Goal: Task Accomplishment & Management: Manage account settings

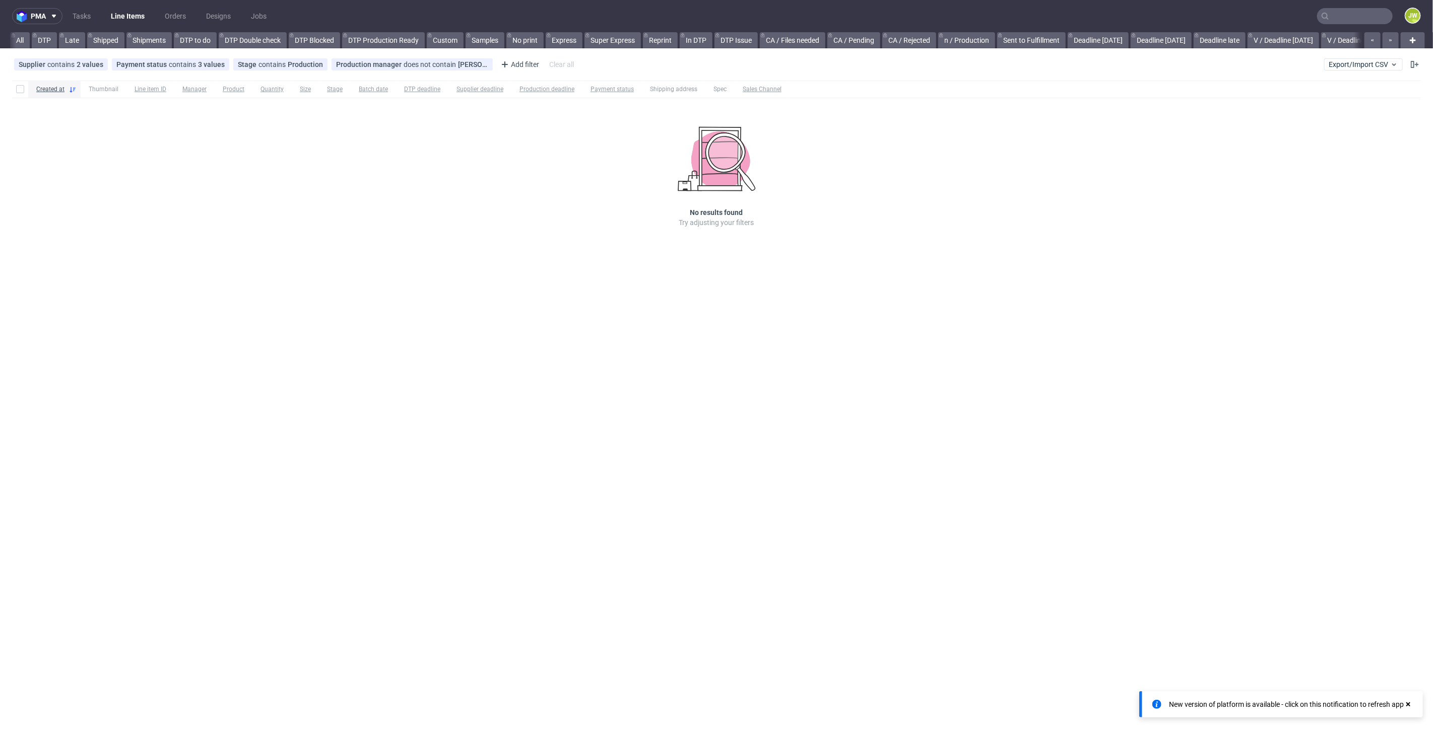
scroll to position [0, 1144]
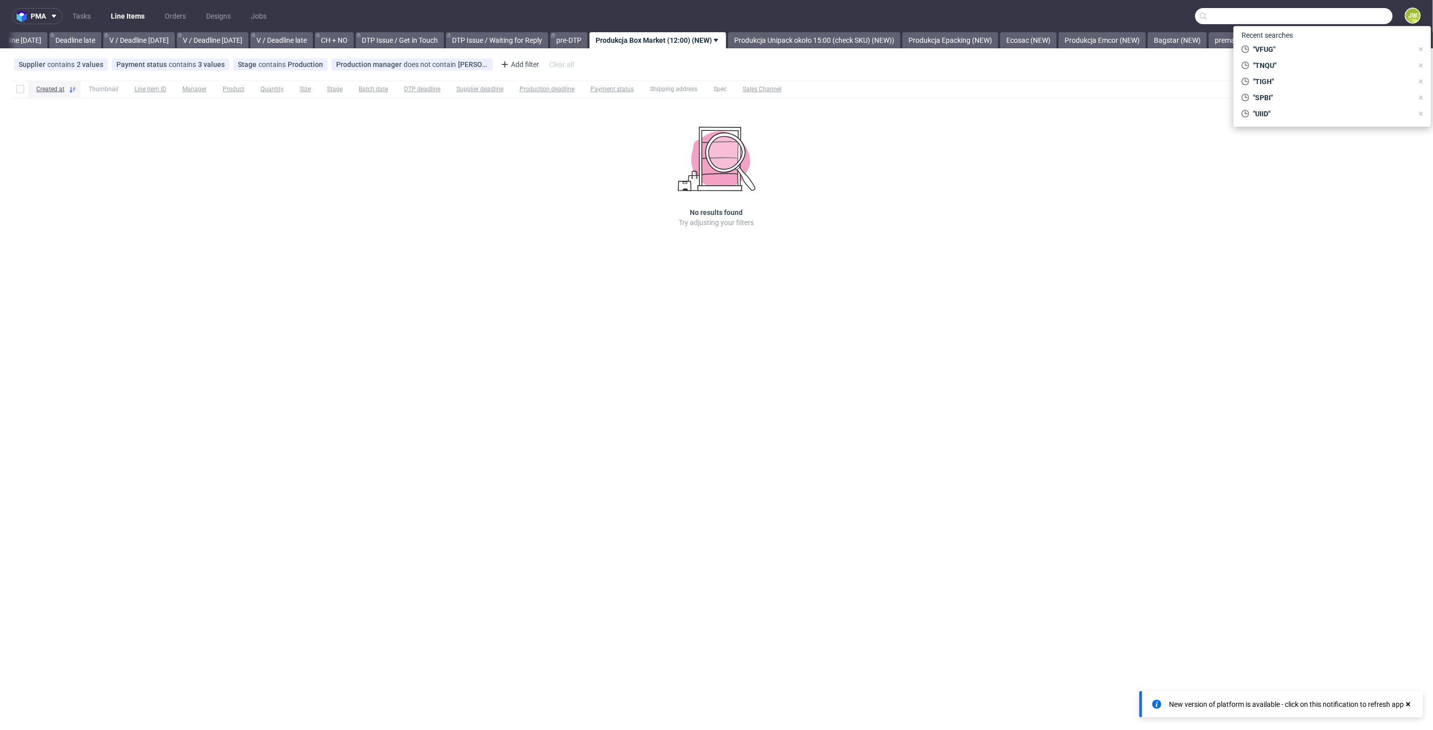
click at [1350, 16] on input "text" at bounding box center [1293, 16] width 197 height 16
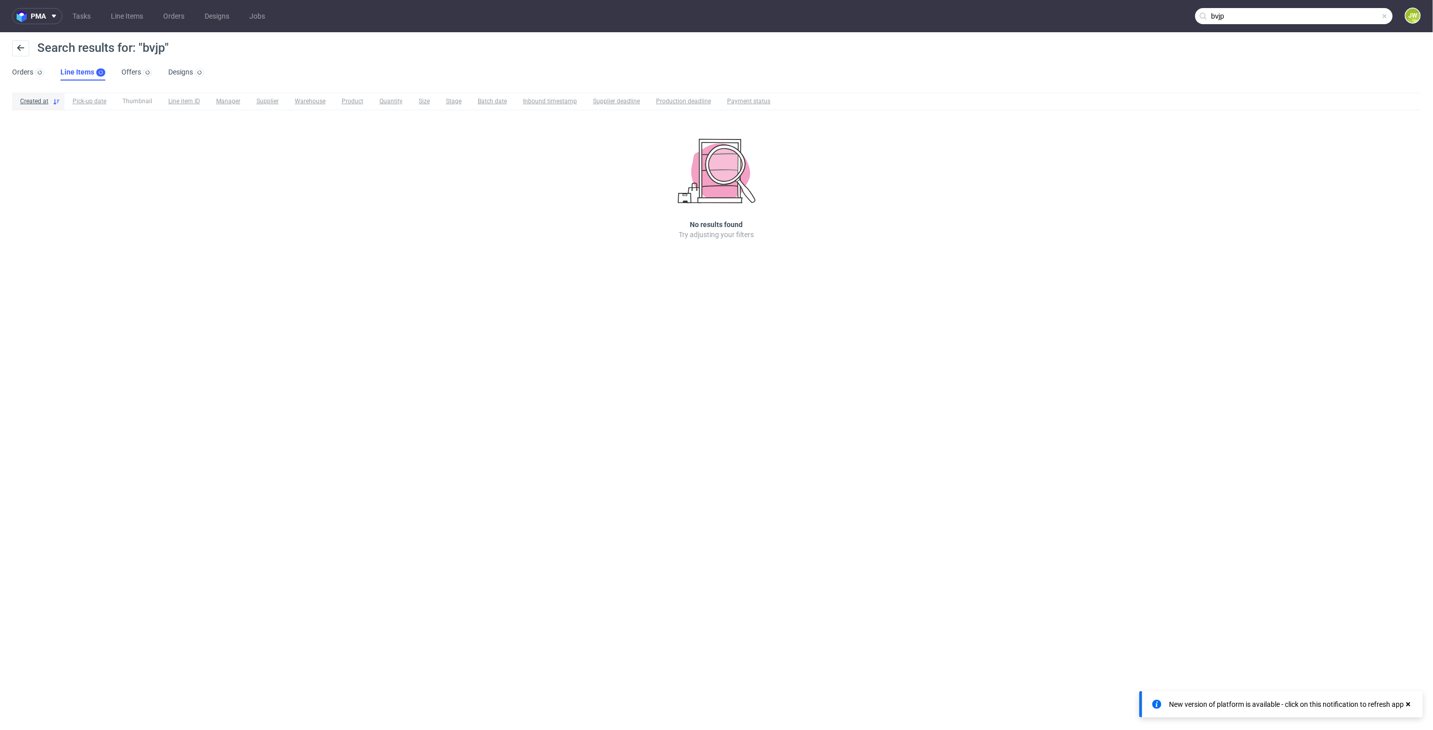
click at [1361, 19] on input "bvjp" at bounding box center [1293, 16] width 197 height 16
type input "b"
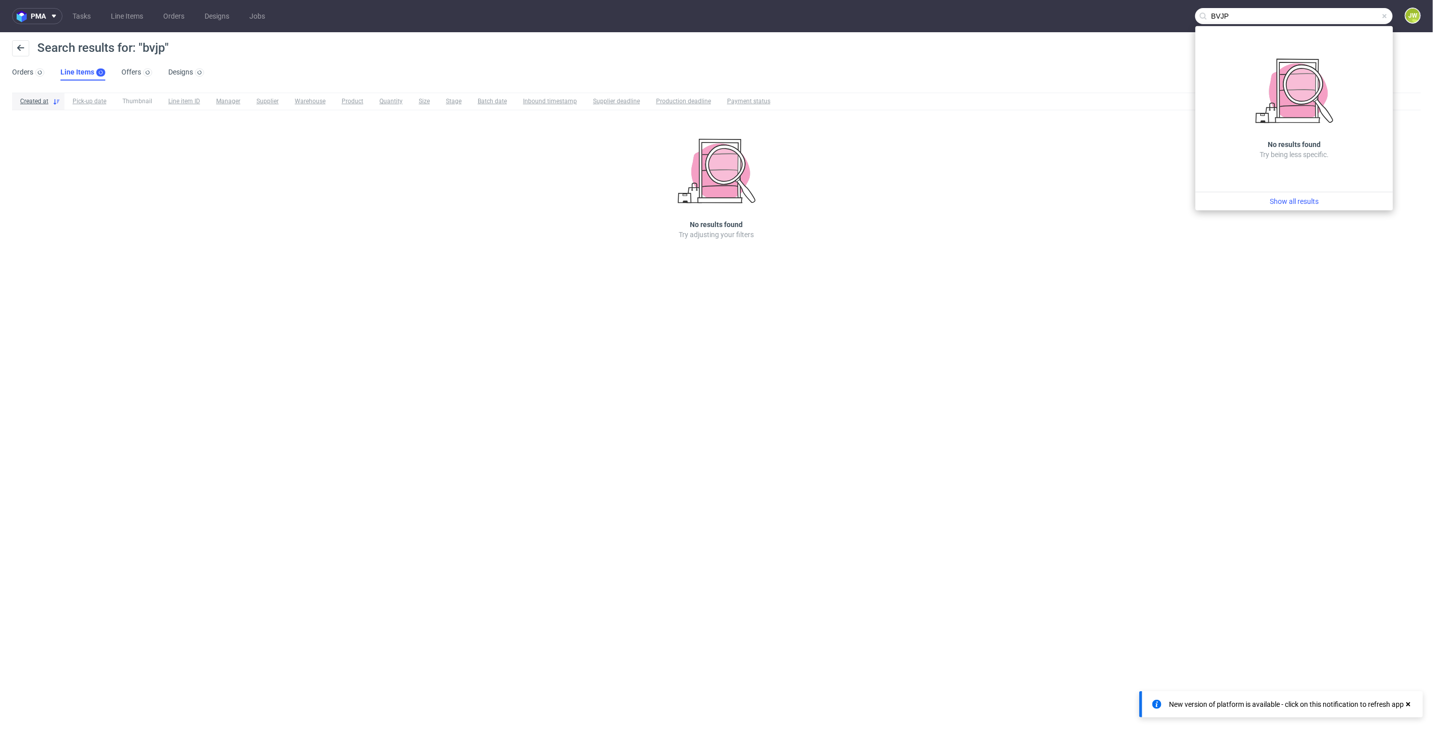
type input "BVJP"
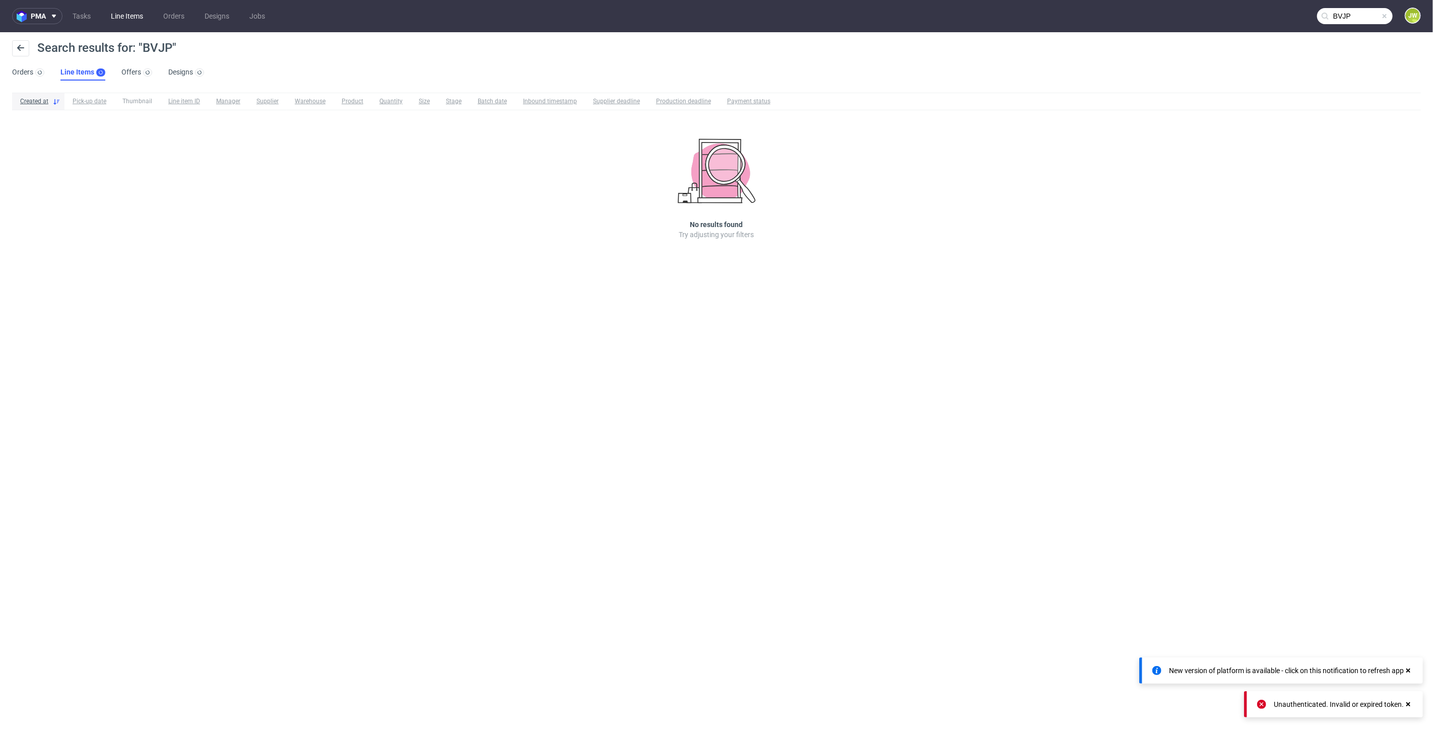
click at [123, 10] on link "Line Items" at bounding box center [127, 16] width 44 height 16
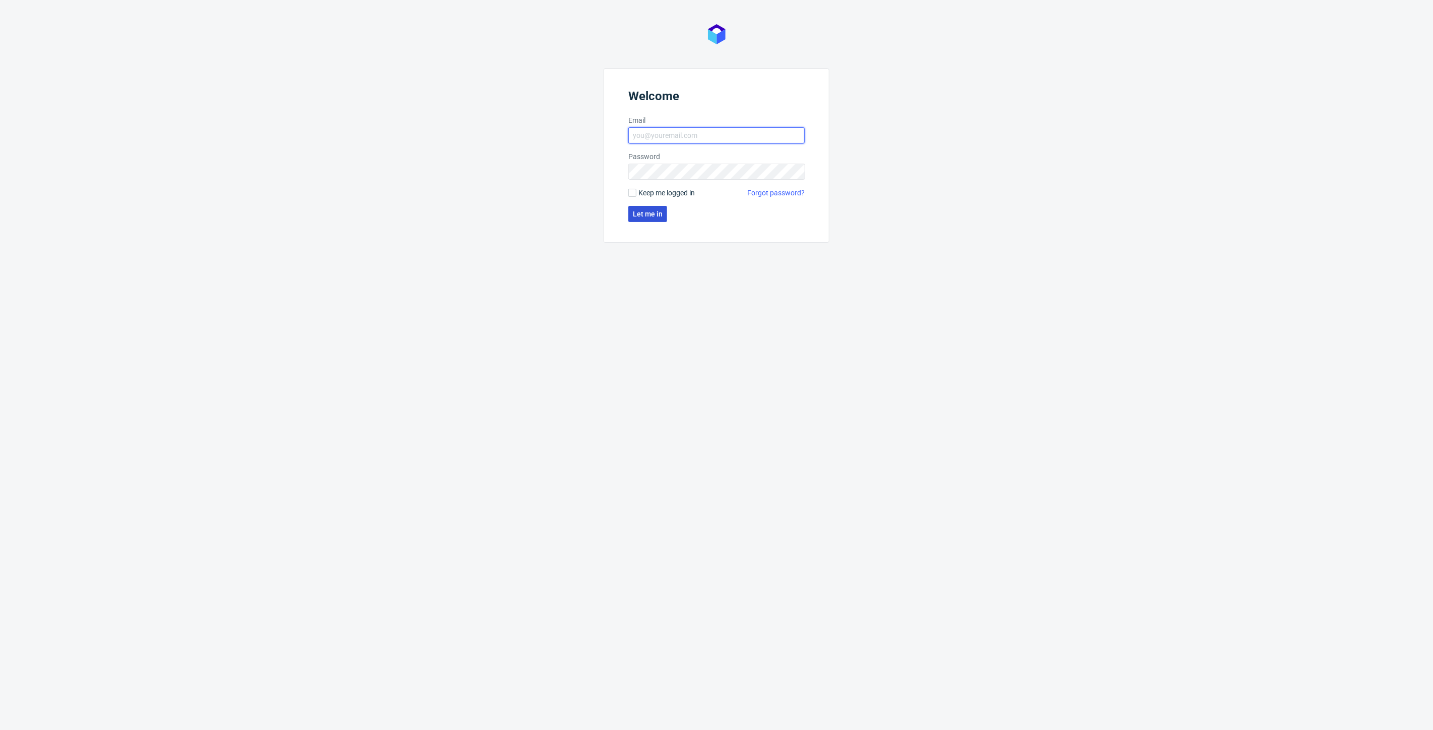
type input "[PERSON_NAME][EMAIL_ADDRESS][DOMAIN_NAME]"
click at [632, 219] on button "Let me in" at bounding box center [647, 214] width 39 height 16
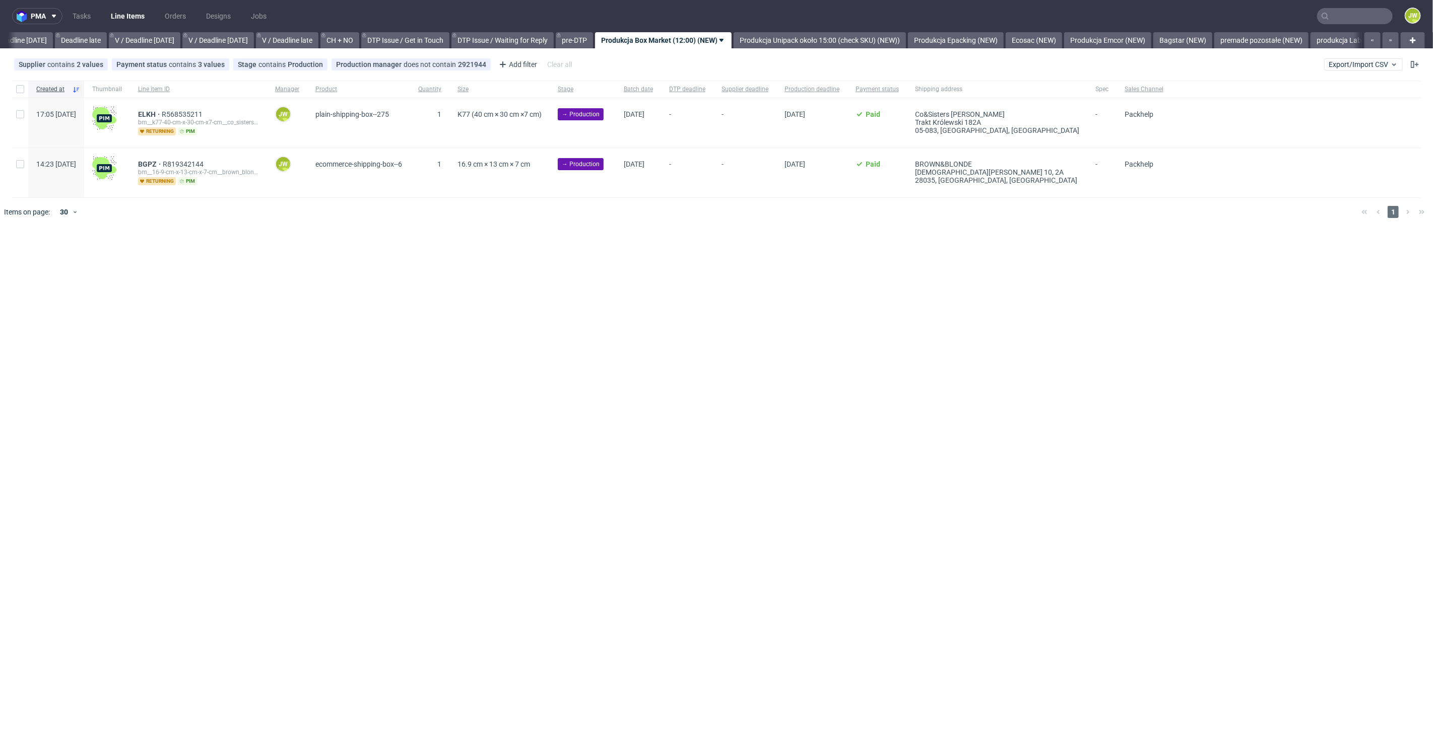
scroll to position [0, 1144]
click at [1330, 12] on input "text" at bounding box center [1355, 16] width 76 height 16
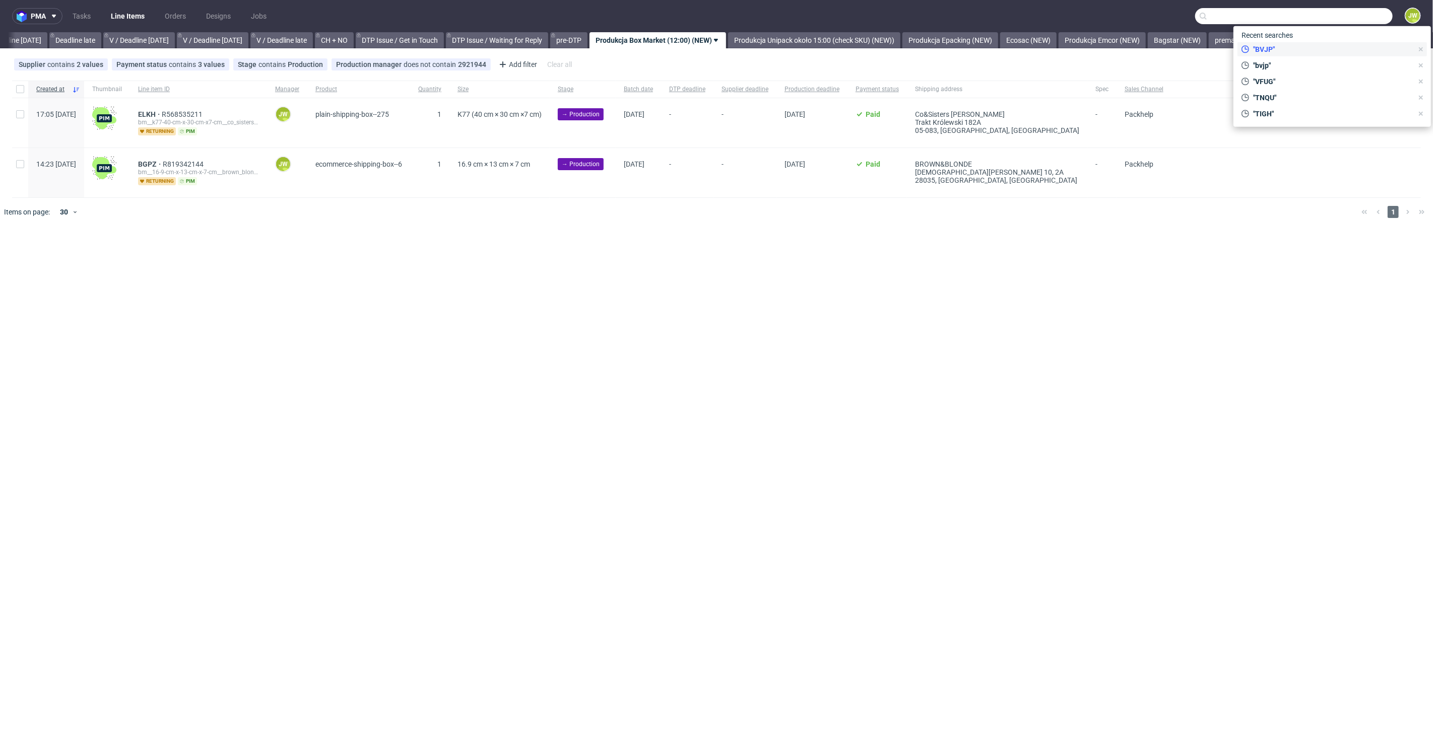
click at [1322, 44] on div ""BVJP"" at bounding box center [1326, 49] width 179 height 14
type input "BVJP"
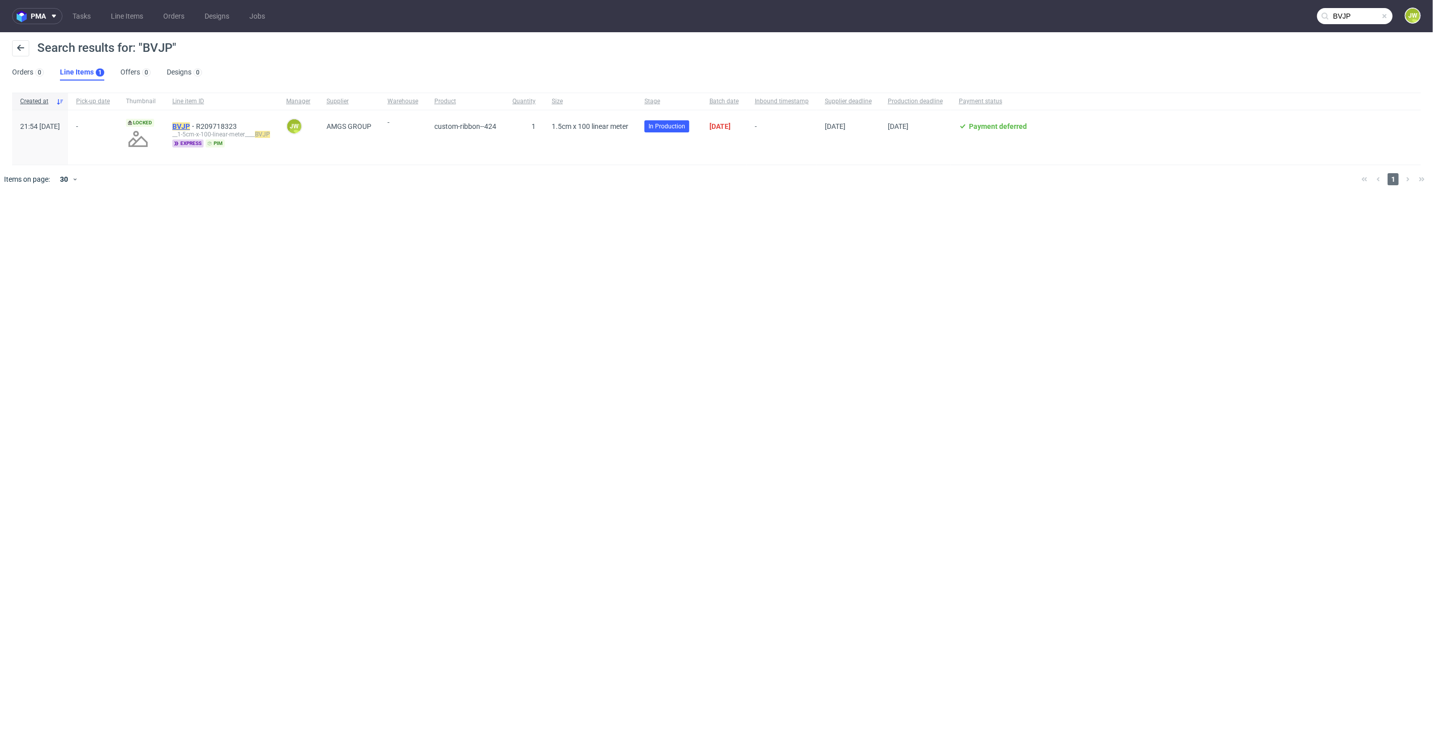
click at [190, 124] on mark "BVJP" at bounding box center [181, 126] width 18 height 8
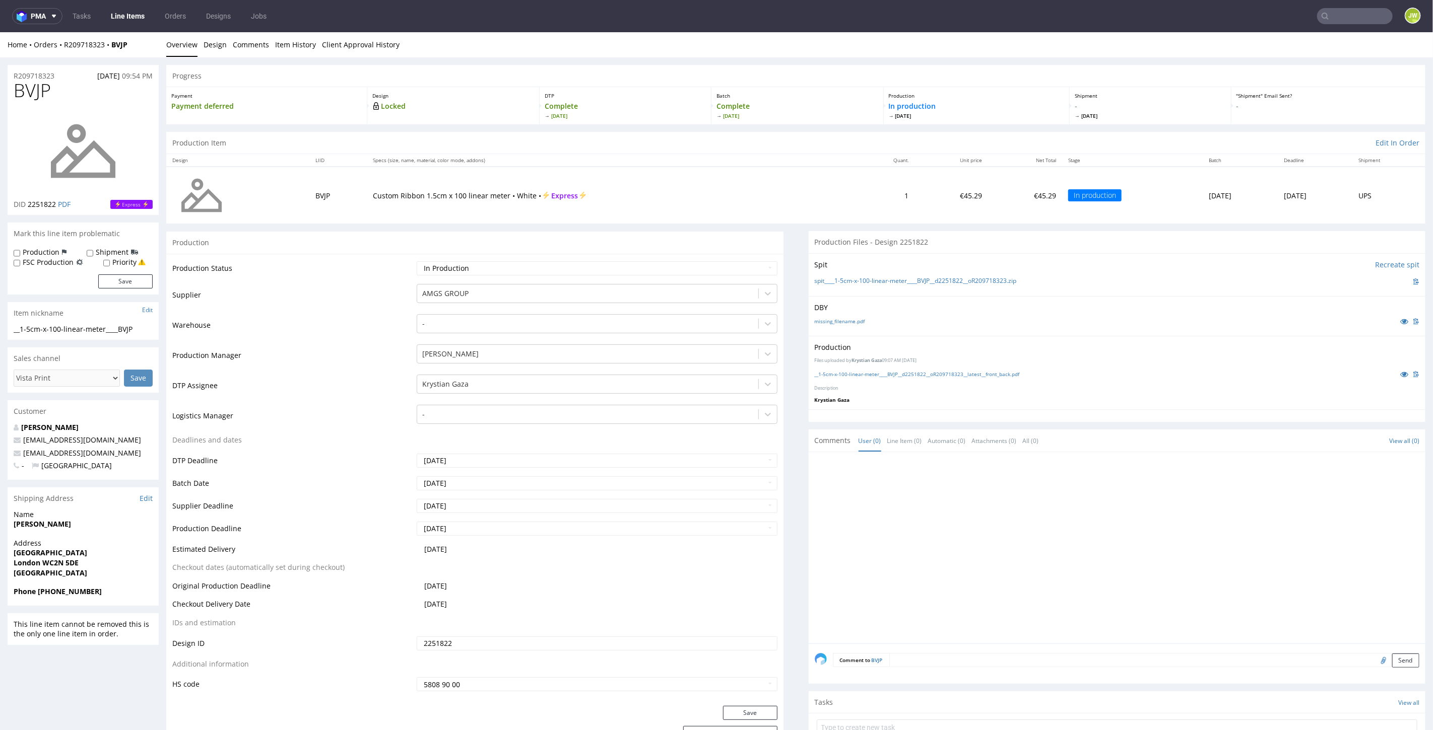
click at [1331, 16] on input "text" at bounding box center [1355, 16] width 76 height 16
type input "HZTM"
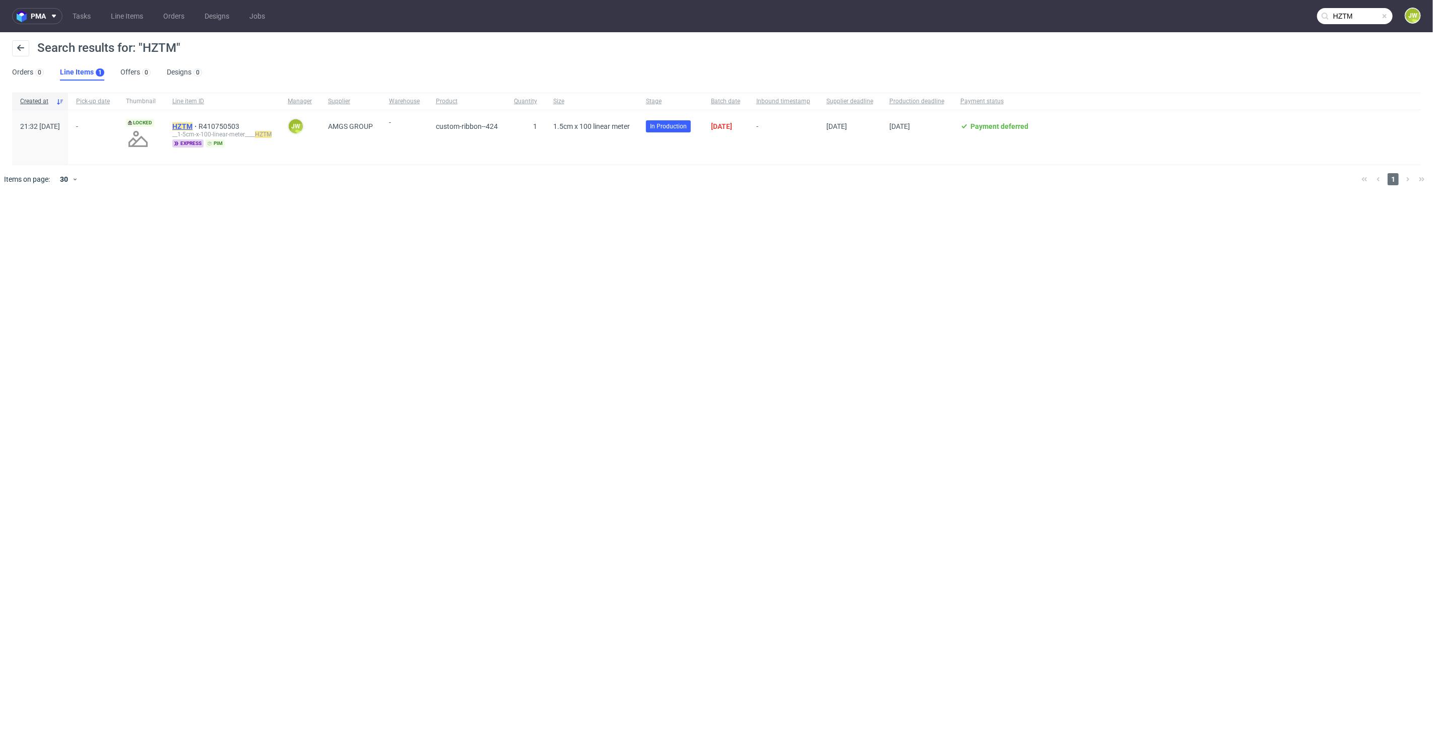
click at [192, 128] on mark "HZTM" at bounding box center [182, 126] width 20 height 8
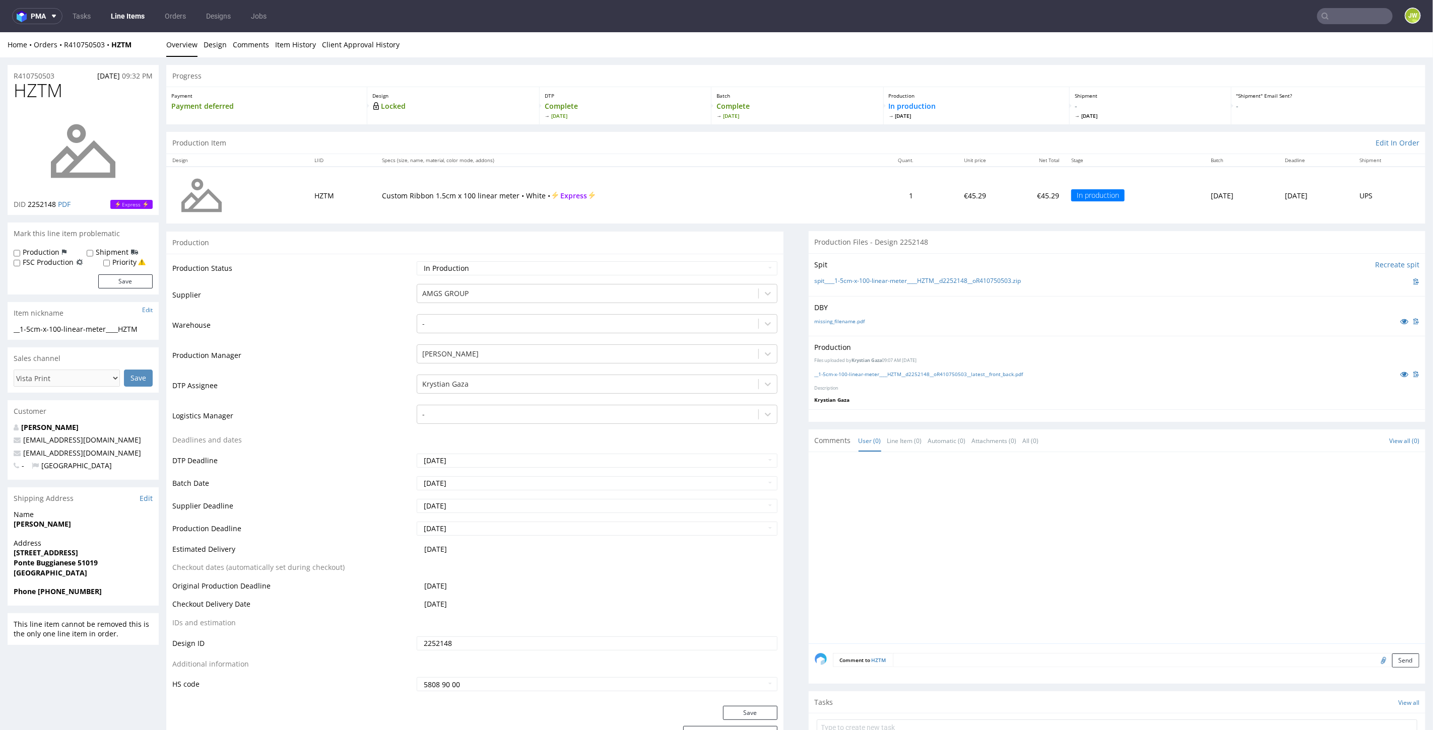
click at [1334, 18] on input "text" at bounding box center [1355, 16] width 76 height 16
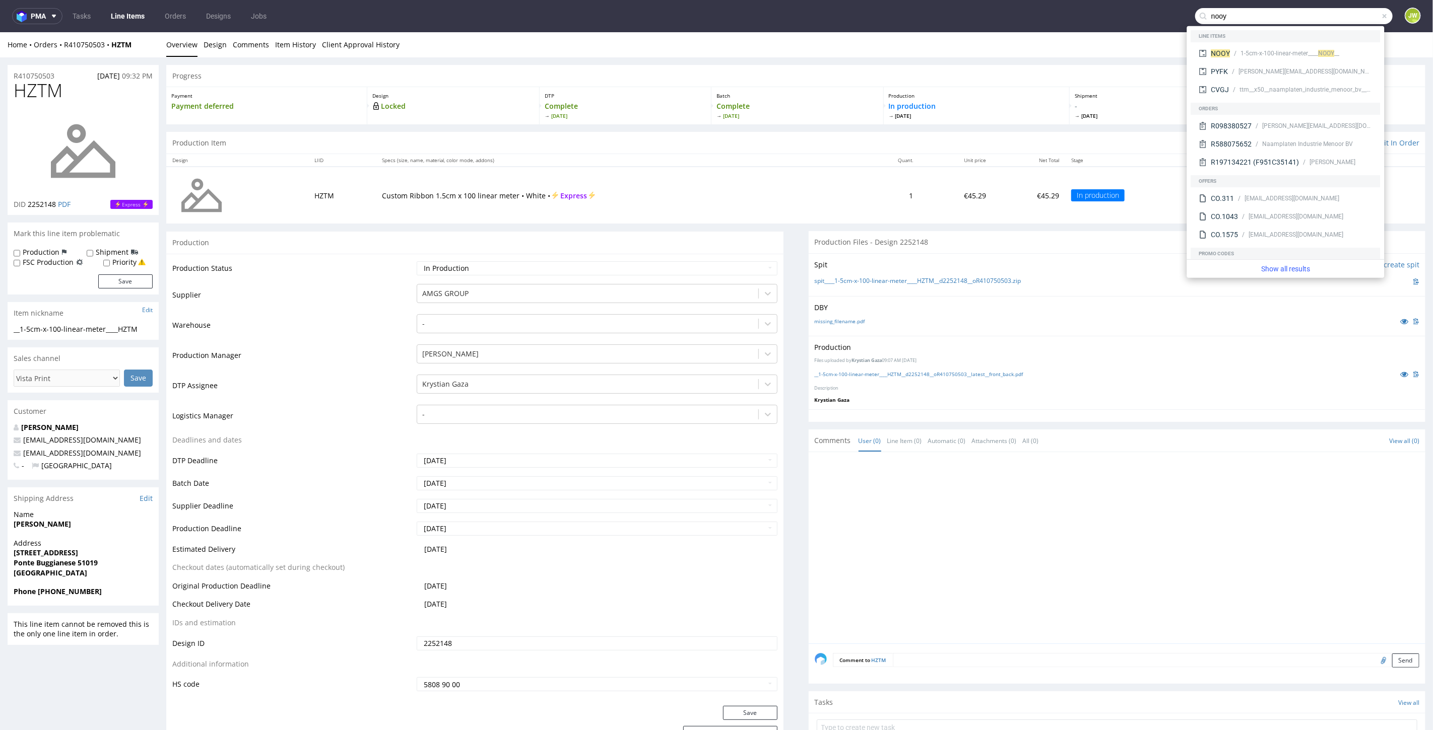
type input "nooy"
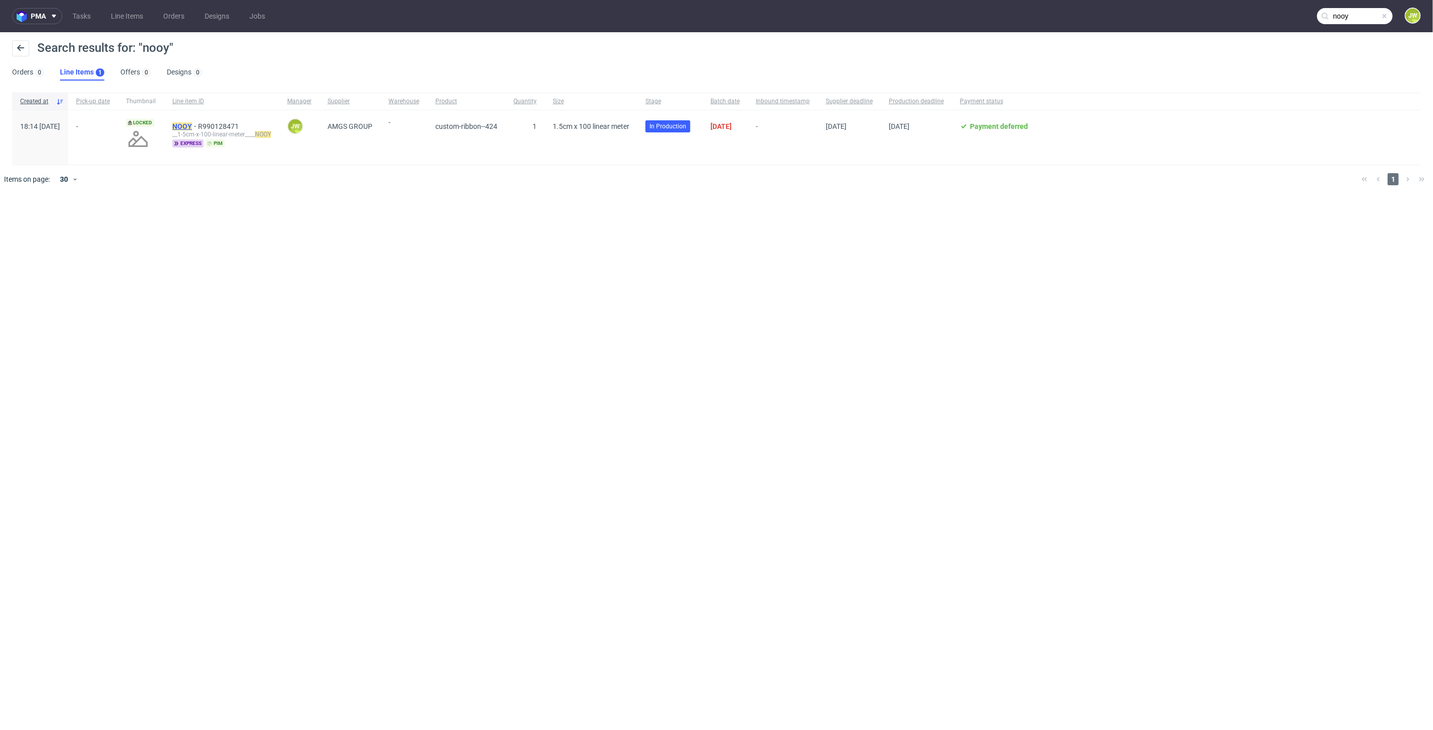
click at [192, 123] on mark "NOOY" at bounding box center [182, 126] width 20 height 8
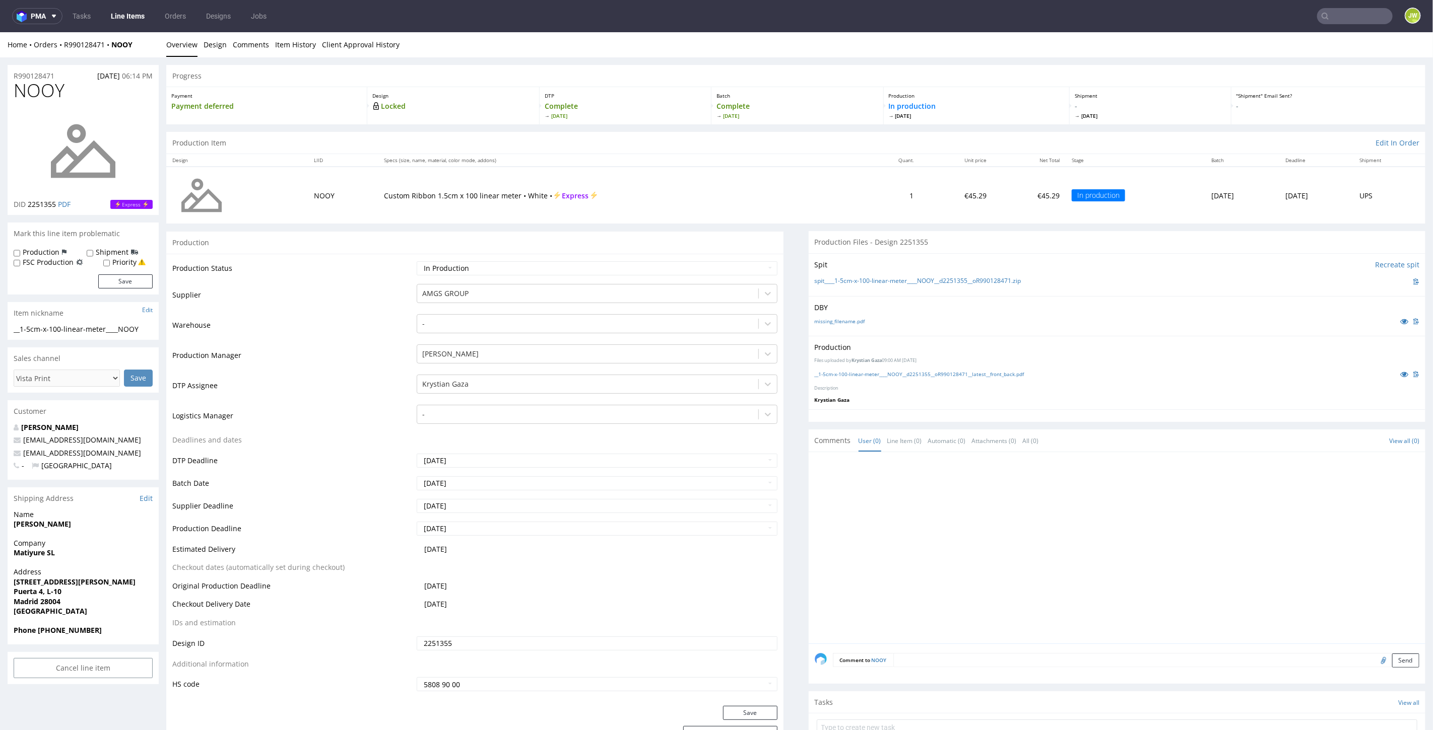
click at [1341, 16] on input "text" at bounding box center [1355, 16] width 76 height 16
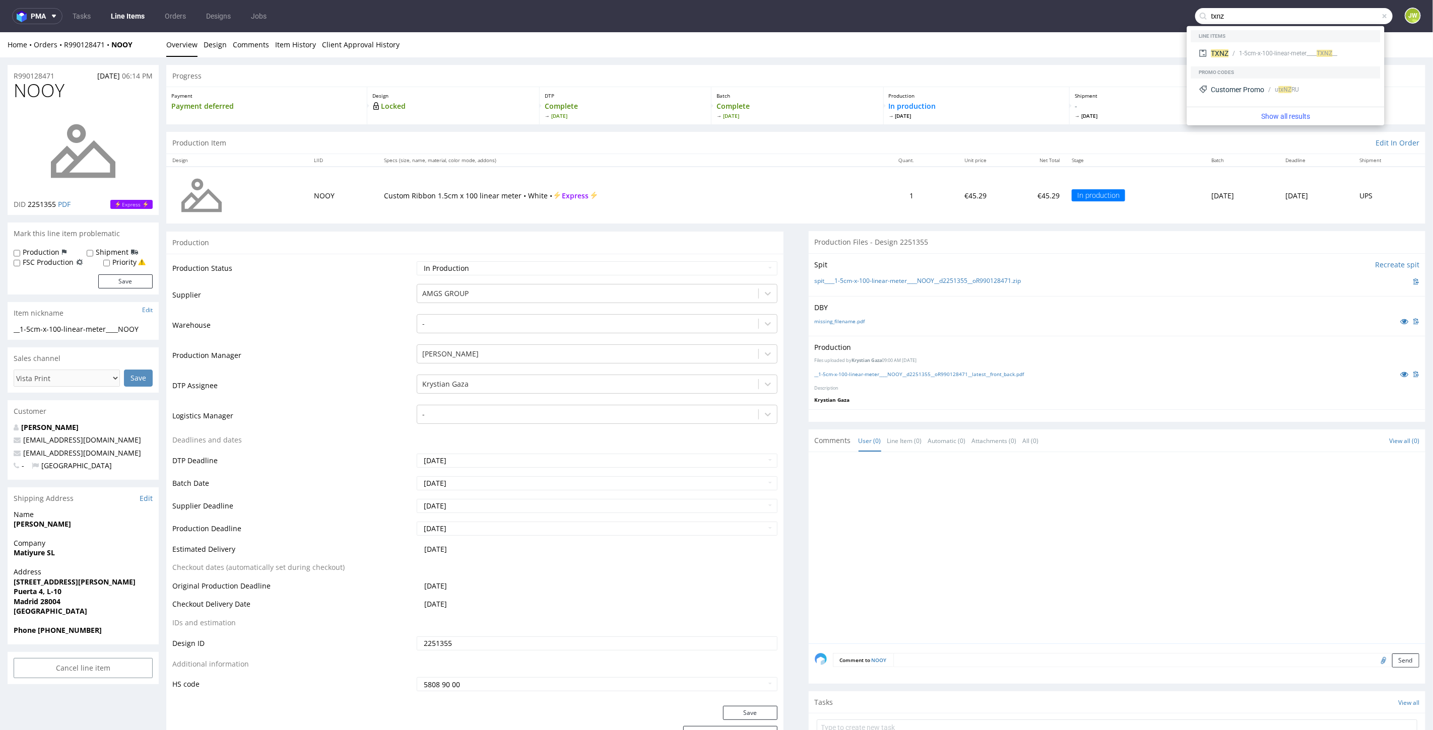
type input "txnz"
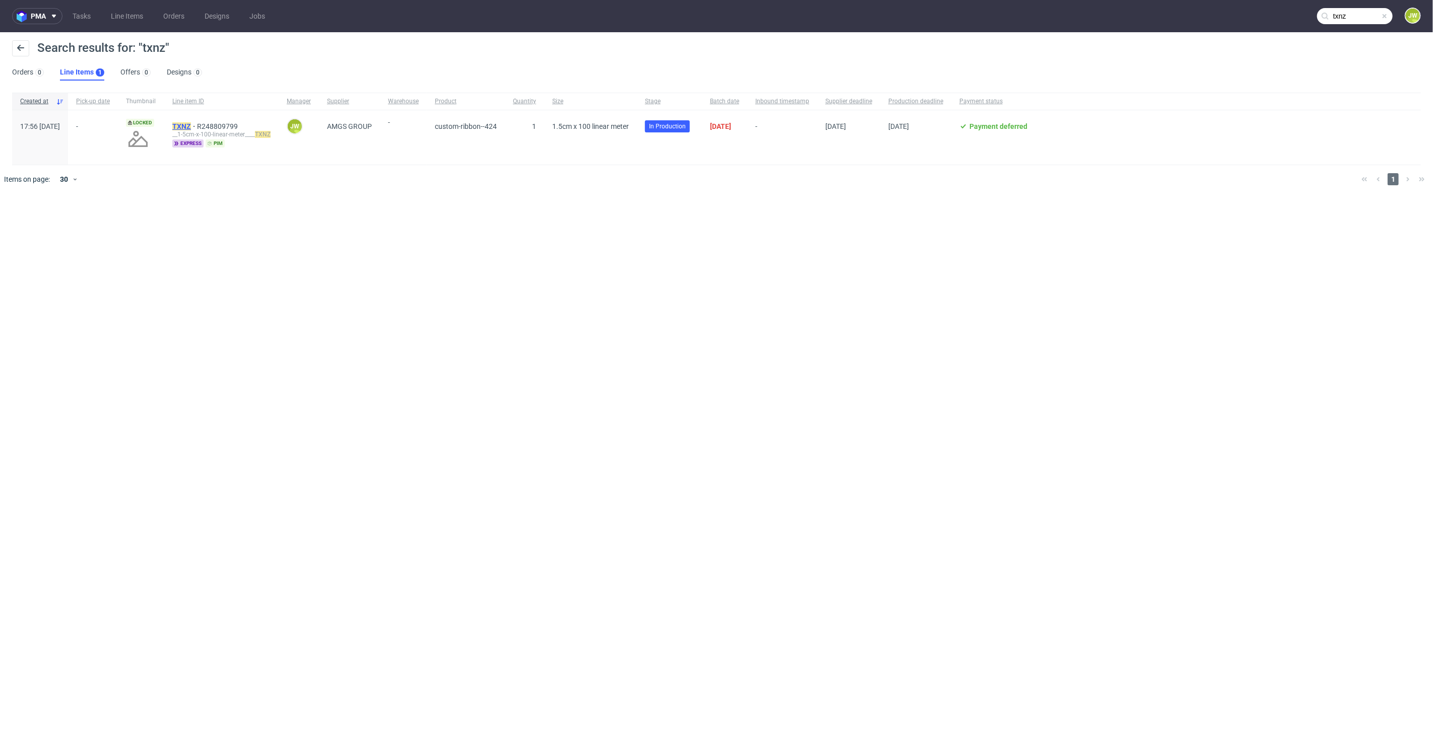
click at [191, 127] on mark "TXNZ" at bounding box center [181, 126] width 19 height 8
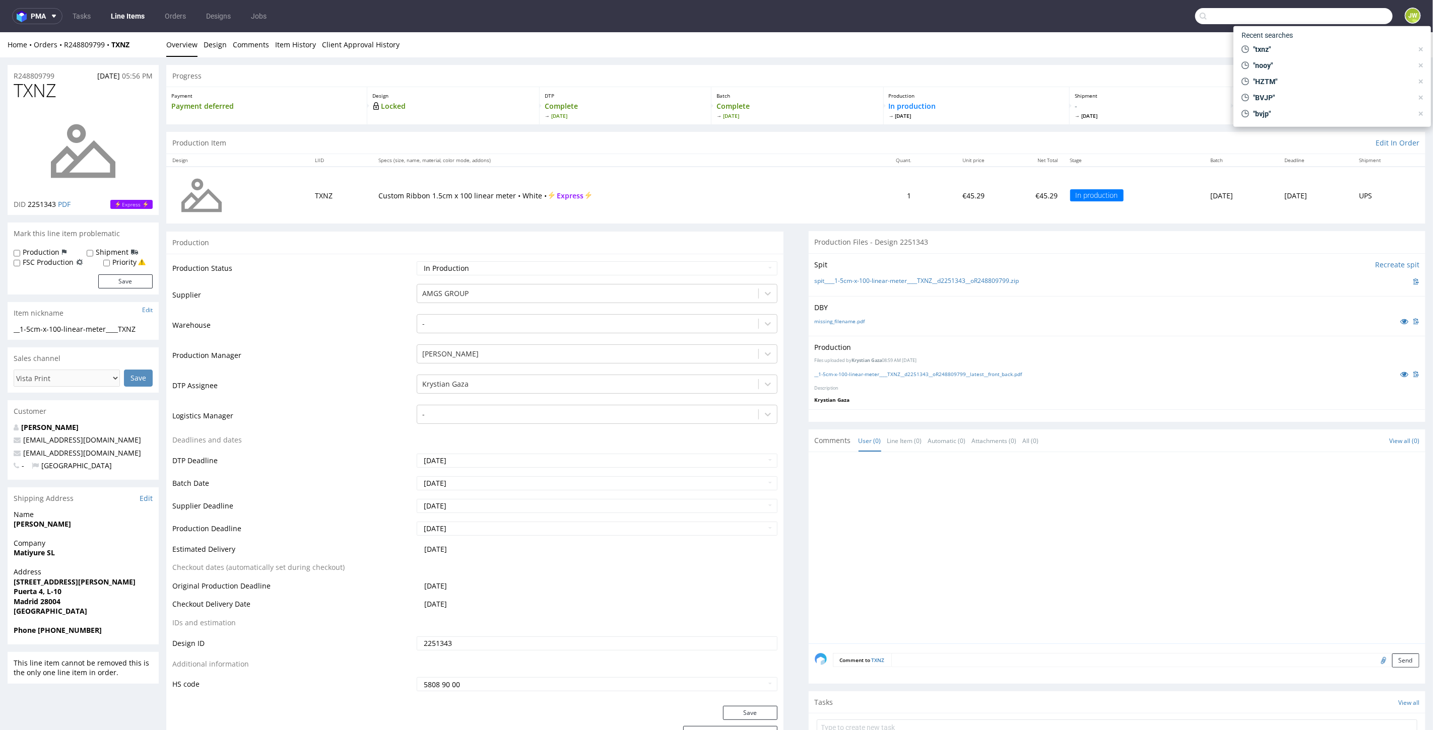
click at [1358, 16] on input "text" at bounding box center [1293, 16] width 197 height 16
type input "wipu"
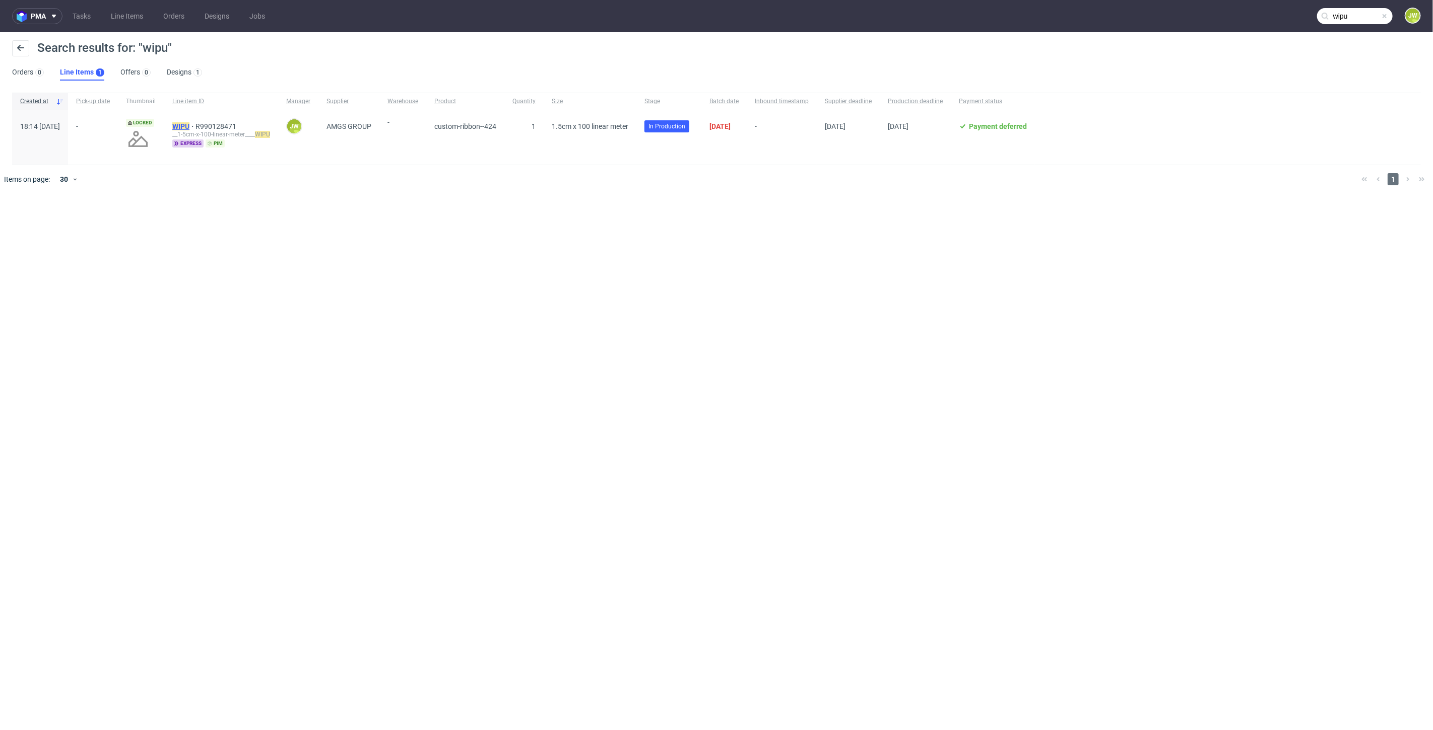
click at [189, 125] on mark "WIPU" at bounding box center [180, 126] width 17 height 8
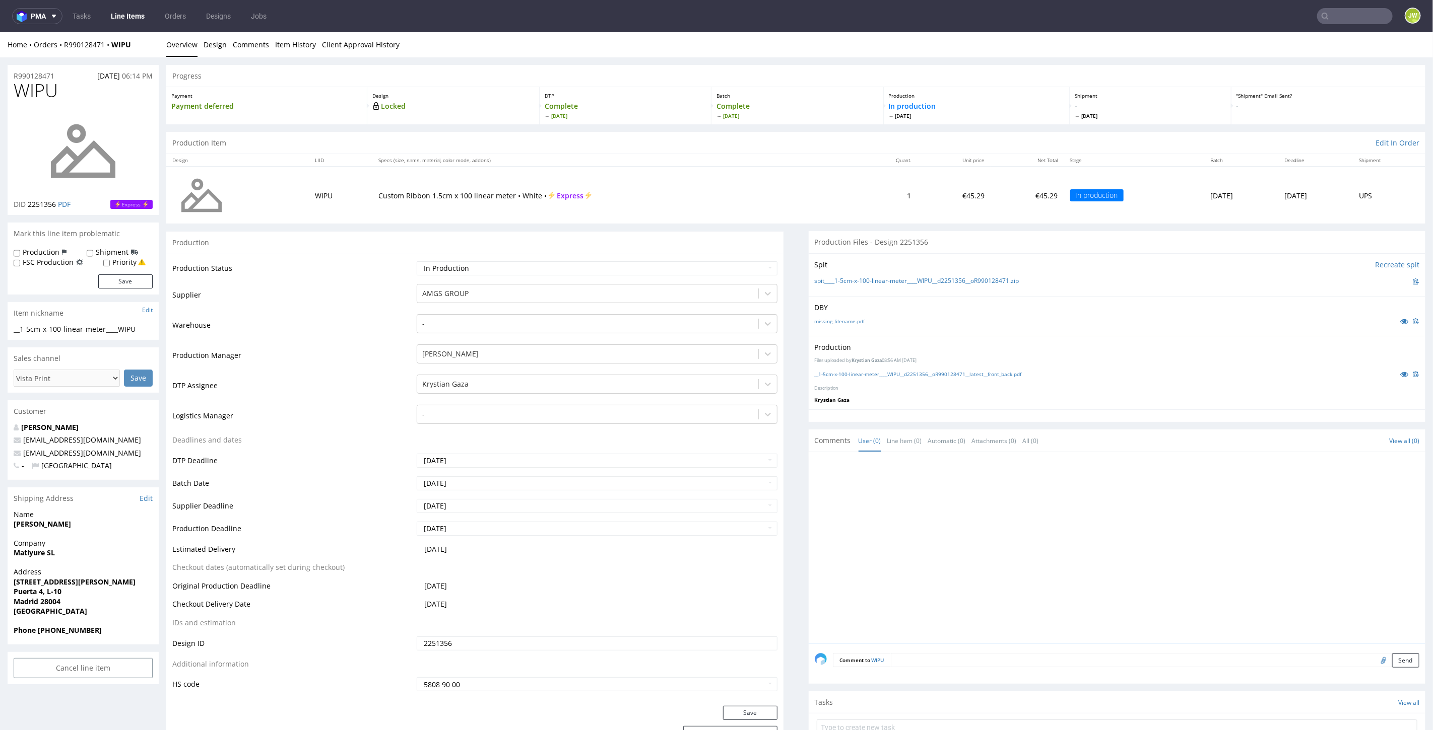
click at [1335, 22] on nav "pma Tasks Line Items Orders Designs Jobs JW" at bounding box center [716, 16] width 1433 height 32
click at [1335, 18] on input "text" at bounding box center [1293, 16] width 197 height 16
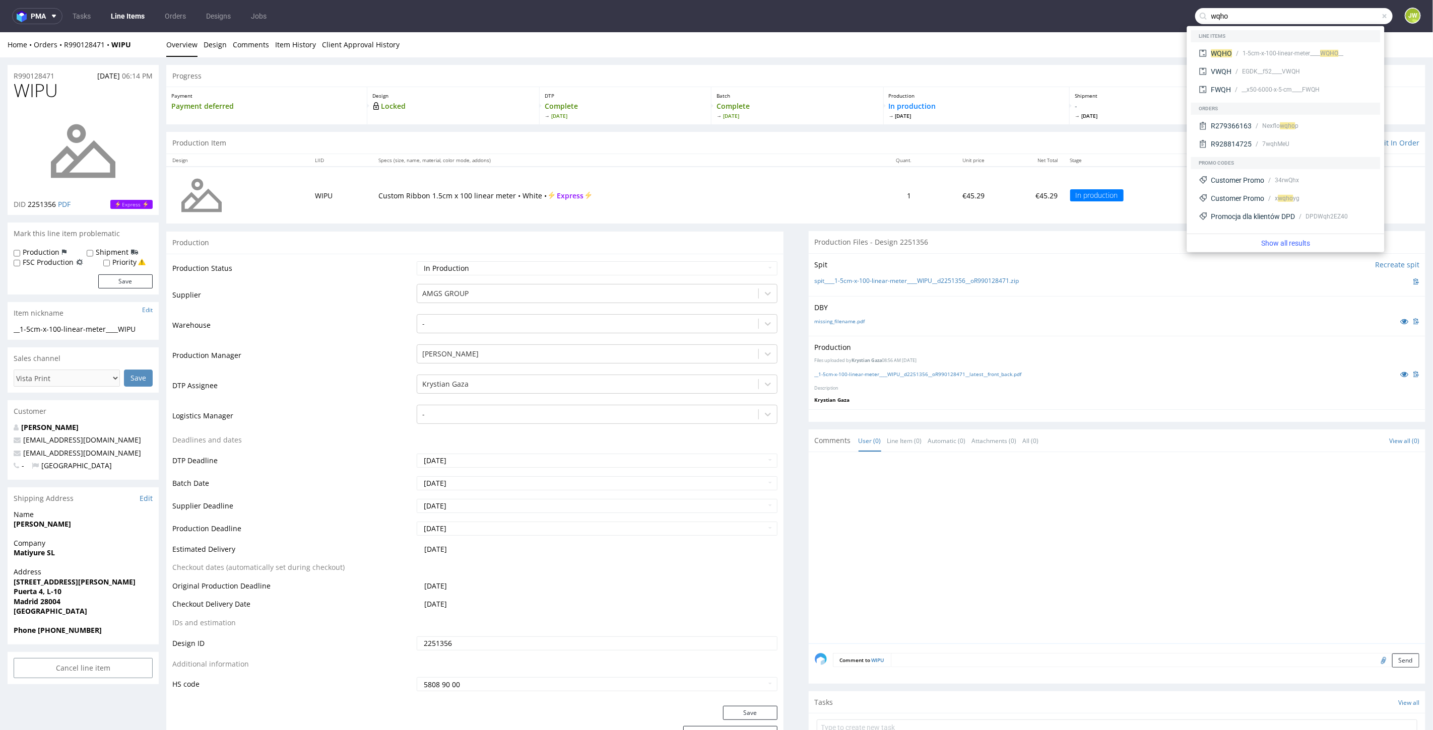
type input "wqho"
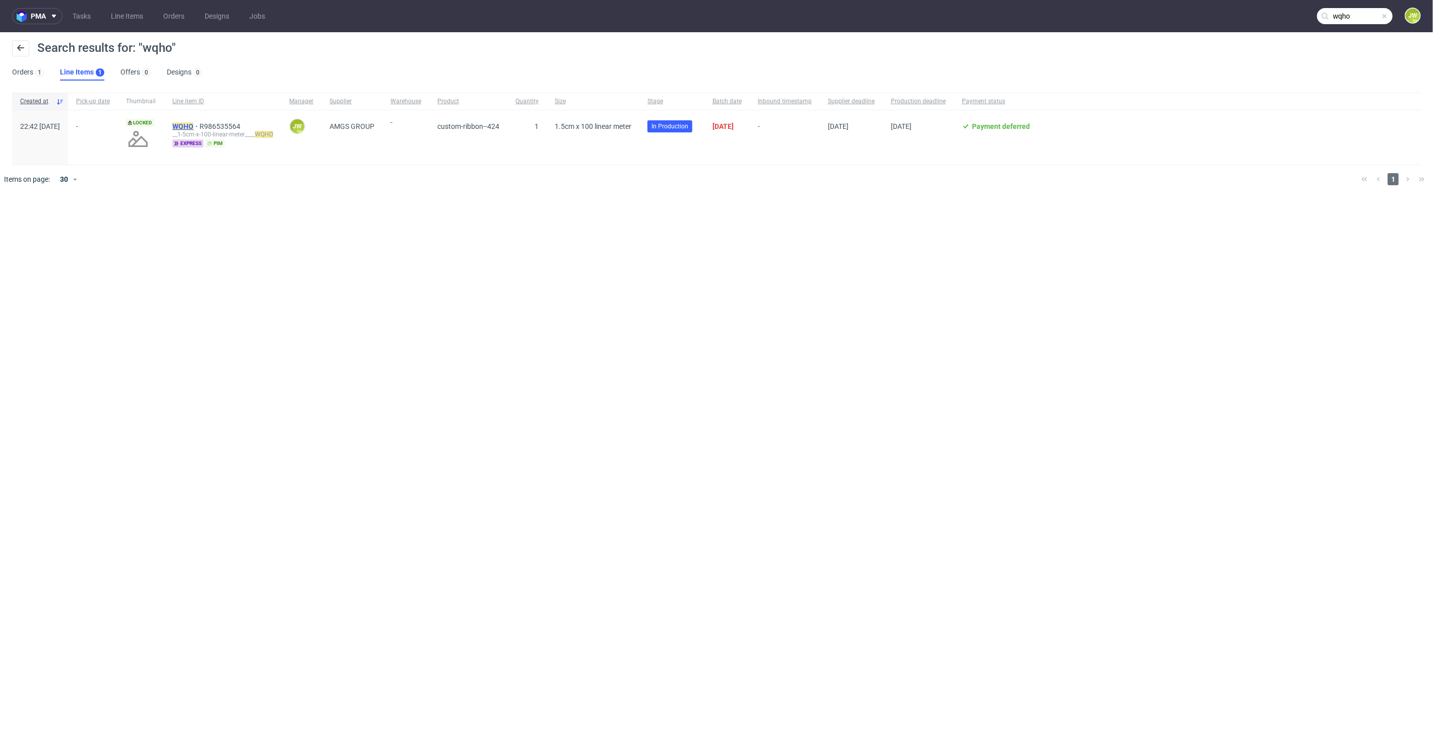
click at [193, 122] on mark "WQHO" at bounding box center [182, 126] width 21 height 8
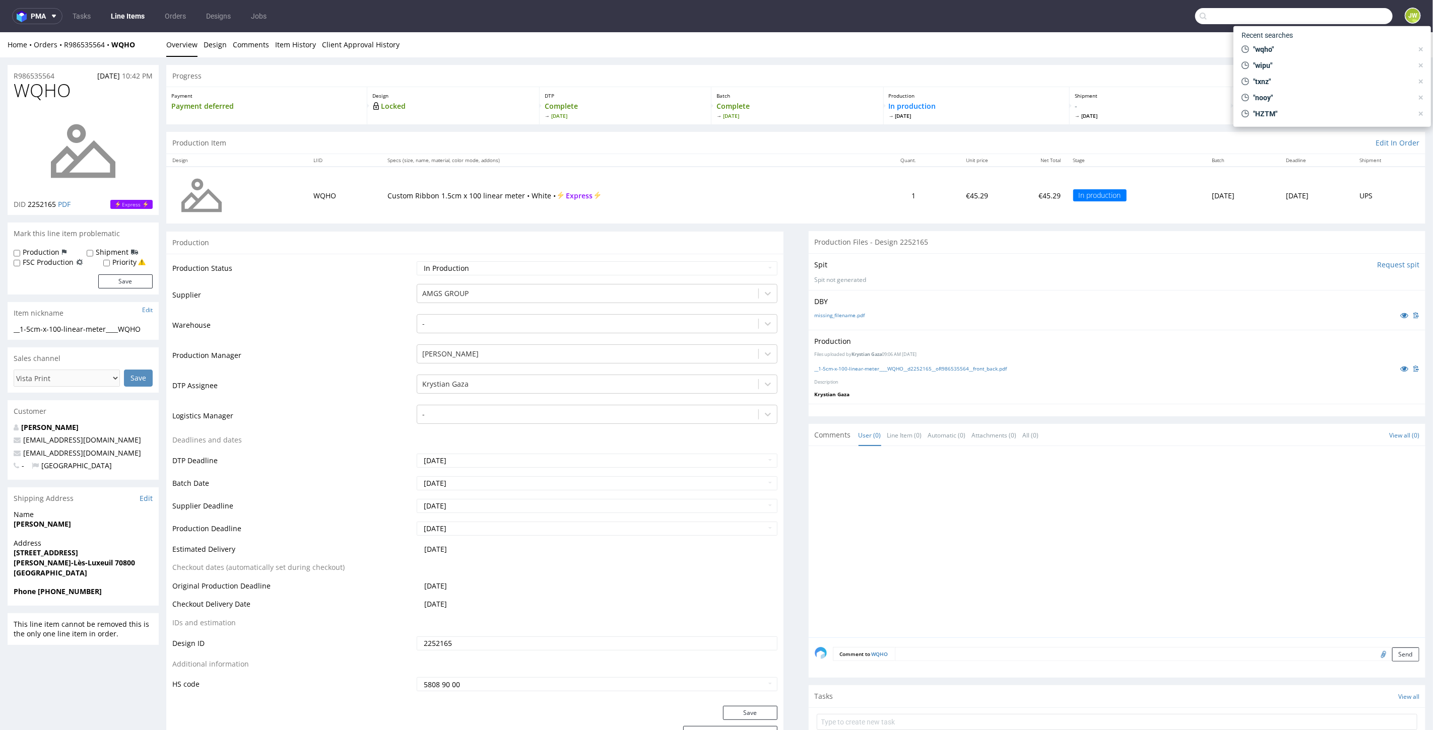
click at [1341, 13] on input "text" at bounding box center [1293, 16] width 197 height 16
type input "xgjx"
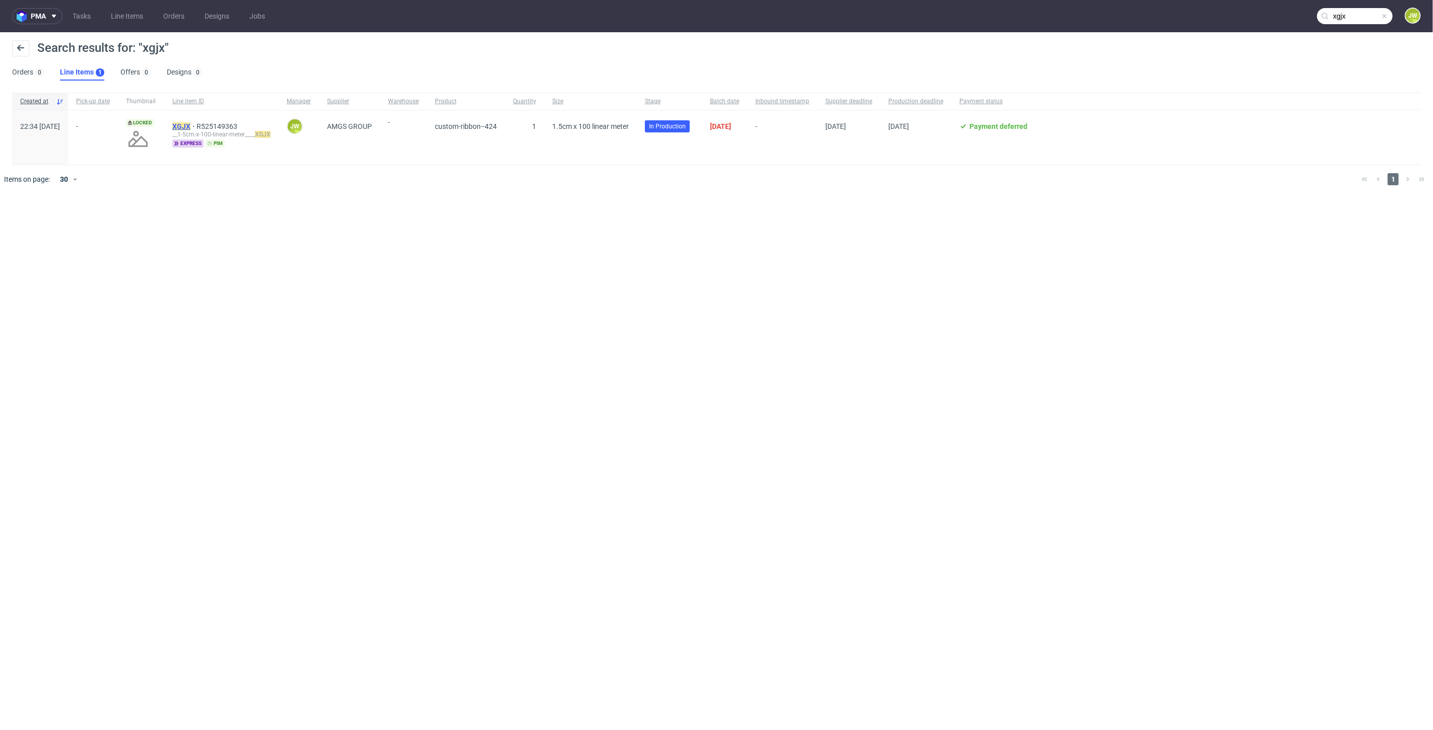
click at [190, 128] on mark "XGJX" at bounding box center [181, 126] width 18 height 8
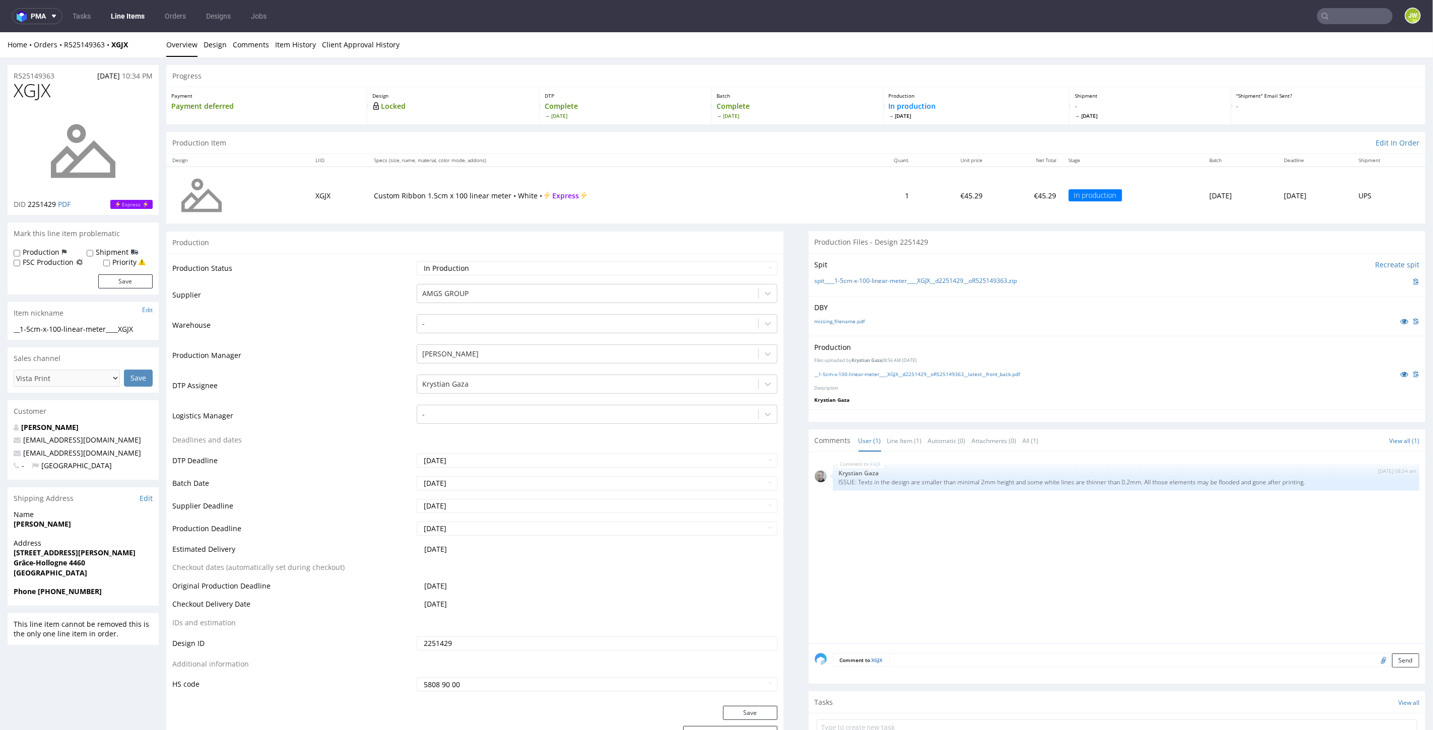
click at [1336, 12] on input "text" at bounding box center [1355, 16] width 76 height 16
type input "ywjx"
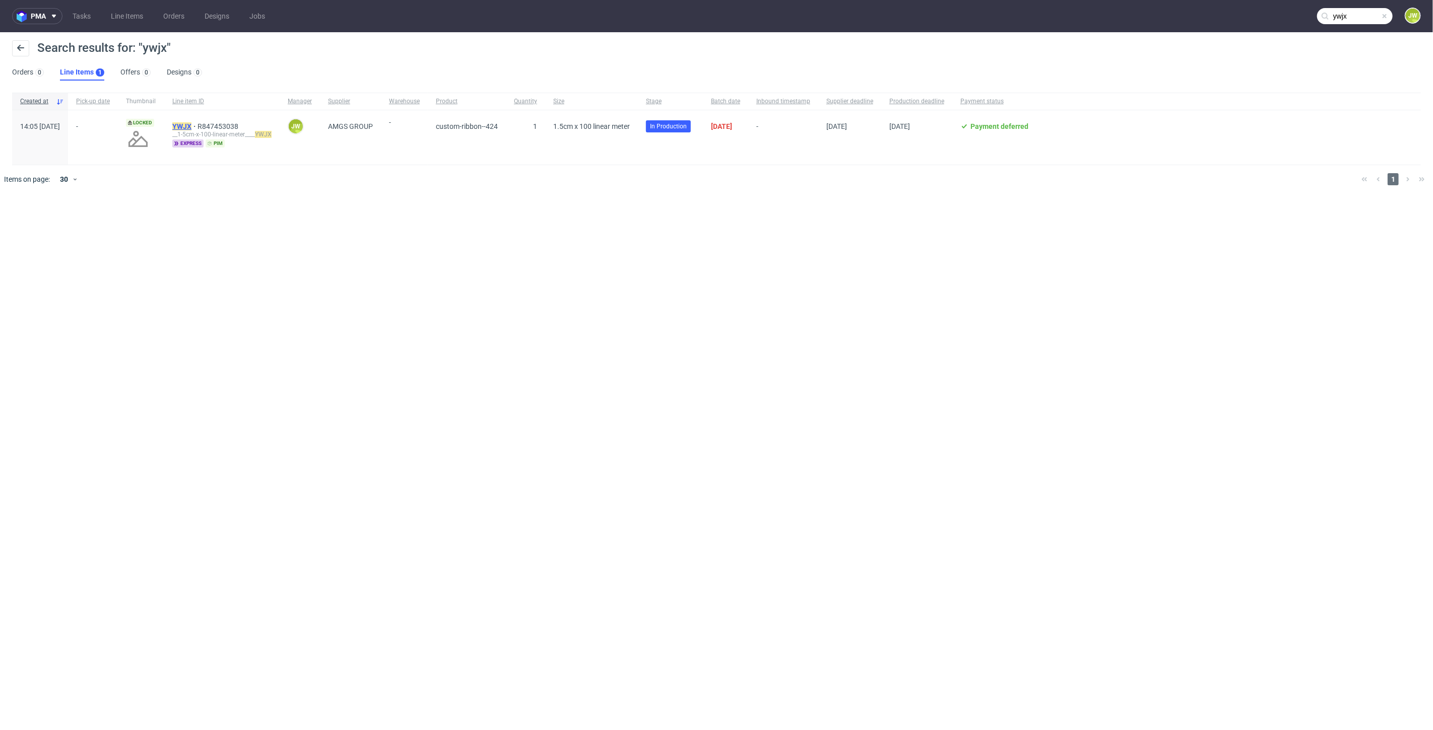
click at [191, 126] on mark "YWJX" at bounding box center [181, 126] width 19 height 8
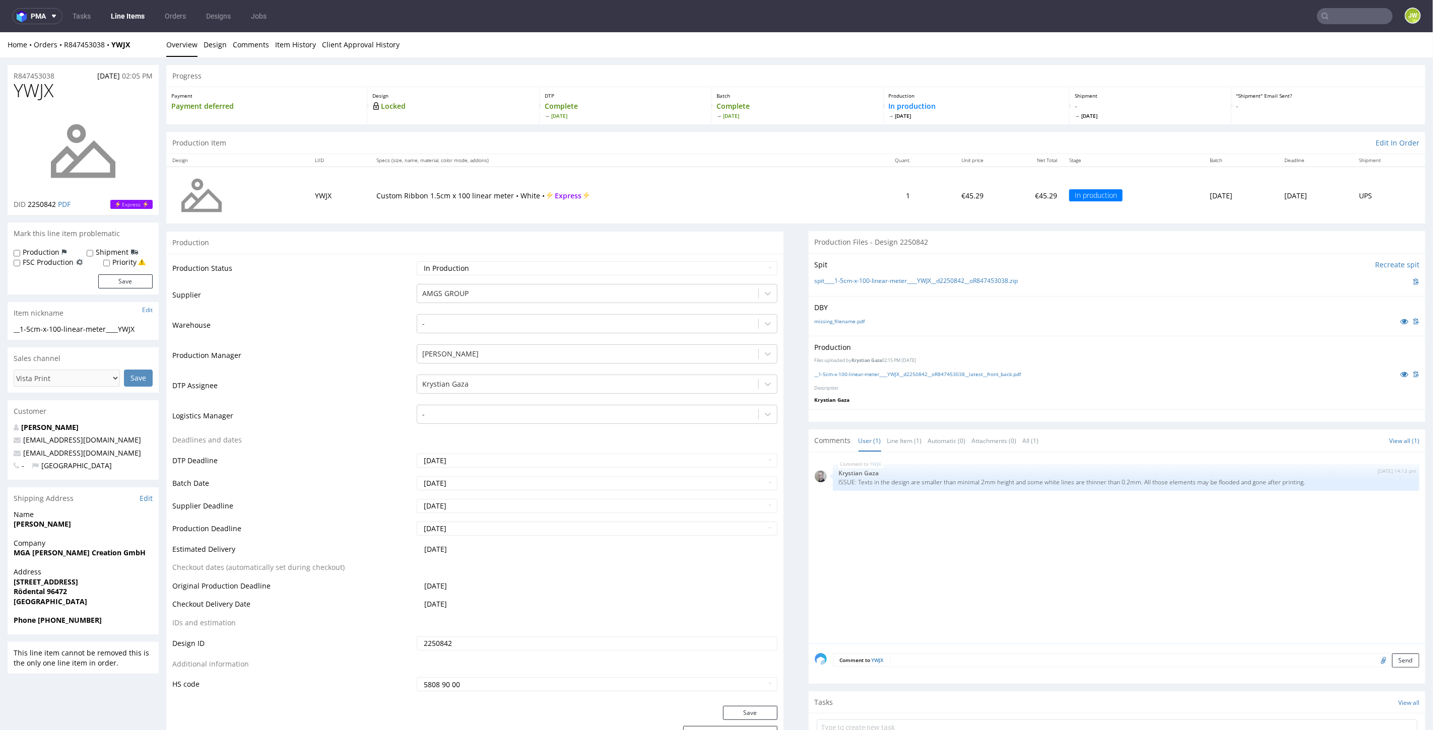
click at [1334, 12] on input "text" at bounding box center [1355, 16] width 76 height 16
type input "znkg"
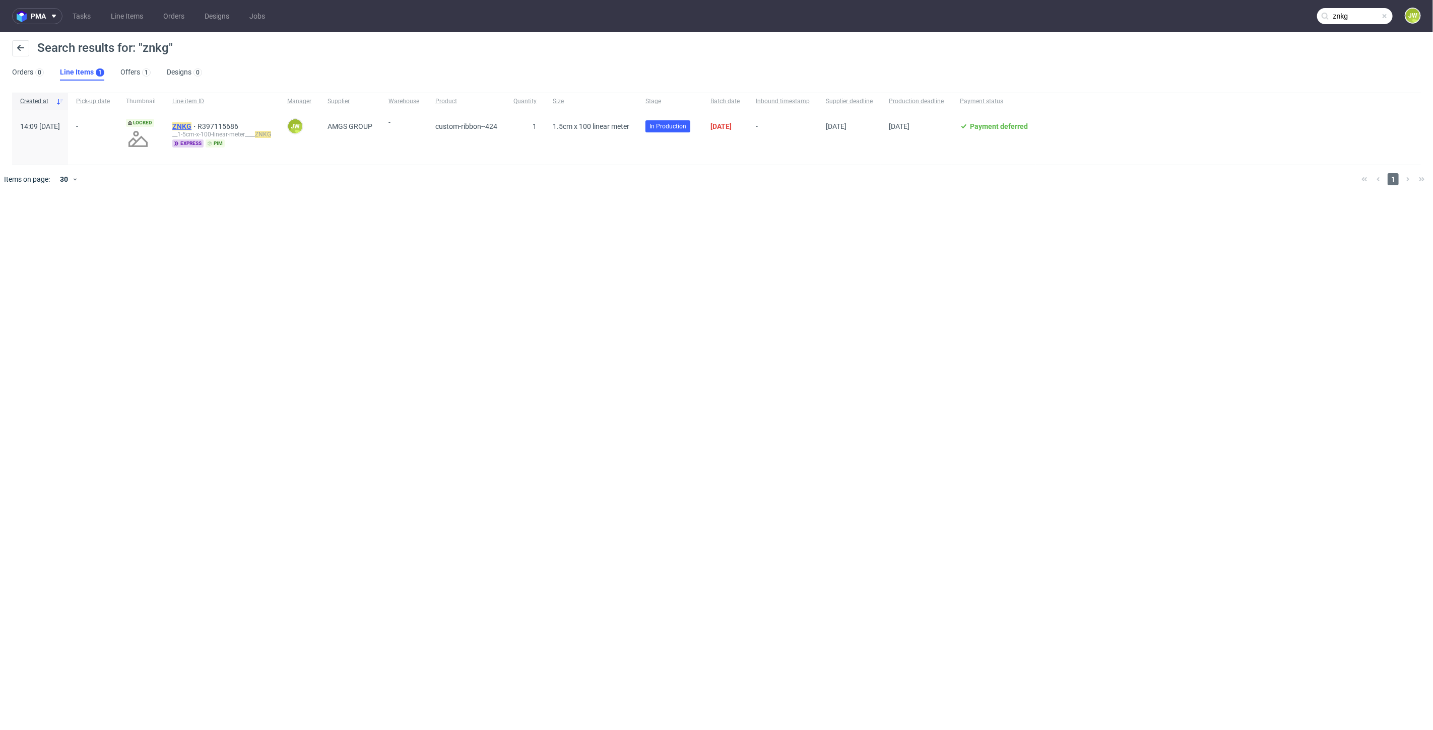
click at [191, 122] on mark "ZNKG" at bounding box center [181, 126] width 19 height 8
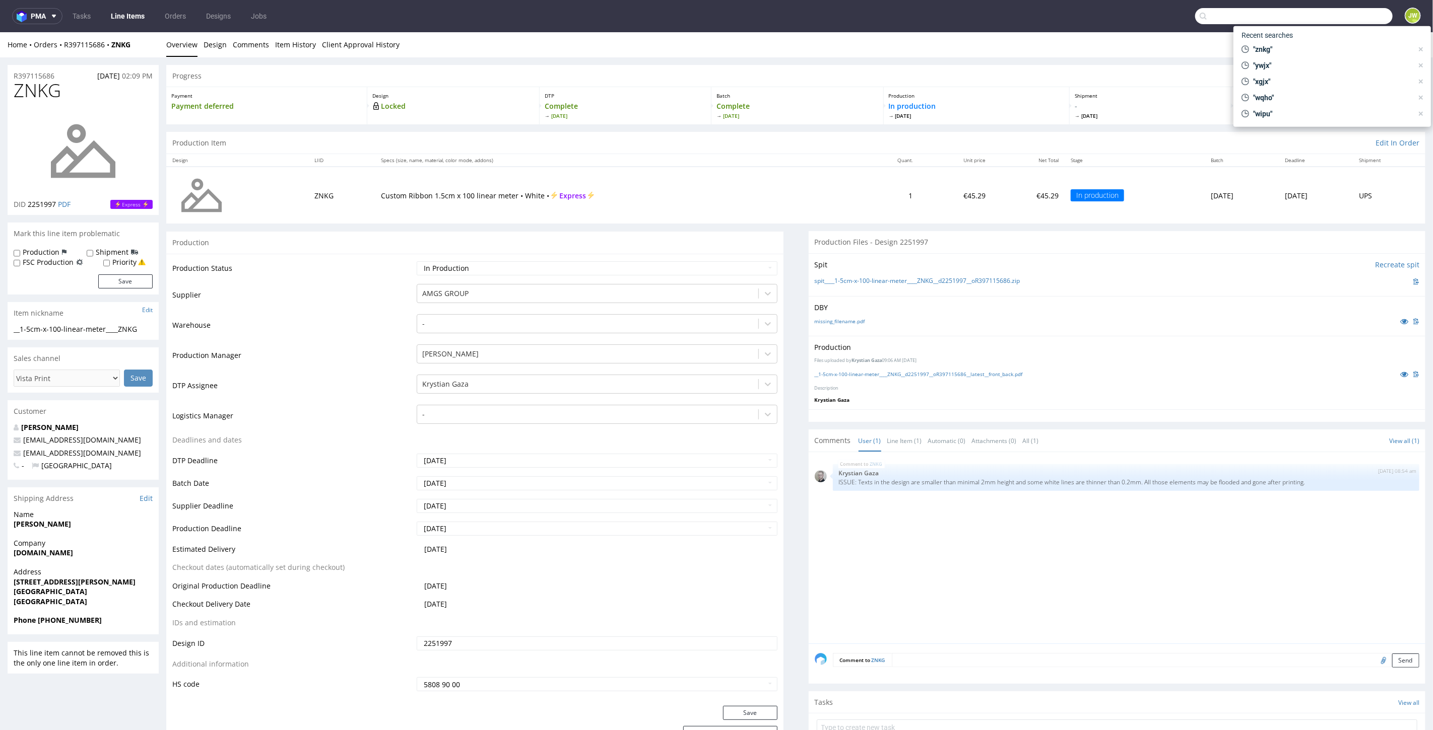
click at [1333, 13] on input "text" at bounding box center [1293, 16] width 197 height 16
paste input "RTEG"
type input "RTEG"
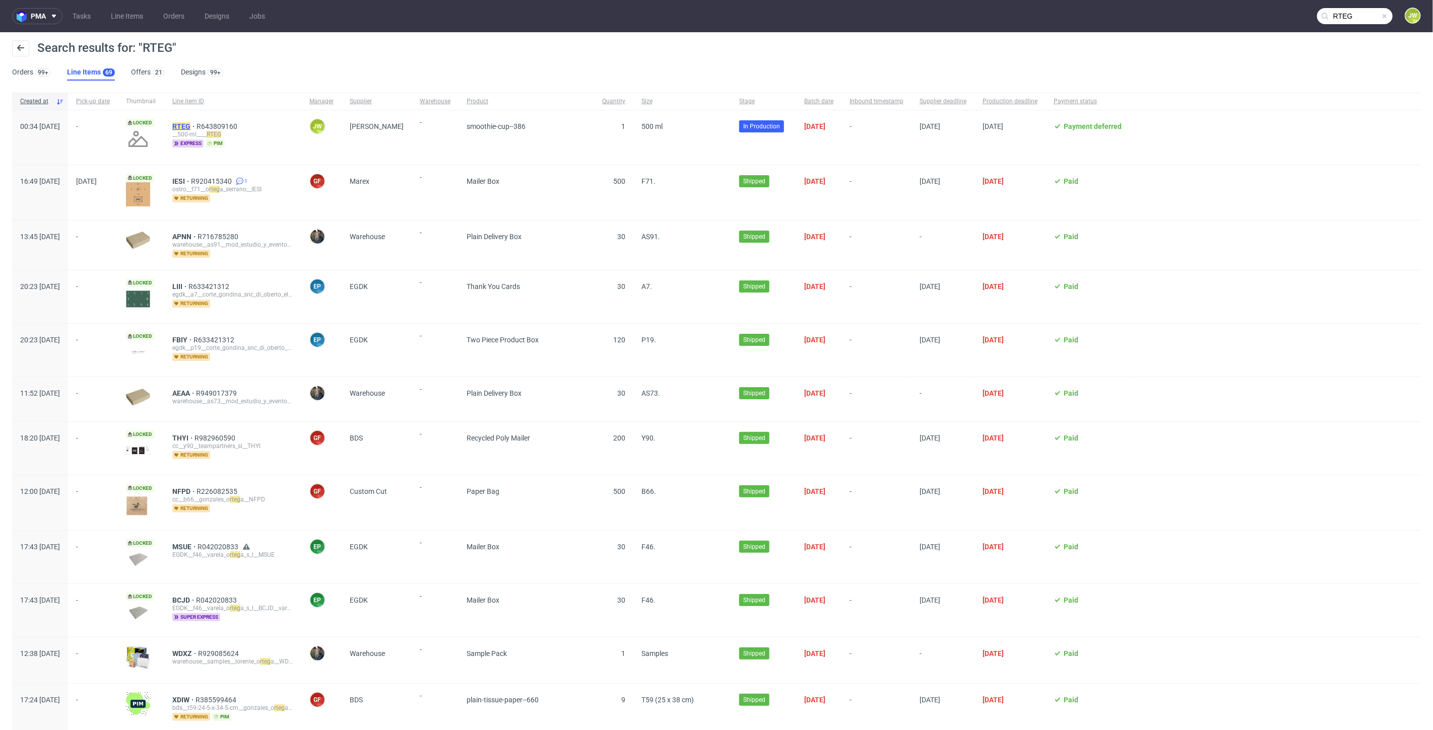
click at [190, 123] on mark "RTEG" at bounding box center [181, 126] width 18 height 8
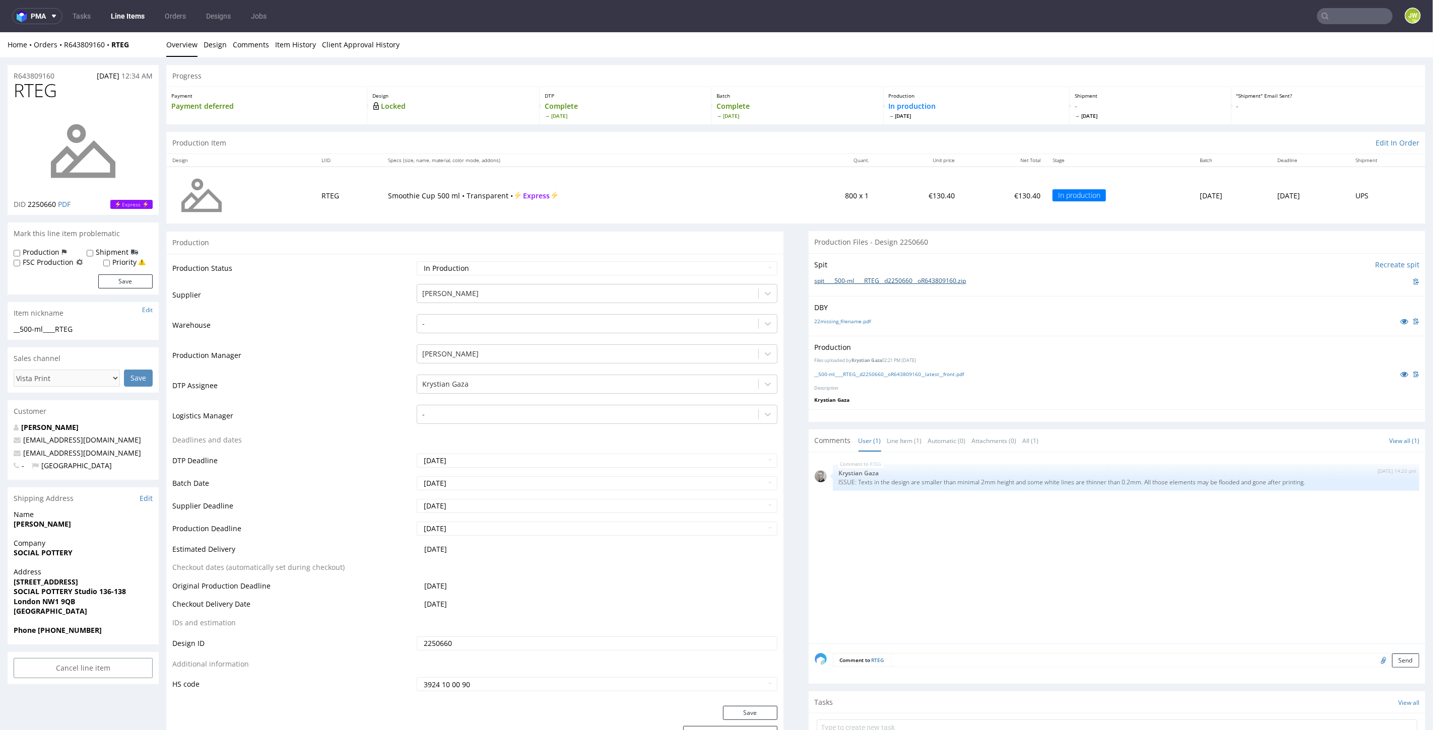
click at [829, 282] on link "spit____500-ml____RTEG__d2250660__oR643809160.zip" at bounding box center [891, 281] width 152 height 9
click at [1331, 9] on input "text" at bounding box center [1355, 16] width 76 height 16
type input "ymmb"
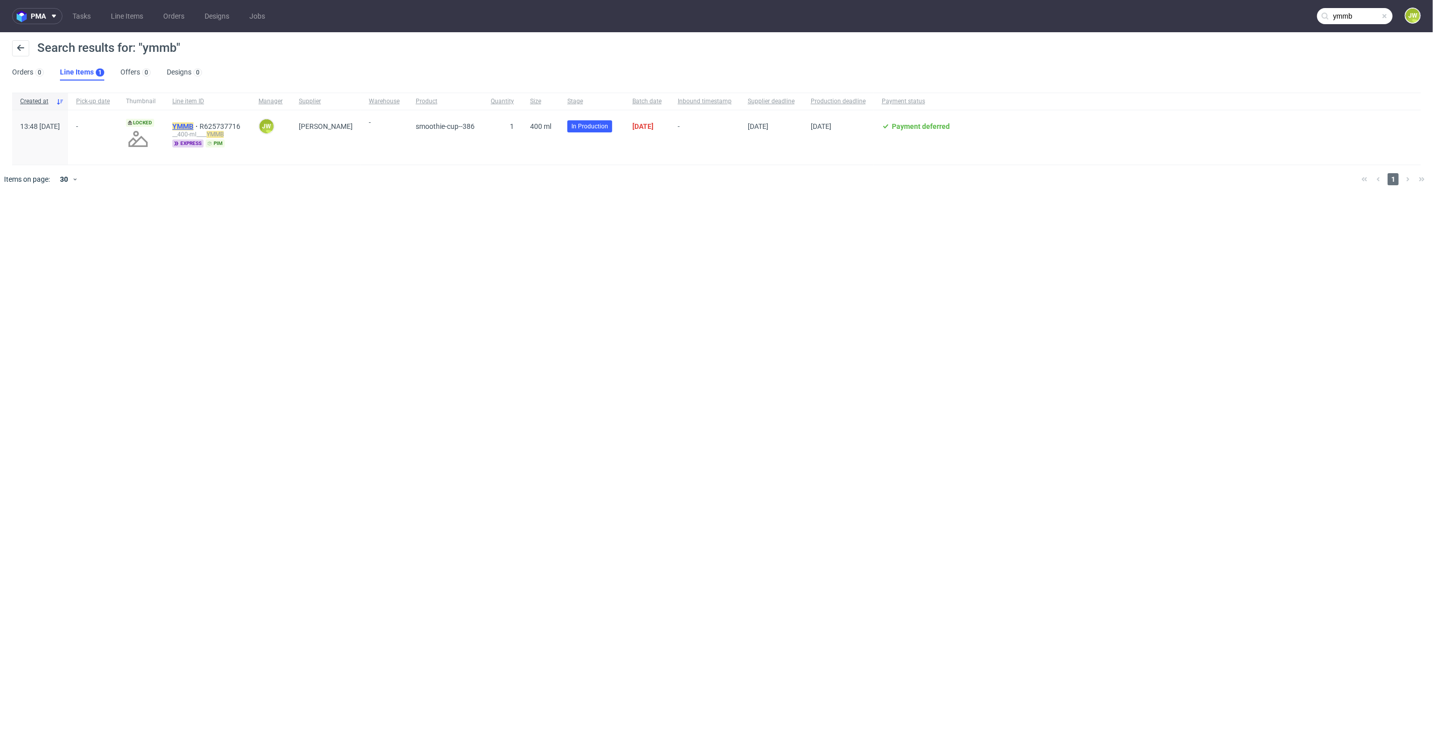
click at [193, 127] on mark "YMMB" at bounding box center [182, 126] width 21 height 8
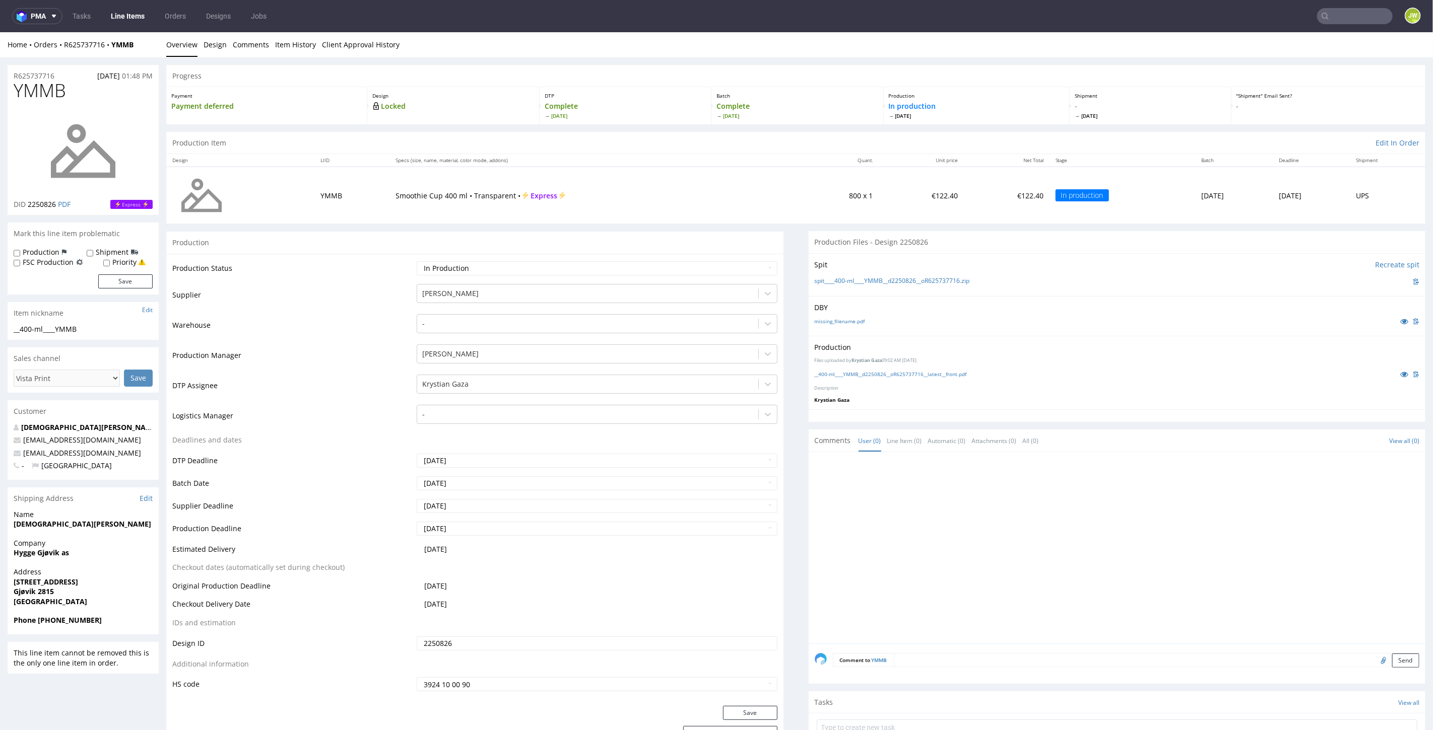
click at [1321, 12] on icon at bounding box center [1325, 16] width 8 height 8
click at [1326, 14] on input "text" at bounding box center [1293, 16] width 197 height 16
type input "eldg"
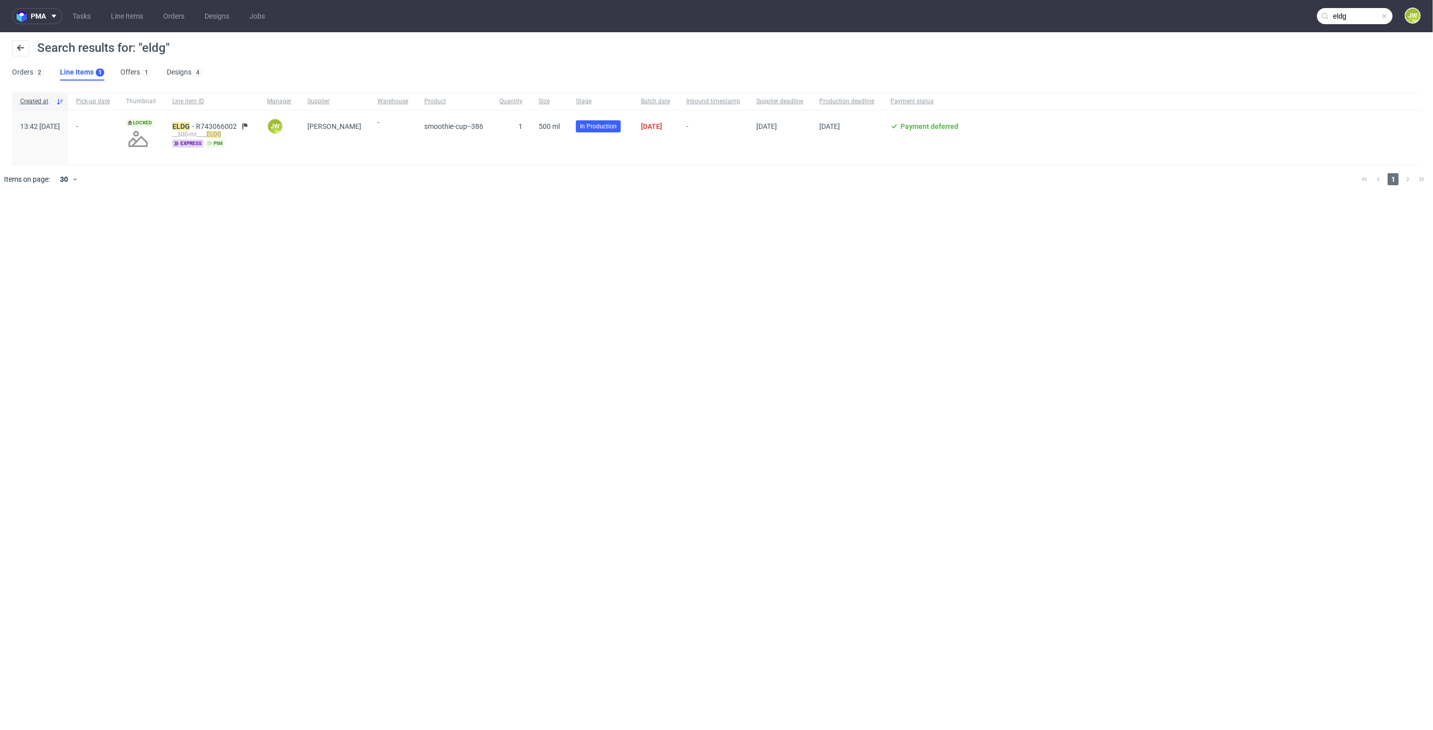
click at [198, 128] on div "ELDG R743066002 __500-ml____ ELDG express pim" at bounding box center [211, 137] width 95 height 54
click at [190, 127] on mark "ELDG" at bounding box center [181, 126] width 18 height 8
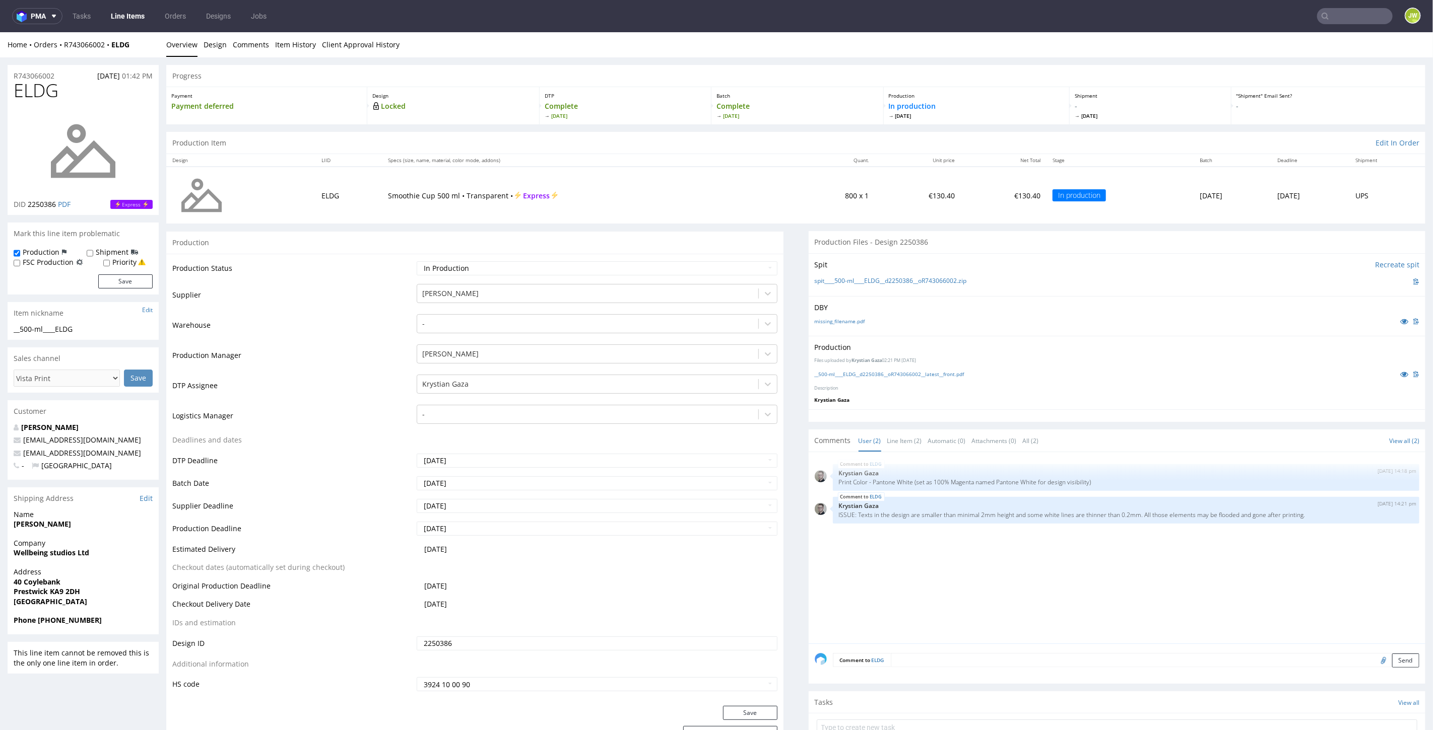
click at [1321, 19] on use at bounding box center [1324, 16] width 7 height 7
click at [1347, 8] on nav "pma Tasks Line Items Orders Designs Jobs JW" at bounding box center [716, 16] width 1433 height 32
click at [1343, 15] on input "text" at bounding box center [1355, 16] width 76 height 16
type input "chgr"
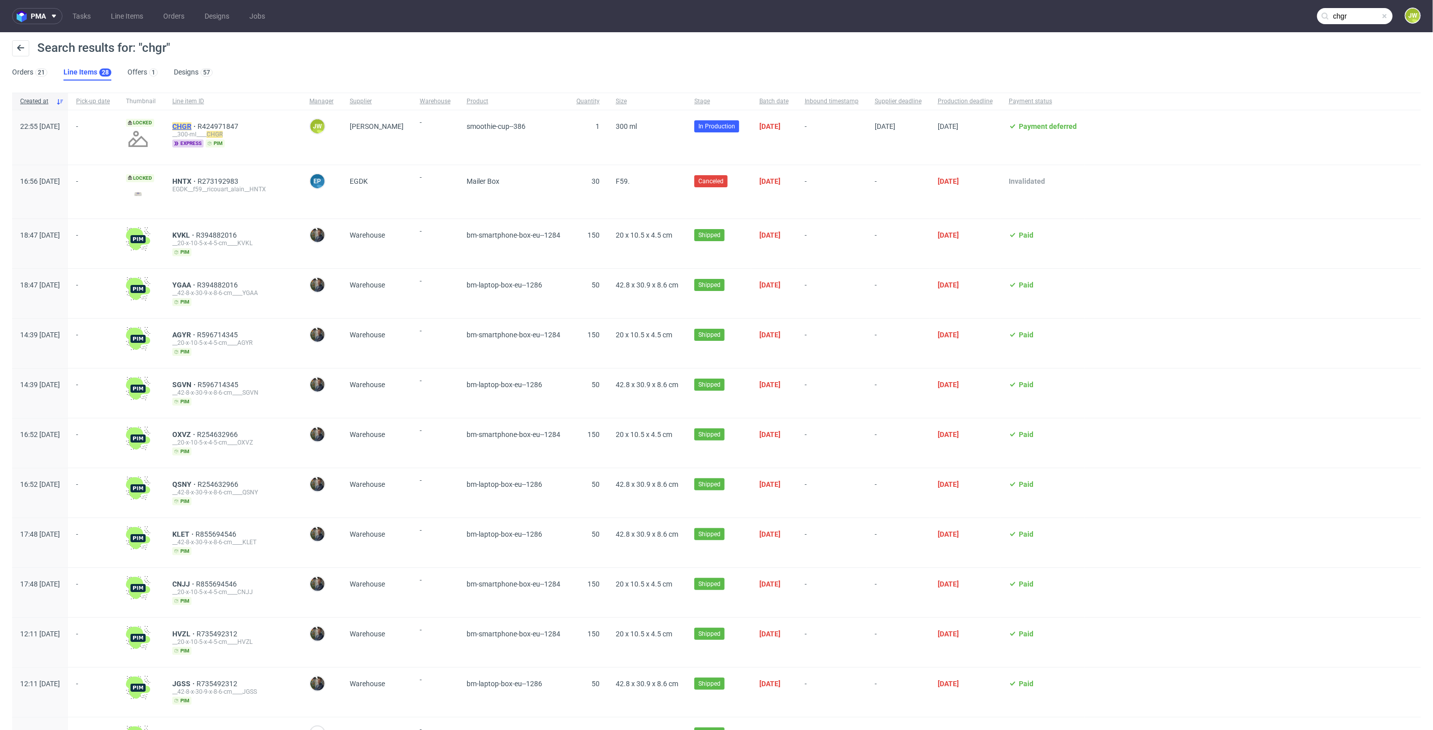
click at [191, 126] on mark "CHGR" at bounding box center [181, 126] width 19 height 8
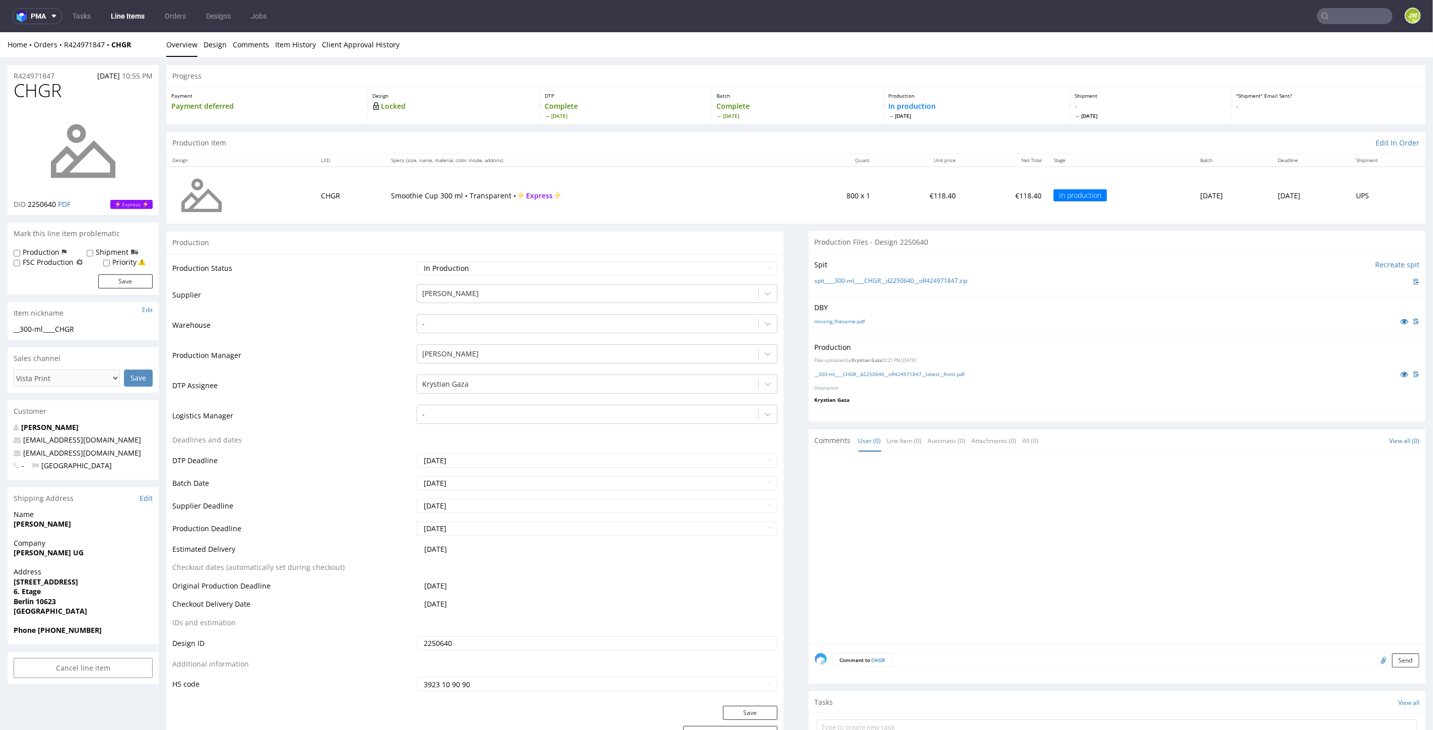
click at [133, 16] on link "Line Items" at bounding box center [128, 16] width 46 height 16
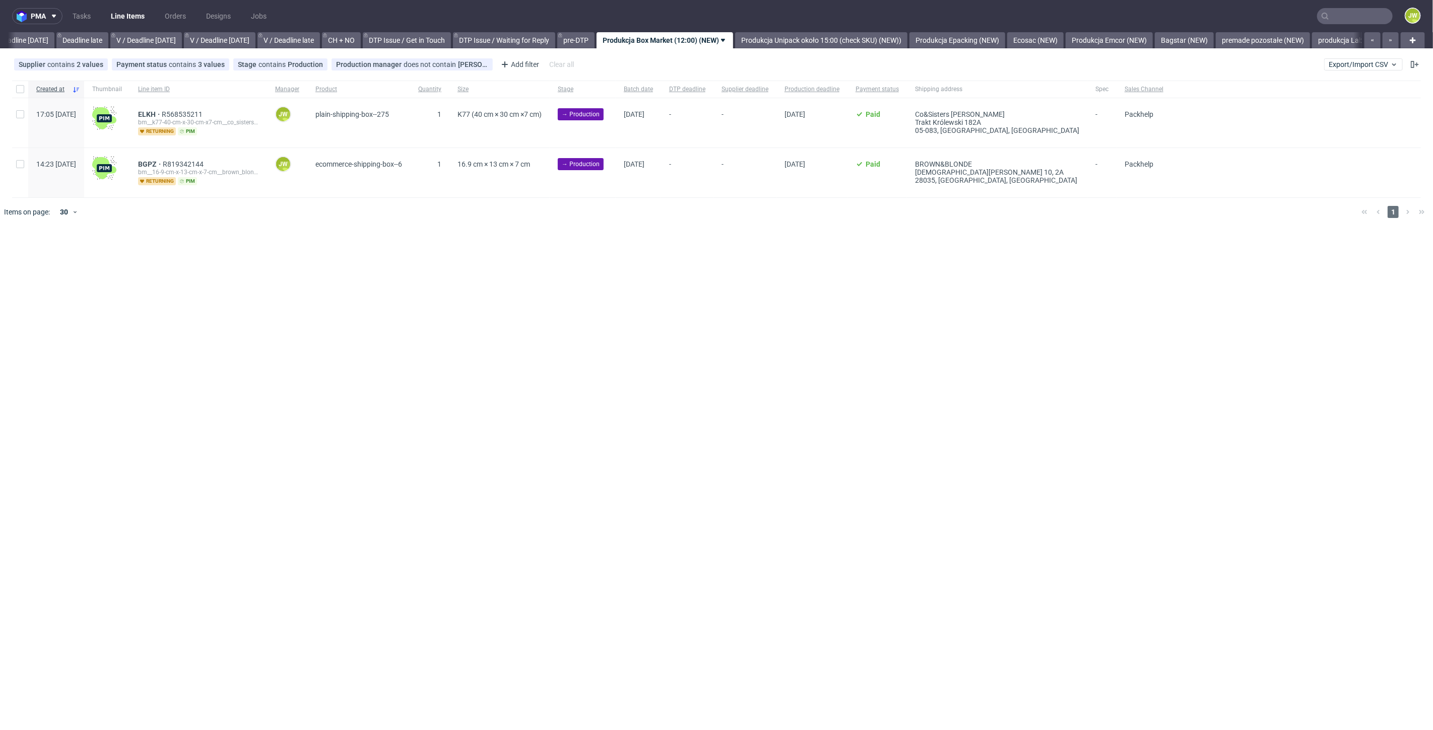
scroll to position [0, 1144]
click at [1379, 57] on div "Supplier contains 2 values Box Market, Mazop Group Payment status contains 3 va…" at bounding box center [716, 64] width 1433 height 24
click at [1369, 64] on span "Export/Import CSV" at bounding box center [1363, 64] width 70 height 8
click at [1297, 113] on link "Import warehouse inbound CSV" at bounding box center [1340, 121] width 118 height 16
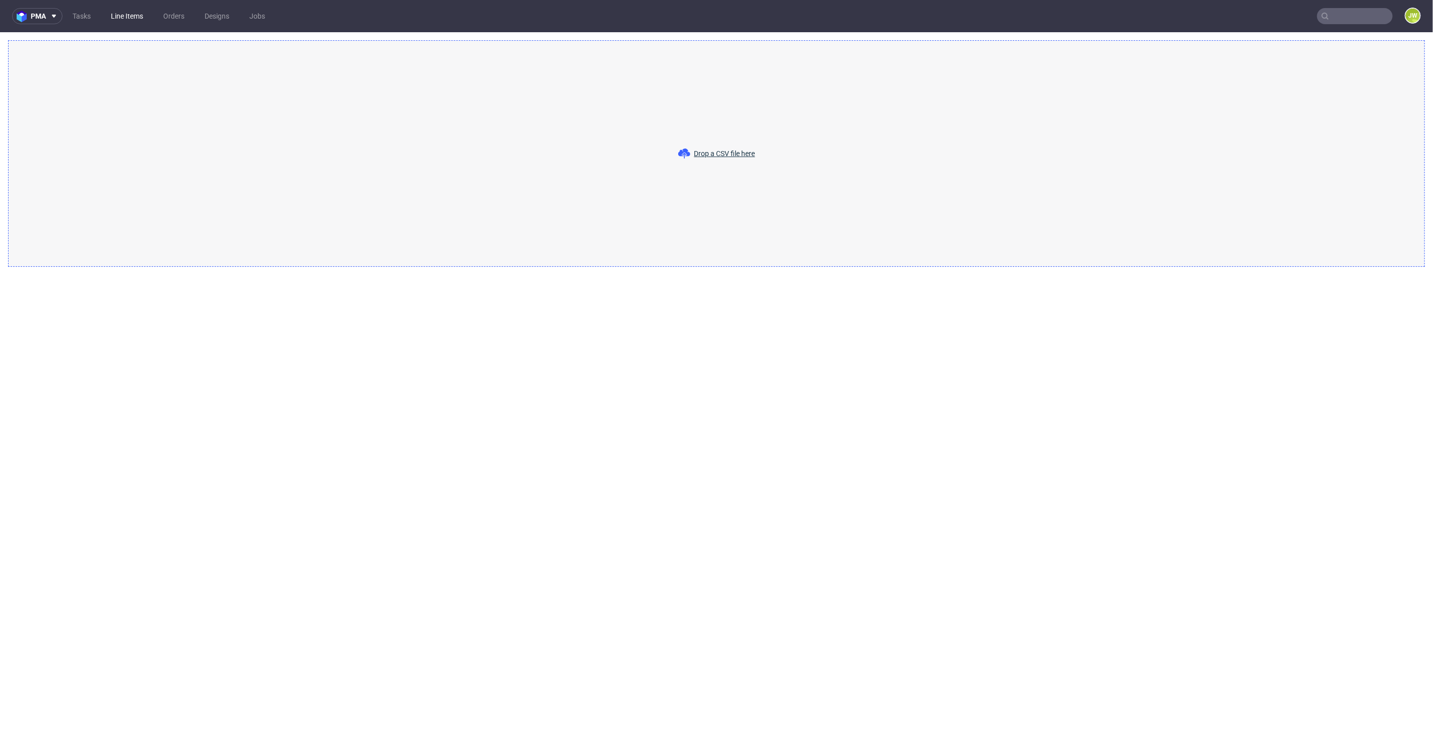
drag, startPoint x: 125, startPoint y: 2, endPoint x: 128, endPoint y: 12, distance: 10.9
click at [128, 12] on nav "pma Tasks Line Items Orders Designs Jobs JW" at bounding box center [716, 16] width 1433 height 32
click at [129, 15] on link "Line Items" at bounding box center [127, 16] width 44 height 16
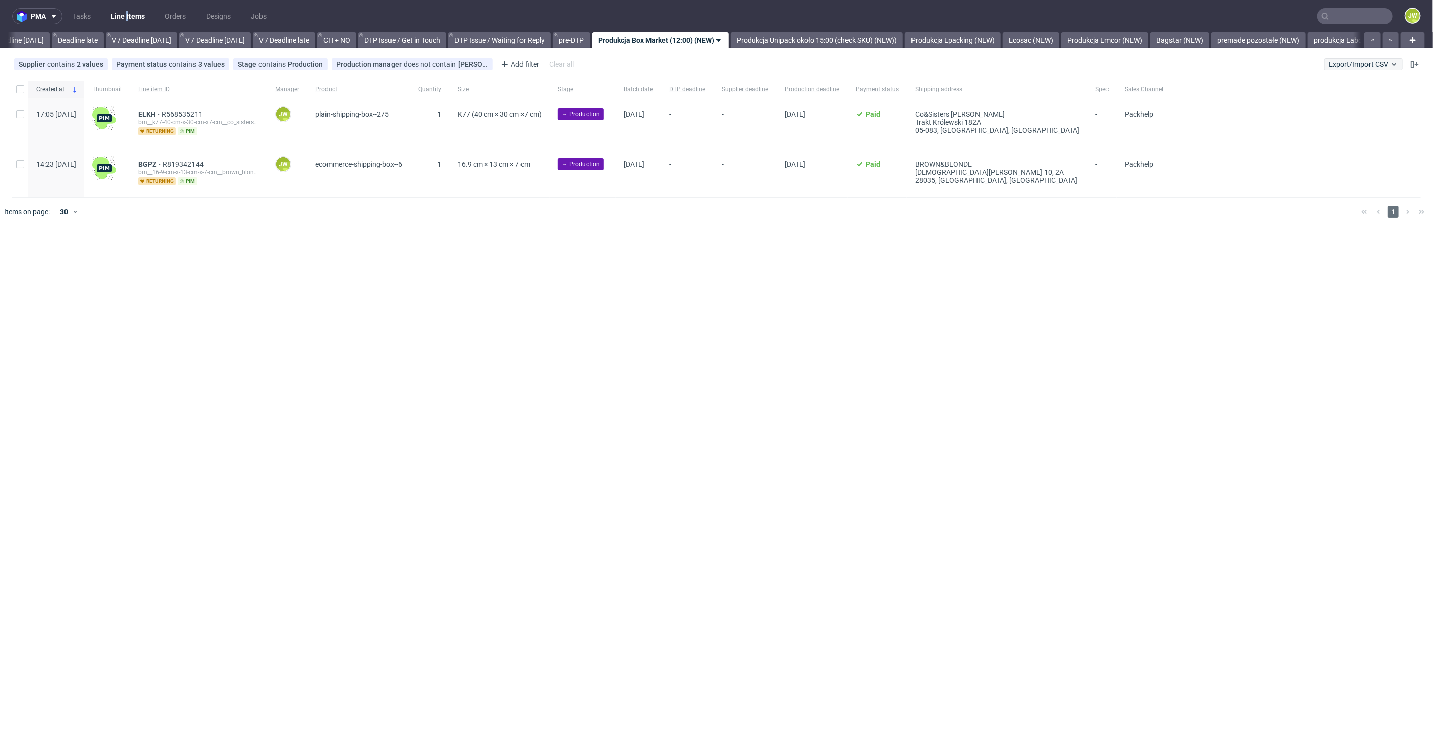
scroll to position [0, 1144]
click at [1347, 62] on span "Export/Import CSV" at bounding box center [1363, 64] width 70 height 8
click at [1353, 103] on link "Import shipments CSV" at bounding box center [1340, 105] width 118 height 16
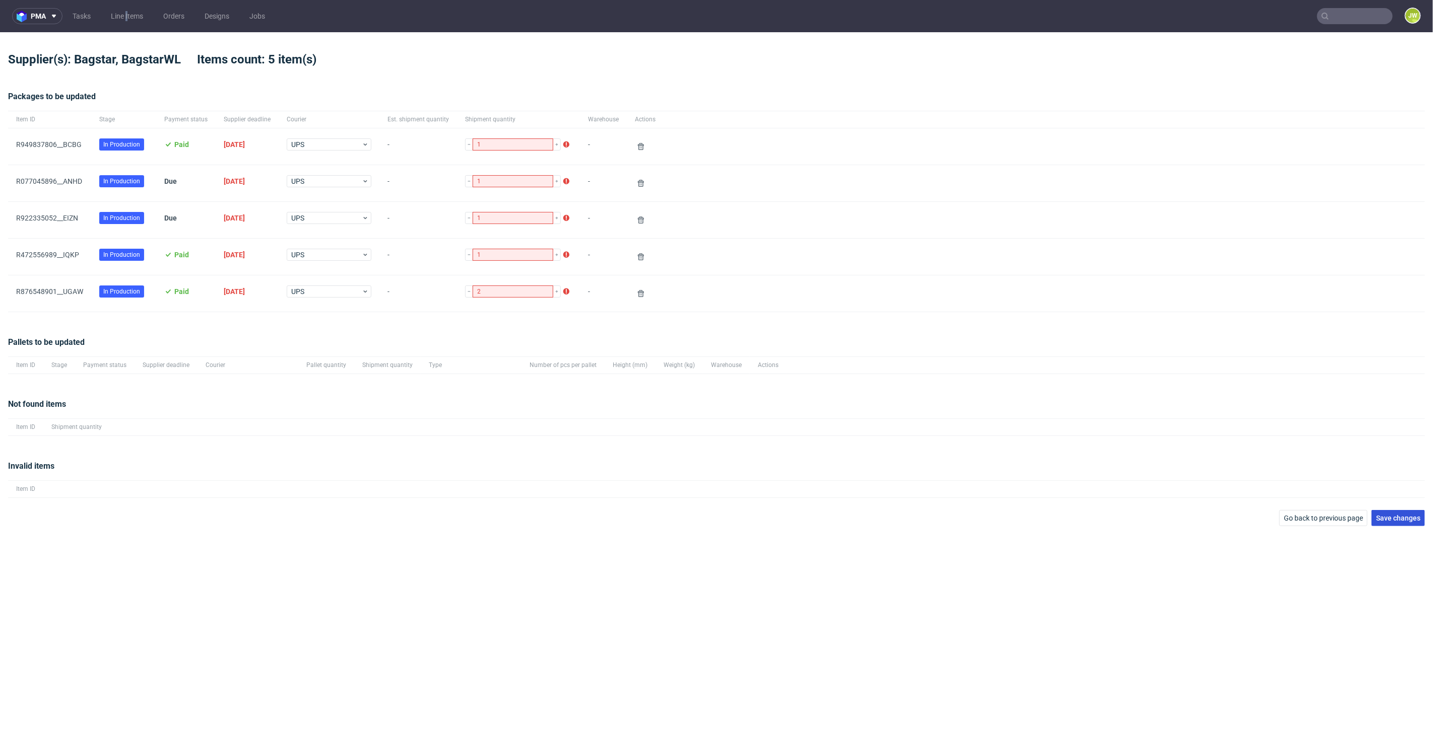
drag, startPoint x: 1404, startPoint y: 514, endPoint x: 1399, endPoint y: 509, distance: 6.8
click at [1403, 515] on span "Save changes" at bounding box center [1398, 518] width 44 height 7
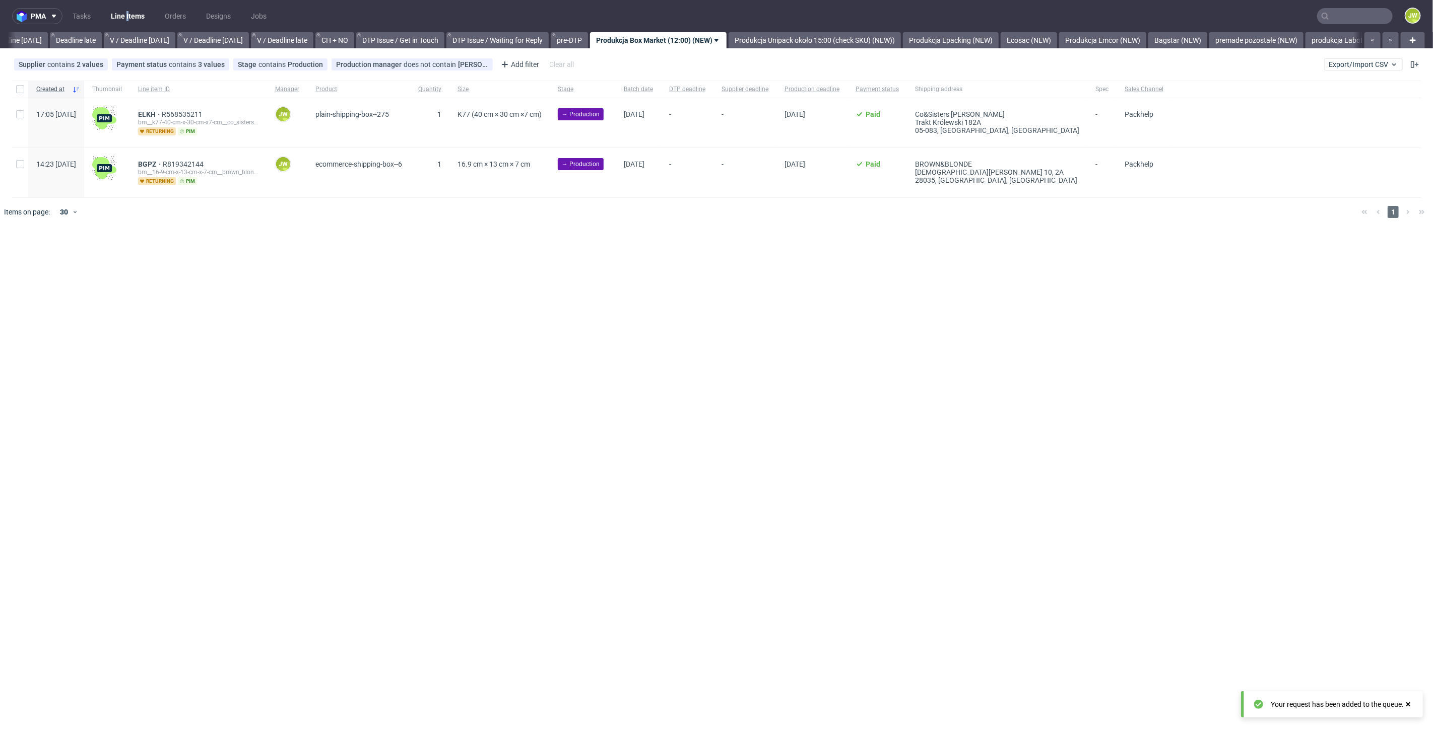
scroll to position [0, 1144]
drag, startPoint x: 643, startPoint y: 421, endPoint x: 598, endPoint y: 389, distance: 54.5
click at [640, 420] on div "pma Tasks Line Items Orders Designs Jobs JW All DTP Late Shipped Shipments DTP …" at bounding box center [716, 365] width 1433 height 730
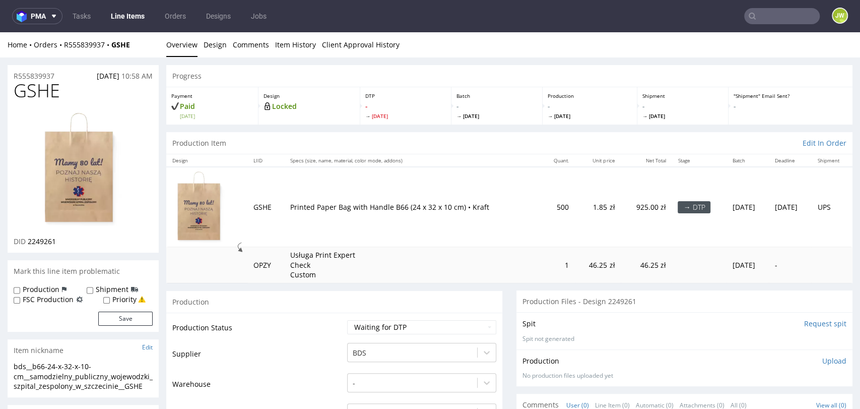
click at [236, 75] on div "Progress" at bounding box center [509, 76] width 686 height 22
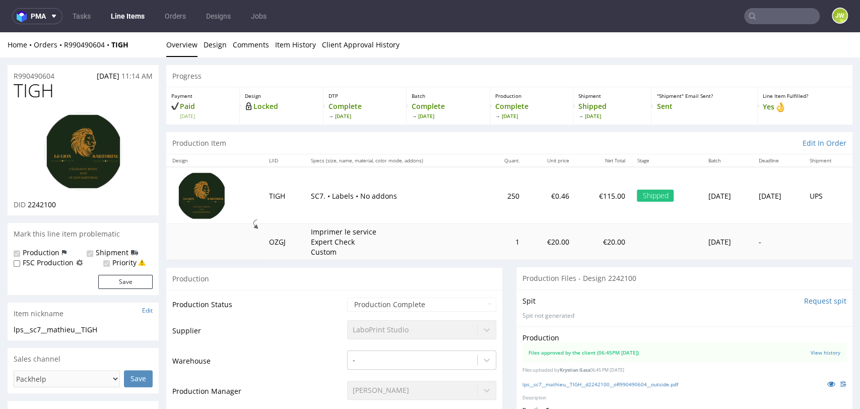
click at [309, 148] on div "Production Item Edit In Order" at bounding box center [509, 143] width 686 height 22
click at [529, 71] on div "Progress" at bounding box center [509, 76] width 686 height 22
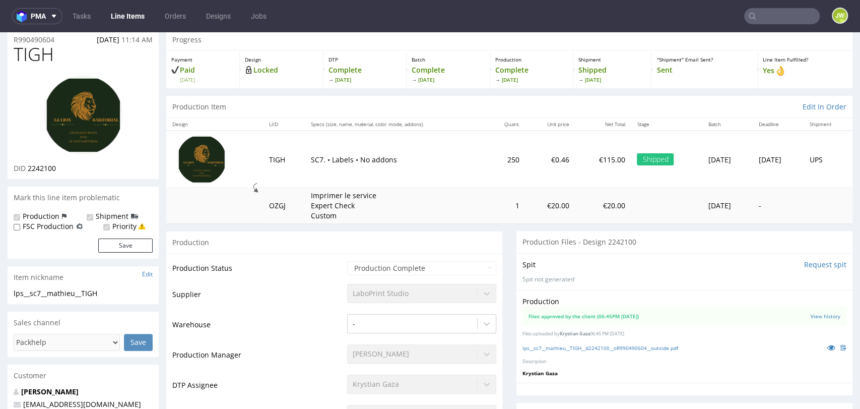
scroll to position [112, 0]
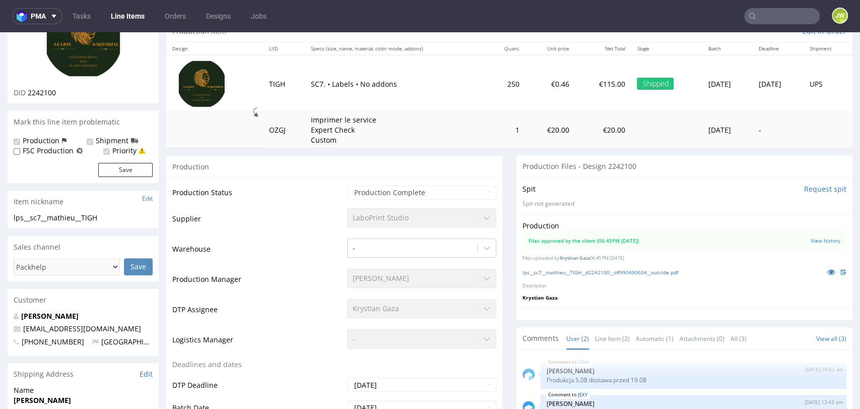
click at [300, 181] on div "Production Status Waiting for Artwork Waiting for Diecut Waiting for Mockup Wai…" at bounding box center [334, 404] width 336 height 452
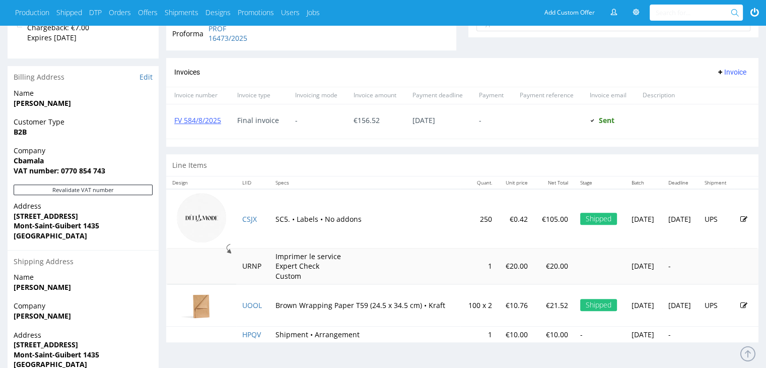
scroll to position [458, 0]
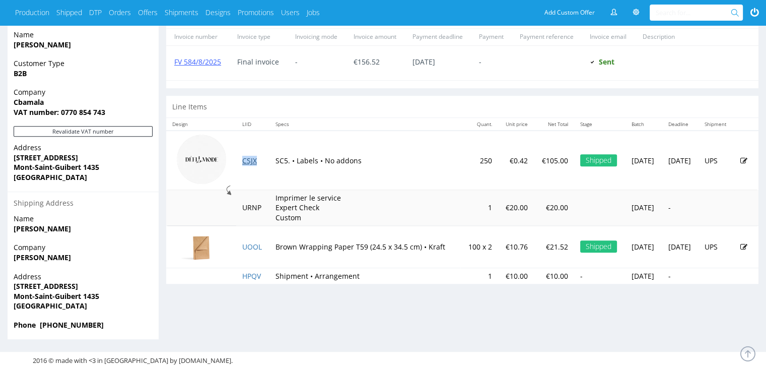
click at [243, 156] on link "CSJX" at bounding box center [249, 161] width 15 height 10
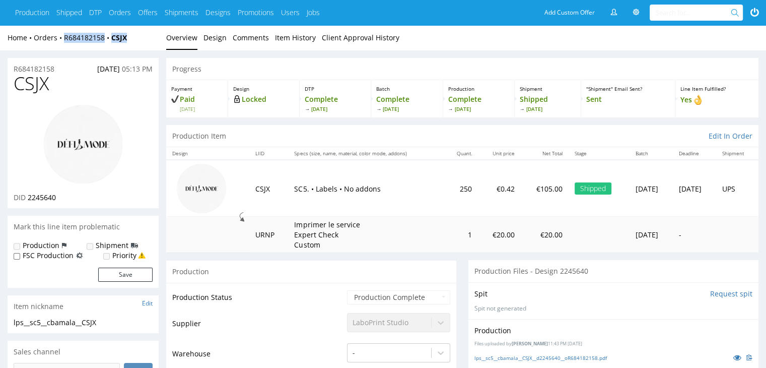
drag, startPoint x: 121, startPoint y: 44, endPoint x: 61, endPoint y: 45, distance: 60.0
click at [61, 45] on div "Home Orders R684182158 CSJX Overview Design Comments Item History Client Approv…" at bounding box center [383, 37] width 766 height 25
copy div "R684182158 CSJX"
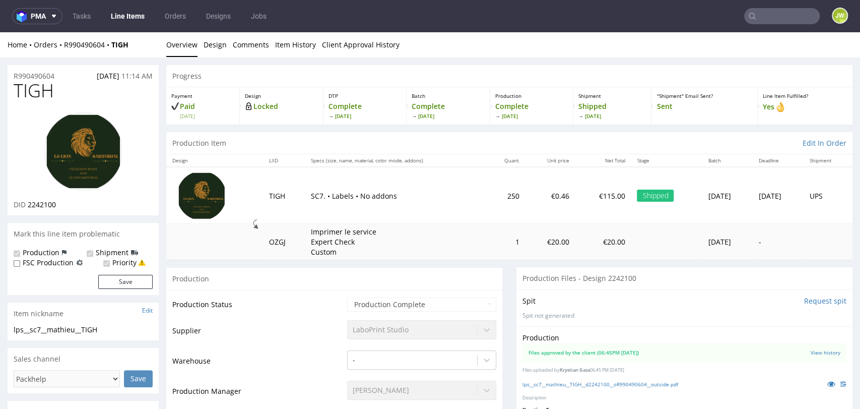
click at [378, 75] on div "Progress" at bounding box center [509, 76] width 686 height 22
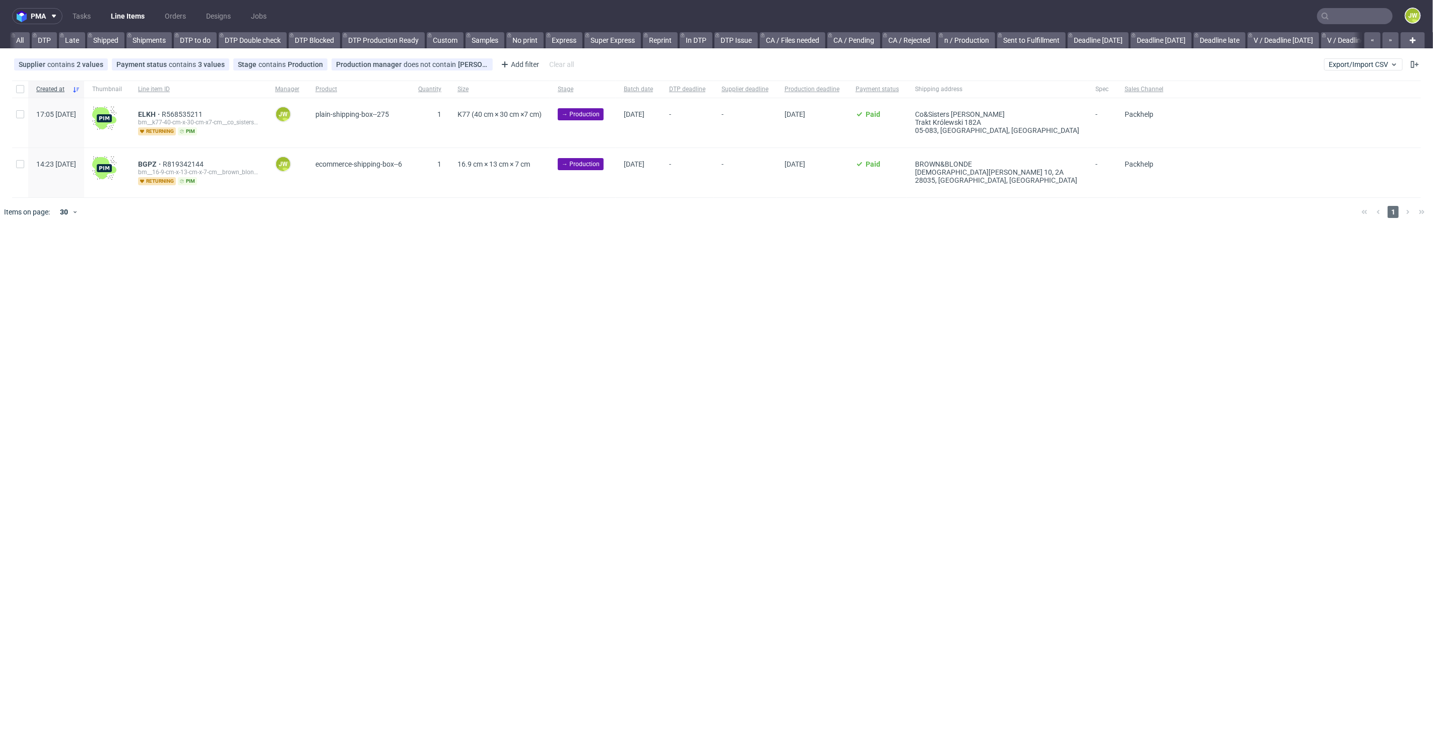
scroll to position [0, 1144]
click at [810, 38] on link "Produkcja Unipack około 15:00 (check SKU) (NEW))" at bounding box center [814, 40] width 172 height 16
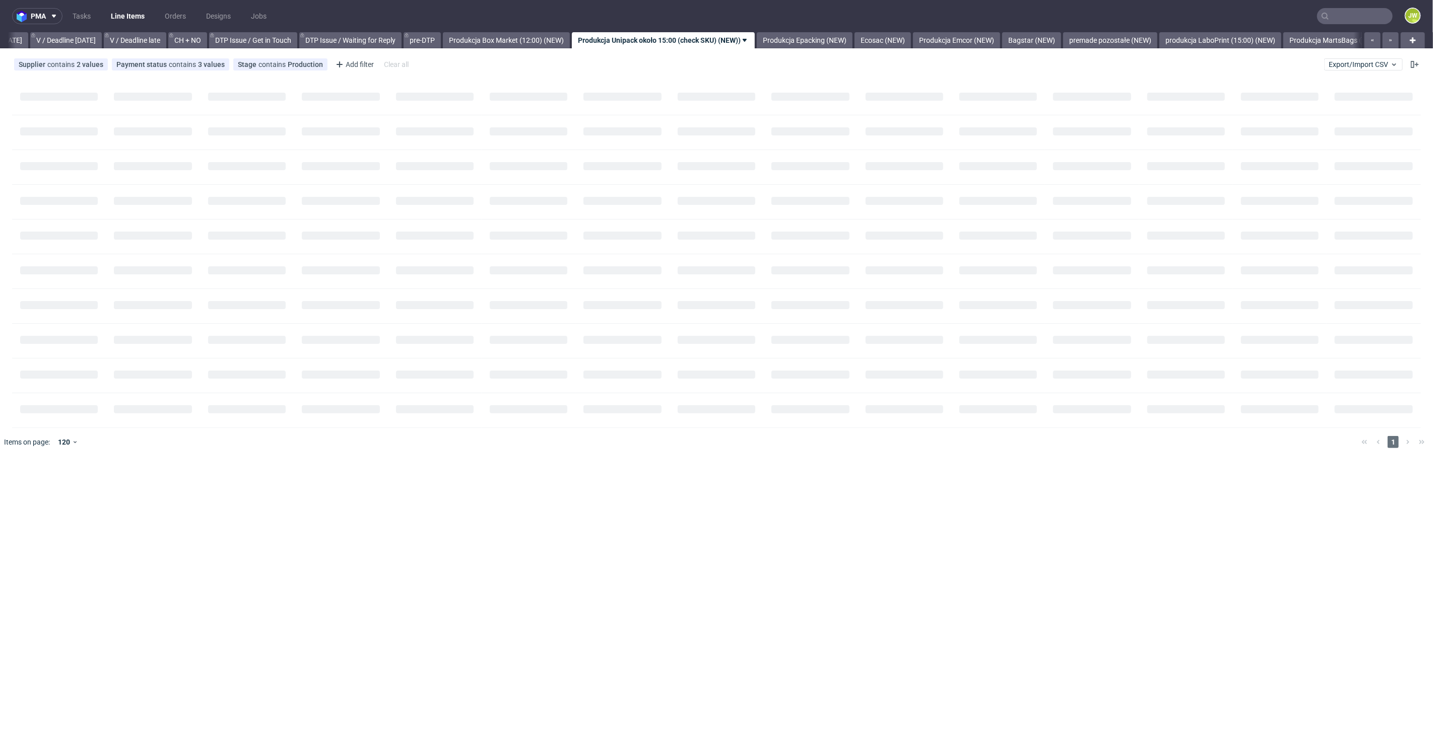
scroll to position [0, 1297]
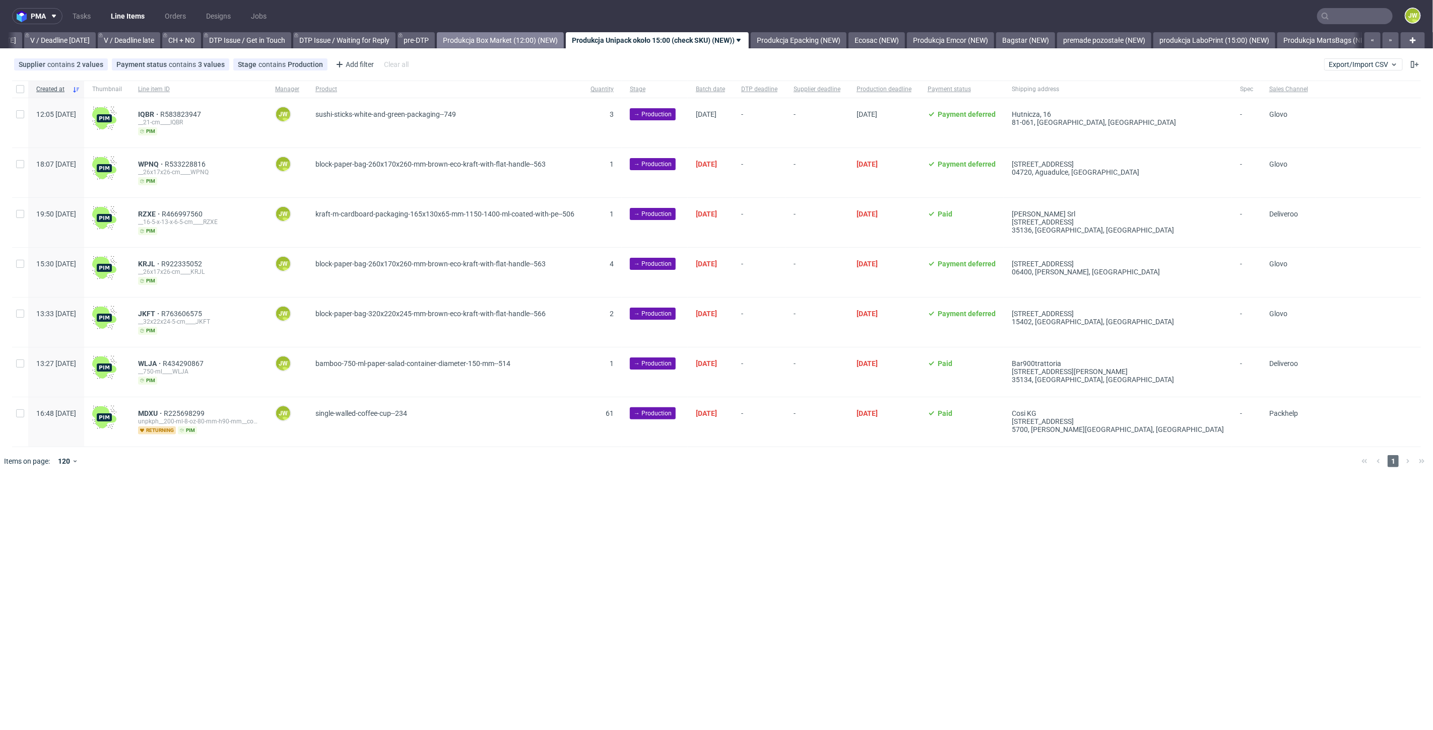
click at [528, 35] on link "Produkcja Box Market (12:00) (NEW)" at bounding box center [500, 40] width 127 height 16
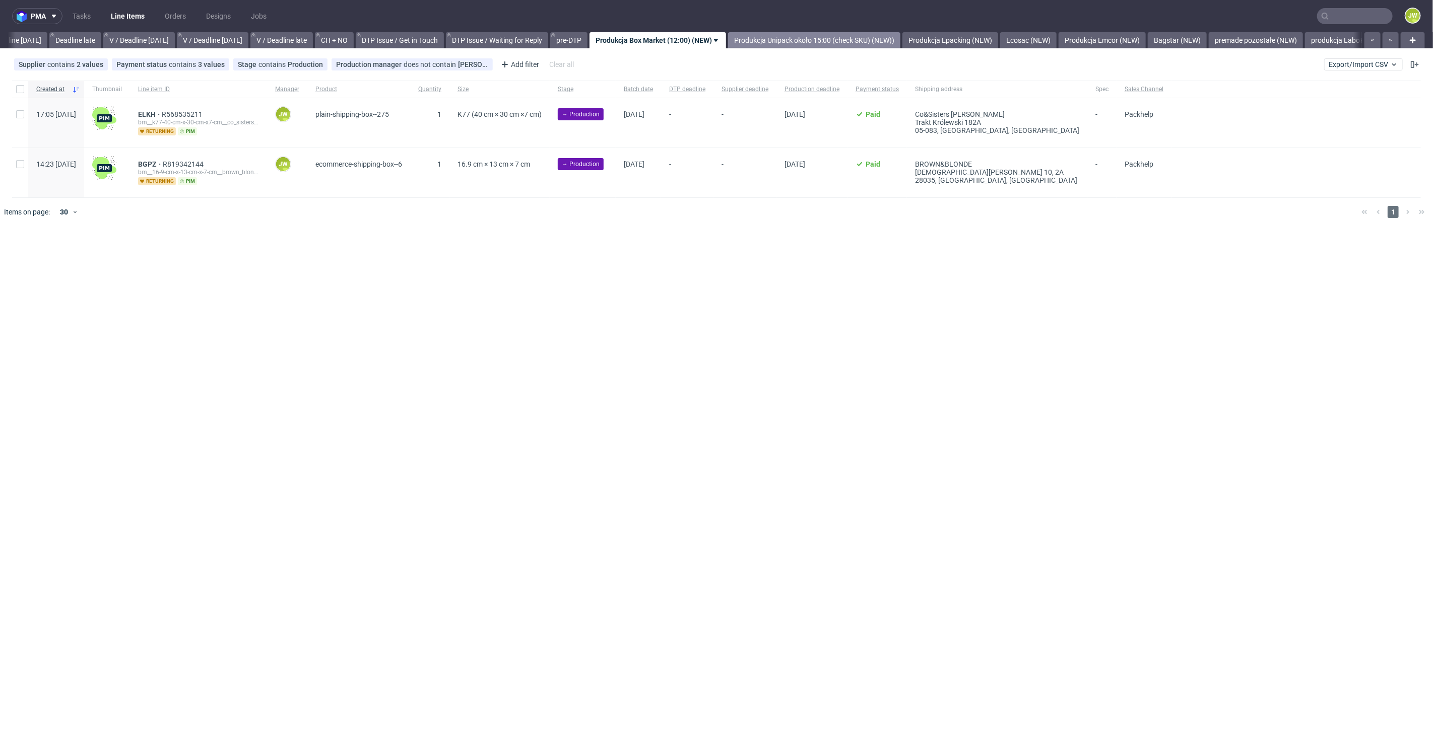
click at [793, 35] on link "Produkcja Unipack około 15:00 (check SKU) (NEW))" at bounding box center [814, 40] width 172 height 16
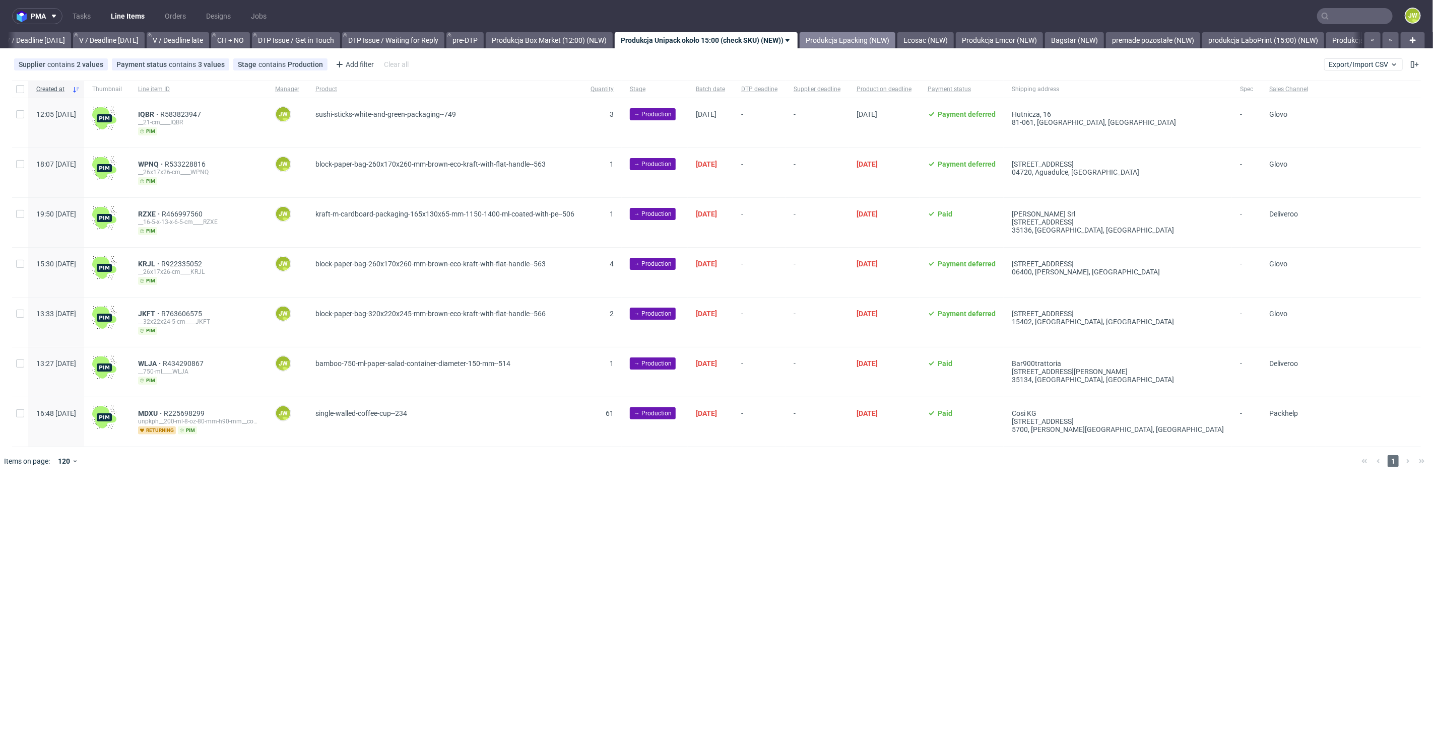
scroll to position [0, 1297]
click at [1347, 66] on span "Export/Import CSV" at bounding box center [1363, 64] width 70 height 8
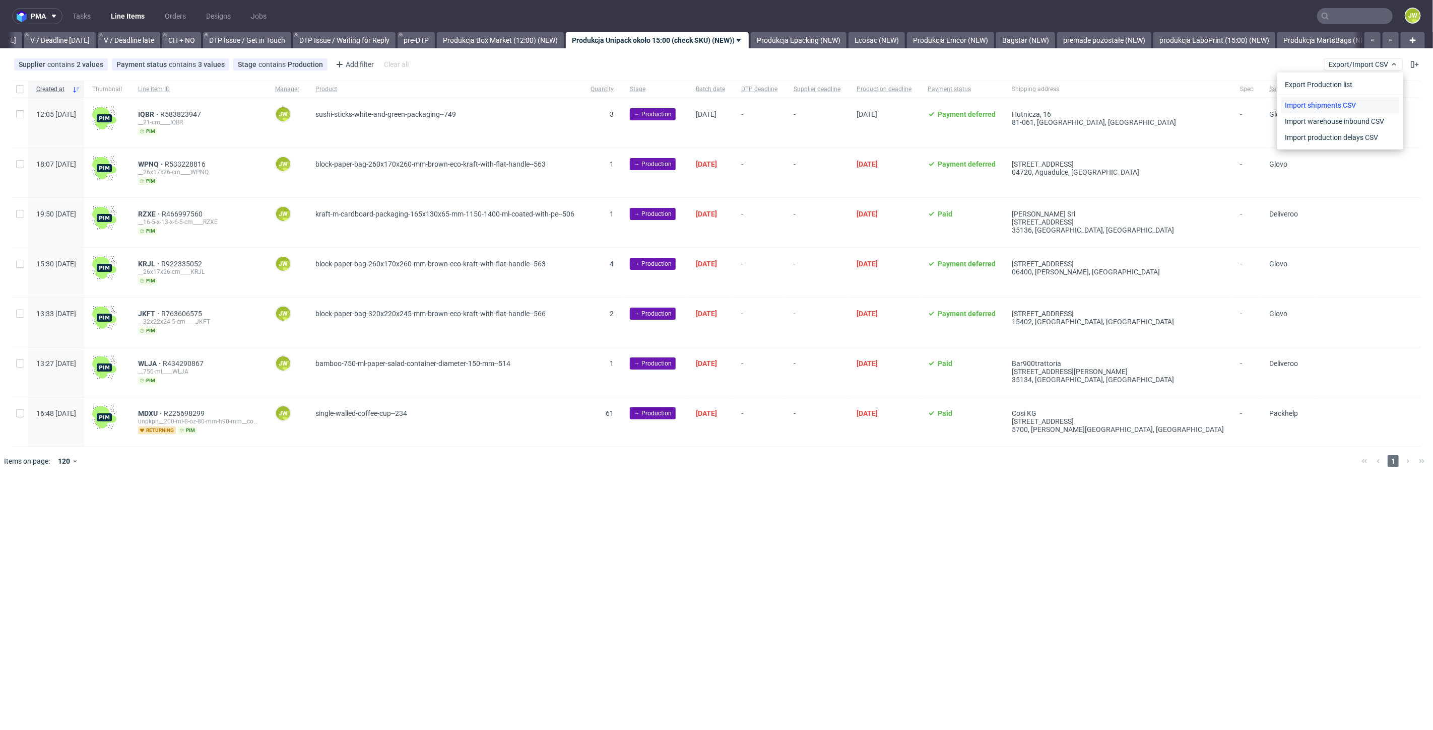
click at [1338, 105] on link "Import shipments CSV" at bounding box center [1340, 105] width 118 height 16
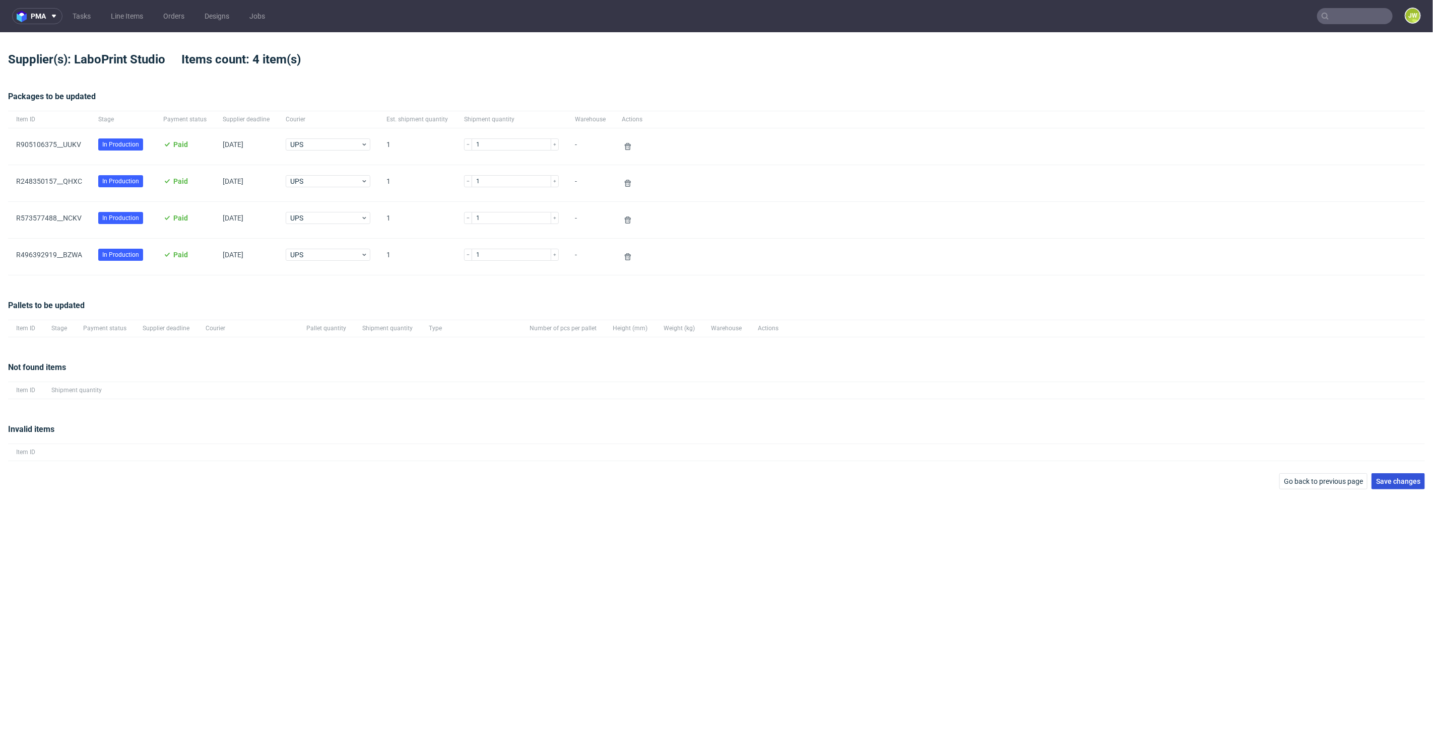
click at [1387, 484] on span "Save changes" at bounding box center [1398, 481] width 44 height 7
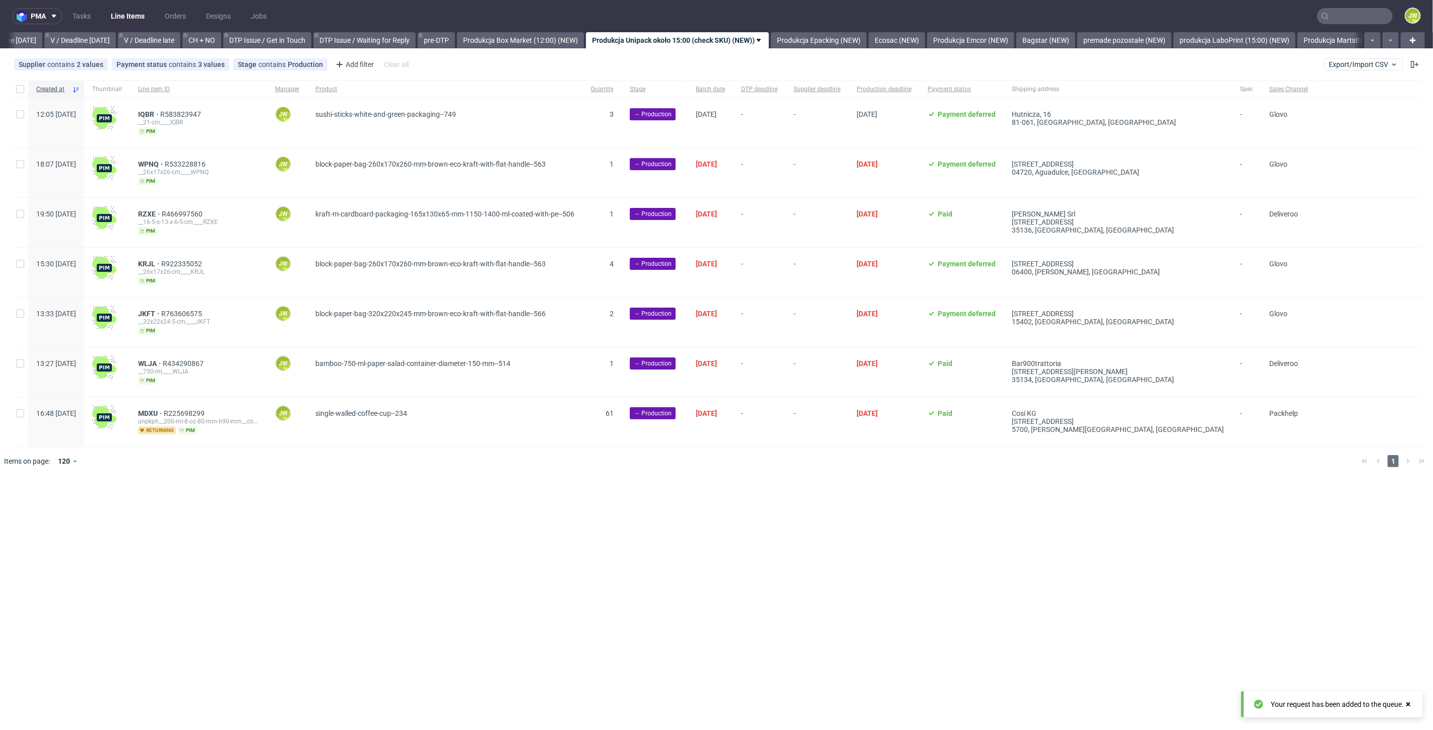
scroll to position [0, 1297]
click at [366, 537] on div "pma Tasks Line Items Orders Designs Jobs JW All DTP Late Shipped Shipments DTP …" at bounding box center [716, 365] width 1433 height 730
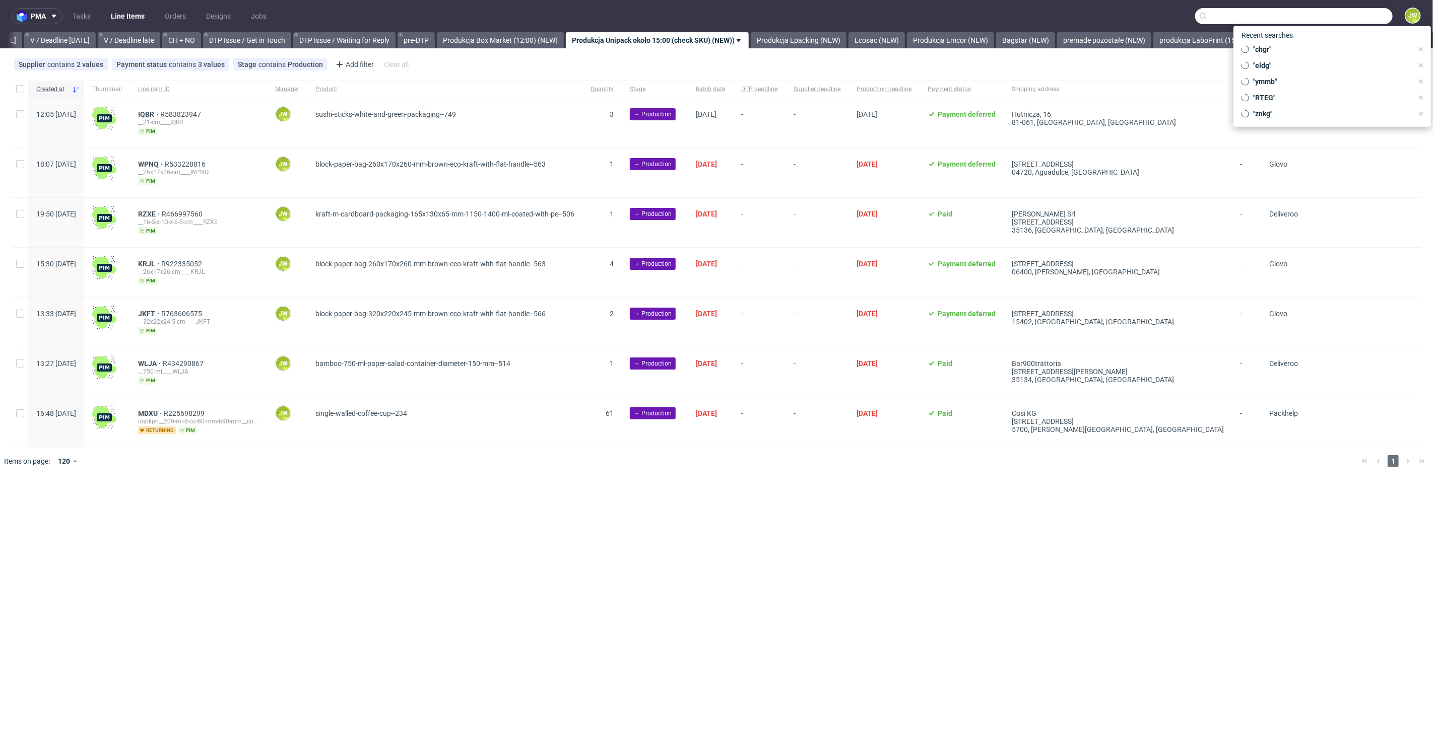
click at [1341, 9] on input "text" at bounding box center [1293, 16] width 197 height 16
type input "srme"
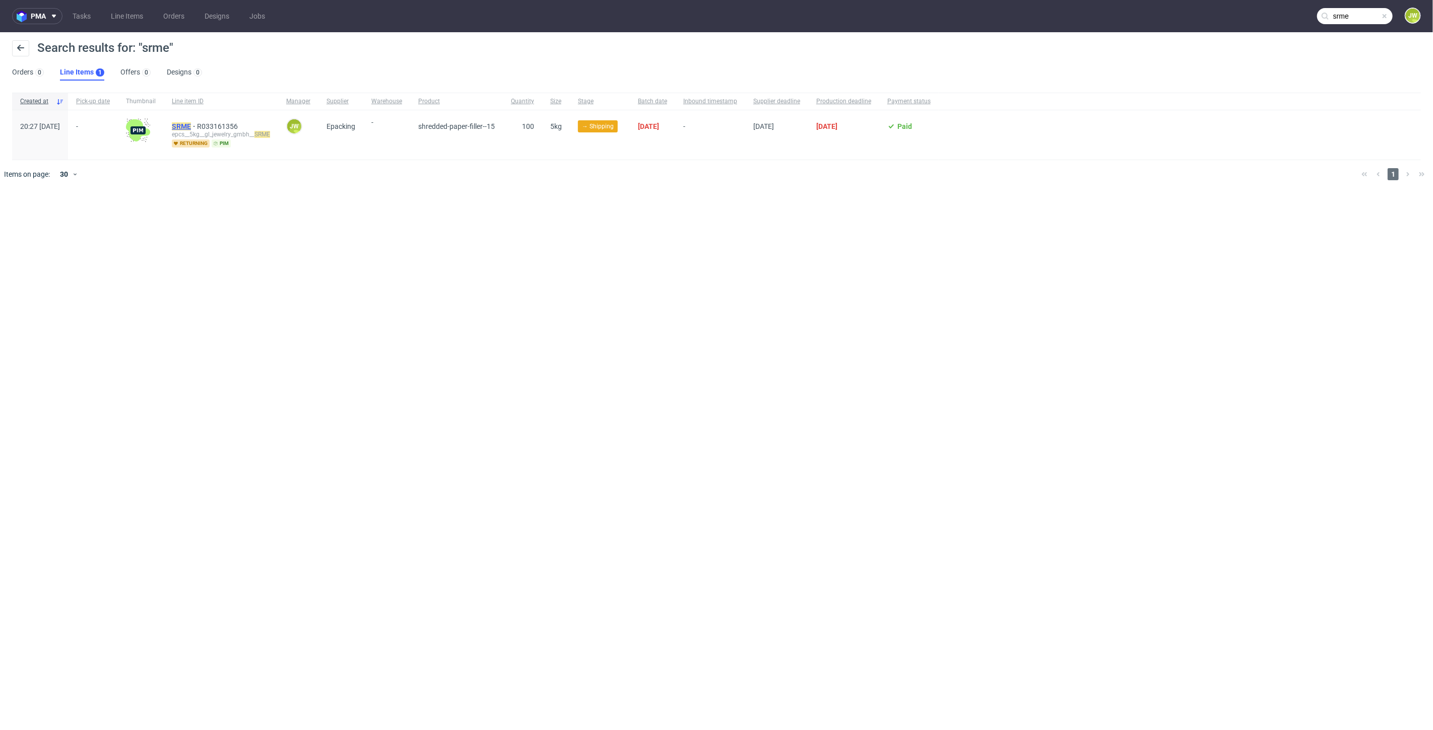
click at [191, 124] on mark "SRME" at bounding box center [181, 126] width 19 height 8
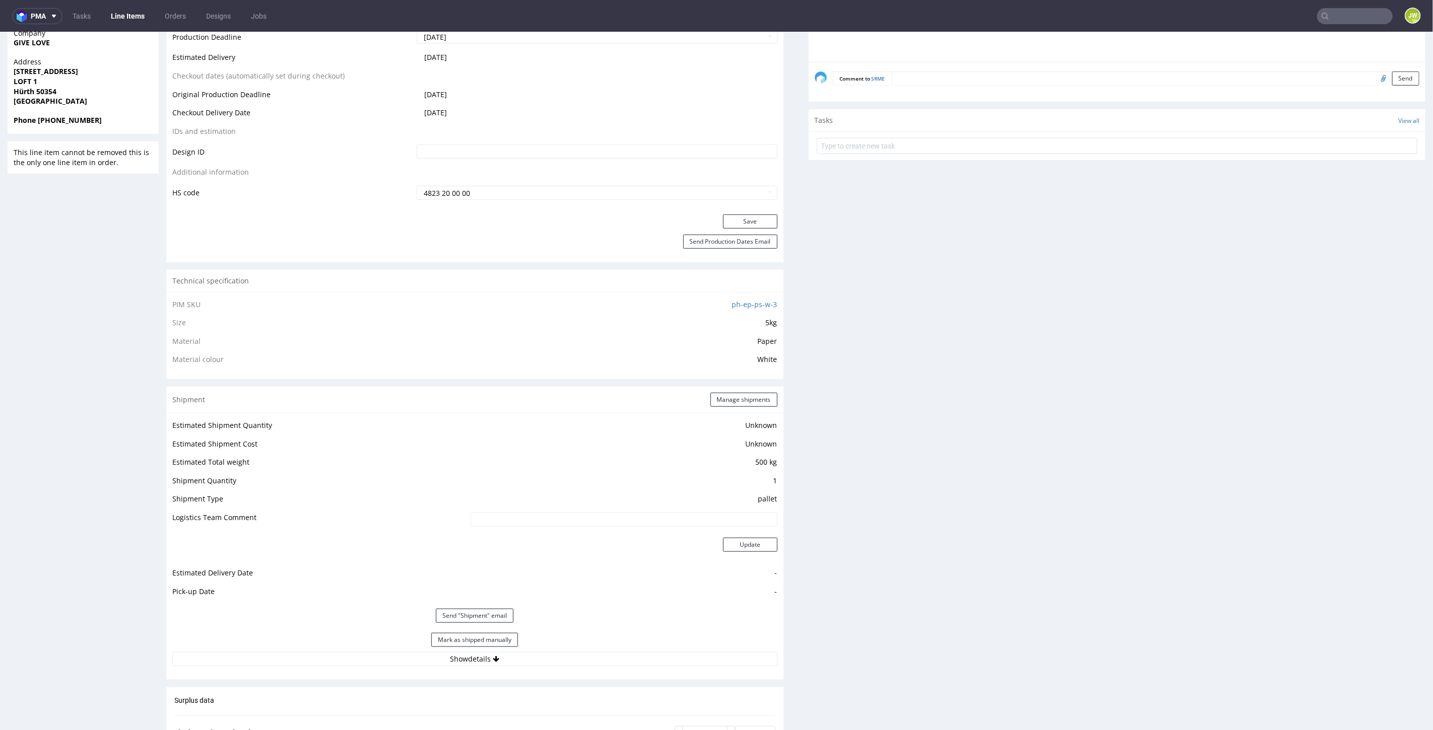
scroll to position [289, 0]
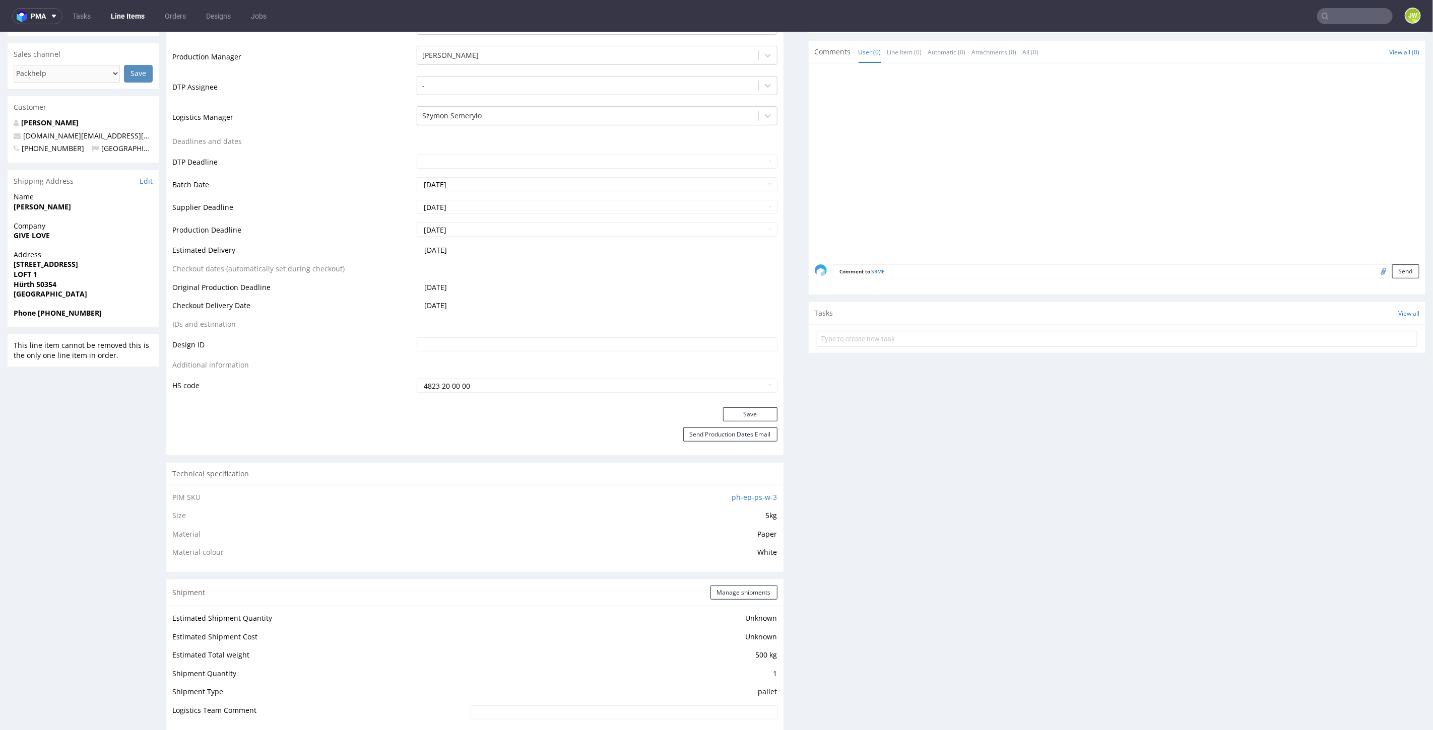
click at [119, 15] on link "Line Items" at bounding box center [128, 16] width 46 height 16
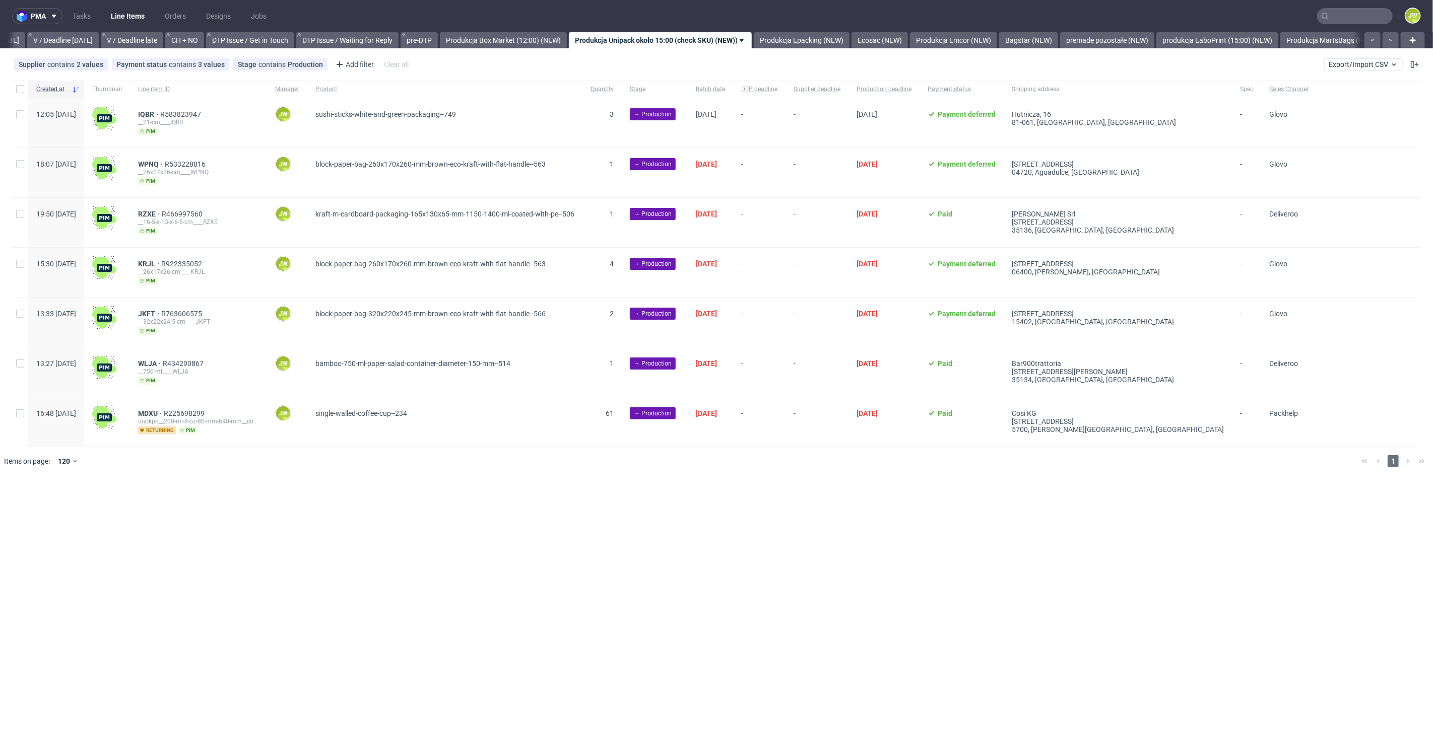
scroll to position [0, 1297]
drag, startPoint x: 1340, startPoint y: 18, endPoint x: 1335, endPoint y: 13, distance: 7.1
click at [1340, 18] on input "text" at bounding box center [1355, 16] width 76 height 16
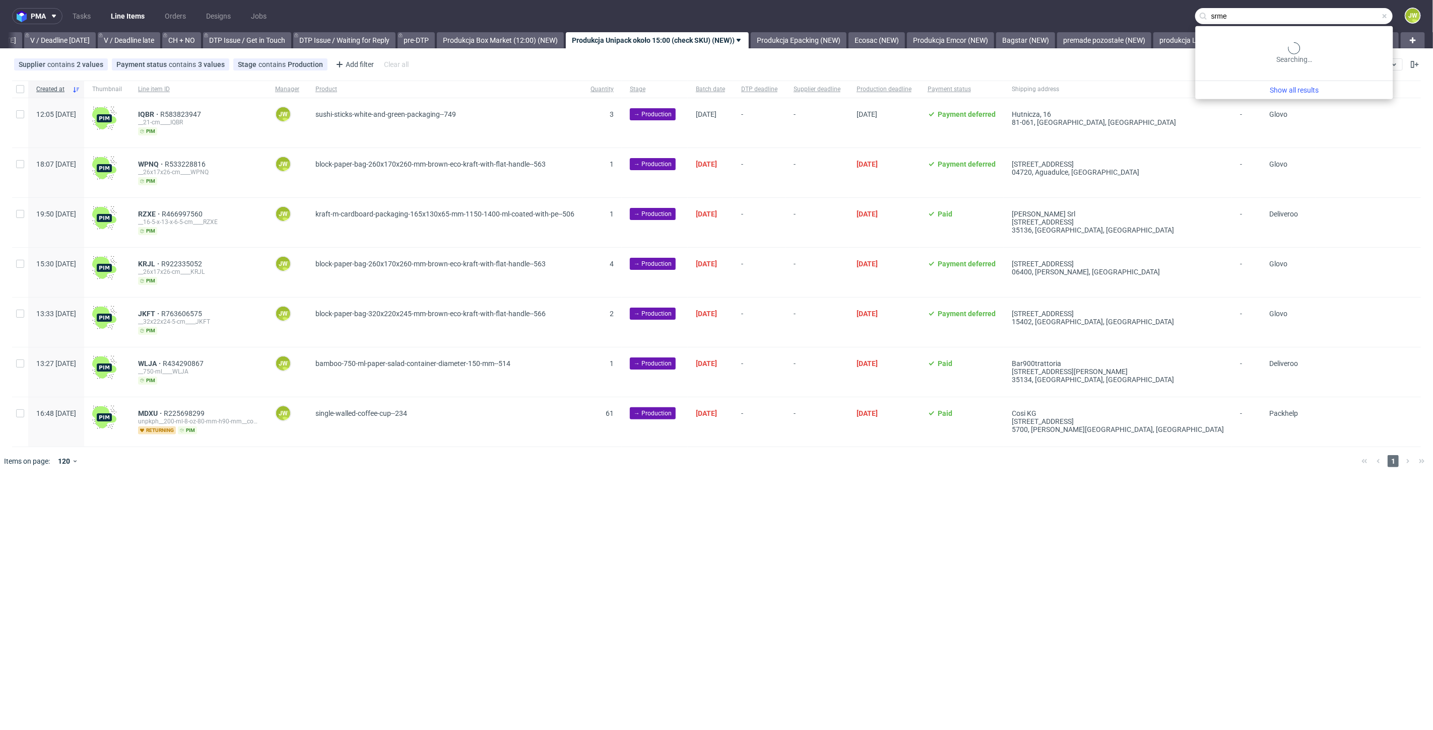
type input "srme"
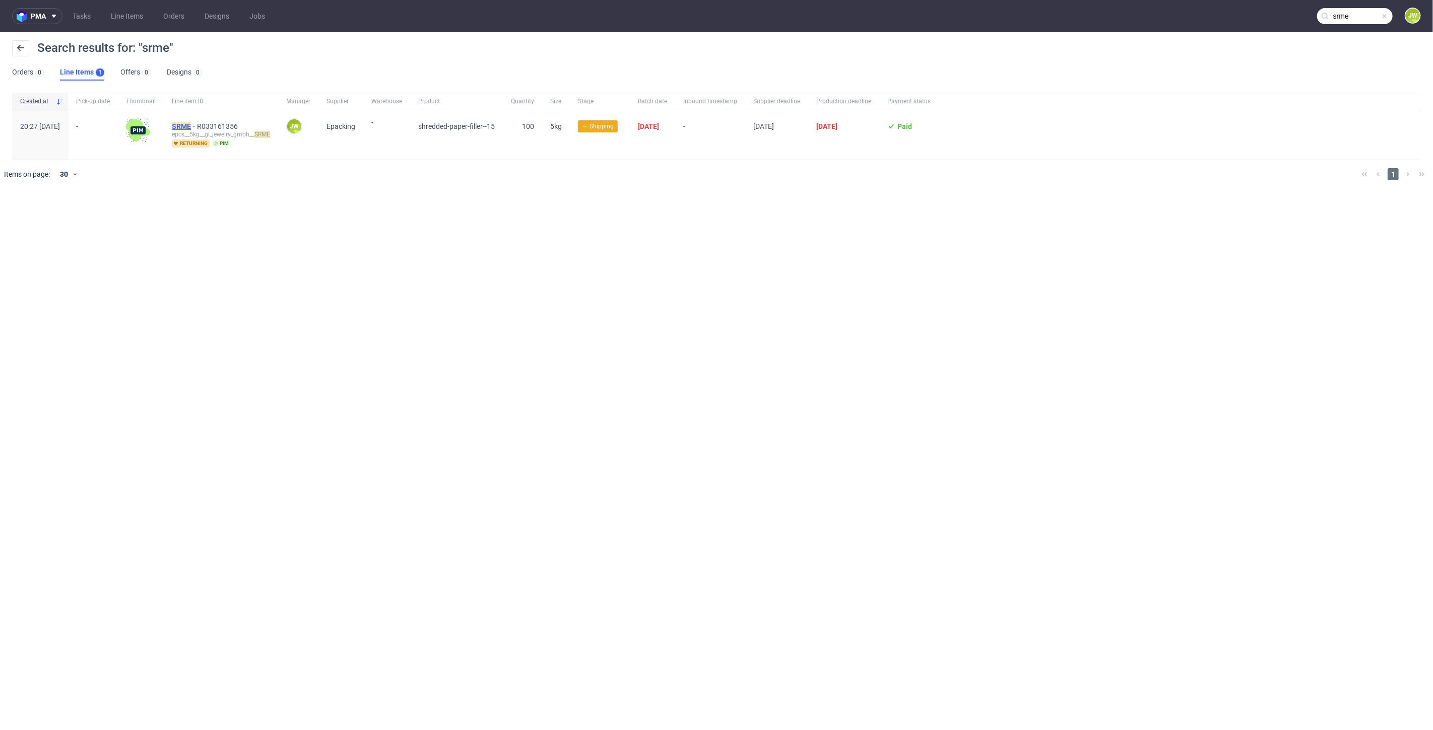
click at [191, 126] on mark "SRME" at bounding box center [181, 126] width 19 height 8
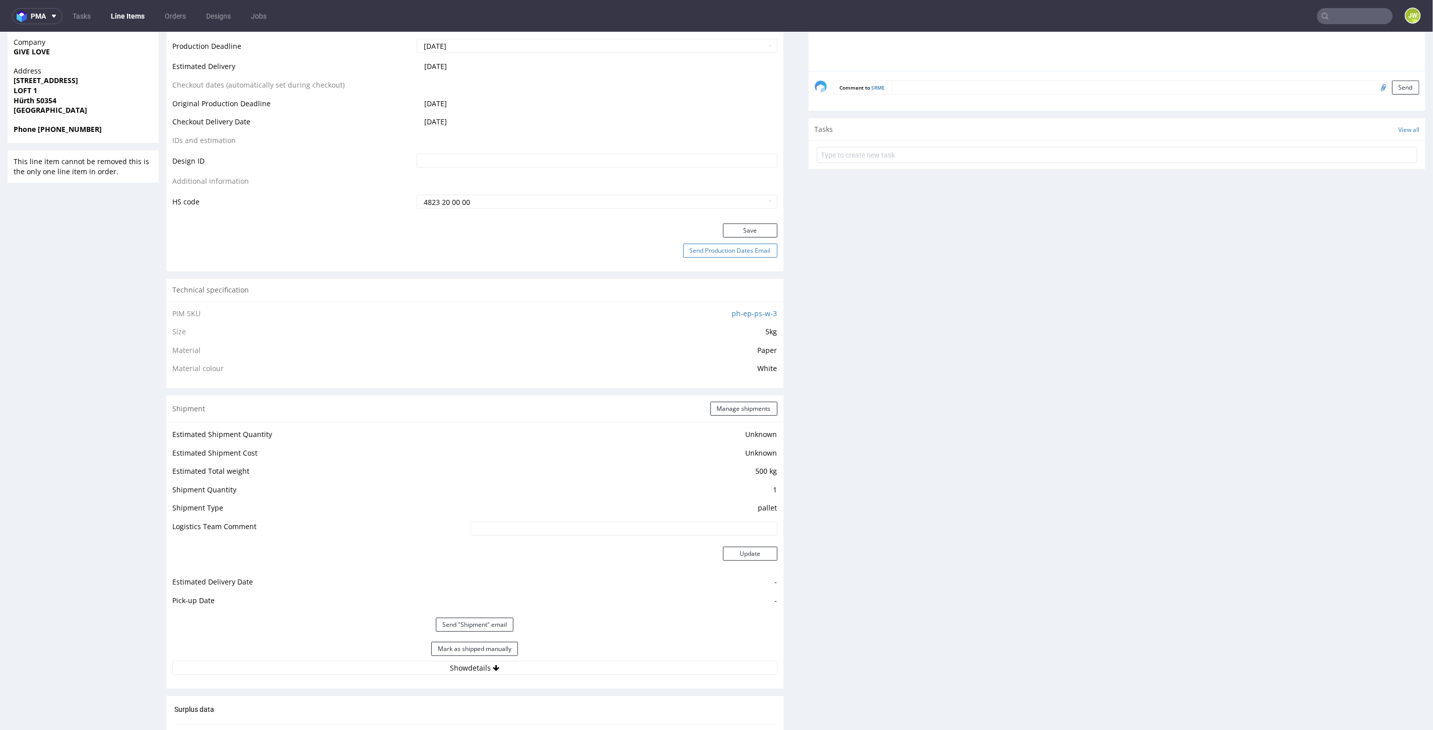
scroll to position [793, 0]
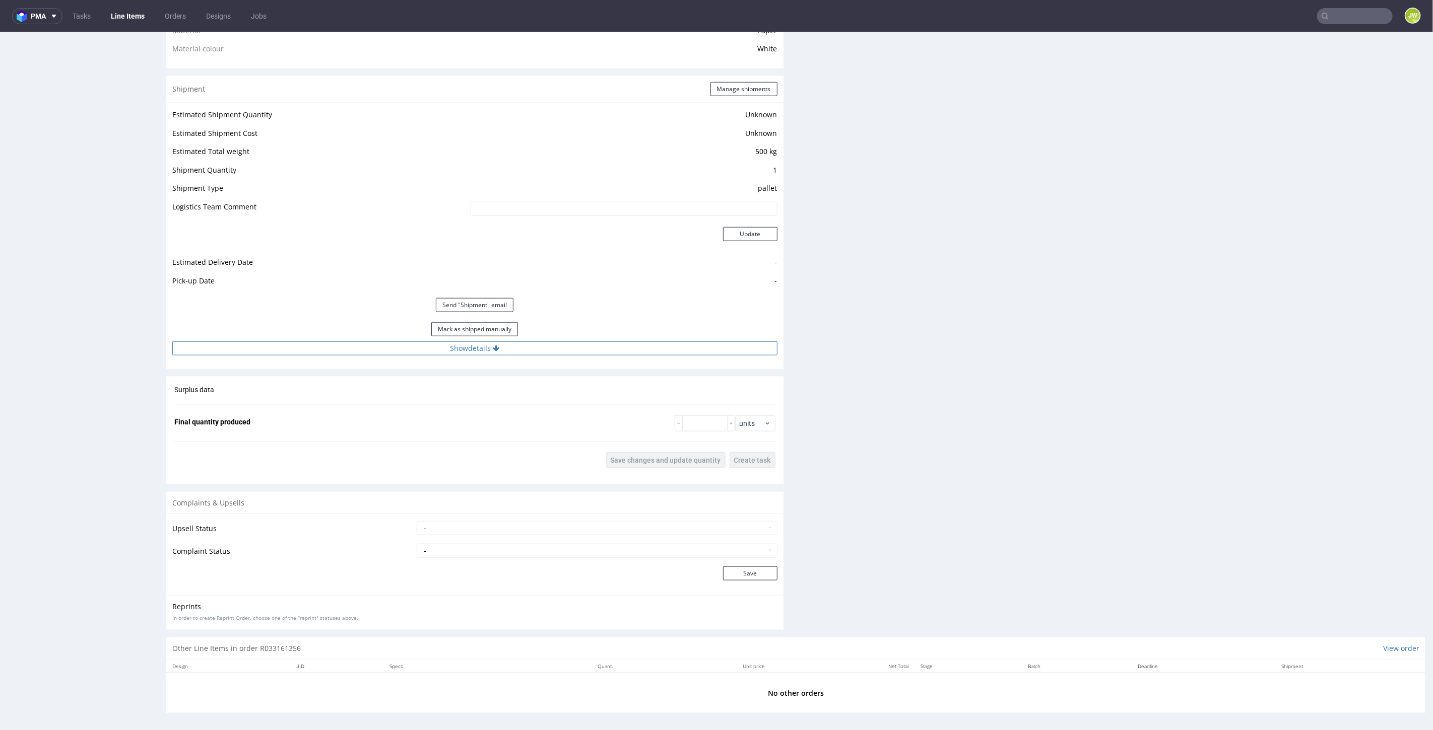
click at [458, 347] on button "Show details" at bounding box center [474, 348] width 605 height 14
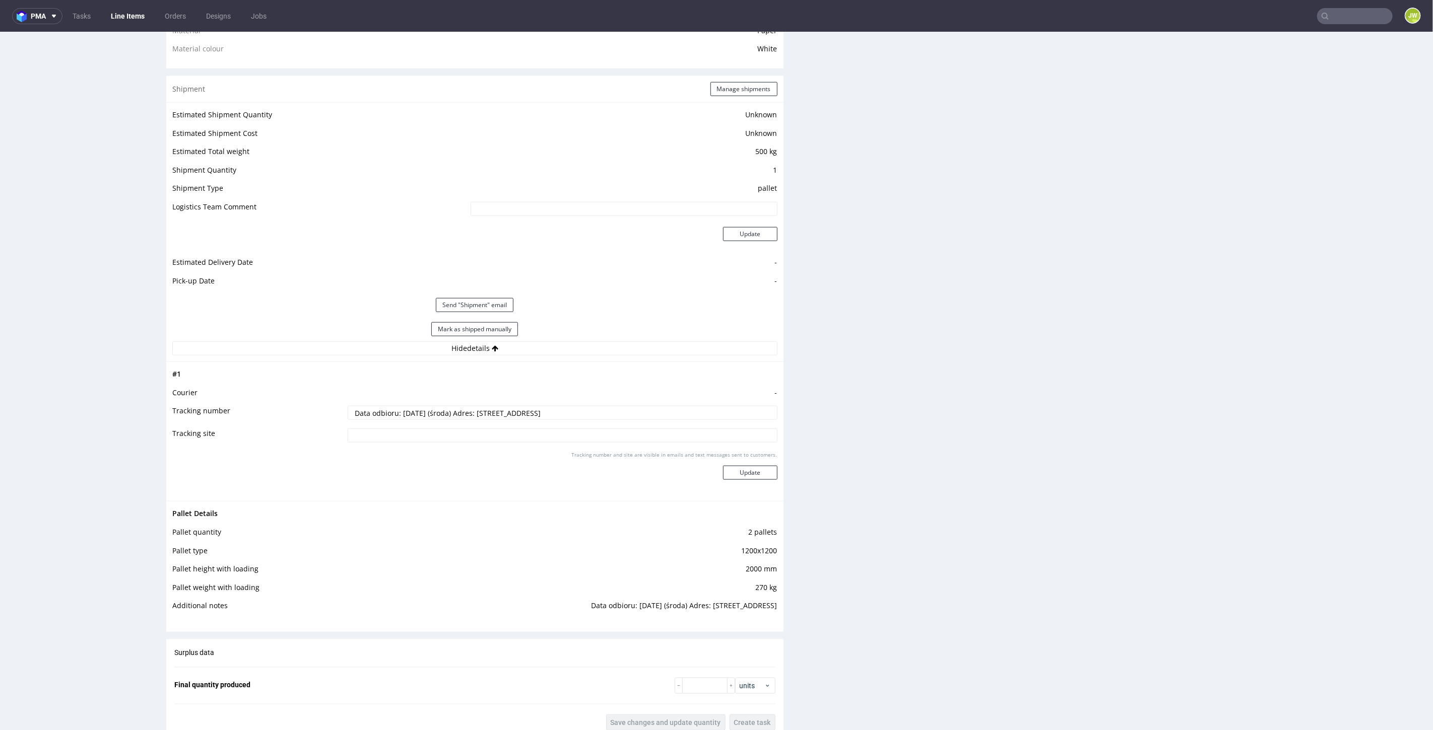
drag, startPoint x: 467, startPoint y: 410, endPoint x: 669, endPoint y: 409, distance: 201.5
click at [663, 410] on input "Data odbioru: 27.08.2025 (środa) Adres: Piastowska 29, 32-651 Łę" at bounding box center [563, 413] width 430 height 14
click at [955, 317] on div "Production Files - Design Spit Spit request impossible Box design not found, un…" at bounding box center [1117, 163] width 617 height 1471
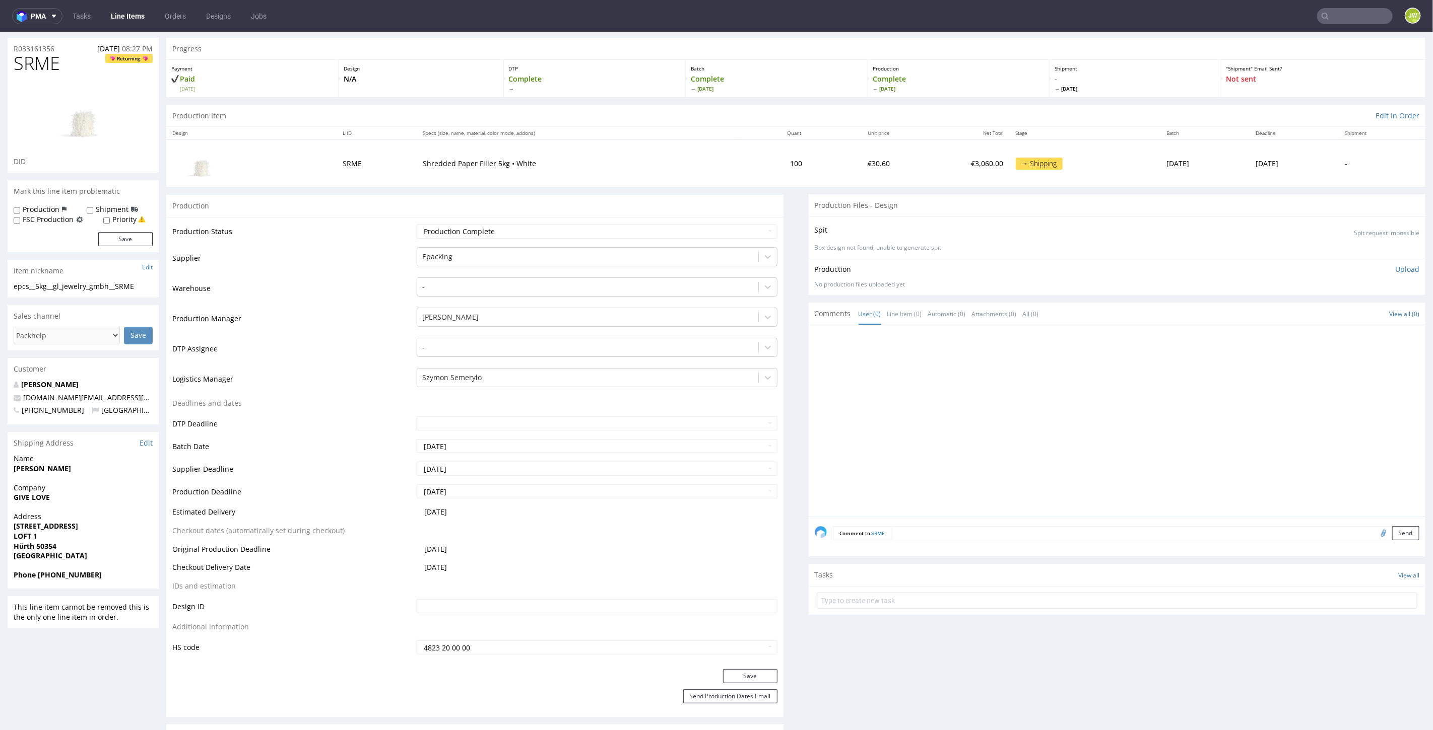
scroll to position [0, 0]
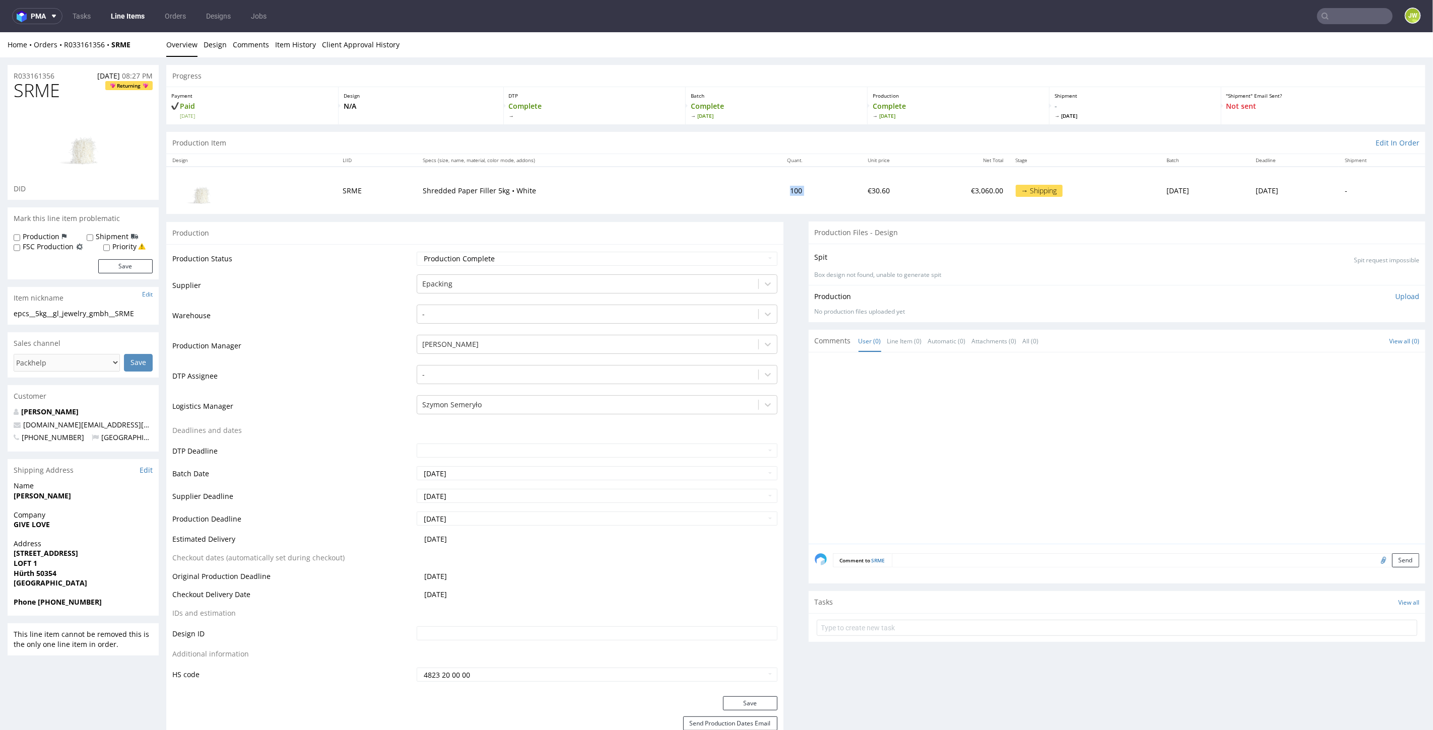
drag, startPoint x: 770, startPoint y: 194, endPoint x: 733, endPoint y: 191, distance: 36.4
click at [733, 191] on tr "SRME Shredded Paper Filler 5kg • White 100 €30.60 €3,060.00 → Shipping Thu 21 A…" at bounding box center [795, 189] width 1259 height 47
click at [508, 186] on p "Shredded Paper Filler 5kg • White" at bounding box center [577, 190] width 309 height 10
click at [484, 189] on p "Shredded Paper Filler 5kg • White" at bounding box center [577, 190] width 309 height 10
click at [484, 199] on td "Shredded Paper Filler 5kg • White" at bounding box center [577, 189] width 321 height 47
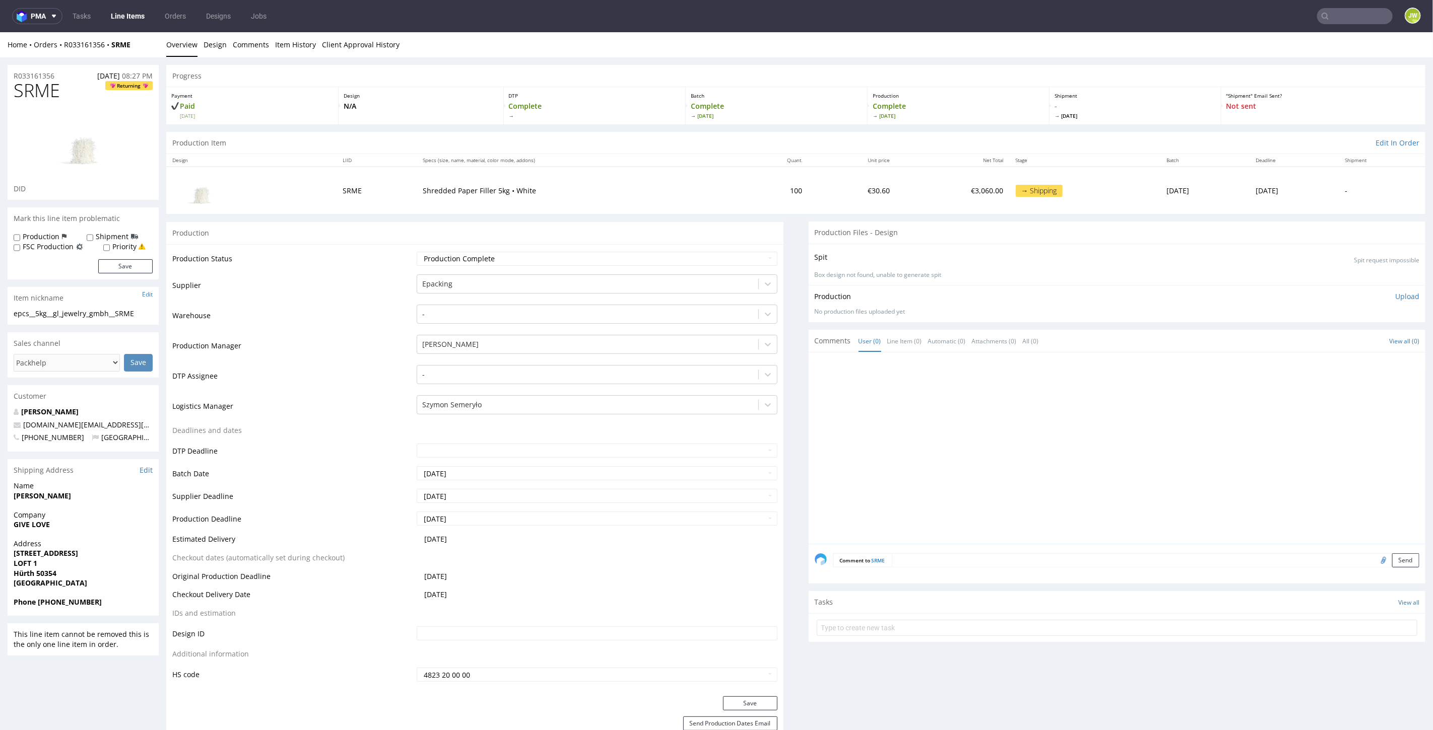
click at [424, 199] on td "Shredded Paper Filler 5kg • White" at bounding box center [577, 189] width 321 height 47
drag, startPoint x: 410, startPoint y: 216, endPoint x: 377, endPoint y: 200, distance: 36.9
click at [358, 166] on td "SRME" at bounding box center [377, 189] width 80 height 47
click at [133, 19] on link "Line Items" at bounding box center [128, 16] width 46 height 16
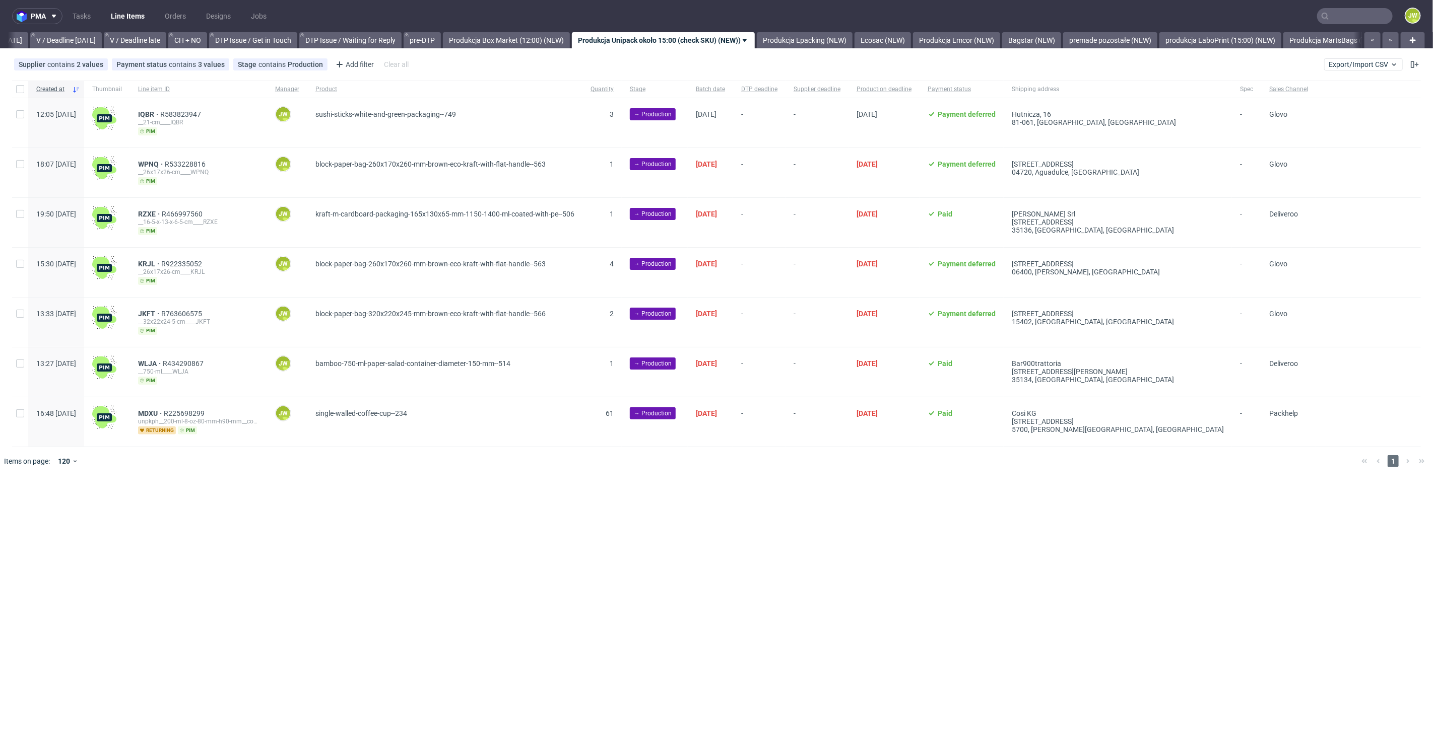
scroll to position [0, 1297]
click at [1352, 20] on input "text" at bounding box center [1355, 16] width 76 height 16
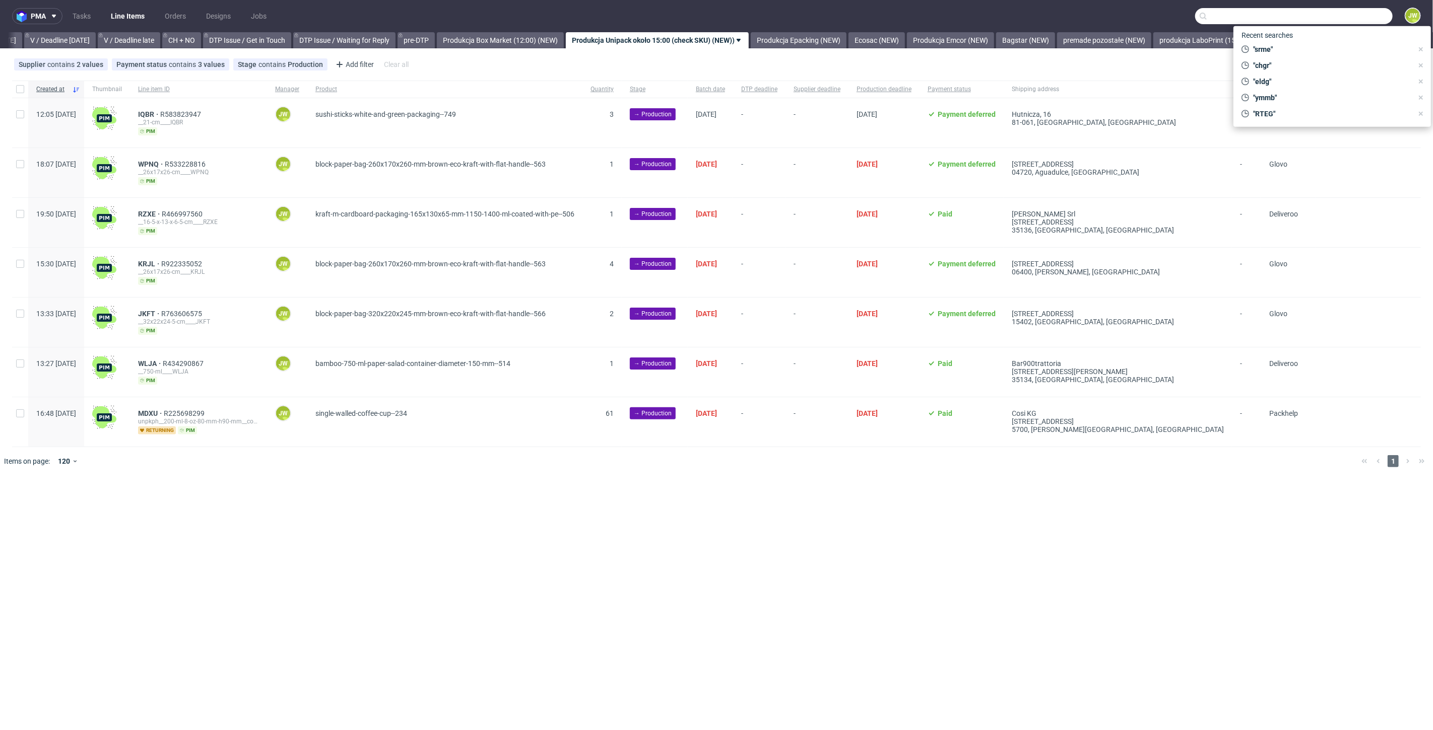
paste input "R062417088__XSOE"
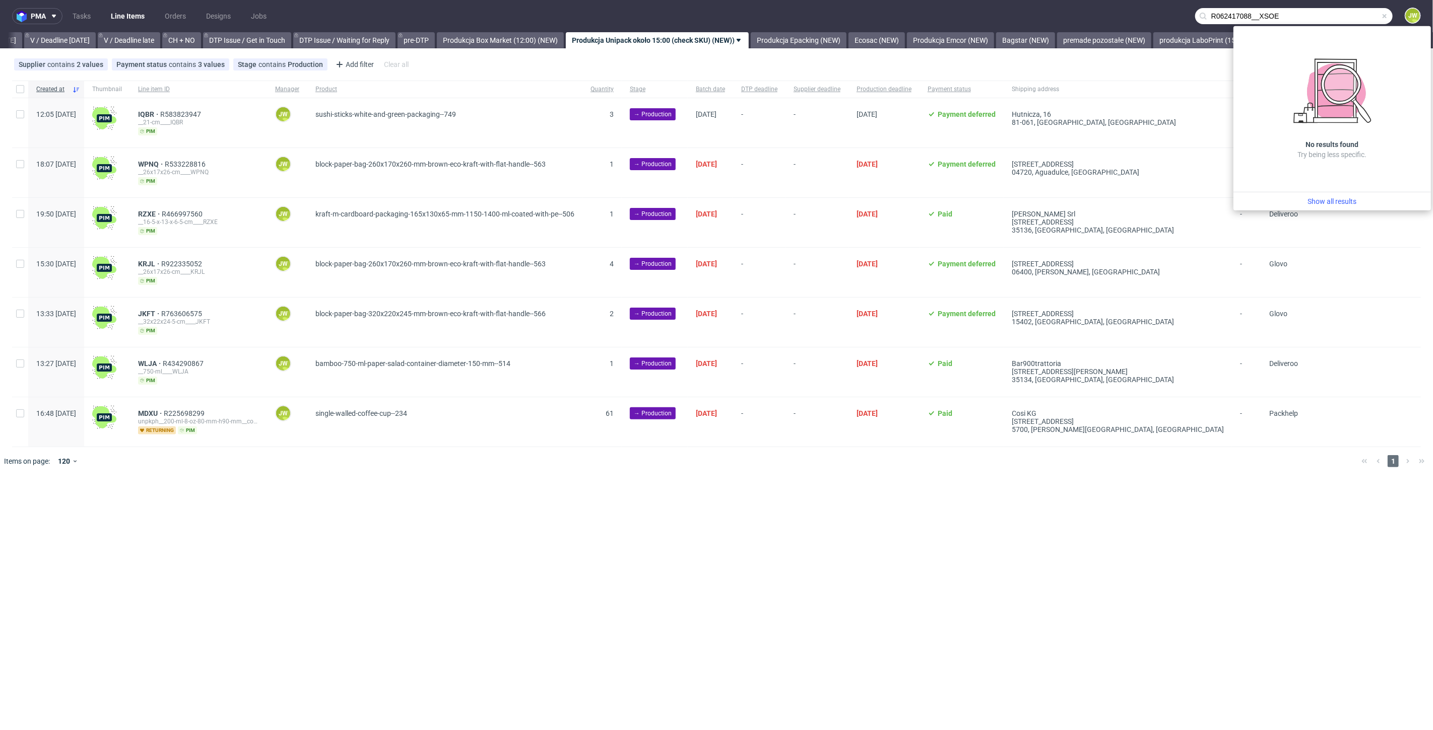
drag, startPoint x: 1261, startPoint y: 18, endPoint x: 1058, endPoint y: 19, distance: 202.5
click at [1065, 20] on nav "pma Tasks Line Items Orders Designs Jobs R062417088__XSOE JW" at bounding box center [716, 16] width 1433 height 32
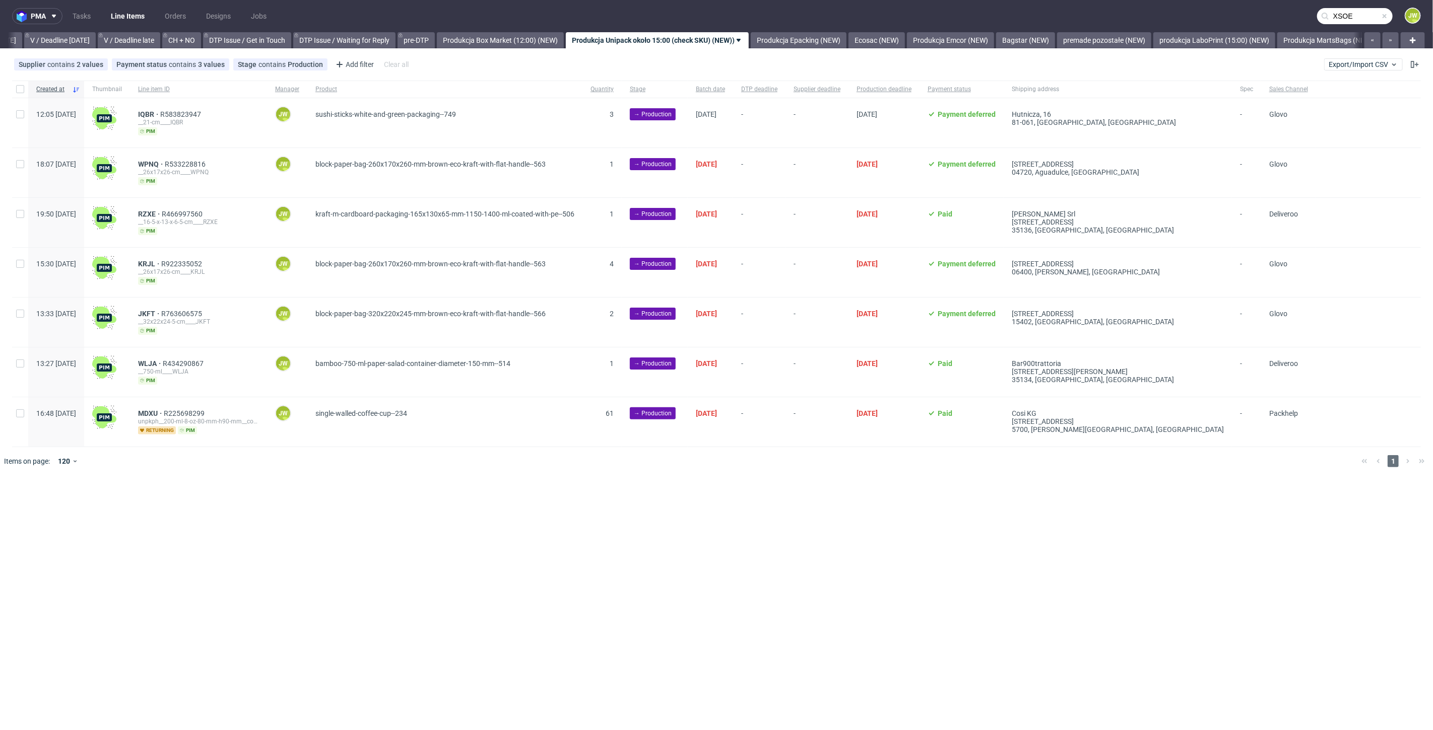
type input "XSOE"
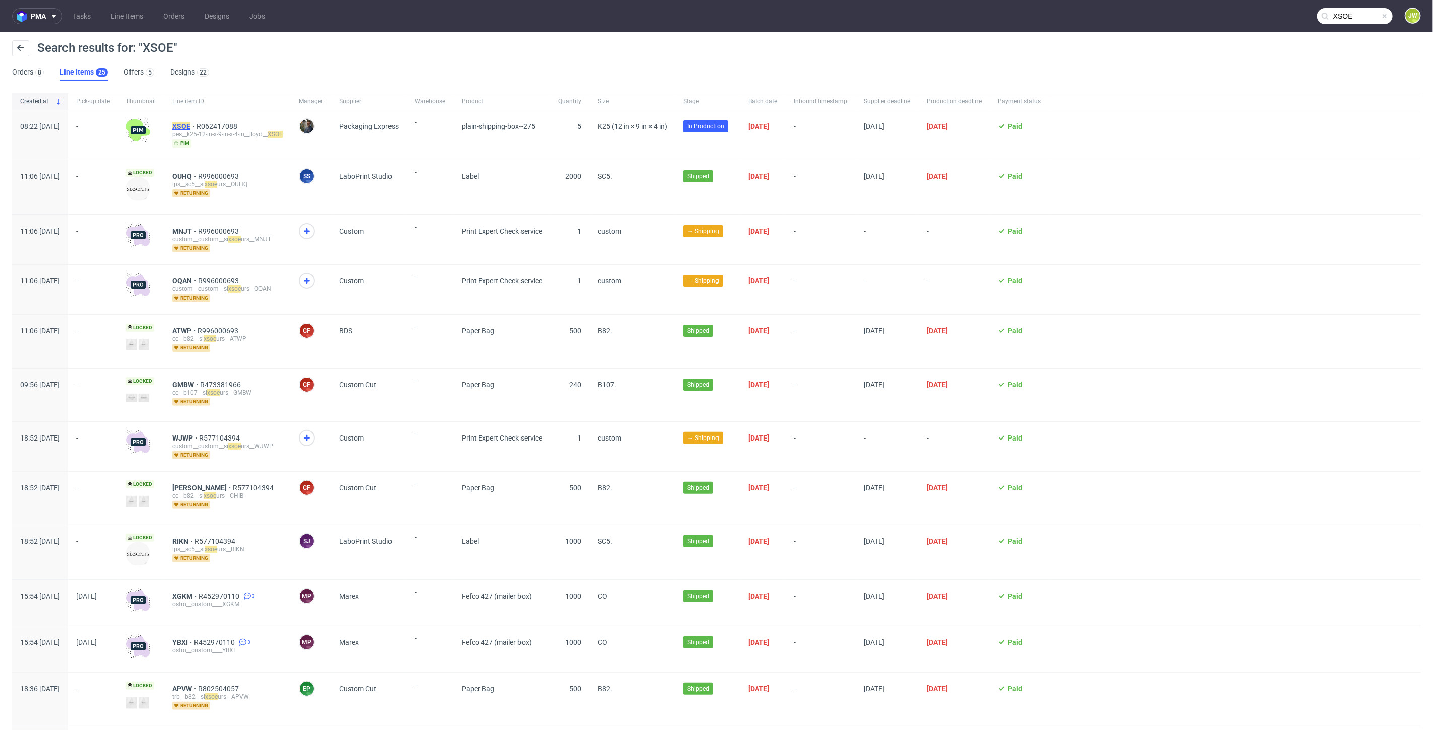
click at [190, 126] on mark "XSOE" at bounding box center [181, 126] width 18 height 8
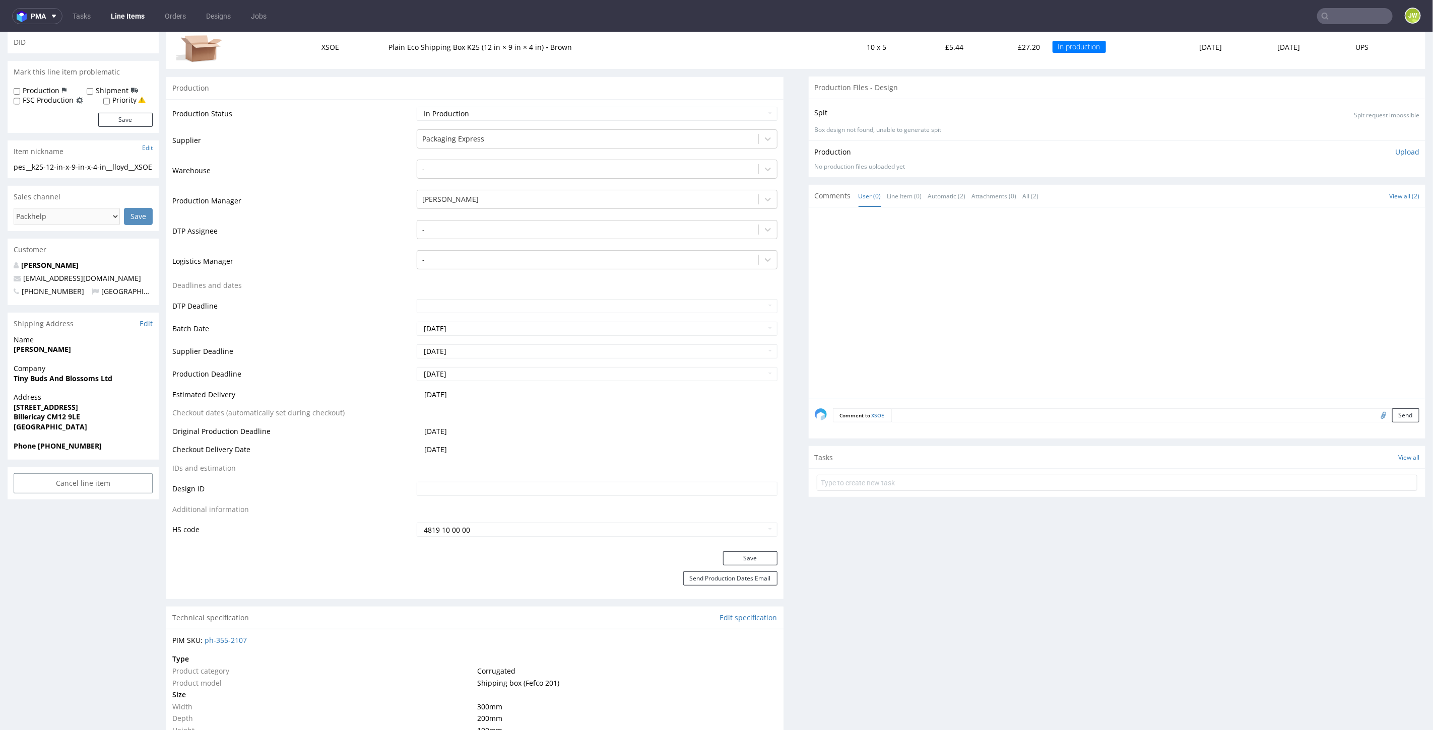
scroll to position [447, 0]
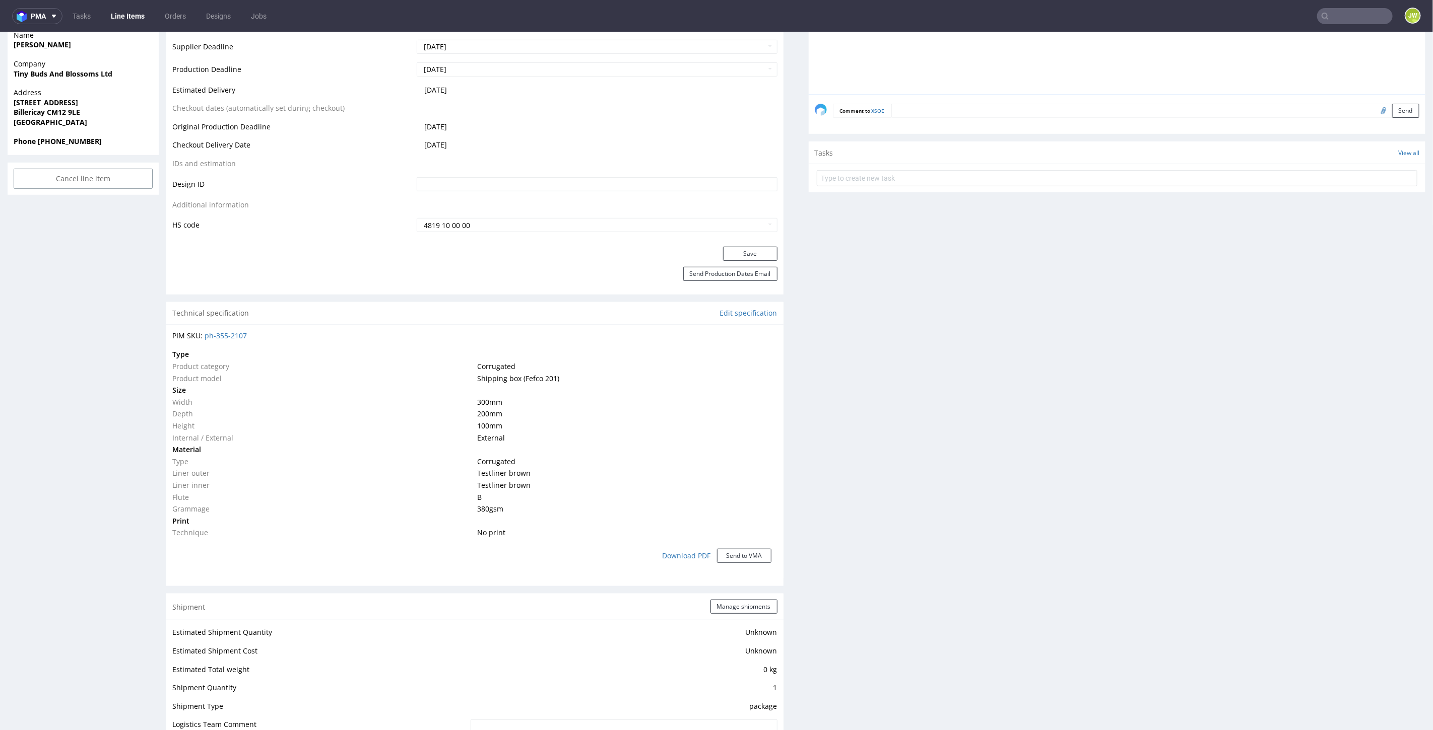
drag, startPoint x: 125, startPoint y: 18, endPoint x: 142, endPoint y: 14, distance: 17.6
click at [125, 18] on link "Line Items" at bounding box center [128, 16] width 46 height 16
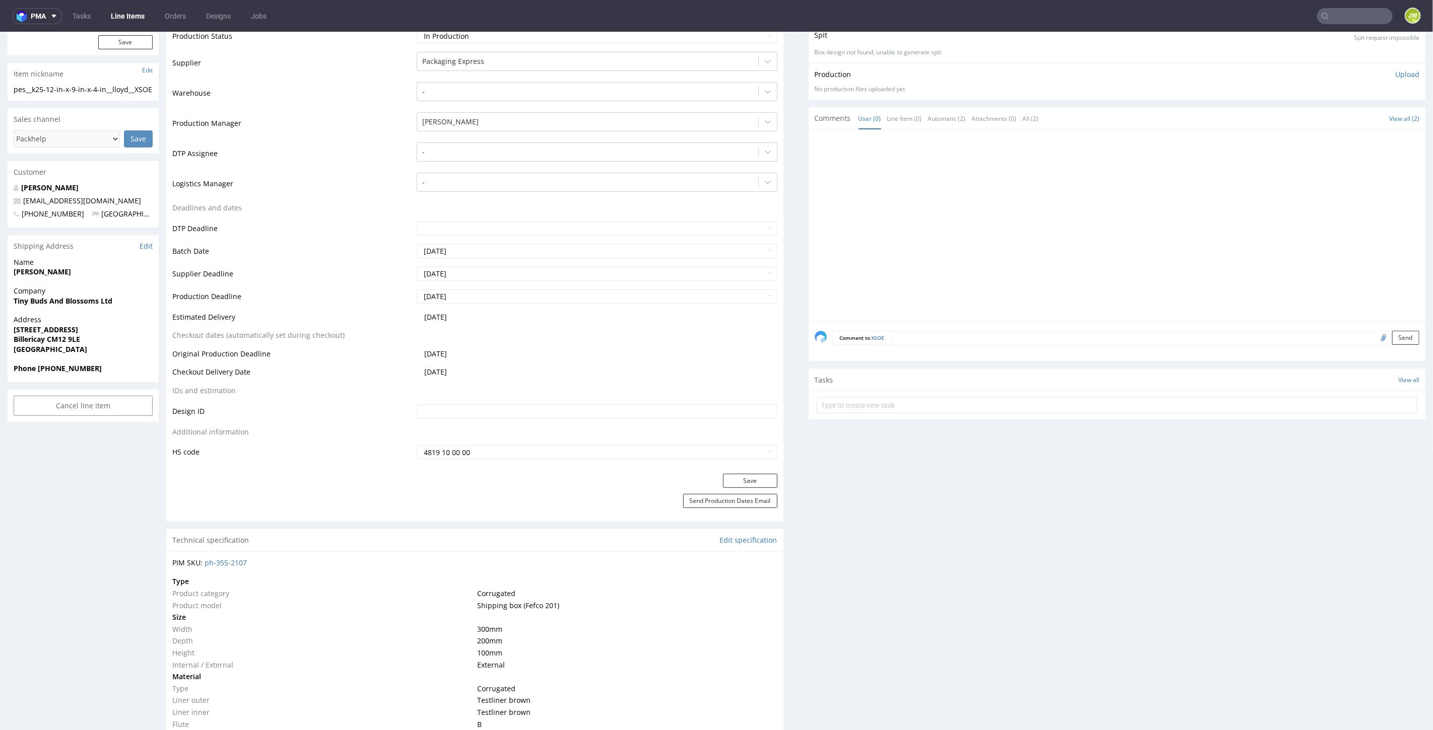
scroll to position [112, 0]
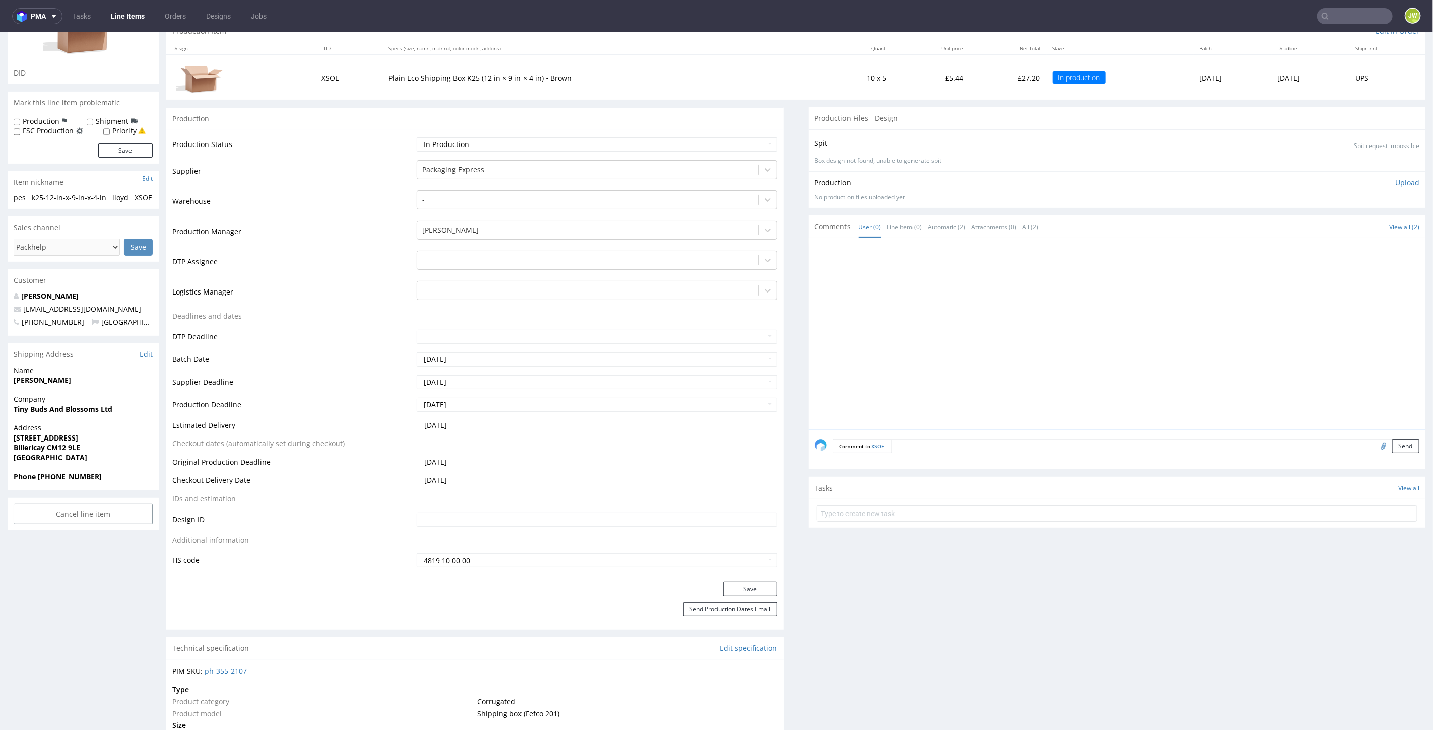
click at [133, 26] on nav "pma Tasks Line Items Orders Designs Jobs JW" at bounding box center [716, 16] width 1433 height 32
click at [128, 16] on link "Line Items" at bounding box center [128, 16] width 46 height 16
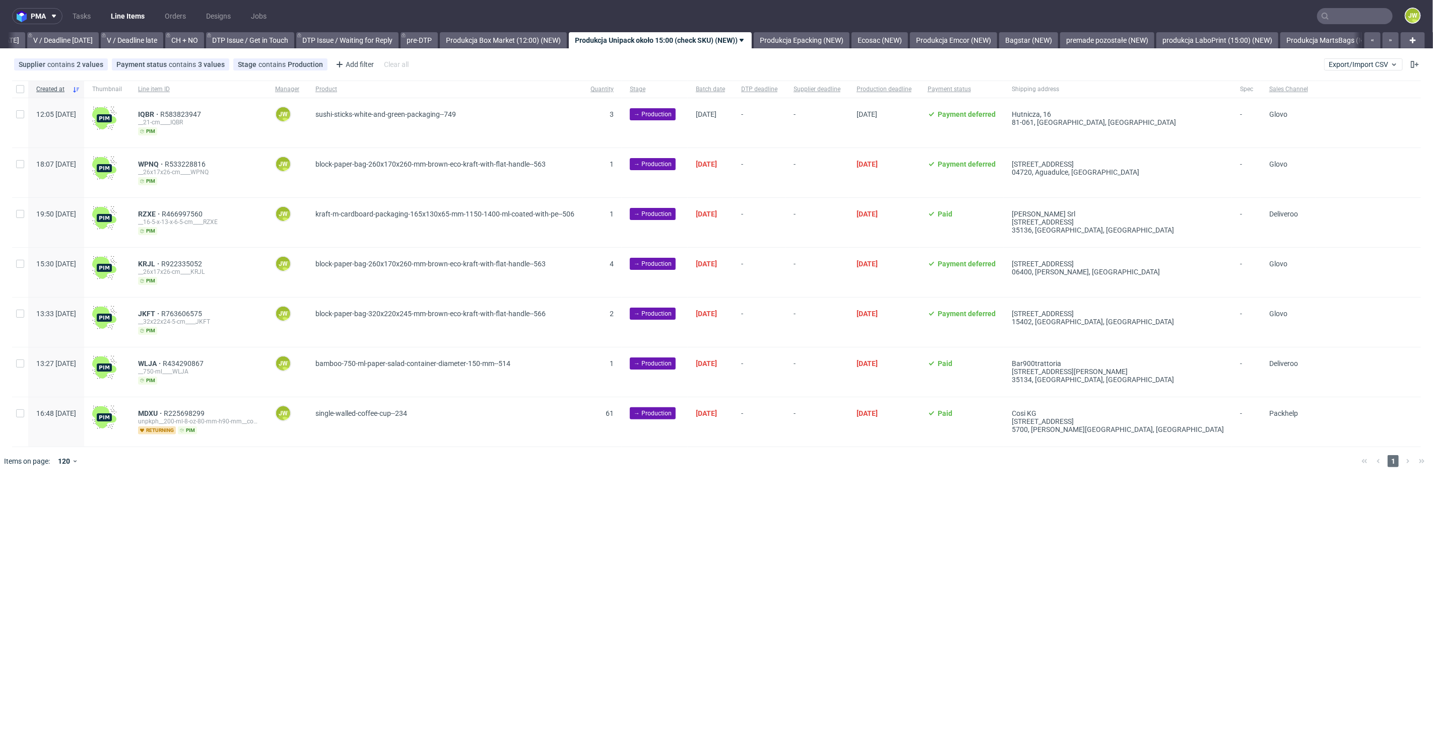
scroll to position [0, 1297]
click at [1354, 64] on span "Export/Import CSV" at bounding box center [1363, 64] width 70 height 8
click at [1320, 103] on link "Import shipments CSV" at bounding box center [1340, 105] width 118 height 16
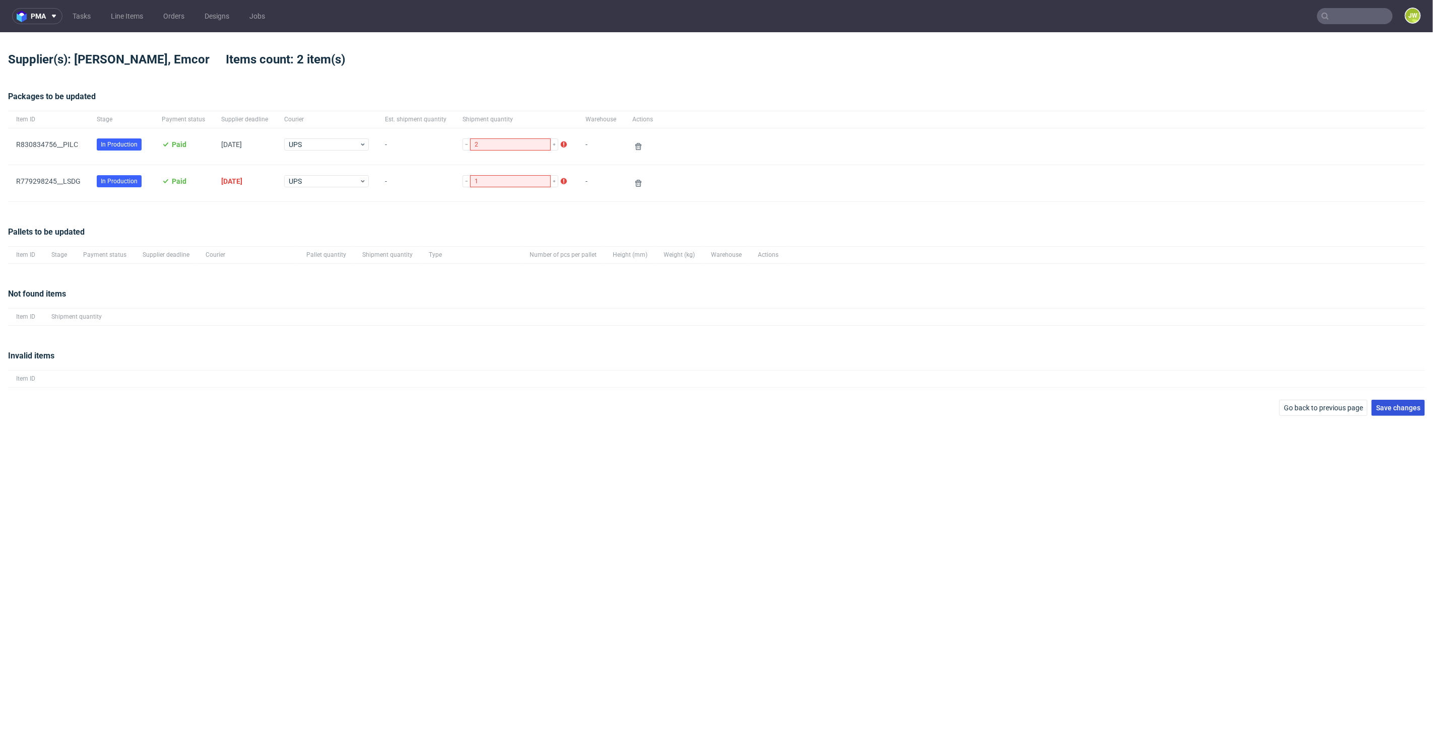
click at [1395, 408] on span "Save changes" at bounding box center [1398, 408] width 44 height 7
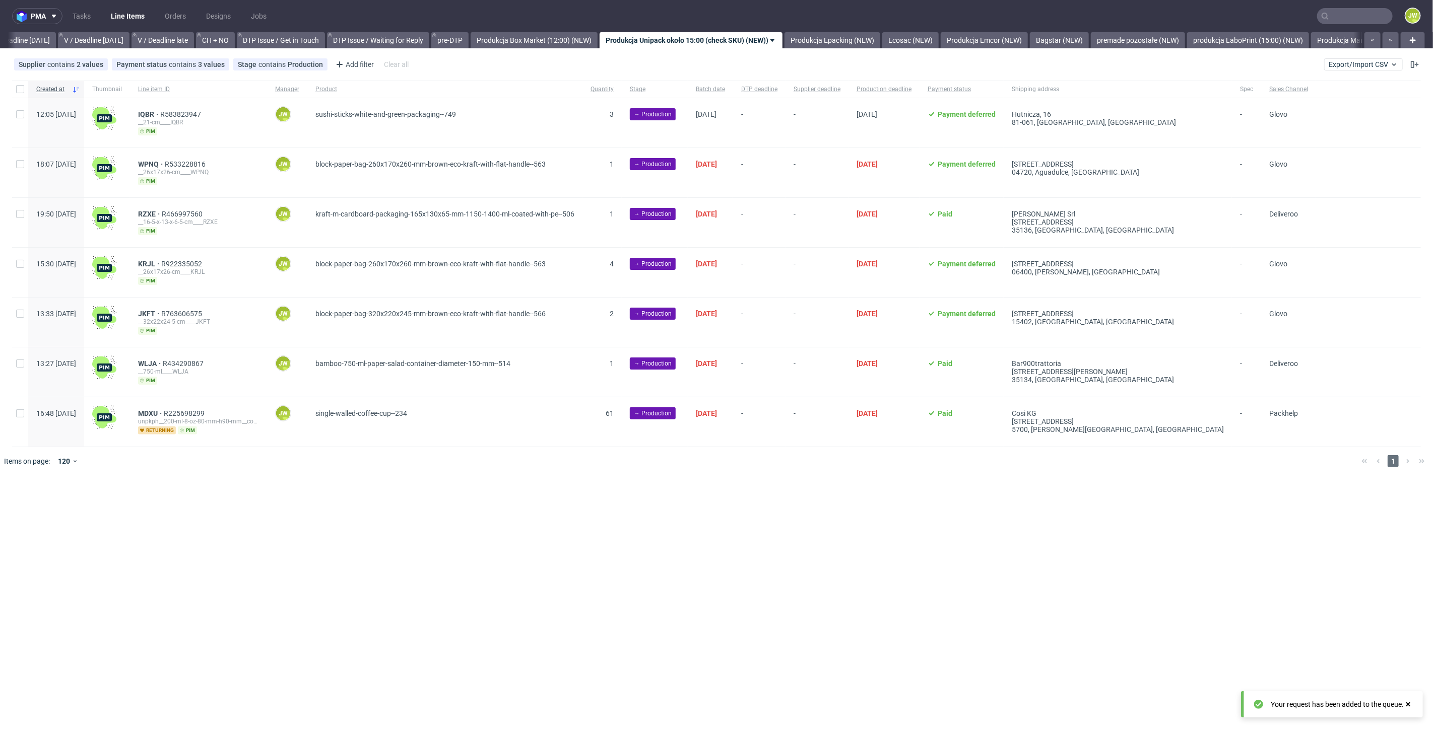
scroll to position [0, 1297]
click at [434, 529] on div "pma Tasks Line Items Orders Designs Jobs JW All DTP Late Shipped Shipments DTP …" at bounding box center [716, 365] width 1433 height 730
click at [340, 538] on div "pma Tasks Line Items Orders Designs Jobs JW All DTP Late Shipped Shipments DTP …" at bounding box center [716, 365] width 1433 height 730
click at [520, 45] on link "Produkcja Box Market (12:00) (NEW)" at bounding box center [500, 40] width 127 height 16
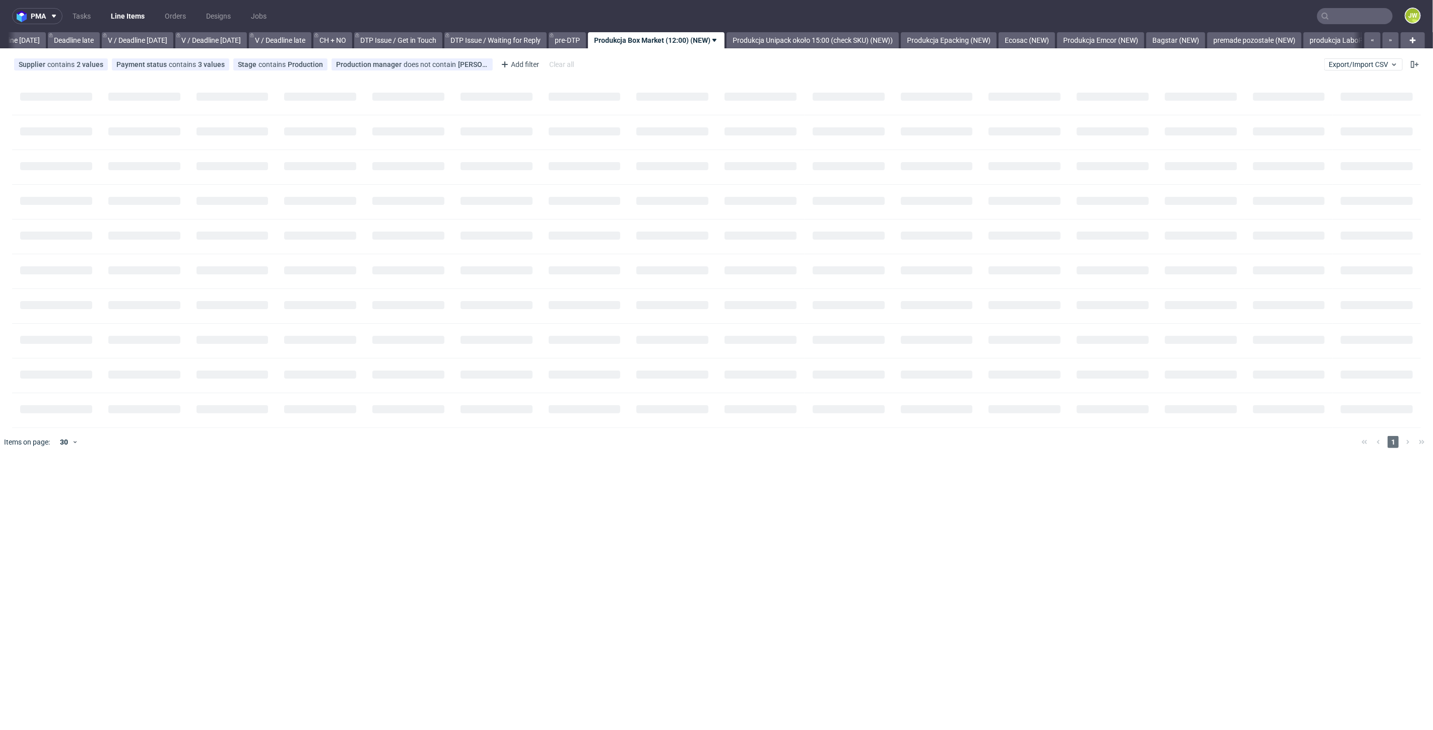
scroll to position [0, 1144]
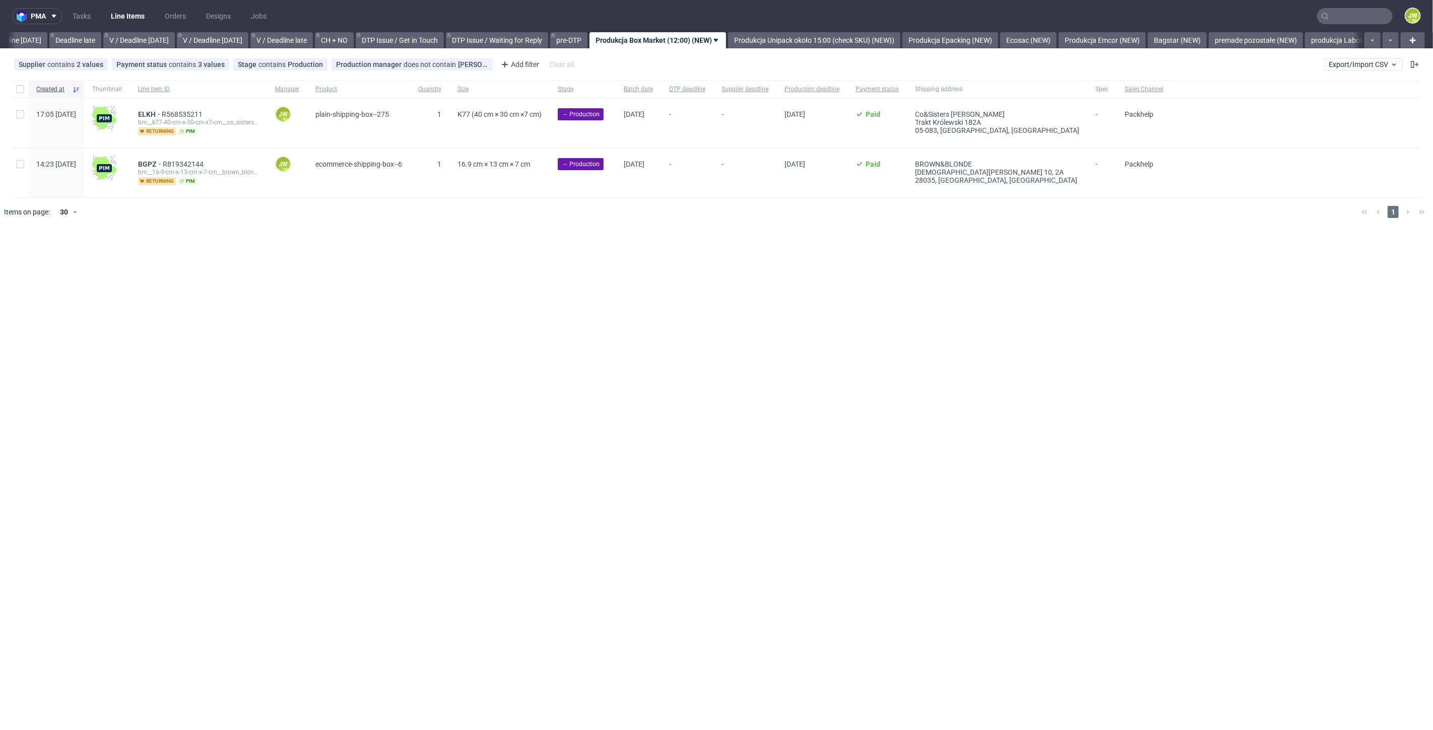
click at [377, 333] on div "pma Tasks Line Items Orders Designs Jobs JW All DTP Late Shipped Shipments DTP …" at bounding box center [716, 365] width 1433 height 730
click at [21, 89] on input "checkbox" at bounding box center [20, 89] width 8 height 8
checkbox input "true"
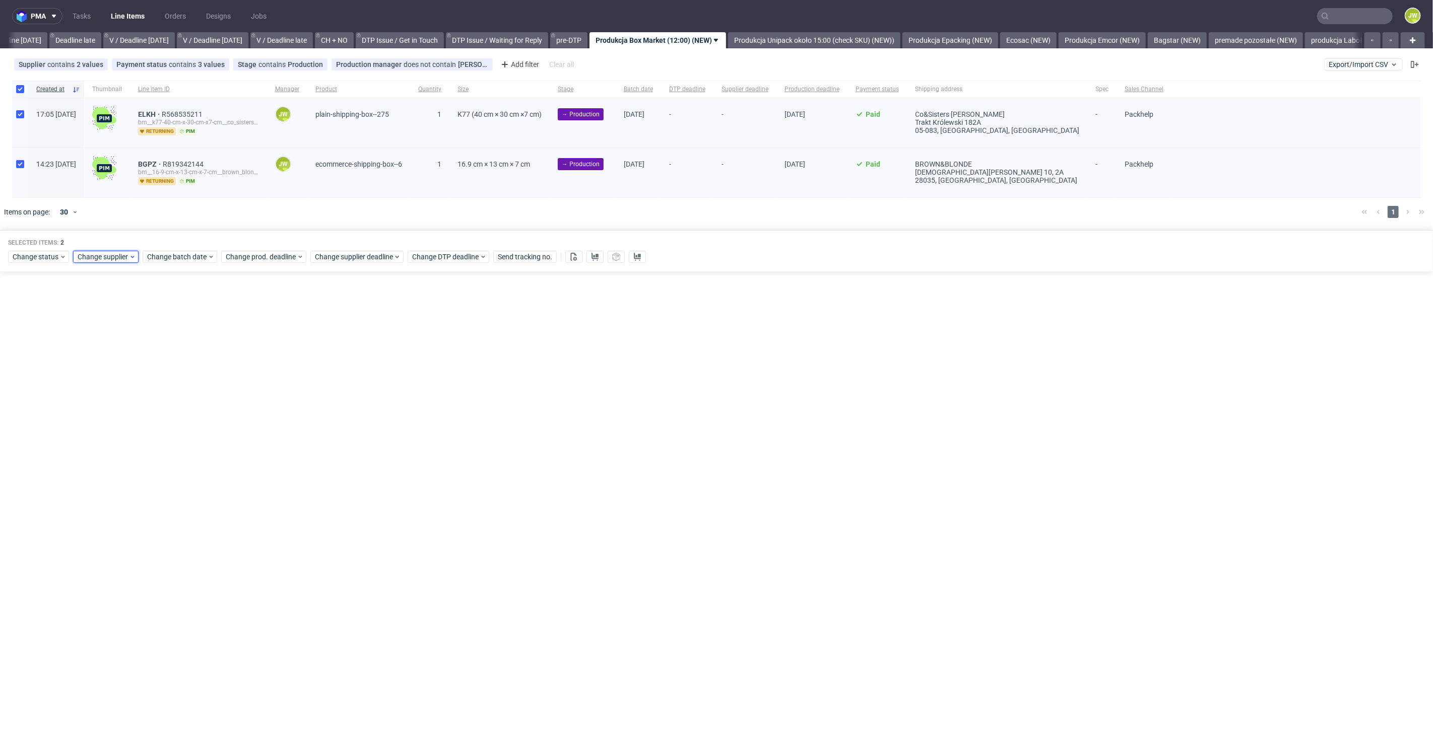
click at [94, 258] on span "Change supplier" at bounding box center [103, 257] width 51 height 10
click at [169, 254] on span "Change batch date" at bounding box center [177, 257] width 60 height 10
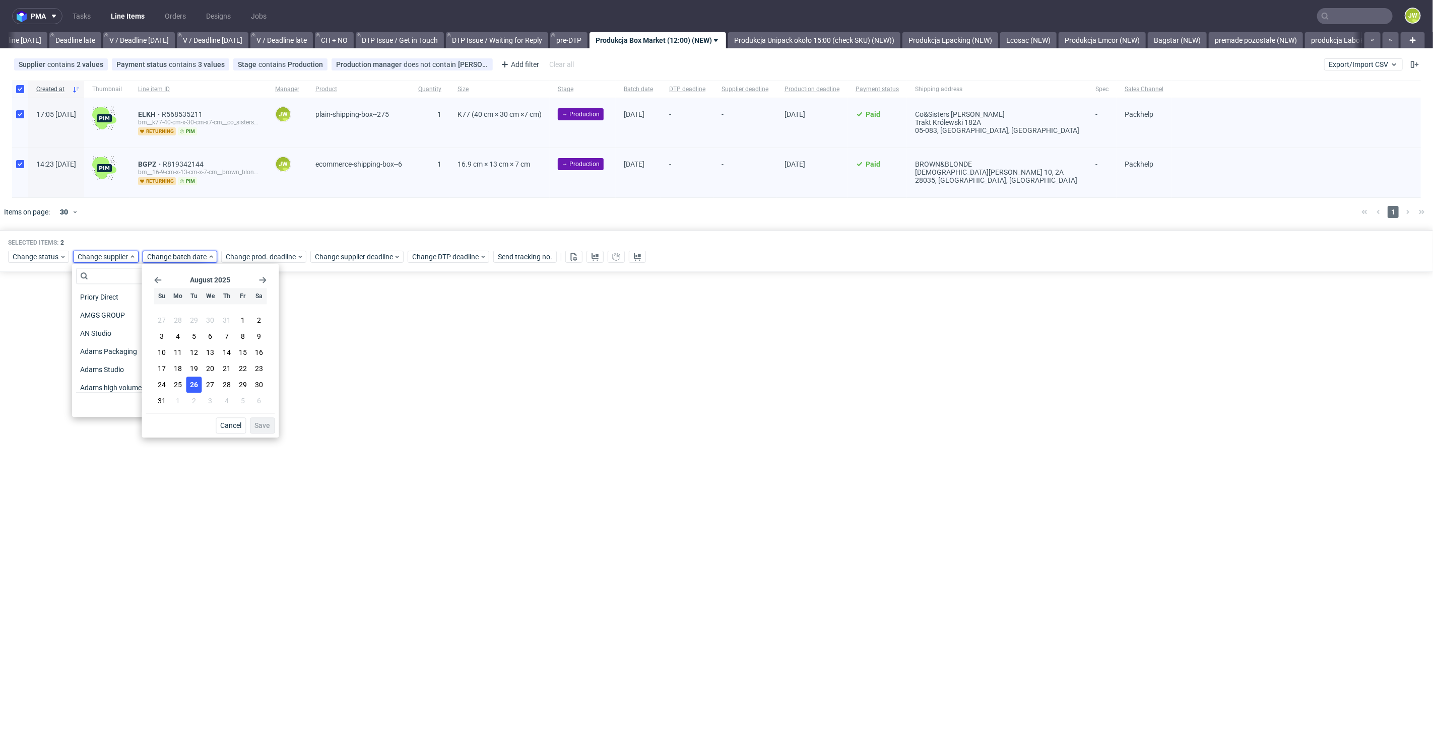
click at [191, 386] on span "26" at bounding box center [194, 385] width 8 height 10
click at [263, 424] on span "Save" at bounding box center [262, 425] width 16 height 7
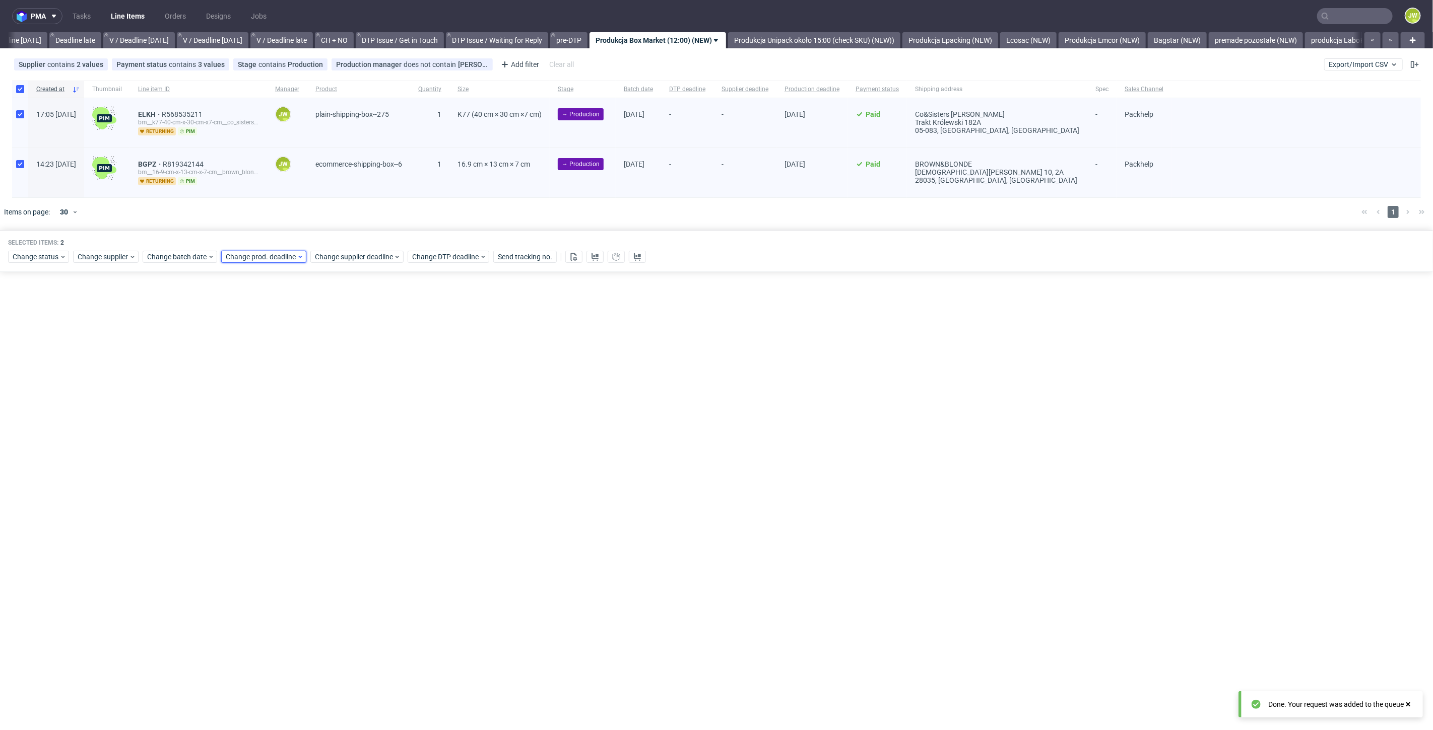
click at [257, 255] on span "Change prod. deadline" at bounding box center [261, 257] width 71 height 10
click at [279, 380] on button "26" at bounding box center [272, 385] width 16 height 16
click at [285, 382] on span "27" at bounding box center [288, 385] width 8 height 10
click at [336, 422] on span "Save" at bounding box center [340, 425] width 16 height 7
click at [320, 256] on span "Change supplier deadline" at bounding box center [354, 257] width 79 height 10
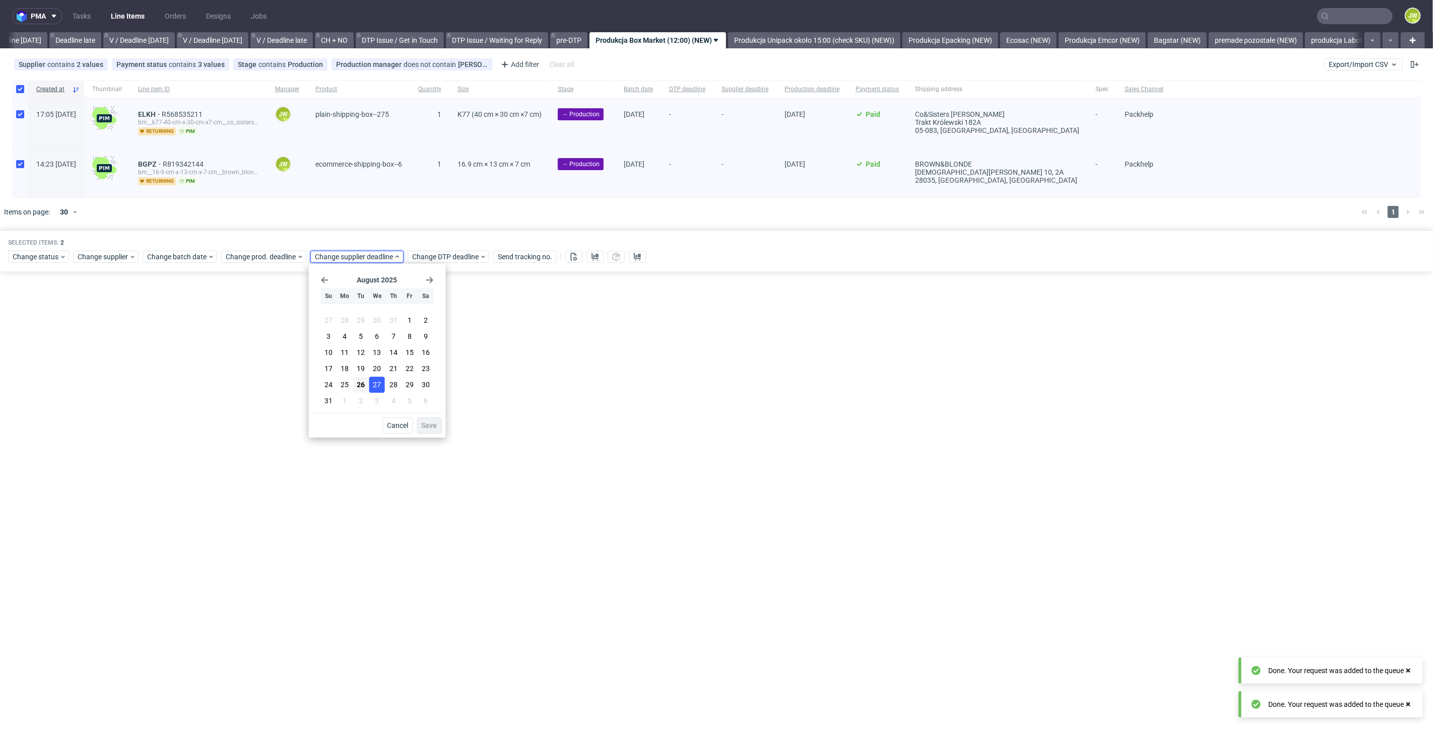
click at [372, 389] on button "27" at bounding box center [377, 385] width 16 height 16
click at [427, 427] on span "Save" at bounding box center [430, 425] width 16 height 7
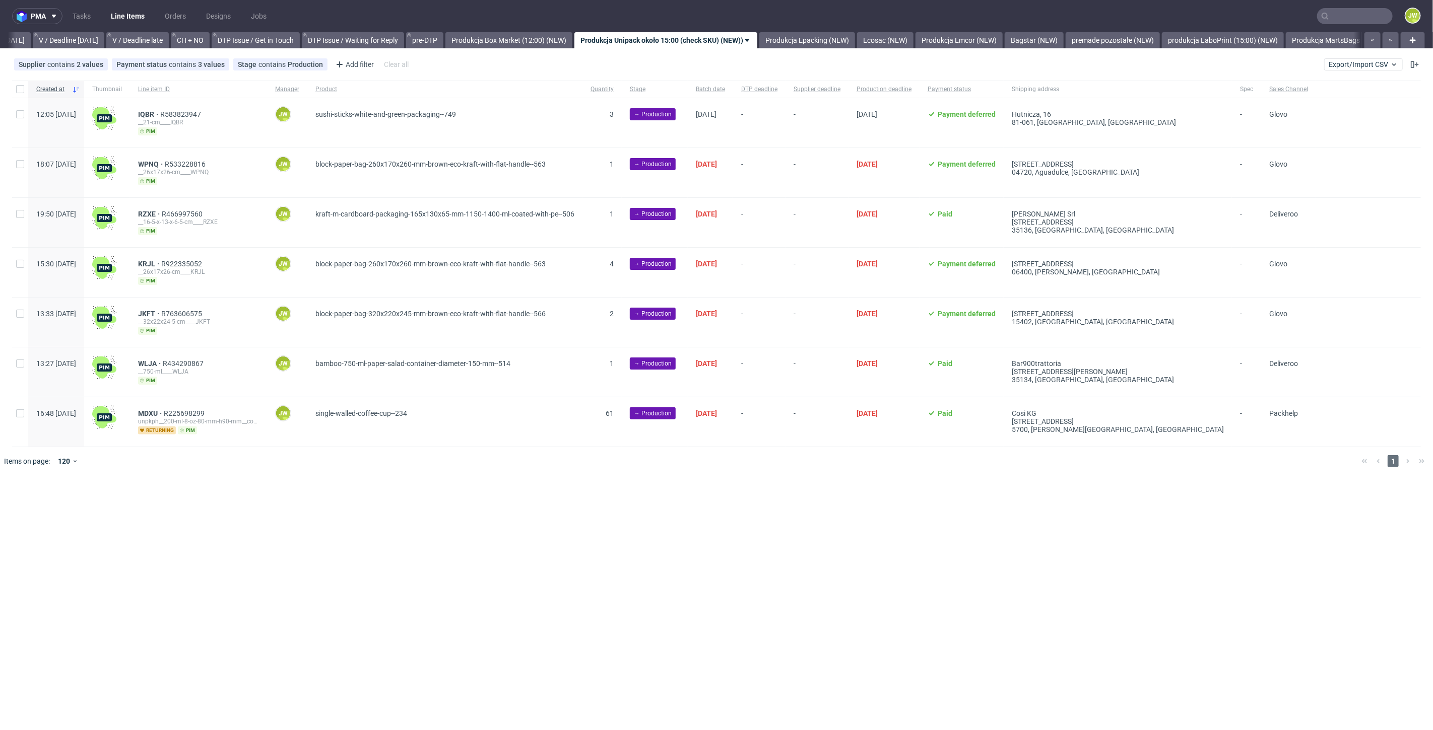
click at [1346, 21] on input "text" at bounding box center [1355, 16] width 76 height 16
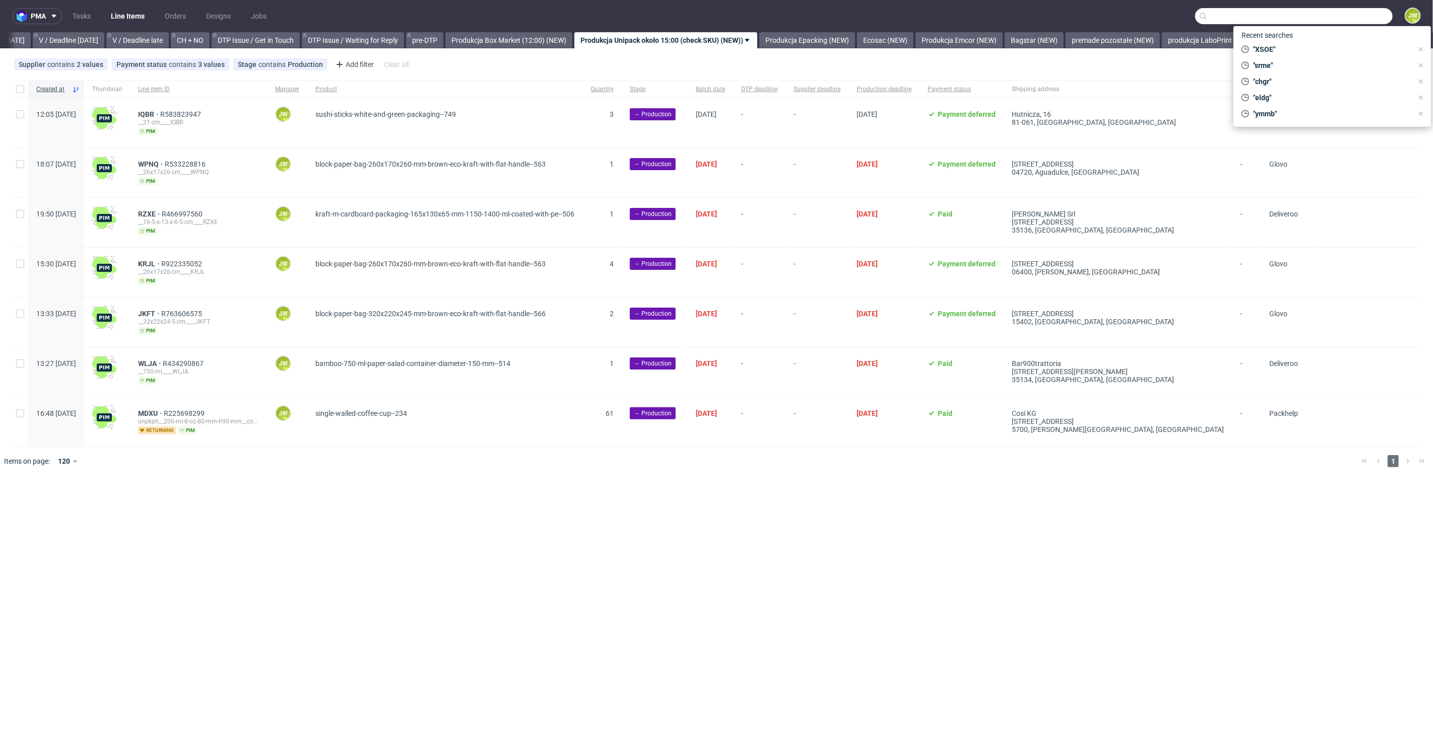
scroll to position [0, 1297]
paste input "R062417088__NBVG"
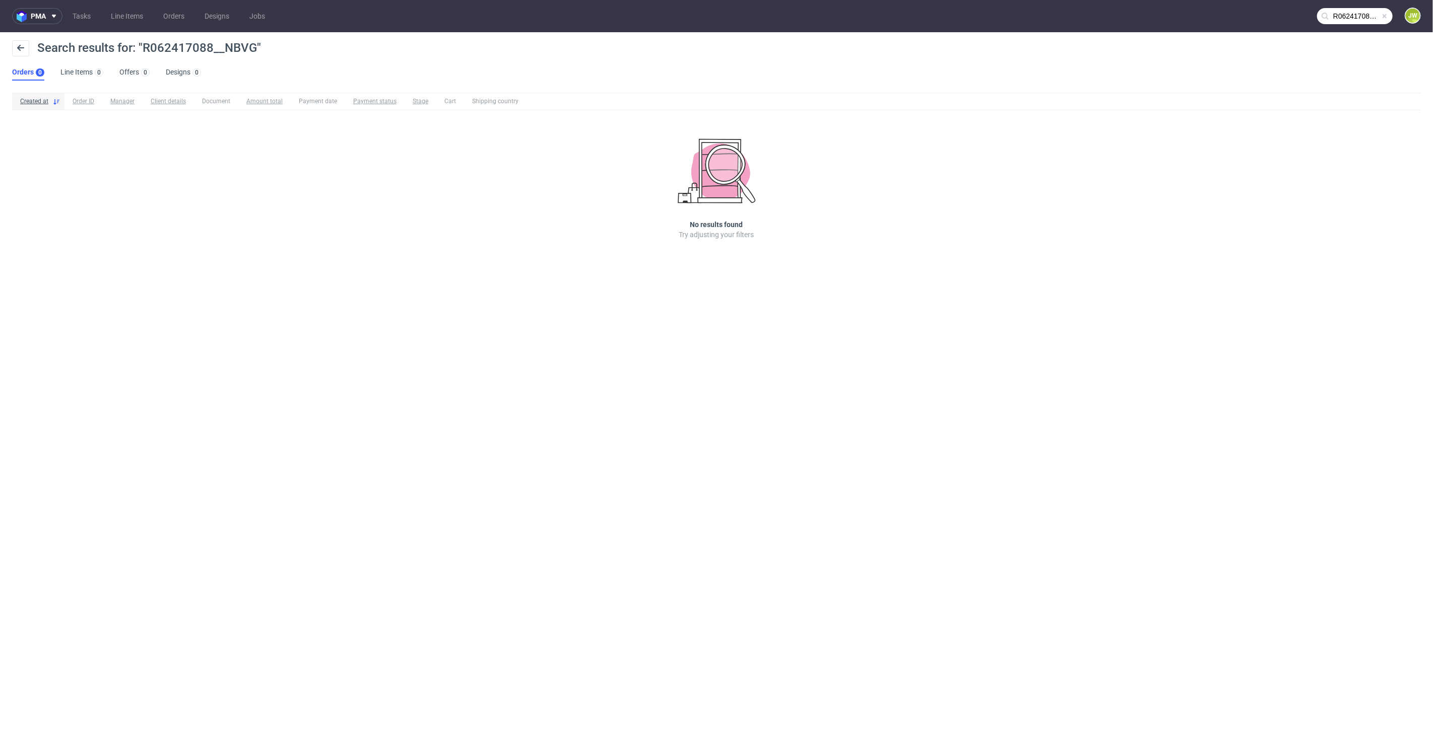
click at [1352, 28] on nav "pma Tasks Line Items Orders Designs Jobs R062417088__NBVG JW" at bounding box center [716, 16] width 1433 height 32
click at [1350, 22] on input "R062417088__NBVG" at bounding box center [1355, 16] width 76 height 16
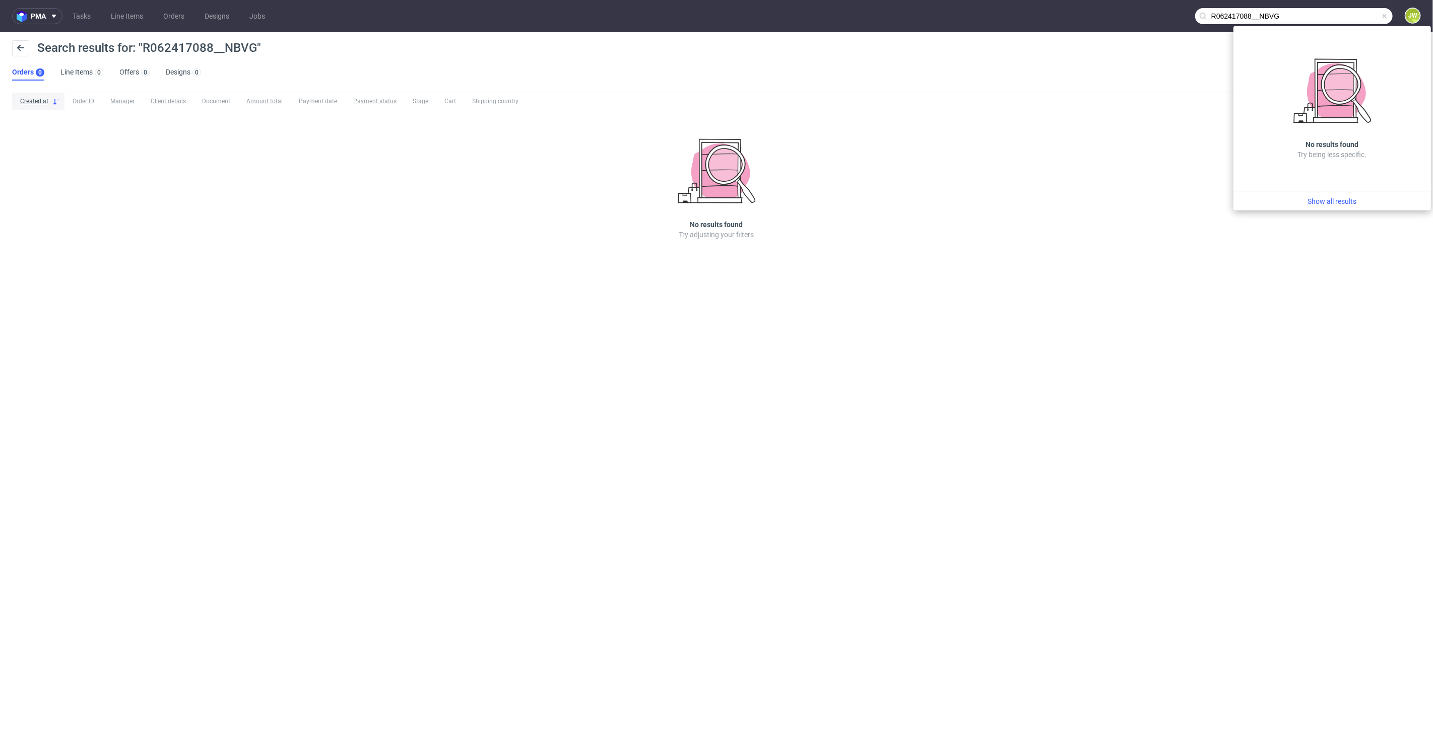
drag, startPoint x: 1260, startPoint y: 21, endPoint x: 770, endPoint y: 18, distance: 490.7
click at [778, 18] on nav "pma Tasks Line Items Orders Designs Jobs R062417088__NBVG JW" at bounding box center [716, 16] width 1433 height 32
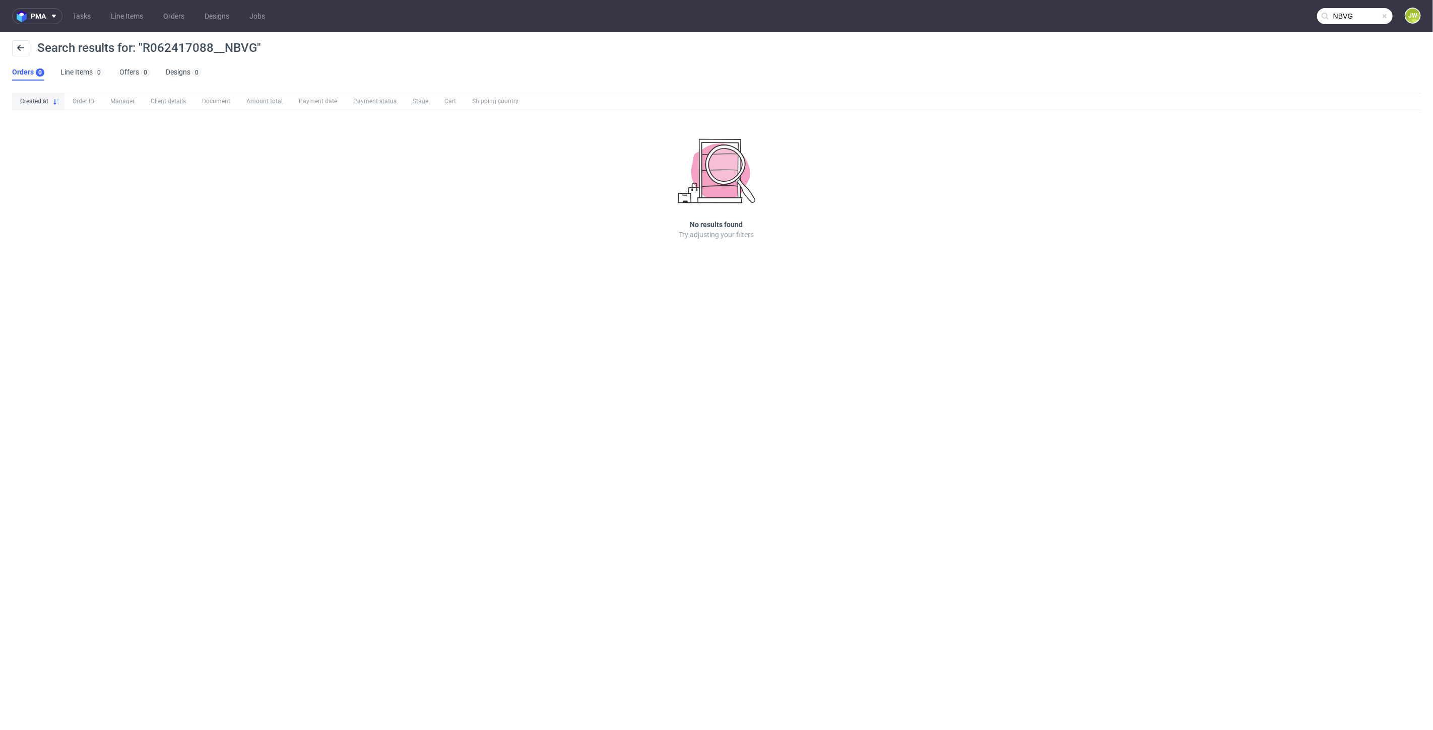
type input "NBVG"
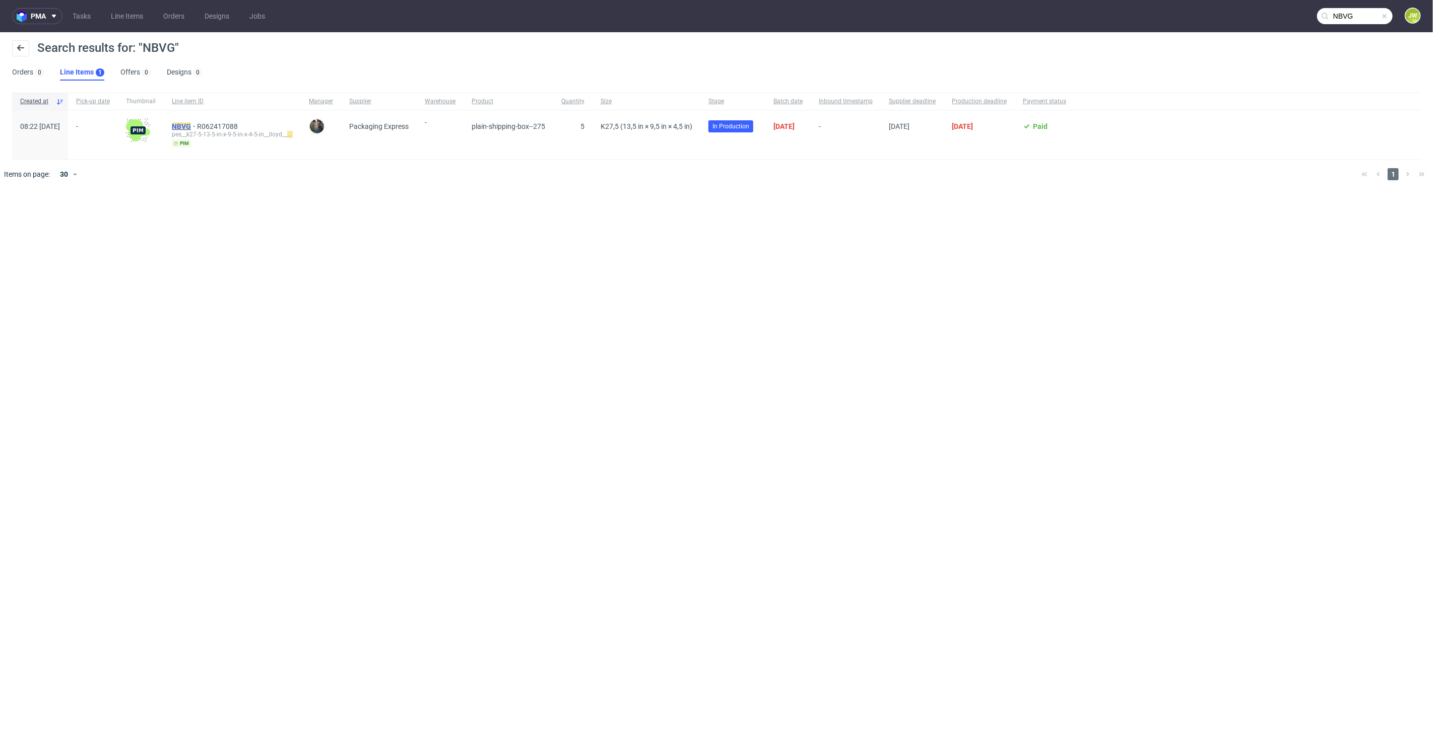
click at [191, 129] on mark "NBVG" at bounding box center [181, 126] width 19 height 8
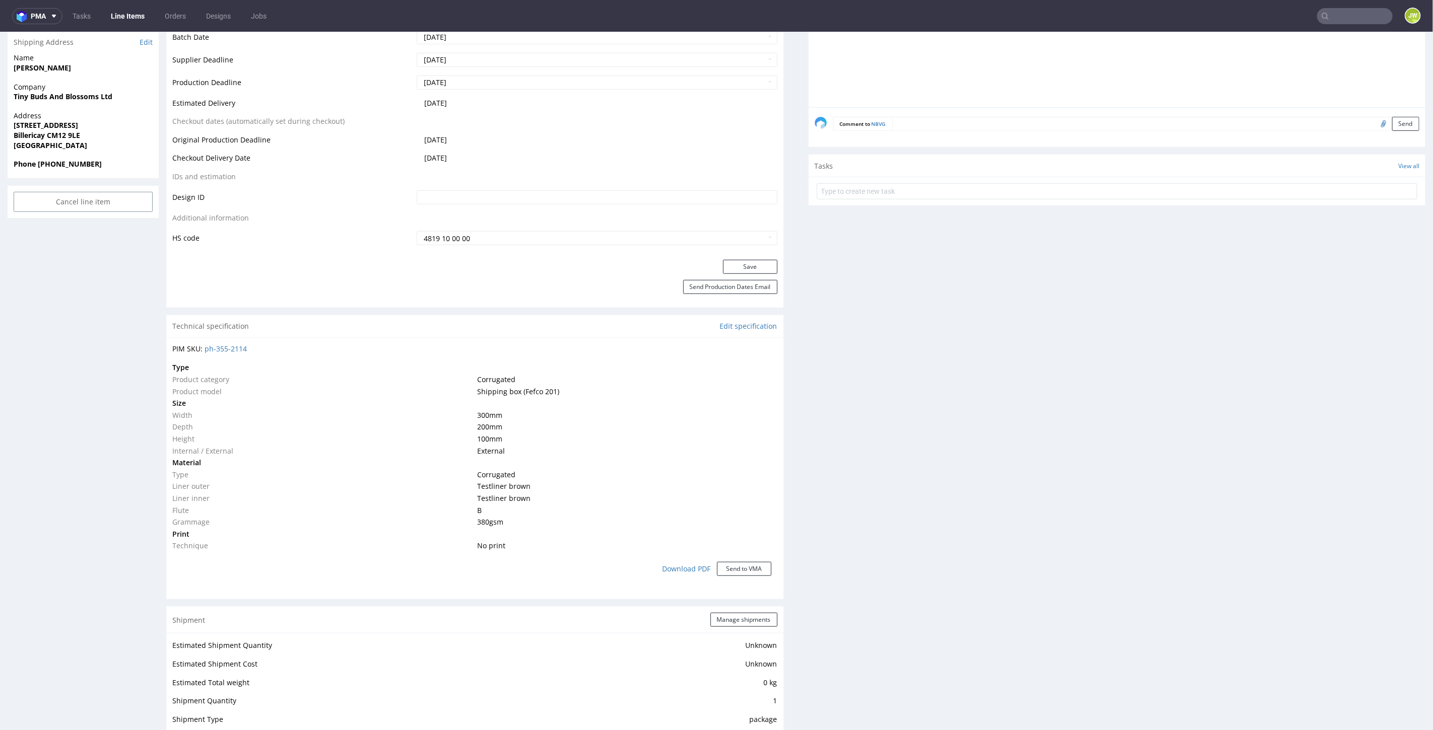
scroll to position [839, 0]
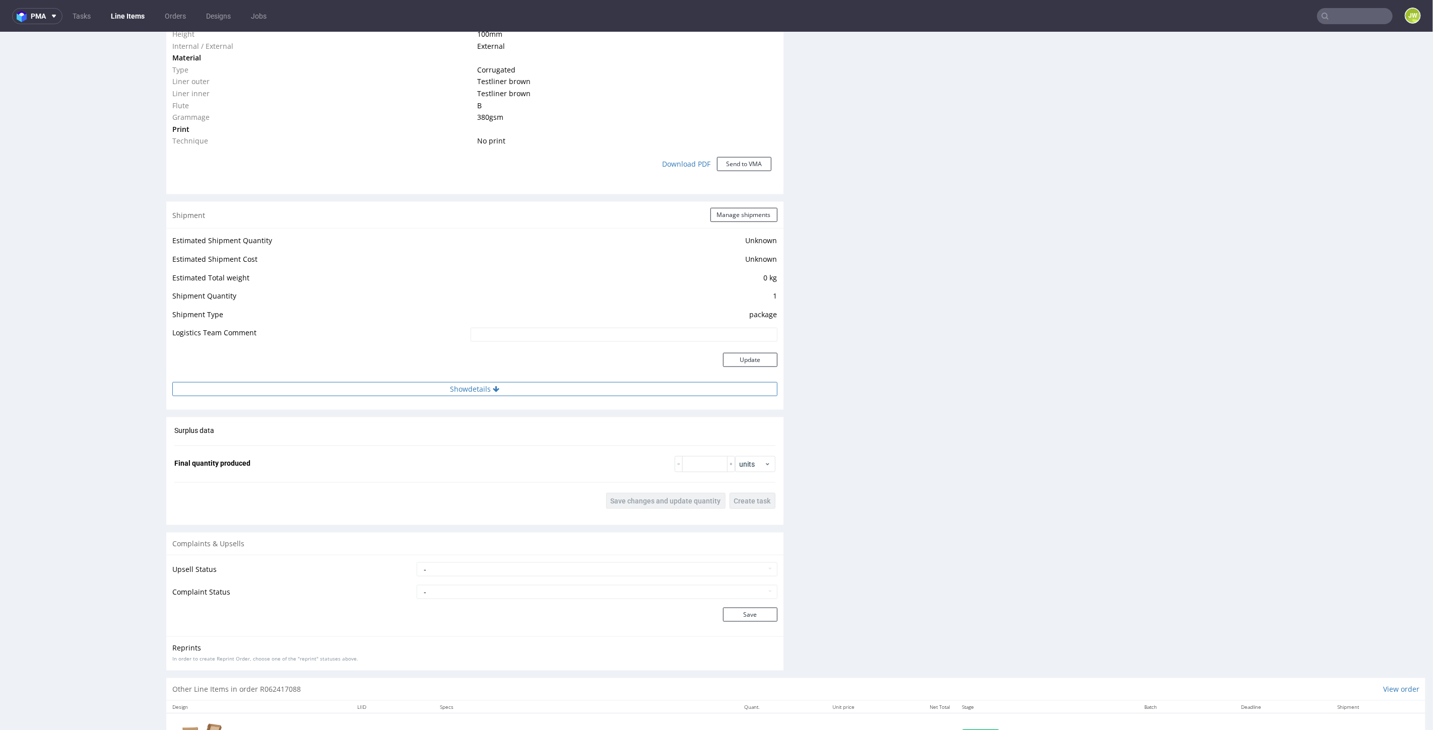
click at [466, 390] on button "Show details" at bounding box center [474, 389] width 605 height 14
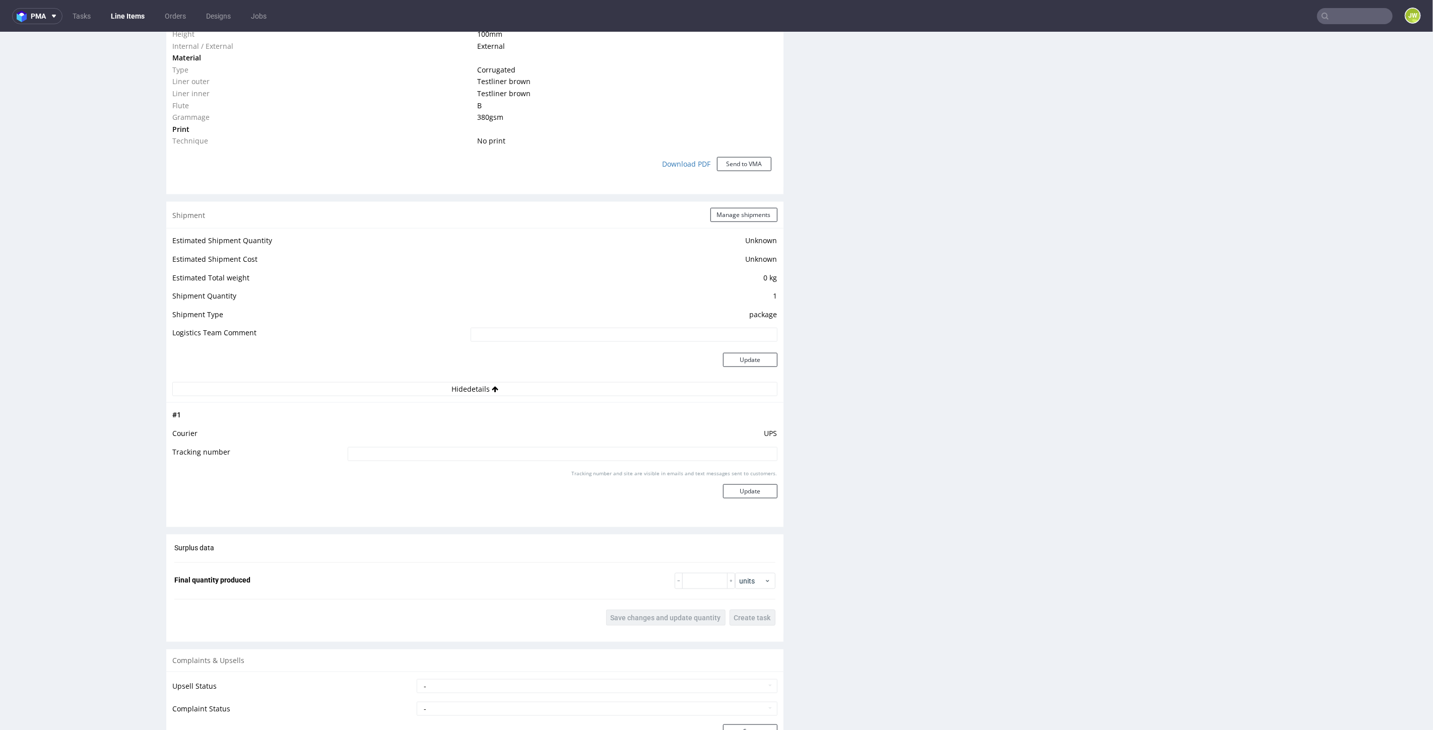
click at [435, 452] on input at bounding box center [563, 454] width 430 height 14
paste input "JD4642844"
type input "JD4642844"
click at [736, 490] on button "Update" at bounding box center [750, 491] width 54 height 14
click at [767, 427] on td "UPS" at bounding box center [561, 436] width 432 height 19
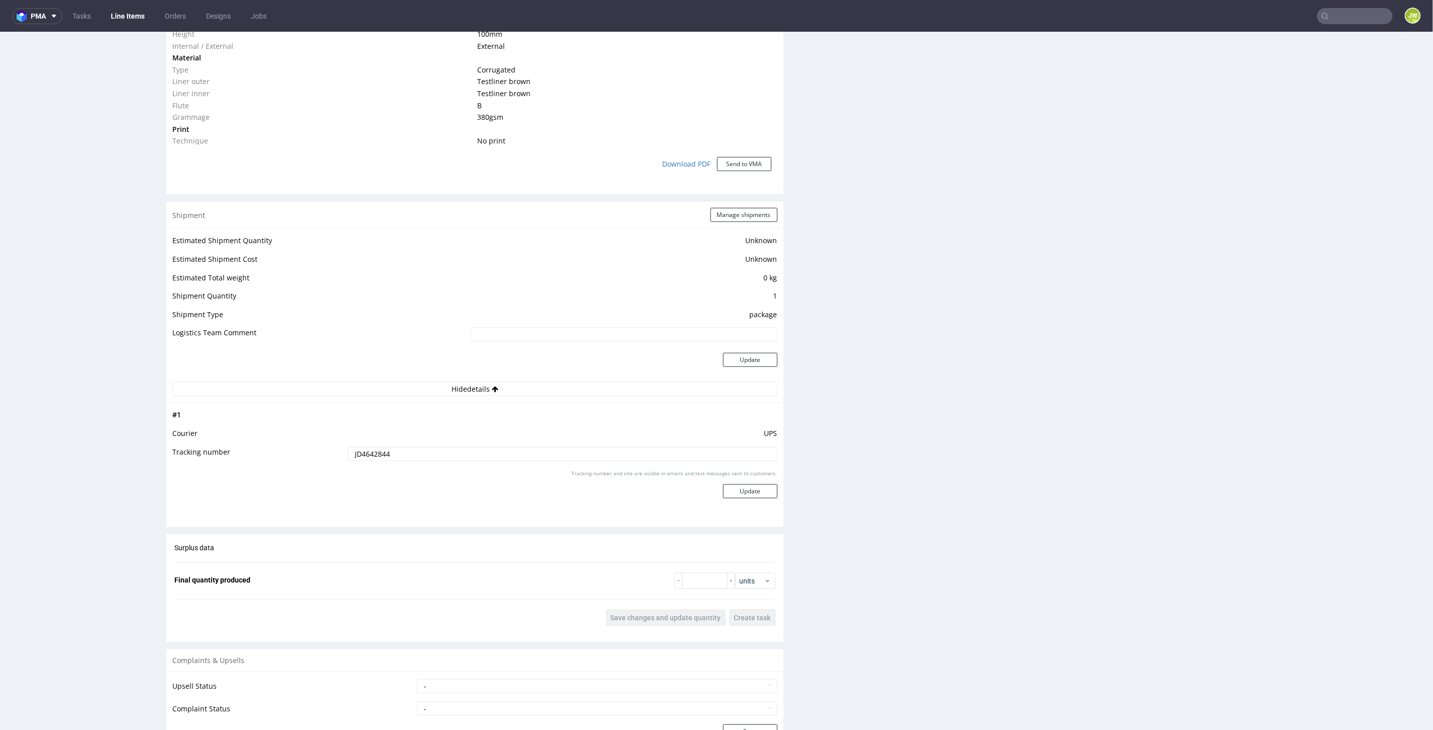
drag, startPoint x: 723, startPoint y: 432, endPoint x: 699, endPoint y: 432, distance: 24.2
click at [710, 432] on td "UPS" at bounding box center [561, 436] width 432 height 19
drag, startPoint x: 407, startPoint y: 434, endPoint x: 356, endPoint y: 428, distance: 51.8
click at [404, 434] on td "UPS" at bounding box center [561, 436] width 432 height 19
click at [351, 427] on td "UPS" at bounding box center [561, 436] width 432 height 19
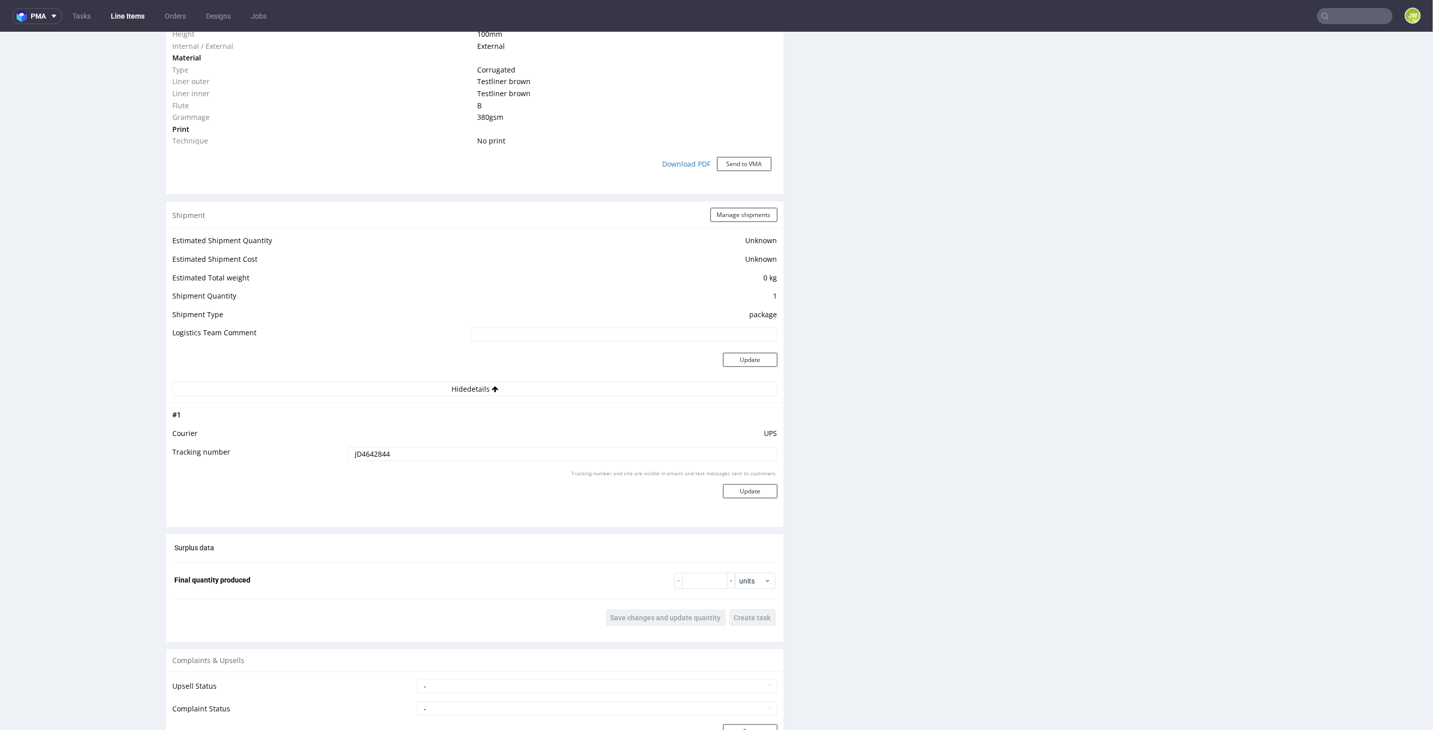
drag, startPoint x: 460, startPoint y: 481, endPoint x: 469, endPoint y: 480, distance: 8.7
click at [466, 481] on div "Tracking number and site are visible in emails and text messages sent to custom…" at bounding box center [563, 487] width 430 height 36
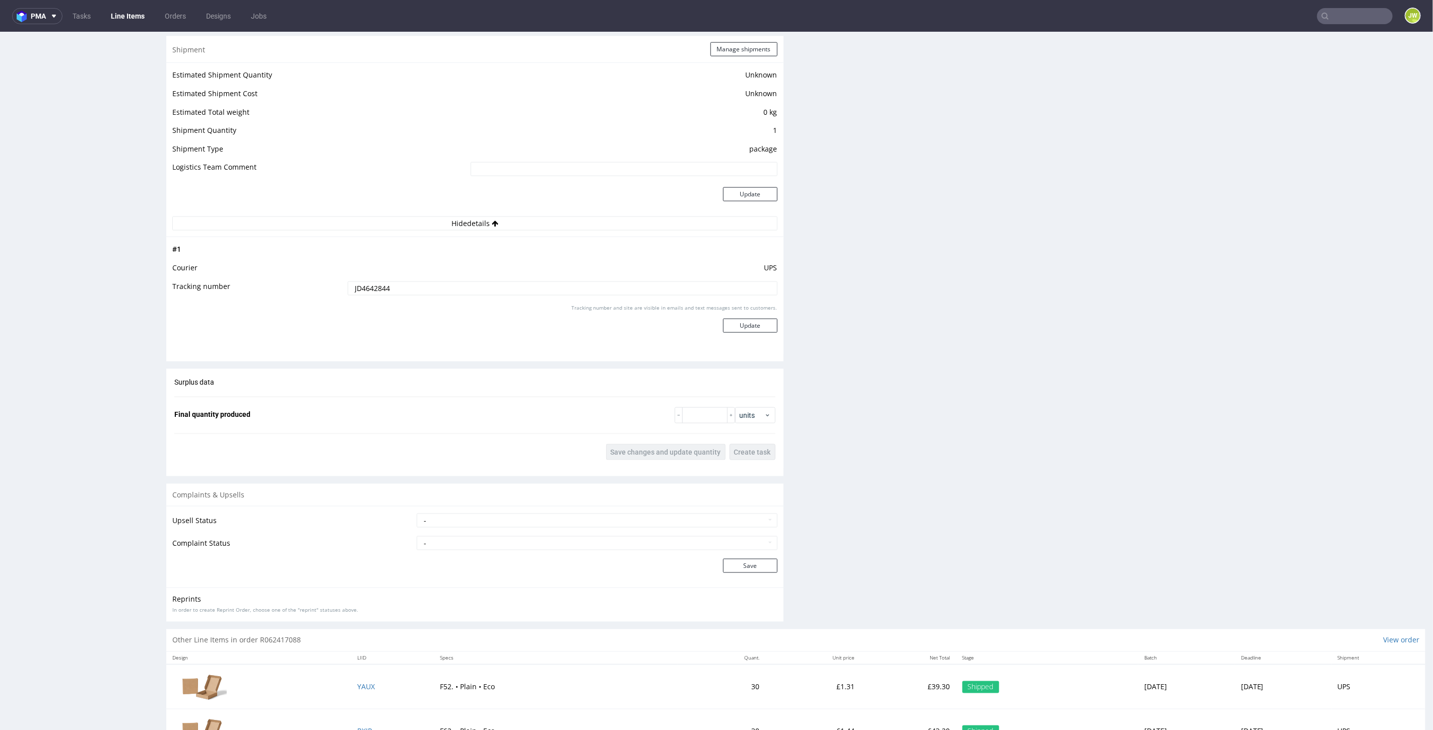
scroll to position [1007, 0]
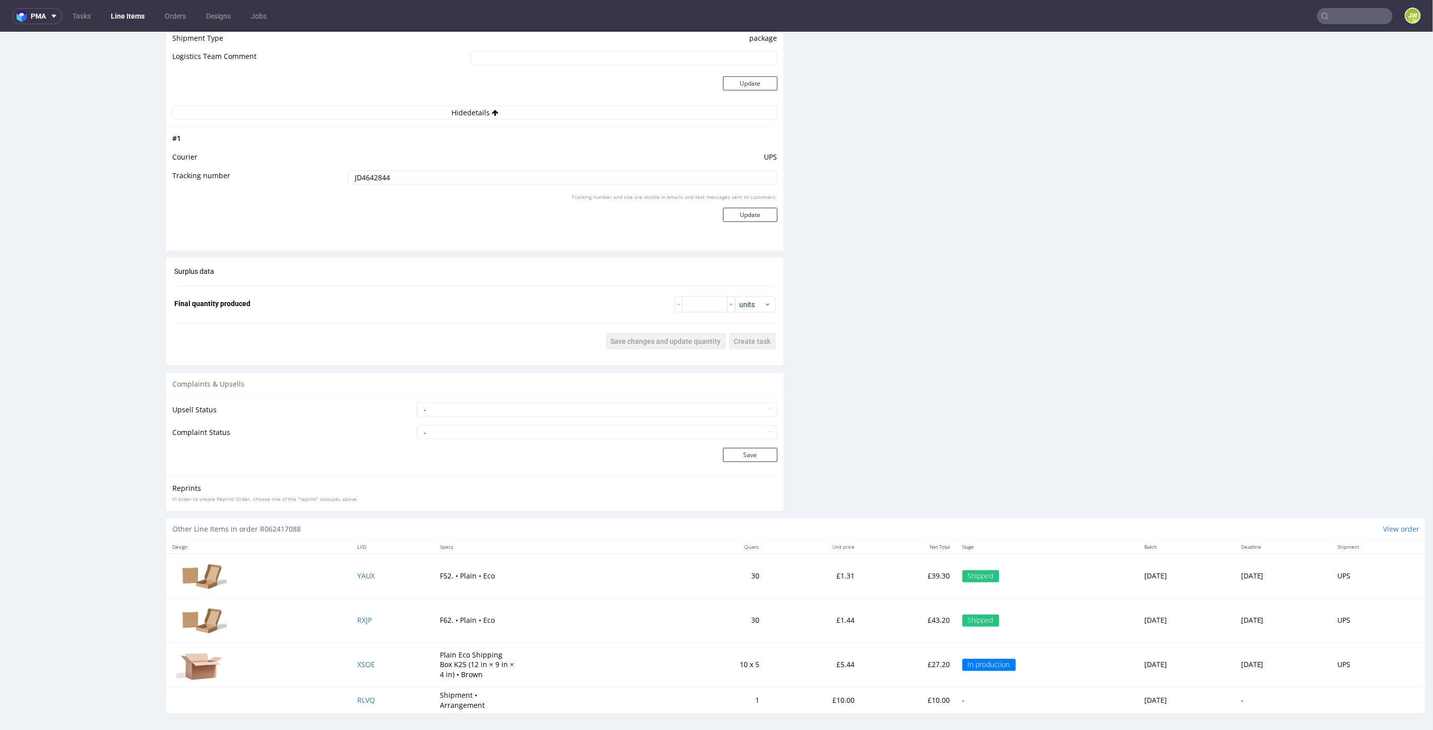
scroll to position [3, 0]
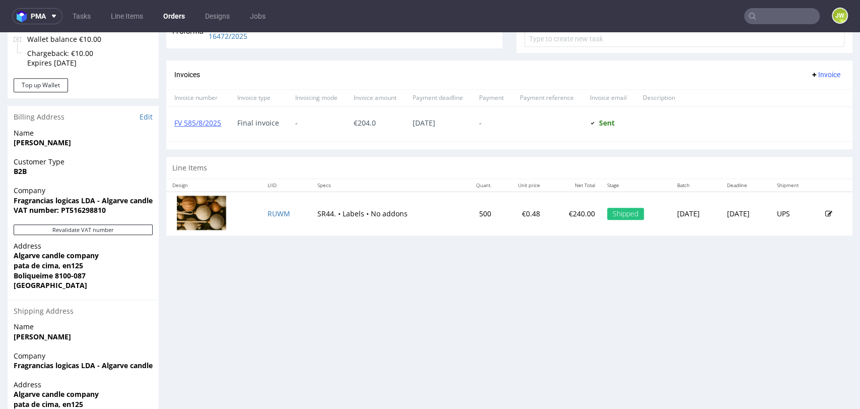
scroll to position [447, 0]
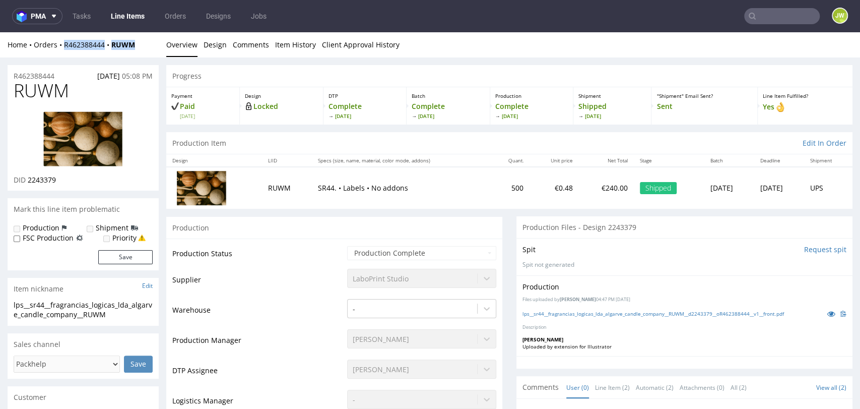
drag, startPoint x: 141, startPoint y: 48, endPoint x: 56, endPoint y: 54, distance: 84.8
click at [56, 54] on div "Home Orders R462388444 RUWM Overview Design Comments Item History Client Approv…" at bounding box center [430, 44] width 860 height 25
click at [140, 46] on div "Home Orders R462388444 RUWM" at bounding box center [83, 45] width 151 height 10
drag, startPoint x: 140, startPoint y: 49, endPoint x: 60, endPoint y: 56, distance: 80.4
click at [60, 56] on div "Home Orders R462388444 RUWM Overview Design Comments Item History Client Approv…" at bounding box center [430, 44] width 860 height 25
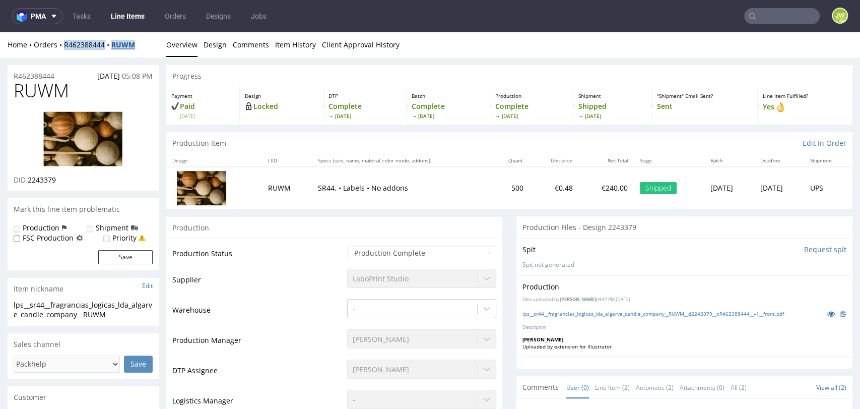
copy div "R462388444 RUWM"
click at [120, 12] on link "Line Items" at bounding box center [128, 16] width 46 height 16
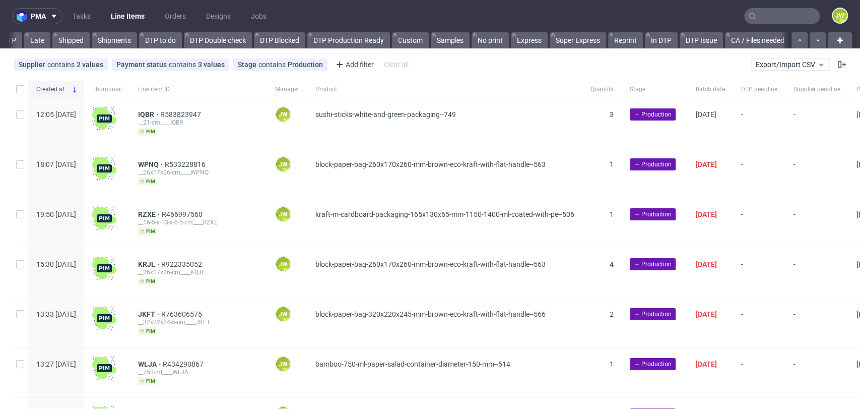
scroll to position [0, 1589]
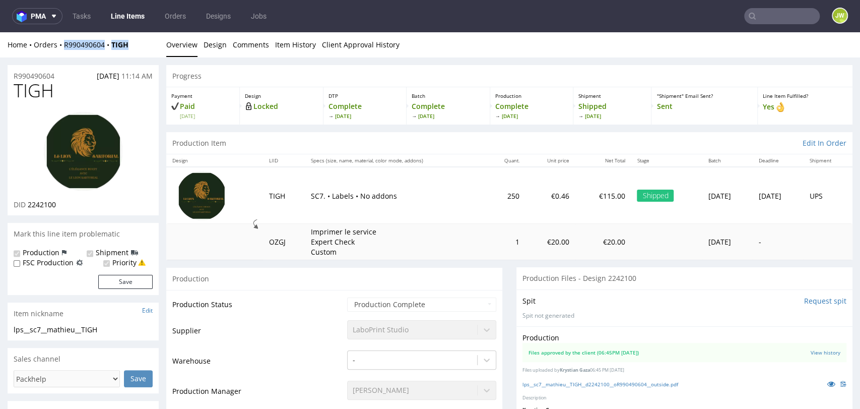
drag, startPoint x: 137, startPoint y: 46, endPoint x: 64, endPoint y: 53, distance: 72.4
click at [64, 53] on div "Home Orders R990490604 TIGH Overview Design Comments Item History Client Approv…" at bounding box center [430, 44] width 860 height 25
copy div "R990490604 TIGH"
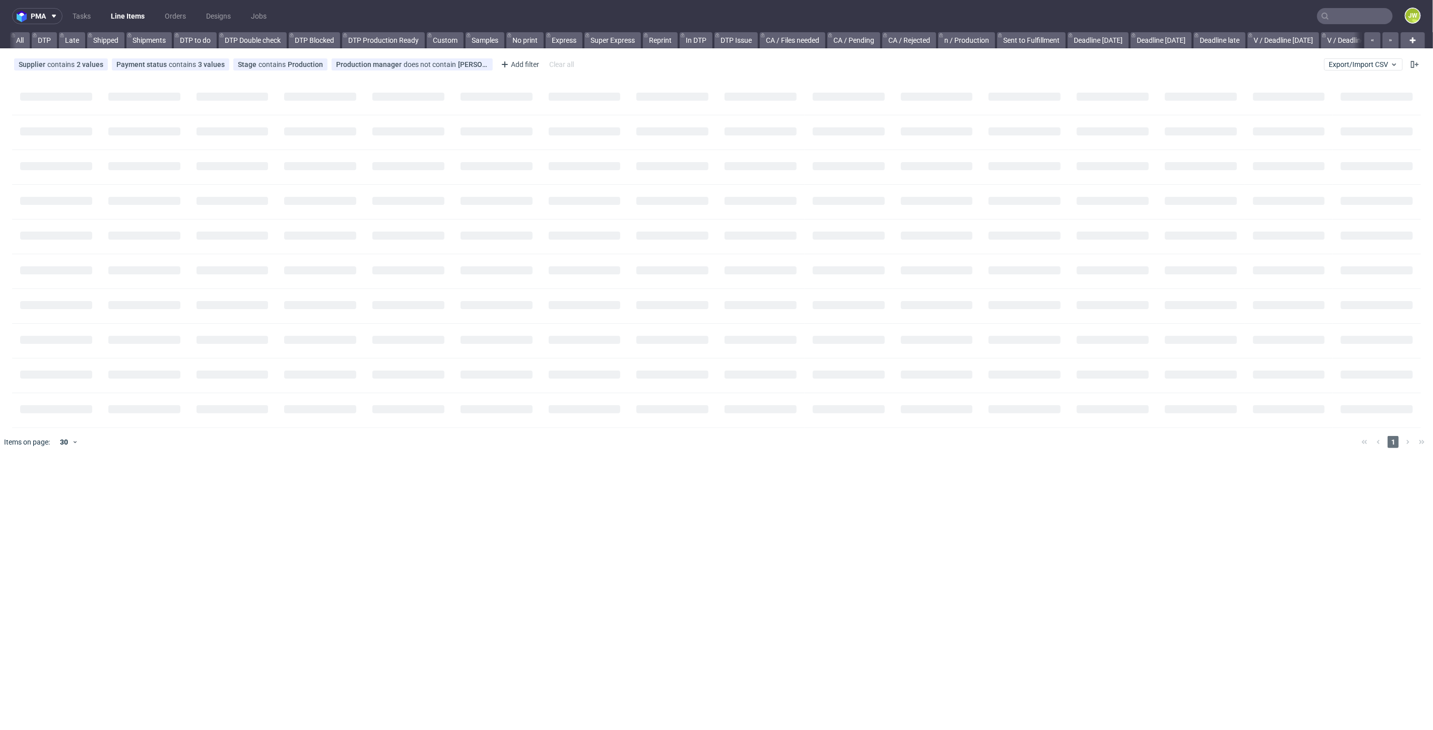
scroll to position [0, 125]
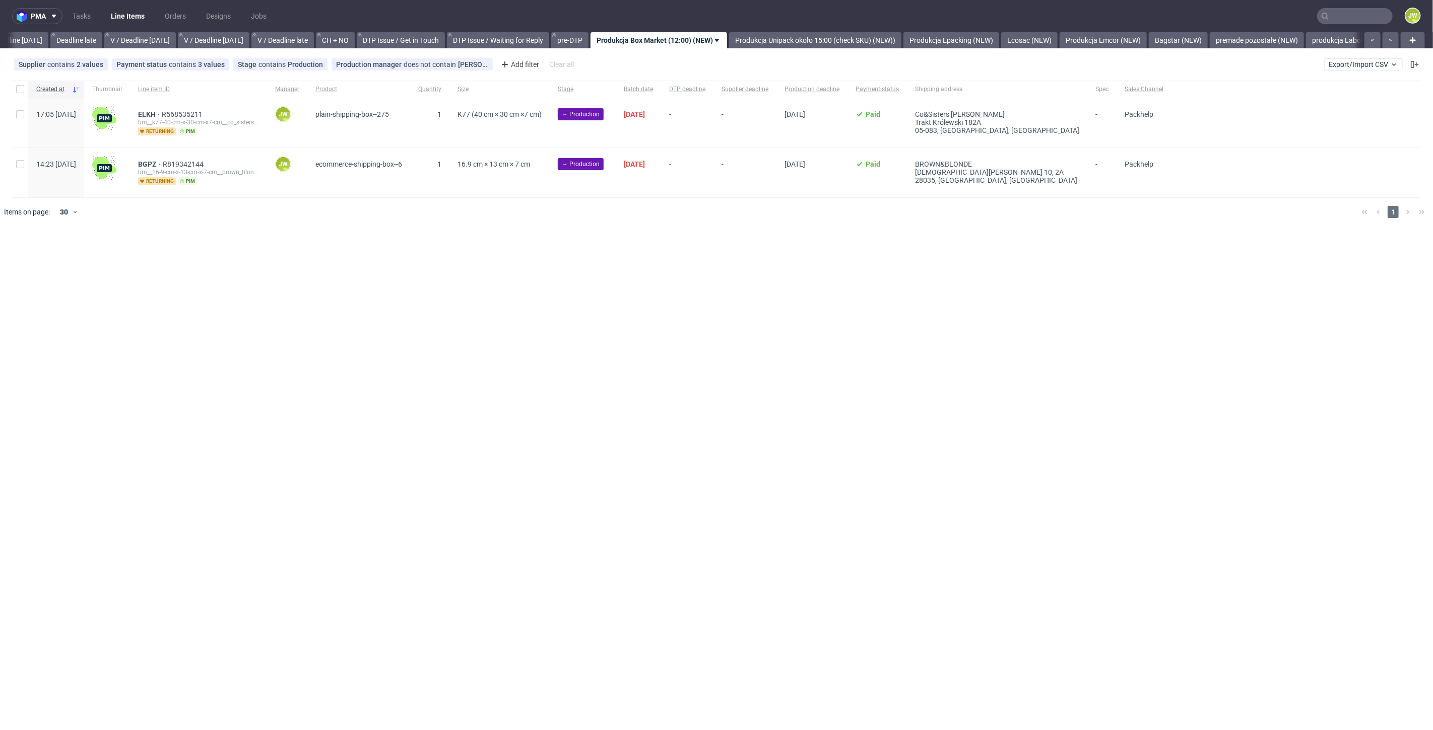
click at [672, 240] on div "pma Tasks Line Items Orders Designs Jobs JW All DTP Late Shipped Shipments DTP …" at bounding box center [716, 365] width 1433 height 730
click at [566, 243] on div "pma Tasks Line Items Orders Designs Jobs JW All DTP Late Shipped Shipments DTP …" at bounding box center [716, 365] width 1433 height 730
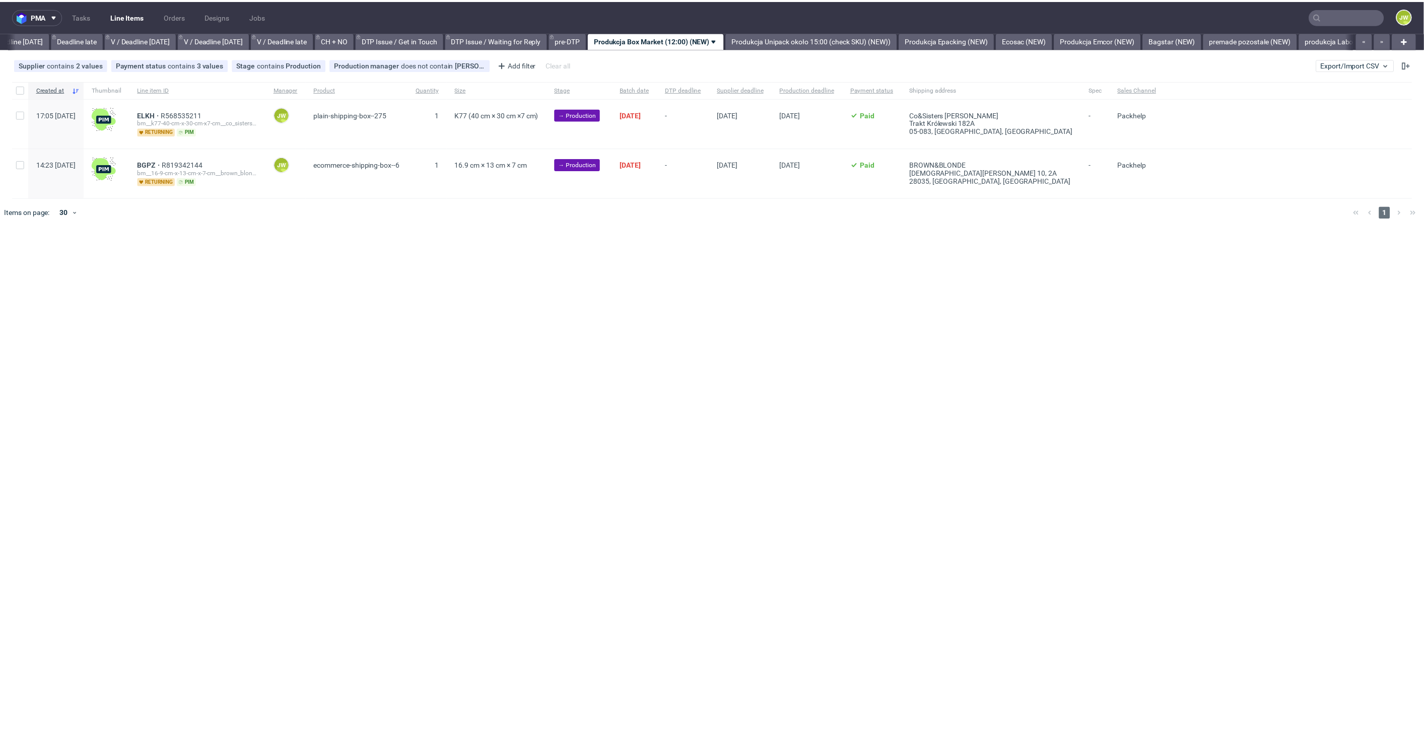
scroll to position [0, 1144]
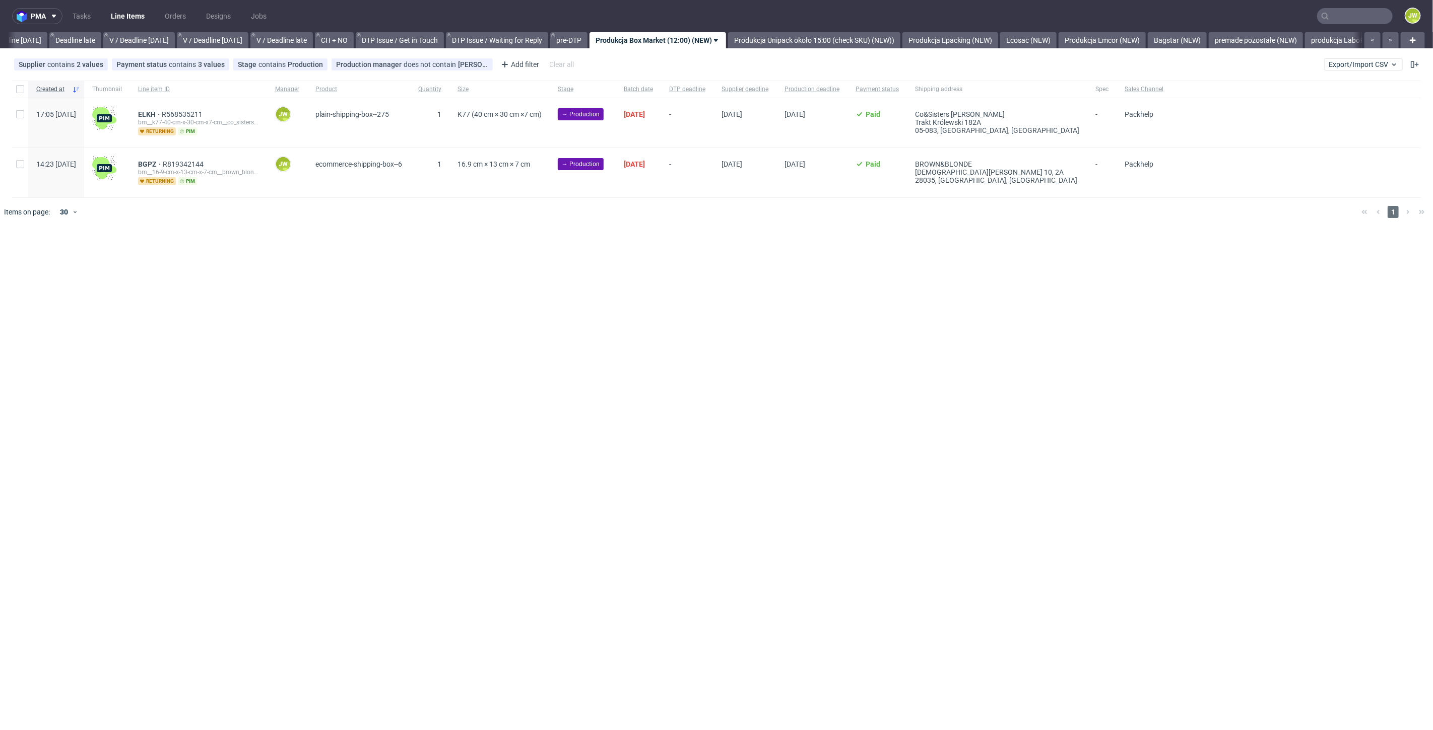
click at [19, 94] on div at bounding box center [20, 89] width 16 height 17
checkbox input "true"
click at [593, 259] on icon at bounding box center [595, 257] width 8 height 8
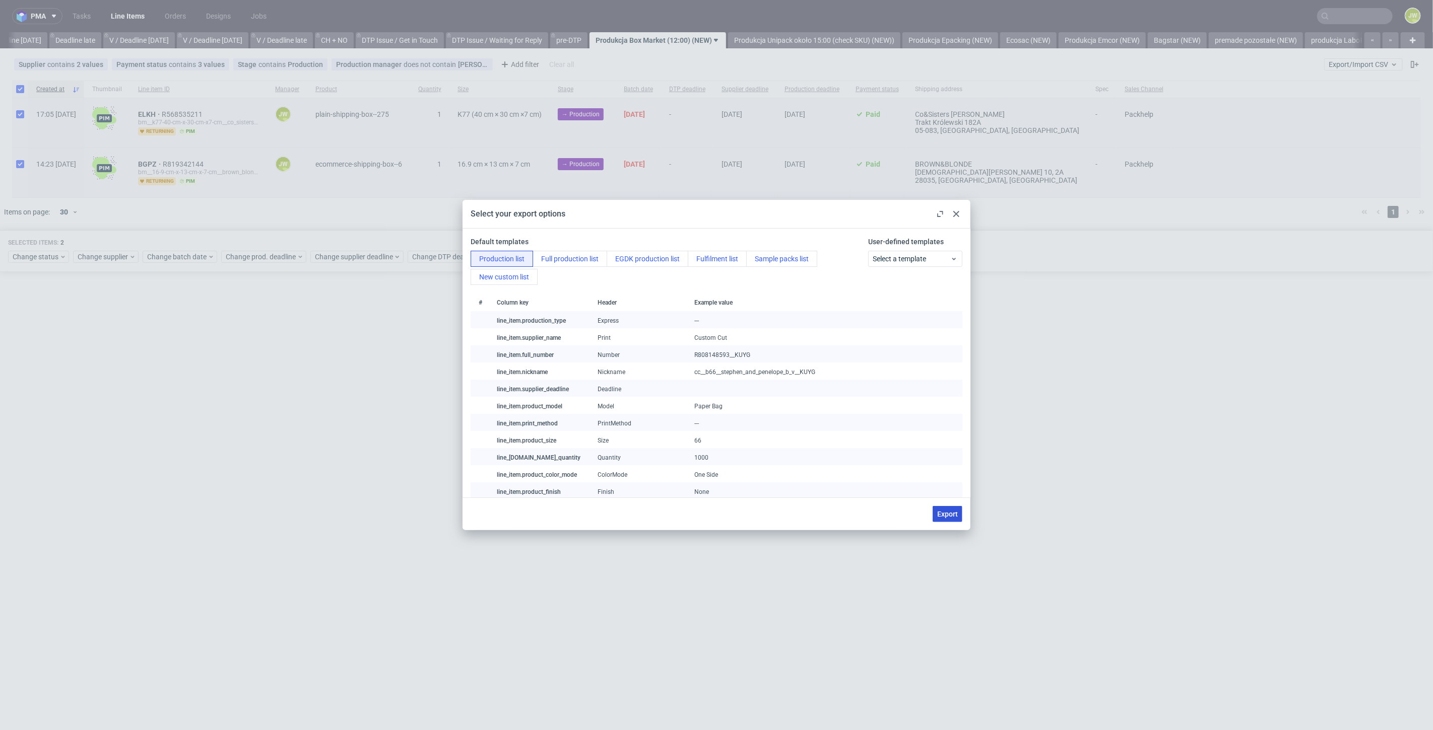
click at [943, 517] on span "Export" at bounding box center [947, 514] width 21 height 7
checkbox input "false"
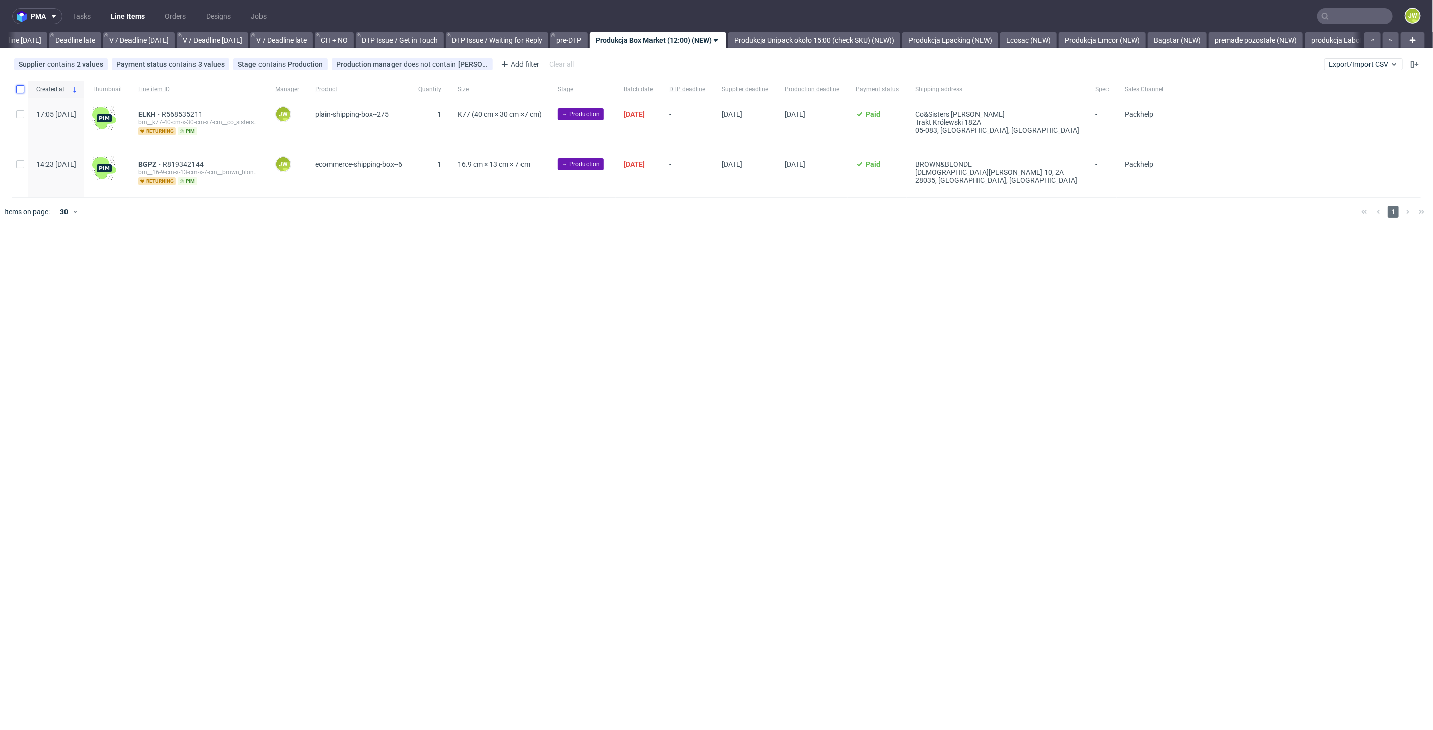
click at [18, 93] on div at bounding box center [20, 89] width 16 height 17
checkbox input "true"
click at [49, 254] on span "Change status" at bounding box center [36, 257] width 47 height 10
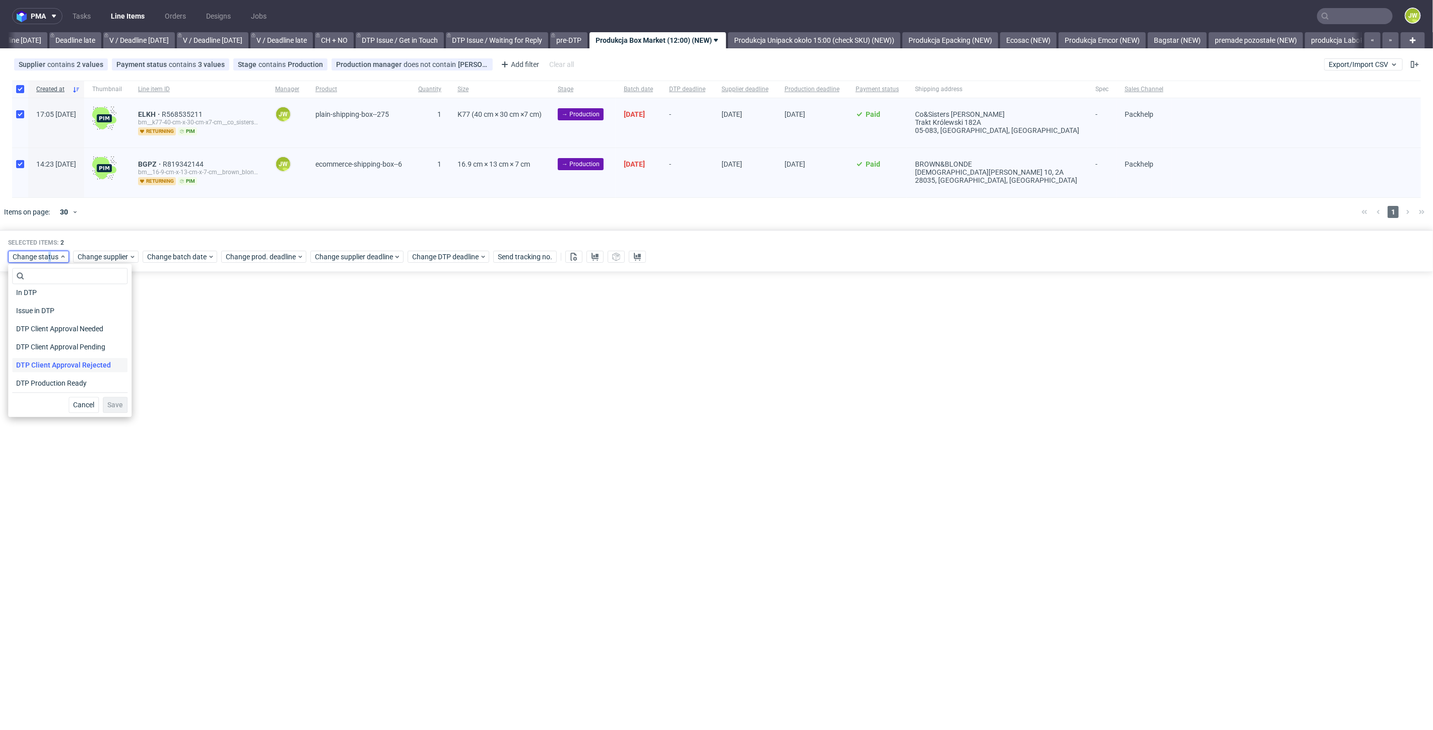
scroll to position [56, 0]
click at [34, 385] on span "In Production" at bounding box center [37, 386] width 51 height 14
click at [118, 404] on span "Save" at bounding box center [115, 404] width 16 height 7
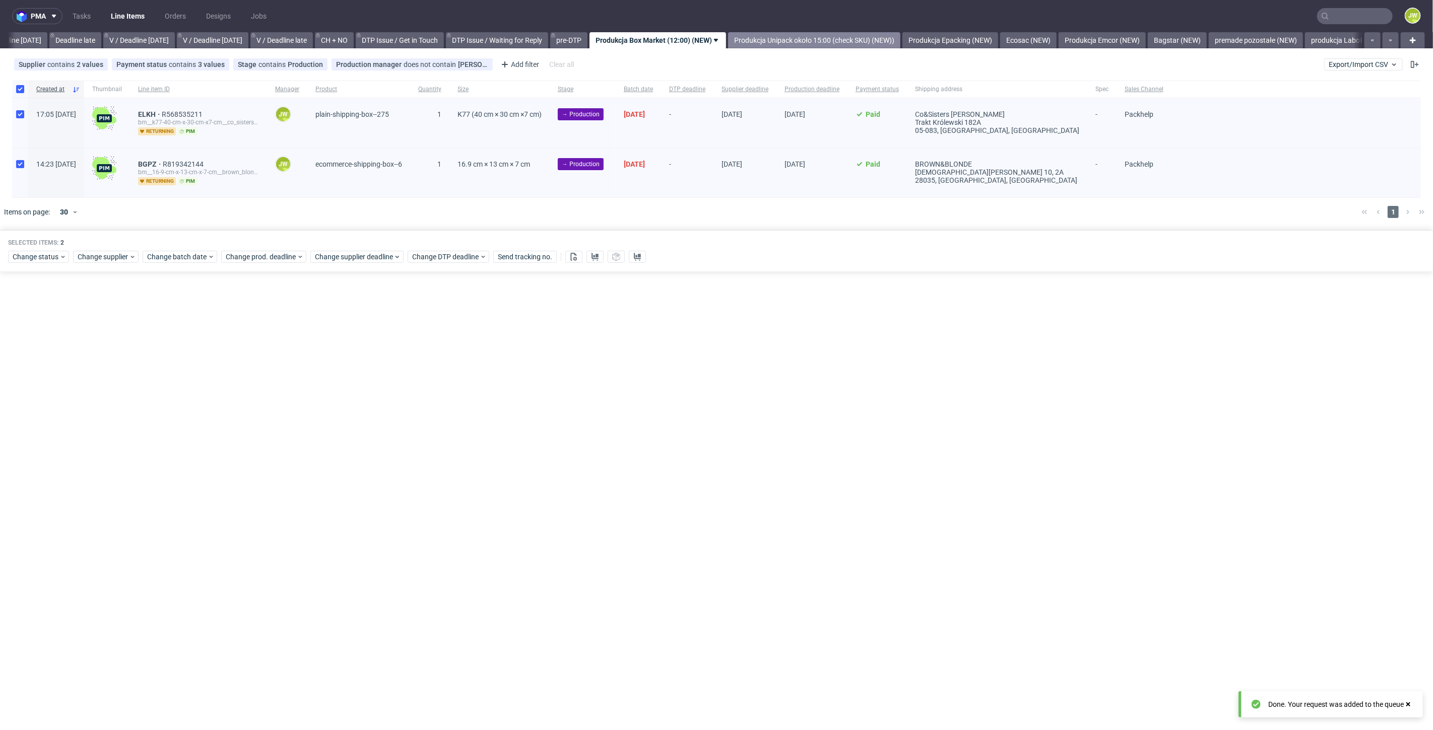
click at [810, 38] on link "Produkcja Unipack około 15:00 (check SKU) (NEW))" at bounding box center [814, 40] width 172 height 16
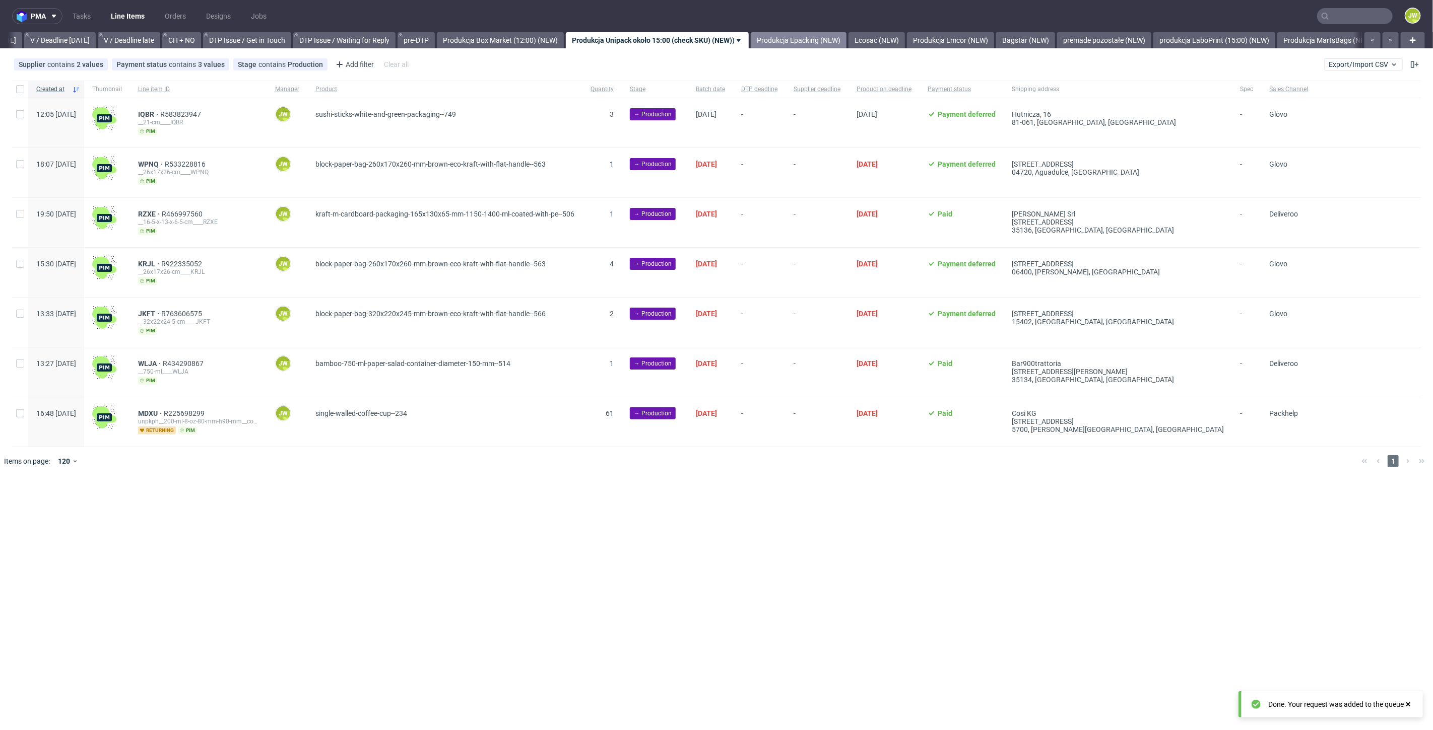
click at [832, 38] on link "Produkcja Epacking (NEW)" at bounding box center [799, 40] width 96 height 16
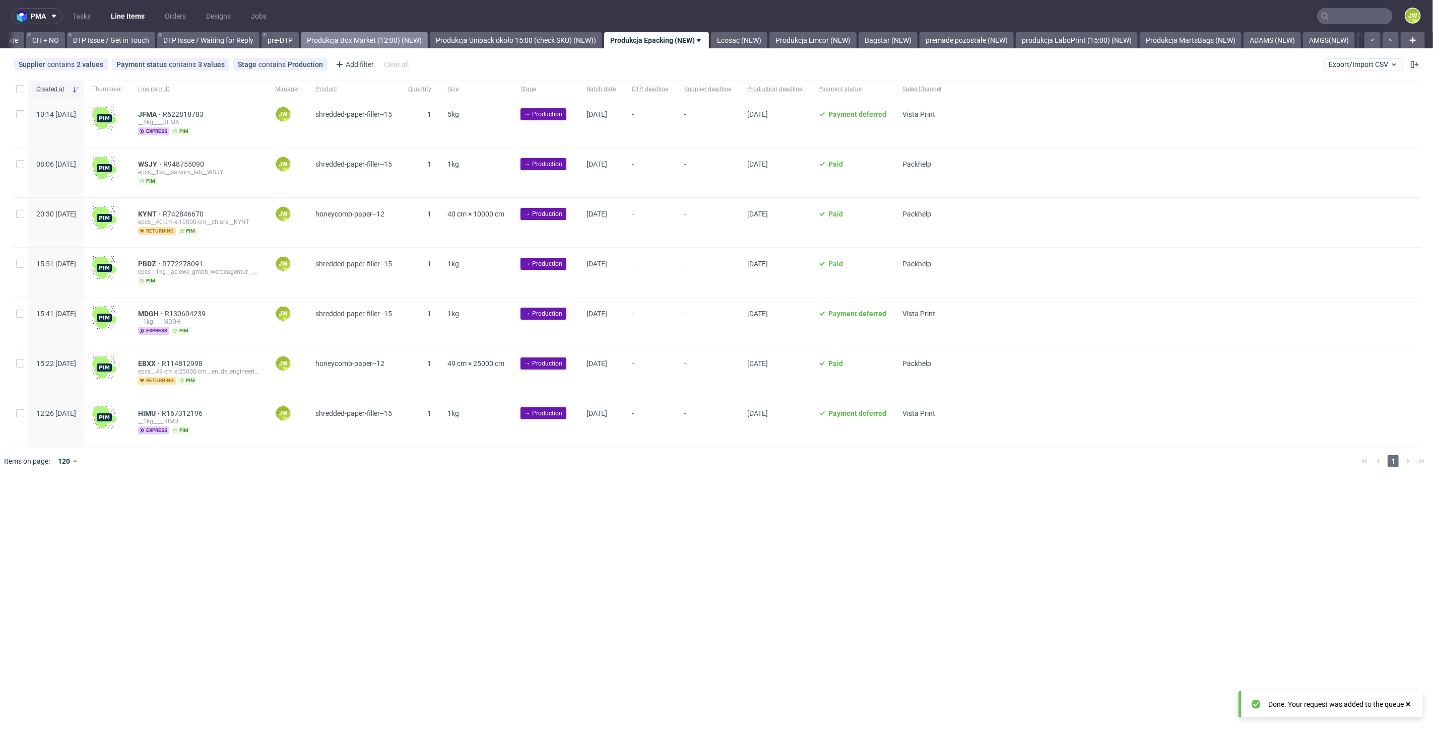
click at [407, 36] on link "Produkcja Box Market (12:00) (NEW)" at bounding box center [364, 40] width 127 height 16
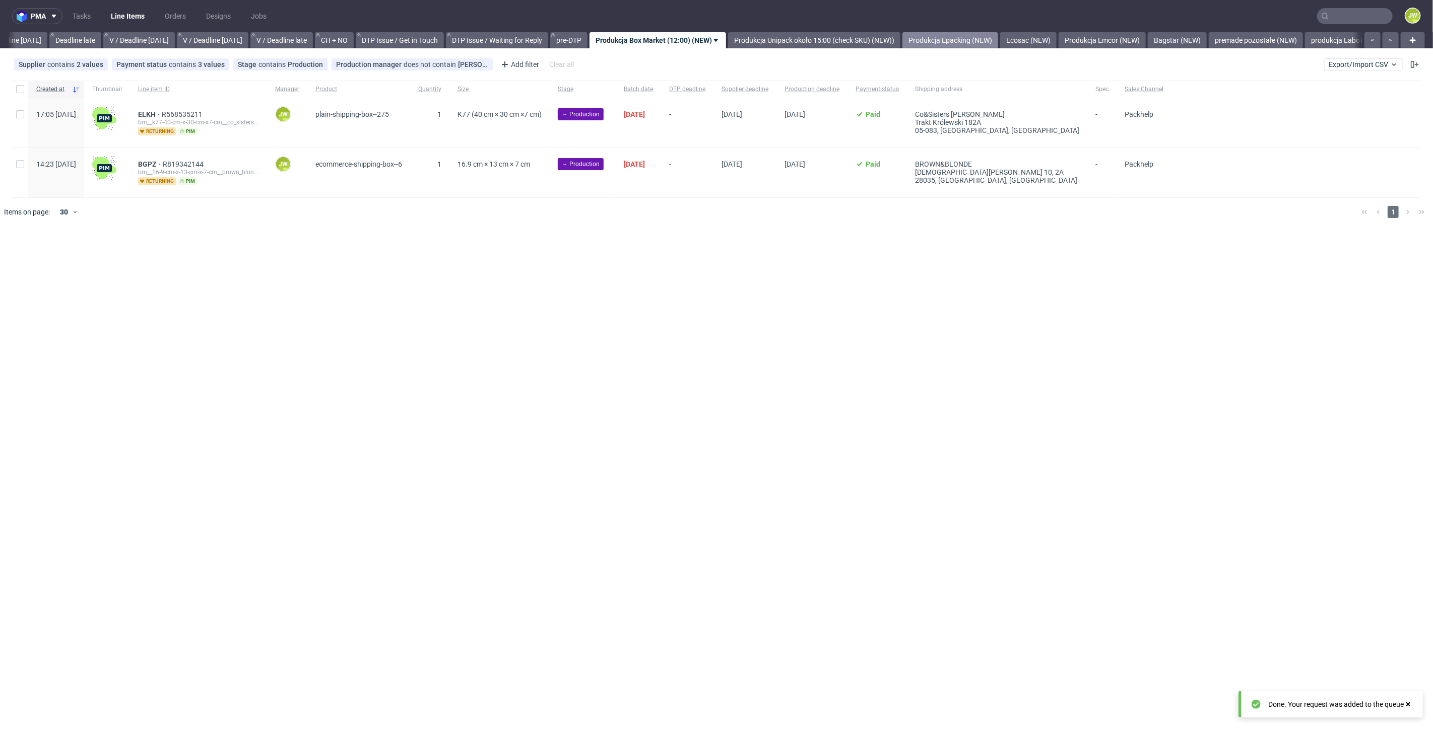
click at [968, 40] on link "Produkcja Epacking (NEW)" at bounding box center [950, 40] width 96 height 16
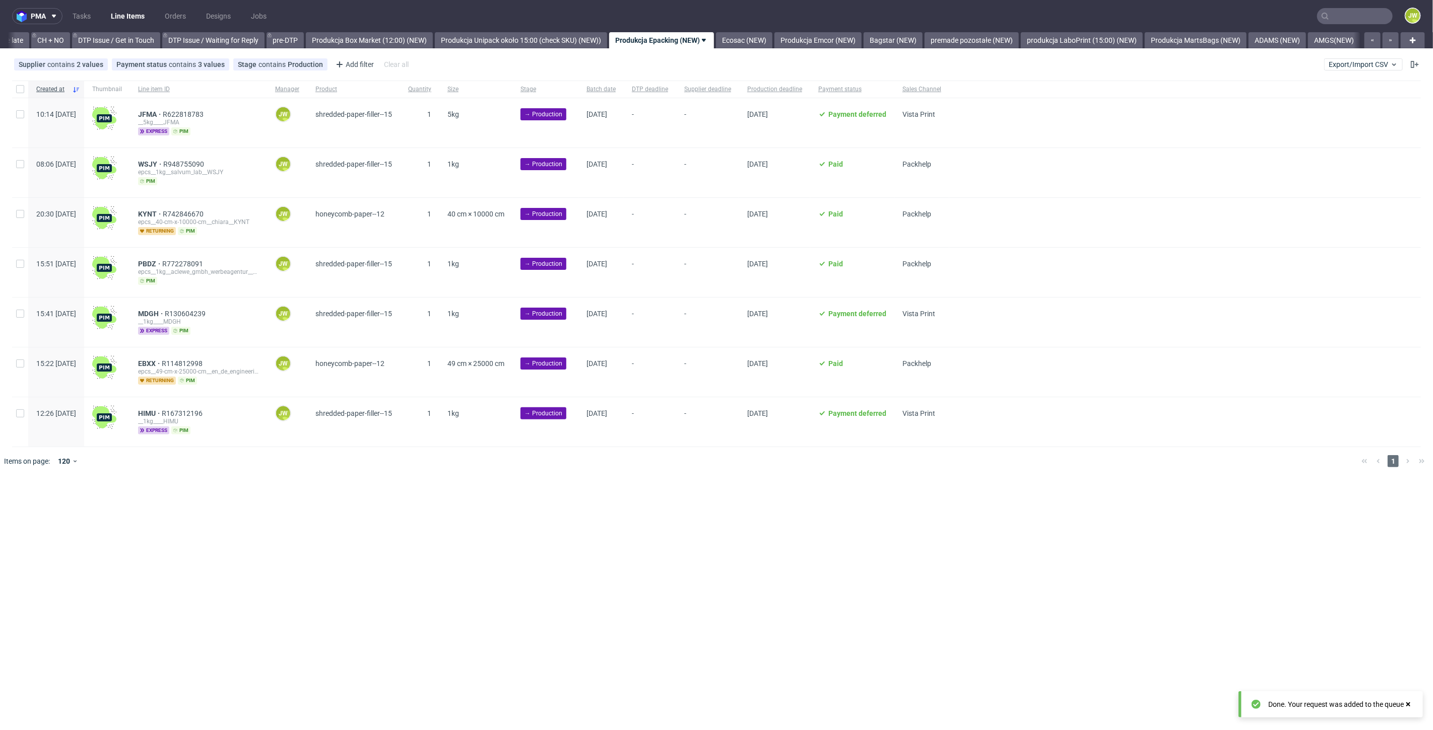
scroll to position [0, 1433]
click at [17, 97] on div at bounding box center [20, 89] width 16 height 17
checkbox input "true"
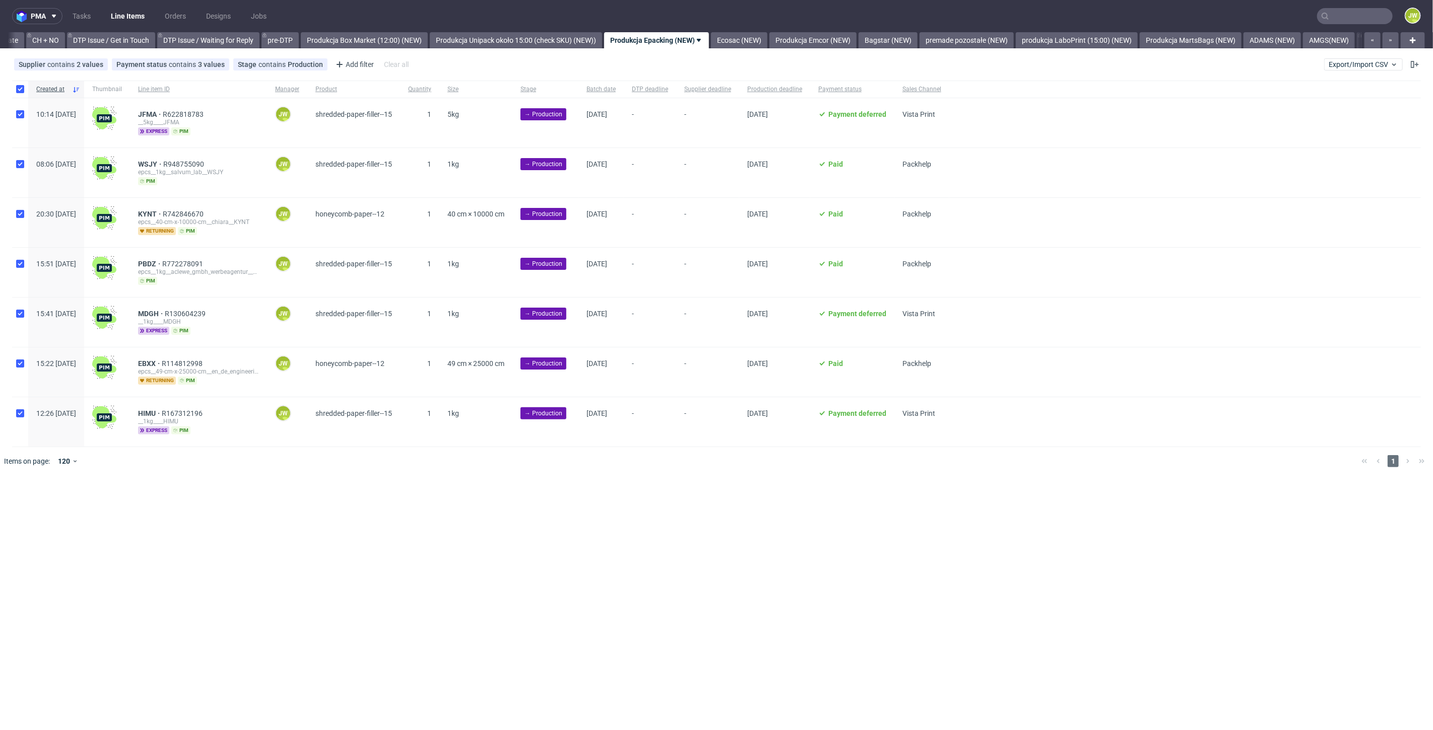
checkbox input "true"
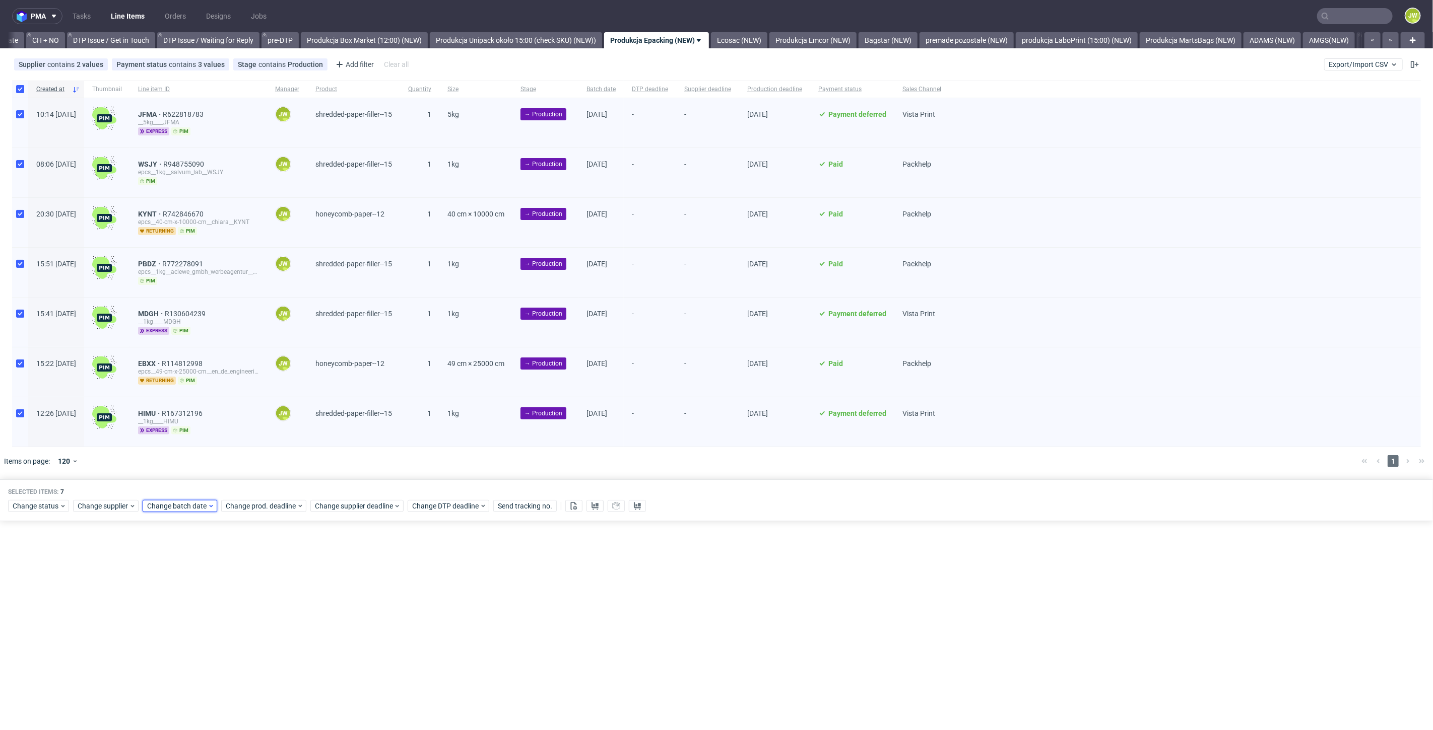
click at [165, 509] on div "Change batch date" at bounding box center [180, 506] width 75 height 12
click at [195, 635] on span "26" at bounding box center [194, 633] width 8 height 10
click at [262, 680] on button "Save" at bounding box center [262, 673] width 25 height 16
click at [251, 503] on span "Change prod. deadline" at bounding box center [261, 506] width 71 height 10
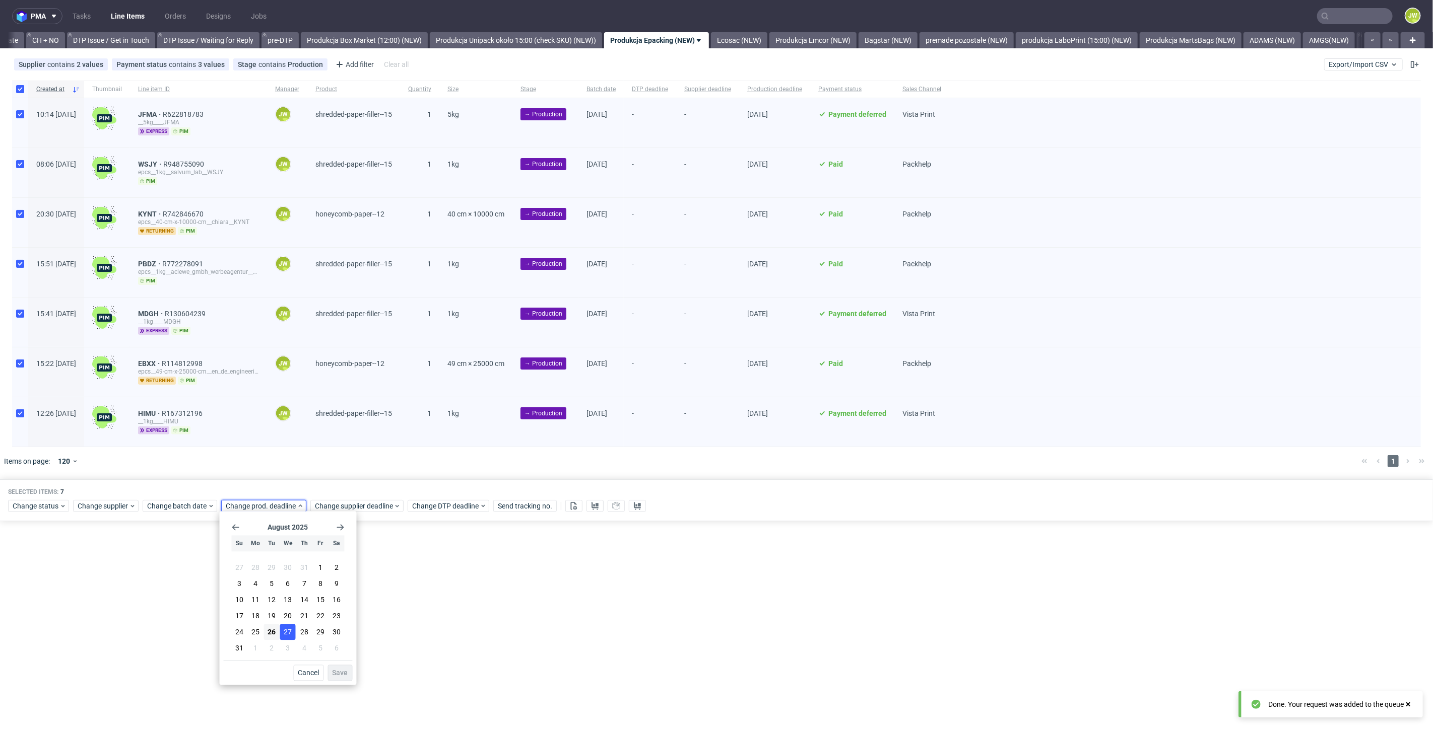
click at [285, 633] on span "27" at bounding box center [288, 633] width 8 height 10
drag, startPoint x: 341, startPoint y: 669, endPoint x: 341, endPoint y: 661, distance: 8.1
click at [341, 670] on span "Save" at bounding box center [340, 673] width 16 height 7
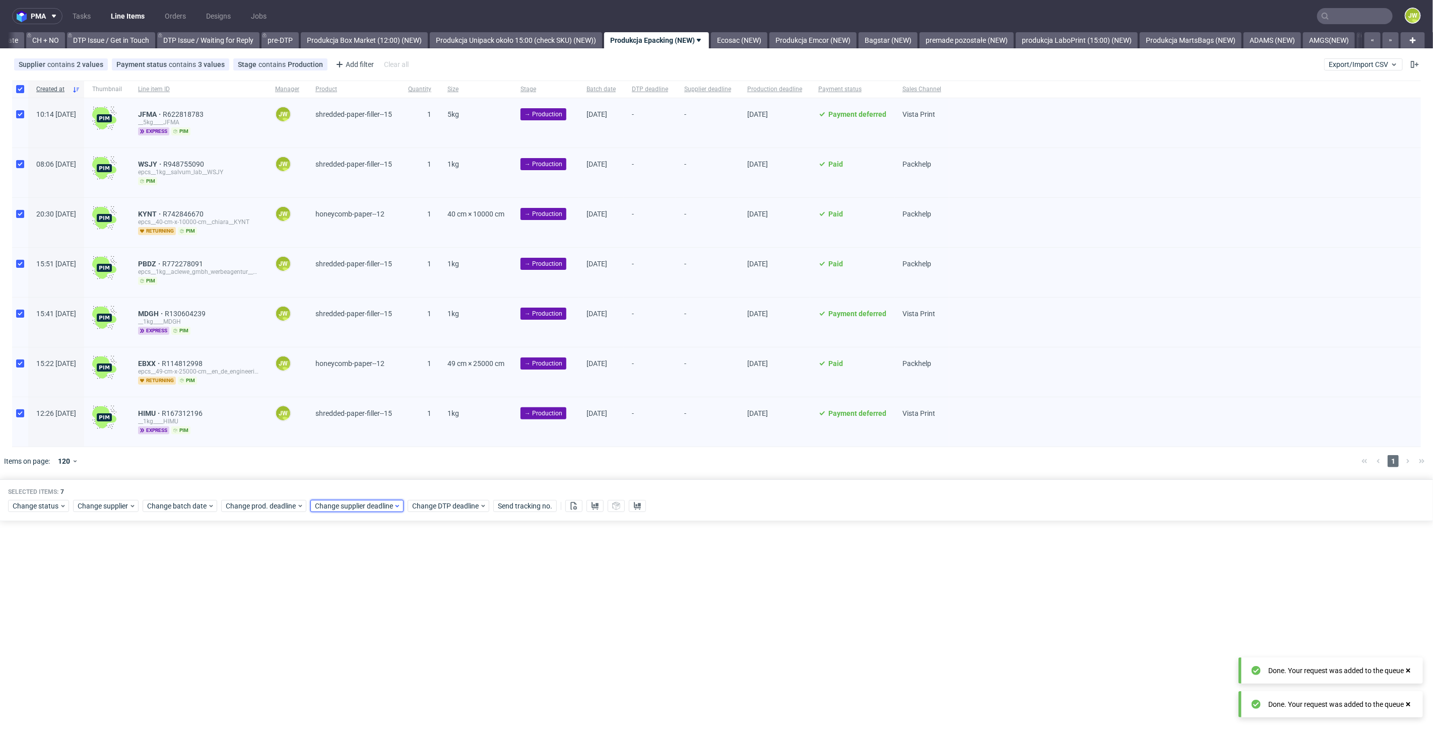
click at [341, 507] on span "Change supplier deadline" at bounding box center [354, 506] width 79 height 10
click at [383, 637] on button "27" at bounding box center [377, 633] width 16 height 16
click at [427, 673] on span "Save" at bounding box center [430, 673] width 16 height 7
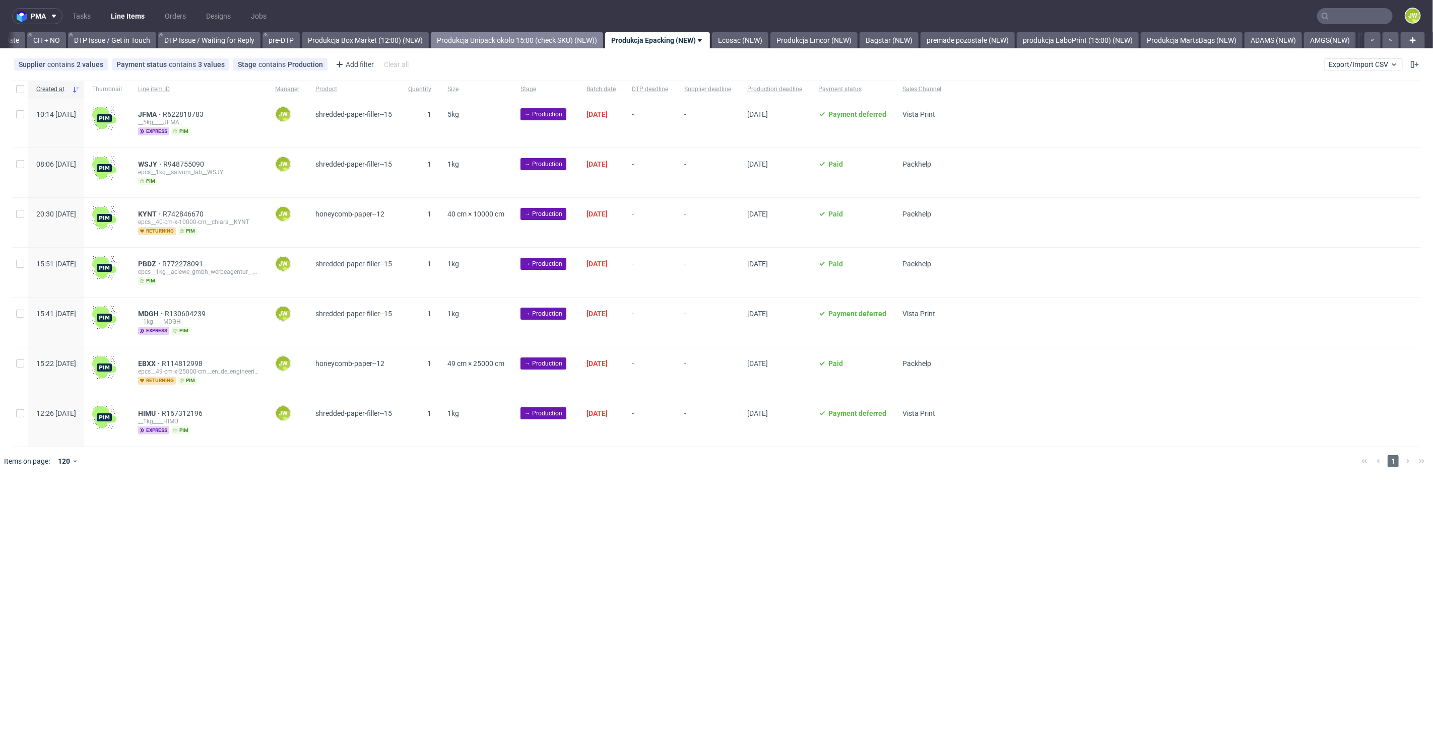
scroll to position [0, 1433]
click at [361, 38] on link "Produkcja Box Market (12:00) (NEW)" at bounding box center [364, 40] width 127 height 16
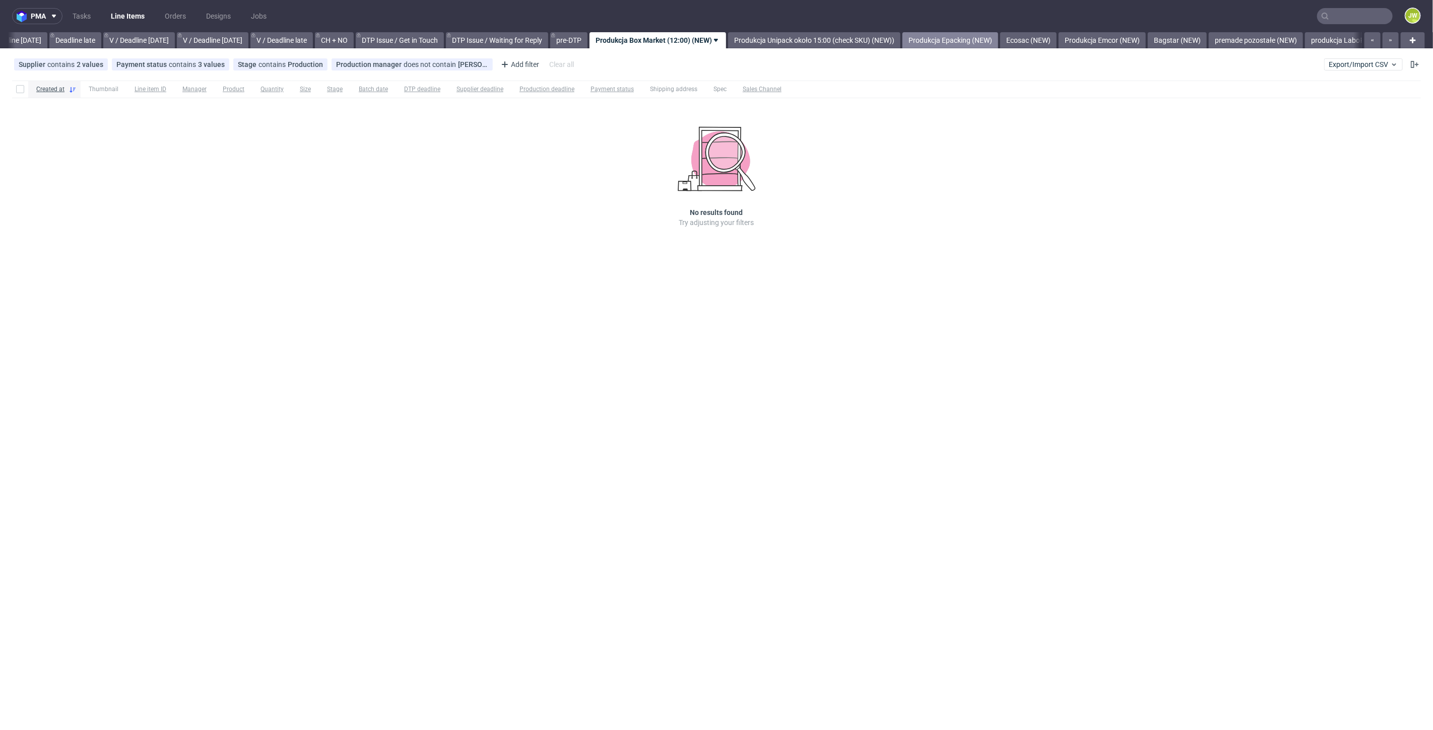
click at [951, 37] on link "Produkcja Epacking (NEW)" at bounding box center [950, 40] width 96 height 16
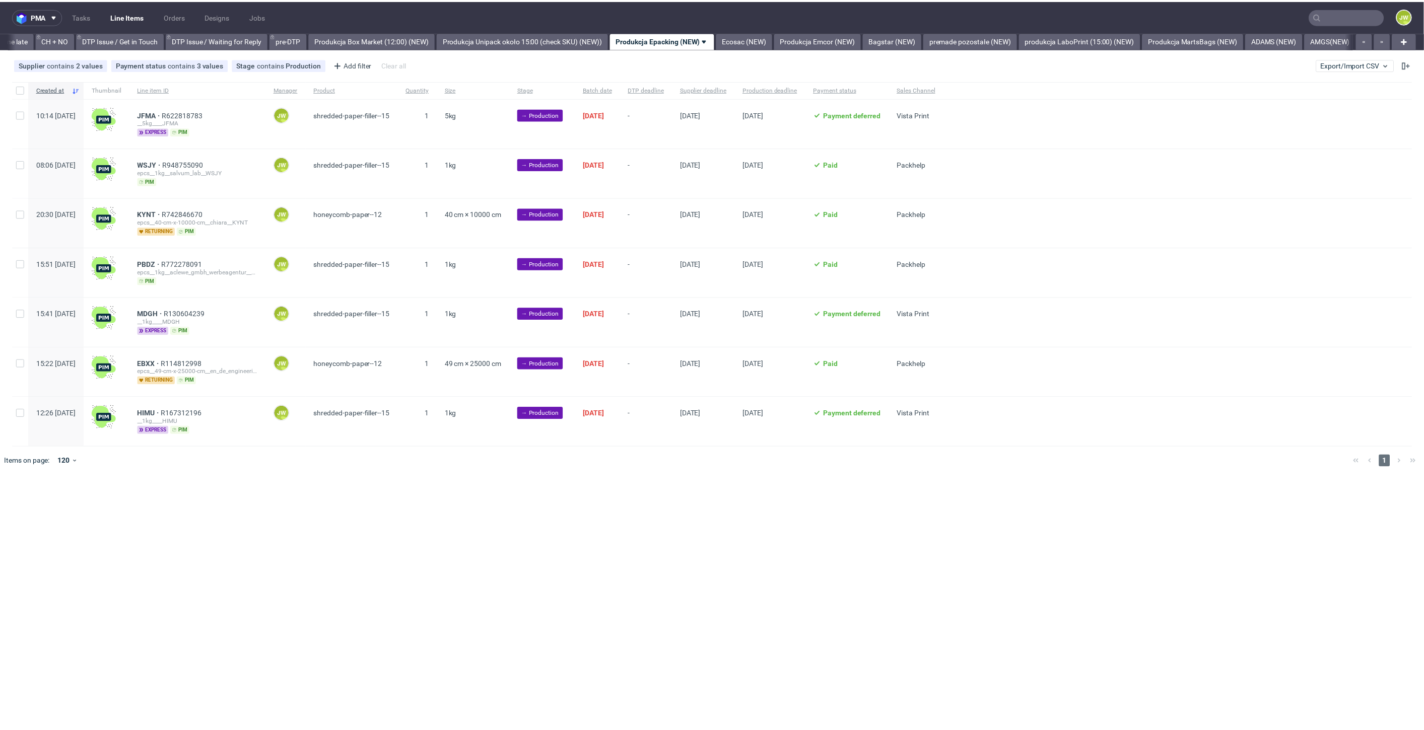
scroll to position [0, 1433]
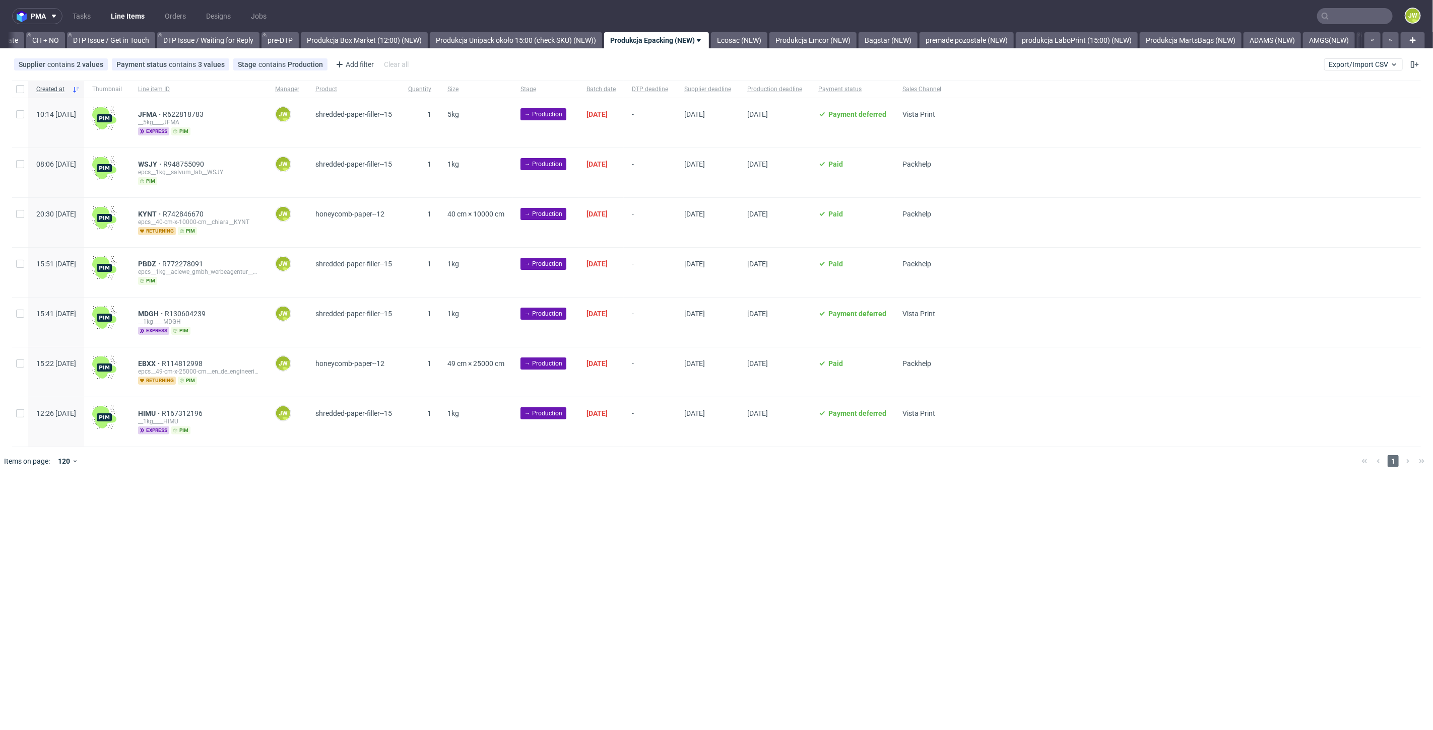
drag, startPoint x: 530, startPoint y: 458, endPoint x: 539, endPoint y: 435, distance: 24.2
click at [533, 453] on div at bounding box center [731, 461] width 1244 height 28
click at [21, 93] on input "checkbox" at bounding box center [20, 89] width 8 height 8
checkbox input "true"
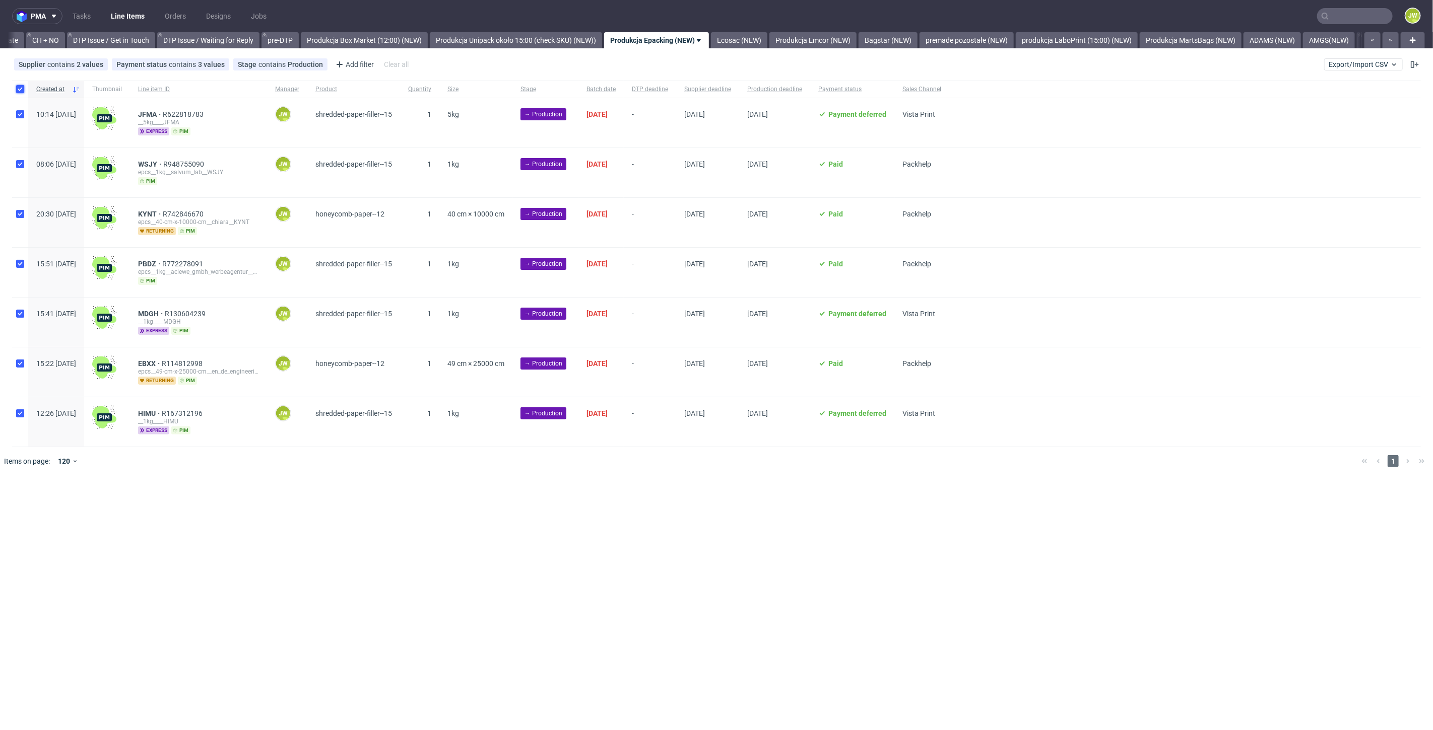
checkbox input "true"
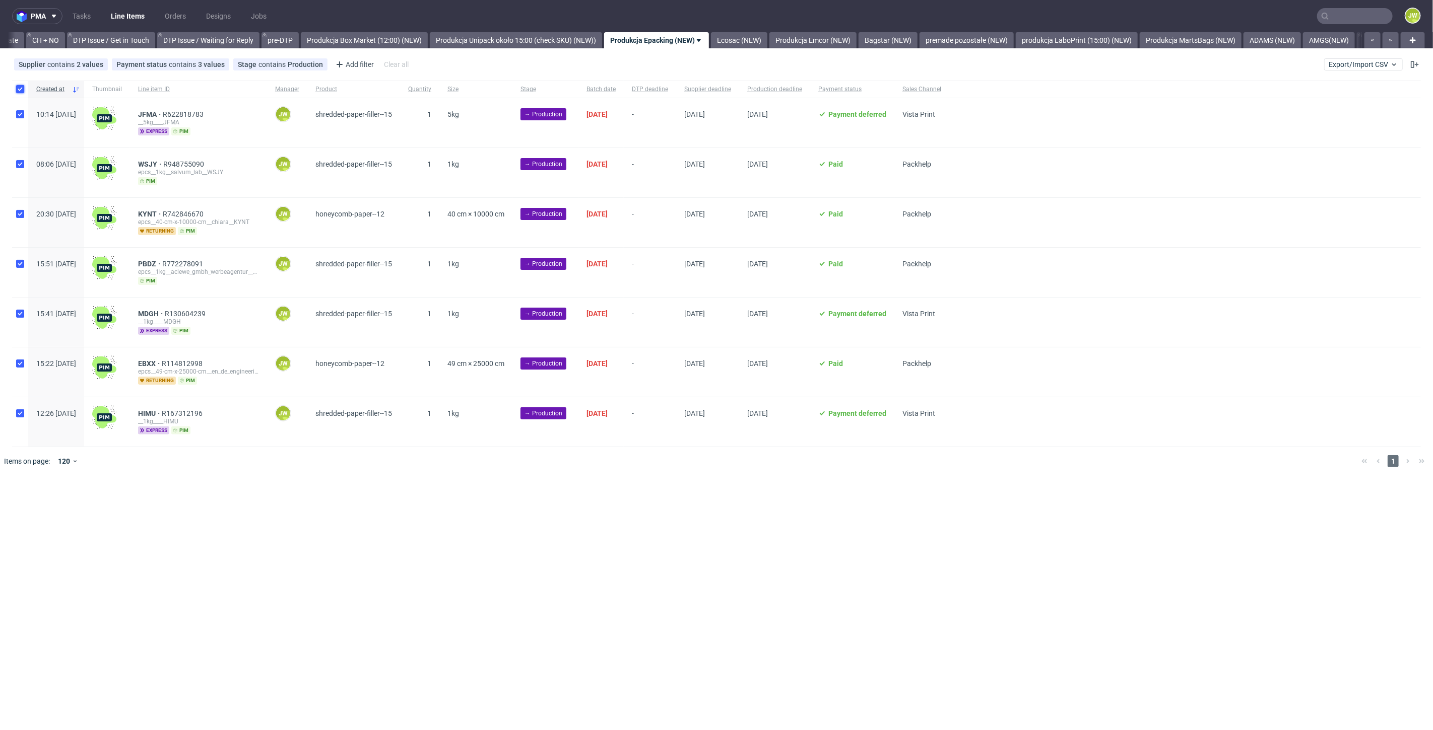
checkbox input "true"
click at [644, 580] on div "pma Tasks Line Items Orders Designs Jobs JW All DTP Late Shipped Shipments DTP …" at bounding box center [716, 365] width 1433 height 730
click at [769, 595] on div "pma Tasks Line Items Orders Designs Jobs JW All DTP Late Shipped Shipments DTP …" at bounding box center [716, 365] width 1433 height 730
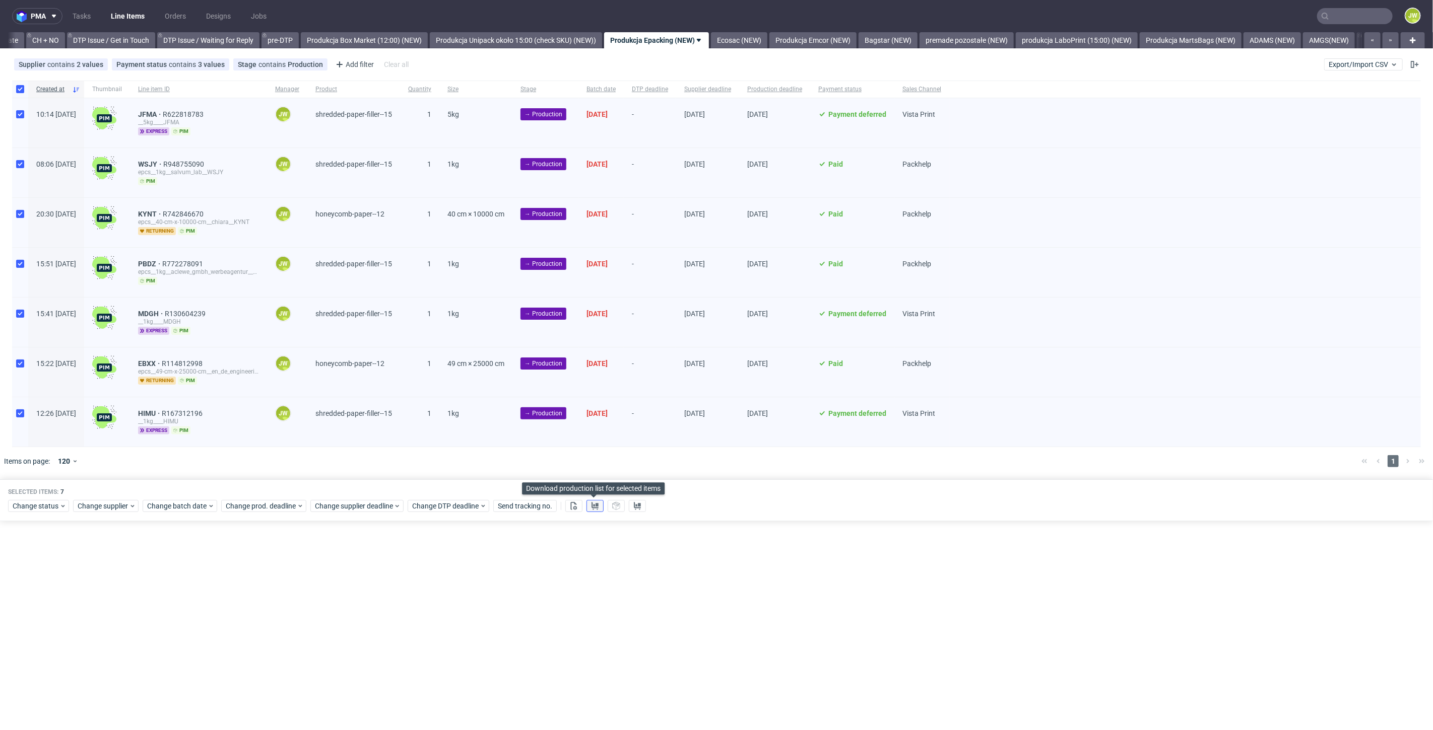
click at [591, 502] on use at bounding box center [594, 506] width 7 height 8
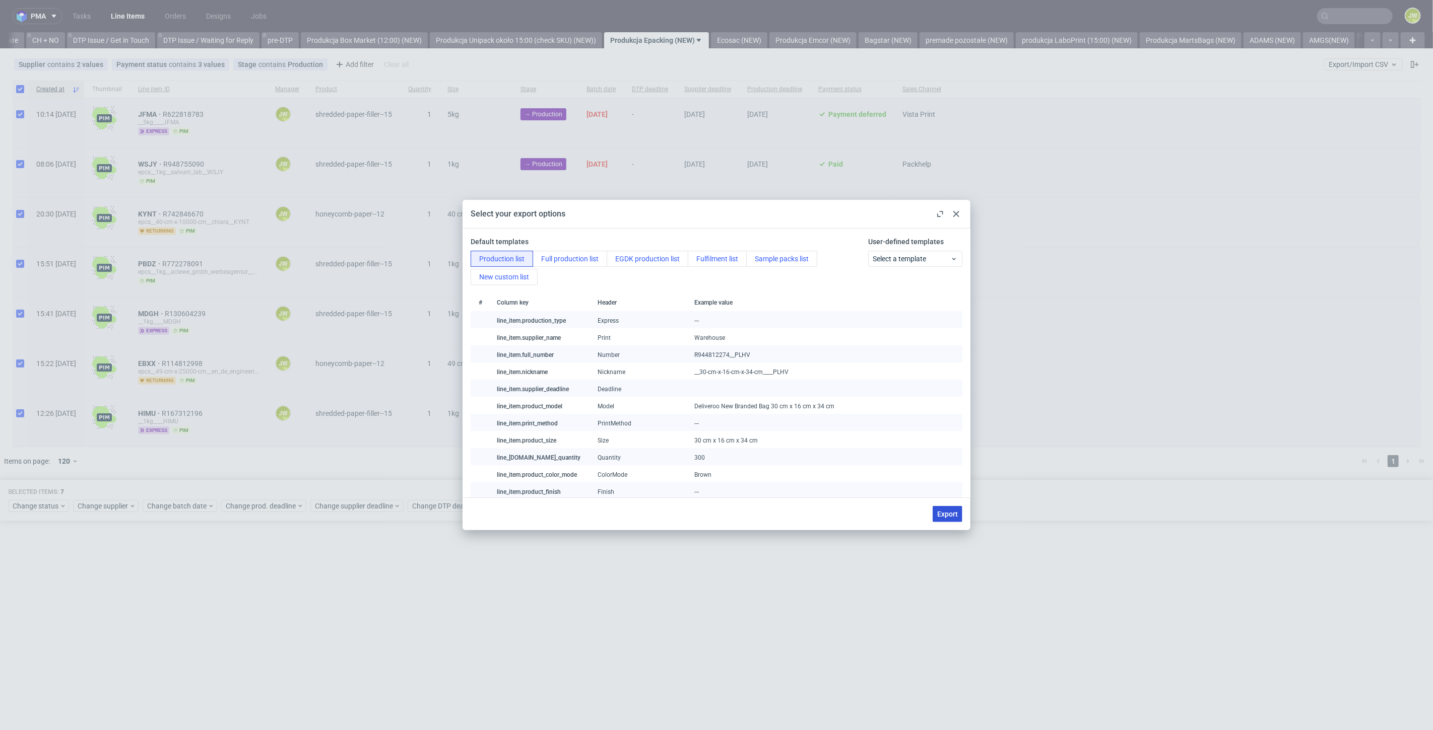
click at [943, 514] on span "Export" at bounding box center [947, 514] width 21 height 7
checkbox input "false"
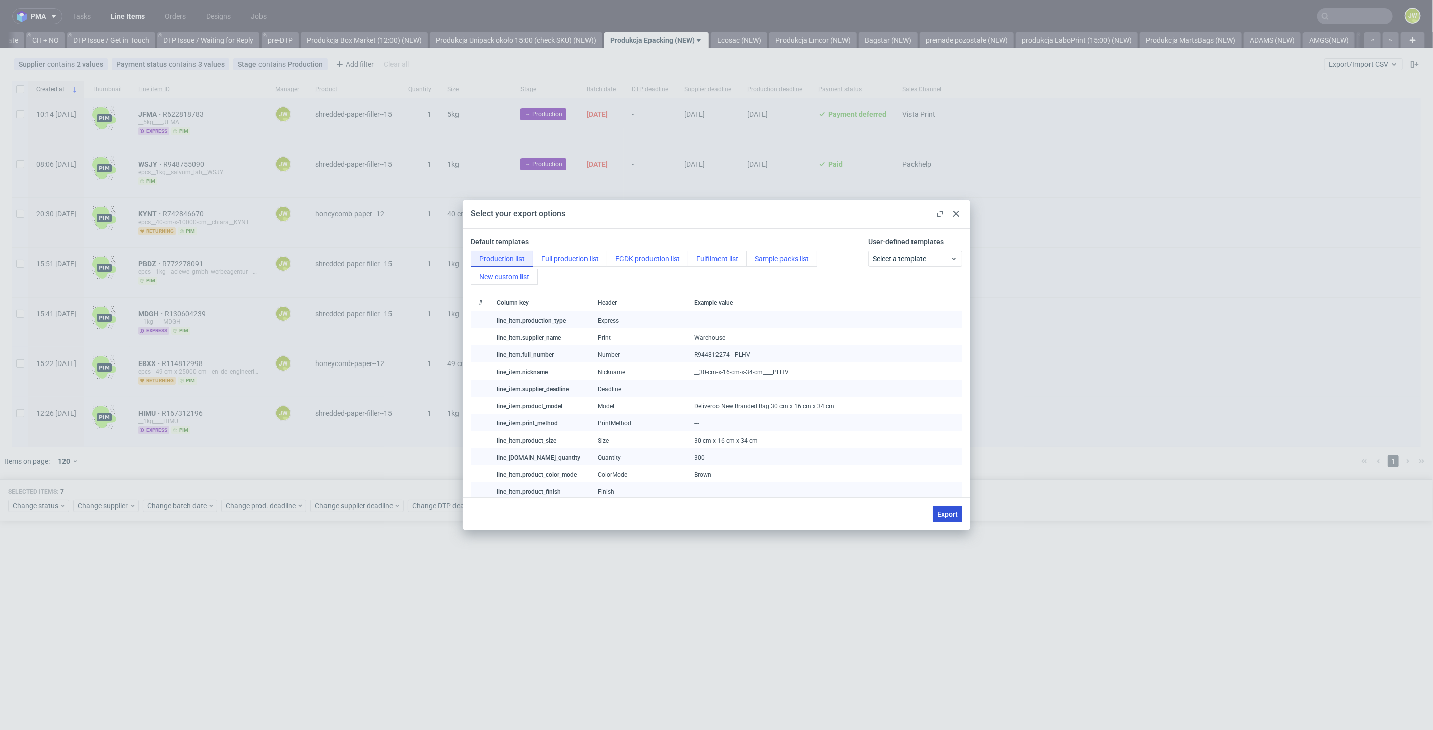
checkbox input "false"
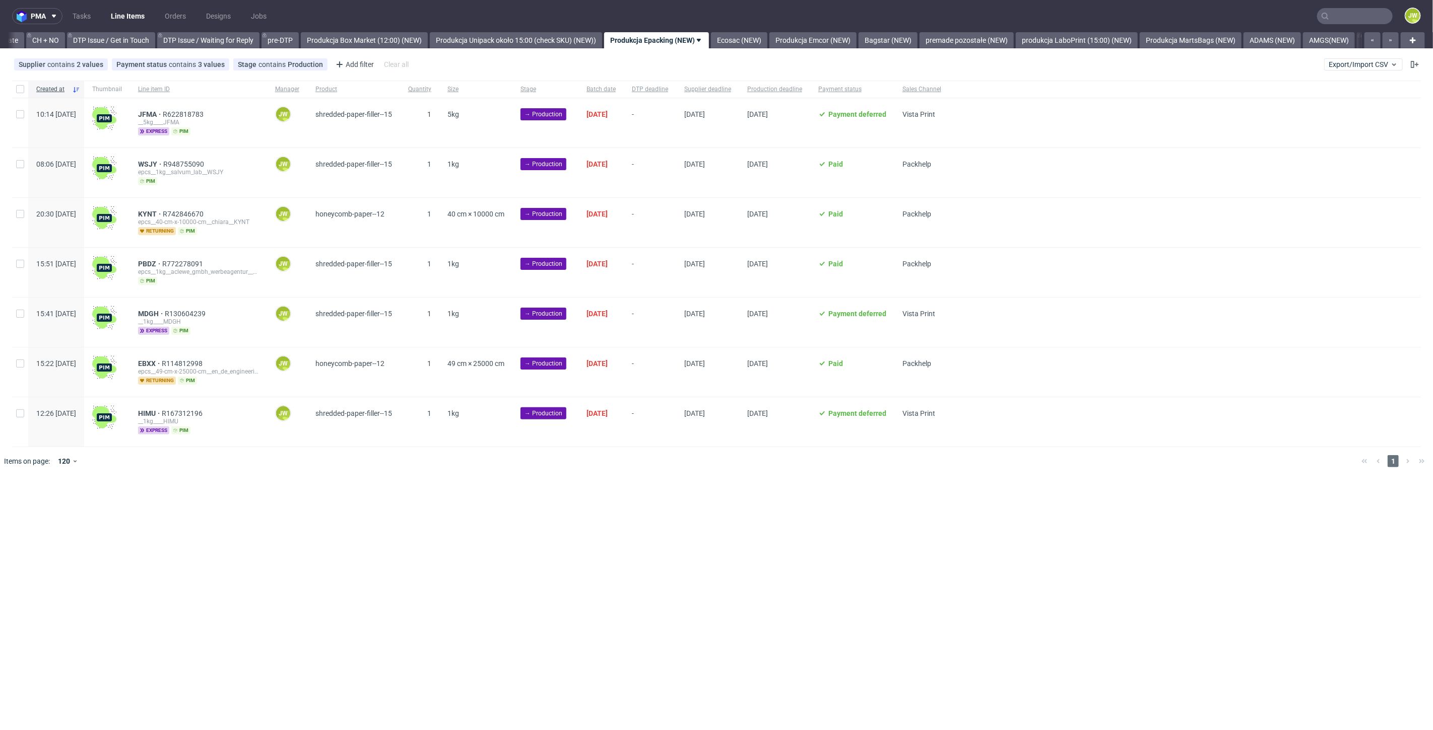
drag, startPoint x: 627, startPoint y: 566, endPoint x: 645, endPoint y: 610, distance: 47.0
click at [627, 568] on div "pma Tasks Line Items Orders Designs Jobs JW All DTP Late Shipped Shipments DTP …" at bounding box center [716, 365] width 1433 height 730
click at [550, 575] on div "pma Tasks Line Items Orders Designs Jobs JW All DTP Late Shipped Shipments DTP …" at bounding box center [716, 365] width 1433 height 730
click at [20, 89] on input "checkbox" at bounding box center [20, 89] width 8 height 8
checkbox input "true"
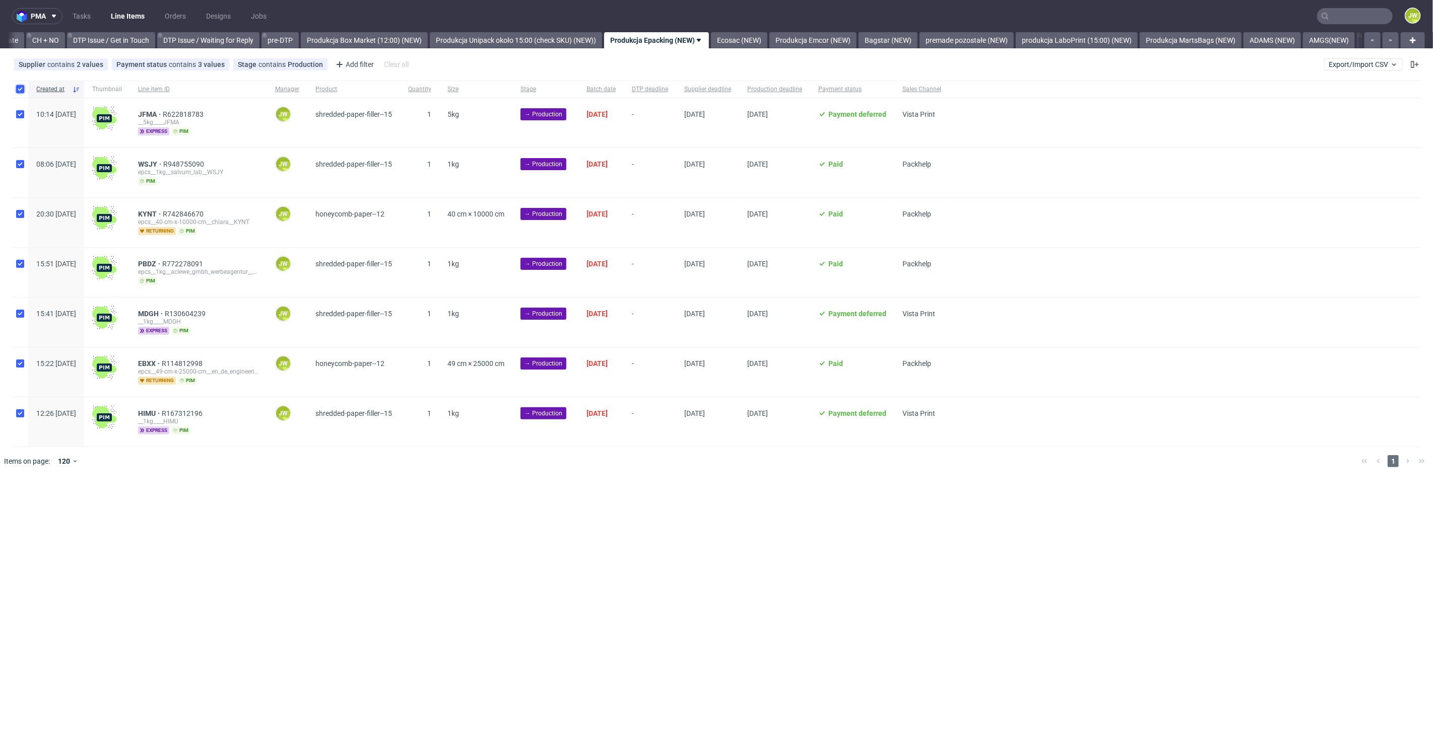
checkbox input "true"
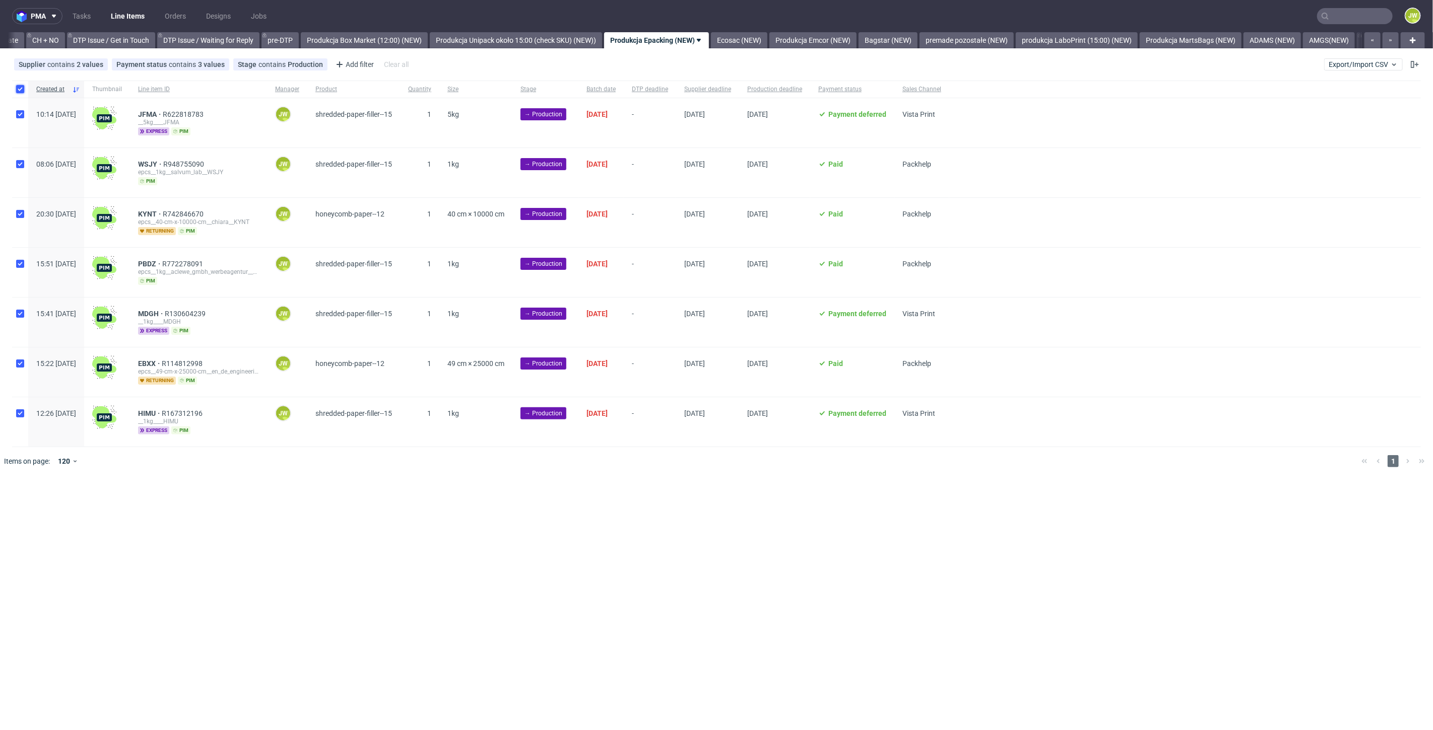
checkbox input "true"
click at [22, 503] on span "Change status" at bounding box center [36, 506] width 47 height 10
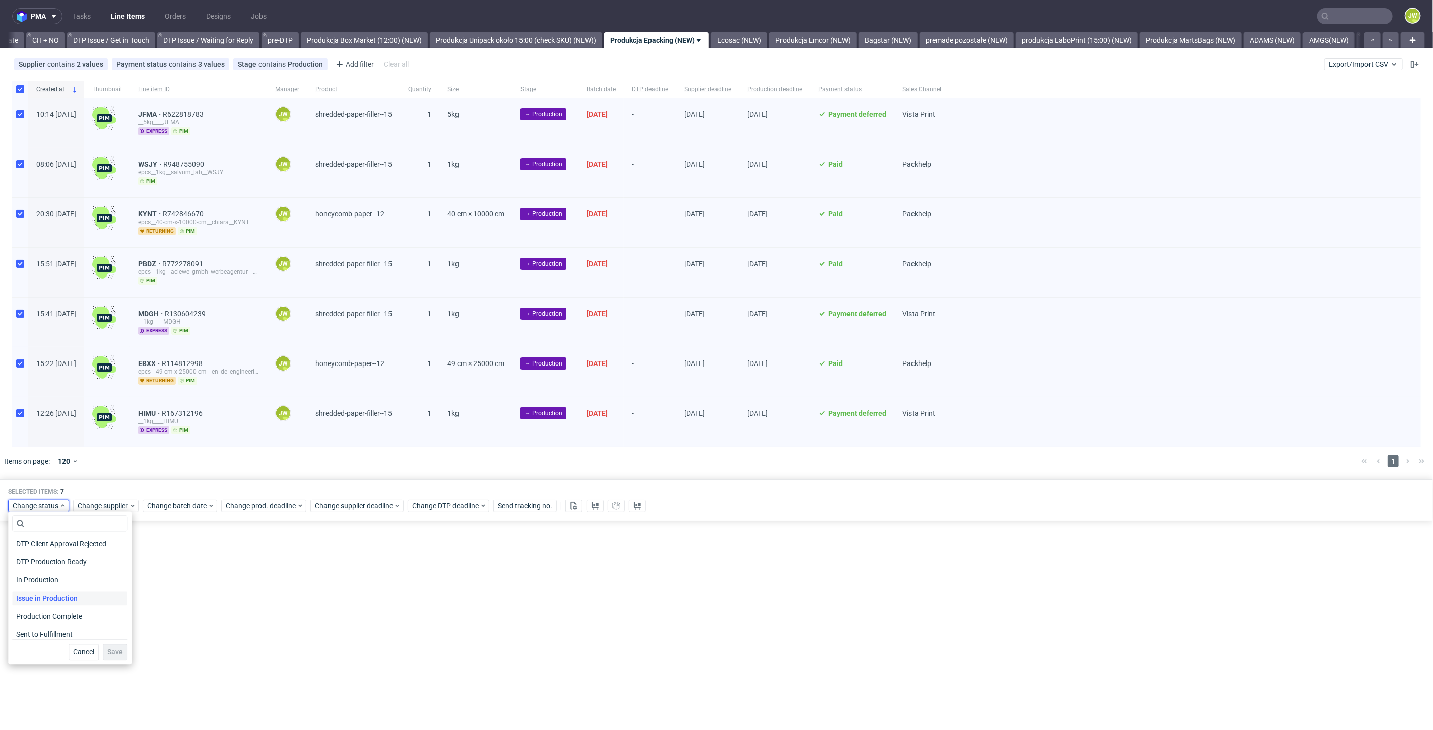
scroll to position [112, 0]
click at [22, 577] on span "In Production" at bounding box center [37, 578] width 51 height 14
click at [107, 652] on span "Save" at bounding box center [115, 652] width 16 height 7
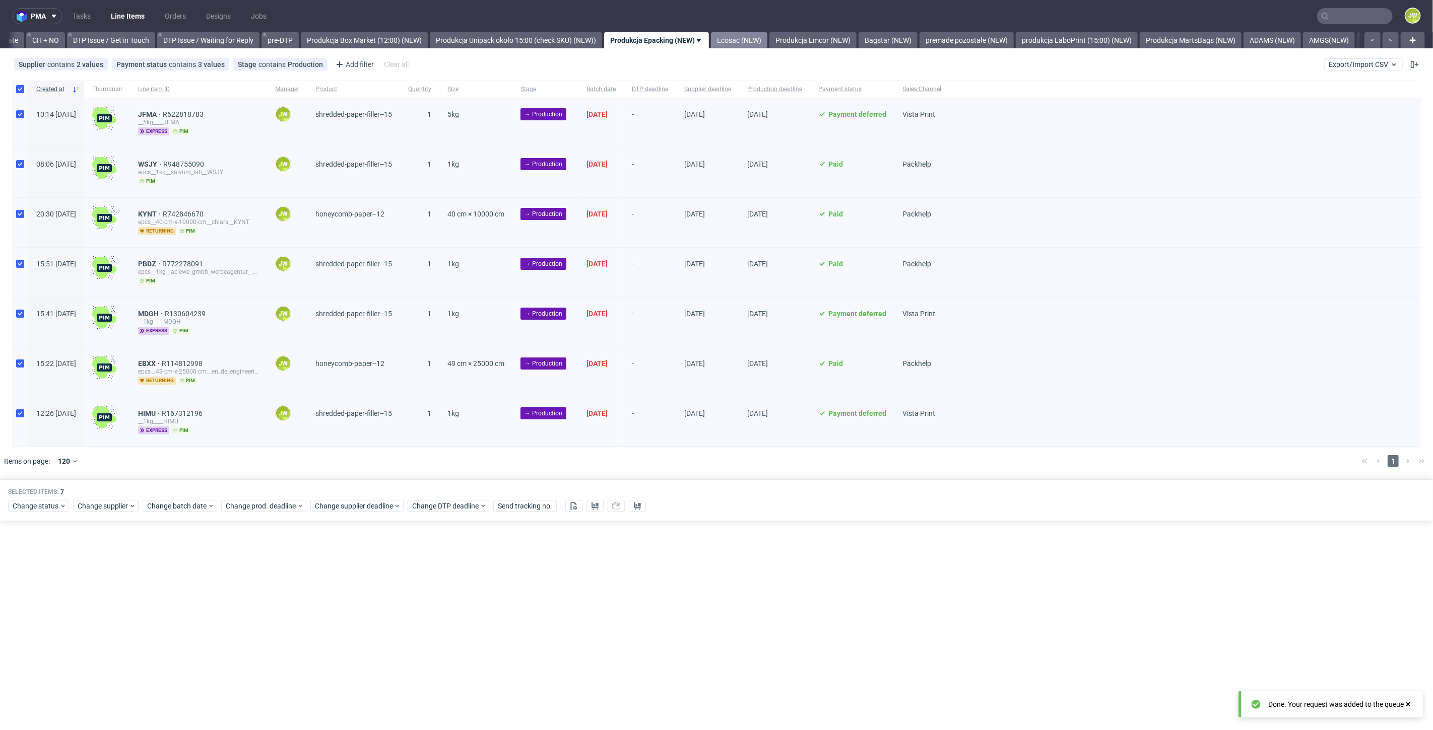
click at [765, 35] on link "Ecosac (NEW)" at bounding box center [739, 40] width 56 height 16
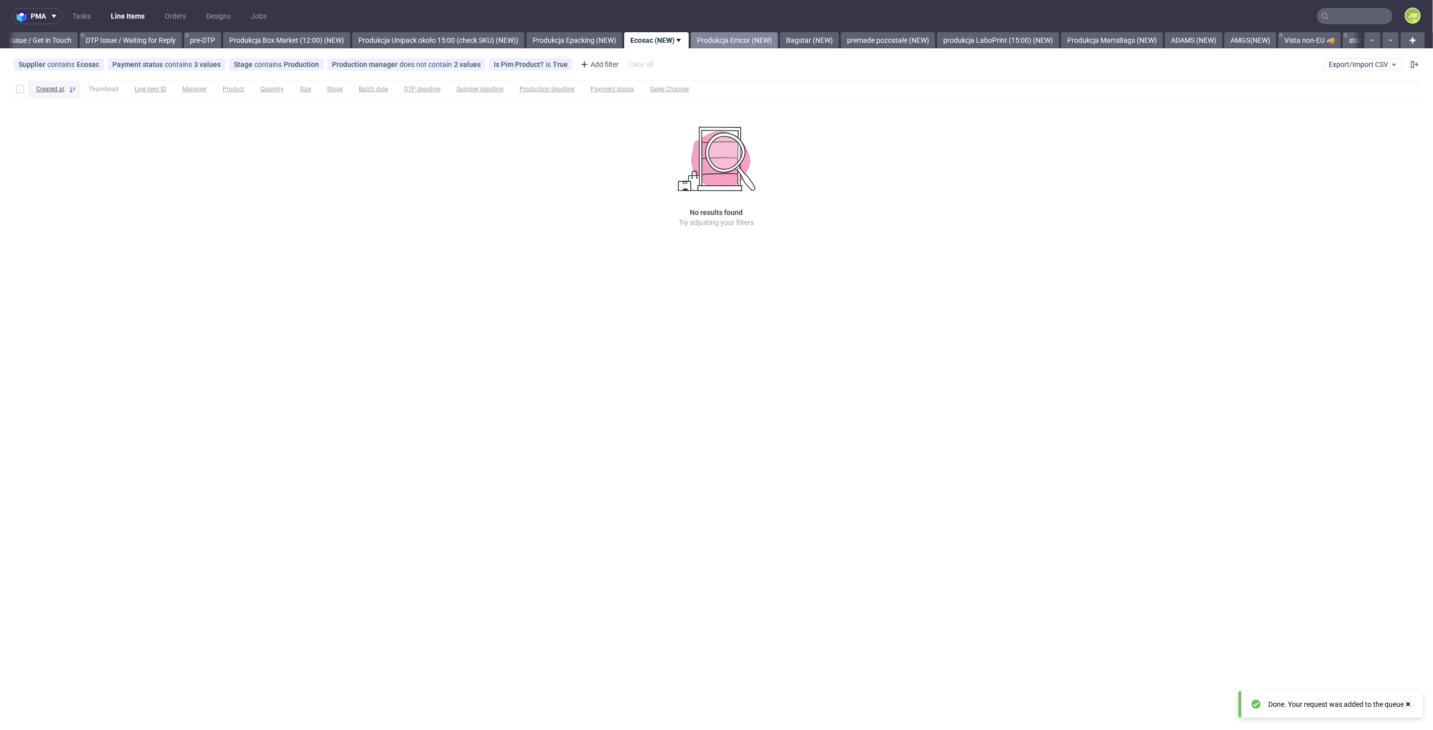
click at [750, 37] on link "Produkcja Emcor (NEW)" at bounding box center [734, 40] width 87 height 16
click at [758, 39] on link "Bagstar (NEW)" at bounding box center [735, 40] width 59 height 16
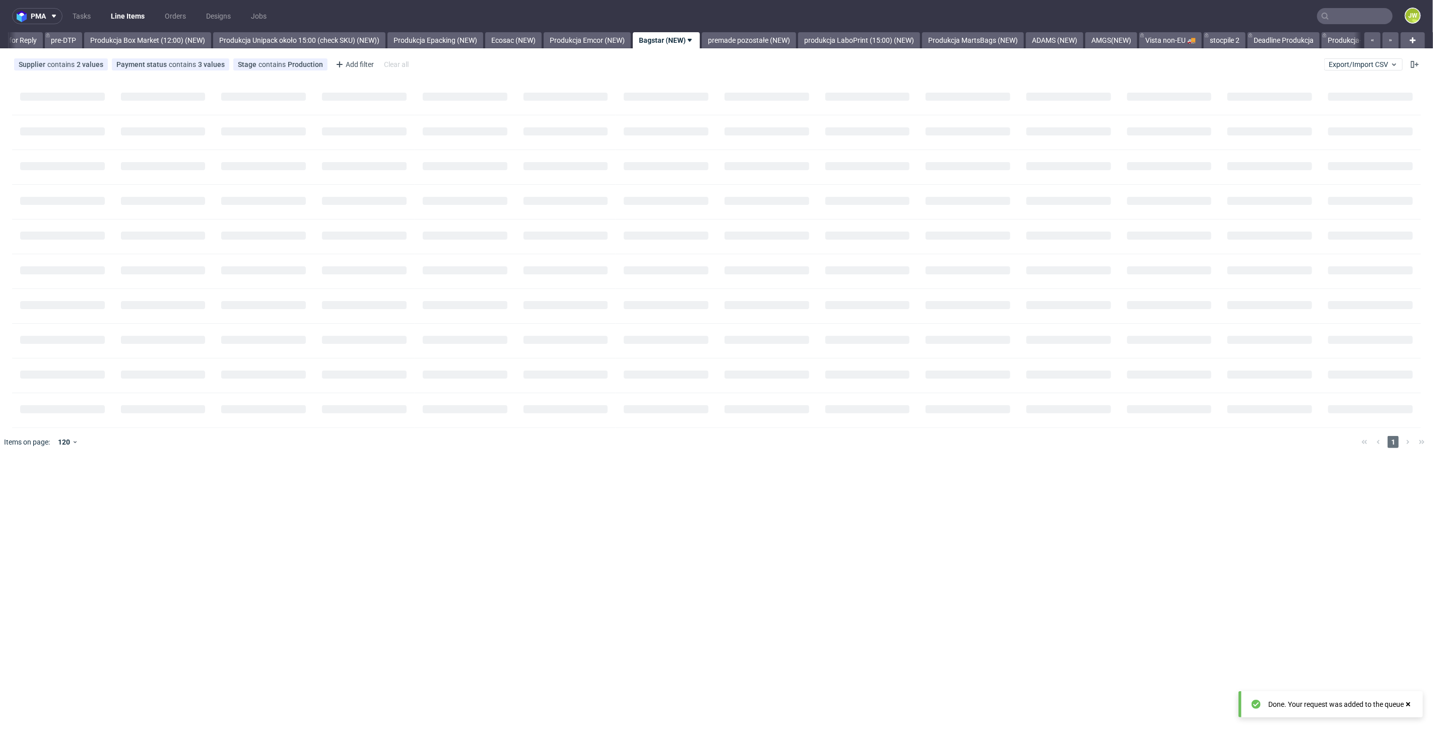
scroll to position [0, 1659]
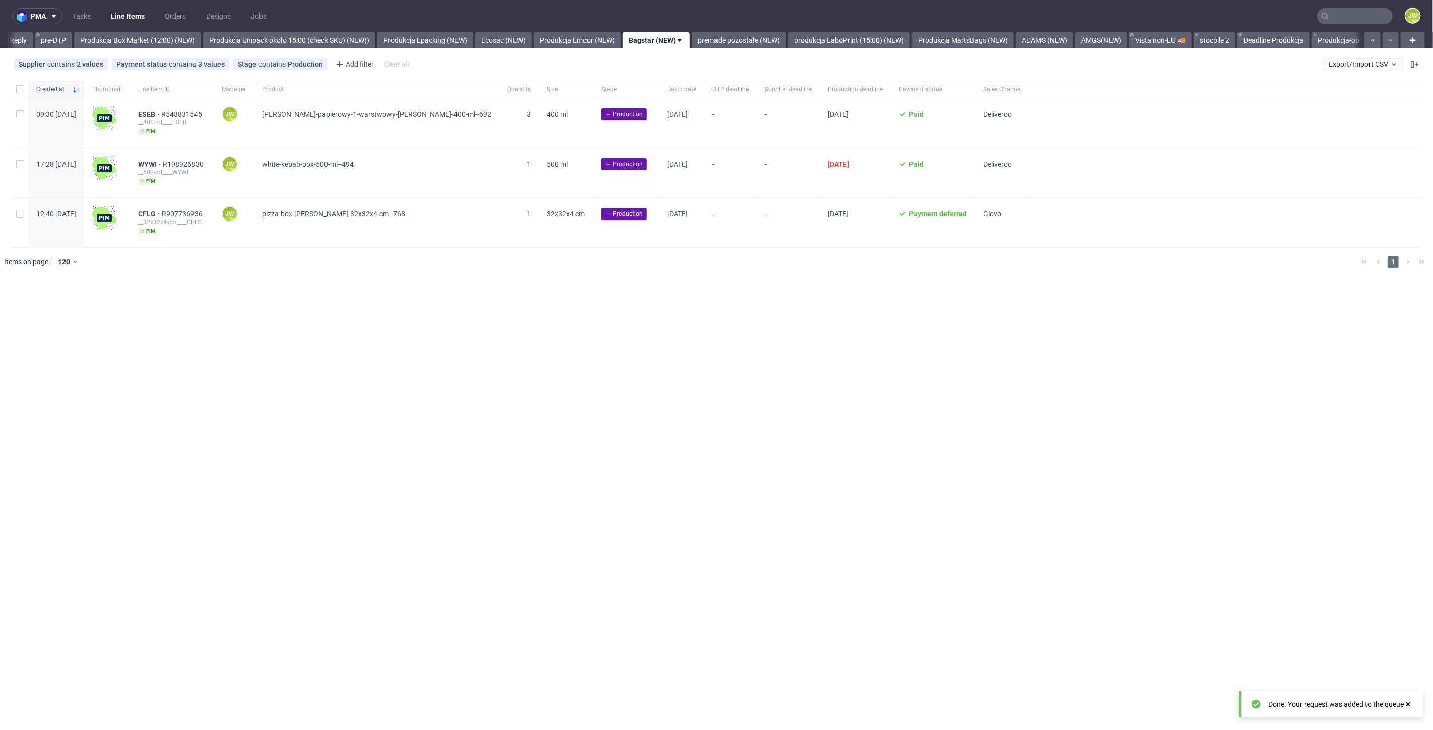
drag, startPoint x: 441, startPoint y: 435, endPoint x: 155, endPoint y: 169, distance: 390.6
click at [432, 427] on div "pma Tasks Line Items Orders Designs Jobs JW All DTP Late Shipped Shipments DTP …" at bounding box center [716, 365] width 1433 height 730
click at [317, 35] on link "Produkcja Unipack około 15:00 (check SKU) (NEW))" at bounding box center [289, 40] width 172 height 16
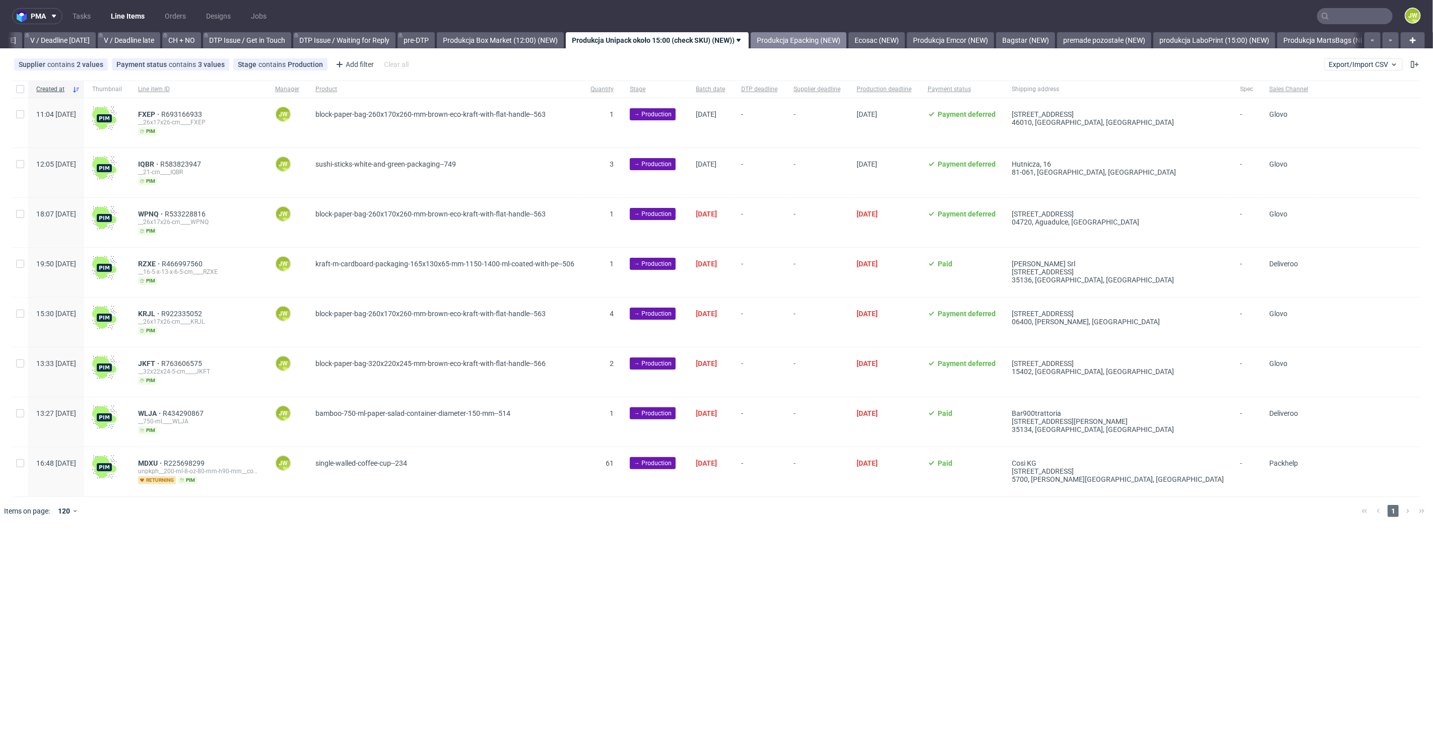
click at [842, 35] on link "Produkcja Epacking (NEW)" at bounding box center [799, 40] width 96 height 16
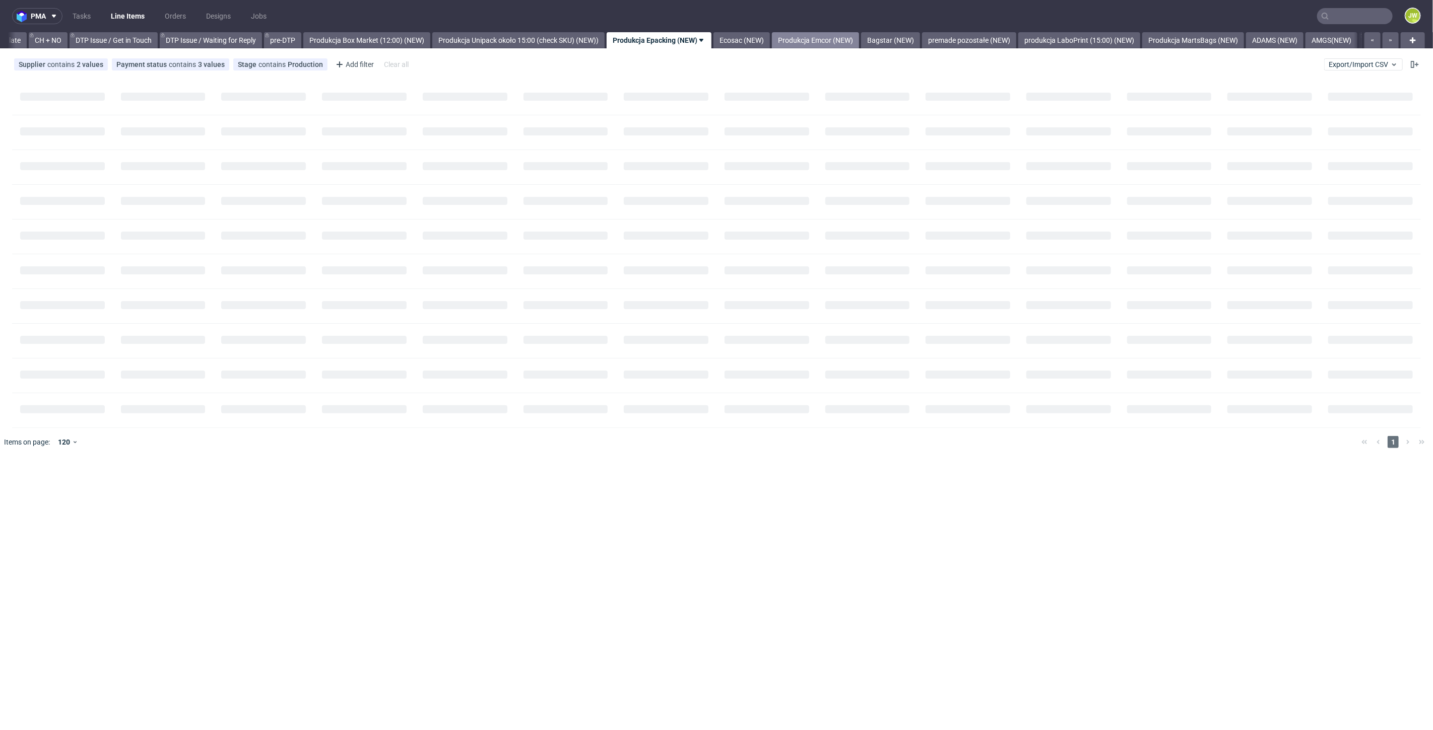
scroll to position [0, 1433]
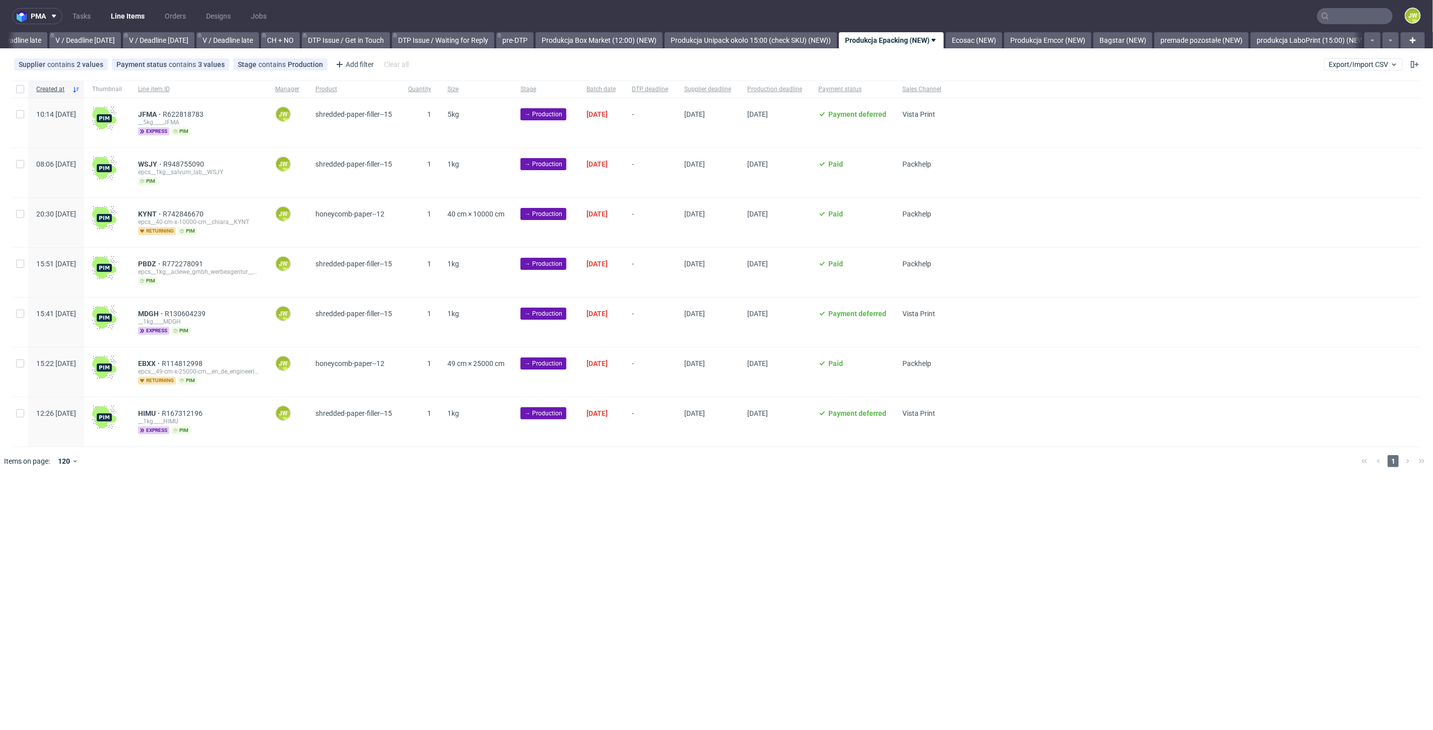
scroll to position [0, 1310]
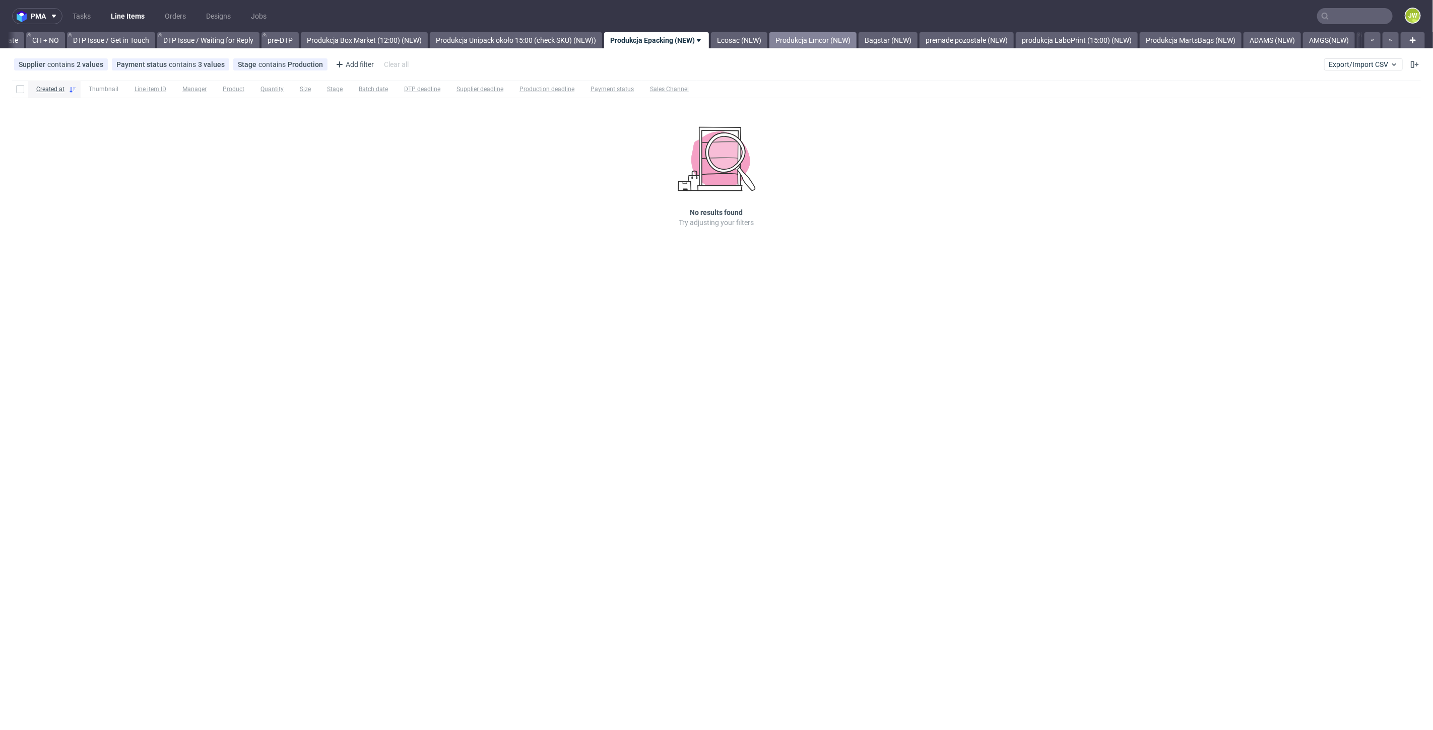
click at [839, 44] on link "Produkcja Emcor (NEW)" at bounding box center [812, 40] width 87 height 16
click at [765, 38] on link "Bagstar (NEW)" at bounding box center [735, 40] width 59 height 16
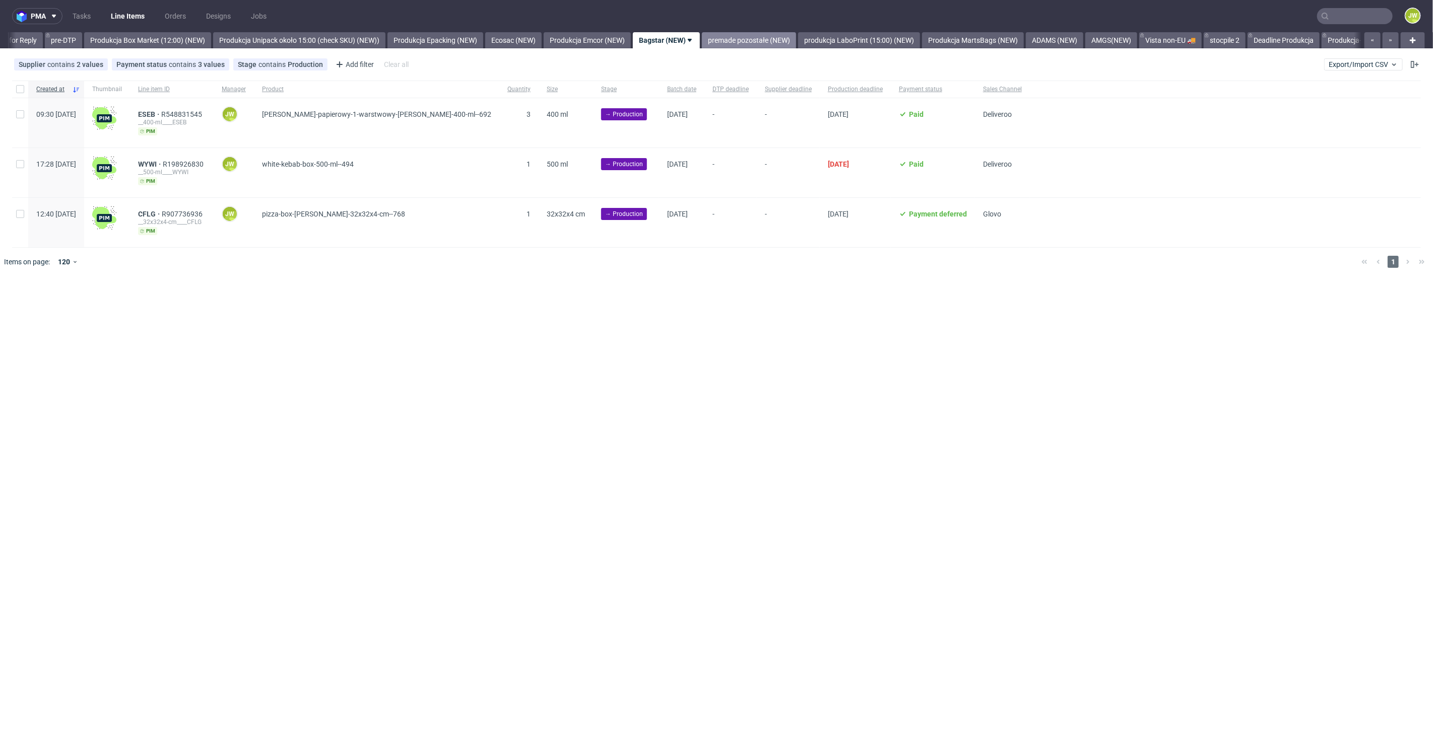
scroll to position [0, 1659]
click at [508, 358] on div "pma Tasks Line Items Orders Designs Jobs JW All DTP Late Shipped Shipments DTP …" at bounding box center [716, 365] width 1433 height 730
click at [17, 91] on input "checkbox" at bounding box center [20, 89] width 8 height 8
checkbox input "true"
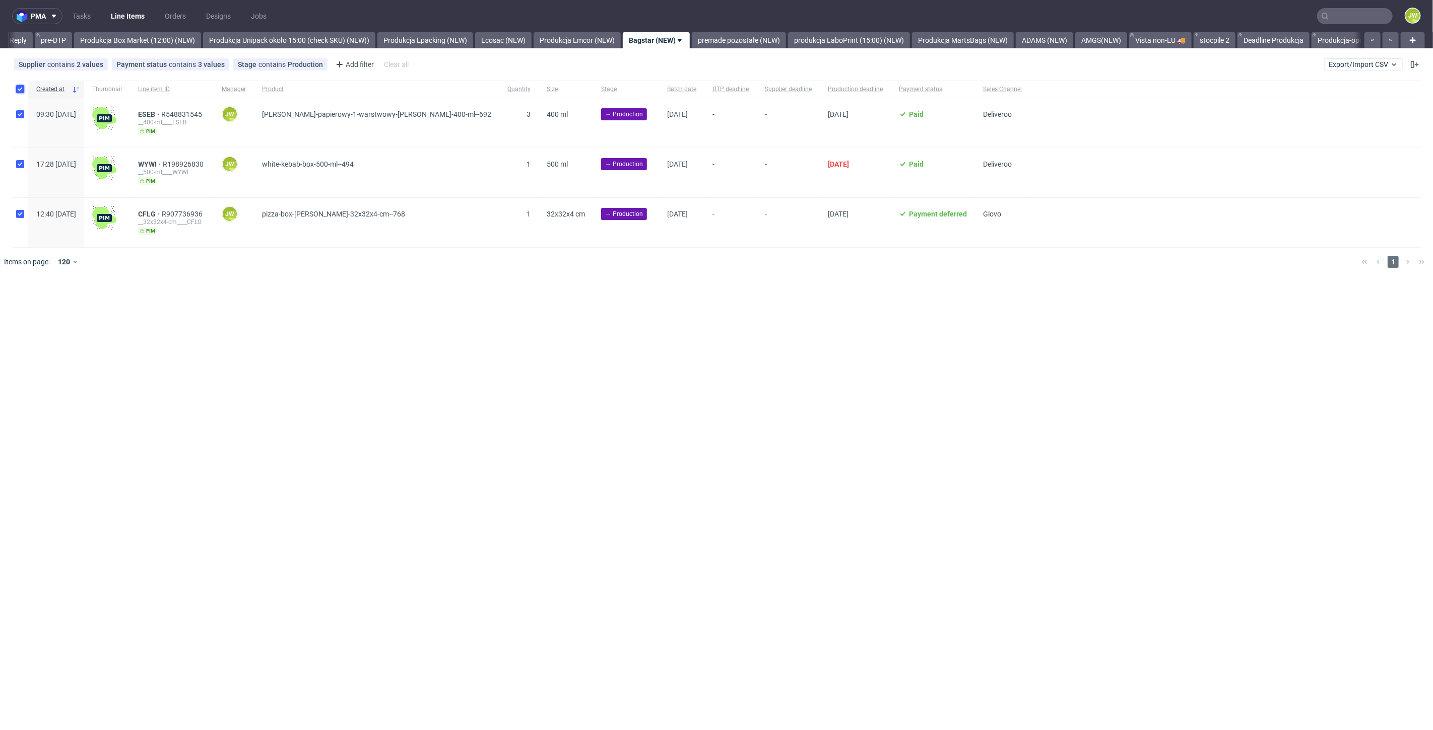
checkbox input "true"
click at [181, 307] on span "Change batch date" at bounding box center [177, 307] width 60 height 10
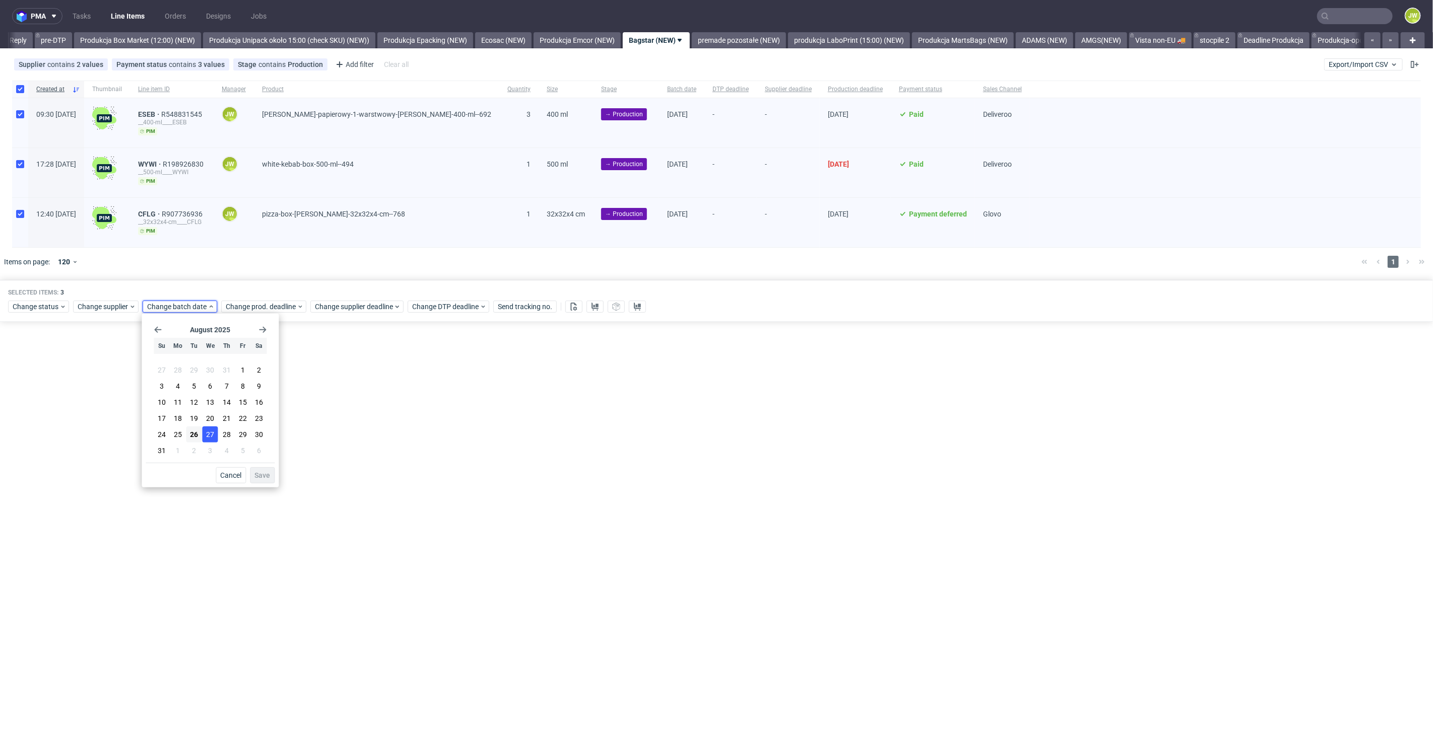
drag, startPoint x: 192, startPoint y: 428, endPoint x: 204, endPoint y: 437, distance: 14.7
click at [191, 428] on button "26" at bounding box center [194, 435] width 16 height 16
click at [259, 473] on span "Save" at bounding box center [262, 475] width 16 height 7
click at [1354, 15] on input "text" at bounding box center [1355, 16] width 76 height 16
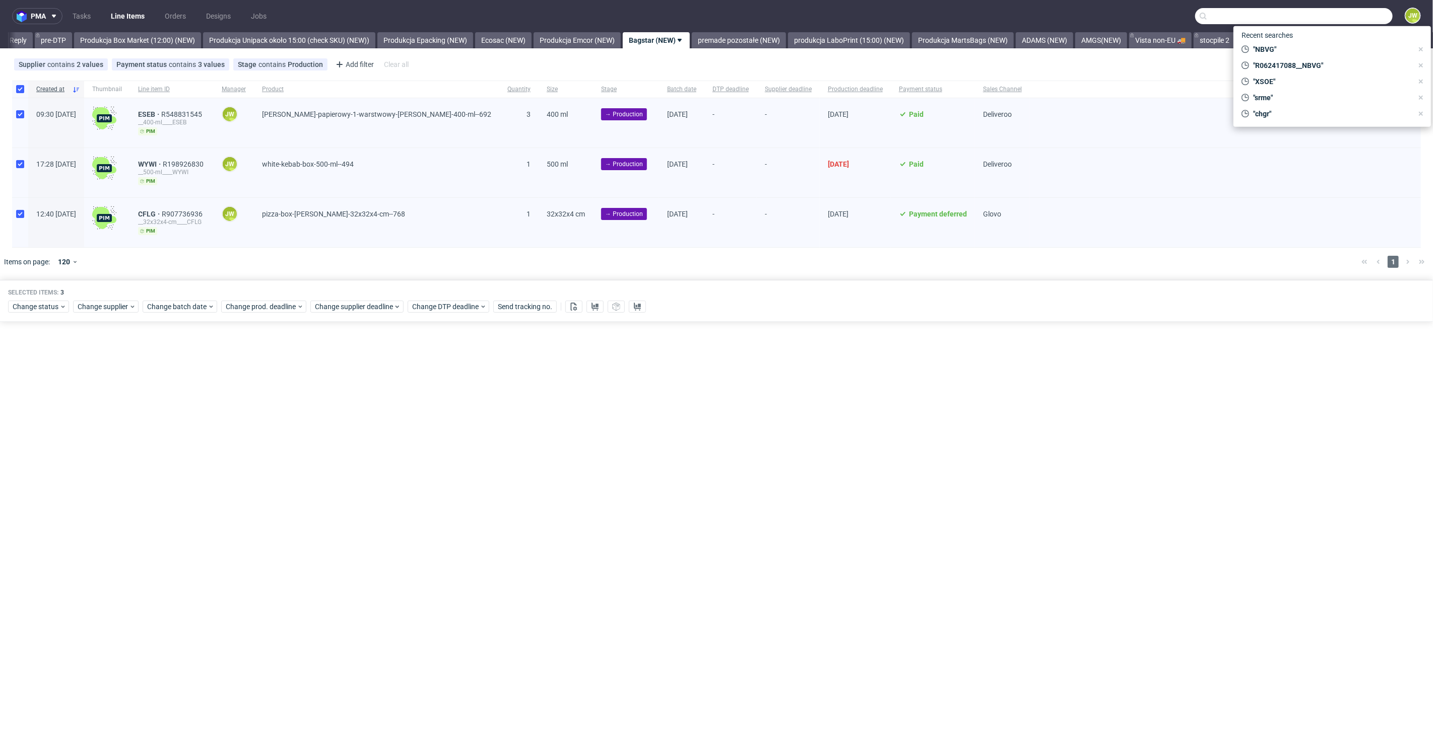
paste input "ZMMQ"
type input "ZMMQ"
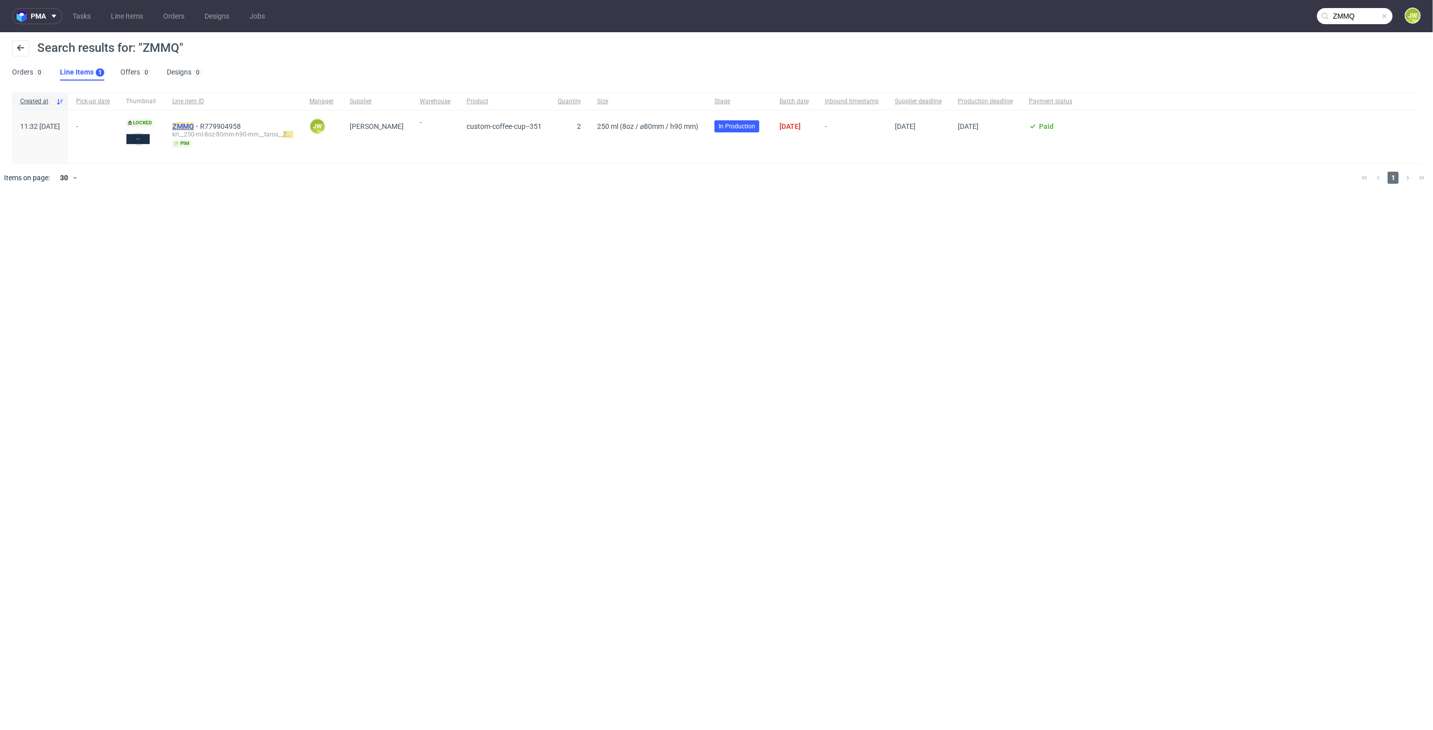
click at [194, 128] on mark "ZMMQ" at bounding box center [183, 126] width 22 height 8
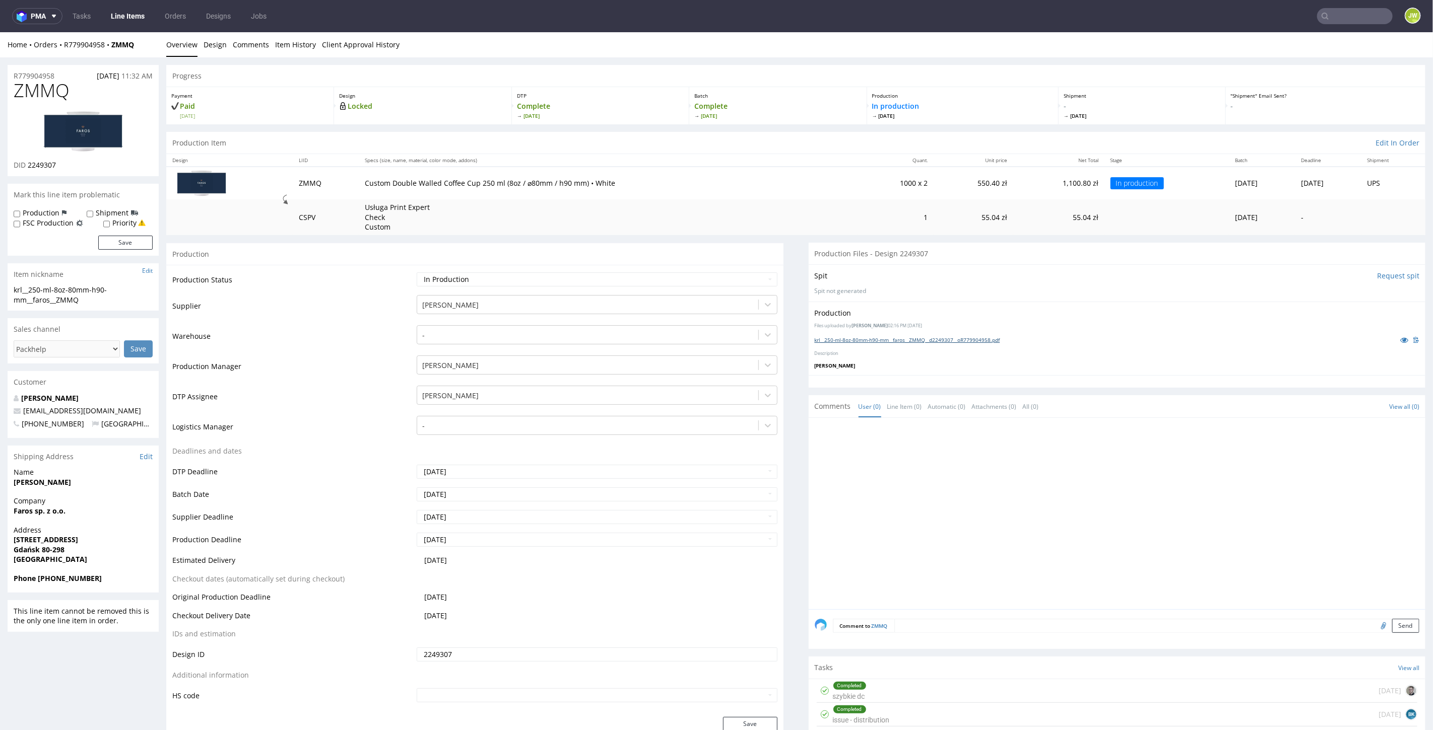
click at [847, 342] on link "krl__250-ml-8oz-80mm-h90-mm__faros__ZMMQ__d2249307__oR779904958.pdf" at bounding box center [907, 339] width 185 height 7
click at [115, 18] on link "Line Items" at bounding box center [128, 16] width 46 height 16
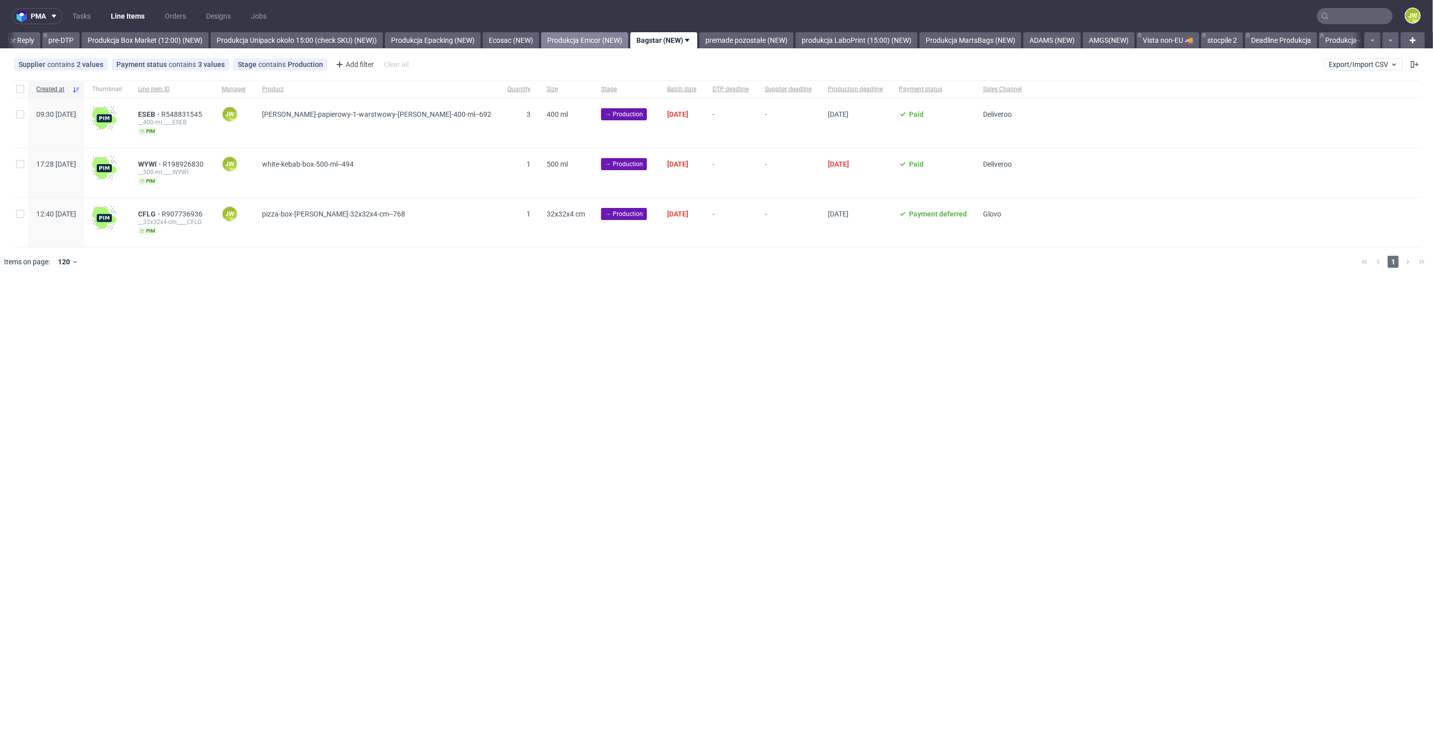
scroll to position [0, 1659]
click at [604, 36] on link "Produkcja Emcor (NEW)" at bounding box center [576, 40] width 87 height 16
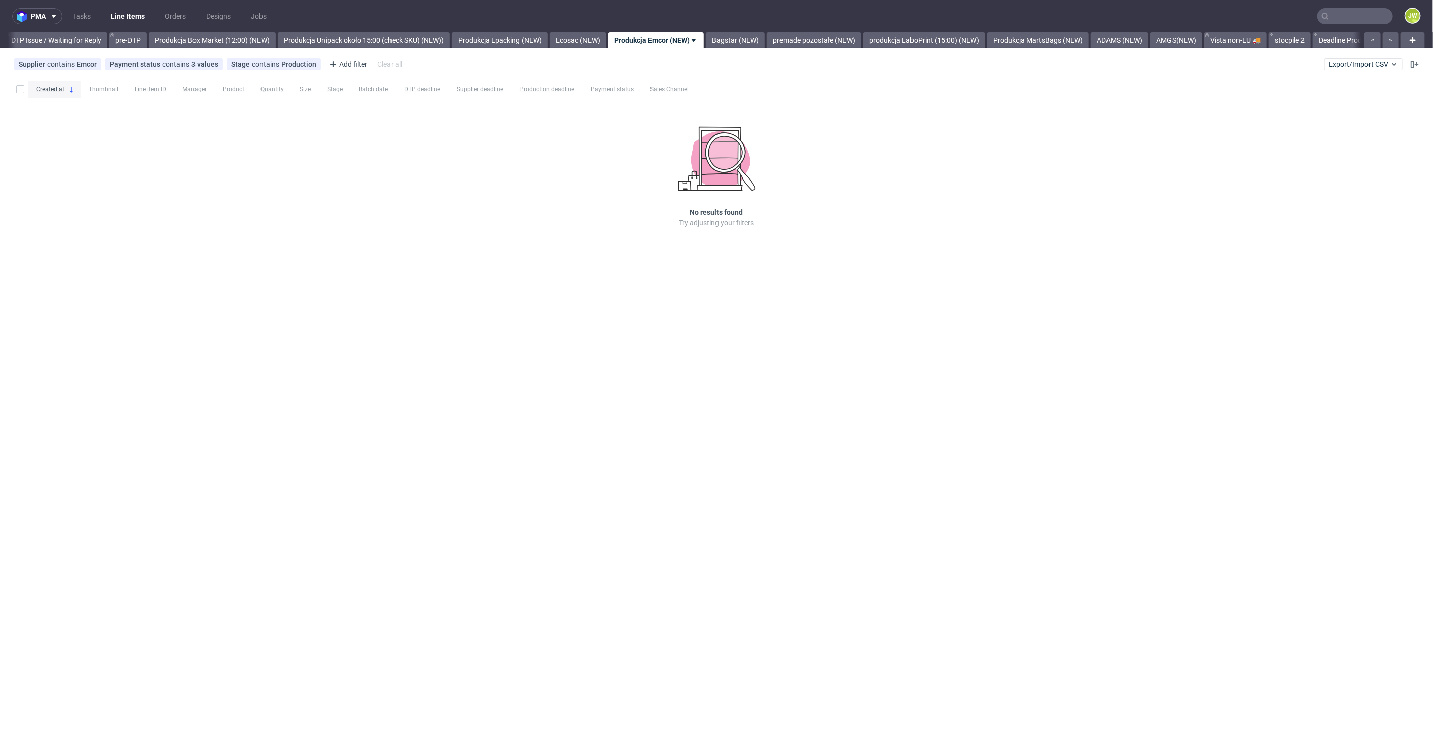
drag, startPoint x: 761, startPoint y: 36, endPoint x: 764, endPoint y: 49, distance: 13.8
click at [761, 36] on link "Bagstar (NEW)" at bounding box center [735, 40] width 59 height 16
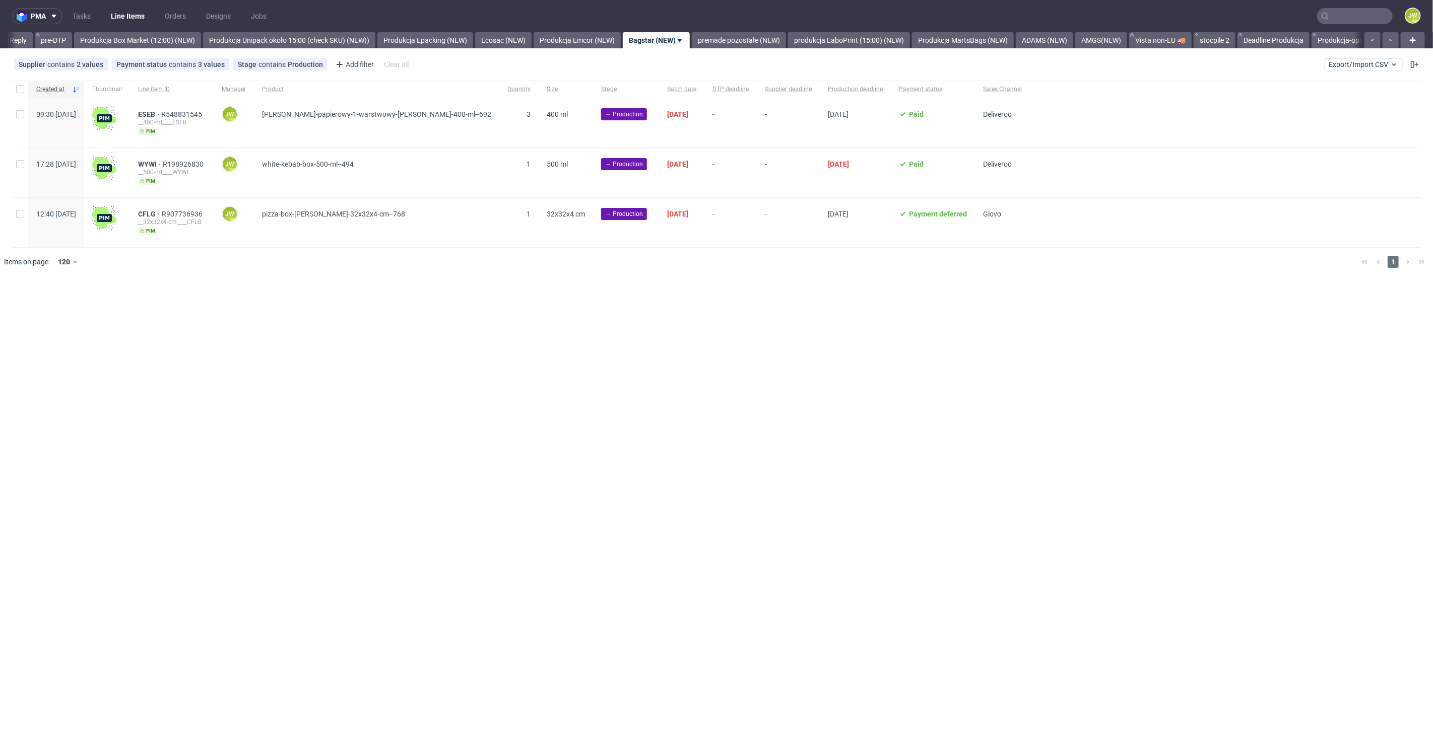
click at [484, 313] on div "pma Tasks Line Items Orders Designs Jobs JW All DTP Late Shipped Shipments DTP …" at bounding box center [716, 365] width 1433 height 730
click at [21, 86] on input "checkbox" at bounding box center [20, 89] width 8 height 8
checkbox input "true"
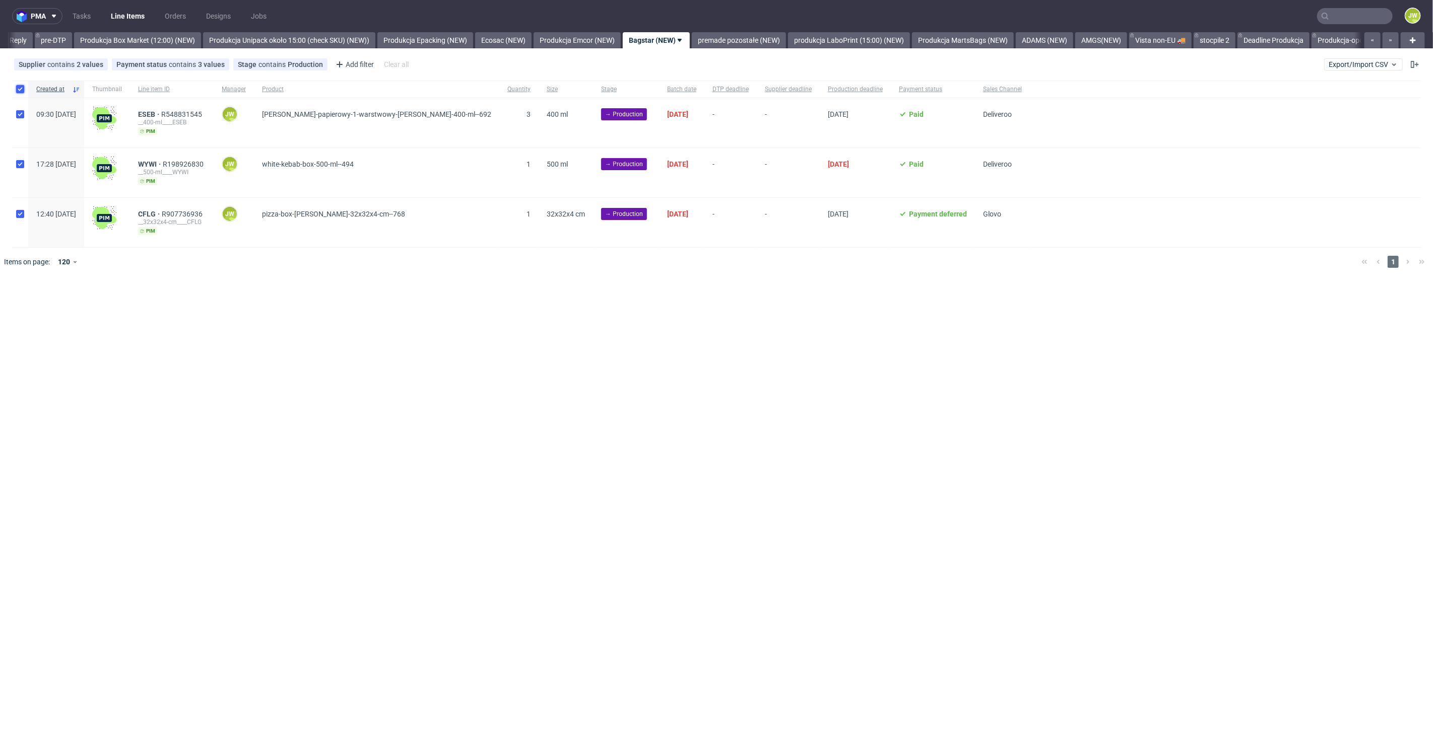
checkbox input "true"
click at [278, 310] on span "Change prod. deadline" at bounding box center [261, 307] width 71 height 10
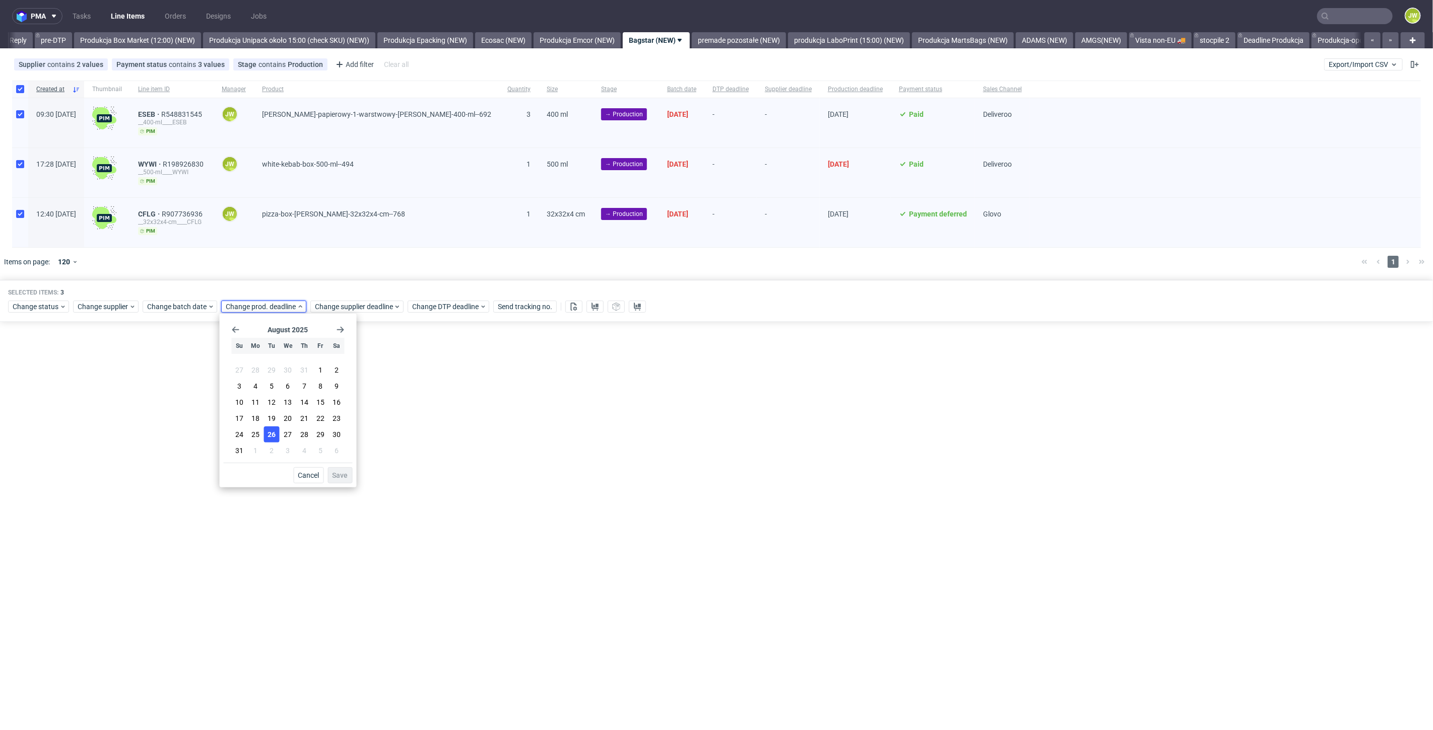
click at [264, 435] on button "26" at bounding box center [272, 435] width 16 height 16
click at [344, 473] on span "Save" at bounding box center [340, 475] width 16 height 7
click at [245, 309] on span "Change prod. deadline" at bounding box center [261, 307] width 71 height 10
click at [288, 435] on span "27" at bounding box center [288, 435] width 8 height 10
click at [346, 474] on span "Save" at bounding box center [340, 475] width 16 height 7
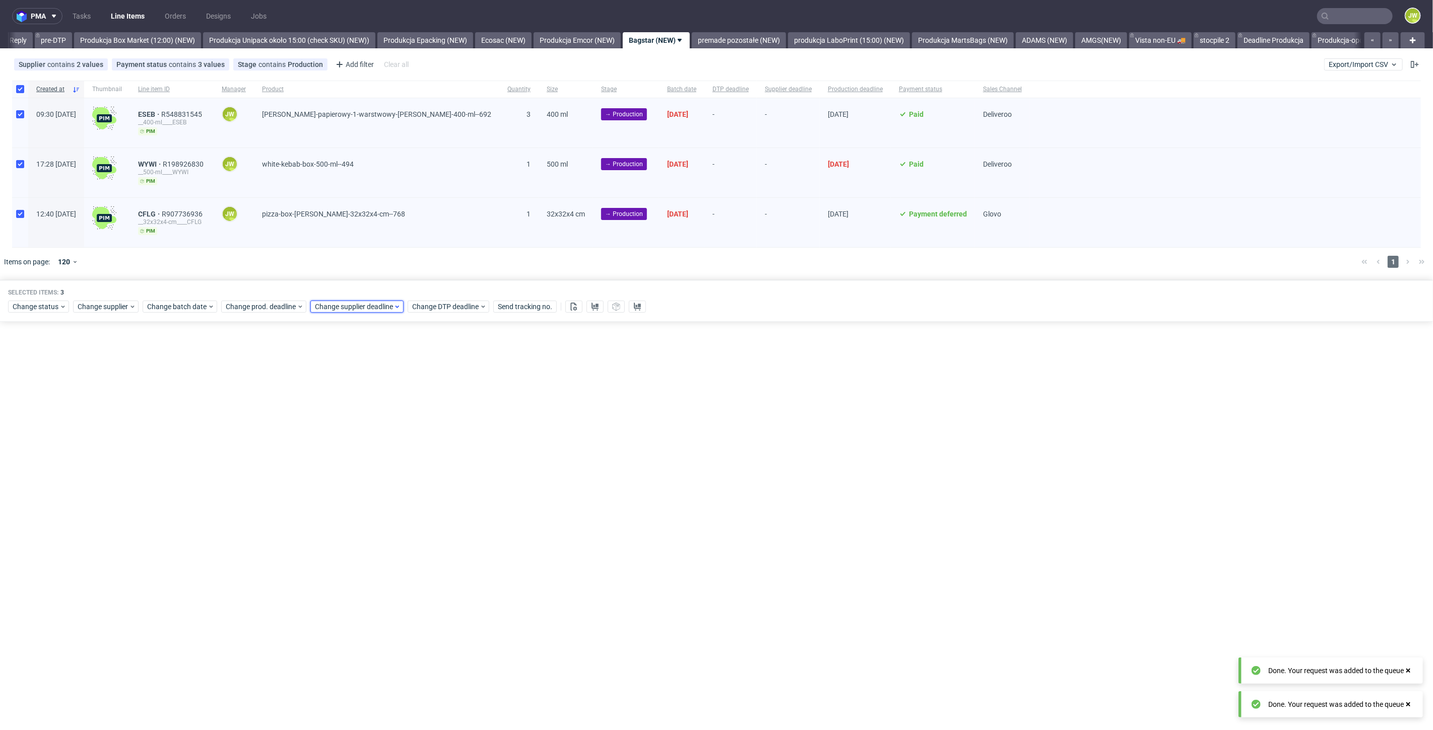
click at [332, 307] on span "Change supplier deadline" at bounding box center [354, 307] width 79 height 10
click at [373, 434] on span "27" at bounding box center [377, 435] width 8 height 10
click at [429, 478] on span "Save" at bounding box center [430, 475] width 16 height 7
click at [264, 304] on span "Change prod. deadline" at bounding box center [261, 307] width 71 height 10
click at [171, 309] on span "Change batch date" at bounding box center [177, 307] width 60 height 10
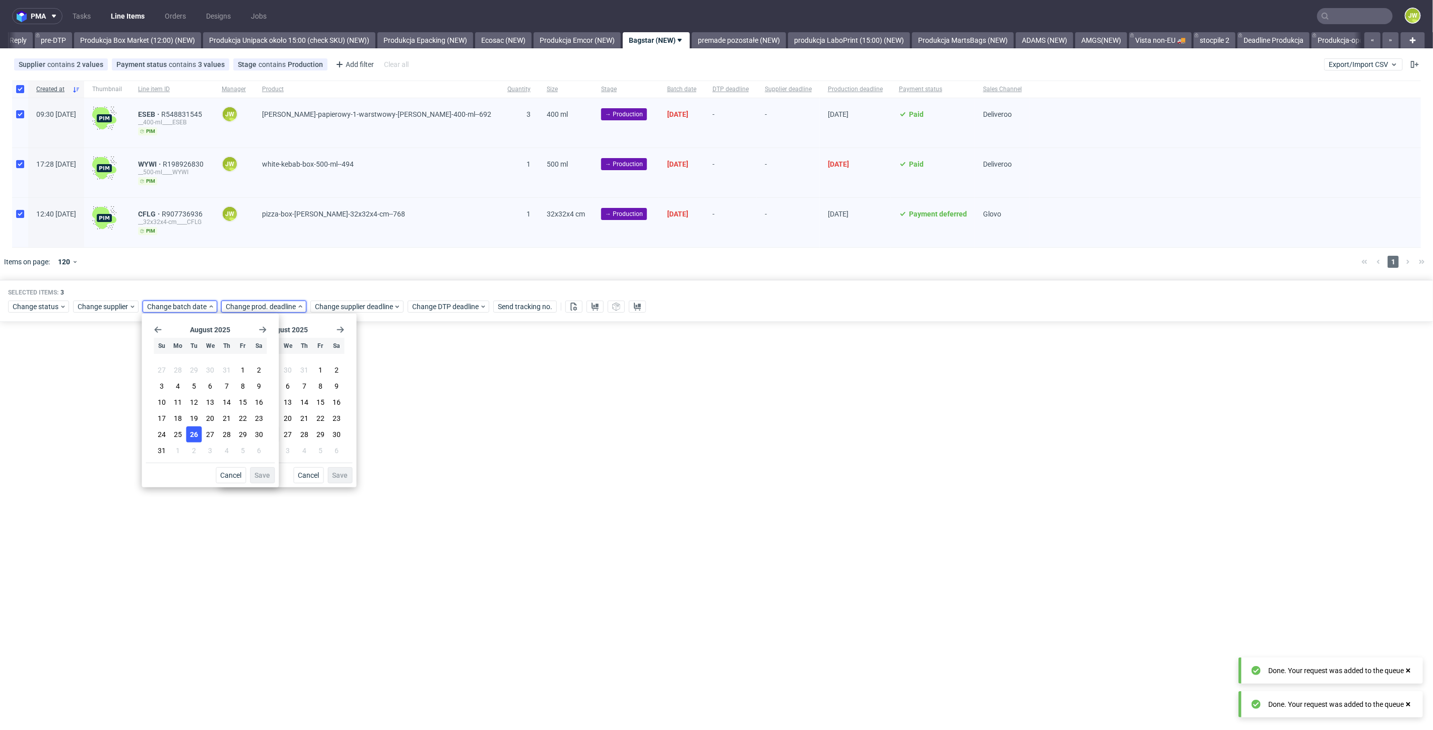
click at [195, 436] on span "26" at bounding box center [194, 435] width 8 height 10
click at [262, 476] on span "Save" at bounding box center [262, 475] width 16 height 7
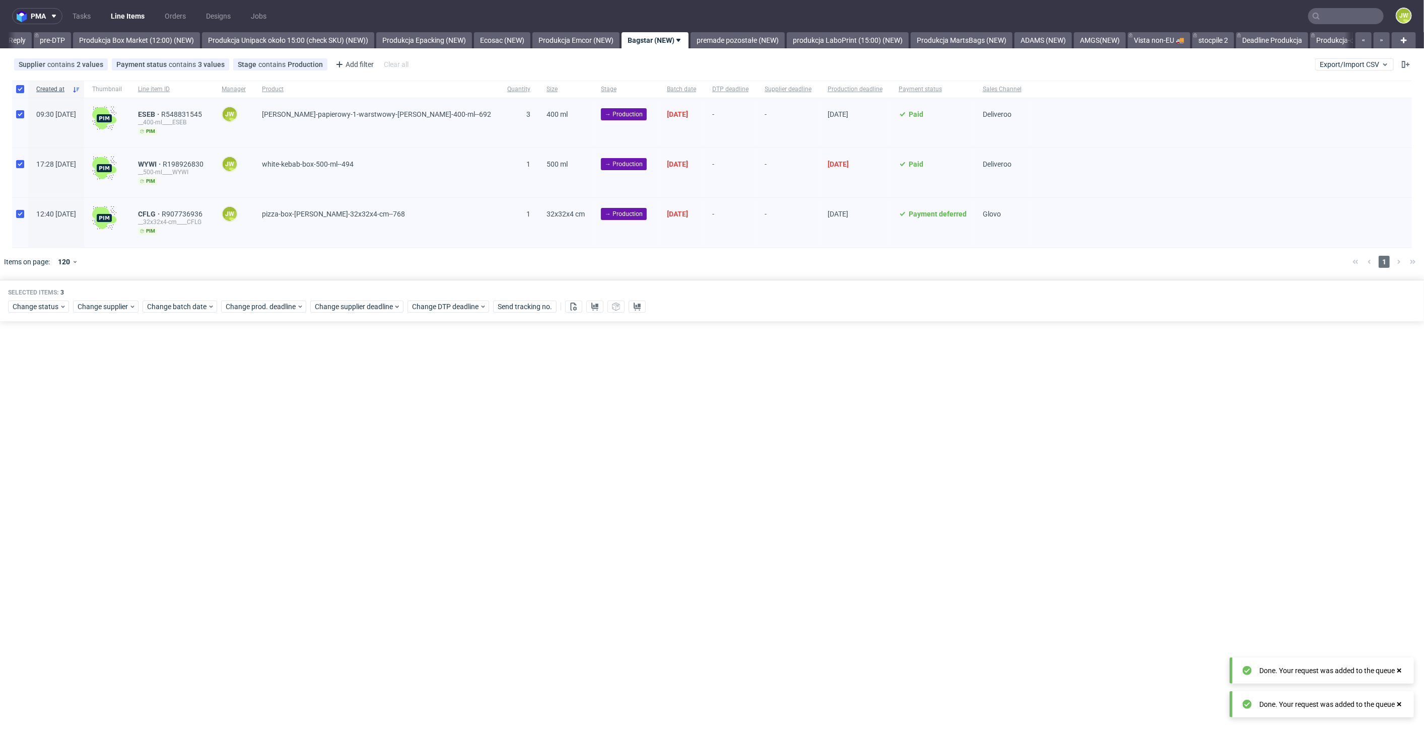
drag, startPoint x: 531, startPoint y: 419, endPoint x: 531, endPoint y: 407, distance: 12.1
click at [532, 419] on div "pma Tasks Line Items Orders Designs Jobs JW All DTP Late Shipped Shipments DTP …" at bounding box center [712, 365] width 1424 height 730
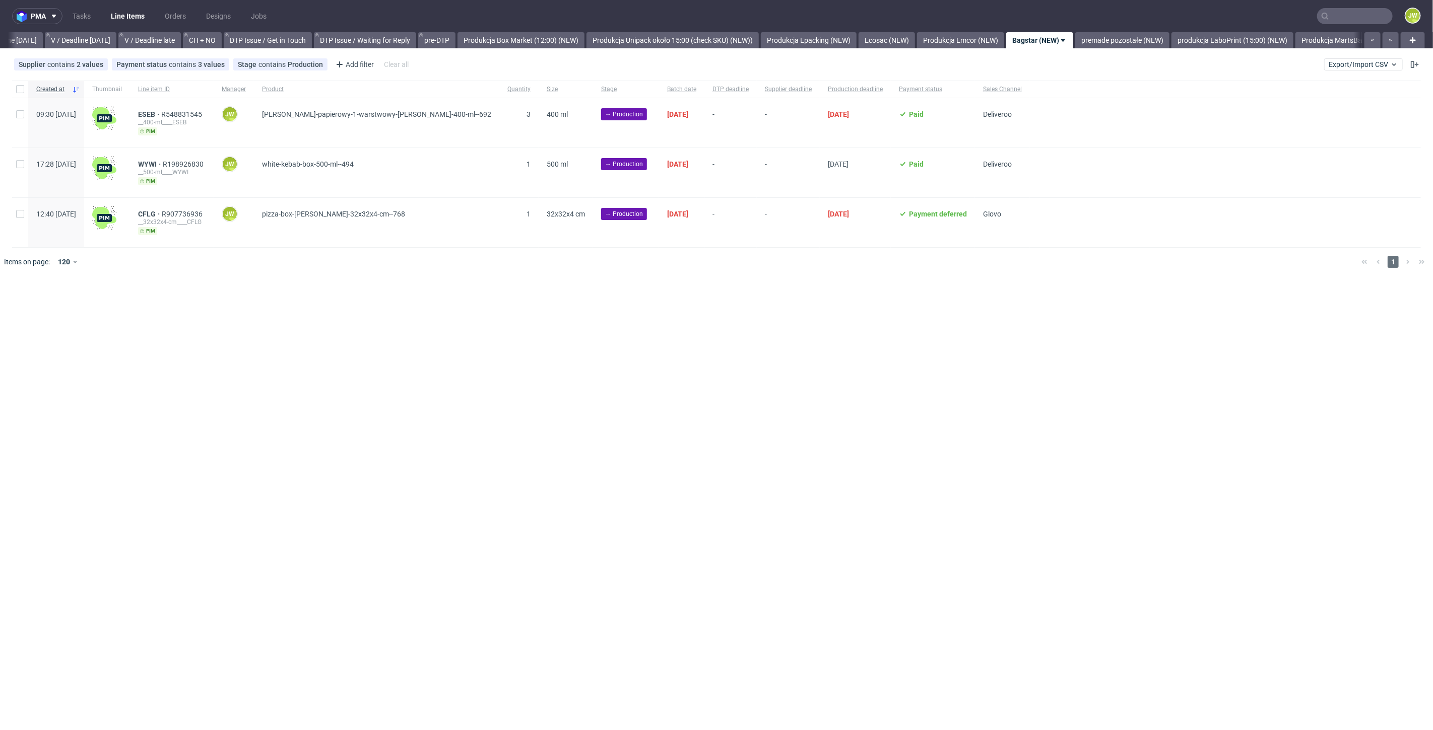
scroll to position [0, 1443]
click at [803, 378] on div "pma Tasks Line Items Orders Designs Jobs JW All DTP Late Shipped Shipments DTP …" at bounding box center [716, 365] width 1433 height 730
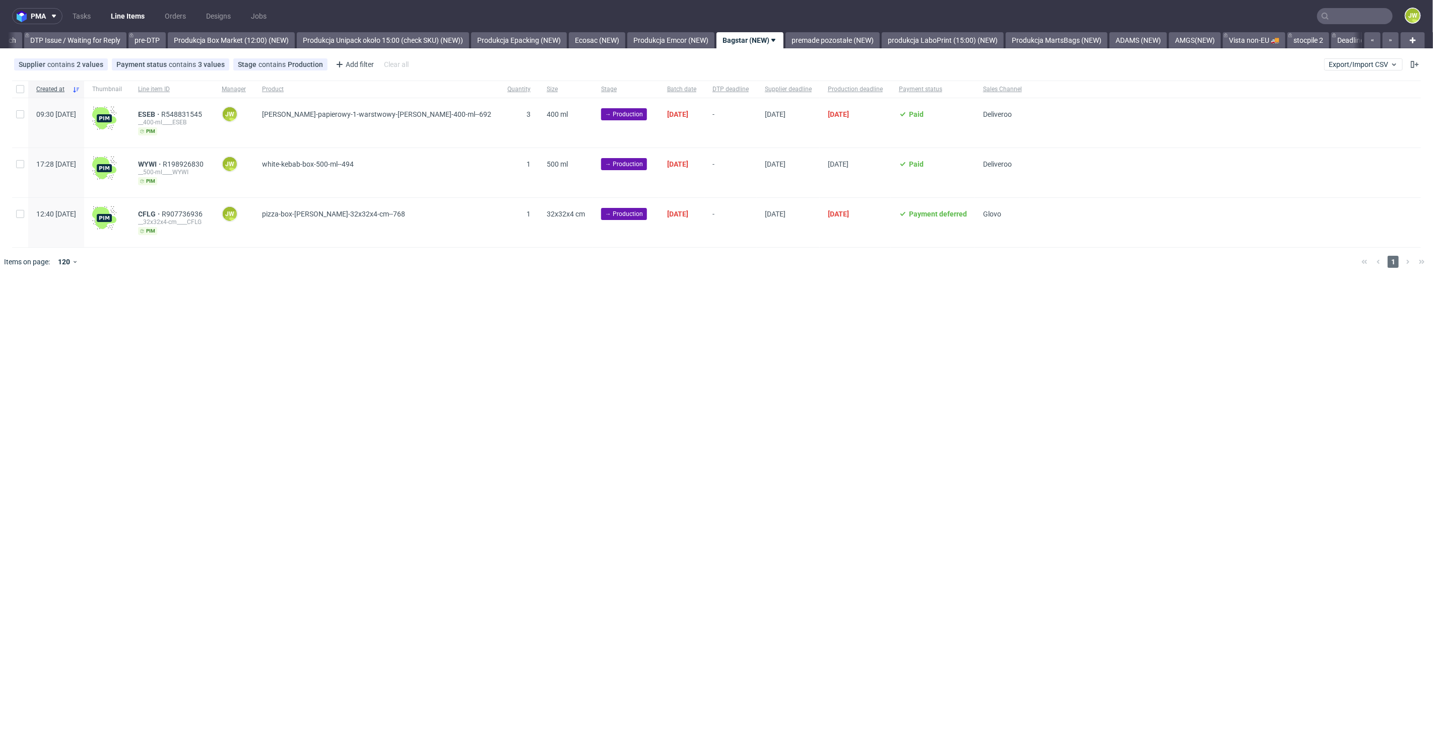
click at [800, 290] on div "pma Tasks Line Items Orders Designs Jobs JW All DTP Late Shipped Shipments DTP …" at bounding box center [716, 365] width 1433 height 730
click at [757, 36] on link "premade pozostałe (NEW)" at bounding box center [739, 40] width 94 height 16
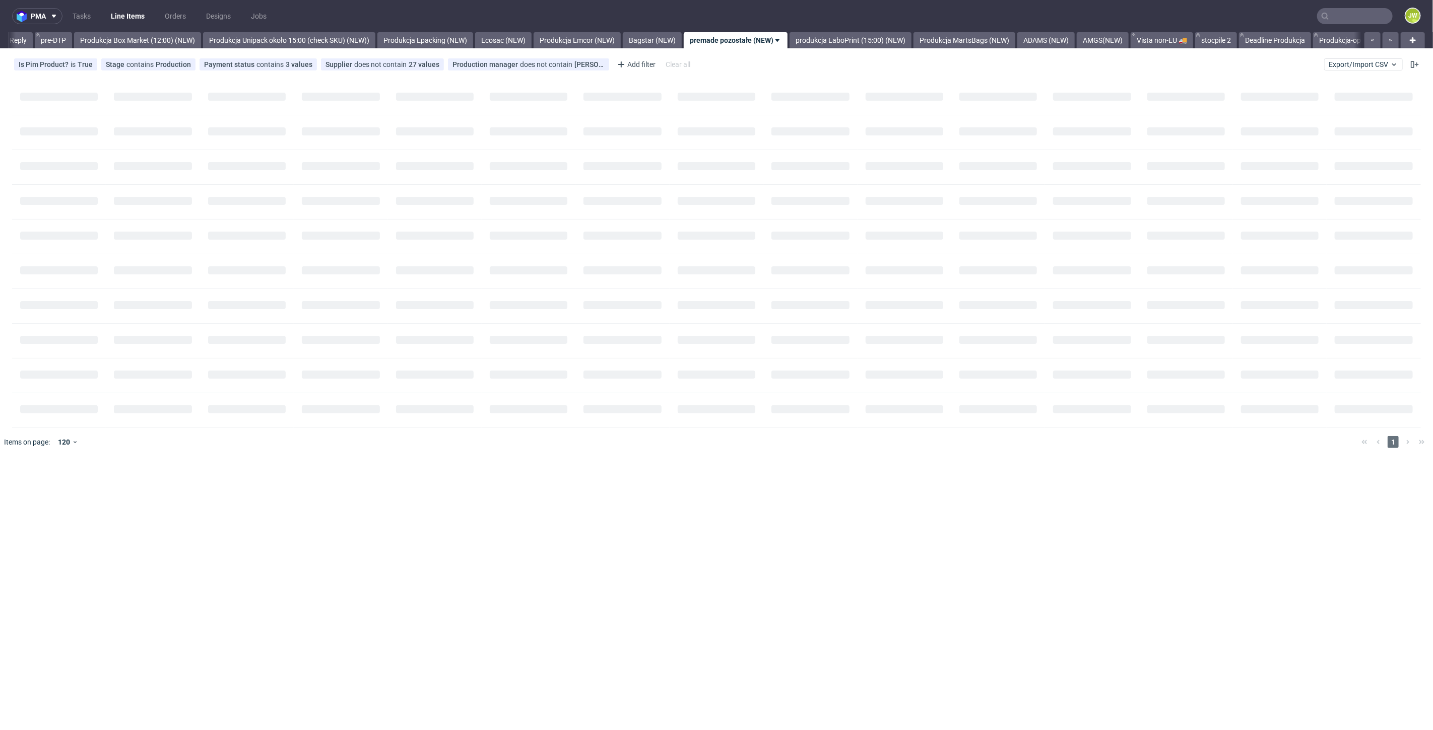
scroll to position [0, 1738]
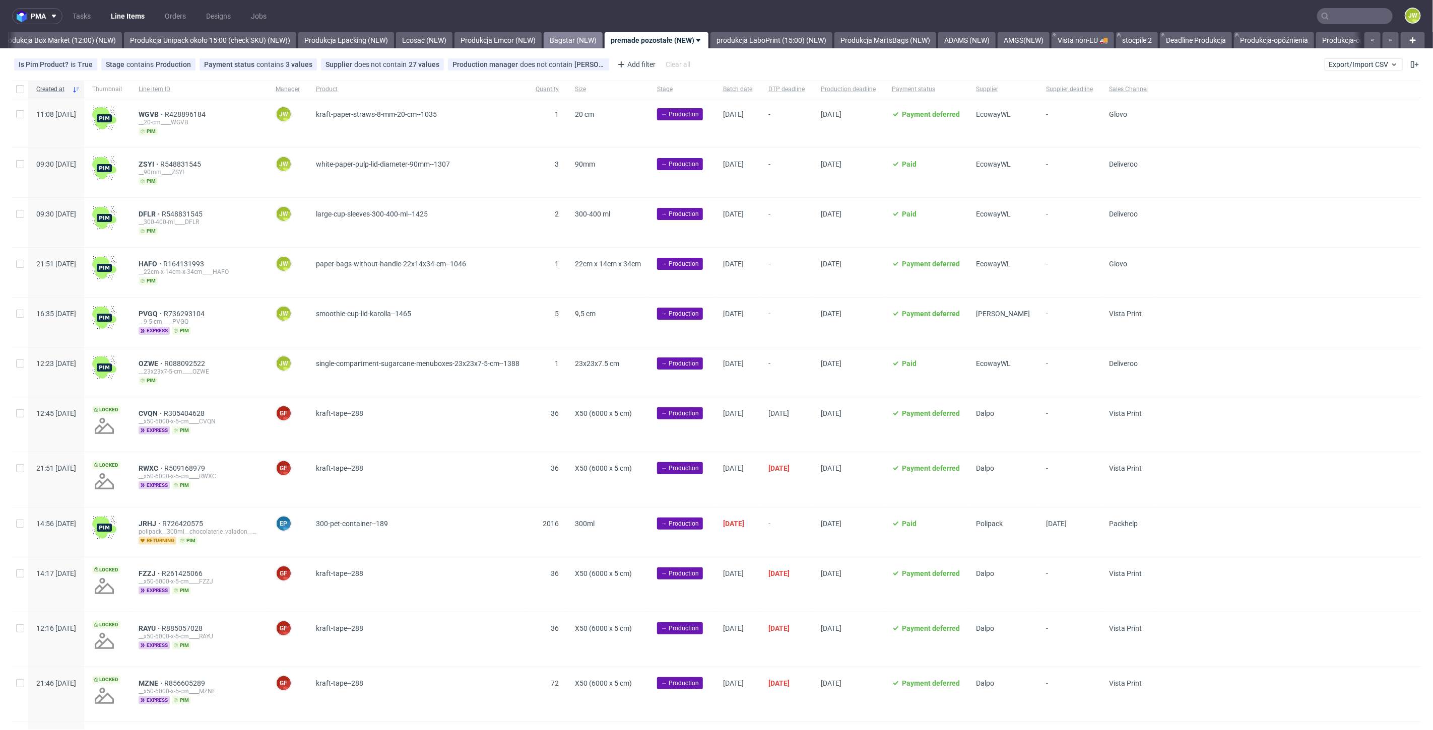
click at [593, 39] on link "Bagstar (NEW)" at bounding box center [573, 40] width 59 height 16
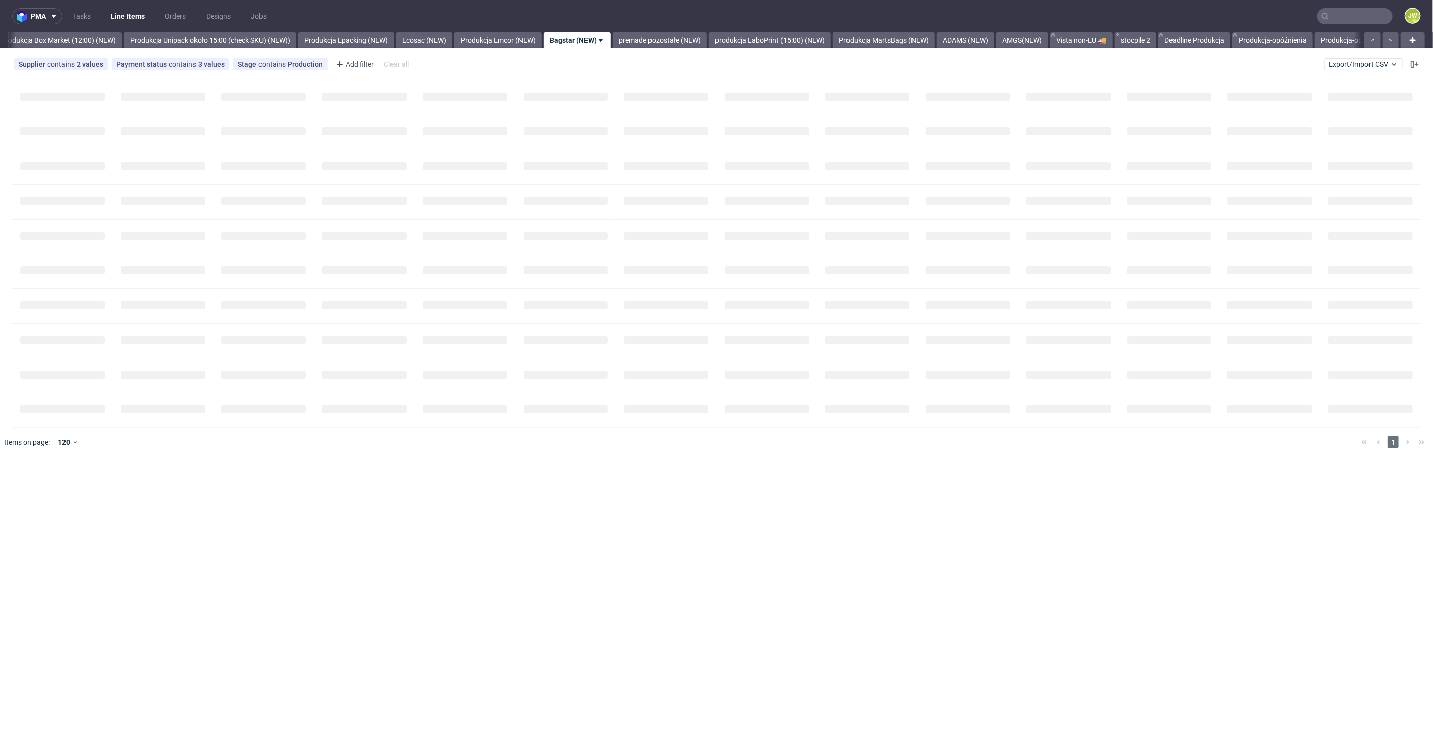
scroll to position [0, 1659]
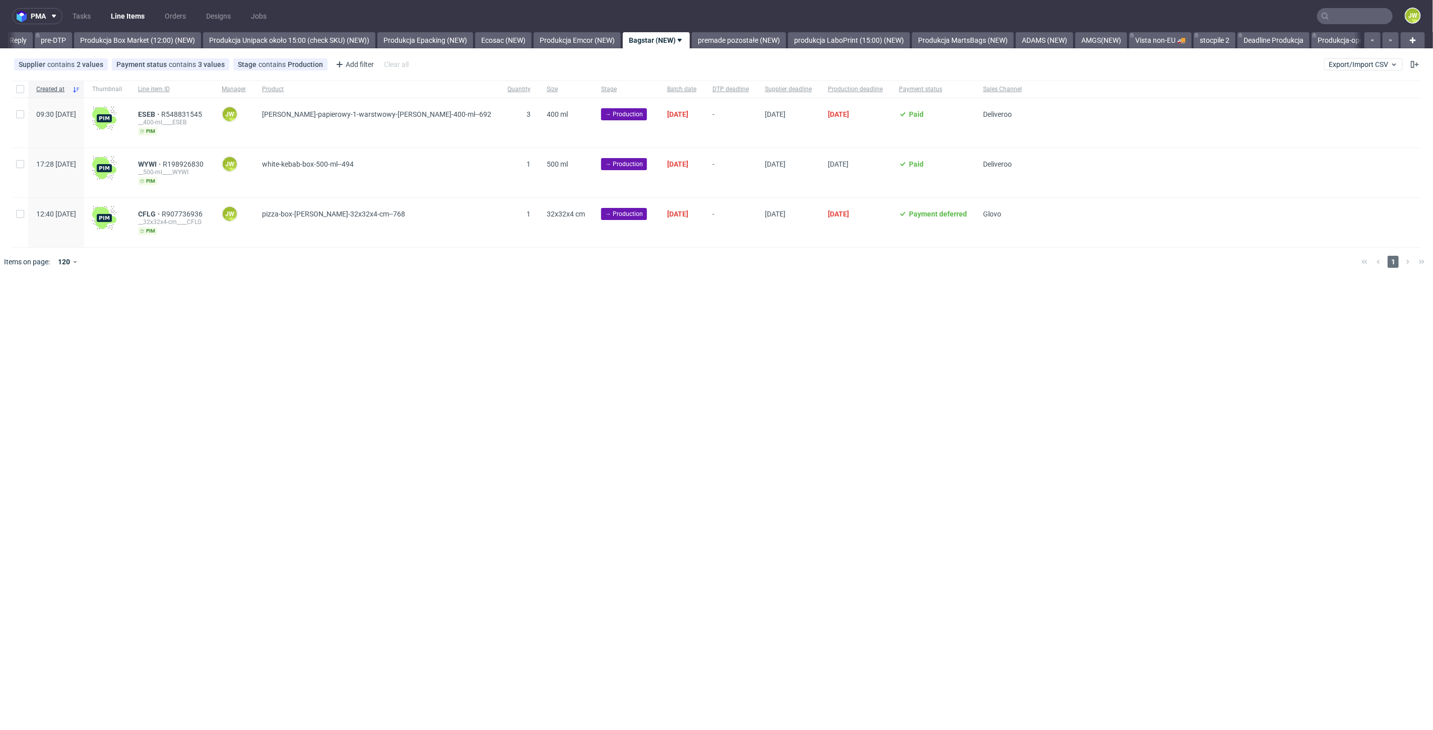
drag, startPoint x: 815, startPoint y: 355, endPoint x: 681, endPoint y: 253, distance: 168.3
click at [815, 355] on div "pma Tasks Line Items Orders Designs Jobs JW All DTP Late Shipped Shipments DTP …" at bounding box center [716, 365] width 1433 height 730
click at [639, 365] on div "pma Tasks Line Items Orders Designs Jobs JW All DTP Late Shipped Shipments DTP …" at bounding box center [716, 365] width 1433 height 730
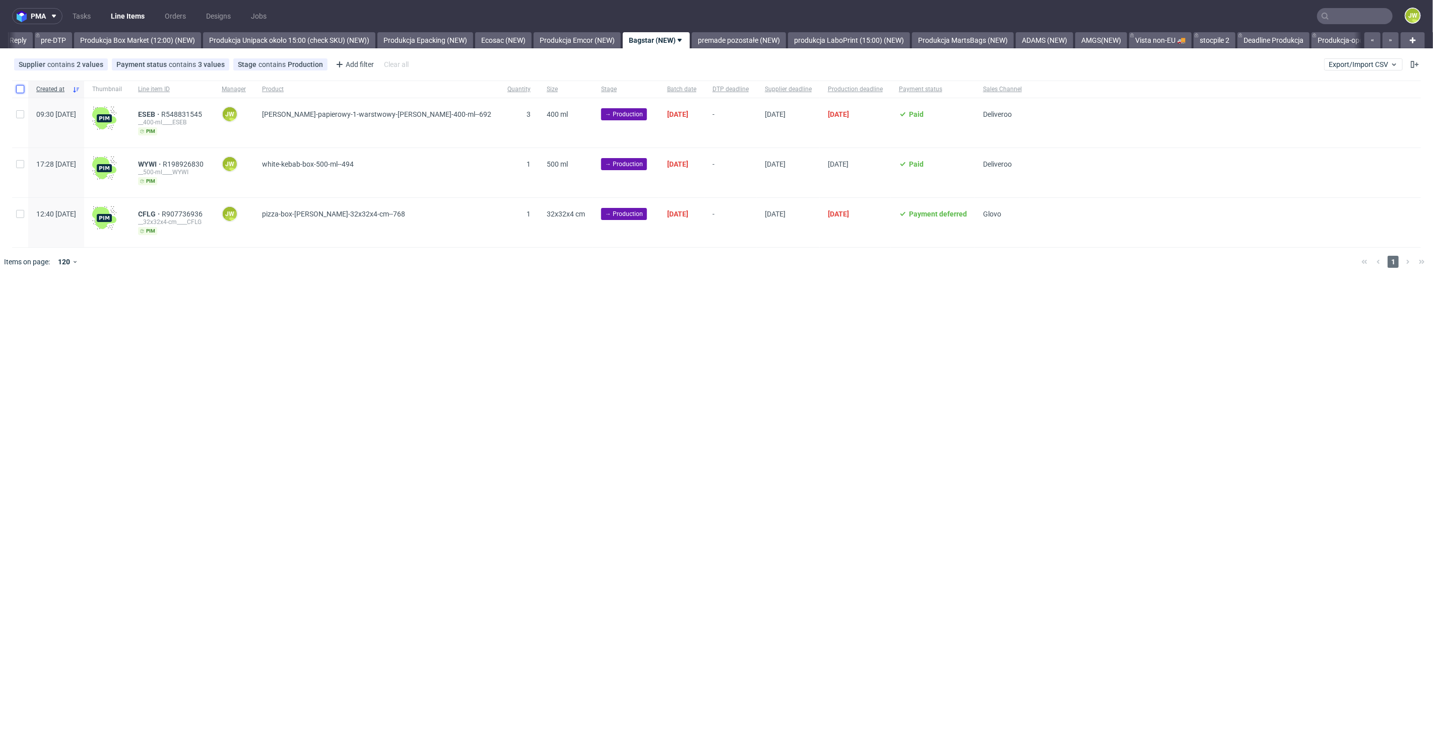
click at [16, 88] on input "checkbox" at bounding box center [20, 89] width 8 height 8
checkbox input "true"
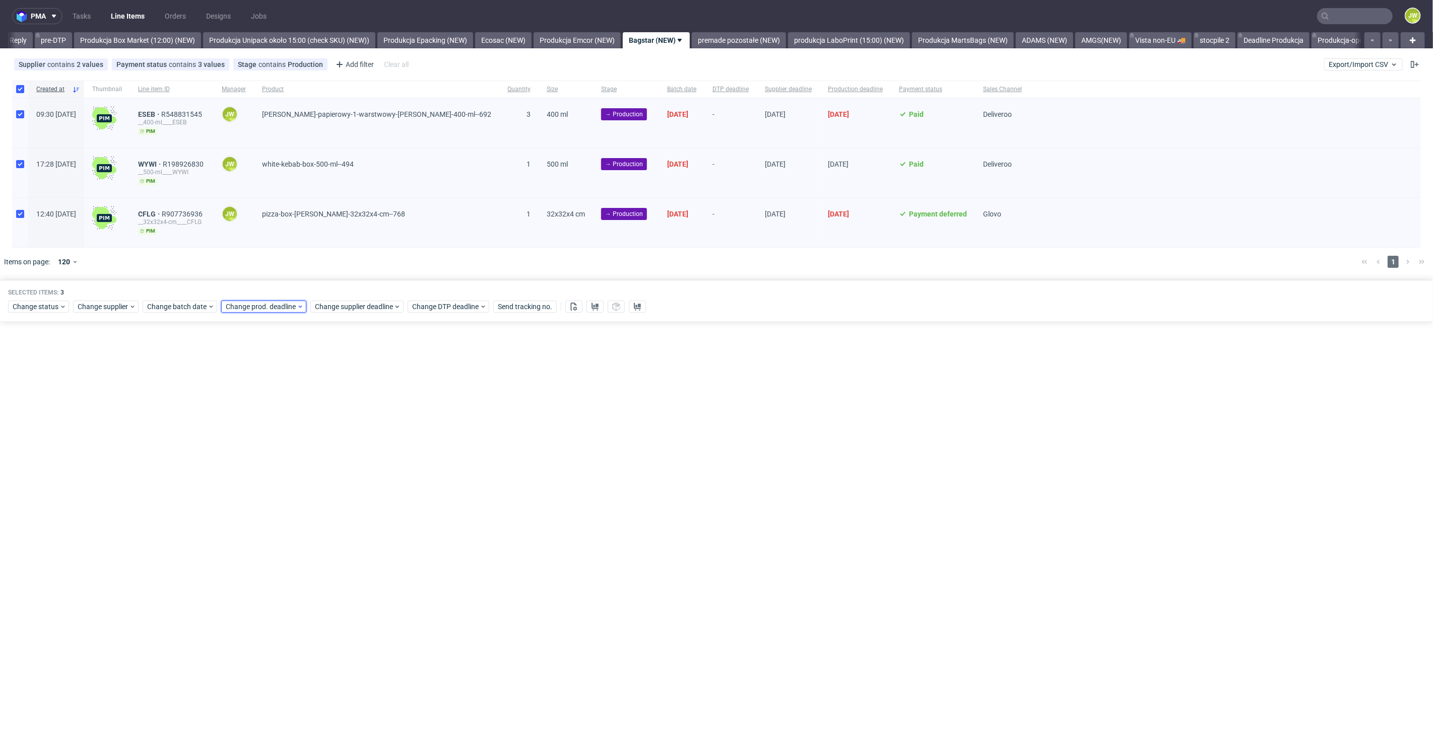
click at [264, 307] on span "Change prod. deadline" at bounding box center [261, 307] width 71 height 10
click at [285, 433] on span "27" at bounding box center [288, 435] width 8 height 10
click at [333, 472] on span "Save" at bounding box center [340, 475] width 16 height 7
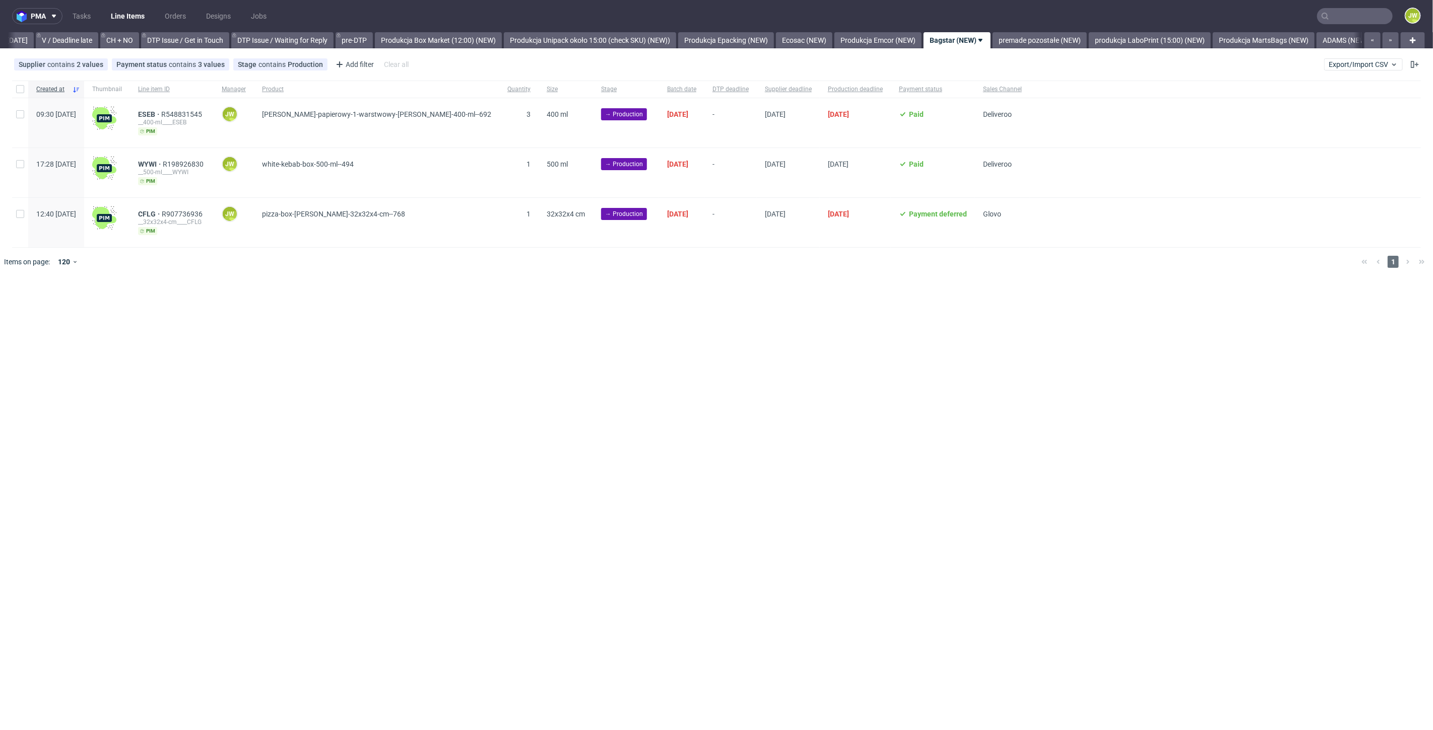
scroll to position [0, 1492]
click at [683, 311] on div "pma Tasks Line Items Orders Designs Jobs JW All DTP Late Shipped Shipments DTP …" at bounding box center [716, 365] width 1433 height 730
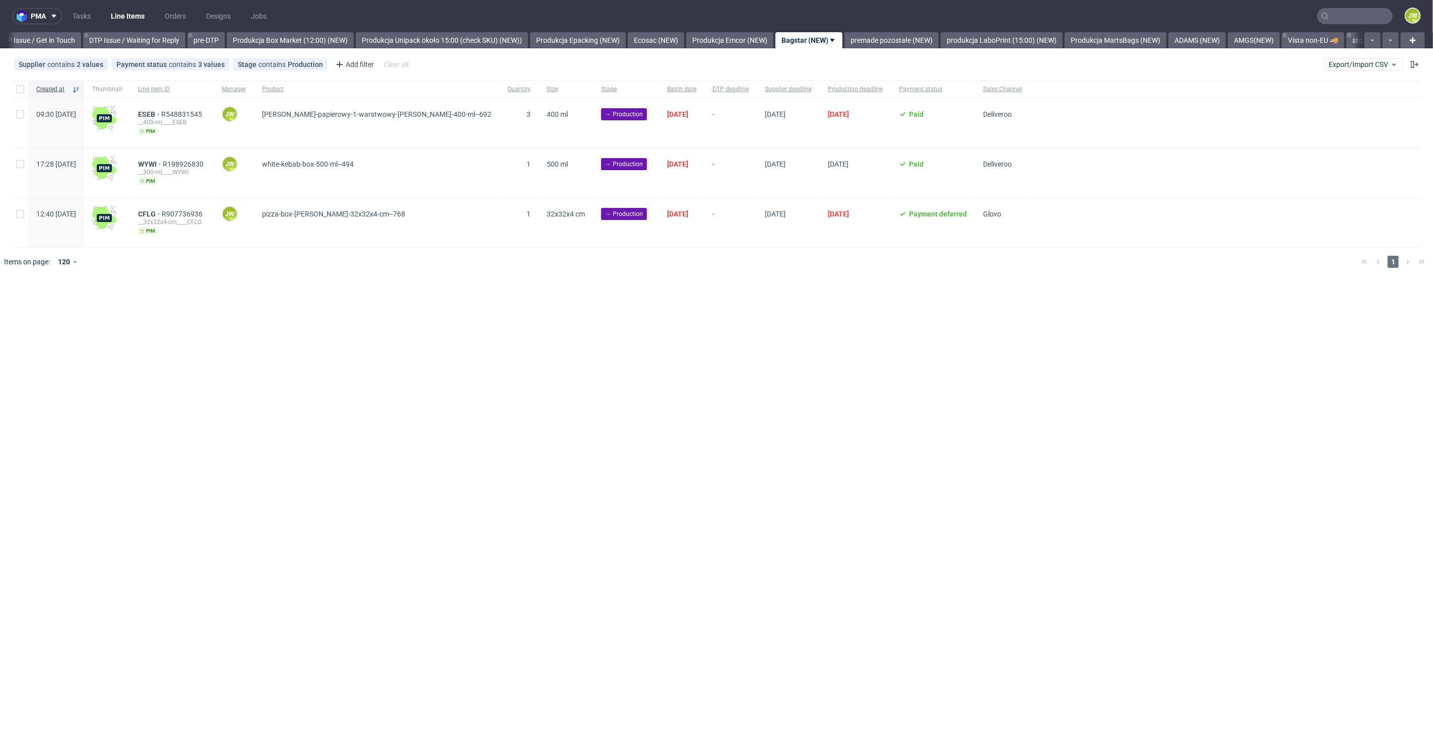
scroll to position [0, 1628]
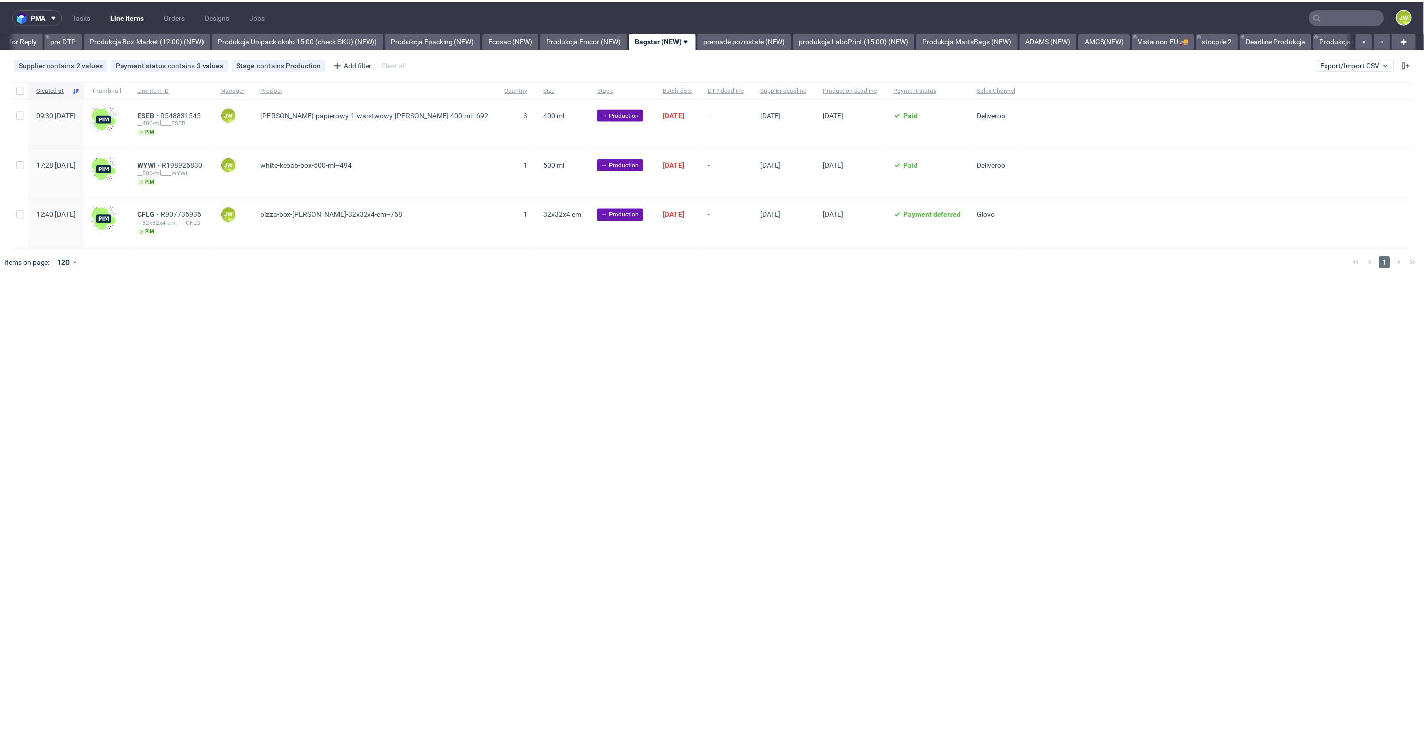
scroll to position [0, 1659]
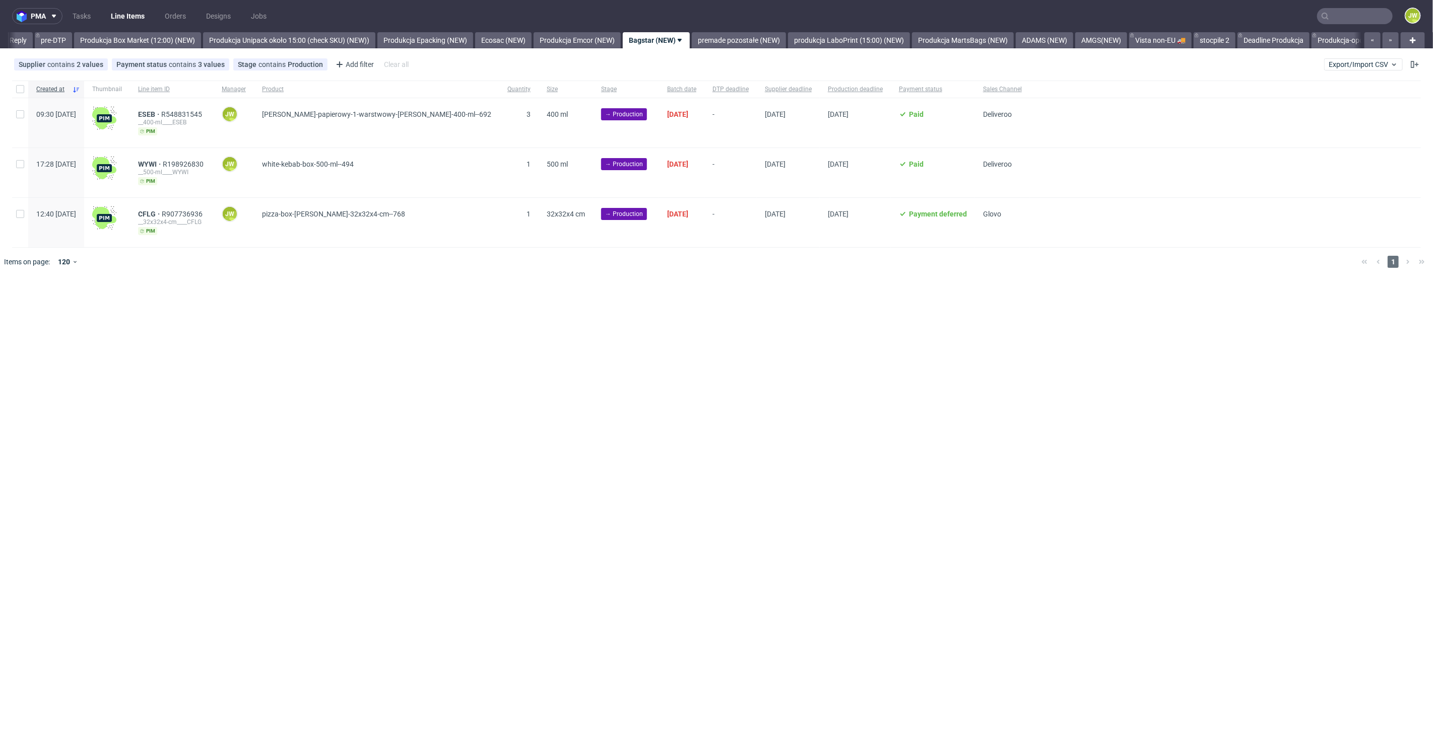
click at [309, 376] on div "pma Tasks Line Items Orders Designs Jobs JW All DTP Late Shipped Shipments DTP …" at bounding box center [716, 365] width 1433 height 730
click at [15, 93] on div at bounding box center [20, 89] width 16 height 17
checkbox input "true"
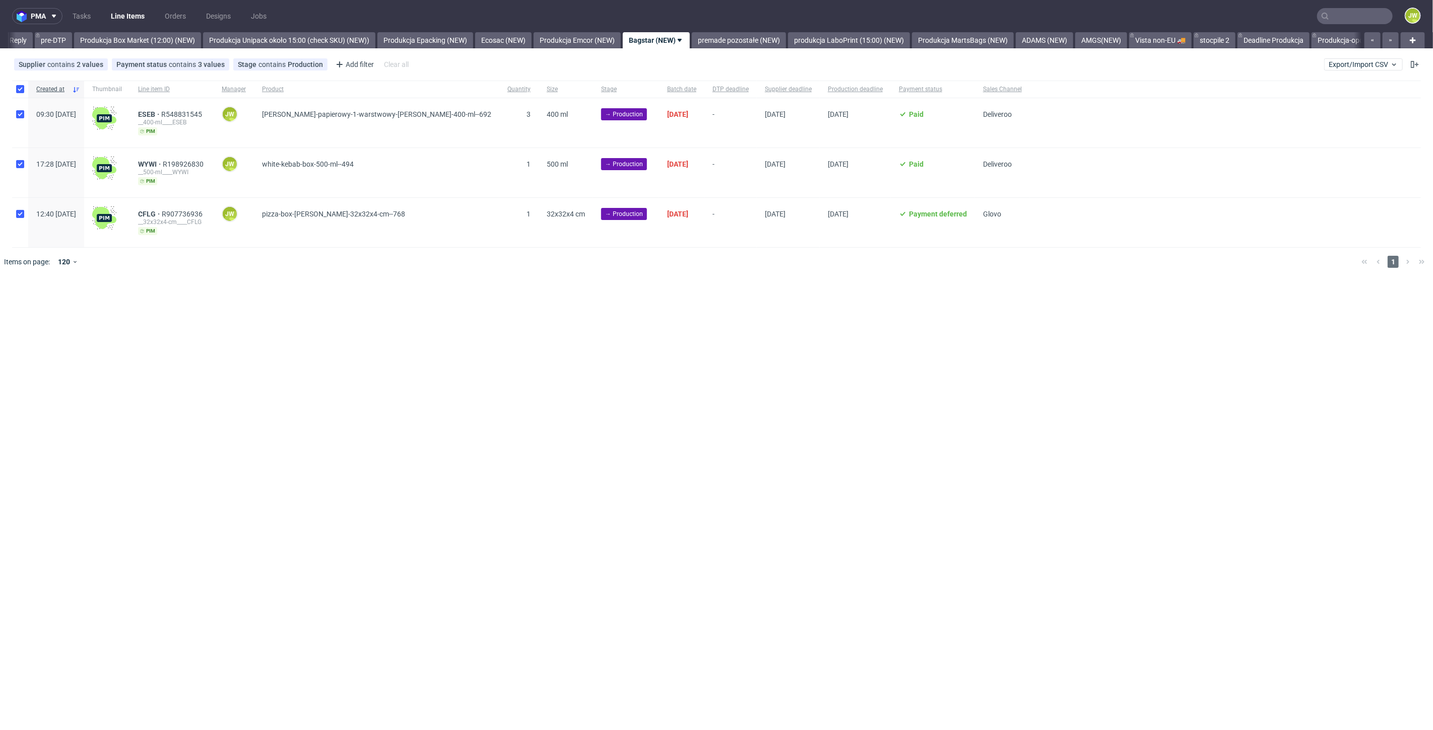
checkbox input "true"
click at [591, 305] on icon at bounding box center [595, 307] width 8 height 8
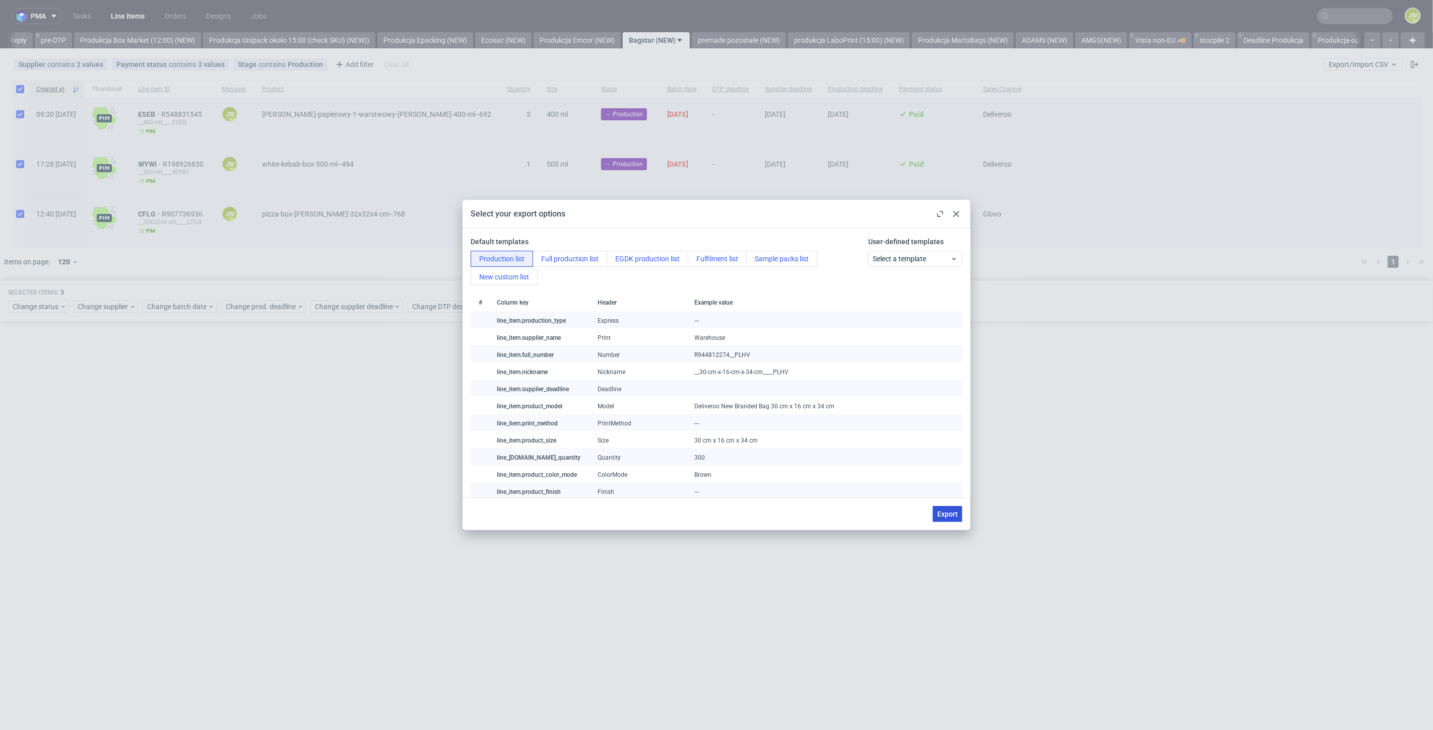
click at [946, 518] on button "Export" at bounding box center [947, 514] width 30 height 16
checkbox input "false"
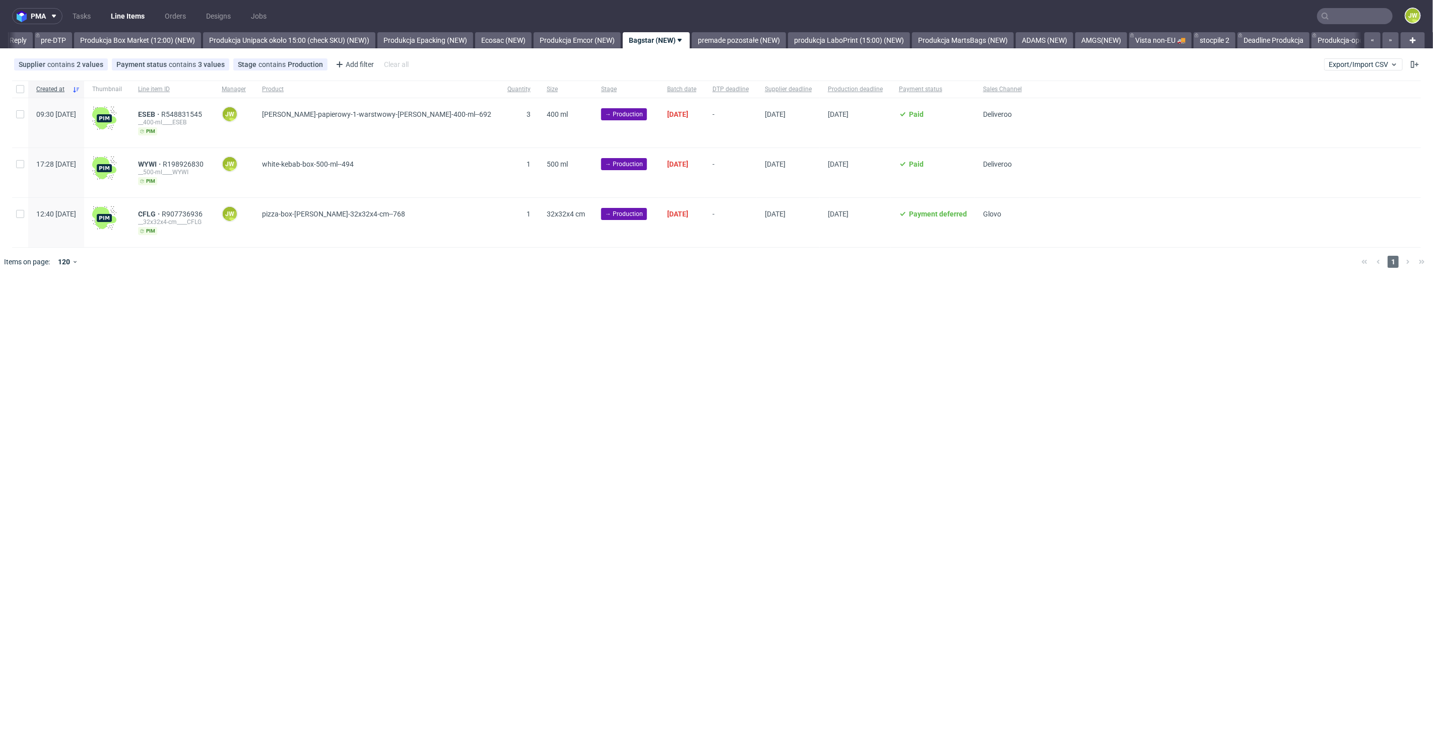
click at [352, 330] on div "pma Tasks Line Items Orders Designs Jobs JW All DTP Late Shipped Shipments DTP …" at bounding box center [716, 365] width 1433 height 730
drag, startPoint x: 23, startPoint y: 85, endPoint x: 5, endPoint y: 162, distance: 79.1
click at [22, 86] on input "checkbox" at bounding box center [20, 89] width 8 height 8
checkbox input "true"
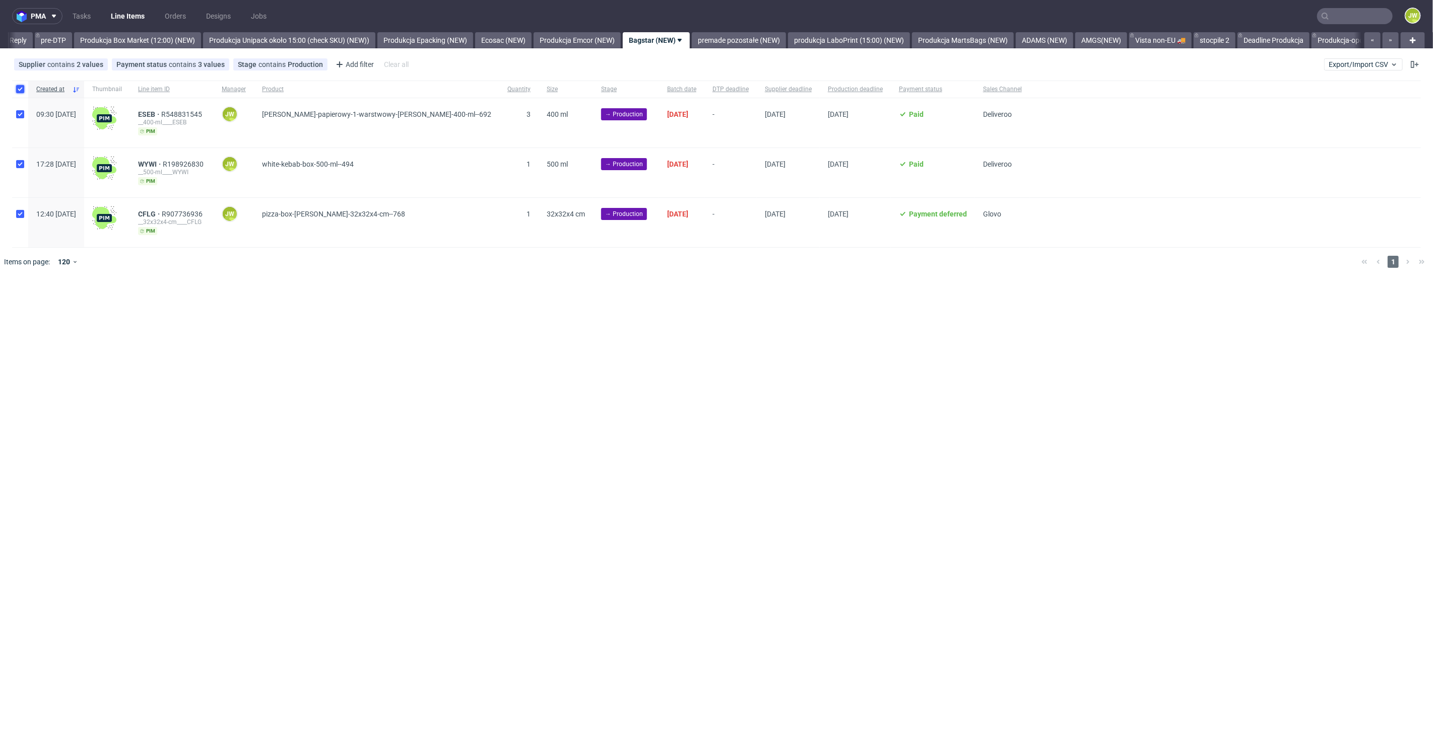
checkbox input "true"
click at [48, 308] on span "Change status" at bounding box center [36, 307] width 47 height 10
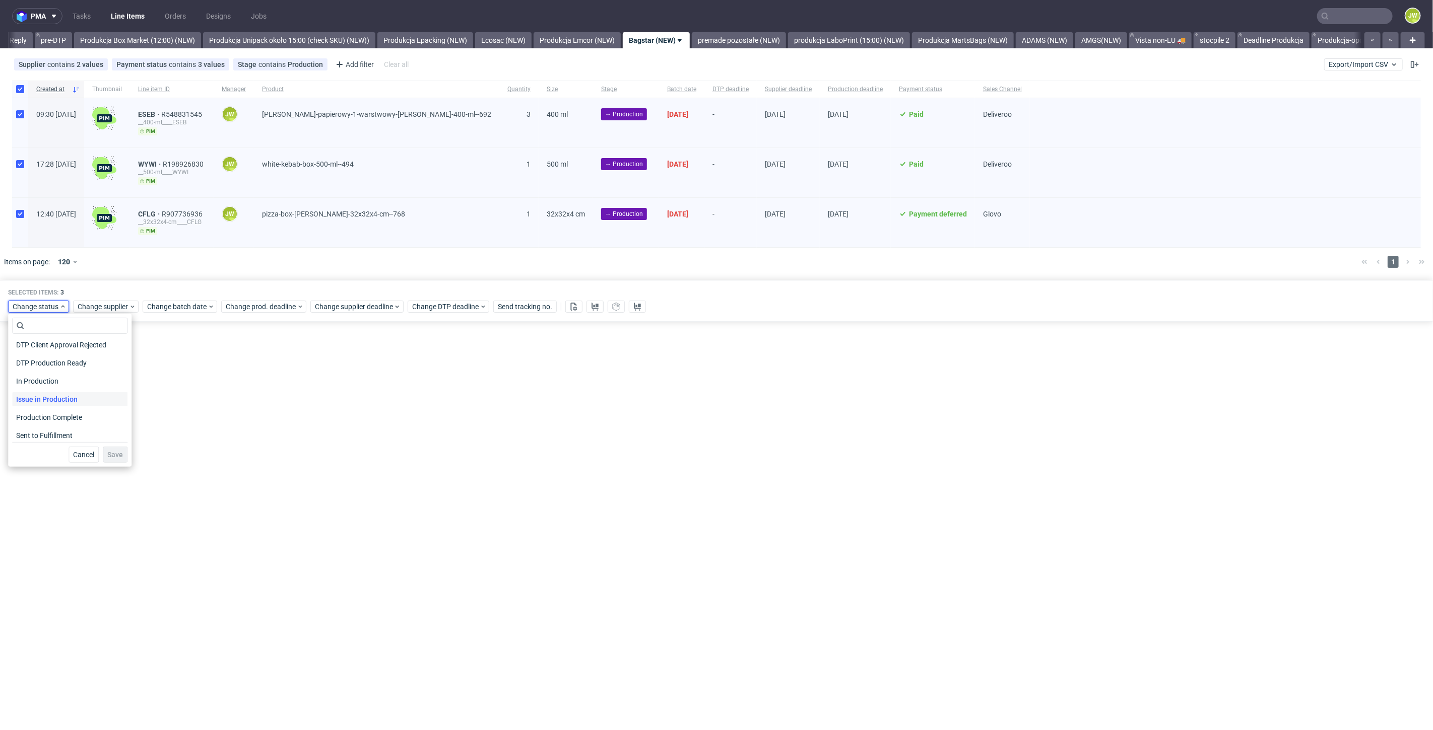
scroll to position [112, 0]
click at [29, 378] on span "In Production" at bounding box center [37, 380] width 51 height 14
drag, startPoint x: 111, startPoint y: 452, endPoint x: 233, endPoint y: 262, distance: 225.8
click at [111, 453] on span "Save" at bounding box center [115, 454] width 16 height 7
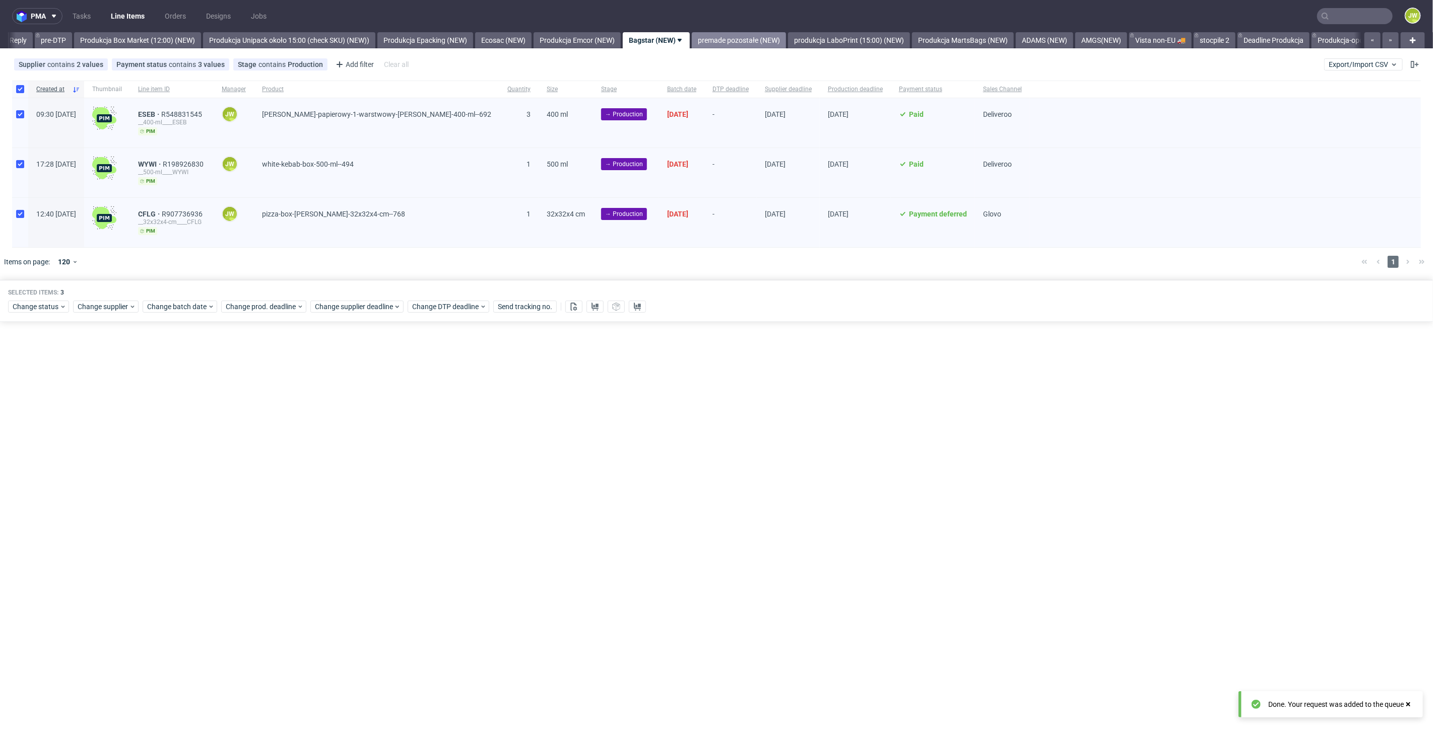
click at [741, 42] on link "premade pozostałe (NEW)" at bounding box center [739, 40] width 94 height 16
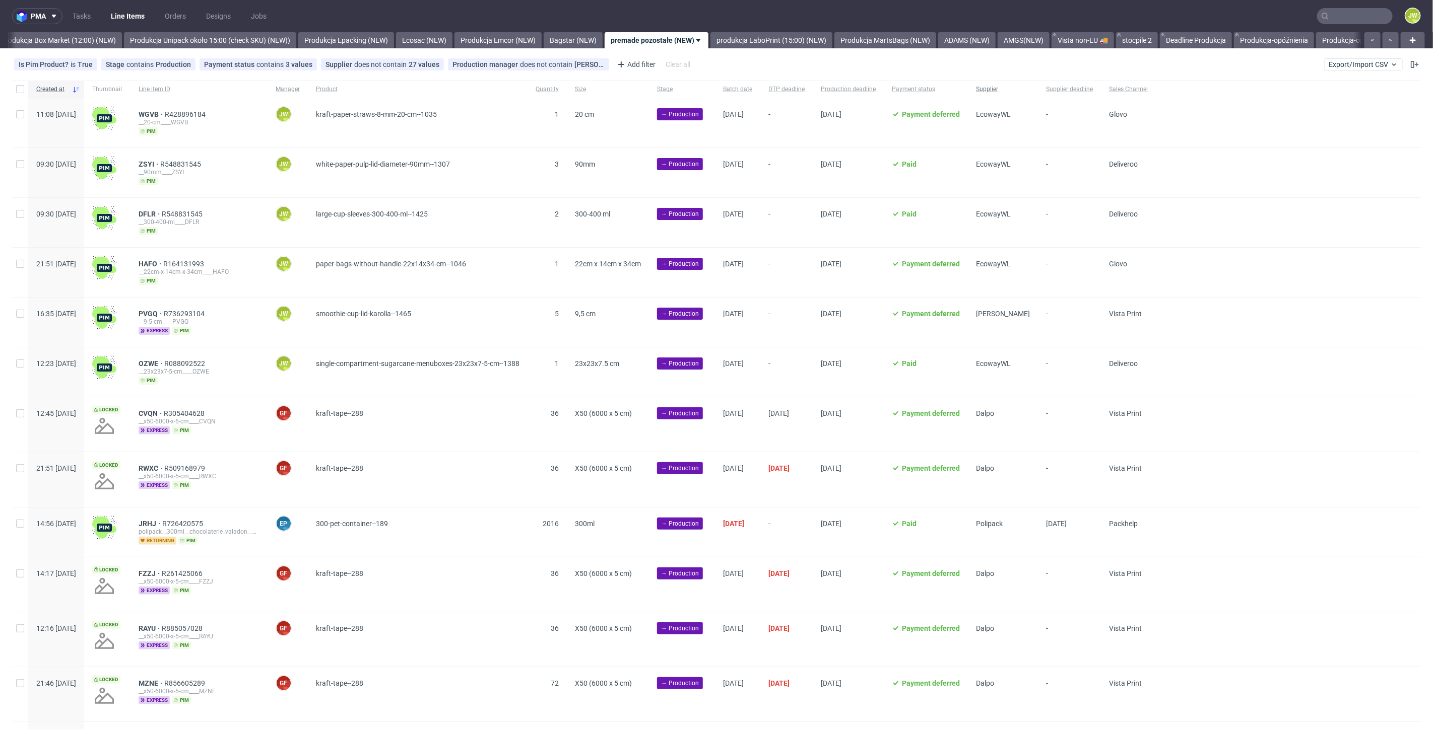
click at [1038, 89] on div "Supplier" at bounding box center [1003, 89] width 70 height 17
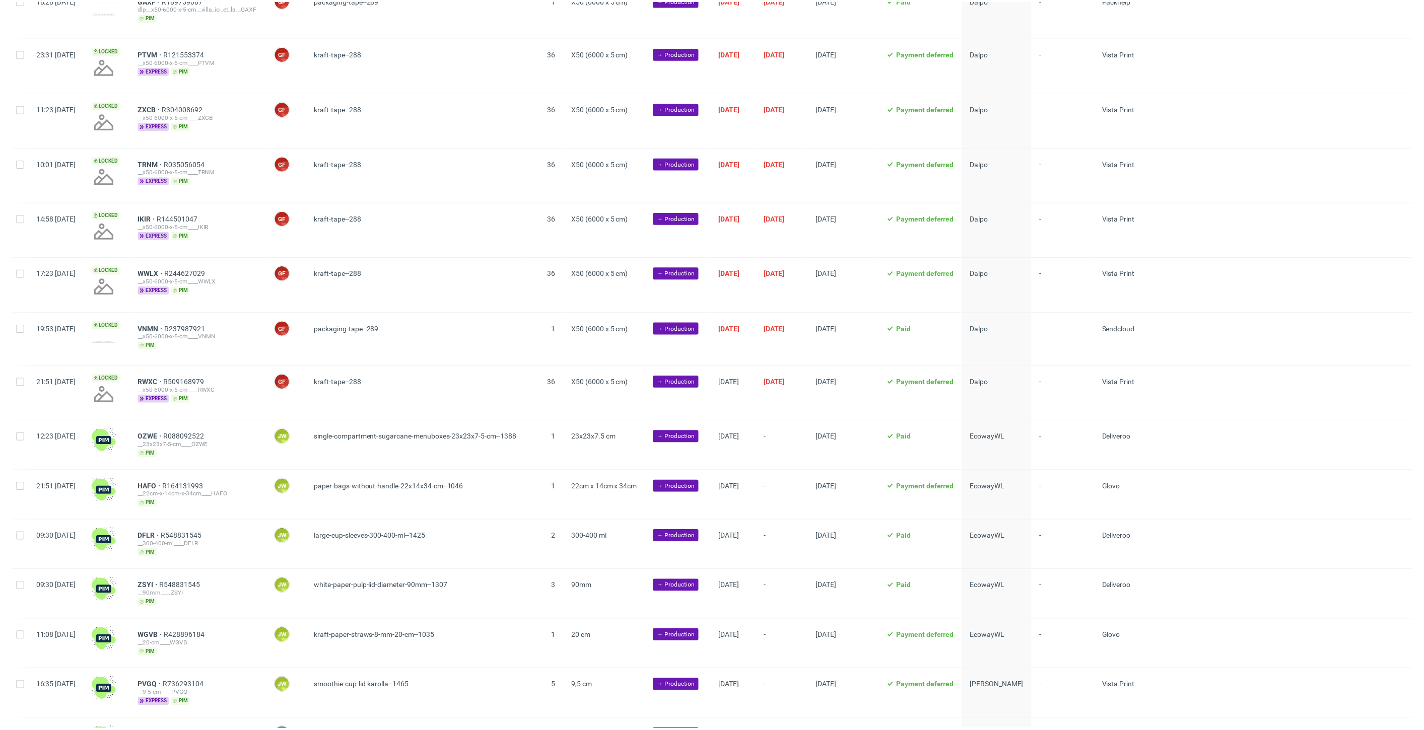
scroll to position [810, 0]
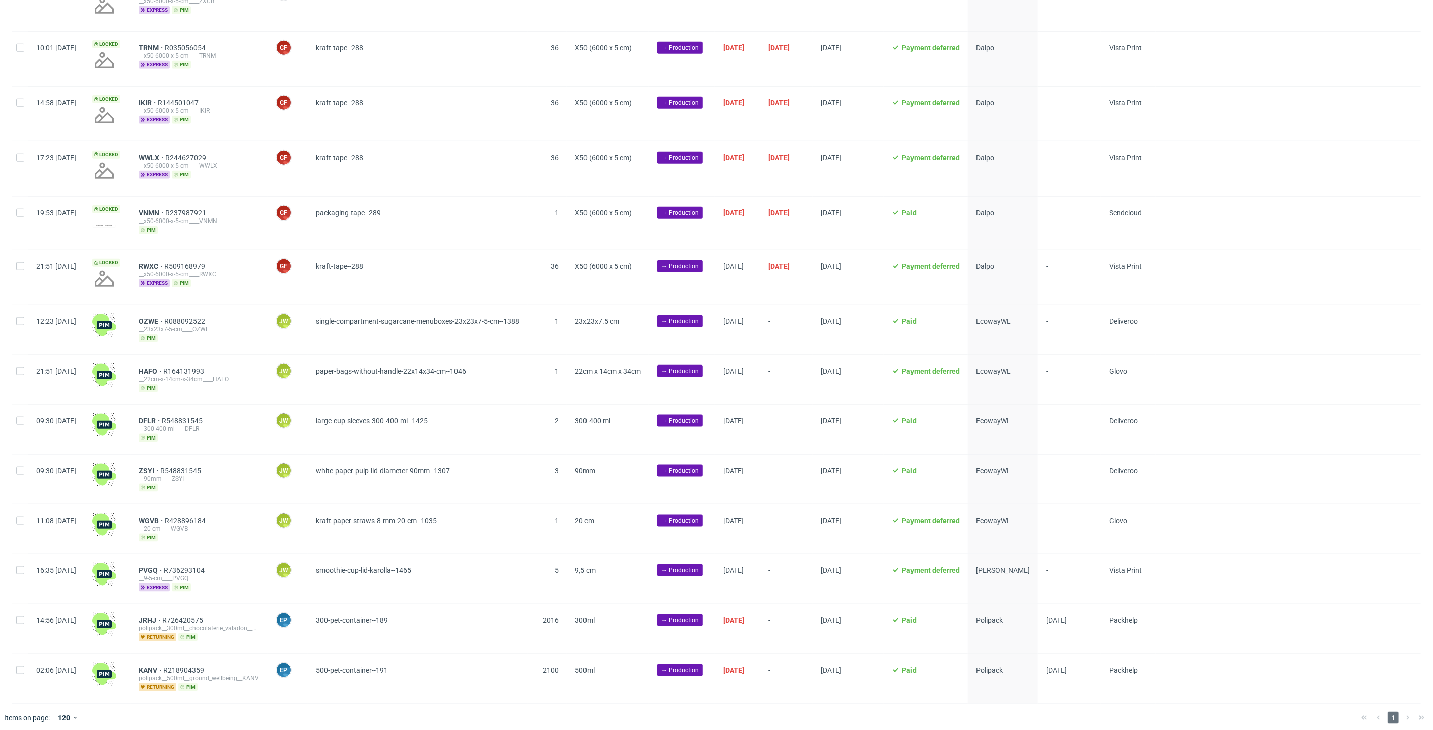
drag, startPoint x: 21, startPoint y: 322, endPoint x: 20, endPoint y: 336, distance: 14.1
click at [20, 322] on div at bounding box center [20, 329] width 16 height 49
checkbox input "true"
click at [14, 370] on div at bounding box center [20, 379] width 16 height 49
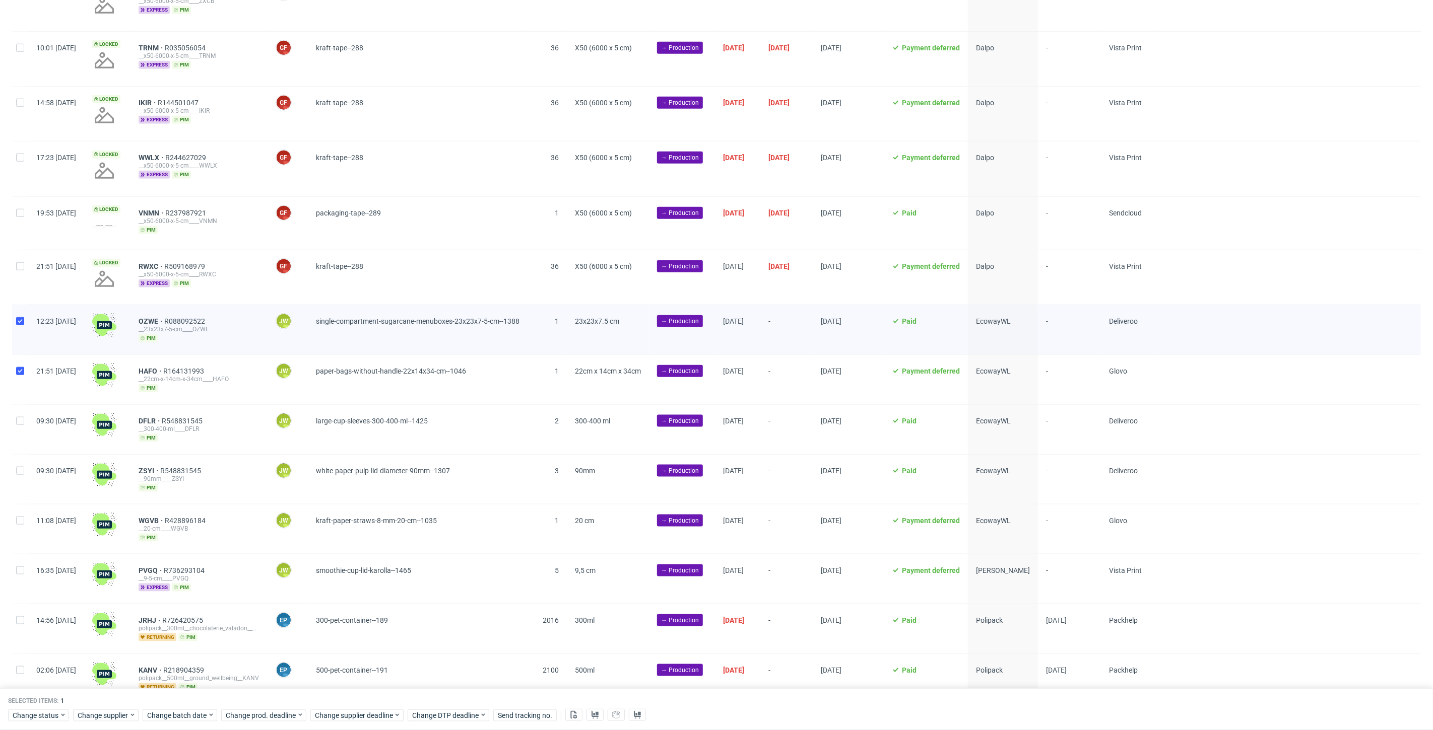
checkbox input "true"
click at [21, 417] on input "checkbox" at bounding box center [20, 421] width 8 height 8
checkbox input "true"
click at [19, 467] on input "checkbox" at bounding box center [20, 471] width 8 height 8
checkbox input "true"
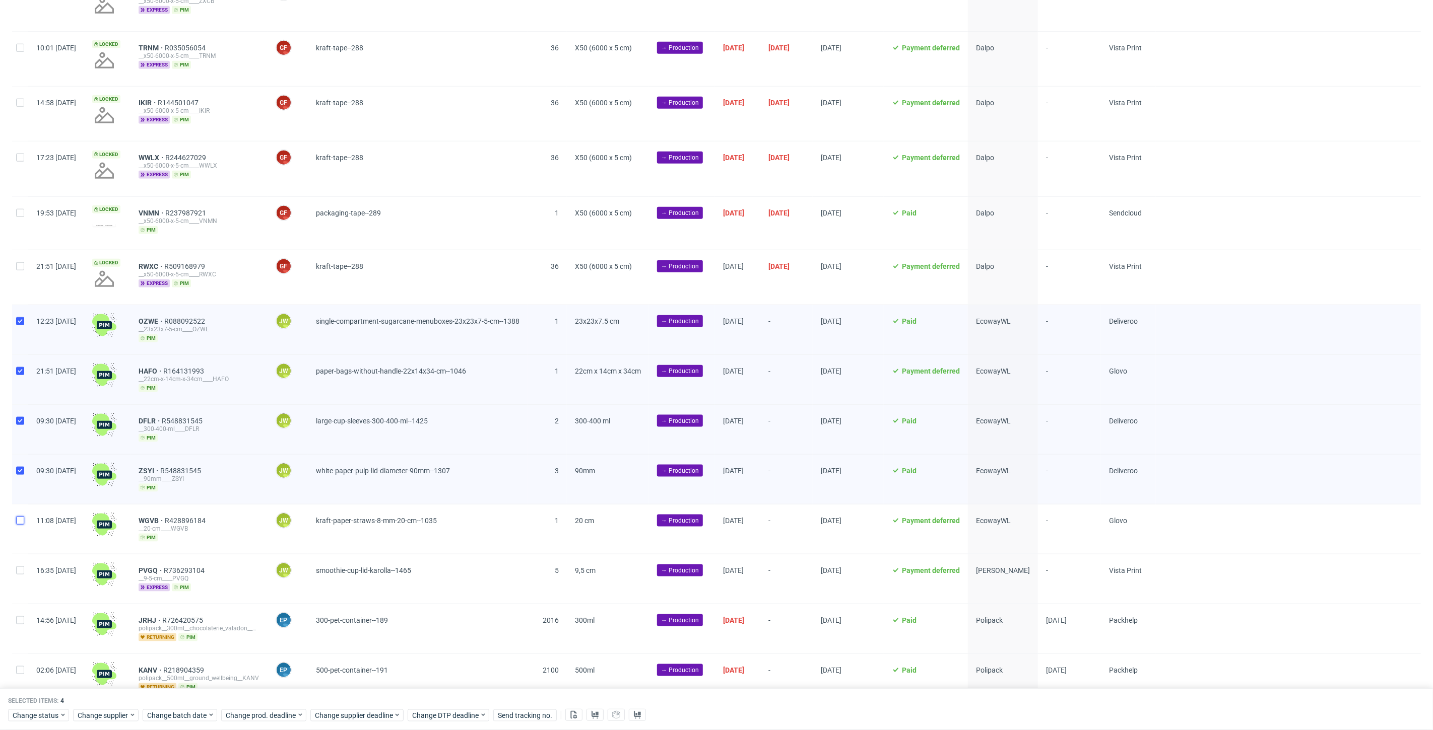
click at [21, 519] on input "checkbox" at bounding box center [20, 521] width 8 height 8
checkbox input "true"
click at [153, 719] on span "Change batch date" at bounding box center [177, 716] width 60 height 10
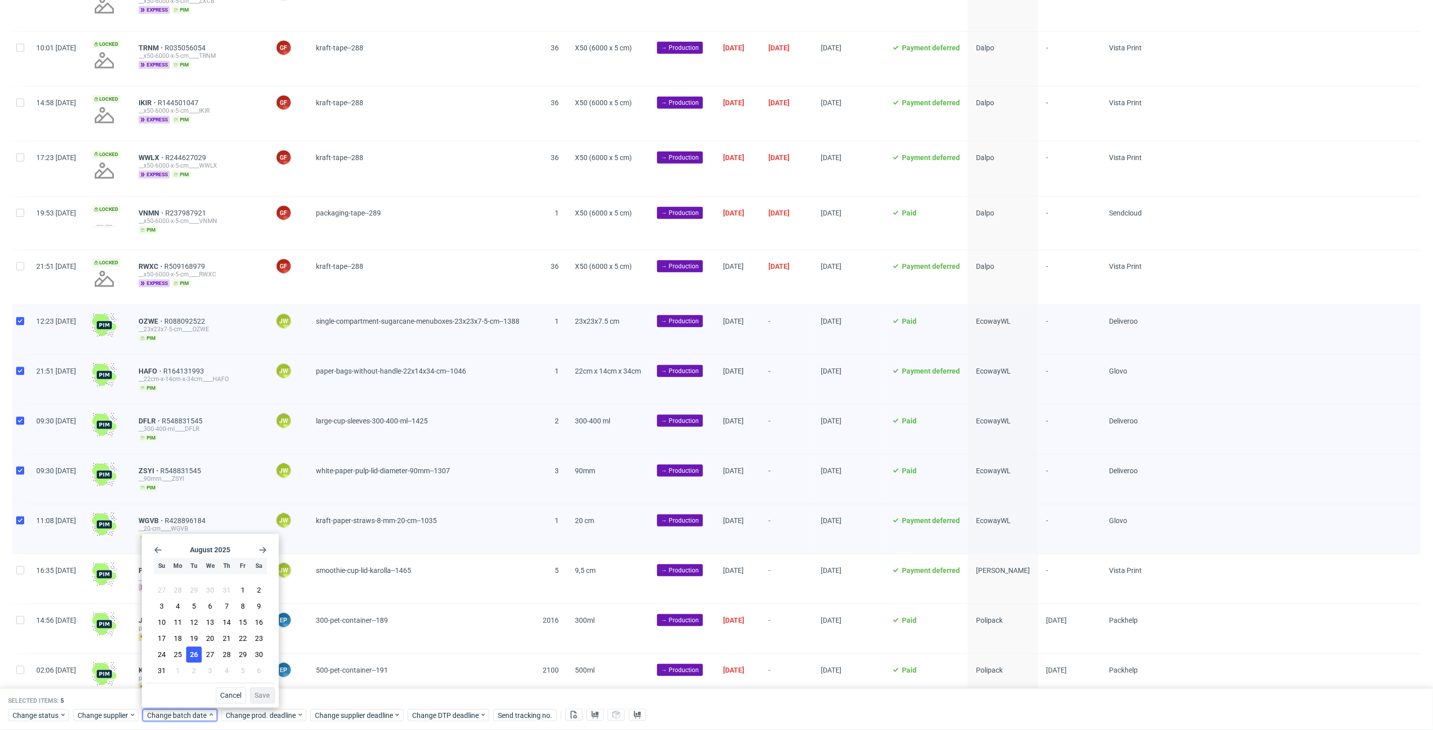
click at [193, 654] on span "26" at bounding box center [194, 655] width 8 height 10
click at [269, 705] on div "August 2025 Su Mo Tu We Th Fr Sa 27 28 29 30 31 1 2 3 4 5 6 7 8 9 10 11 12 13 1…" at bounding box center [210, 621] width 137 height 174
click at [265, 697] on span "Save" at bounding box center [262, 696] width 16 height 7
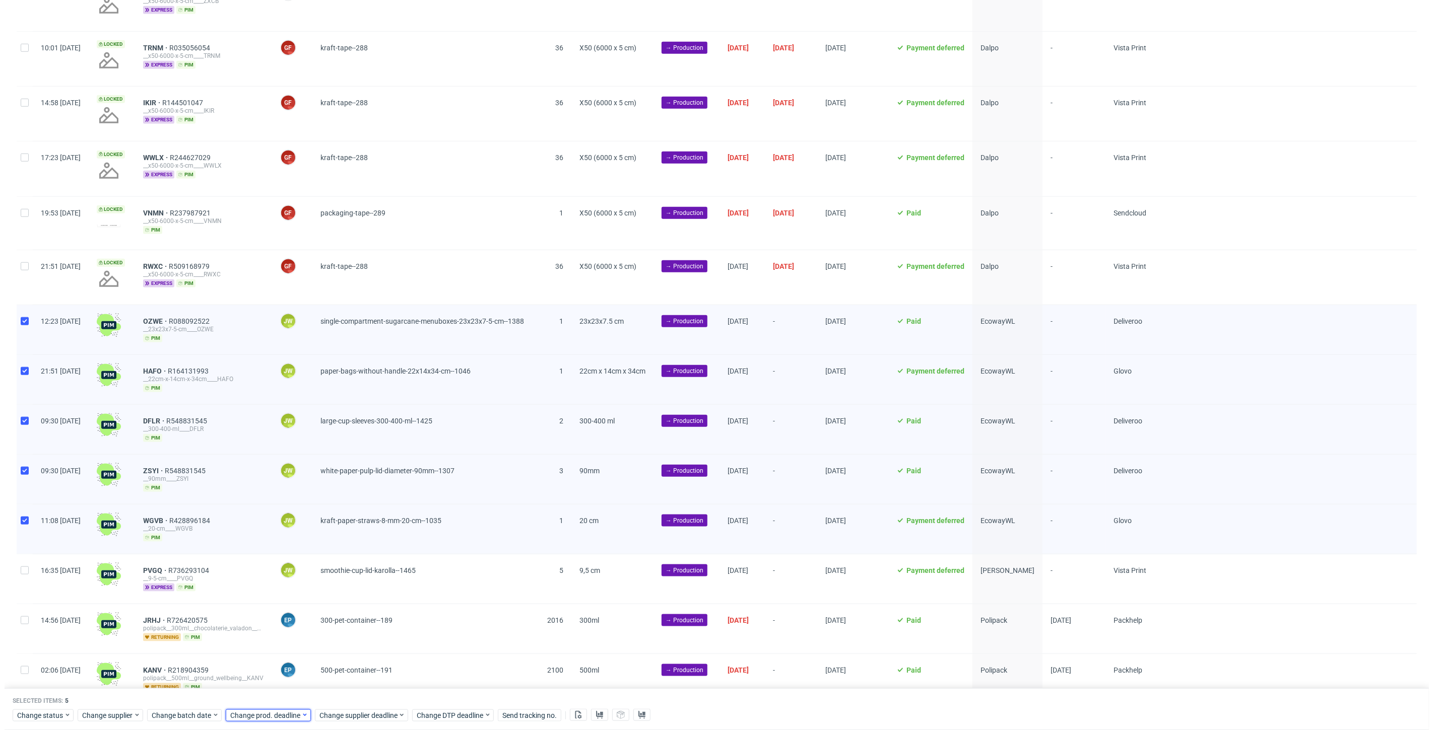
scroll to position [0, 1742]
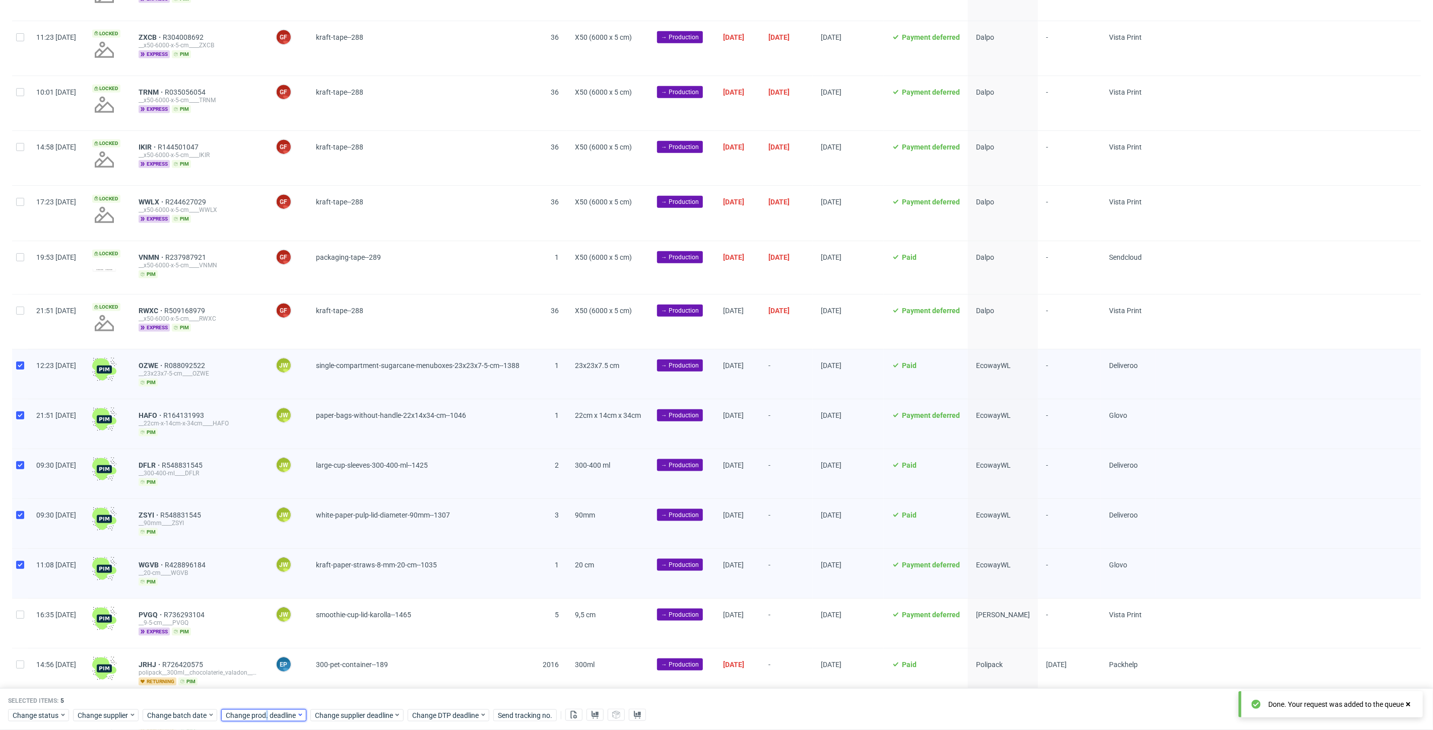
click at [263, 715] on span "Change prod. deadline" at bounding box center [261, 716] width 71 height 10
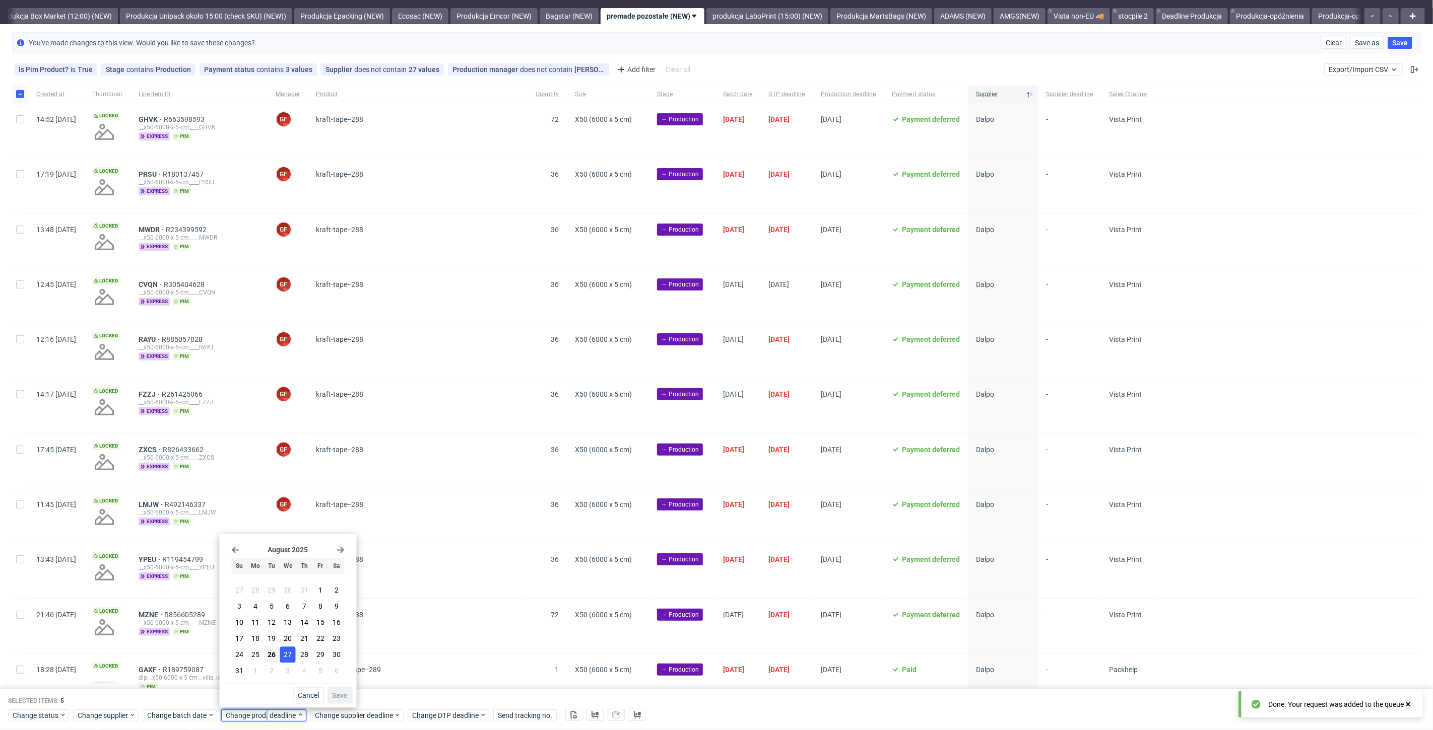
scroll to position [0, 0]
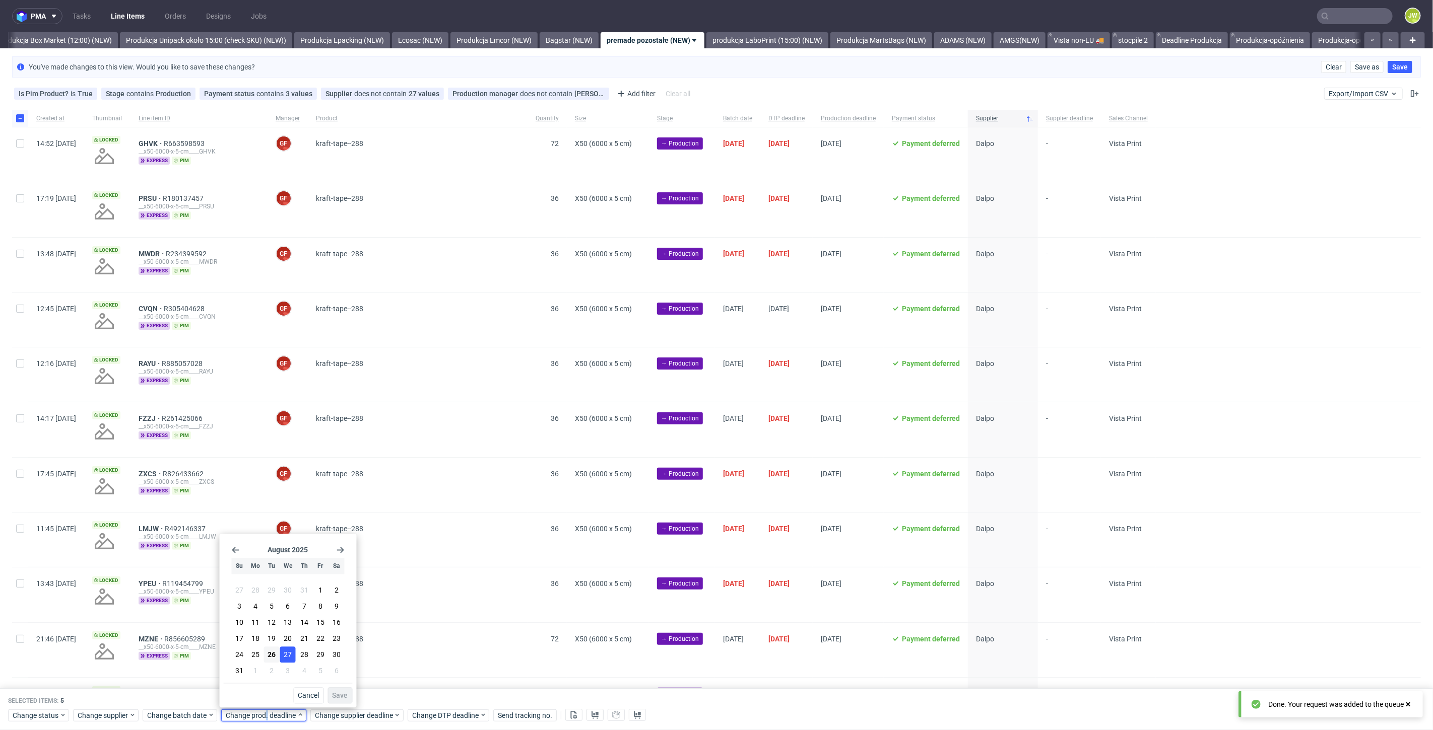
click at [286, 657] on span "27" at bounding box center [288, 655] width 8 height 10
click at [338, 696] on span "Save" at bounding box center [340, 696] width 16 height 7
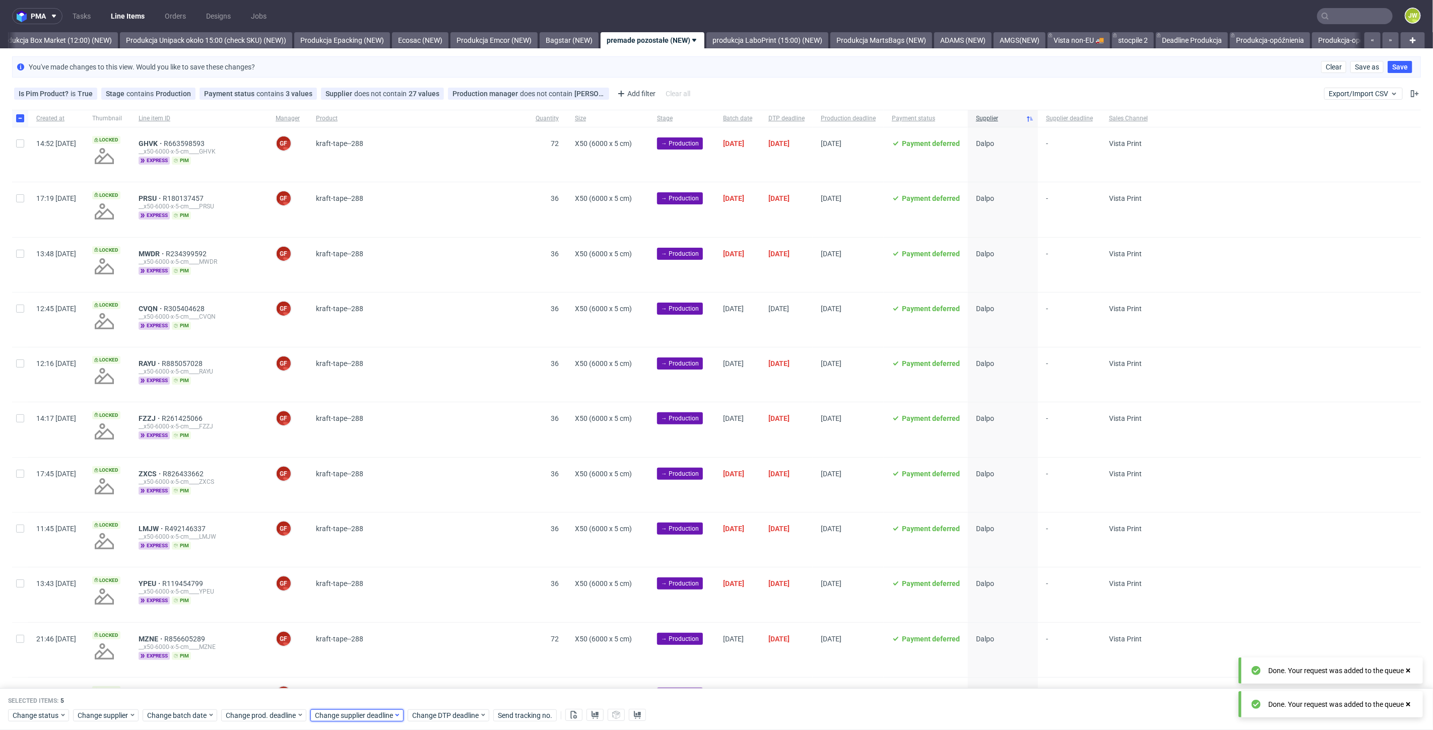
scroll to position [0, 1742]
click at [338, 715] on span "Change supplier deadline" at bounding box center [354, 716] width 79 height 10
click at [372, 658] on button "27" at bounding box center [377, 655] width 16 height 16
click at [430, 700] on span "Save" at bounding box center [430, 696] width 16 height 7
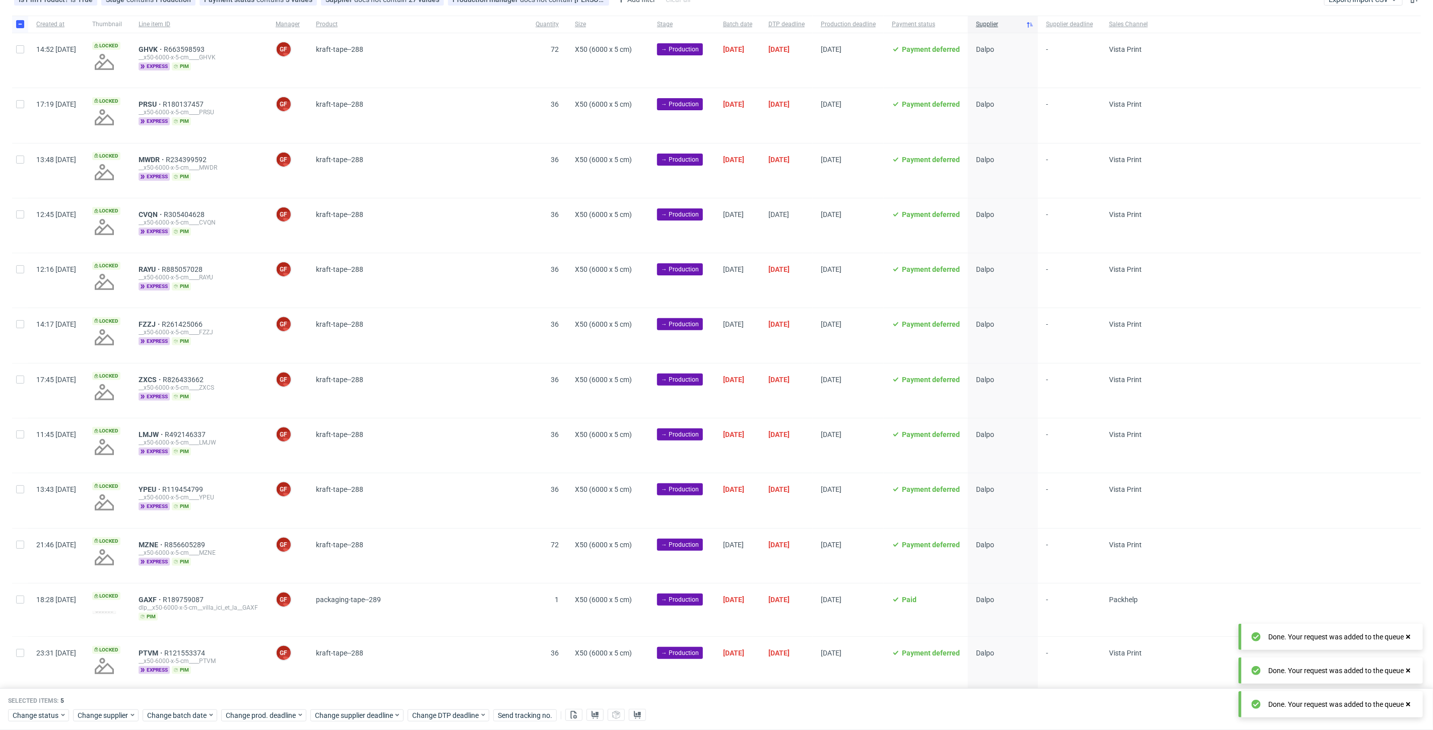
scroll to position [391, 0]
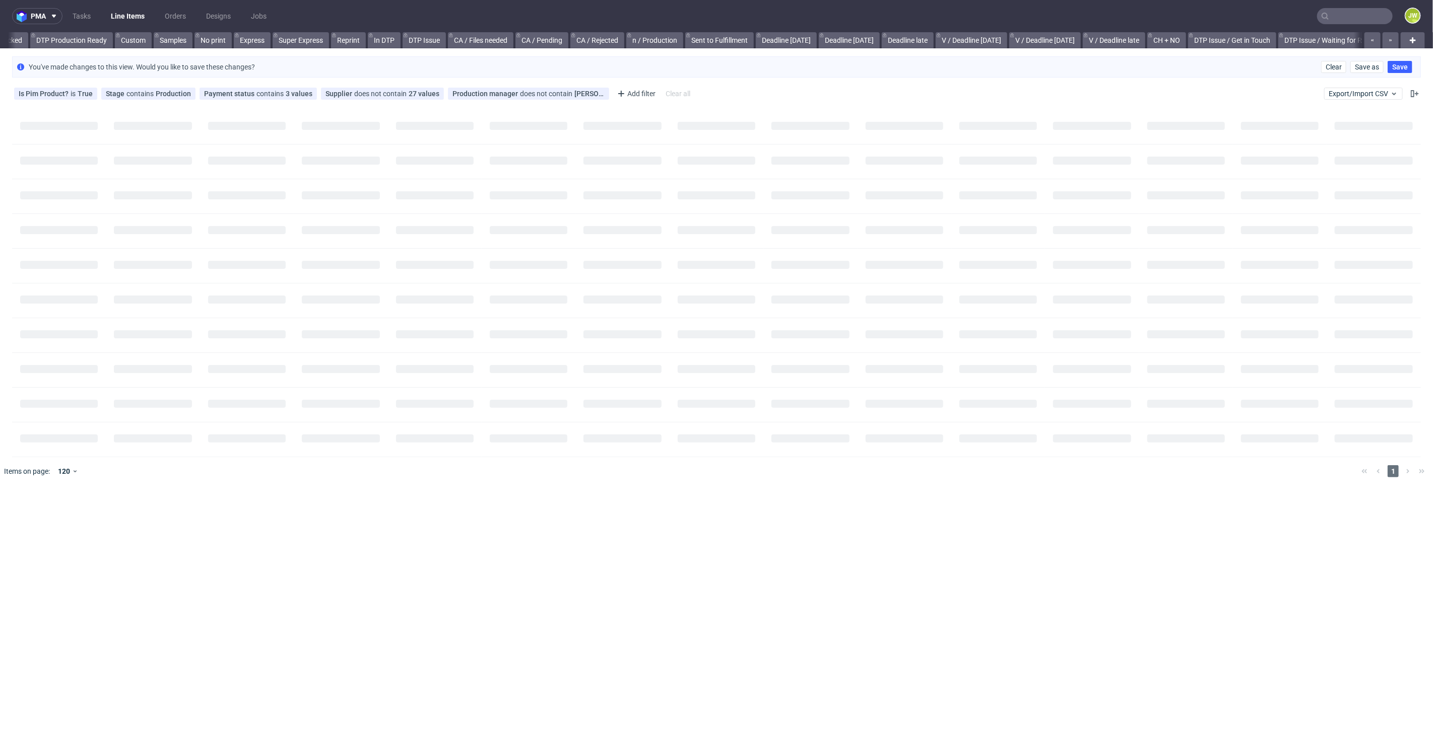
scroll to position [0, 1318]
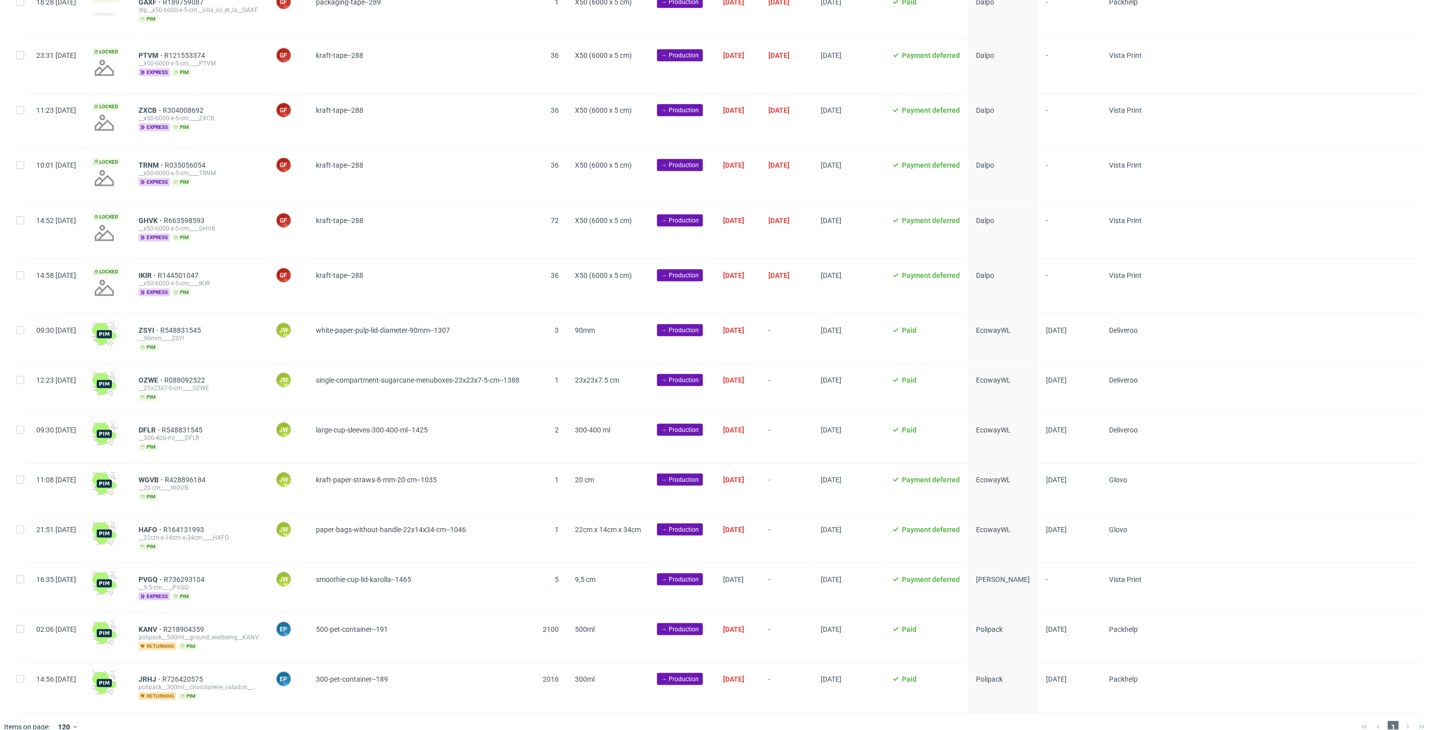
scroll to position [810, 0]
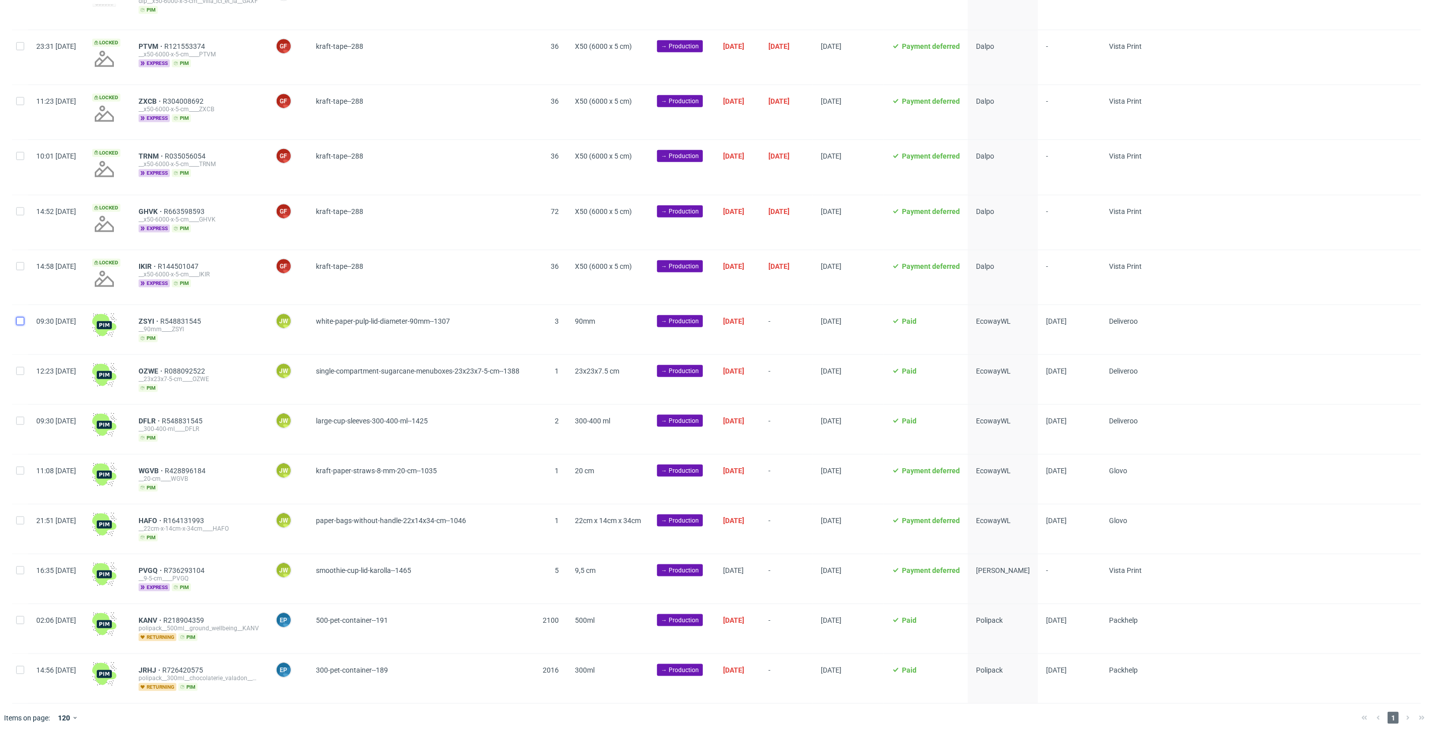
click at [17, 318] on input "checkbox" at bounding box center [20, 321] width 8 height 8
checkbox input "true"
click at [24, 370] on div at bounding box center [20, 379] width 16 height 49
checkbox input "true"
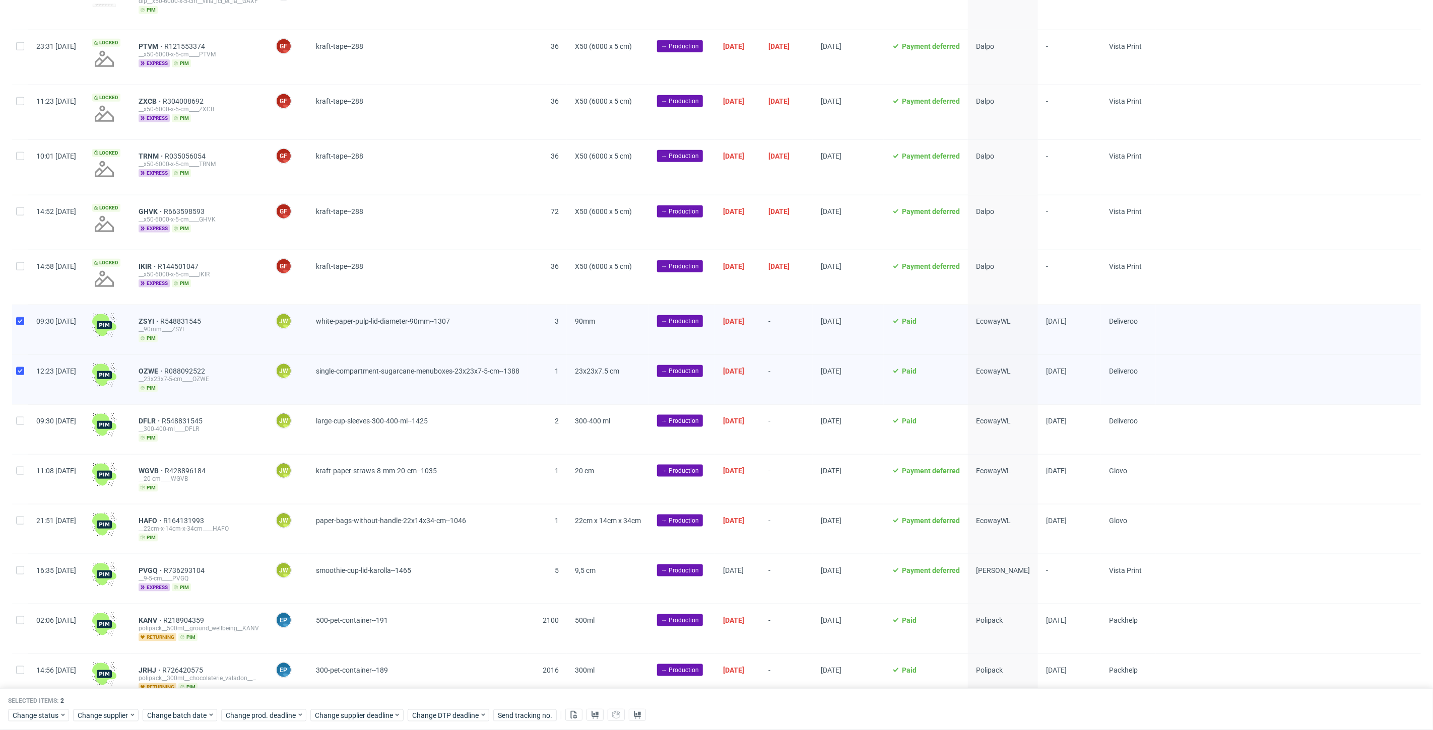
click at [24, 429] on div at bounding box center [20, 429] width 16 height 49
checkbox input "true"
drag, startPoint x: 18, startPoint y: 457, endPoint x: 14, endPoint y: 491, distance: 33.6
click at [18, 458] on div at bounding box center [20, 479] width 16 height 49
checkbox input "true"
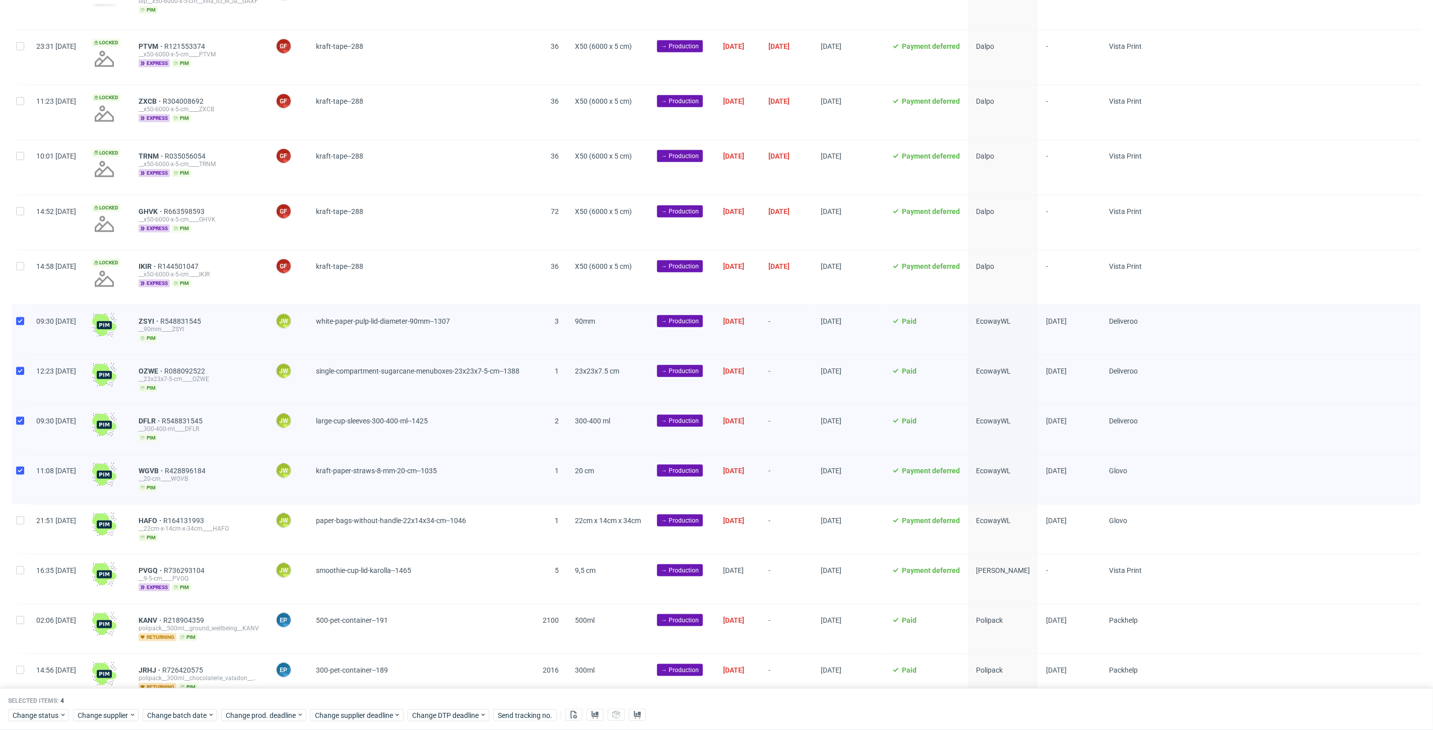
click at [14, 505] on div at bounding box center [20, 529] width 16 height 49
checkbox input "true"
click at [184, 723] on div "Selected items: 5 Change status Change supplier Change batch date Change prod. …" at bounding box center [716, 710] width 1433 height 42
click at [183, 722] on div "Selected items: 5 Change status Change supplier Change batch date Change prod. …" at bounding box center [716, 710] width 1433 height 42
click at [183, 721] on div "Change batch date" at bounding box center [180, 716] width 75 height 12
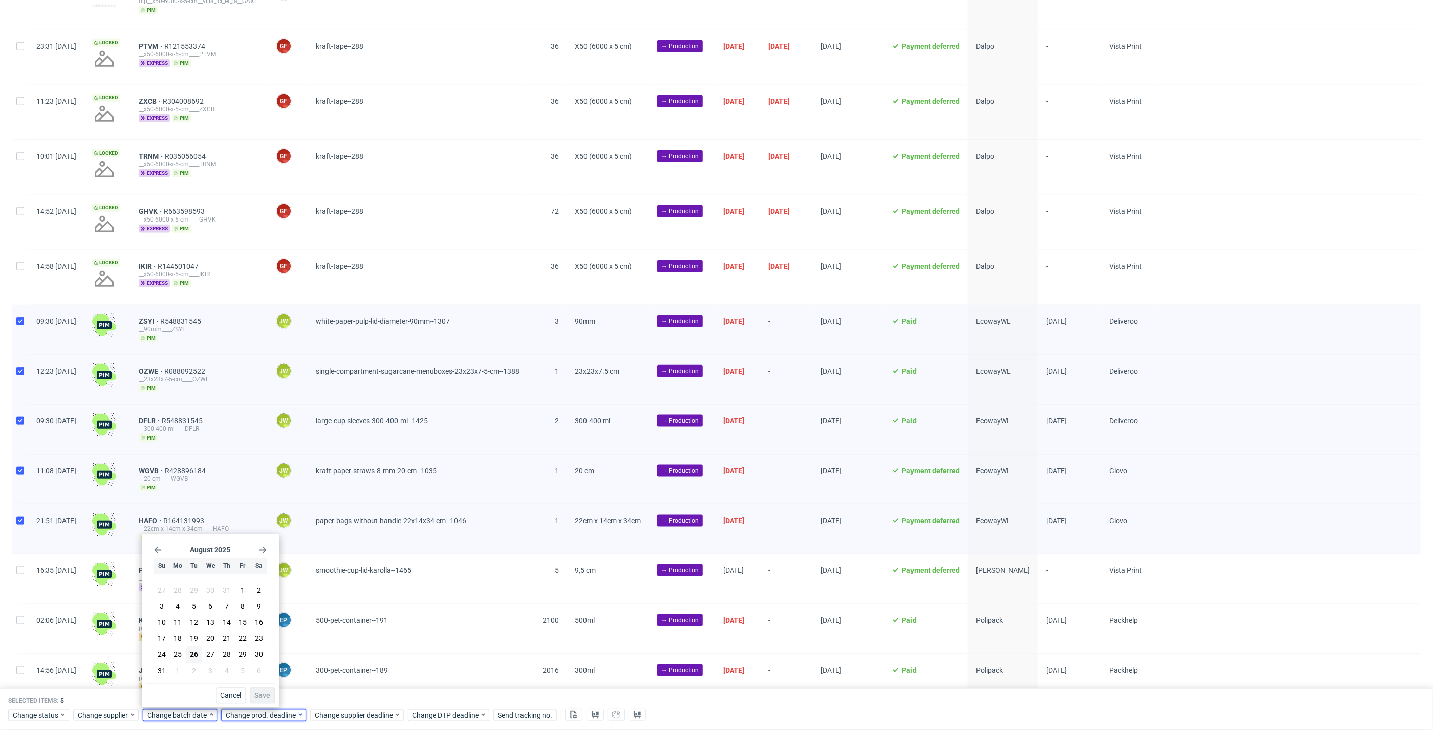
click at [254, 714] on span "Change prod. deadline" at bounding box center [261, 716] width 71 height 10
click at [302, 655] on span "28" at bounding box center [304, 655] width 8 height 10
click at [340, 699] on span "Save" at bounding box center [340, 696] width 16 height 7
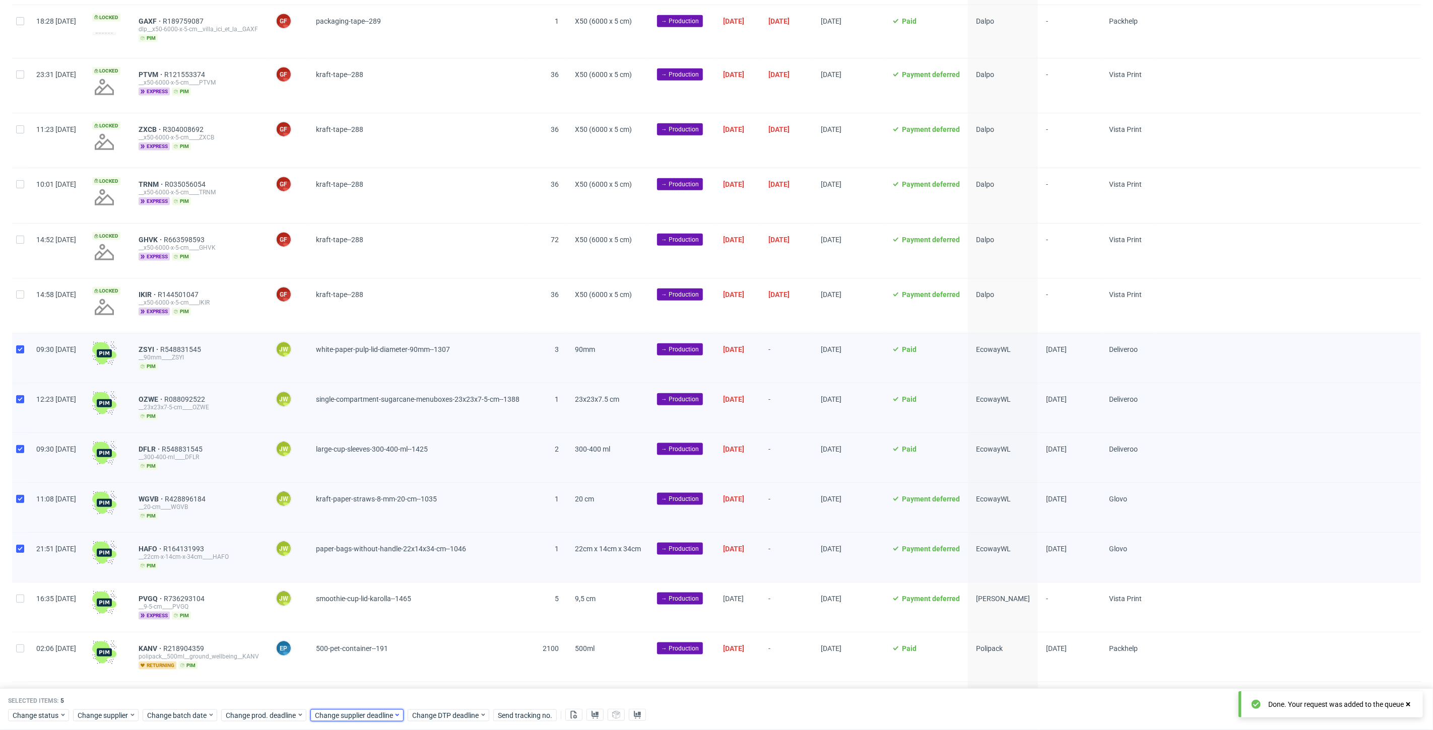
scroll to position [0, 1742]
click at [340, 717] on span "Change supplier deadline" at bounding box center [354, 716] width 79 height 10
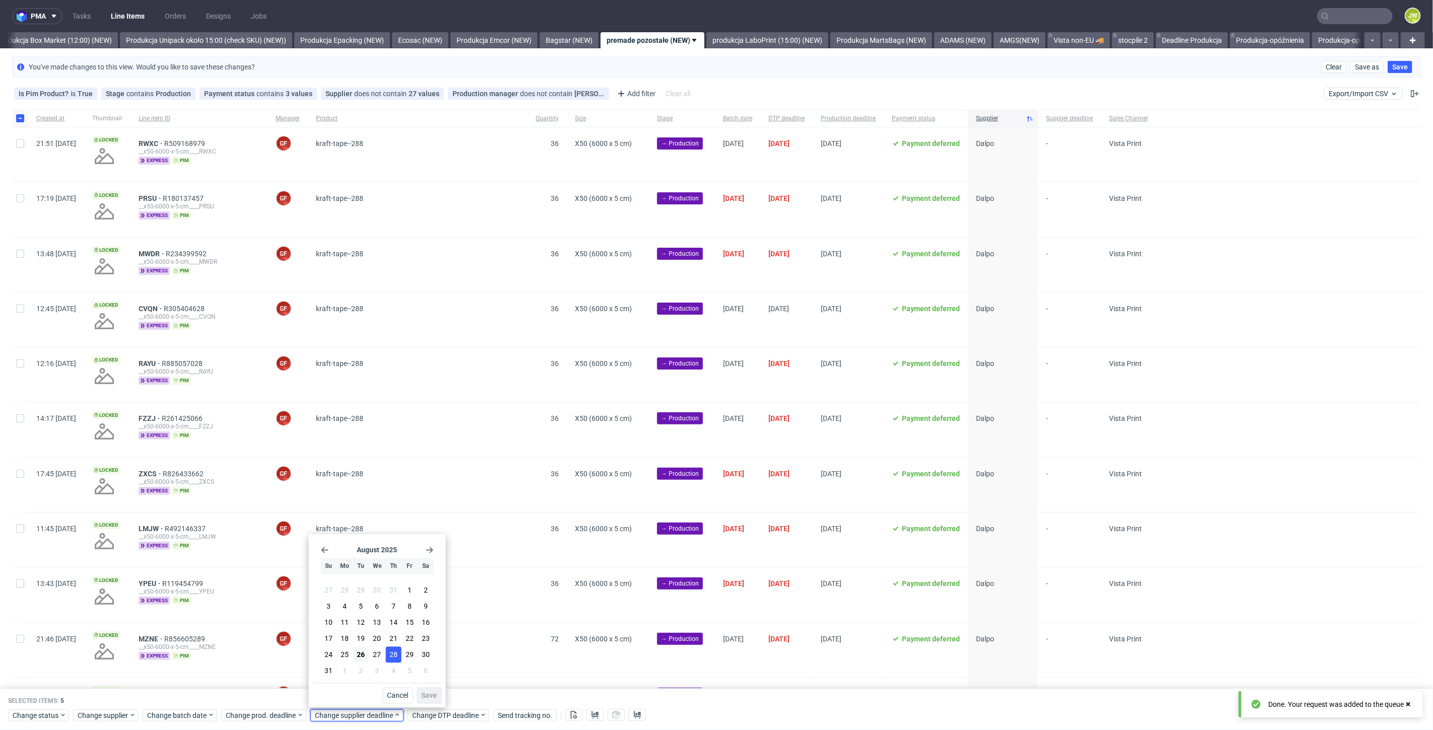
scroll to position [0, 0]
click at [400, 654] on button "28" at bounding box center [393, 655] width 16 height 16
click at [433, 696] on span "Save" at bounding box center [430, 696] width 16 height 7
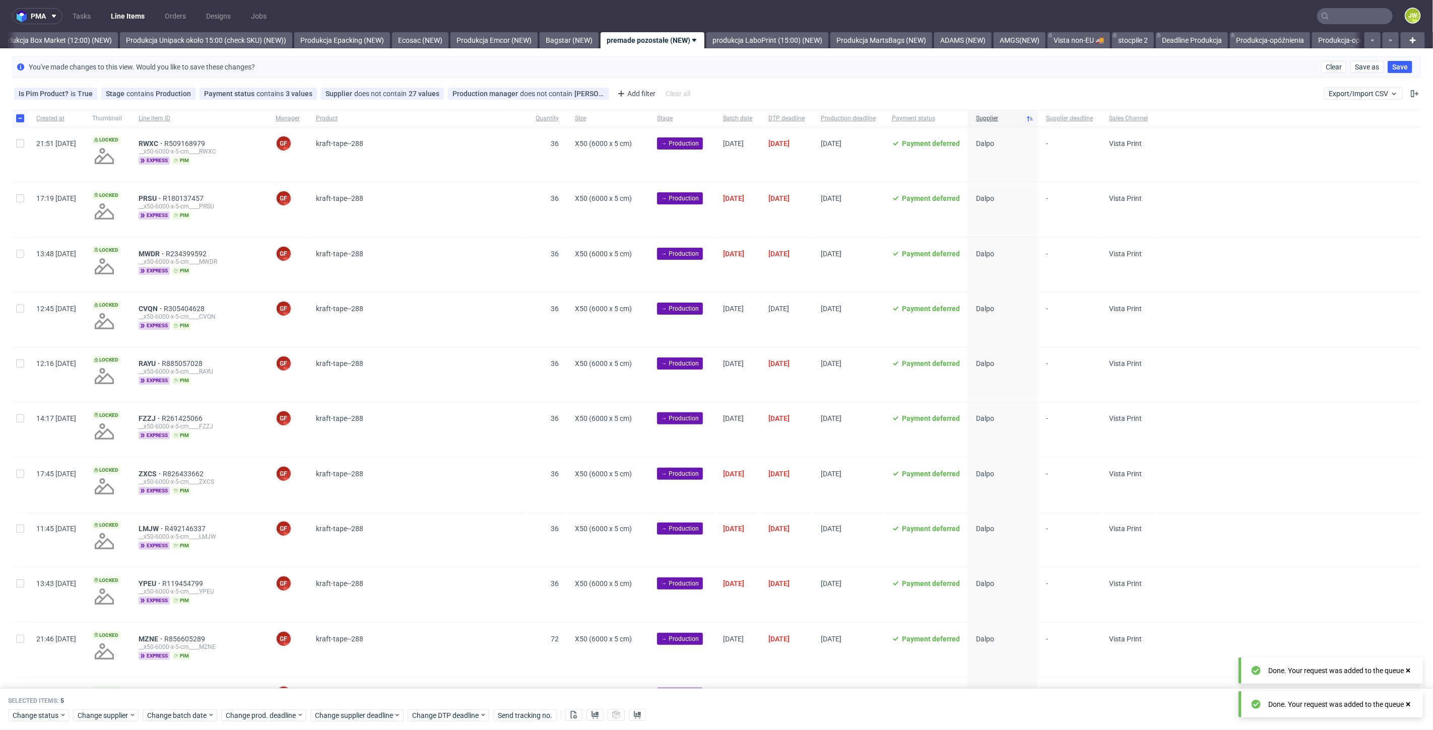
scroll to position [0, 1742]
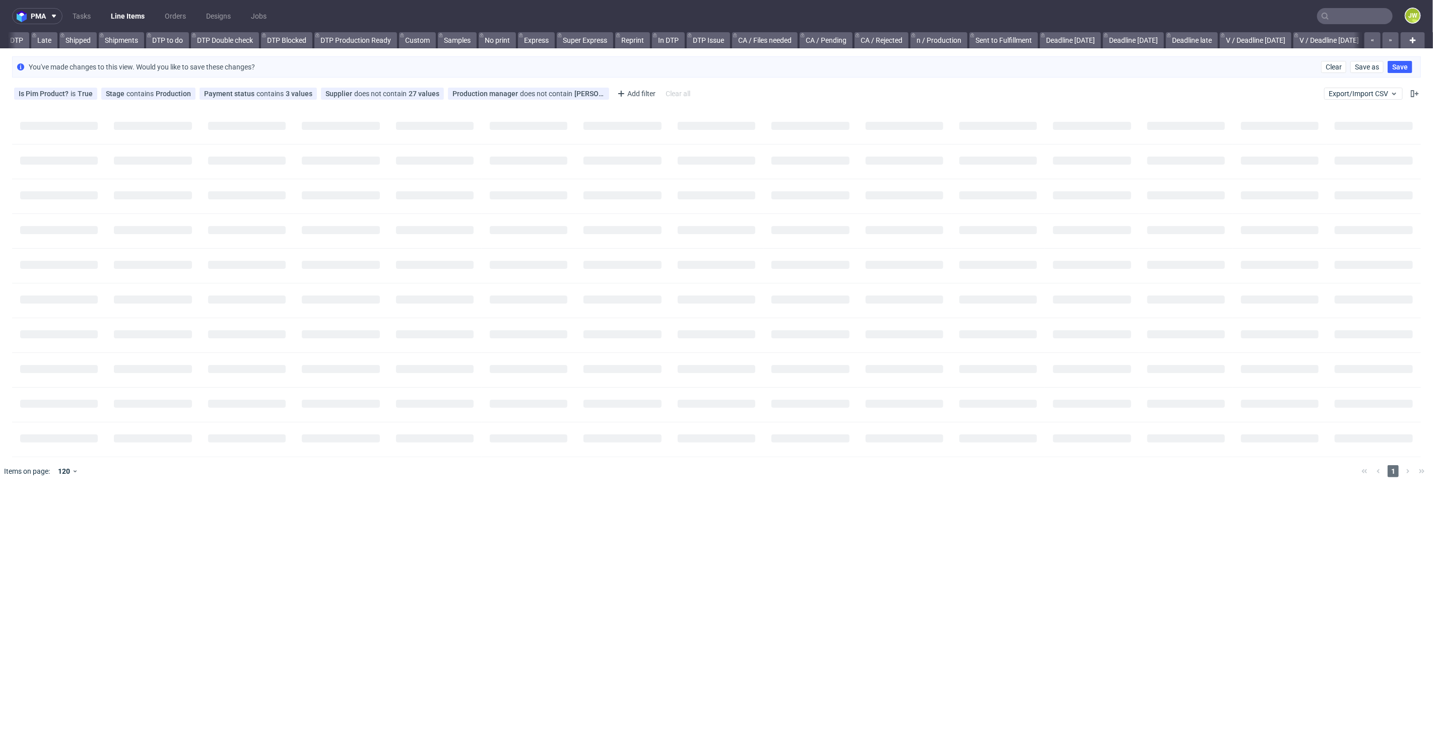
scroll to position [0, 182]
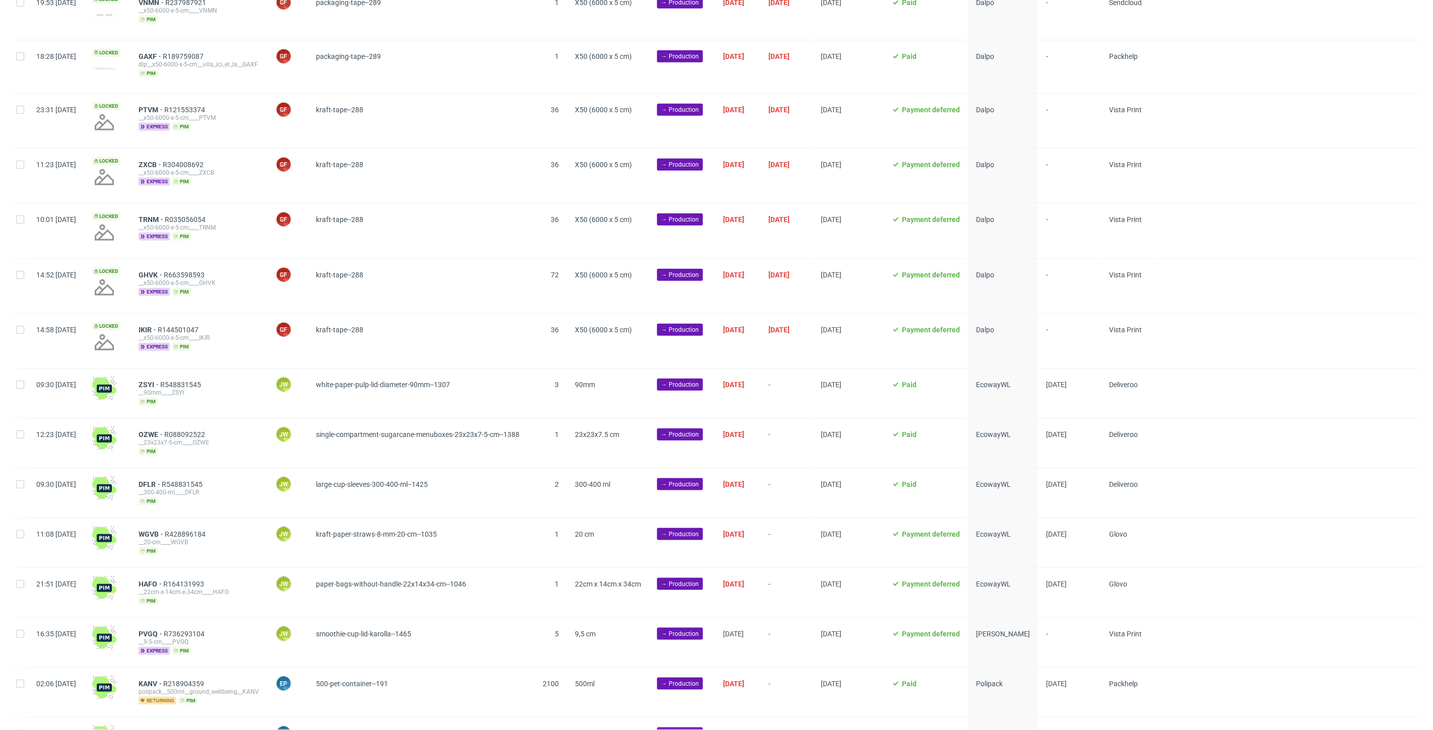
scroll to position [810, 0]
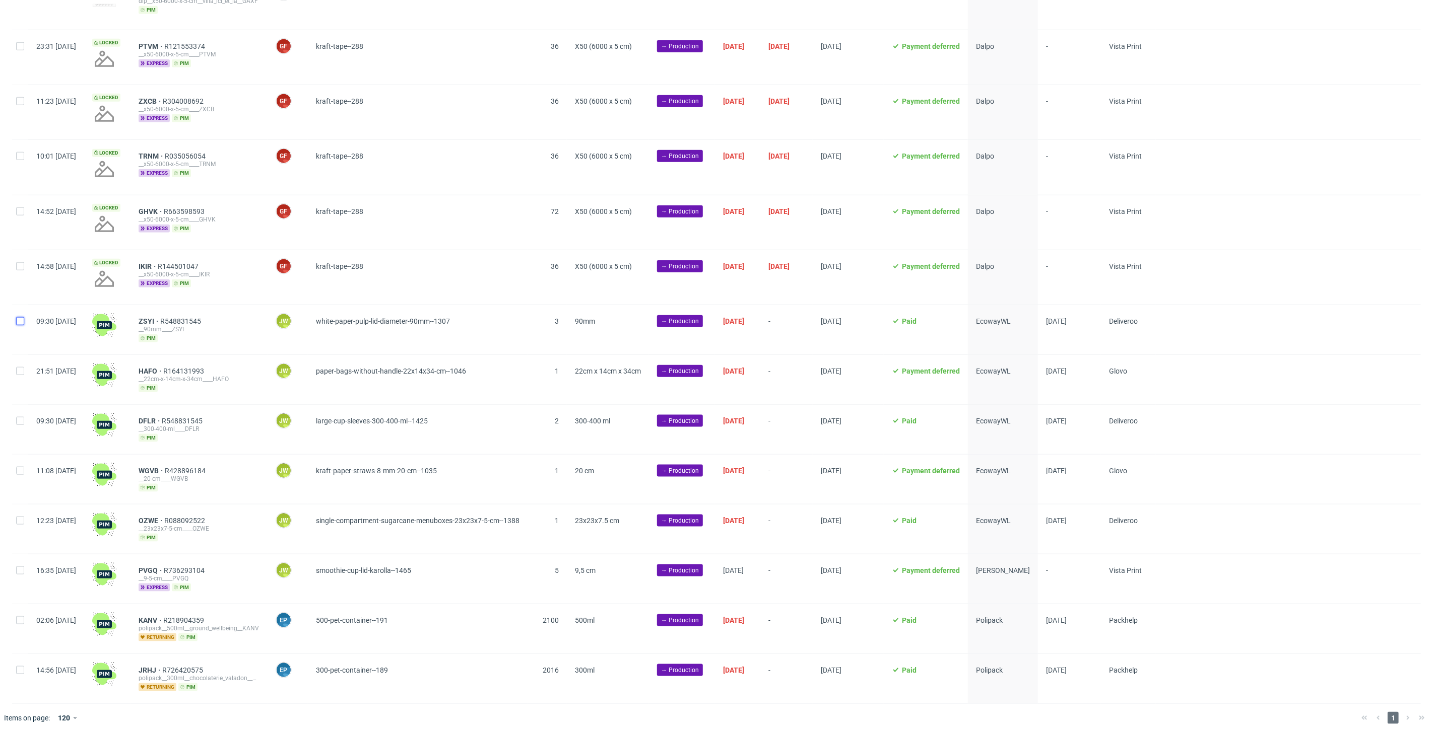
click at [17, 319] on input "checkbox" at bounding box center [20, 321] width 8 height 8
checkbox input "true"
click at [22, 367] on input "checkbox" at bounding box center [20, 371] width 8 height 8
checkbox input "true"
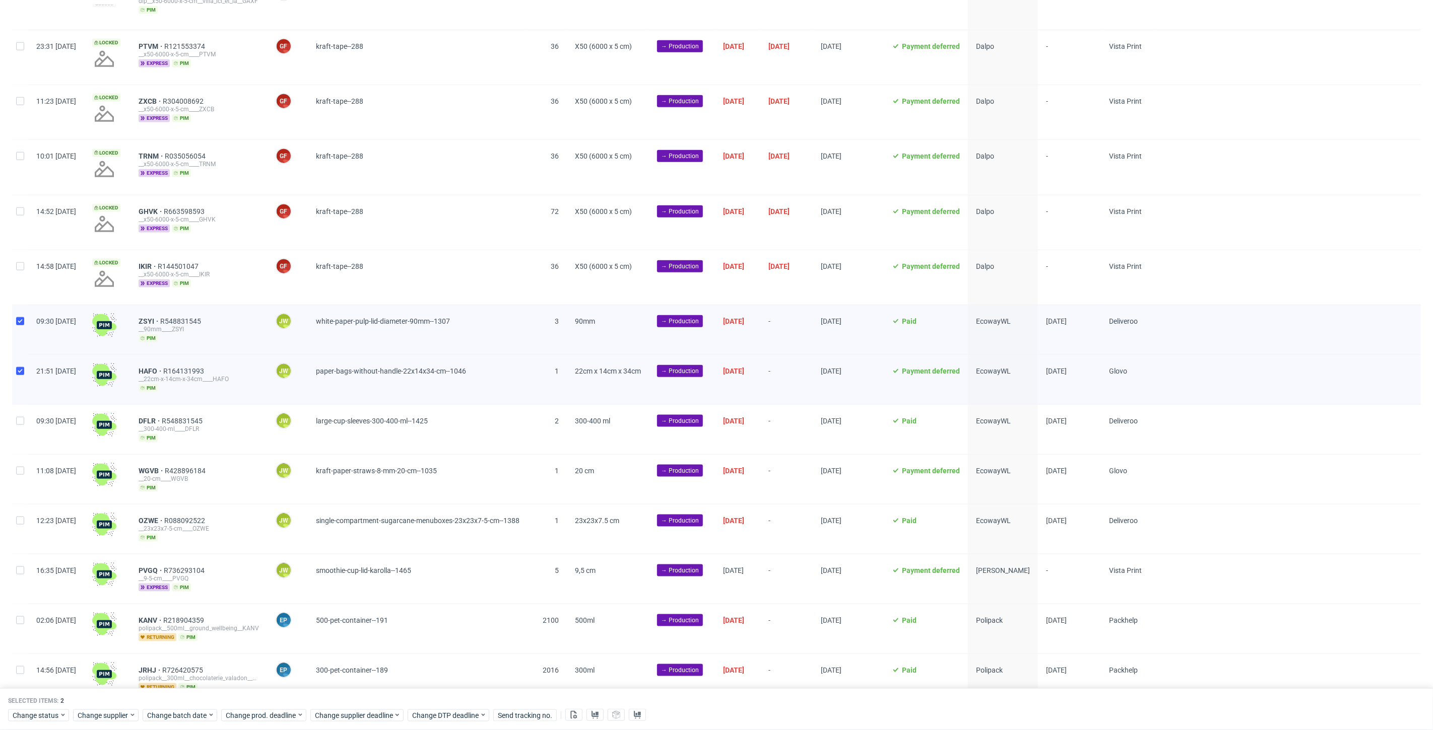
click at [23, 427] on div at bounding box center [20, 429] width 16 height 49
checkbox input "true"
drag, startPoint x: 17, startPoint y: 476, endPoint x: 15, endPoint y: 496, distance: 20.7
click at [17, 477] on div at bounding box center [20, 479] width 16 height 49
checkbox input "true"
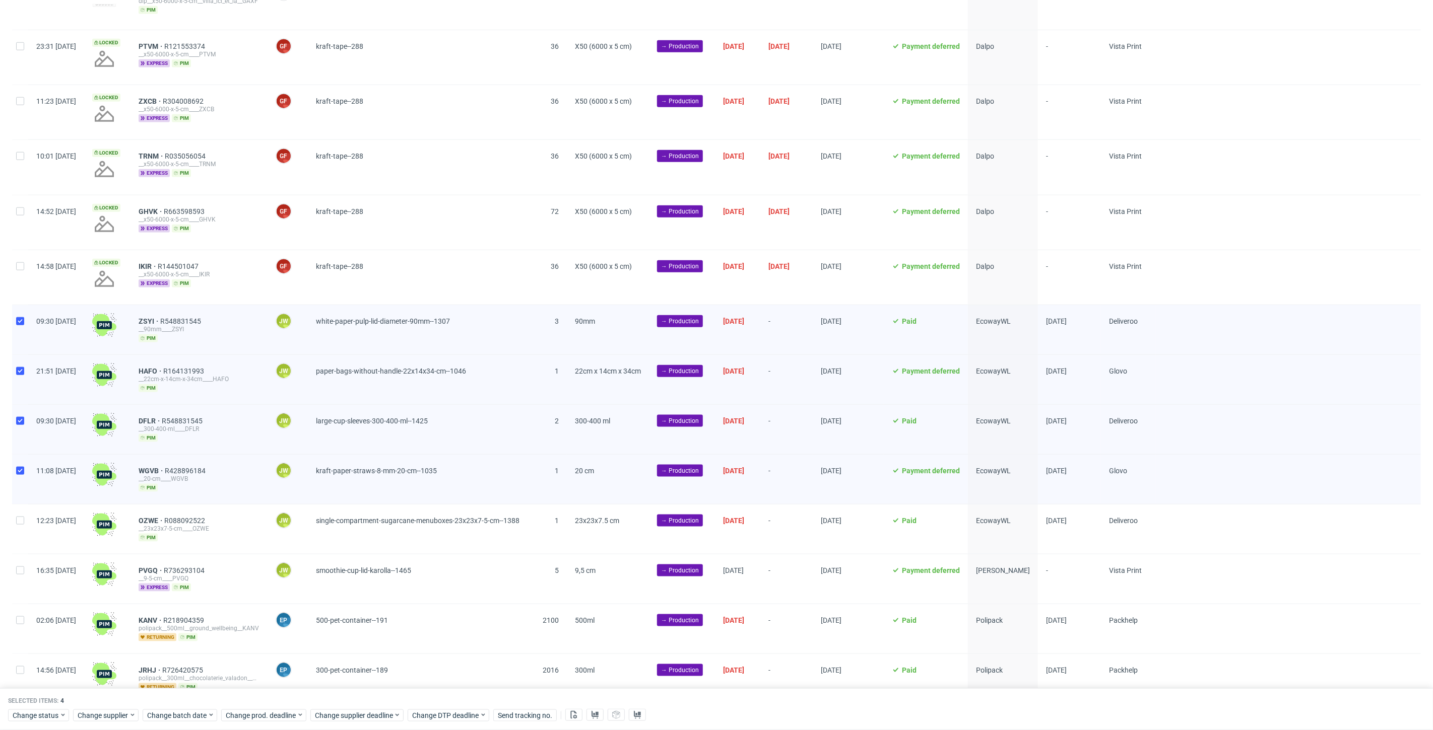
click at [16, 510] on div at bounding box center [20, 529] width 16 height 49
checkbox input "true"
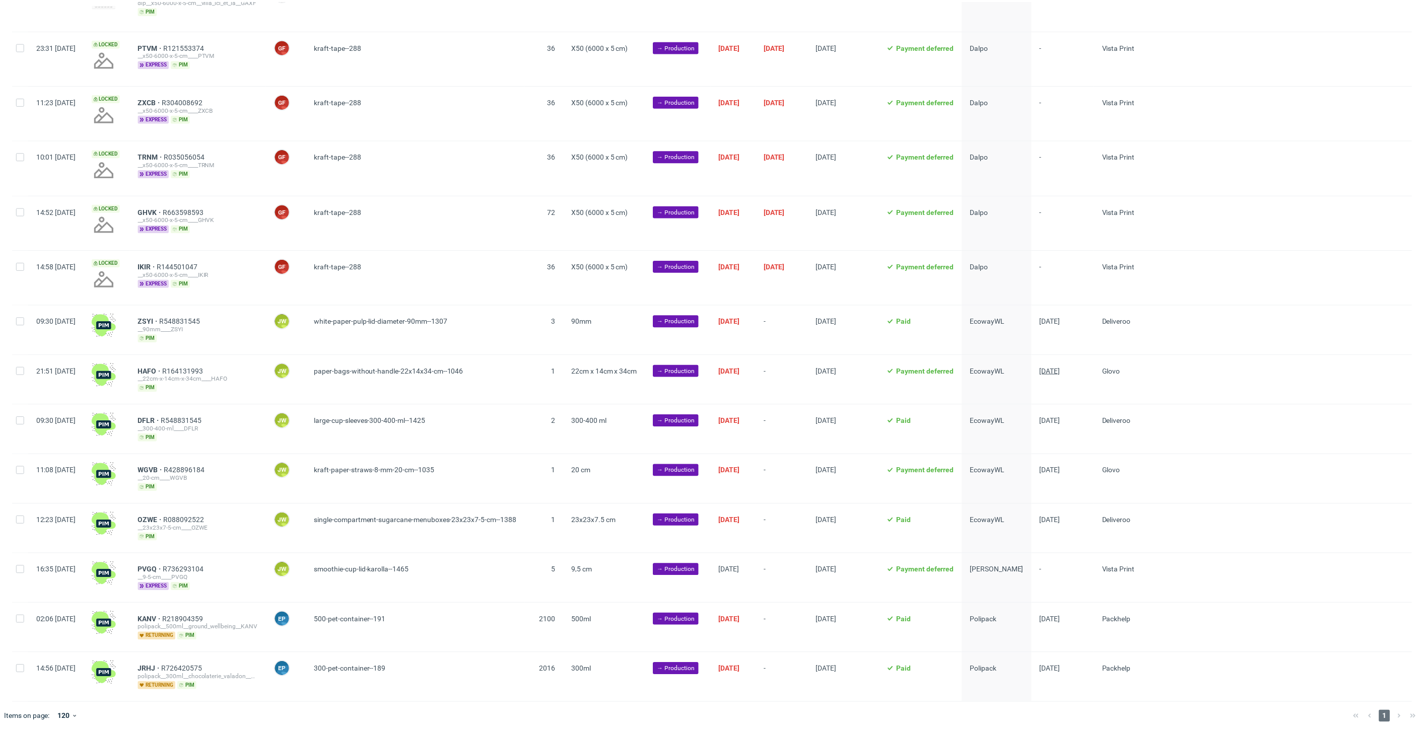
scroll to position [810, 0]
click at [31, 320] on div "09:30 [DATE]" at bounding box center [56, 329] width 56 height 49
click at [22, 321] on input "checkbox" at bounding box center [20, 321] width 8 height 8
checkbox input "true"
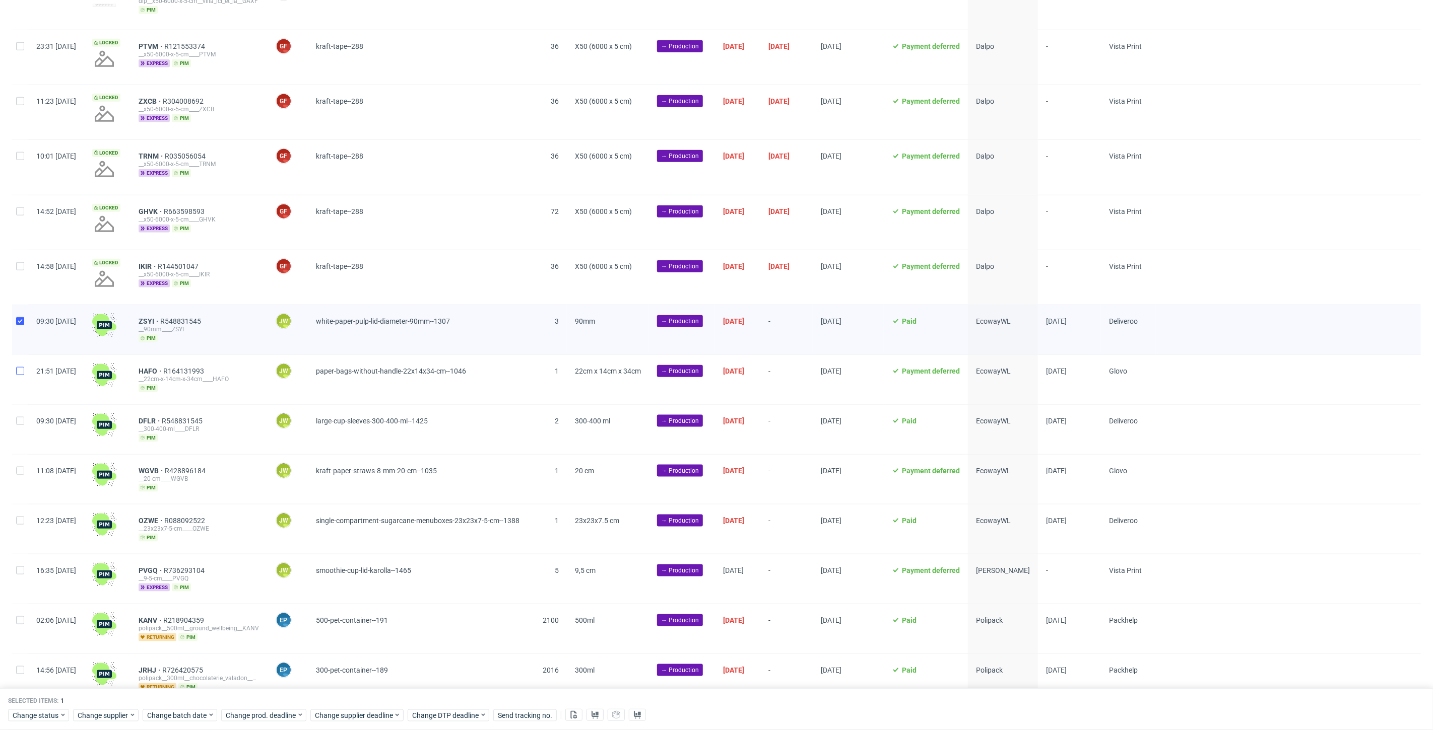
click at [21, 365] on div at bounding box center [20, 379] width 16 height 49
checkbox input "true"
click at [19, 417] on input "checkbox" at bounding box center [20, 421] width 8 height 8
checkbox input "true"
click at [18, 473] on div at bounding box center [20, 479] width 16 height 49
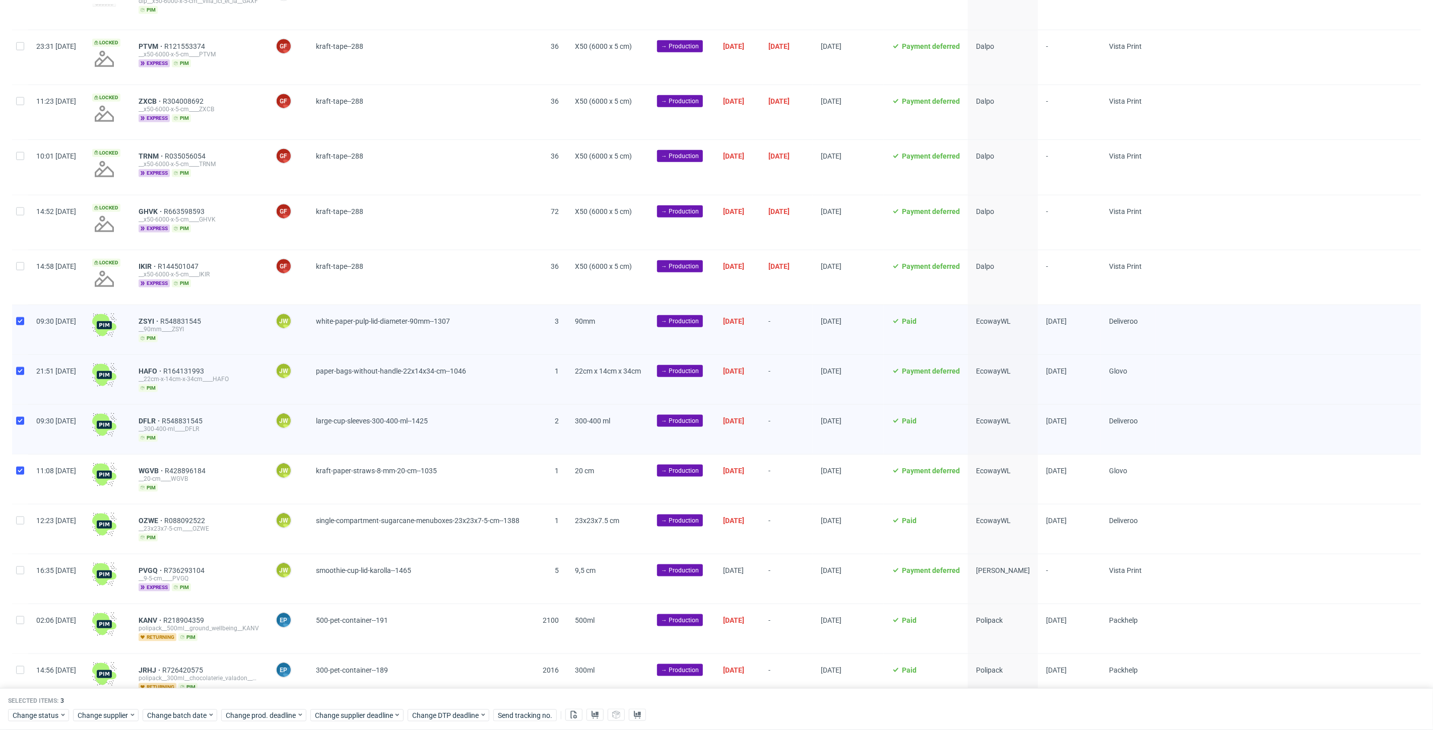
checkbox input "true"
click at [19, 517] on input "checkbox" at bounding box center [20, 521] width 8 height 8
checkbox input "true"
click at [595, 714] on use at bounding box center [594, 715] width 7 height 8
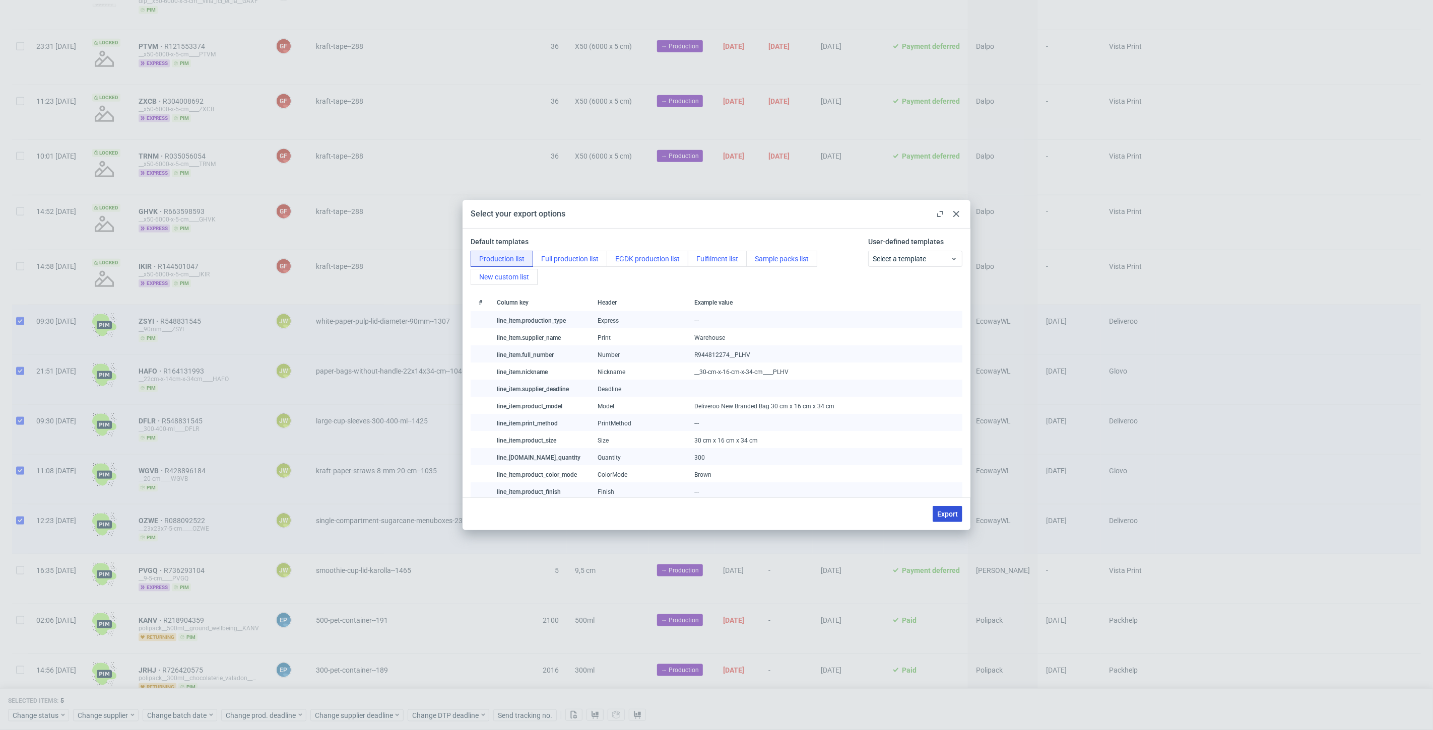
click at [944, 520] on button "Export" at bounding box center [947, 514] width 30 height 16
checkbox input "false"
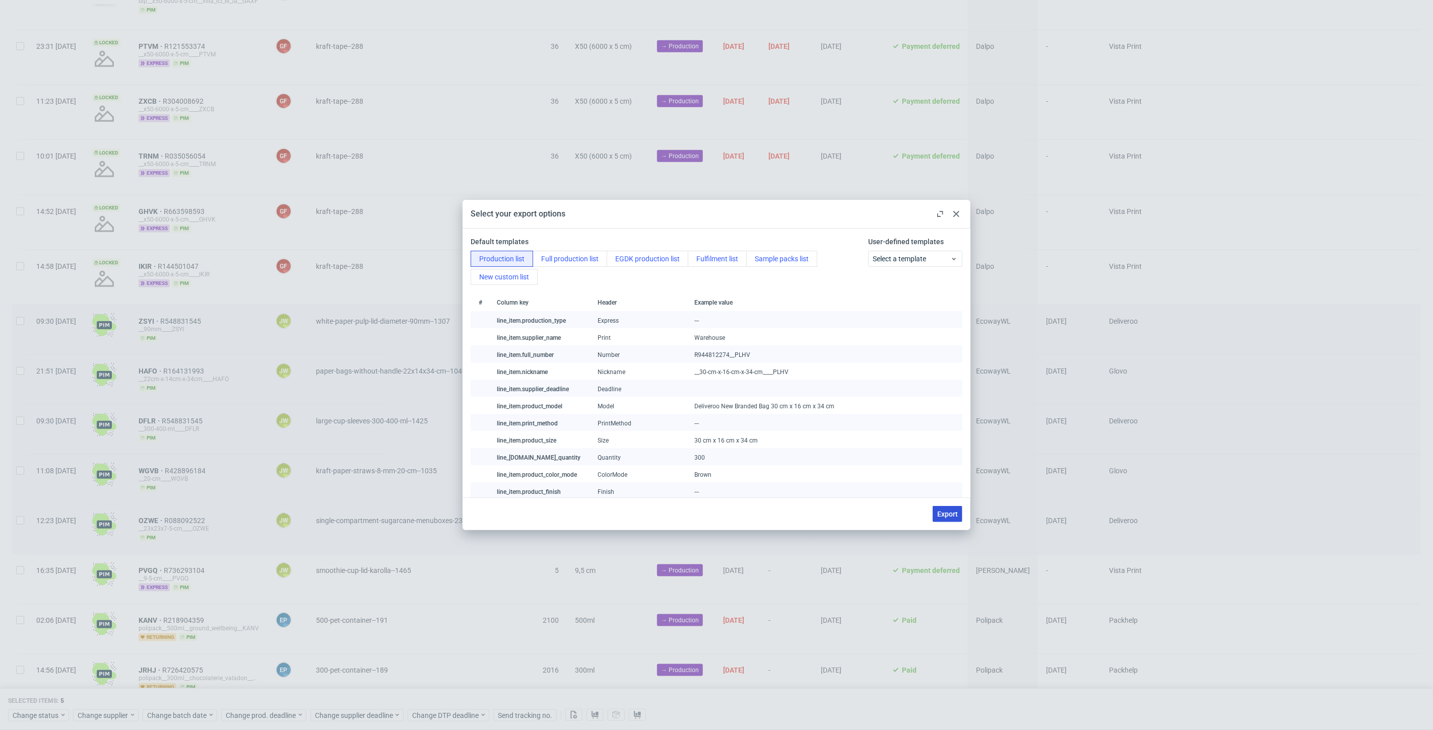
checkbox input "false"
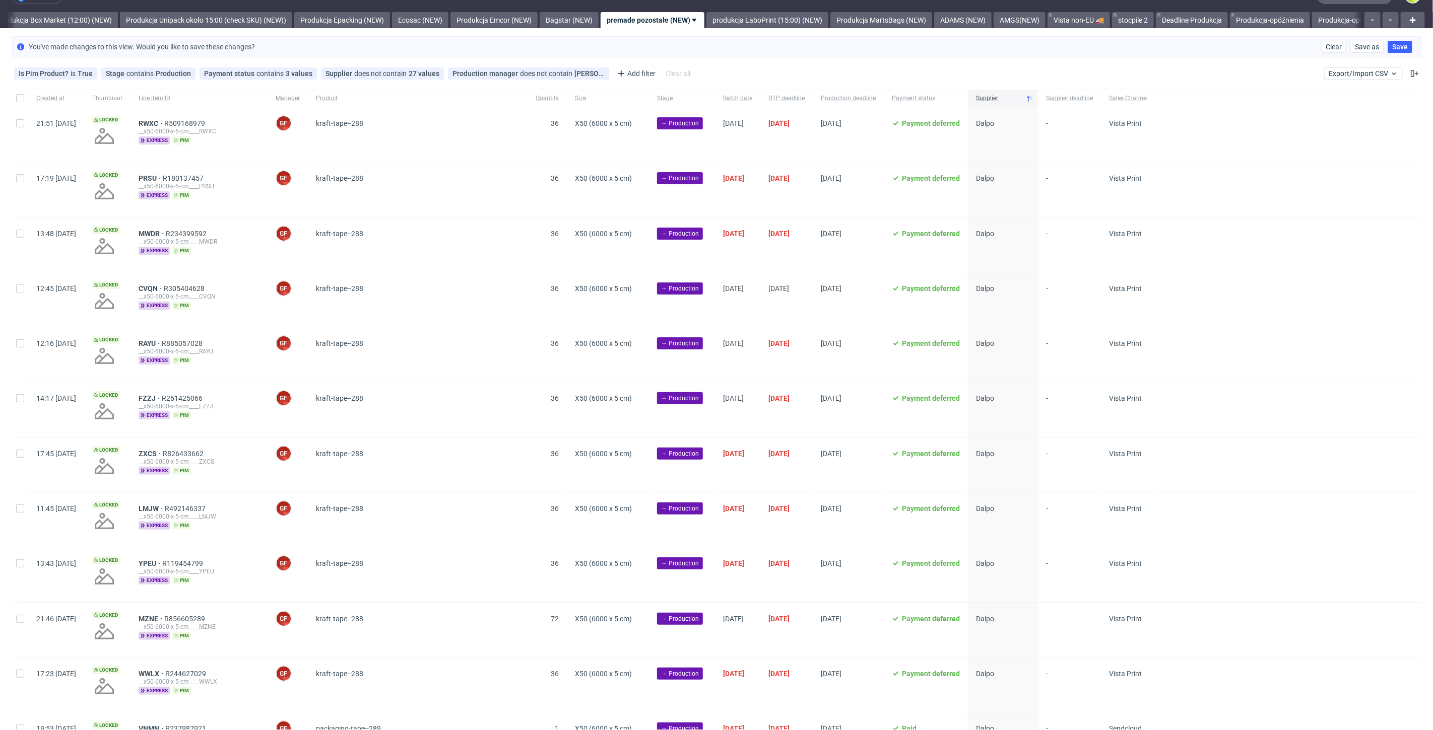
scroll to position [0, 0]
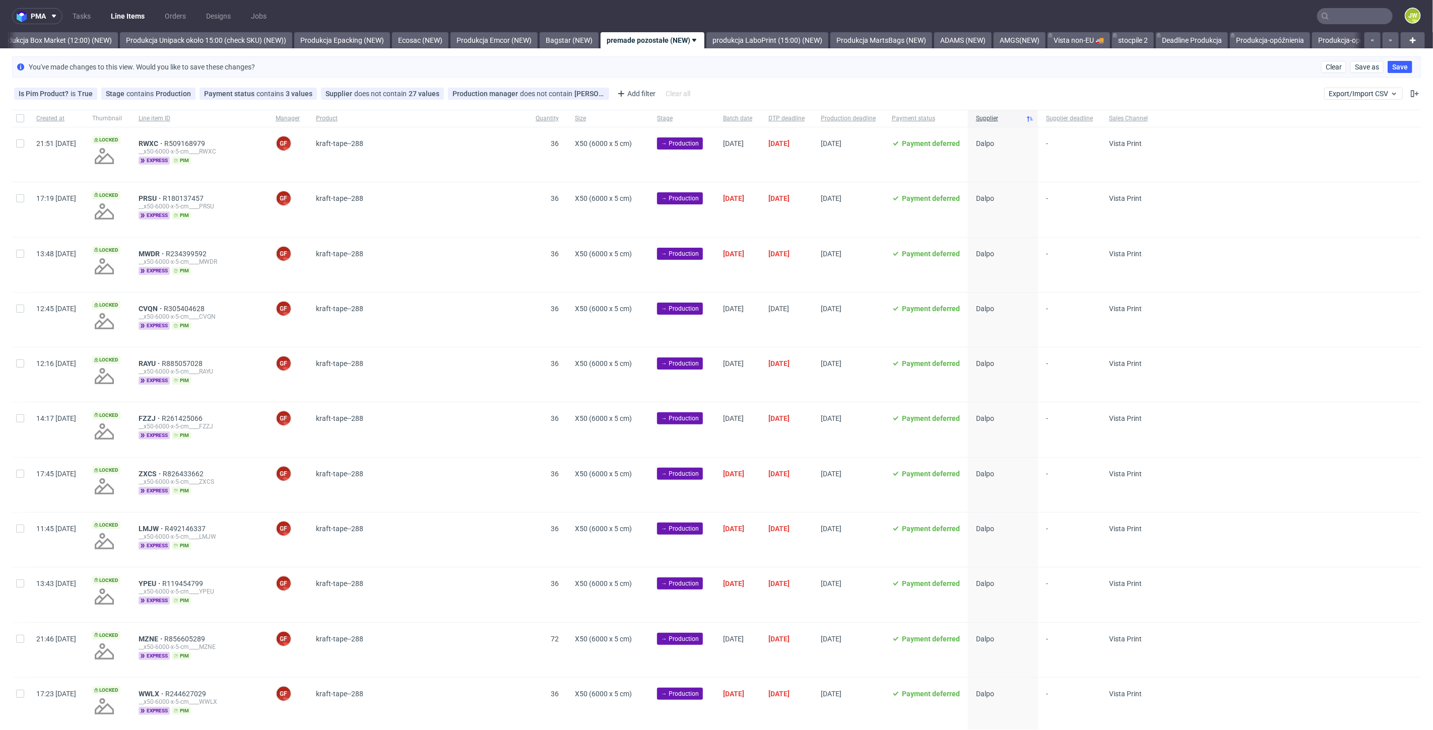
drag, startPoint x: 1328, startPoint y: 322, endPoint x: 1324, endPoint y: 318, distance: 6.1
click at [1329, 322] on div at bounding box center [1288, 320] width 265 height 54
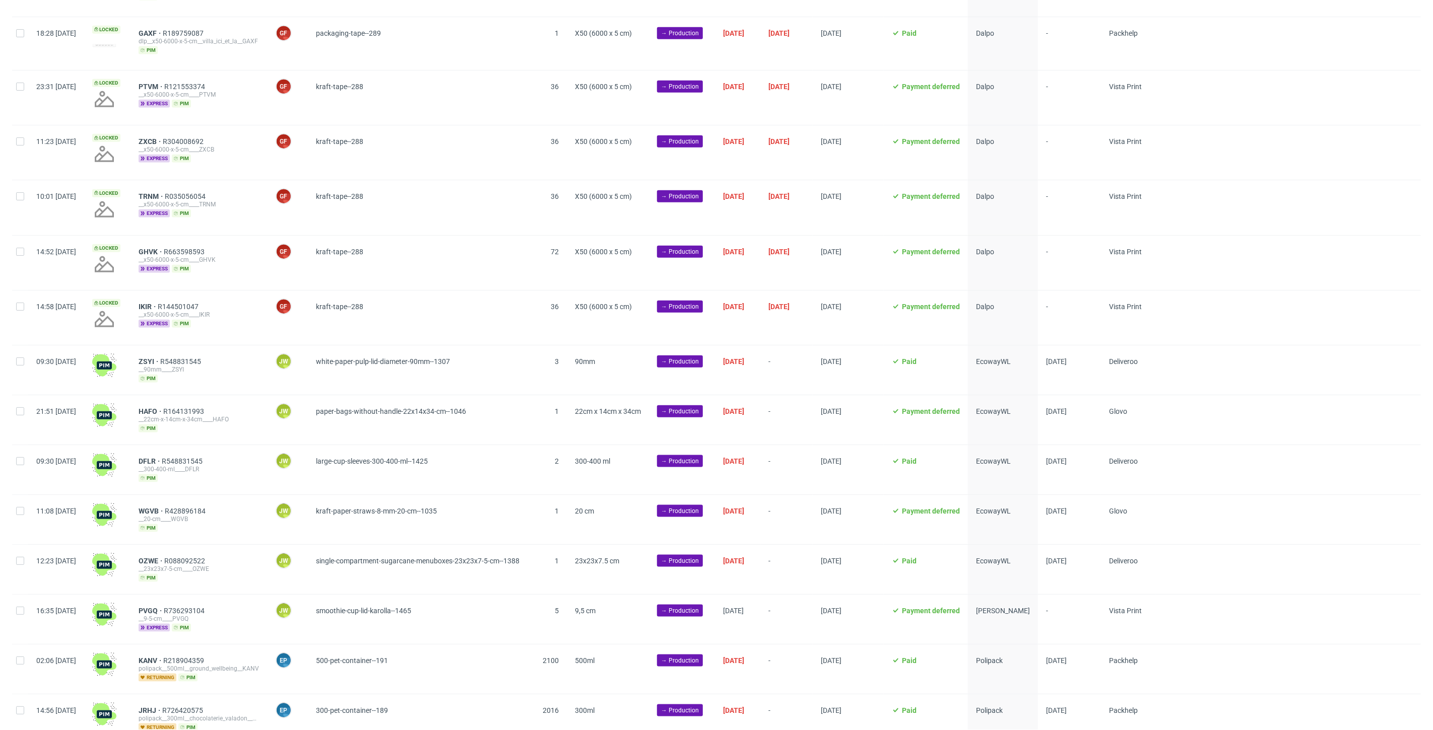
scroll to position [810, 0]
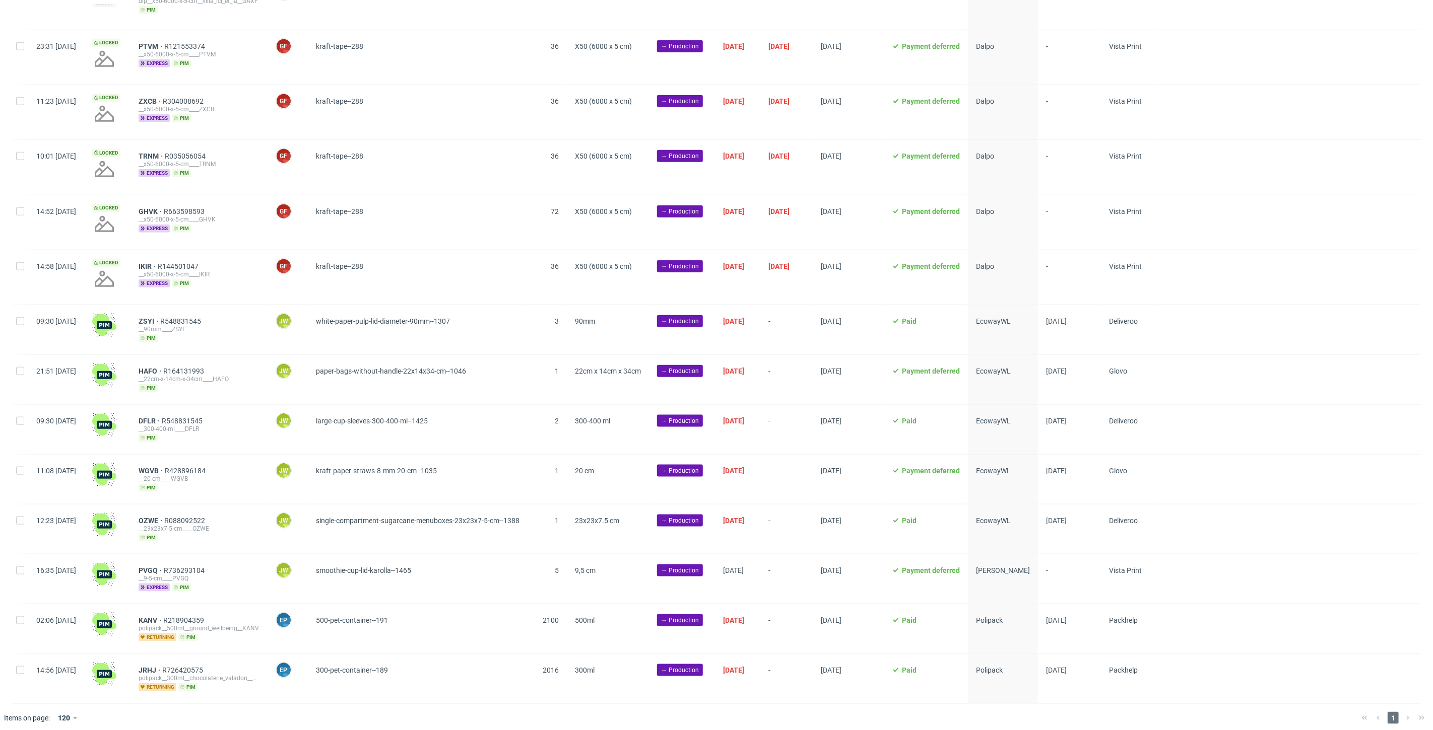
click at [15, 321] on div at bounding box center [20, 329] width 16 height 49
checkbox input "true"
click at [26, 364] on div at bounding box center [20, 379] width 16 height 49
checkbox input "true"
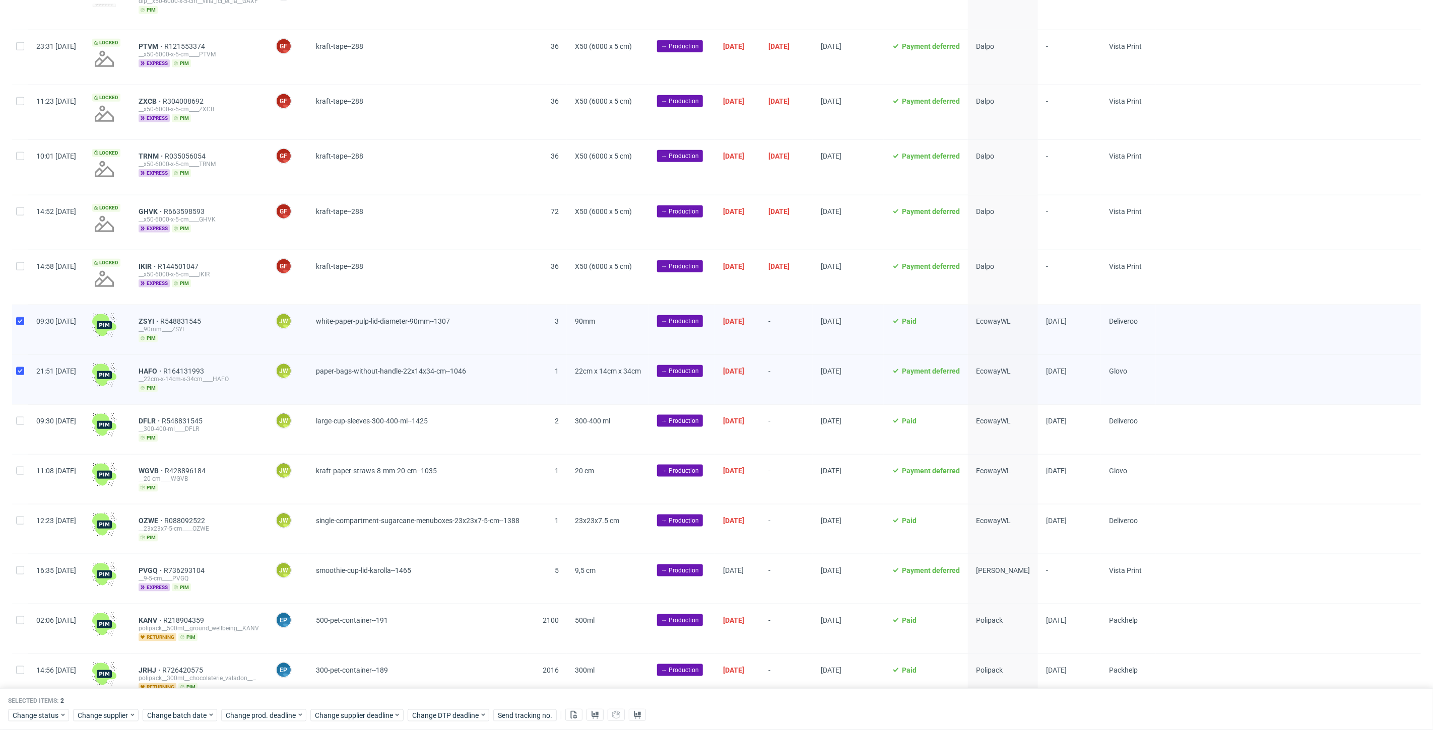
click at [26, 411] on div at bounding box center [20, 429] width 16 height 49
checkbox input "true"
click at [24, 467] on div at bounding box center [20, 479] width 16 height 49
checkbox input "true"
click at [16, 517] on input "checkbox" at bounding box center [20, 521] width 8 height 8
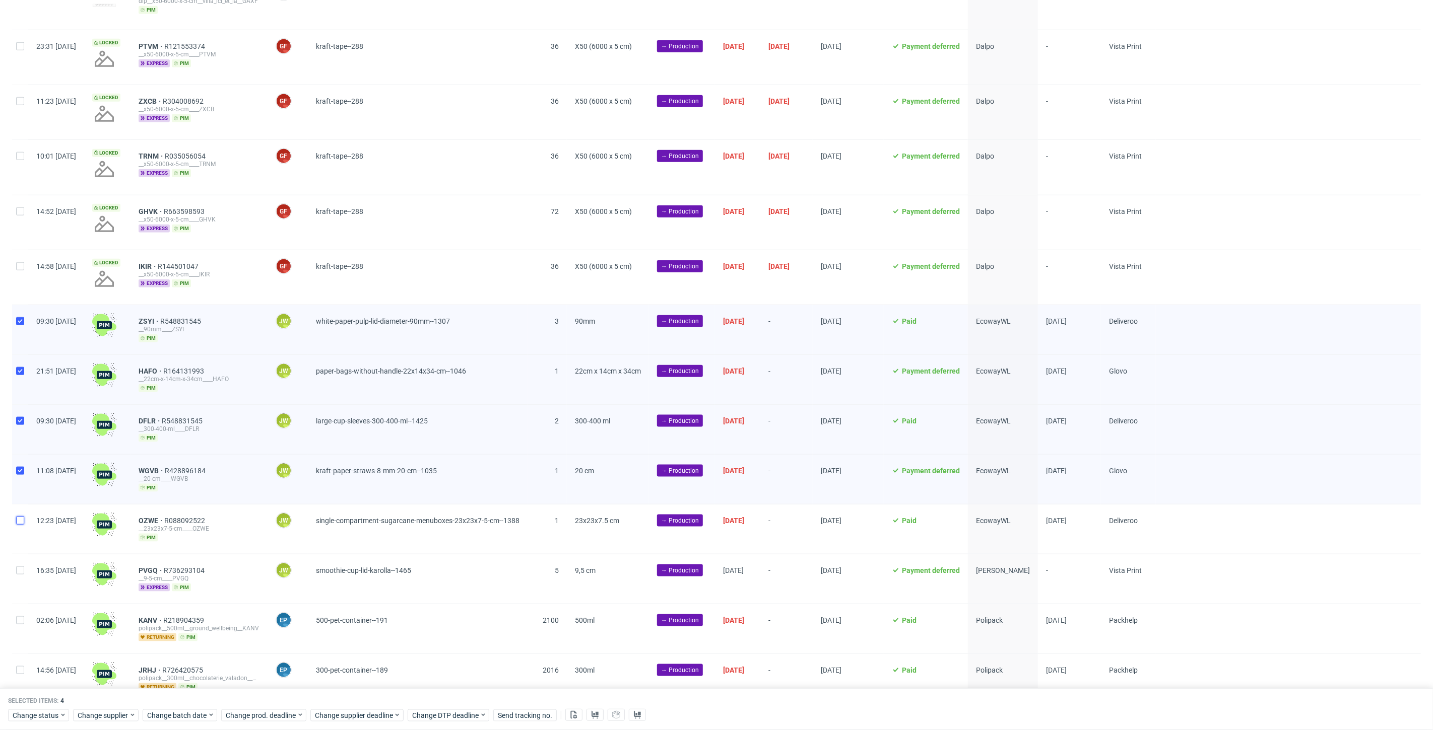
checkbox input "true"
click at [24, 717] on span "Change status" at bounding box center [36, 716] width 47 height 10
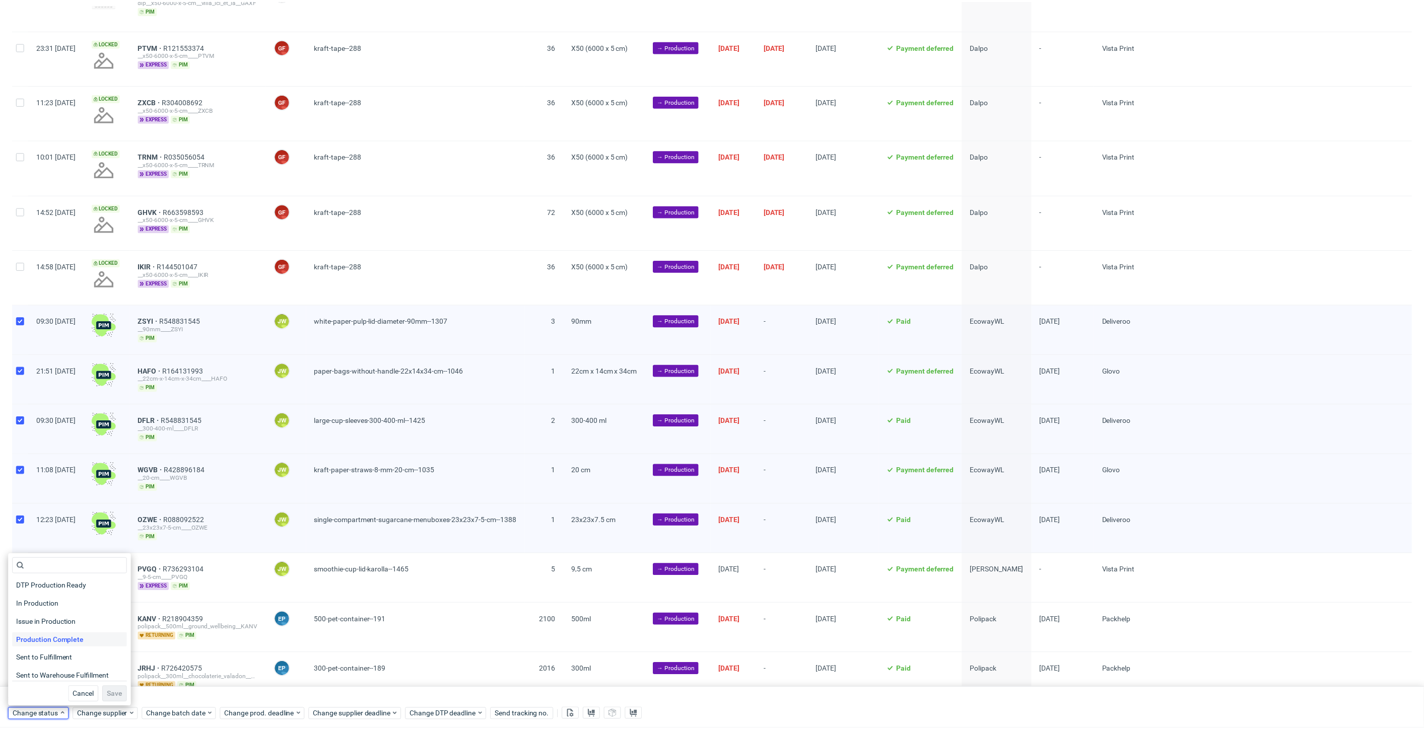
scroll to position [131, 0]
click at [36, 607] on span "In Production" at bounding box center [37, 602] width 51 height 14
click at [103, 691] on button "Save" at bounding box center [115, 696] width 25 height 16
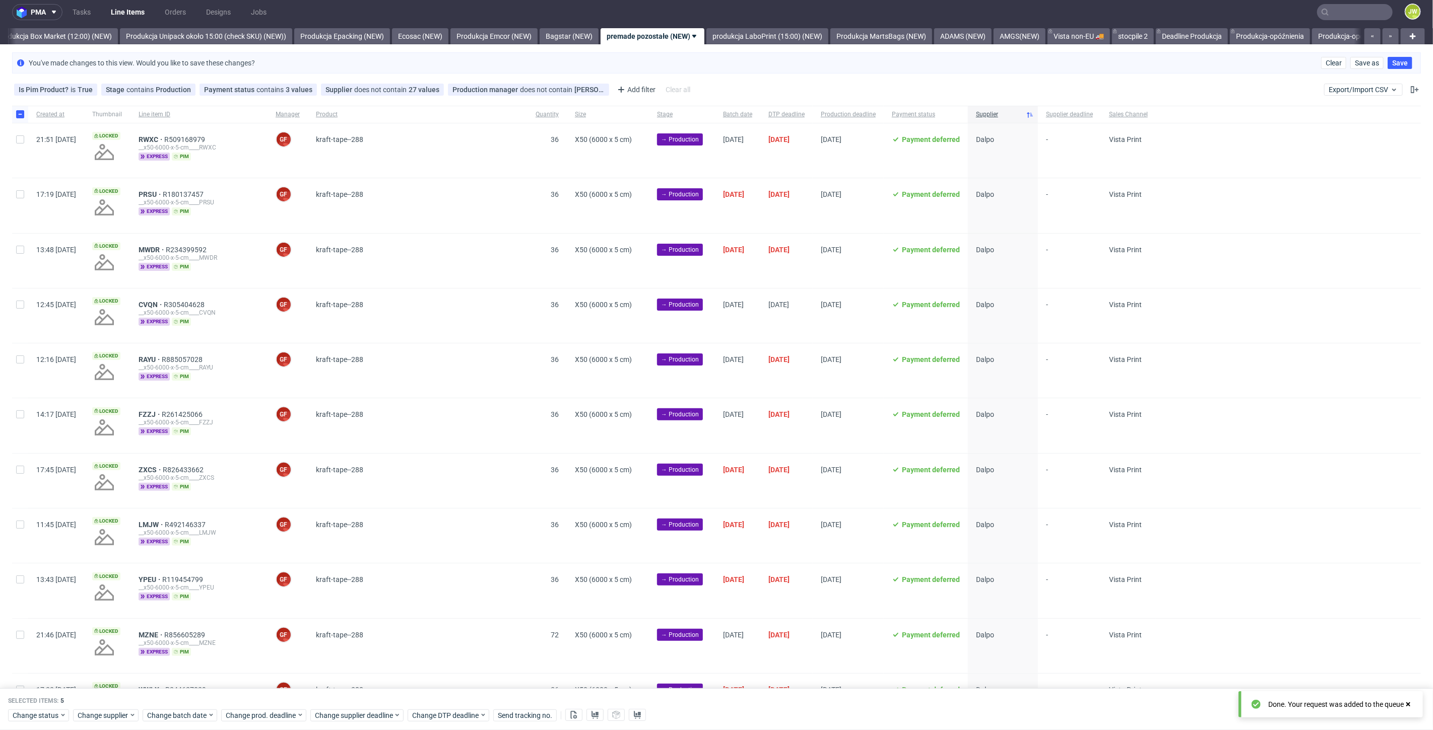
scroll to position [0, 0]
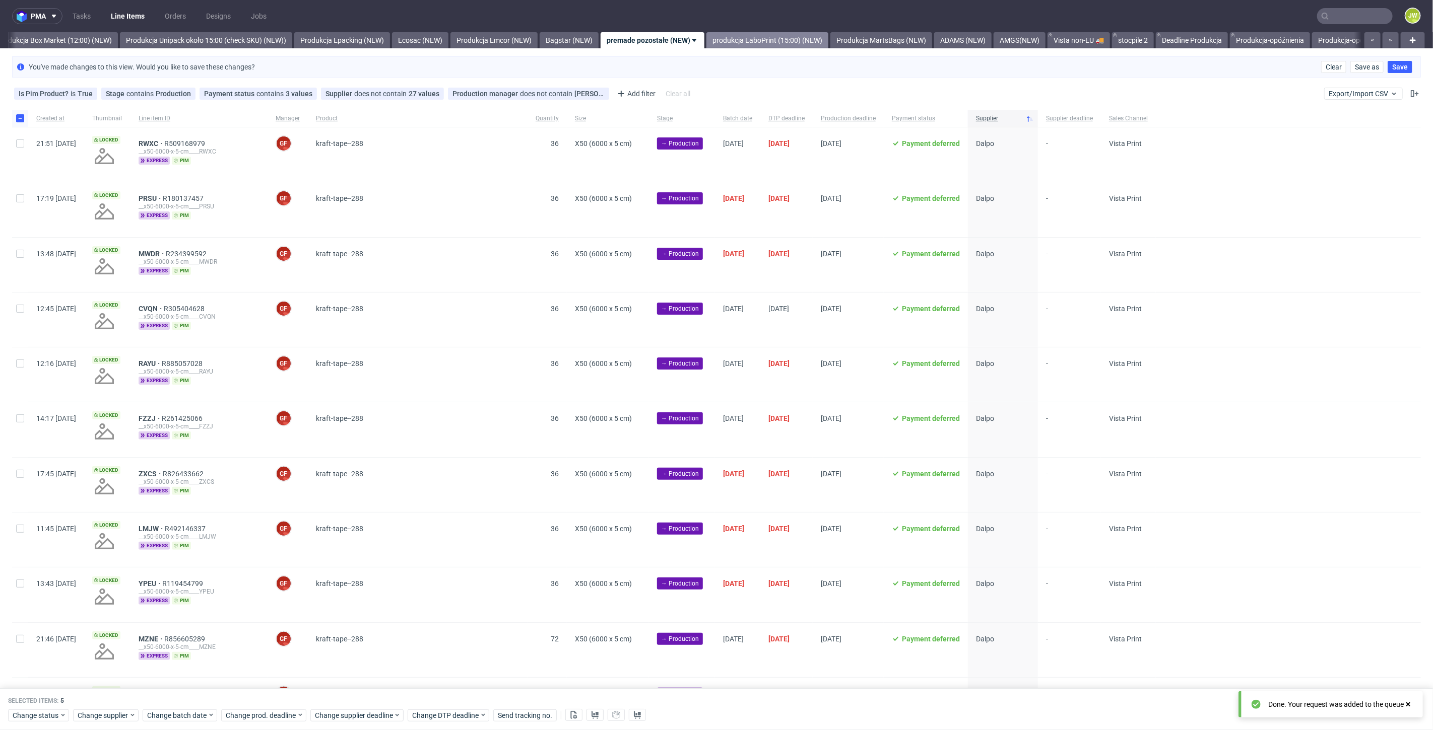
click at [761, 43] on link "produkcja LaboPrint (15:00) (NEW)" at bounding box center [767, 40] width 122 height 16
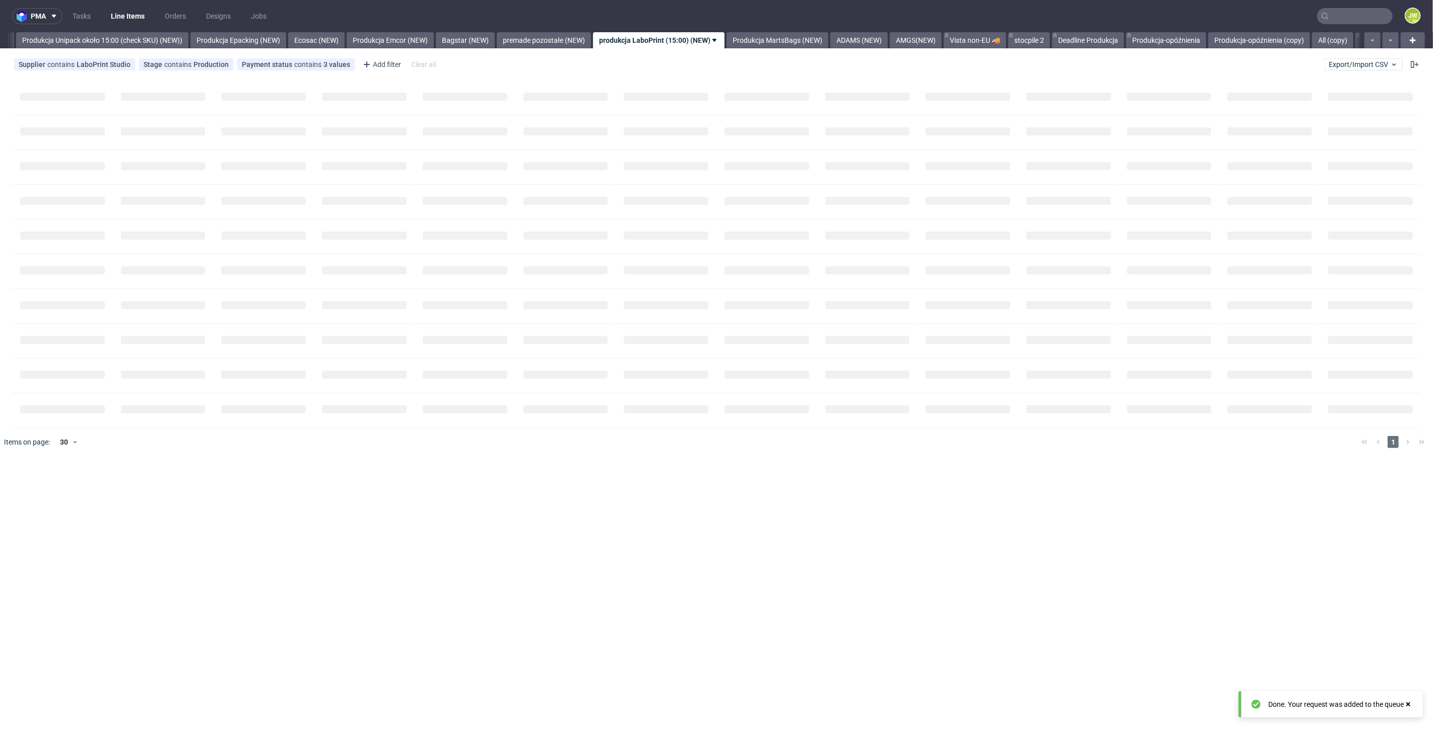
scroll to position [0, 1848]
click at [786, 47] on link "Produkcja MartsBags (NEW)" at bounding box center [775, 40] width 102 height 16
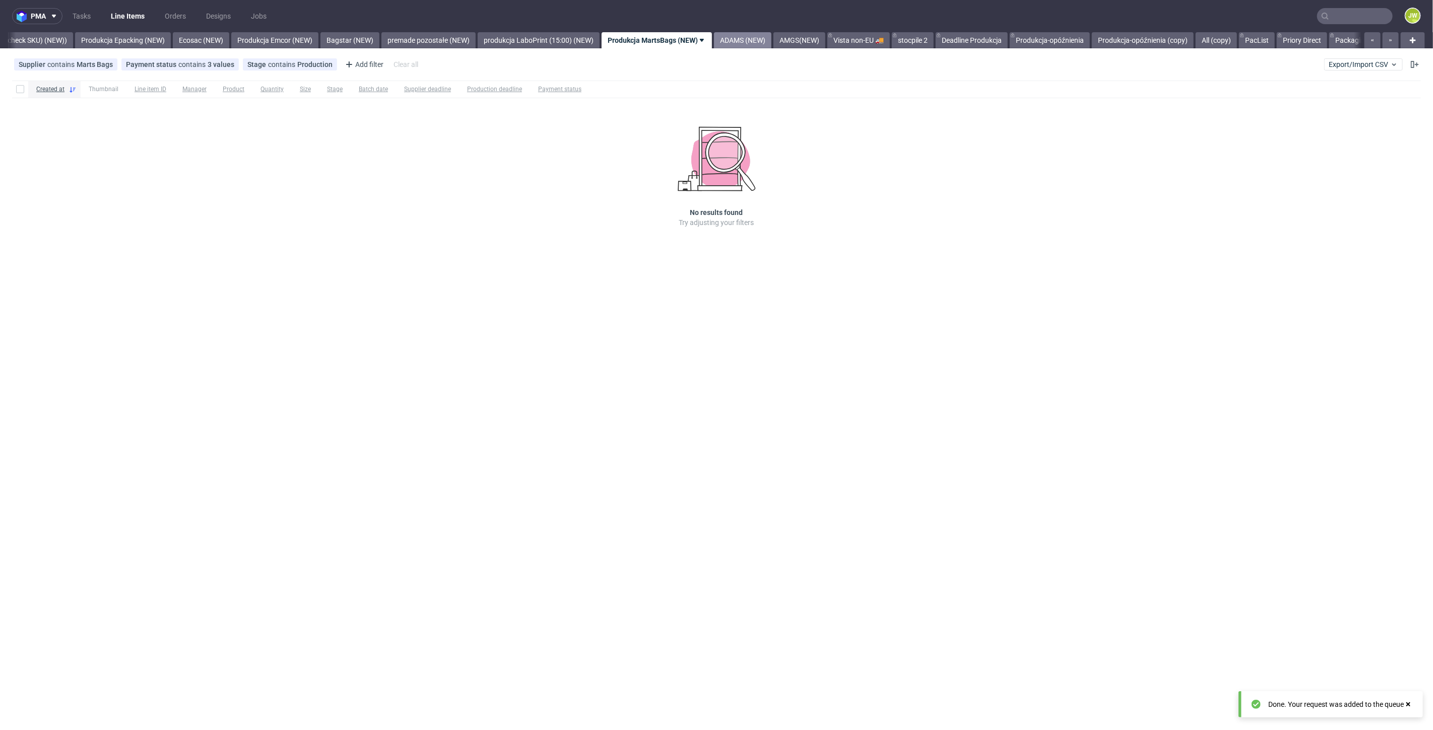
click at [766, 37] on link "ADAMS (NEW)" at bounding box center [742, 40] width 57 height 16
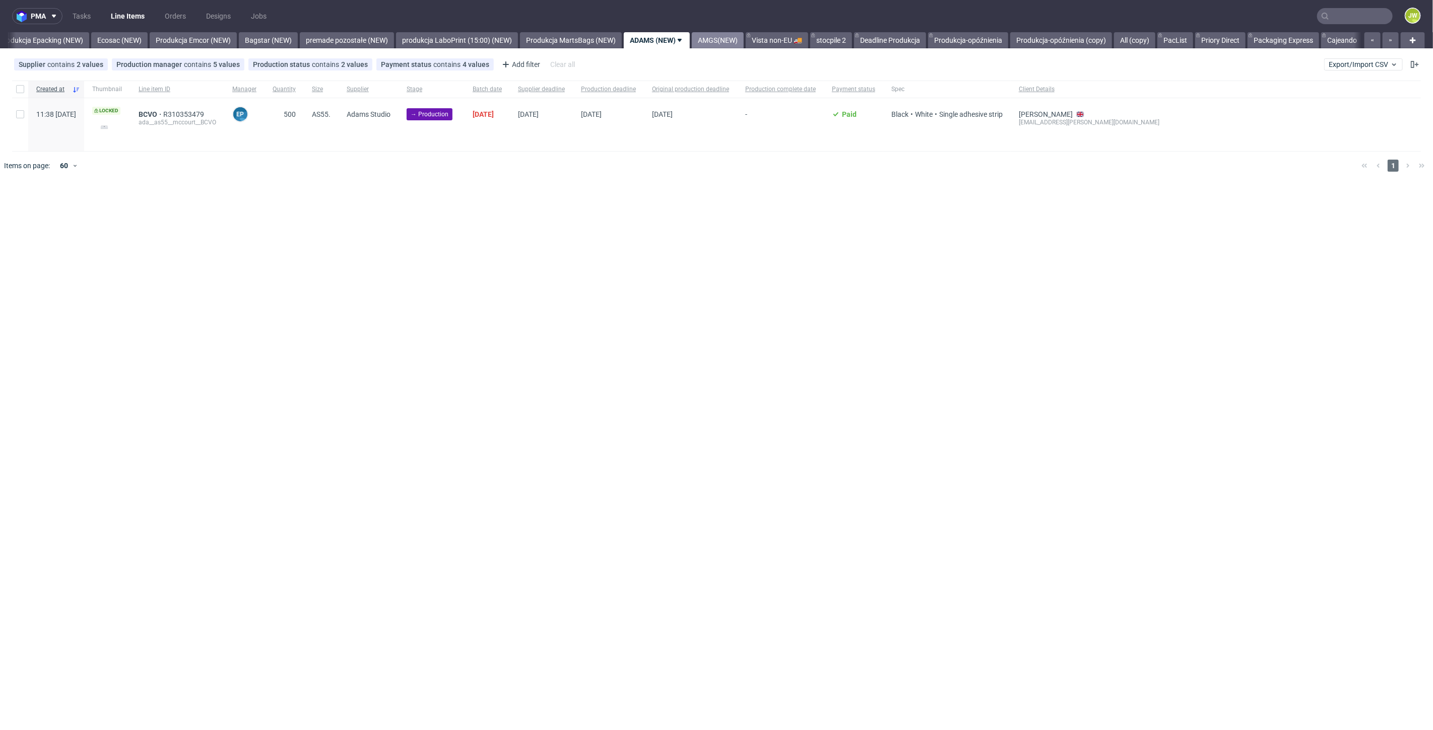
click at [744, 39] on link "AMGS(NEW)" at bounding box center [718, 40] width 52 height 16
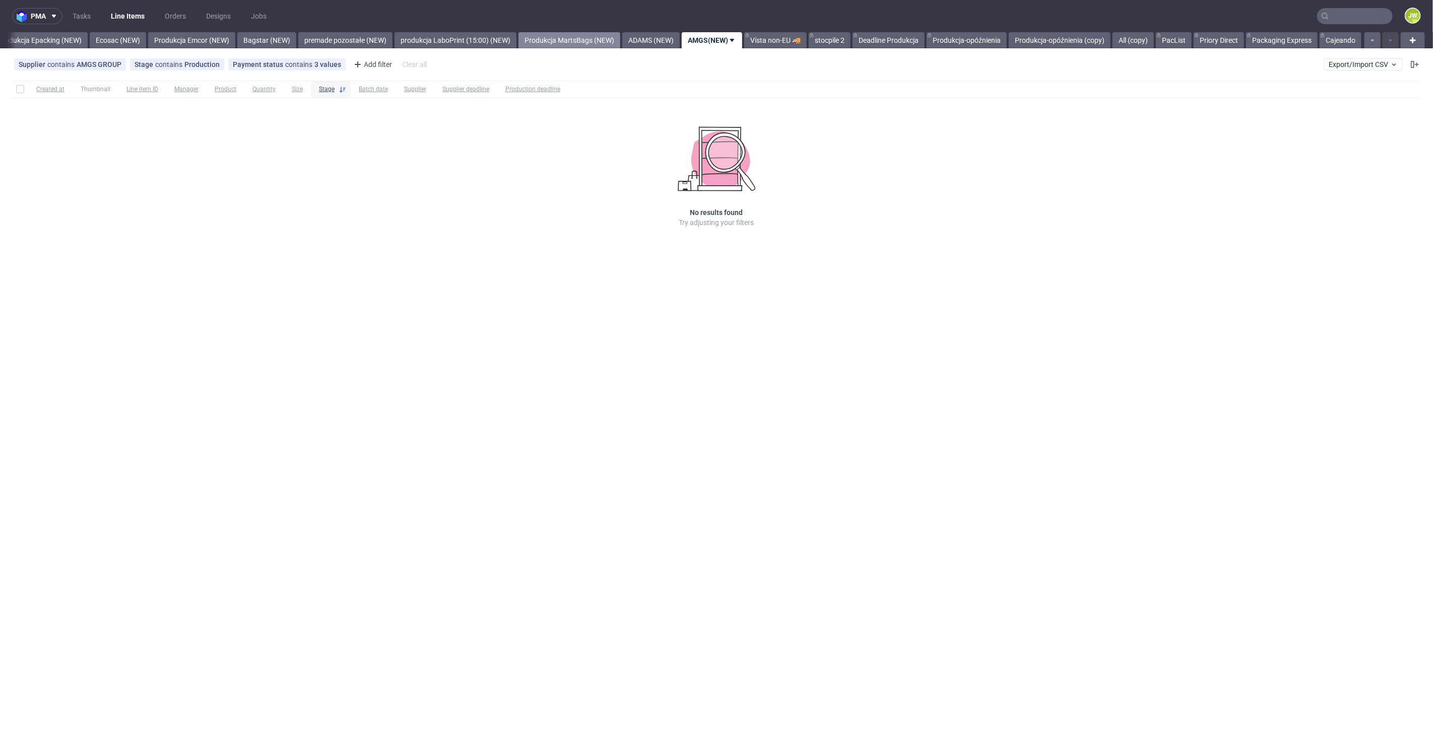
scroll to position [0, 2074]
click at [639, 38] on link "ADAMS (NEW)" at bounding box center [650, 40] width 57 height 16
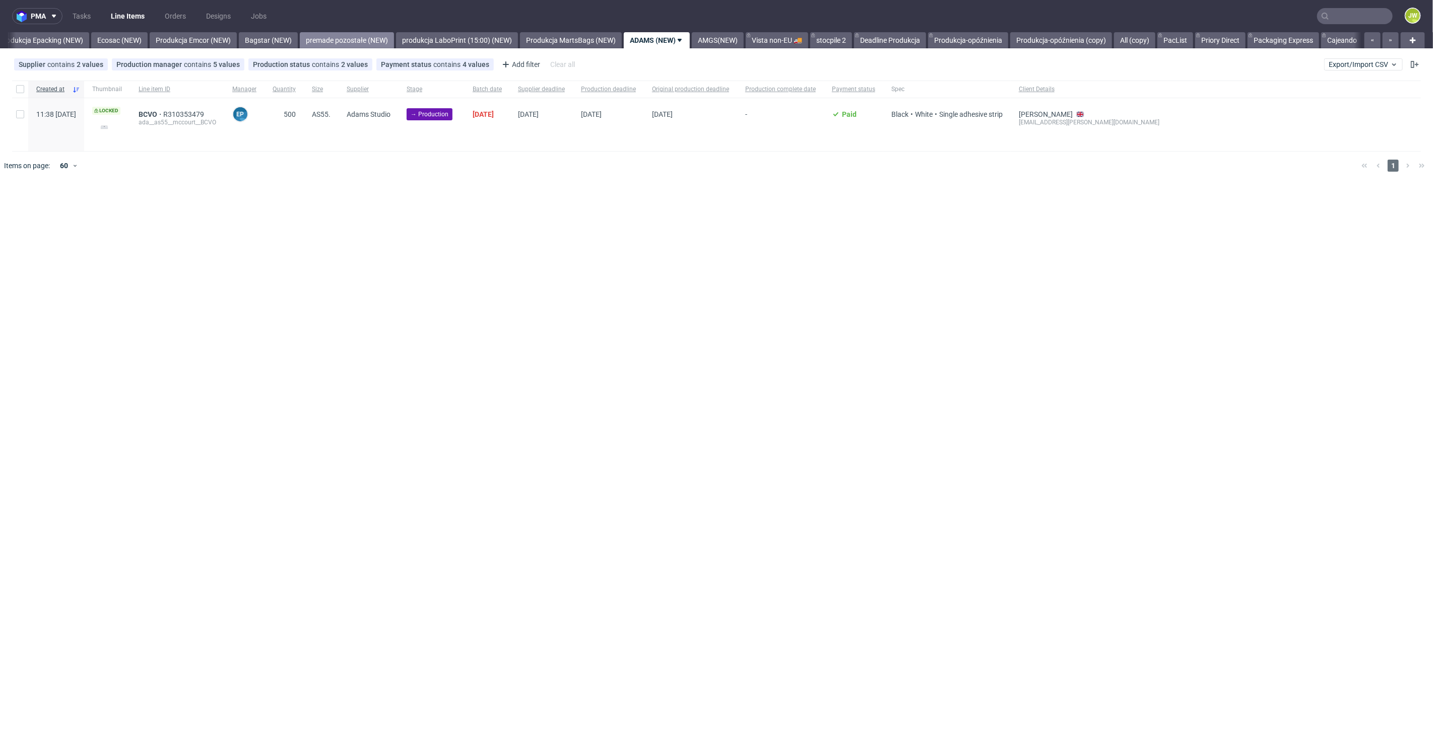
click at [362, 35] on link "premade pozostałe (NEW)" at bounding box center [347, 40] width 94 height 16
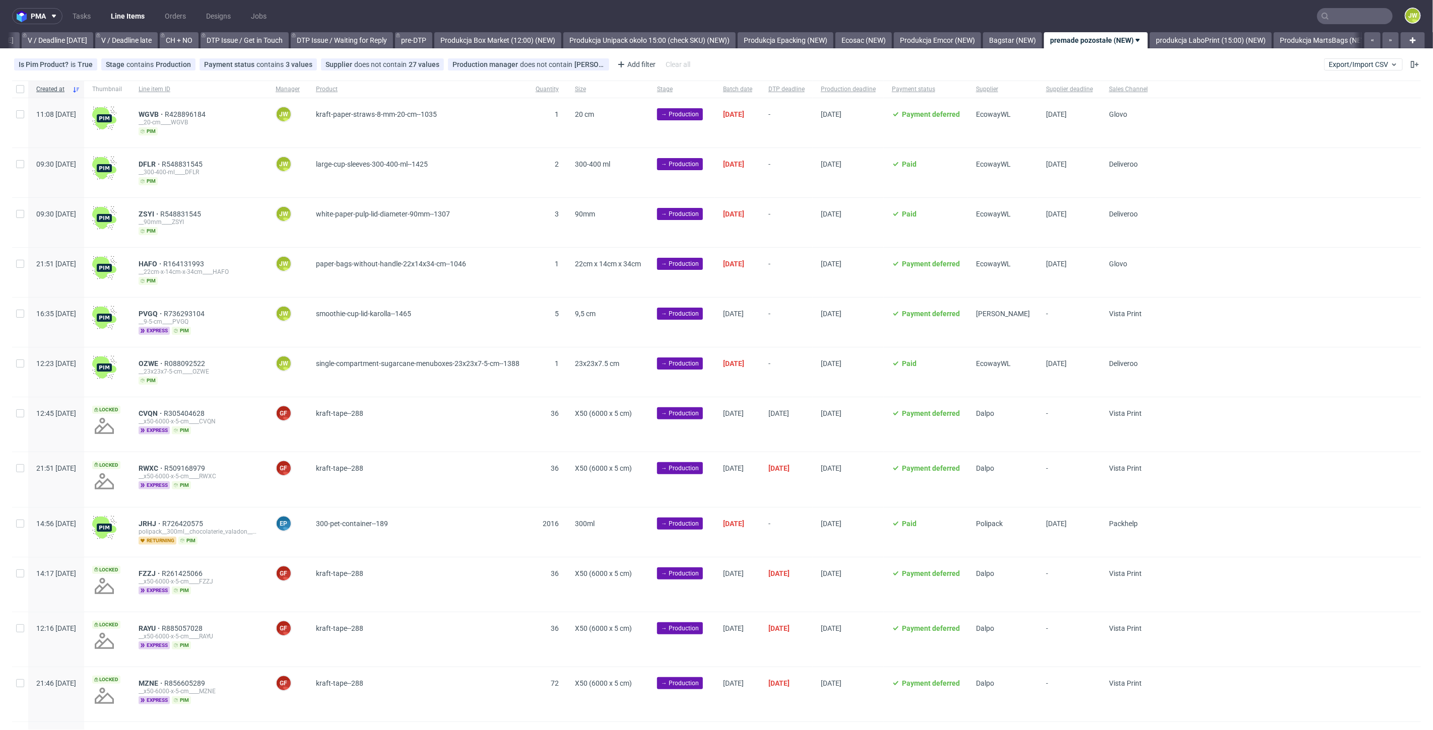
scroll to position [0, 1500]
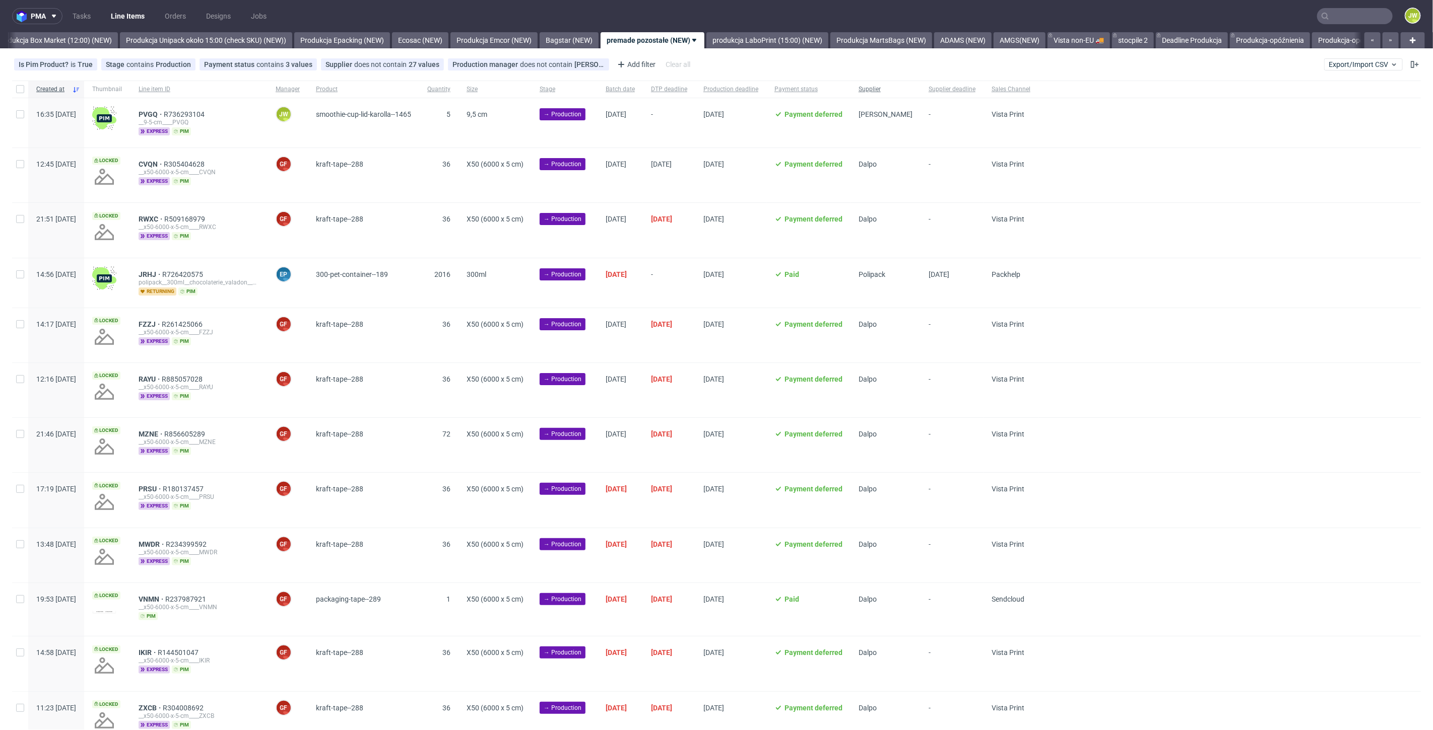
click at [920, 94] on div "Supplier" at bounding box center [885, 89] width 70 height 17
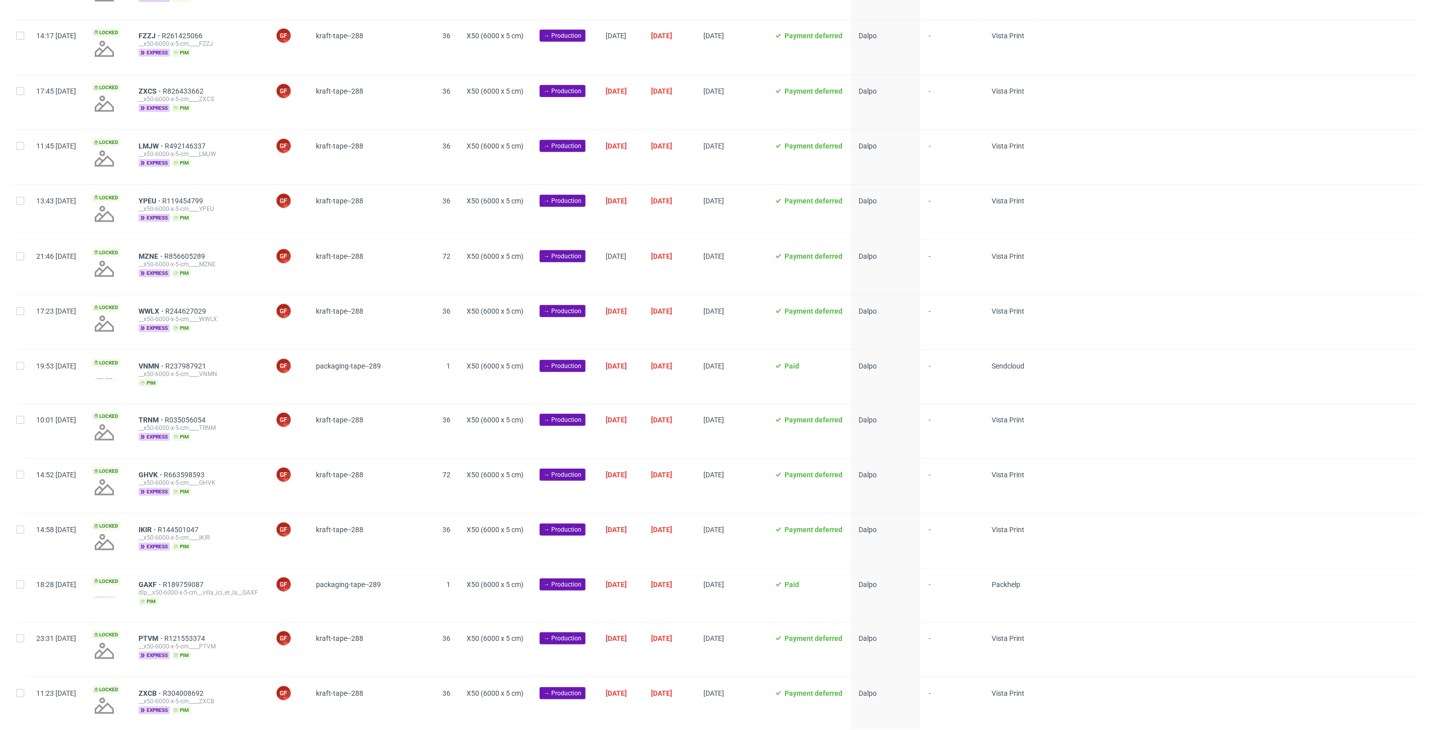
scroll to position [563, 0]
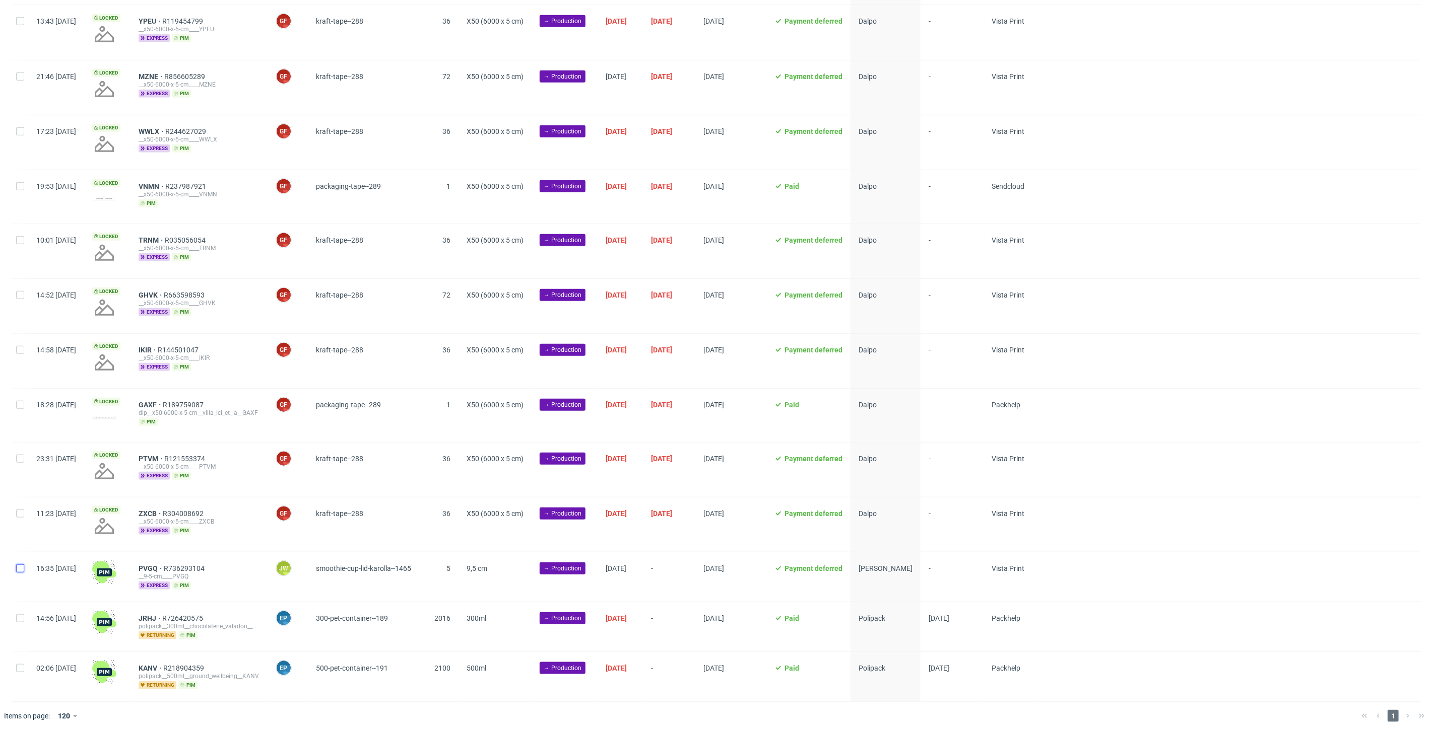
click at [21, 569] on input "checkbox" at bounding box center [20, 569] width 8 height 8
checkbox input "true"
click at [164, 565] on span "PVGQ" at bounding box center [151, 569] width 25 height 8
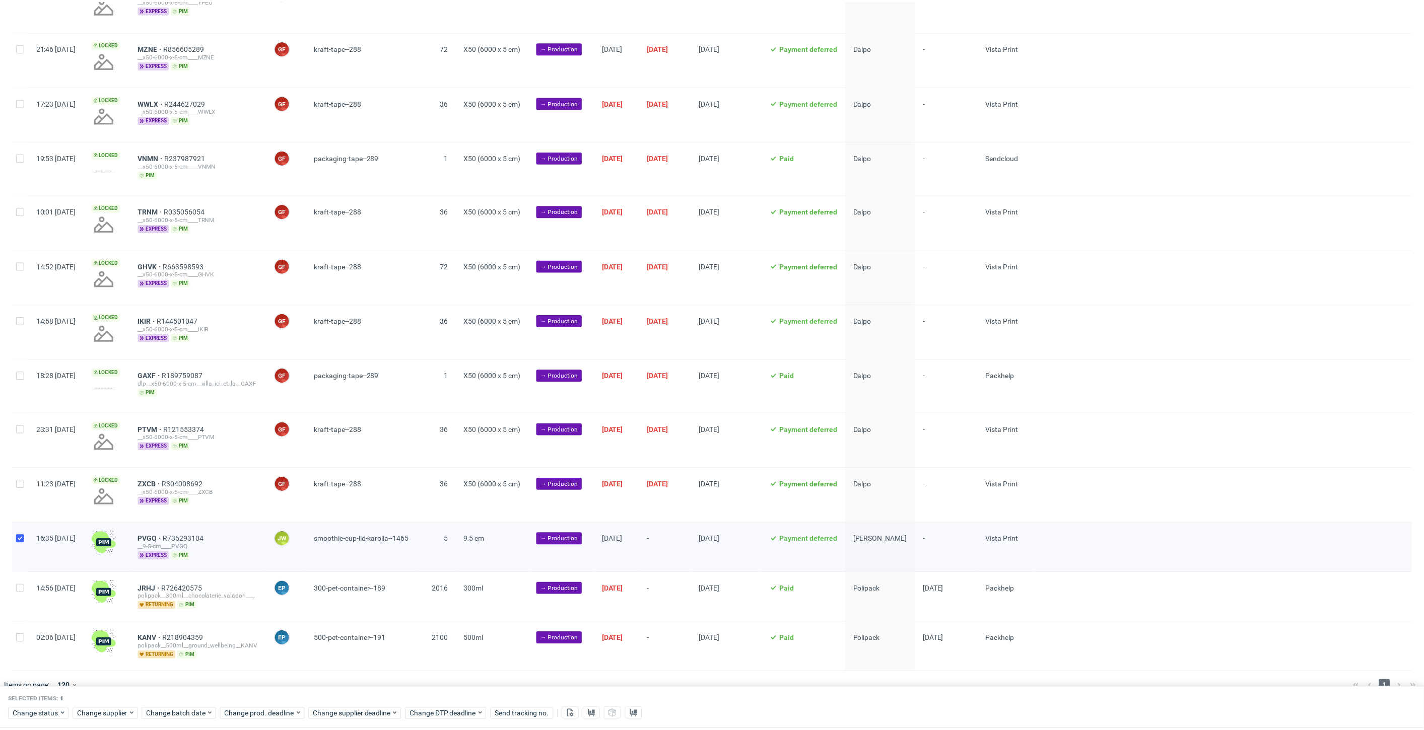
scroll to position [603, 0]
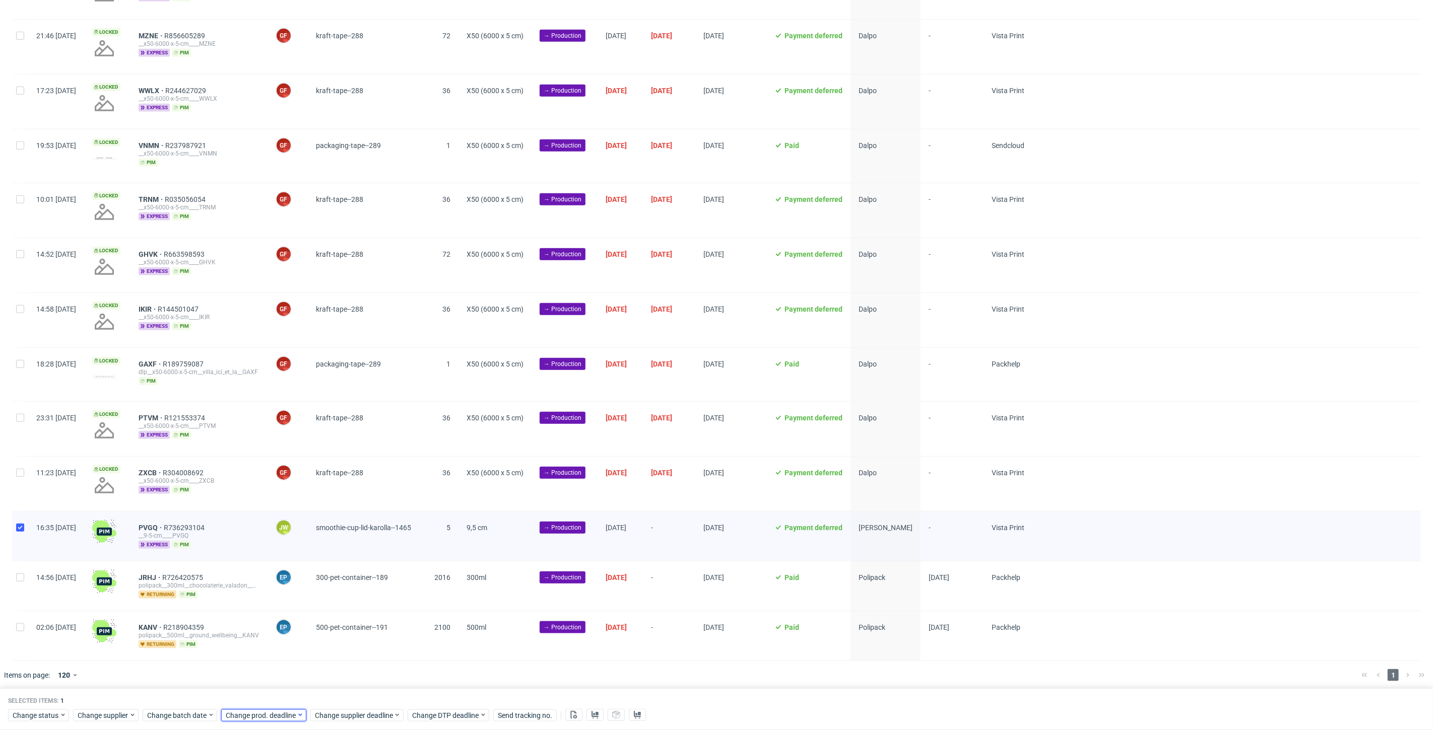
click at [236, 721] on div "Change prod. deadline" at bounding box center [263, 716] width 85 height 12
click at [172, 720] on span "Change batch date" at bounding box center [177, 716] width 60 height 10
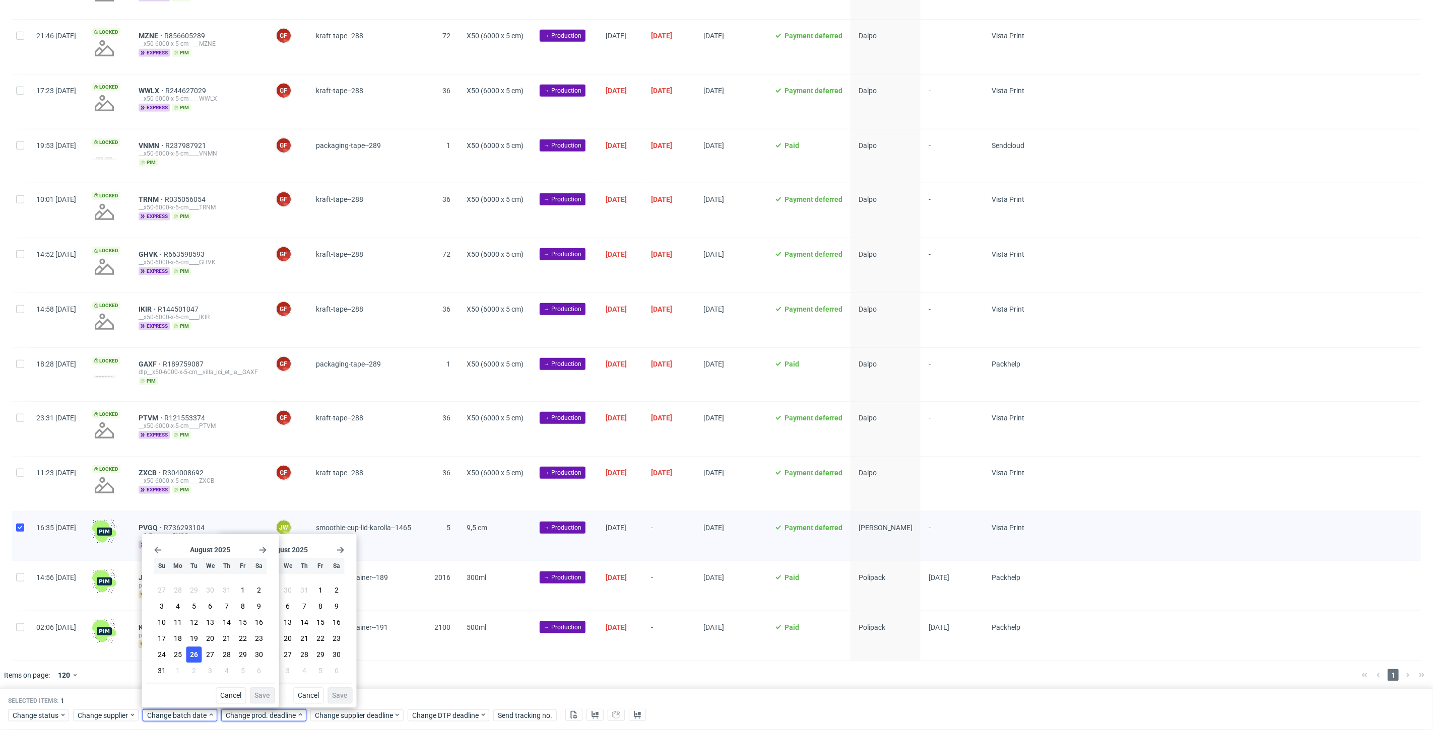
click at [192, 659] on span "26" at bounding box center [194, 655] width 8 height 10
click at [263, 694] on span "Save" at bounding box center [262, 696] width 16 height 7
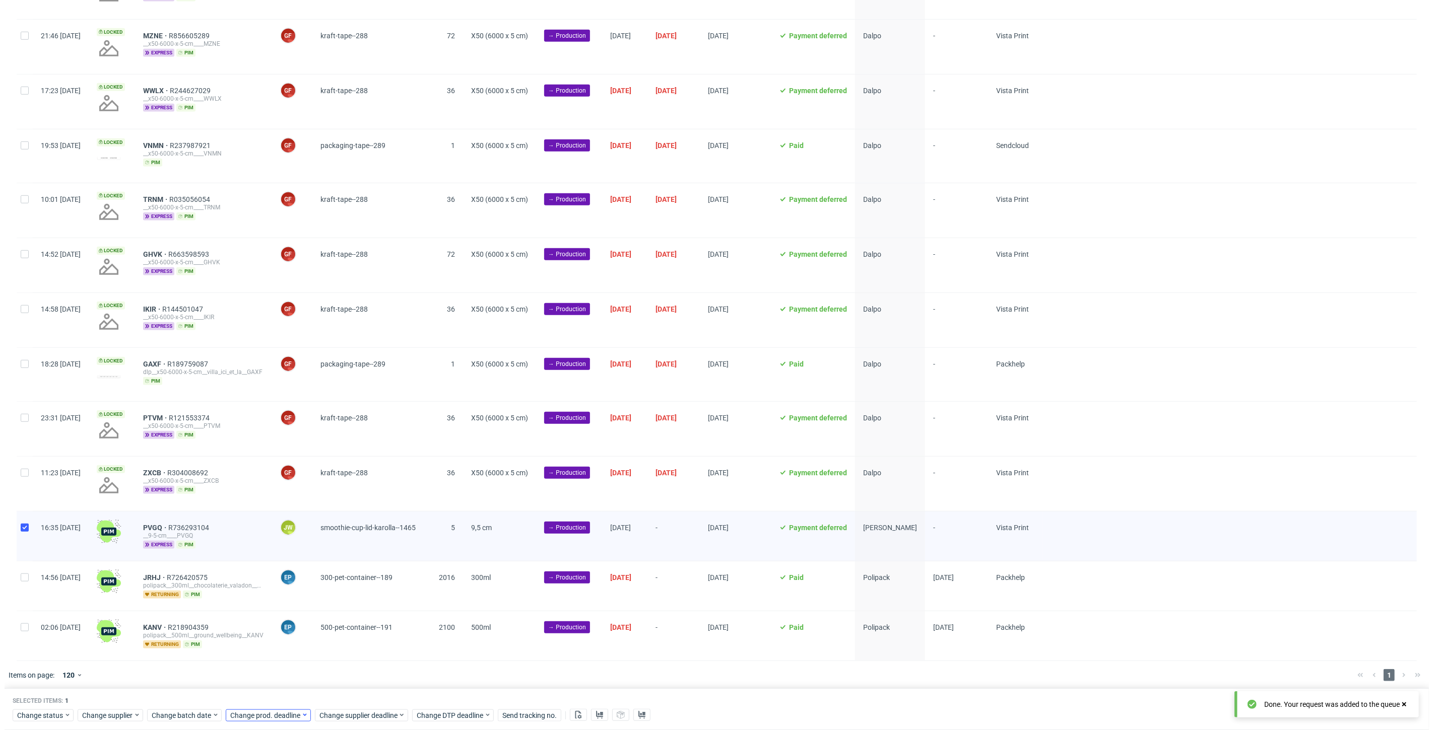
scroll to position [0, 1742]
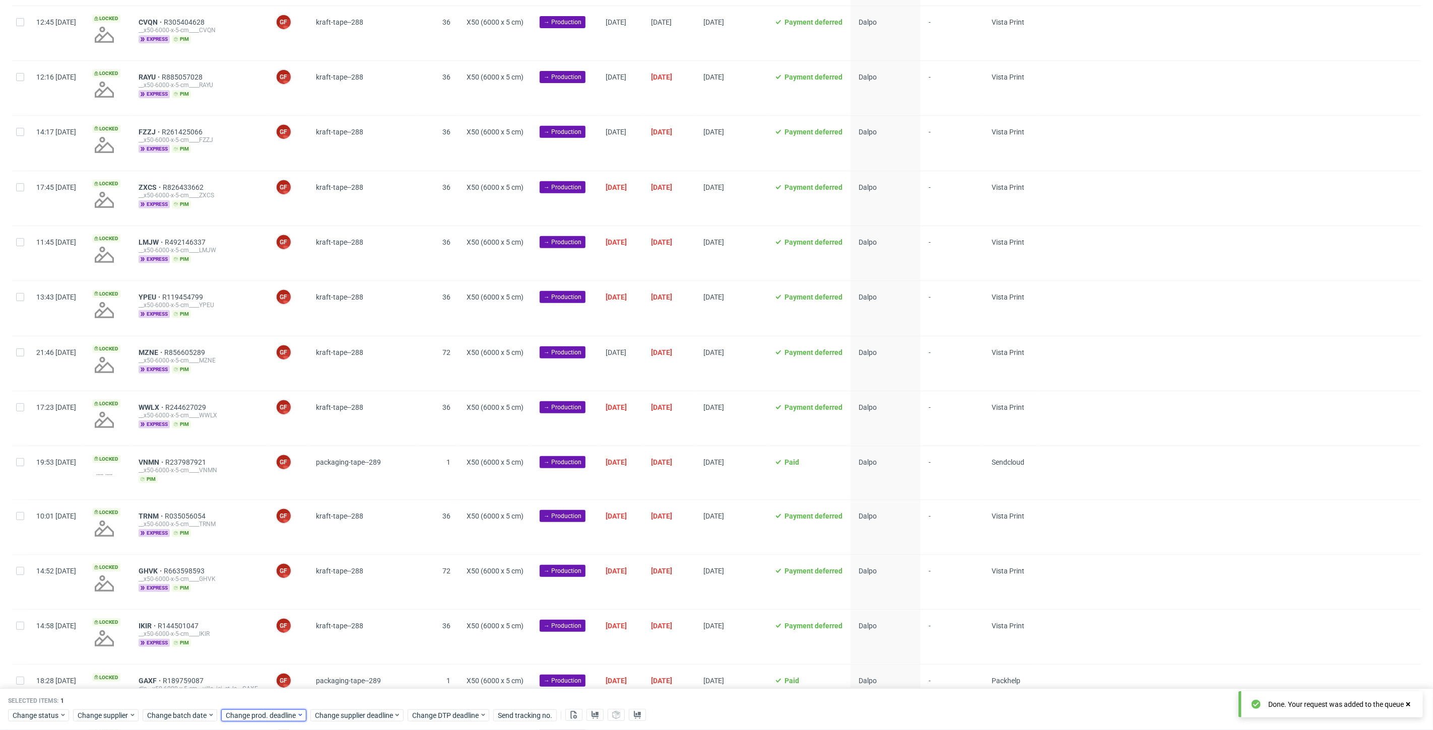
click at [266, 719] on span "Change prod. deadline" at bounding box center [261, 716] width 71 height 10
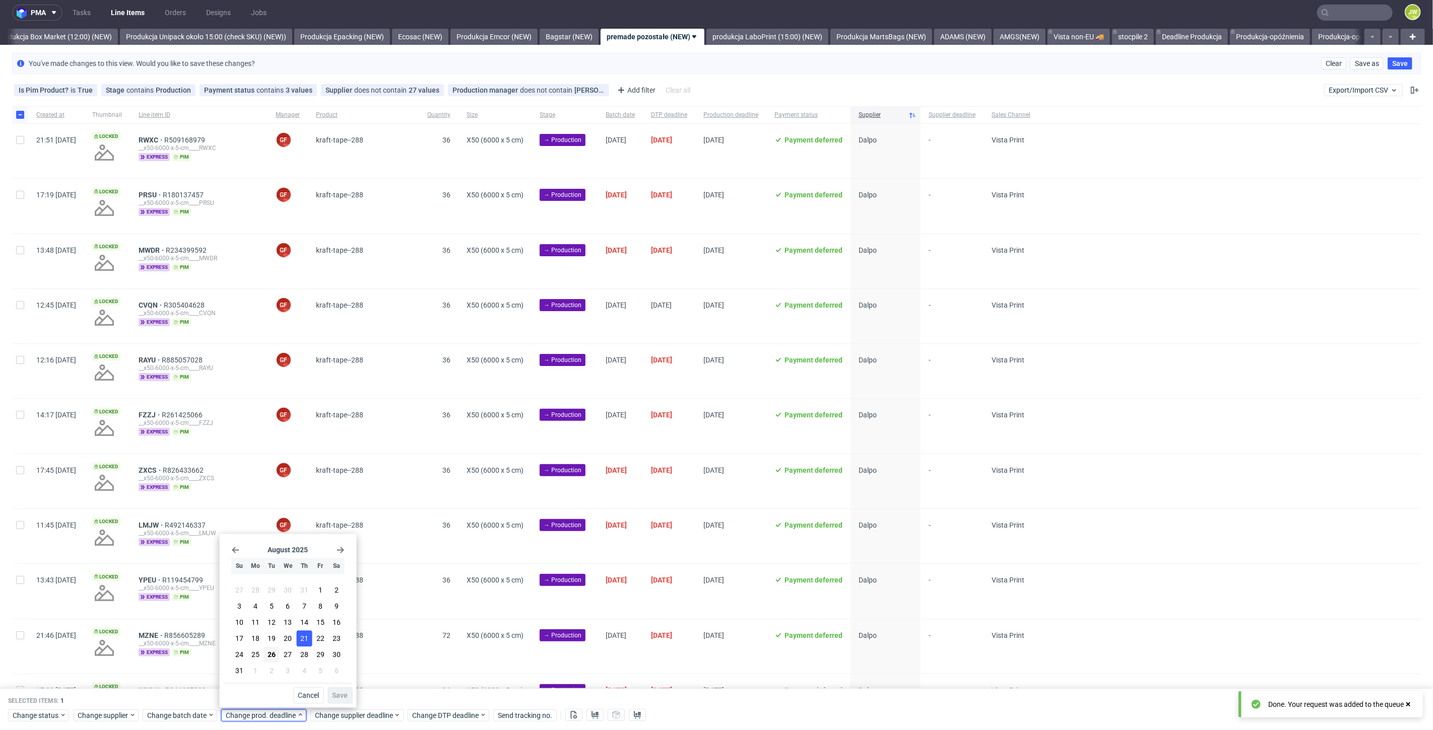
scroll to position [0, 0]
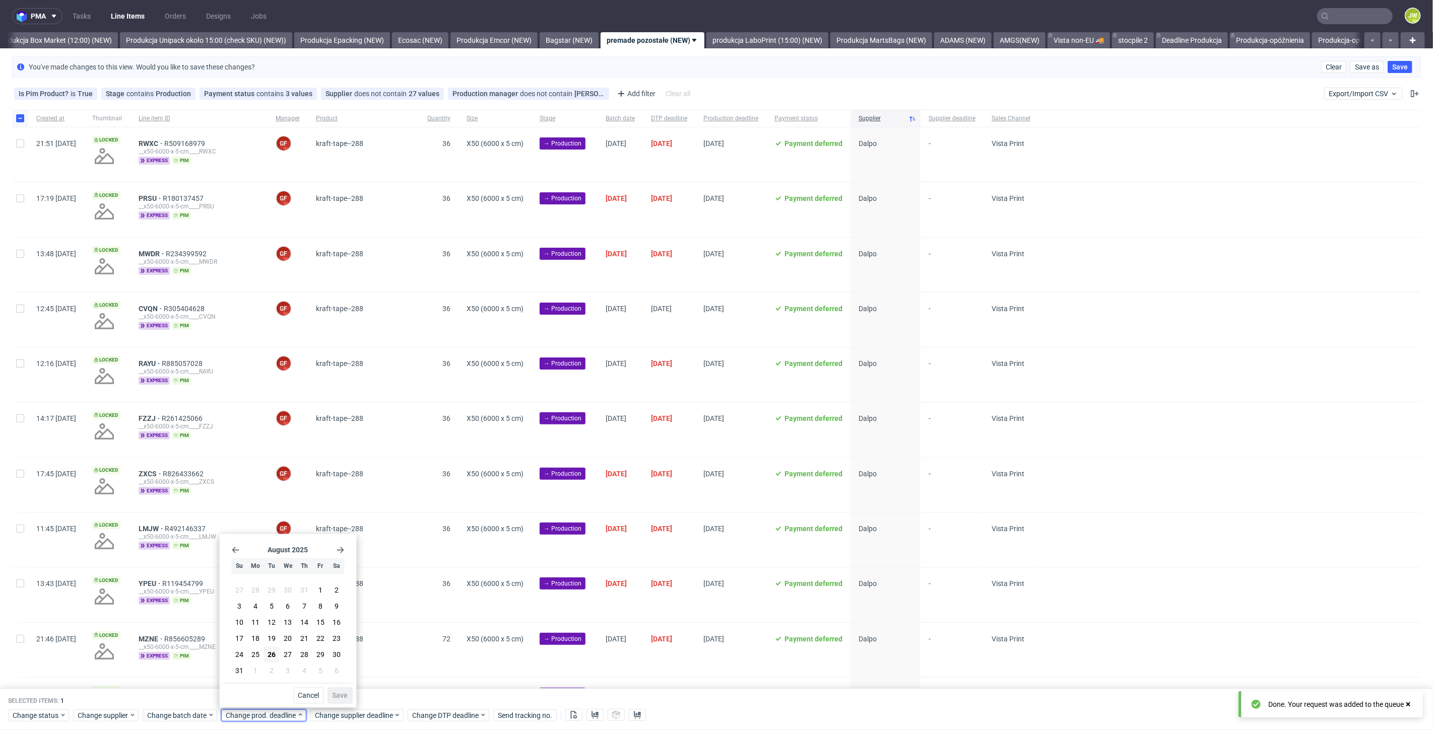
click at [341, 550] on use "Go forward 1 month" at bounding box center [340, 551] width 7 height 6
click at [232, 551] on use "Go back 1 month" at bounding box center [235, 551] width 7 height 6
click at [339, 550] on use "Go forward 1 month" at bounding box center [340, 551] width 7 height 6
click at [317, 662] on button "3" at bounding box center [320, 661] width 16 height 16
click at [334, 694] on span "Save" at bounding box center [340, 696] width 16 height 7
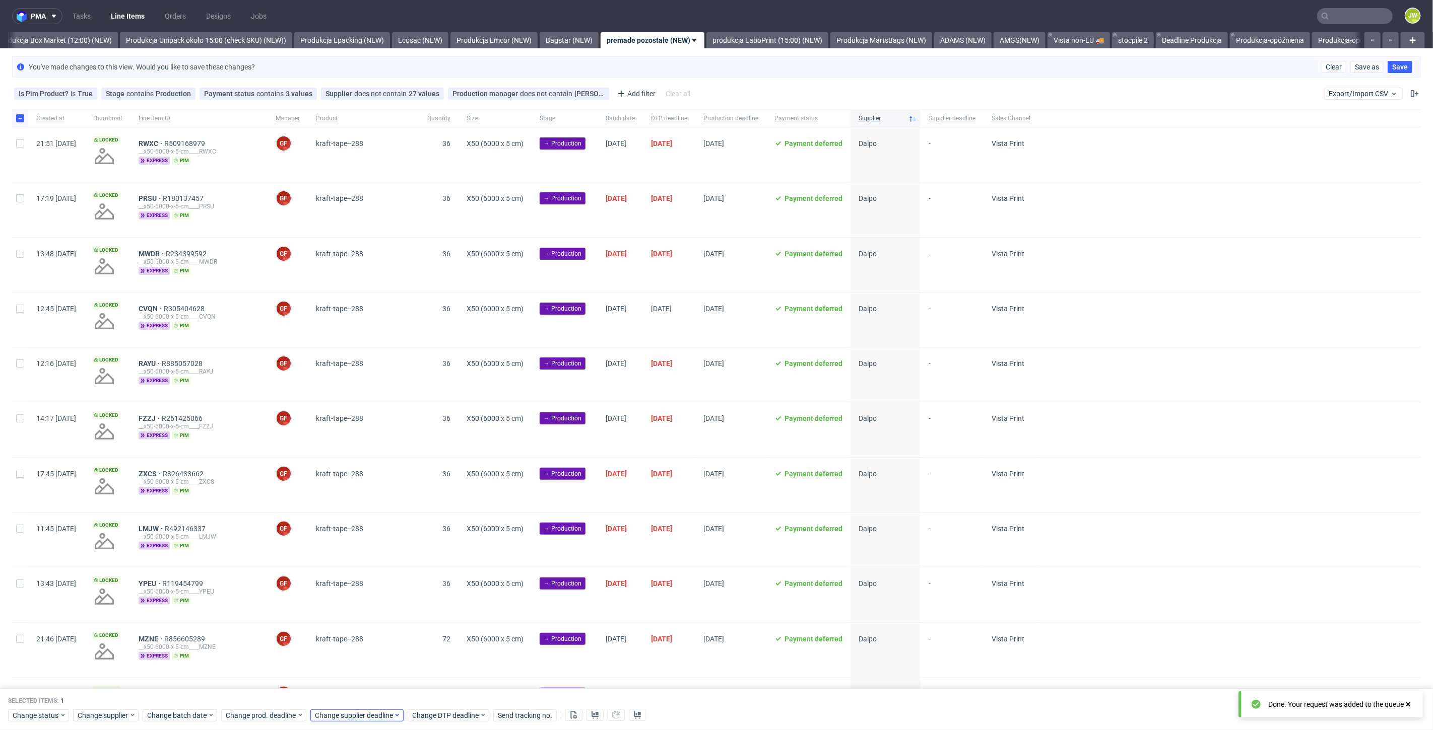
scroll to position [0, 1742]
click at [334, 714] on span "Change supplier deadline" at bounding box center [354, 716] width 79 height 10
click at [431, 550] on use "Go forward 1 month" at bounding box center [429, 551] width 7 height 6
click at [408, 660] on span "3" at bounding box center [410, 661] width 4 height 10
click at [324, 555] on icon "Go back 1 month" at bounding box center [325, 551] width 8 height 8
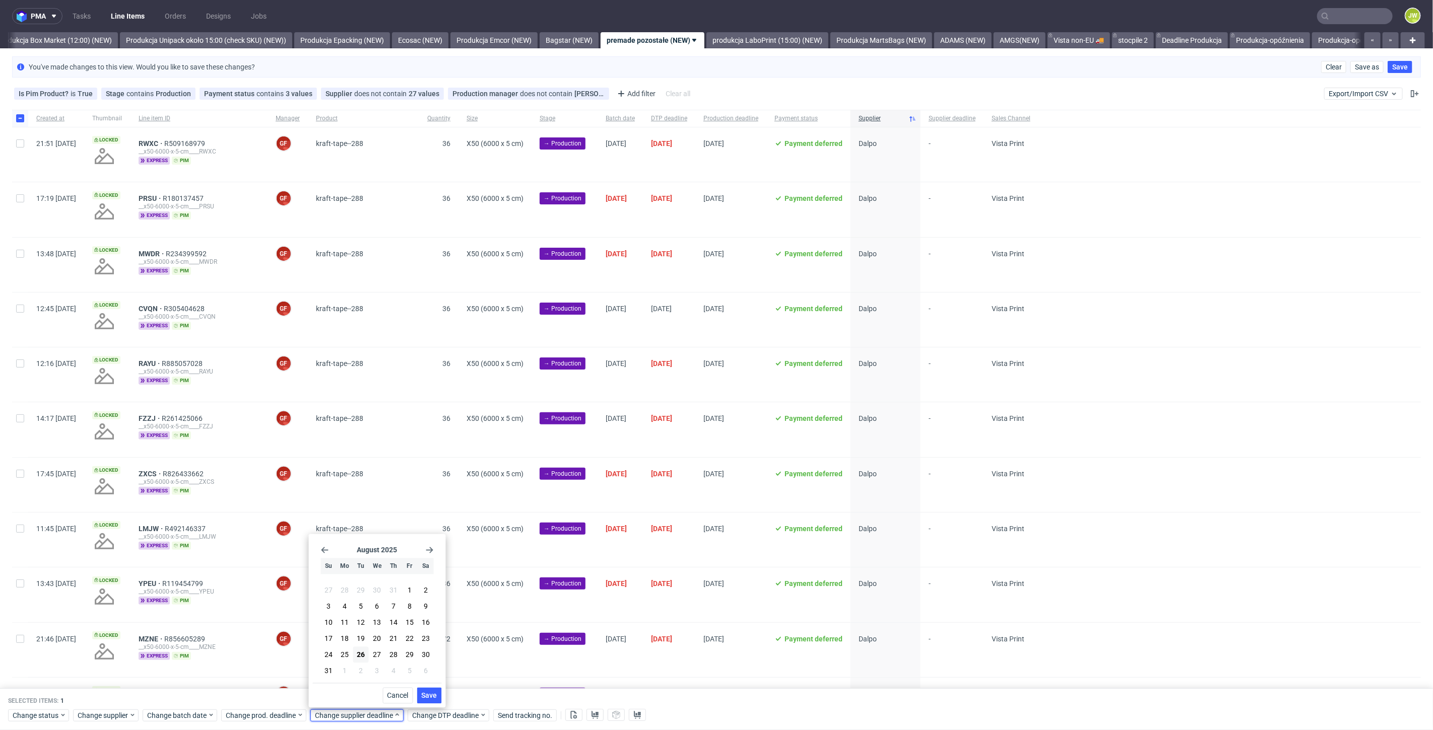
click at [428, 553] on icon "Go forward 1 month" at bounding box center [430, 551] width 8 height 8
click at [426, 693] on span "Save" at bounding box center [430, 696] width 16 height 7
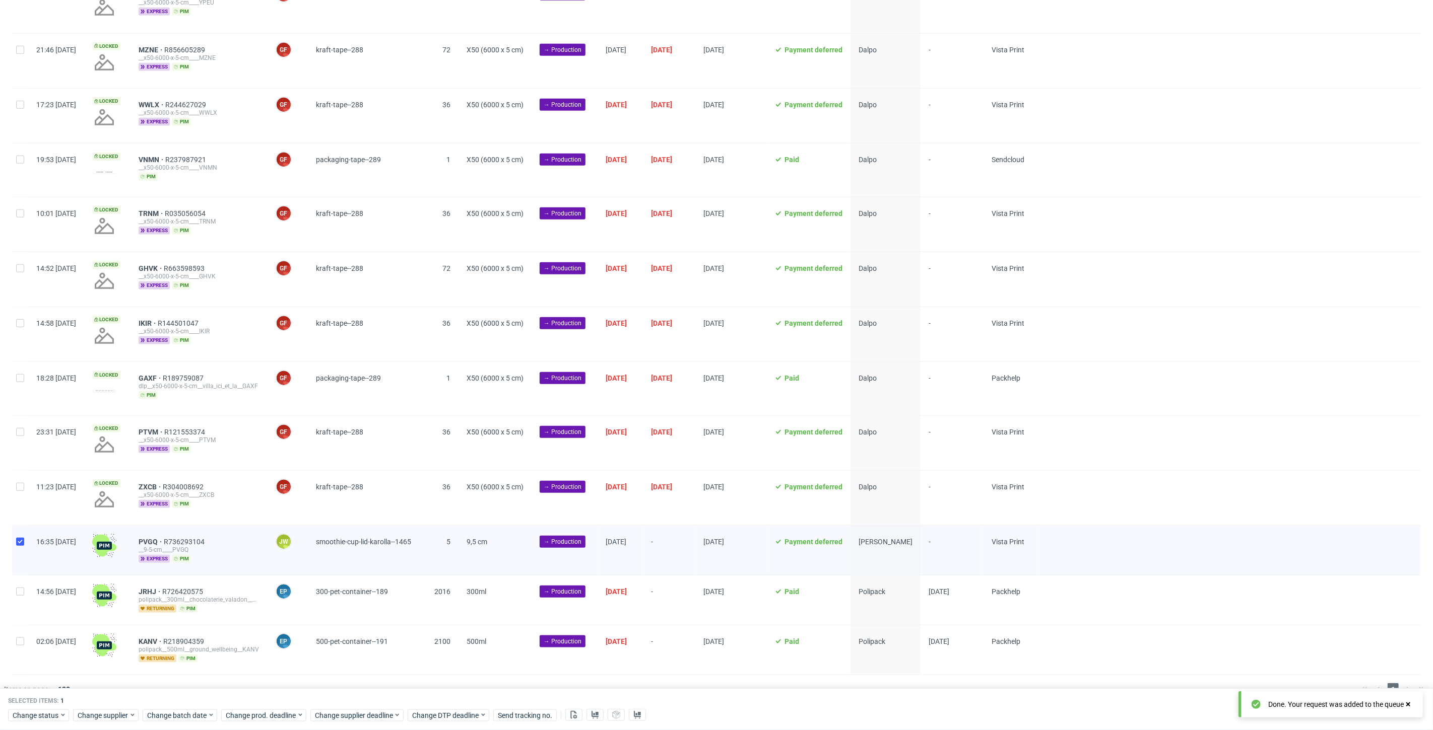
scroll to position [603, 0]
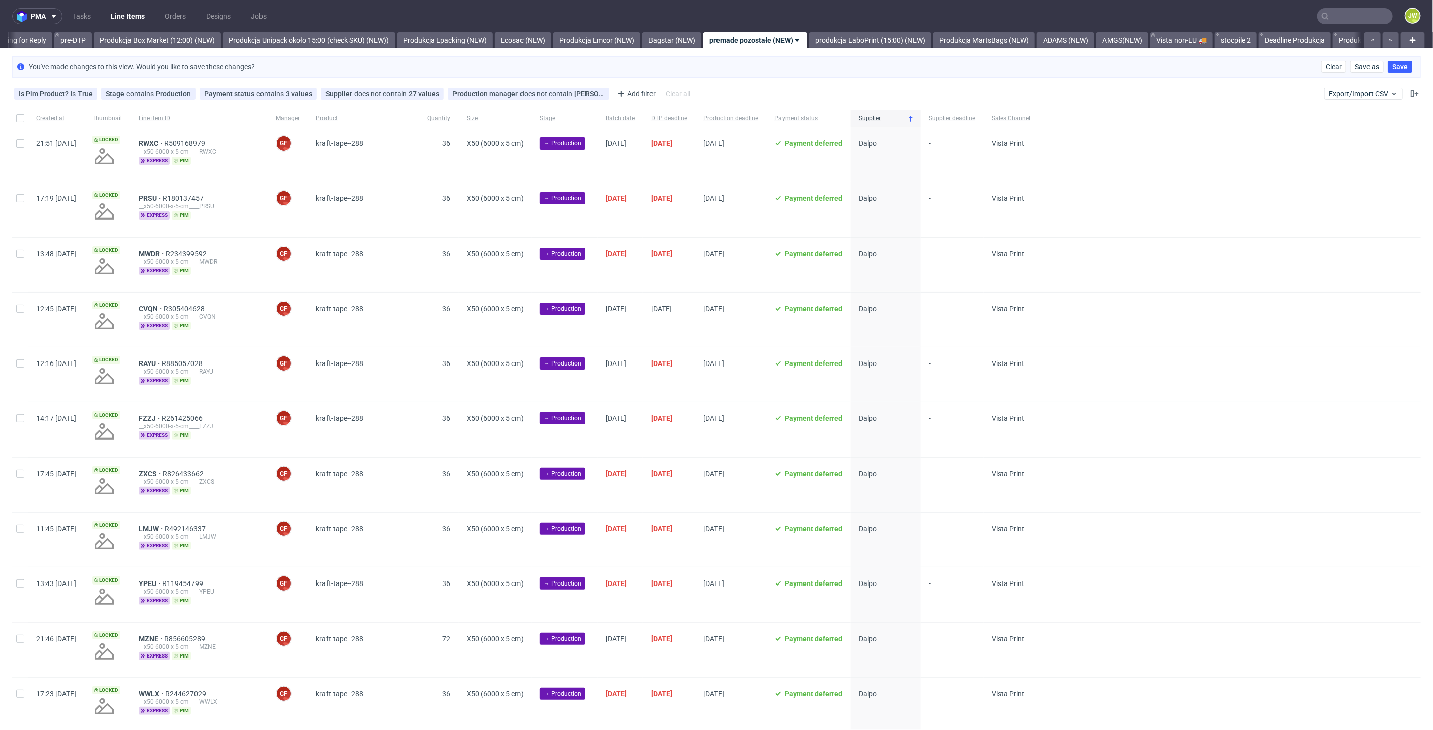
scroll to position [0, 1702]
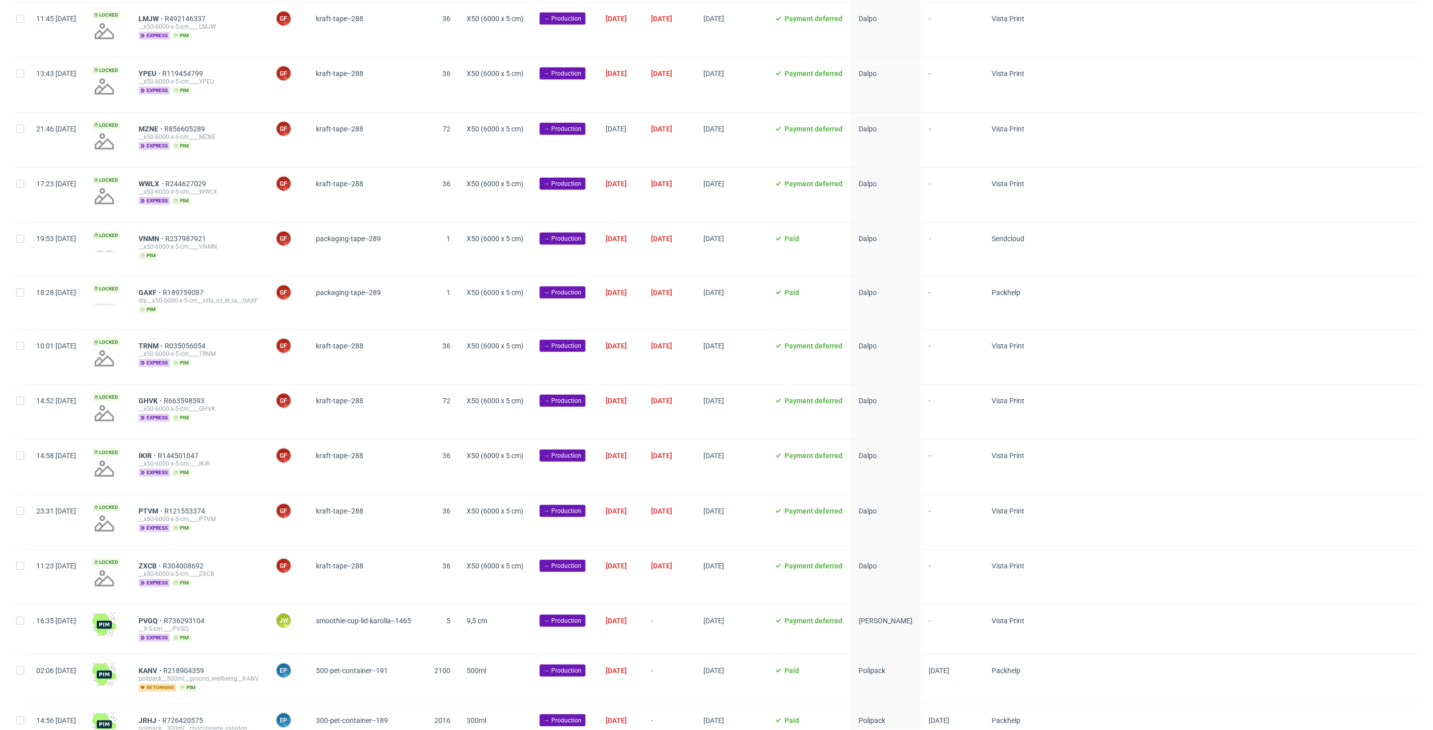
scroll to position [563, 0]
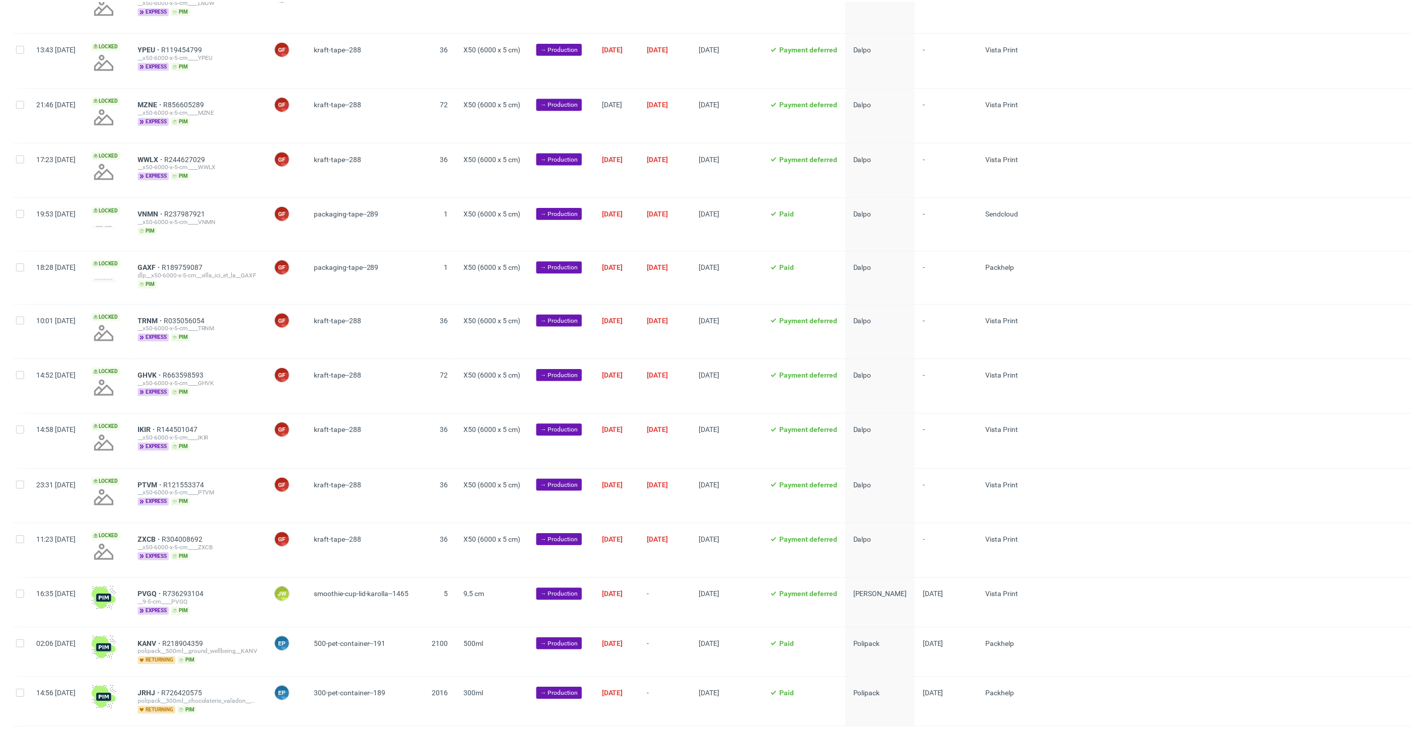
scroll to position [563, 0]
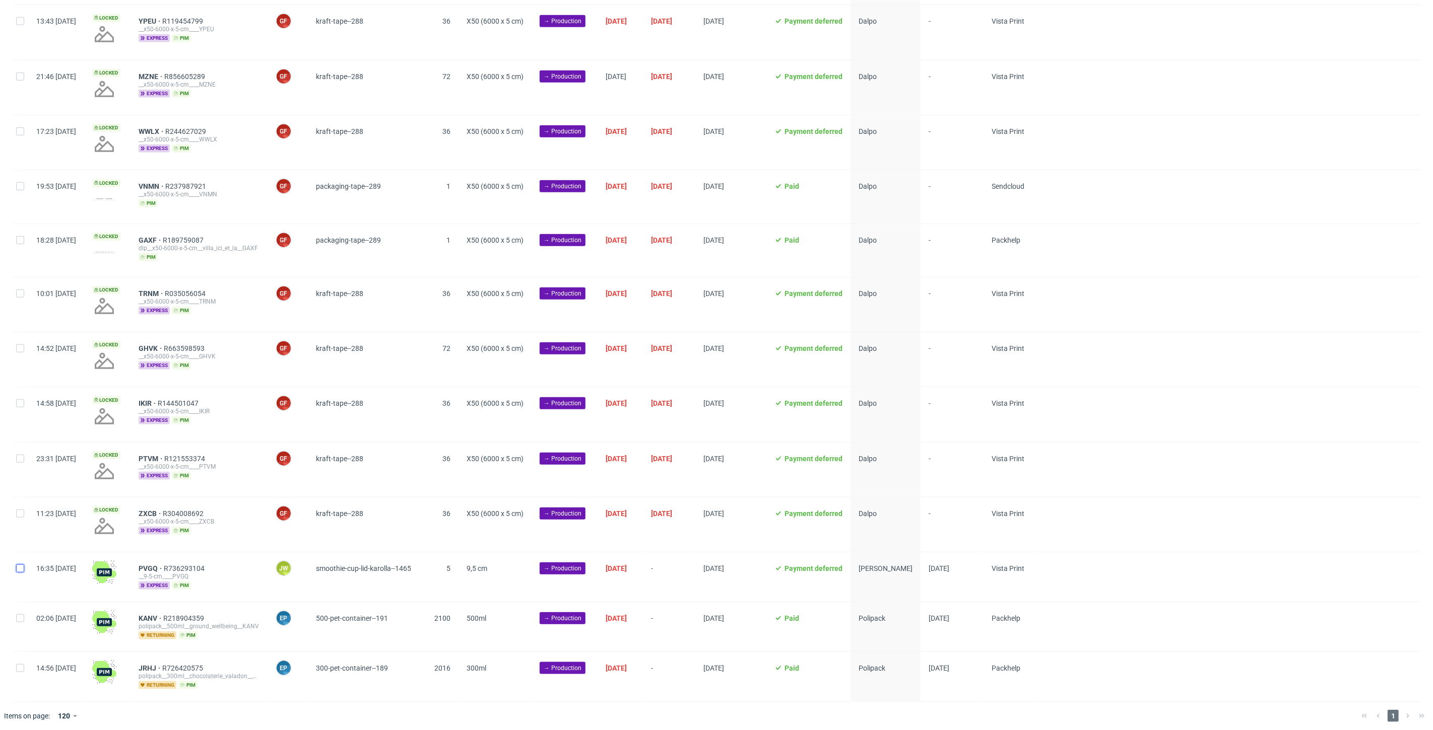
click at [21, 566] on input "checkbox" at bounding box center [20, 569] width 8 height 8
checkbox input "true"
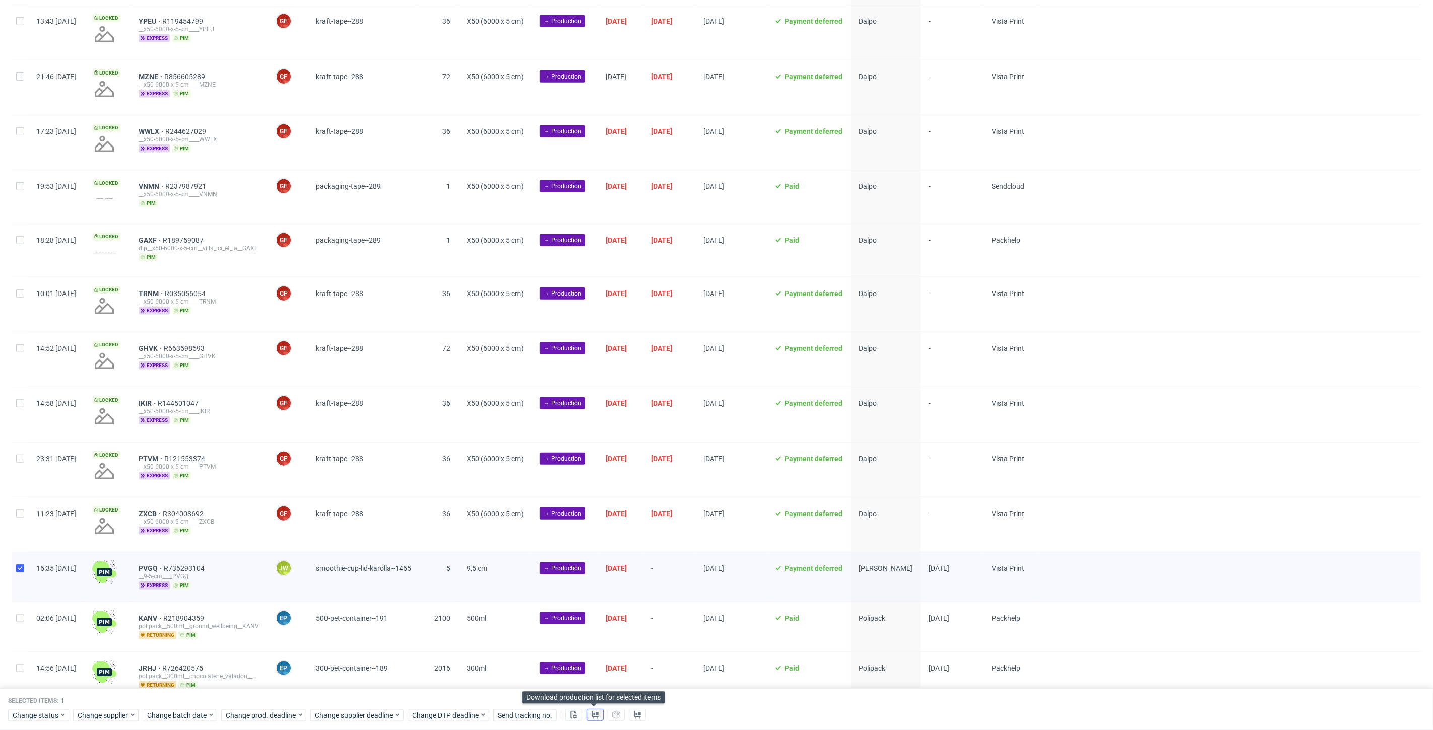
click at [591, 717] on use at bounding box center [594, 715] width 7 height 8
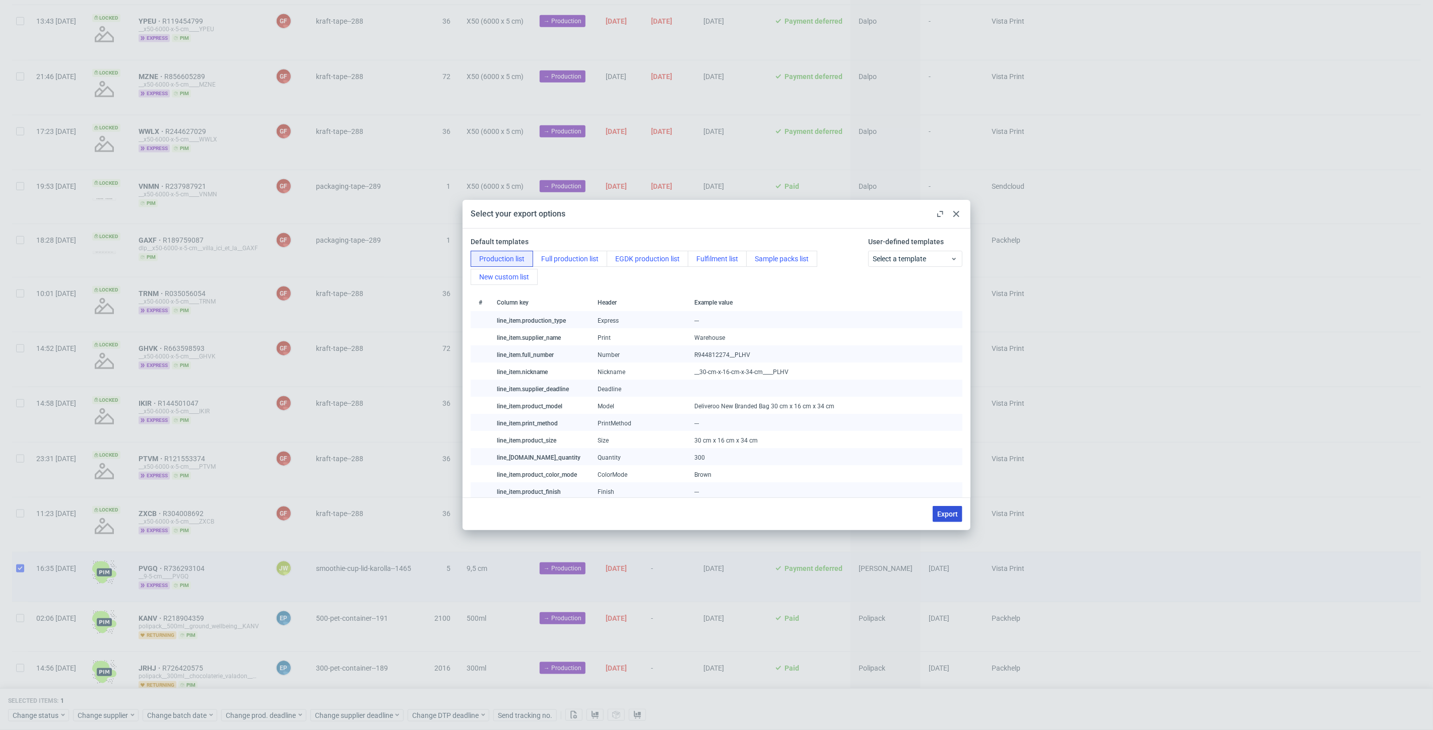
click at [942, 512] on span "Export" at bounding box center [947, 514] width 21 height 7
checkbox input "false"
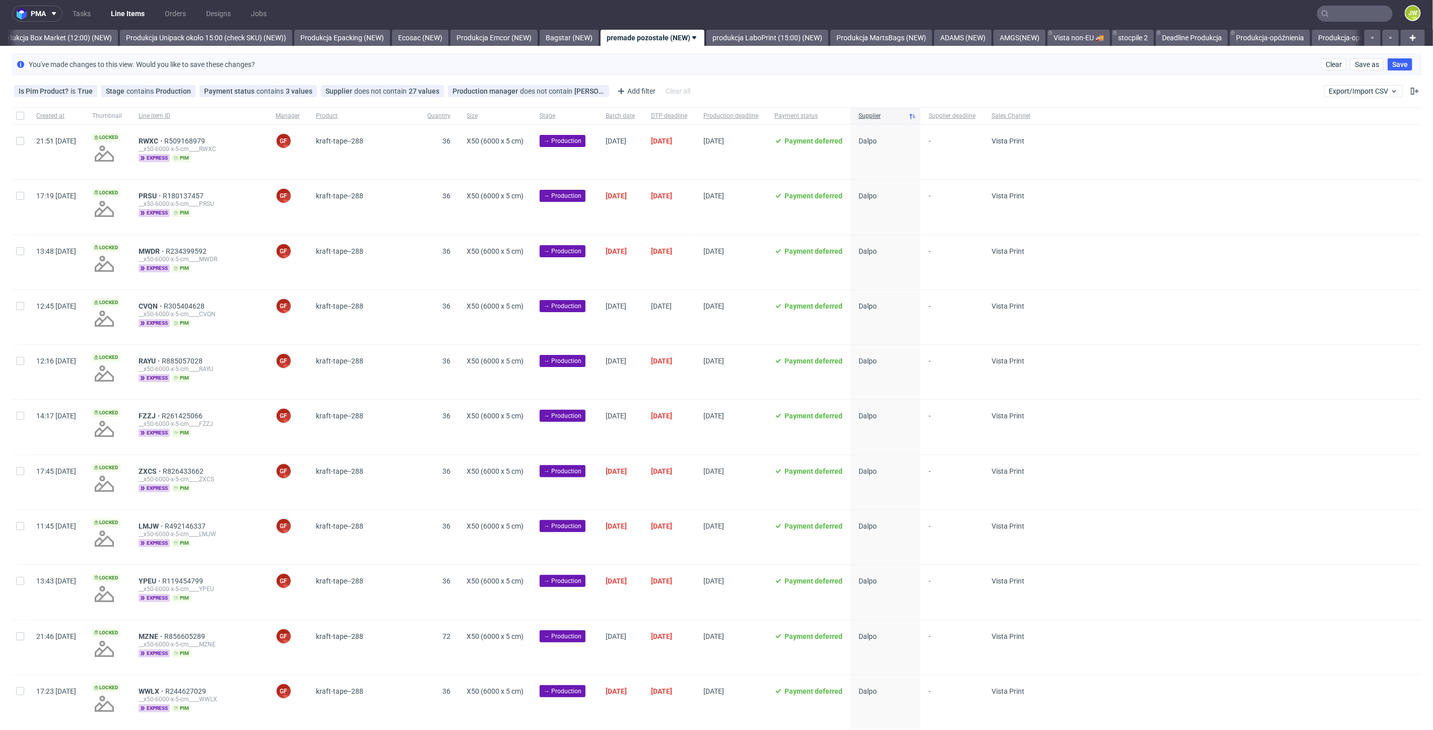
scroll to position [0, 0]
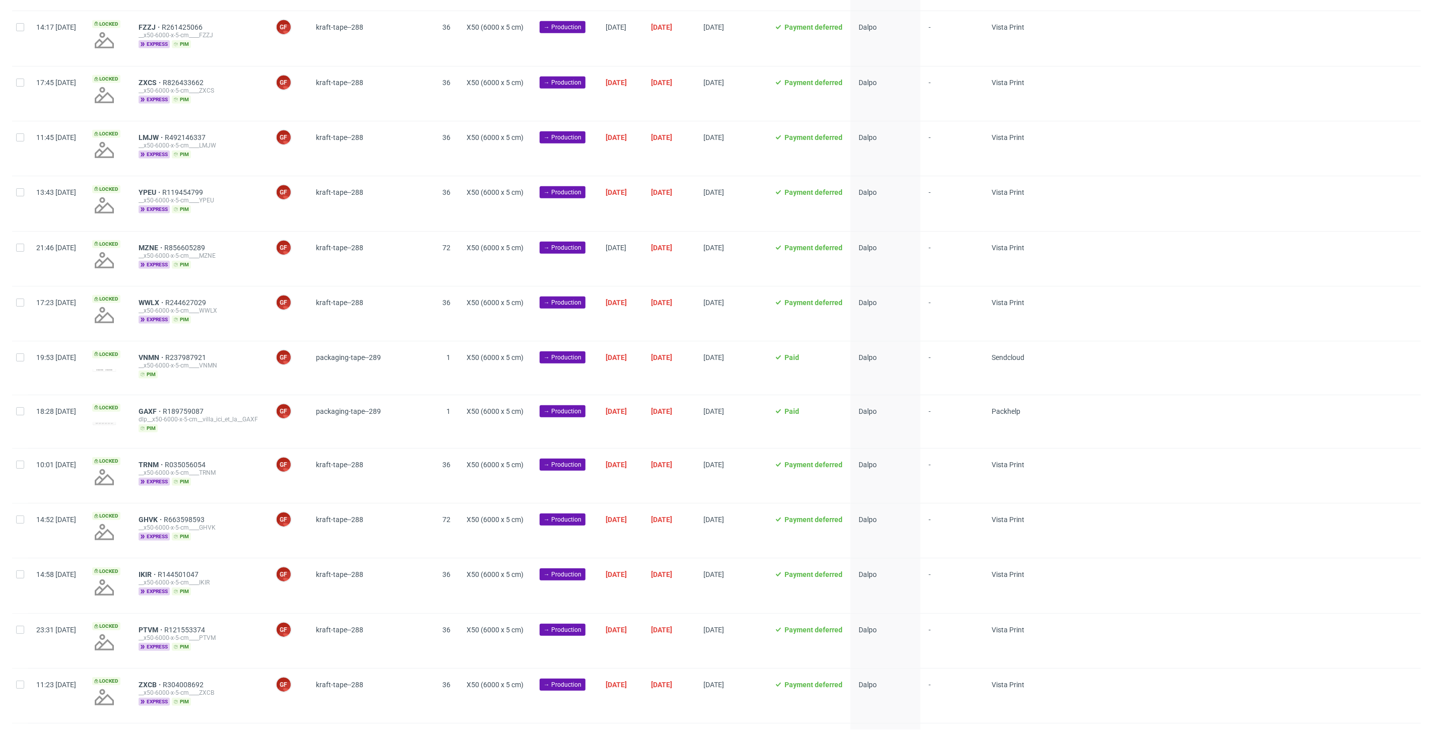
click at [1181, 287] on div at bounding box center [1229, 314] width 382 height 54
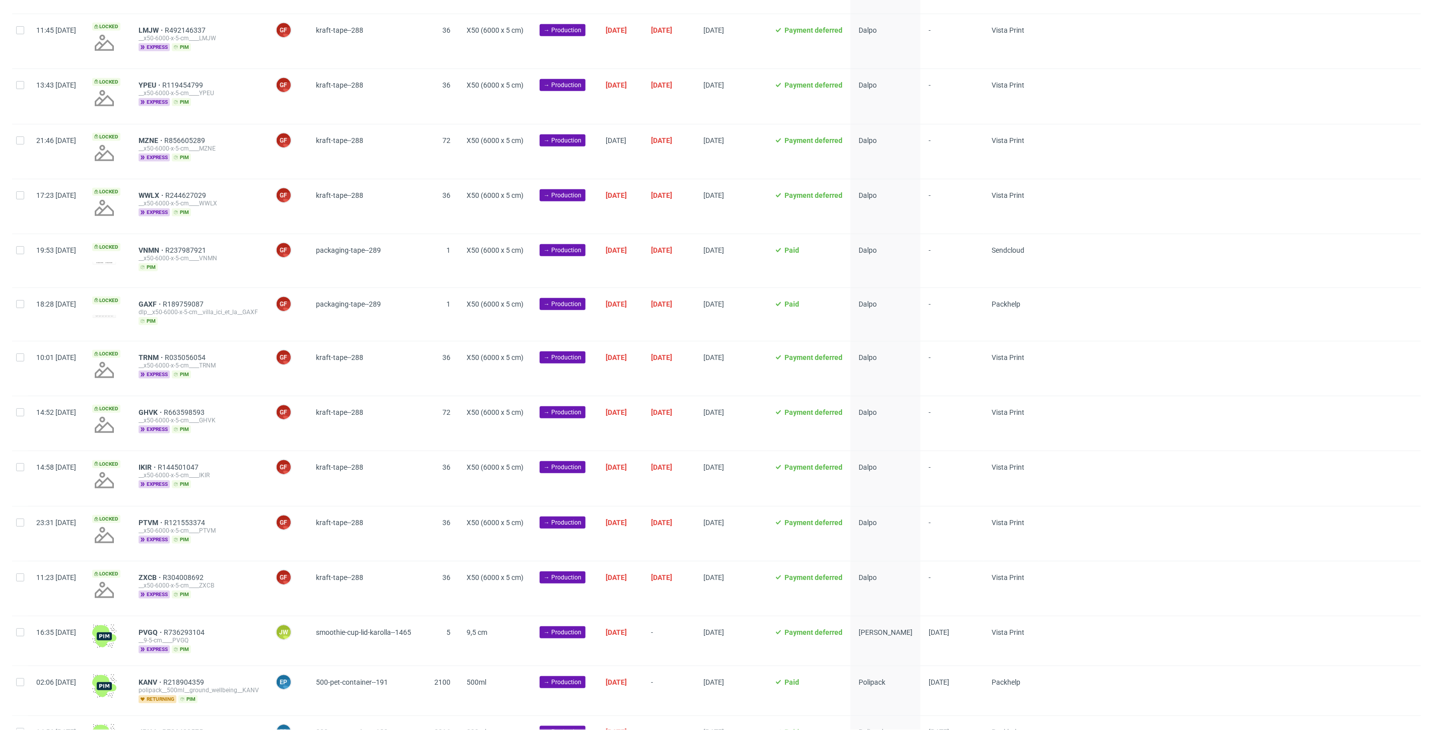
scroll to position [563, 0]
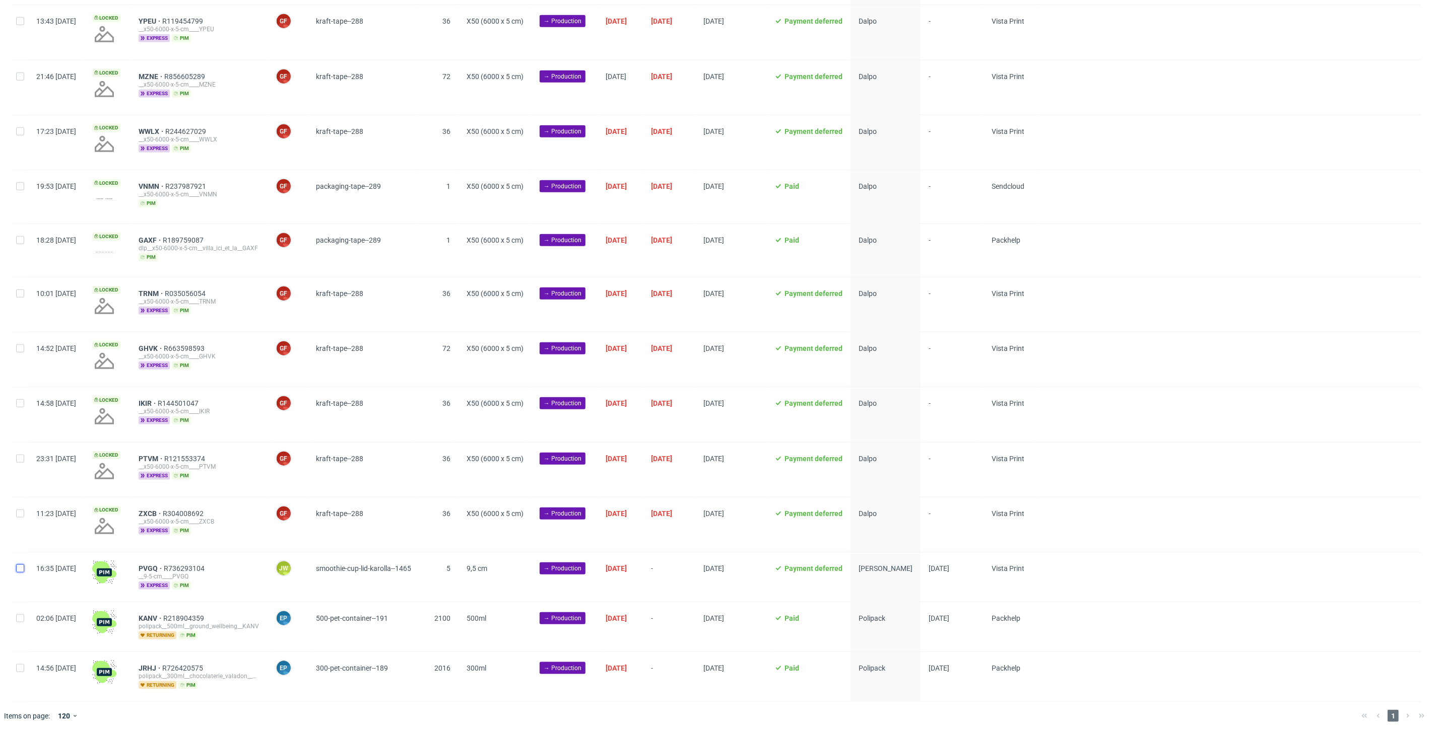
click at [17, 566] on input "checkbox" at bounding box center [20, 569] width 8 height 8
checkbox input "true"
click at [38, 718] on span "Change status" at bounding box center [36, 716] width 47 height 10
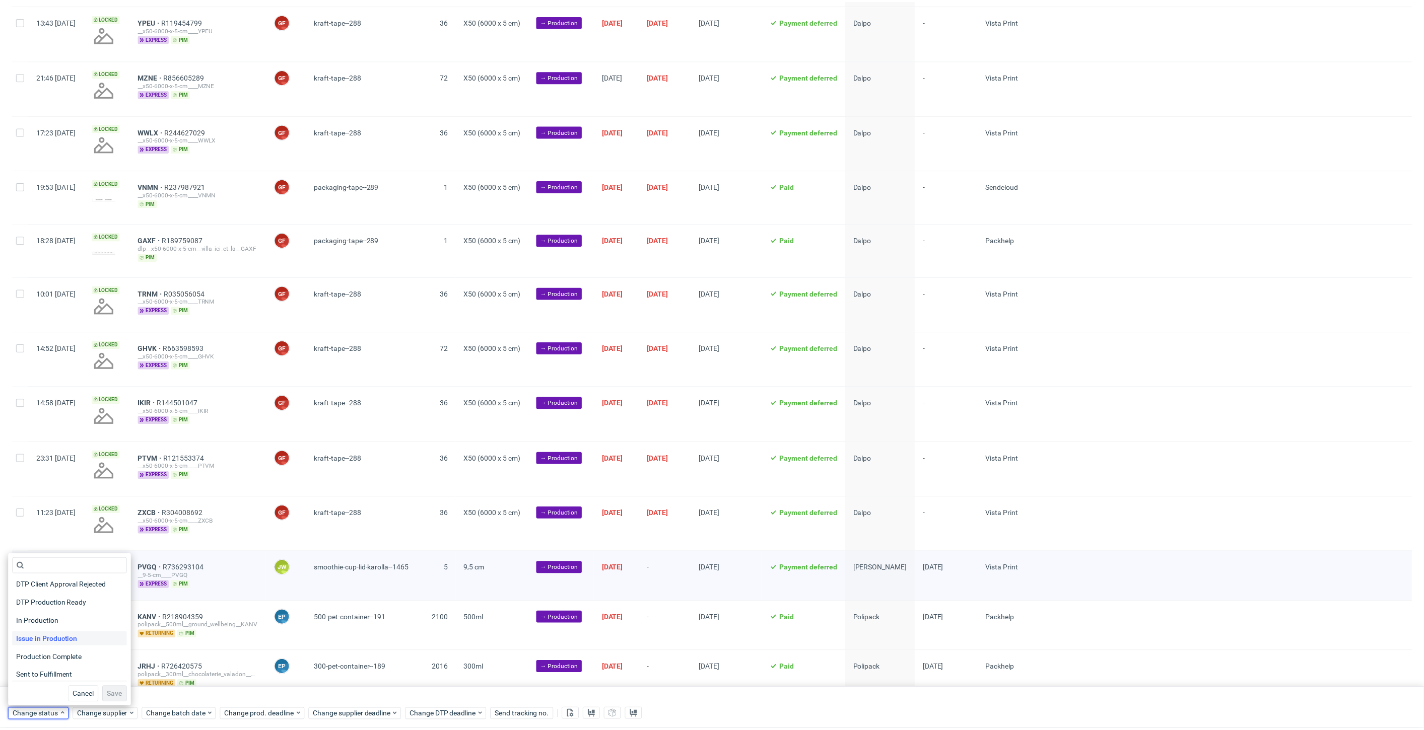
scroll to position [112, 0]
click at [40, 625] on span "In Production" at bounding box center [37, 622] width 51 height 14
click at [107, 694] on span "Save" at bounding box center [115, 696] width 16 height 7
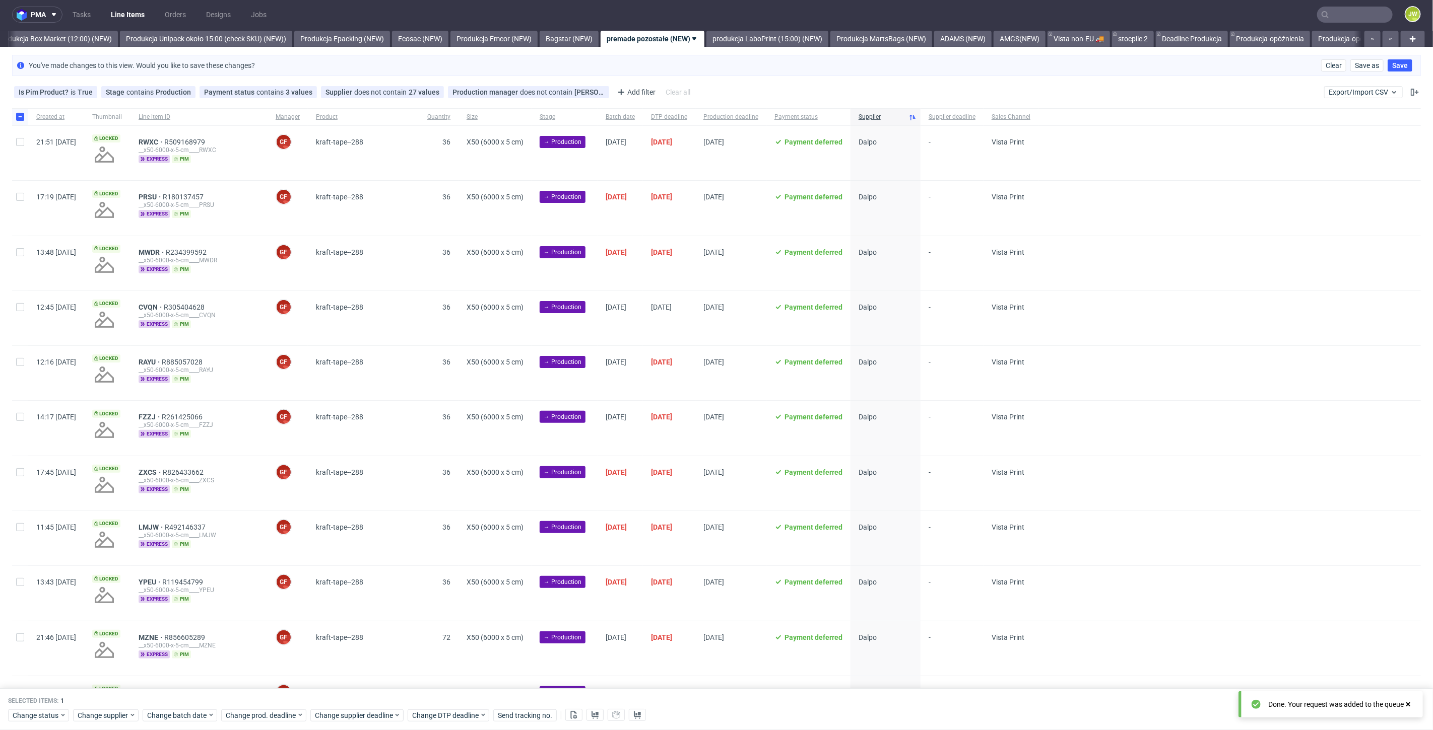
scroll to position [0, 0]
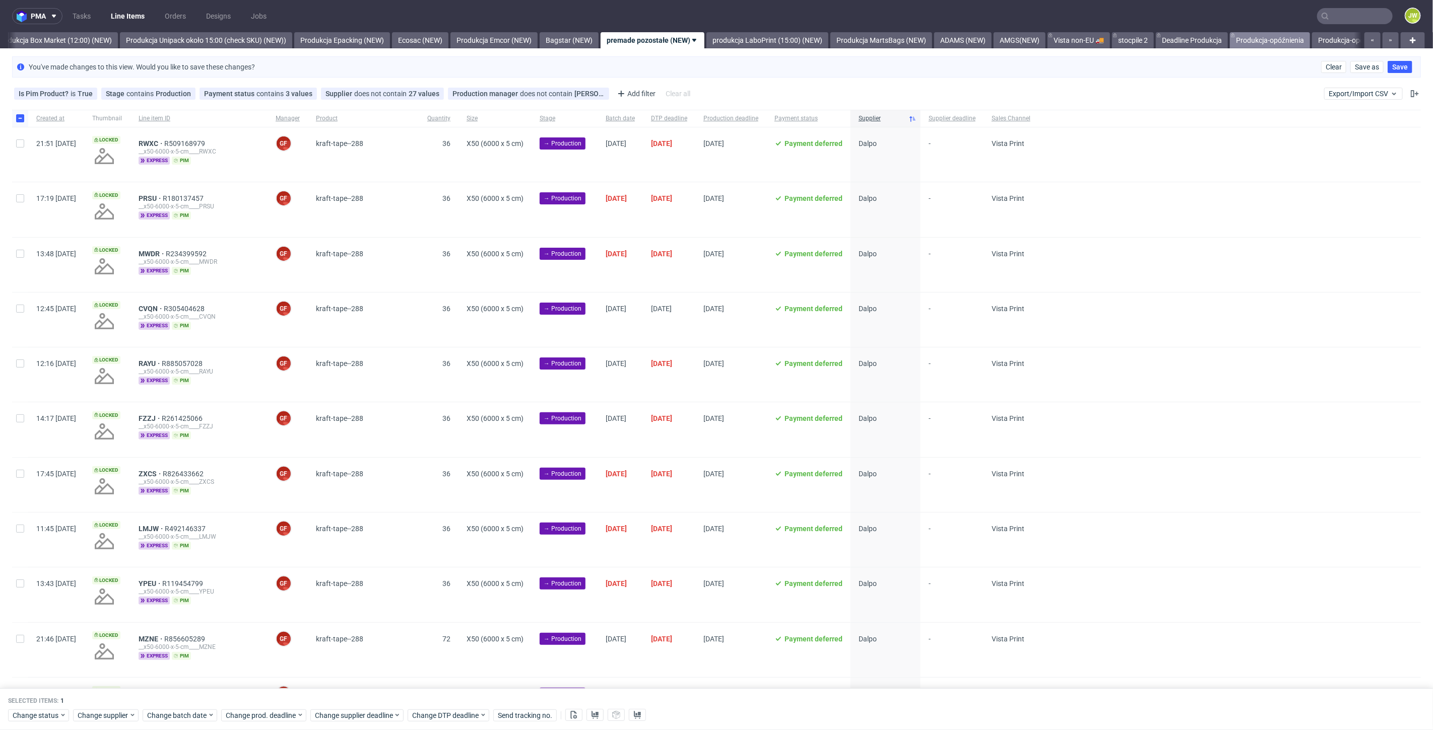
click at [1275, 42] on link "Produkcja-opóźnienia" at bounding box center [1270, 40] width 80 height 16
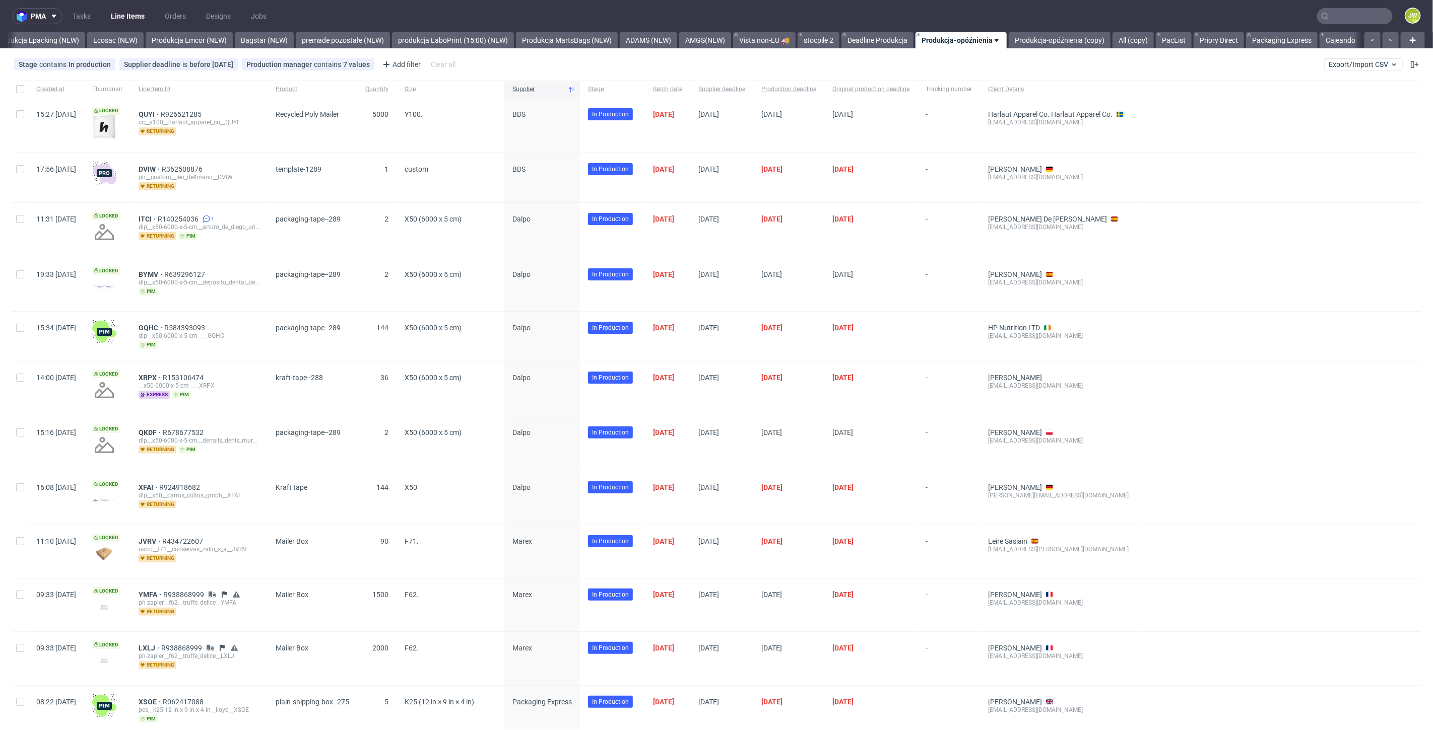
scroll to position [0, 2084]
click at [1273, 41] on link "Packaging Express" at bounding box center [1282, 40] width 72 height 16
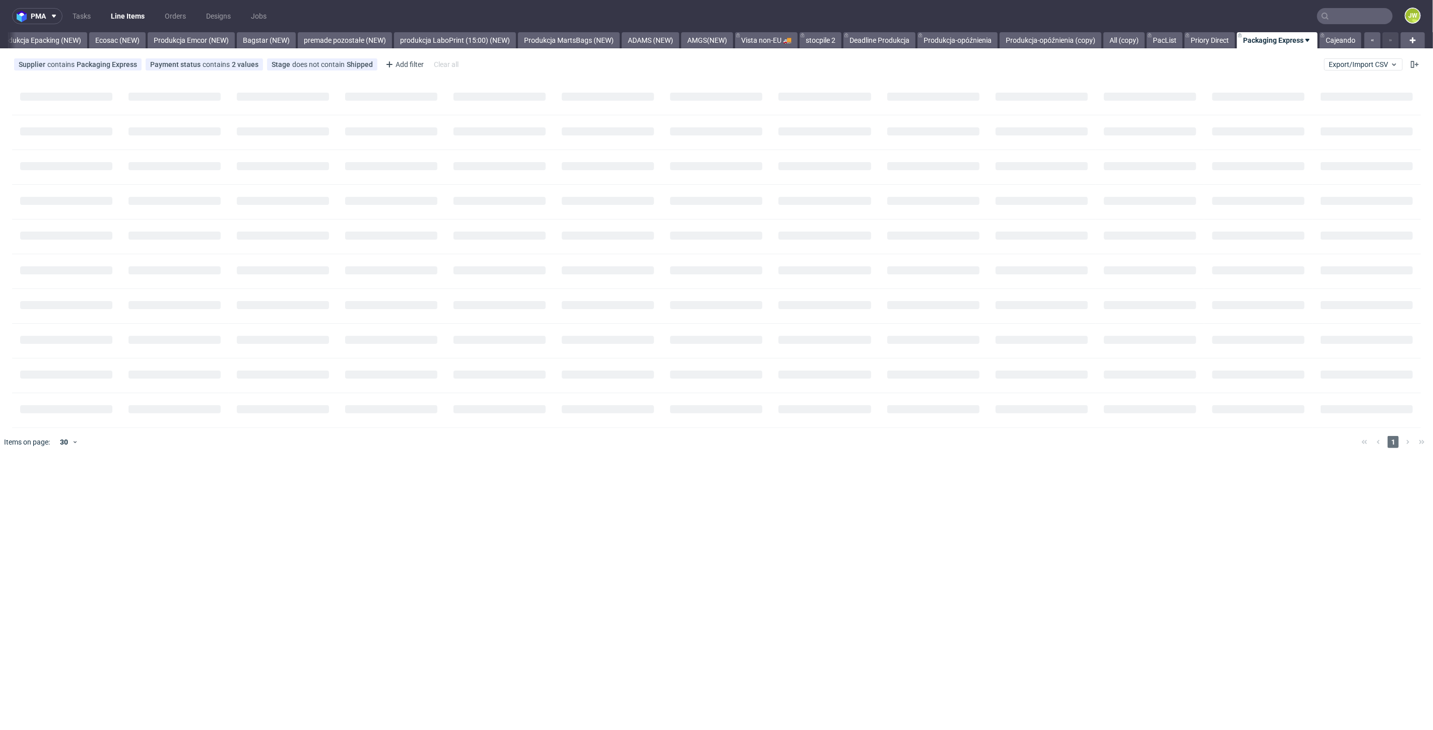
scroll to position [0, 2074]
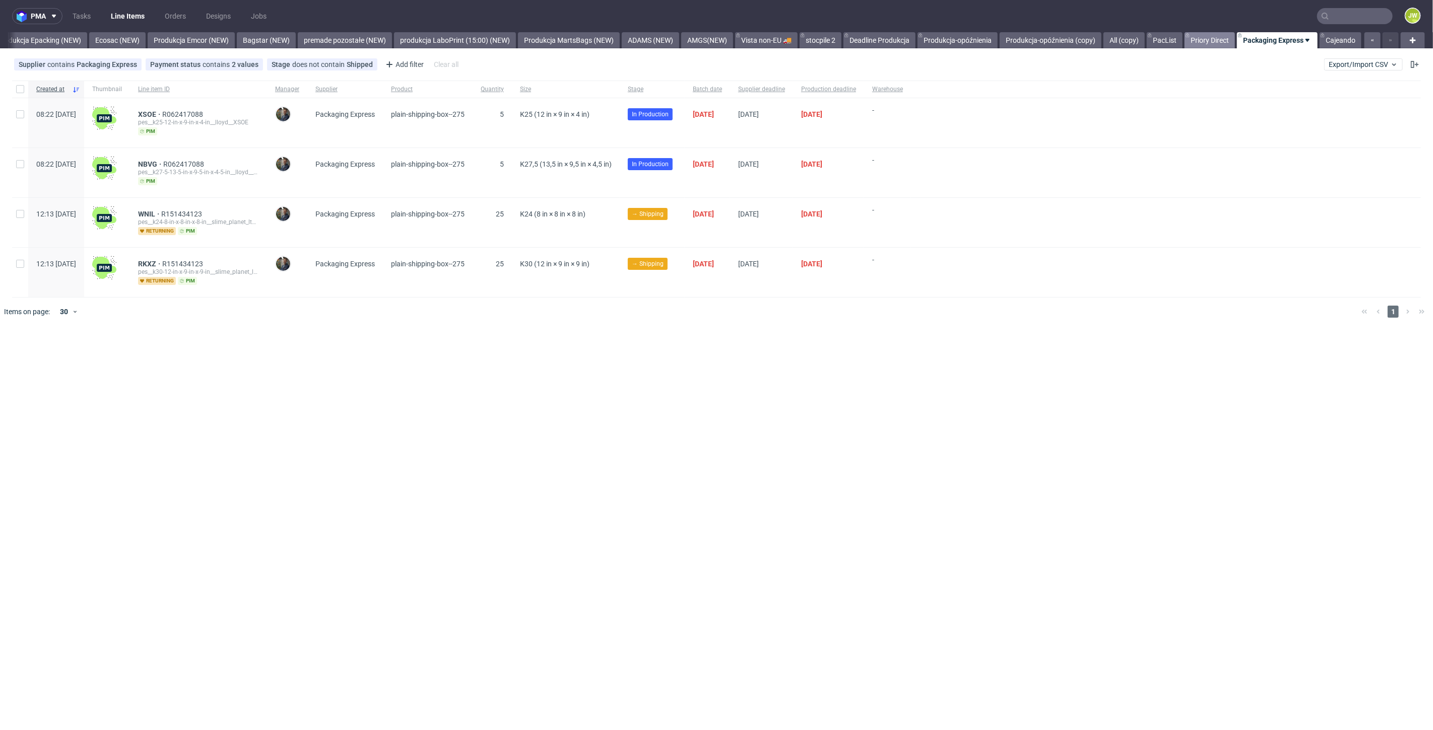
click at [1207, 39] on link "Priory Direct" at bounding box center [1209, 40] width 50 height 16
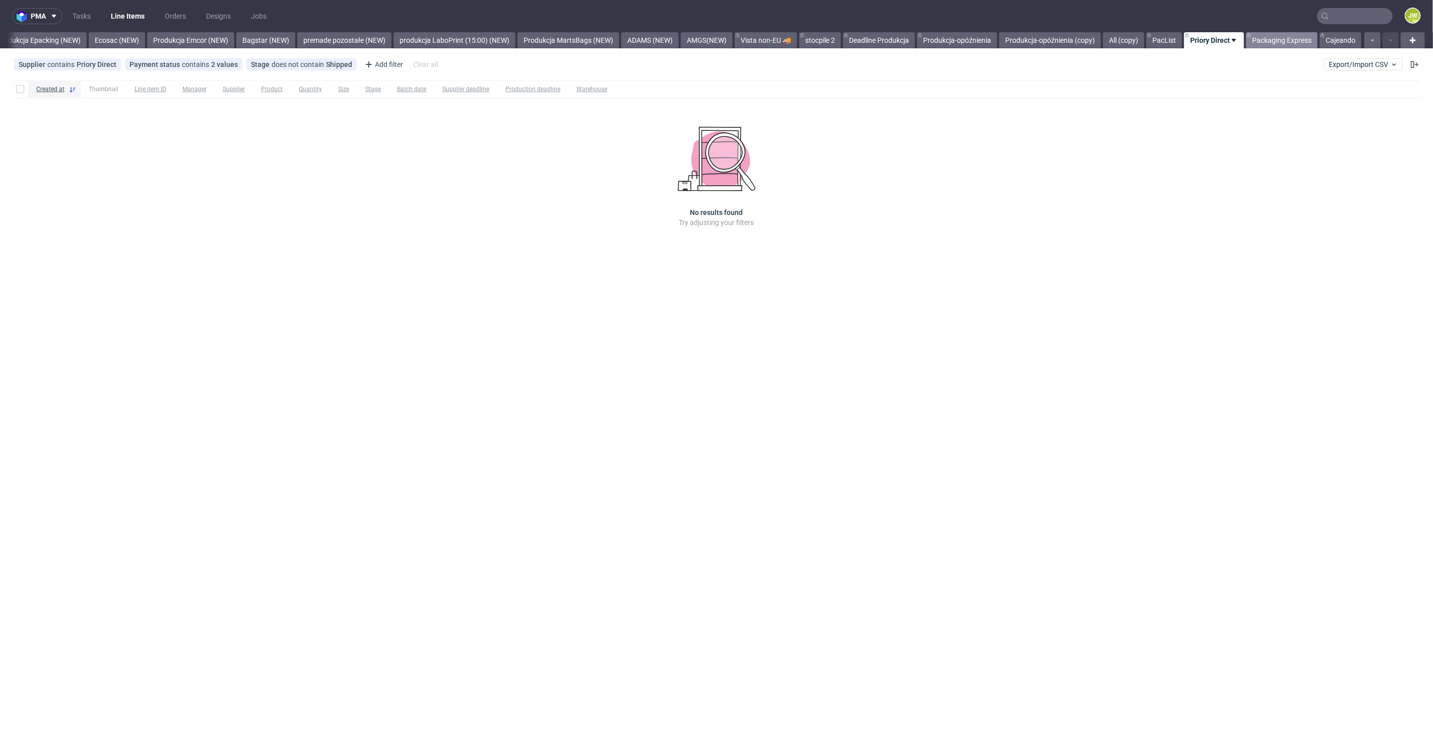
drag, startPoint x: 1250, startPoint y: 26, endPoint x: 1264, endPoint y: 34, distance: 16.4
click at [1250, 28] on nav "pma Tasks Line Items Orders Designs Jobs JW" at bounding box center [716, 16] width 1433 height 32
click at [1280, 38] on link "Packaging Express" at bounding box center [1282, 40] width 72 height 16
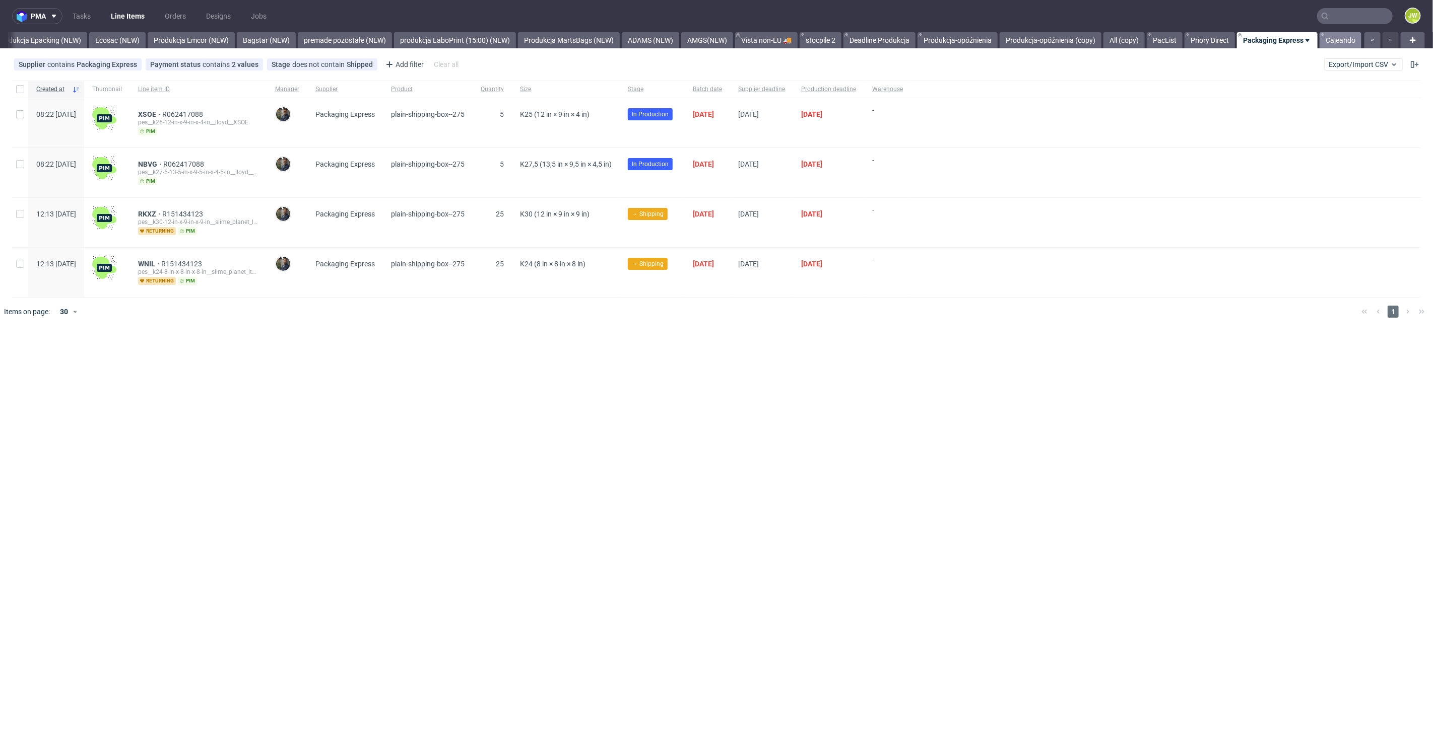
click at [1331, 39] on link "Cajeando" at bounding box center [1340, 40] width 42 height 16
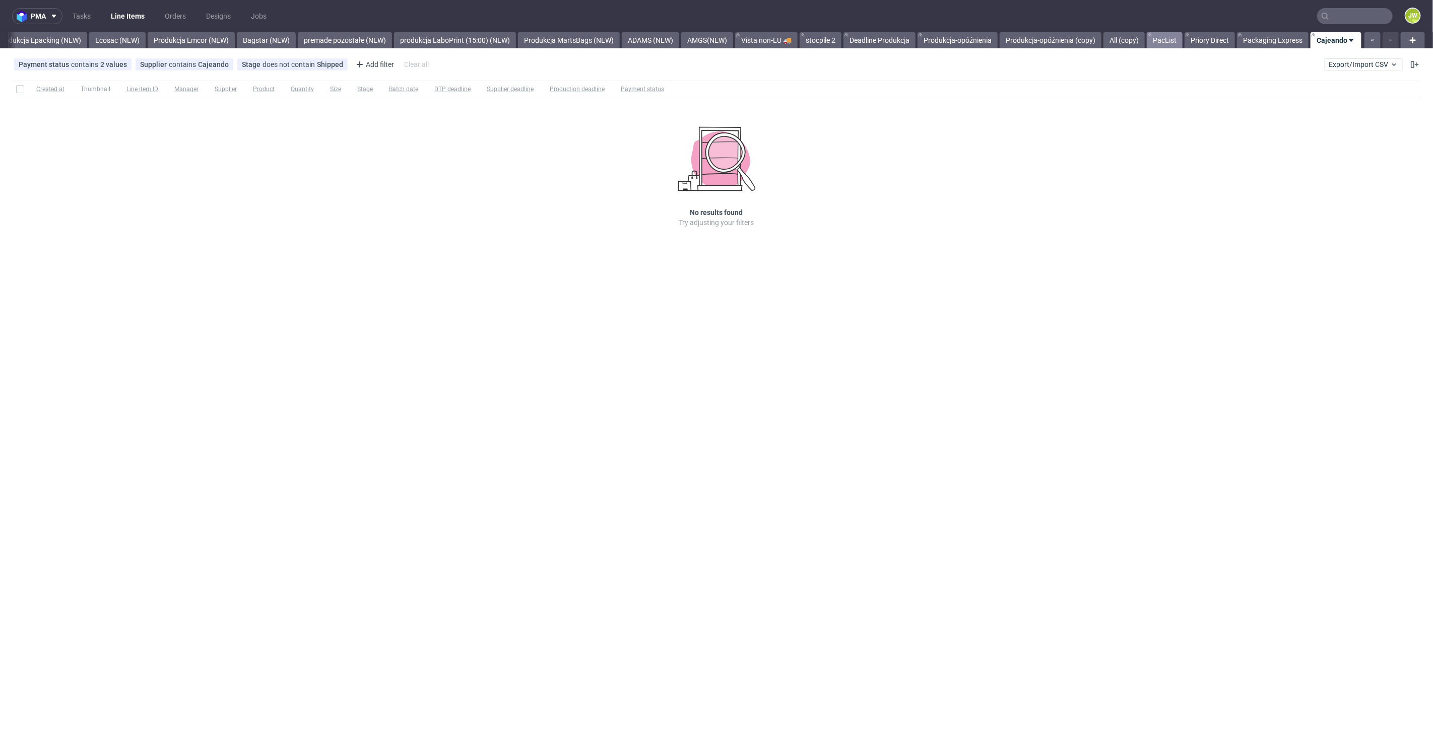
click at [1170, 40] on link "PacList" at bounding box center [1165, 40] width 36 height 16
click at [966, 39] on link "Produkcja-opóźnienia" at bounding box center [958, 40] width 80 height 16
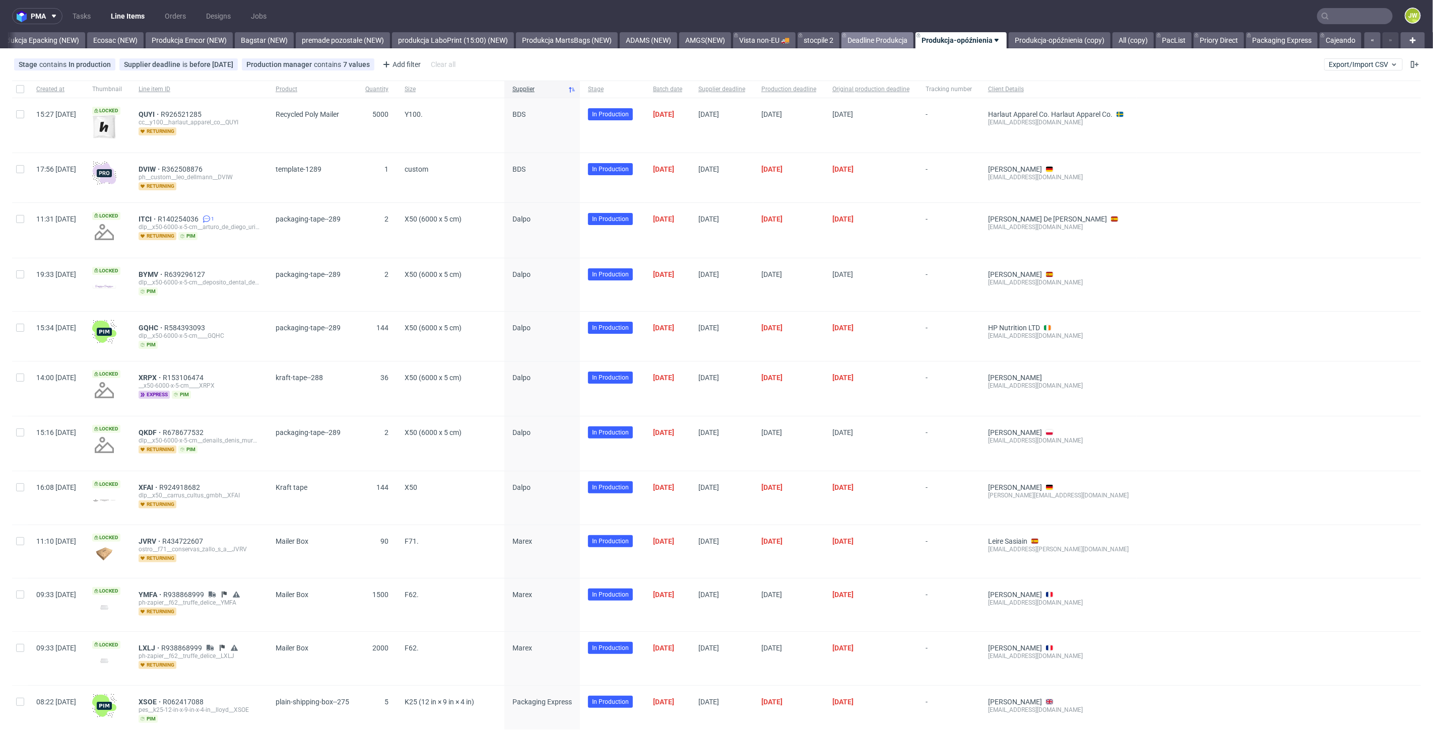
click at [875, 40] on link "Deadline Produkcja" at bounding box center [877, 40] width 72 height 16
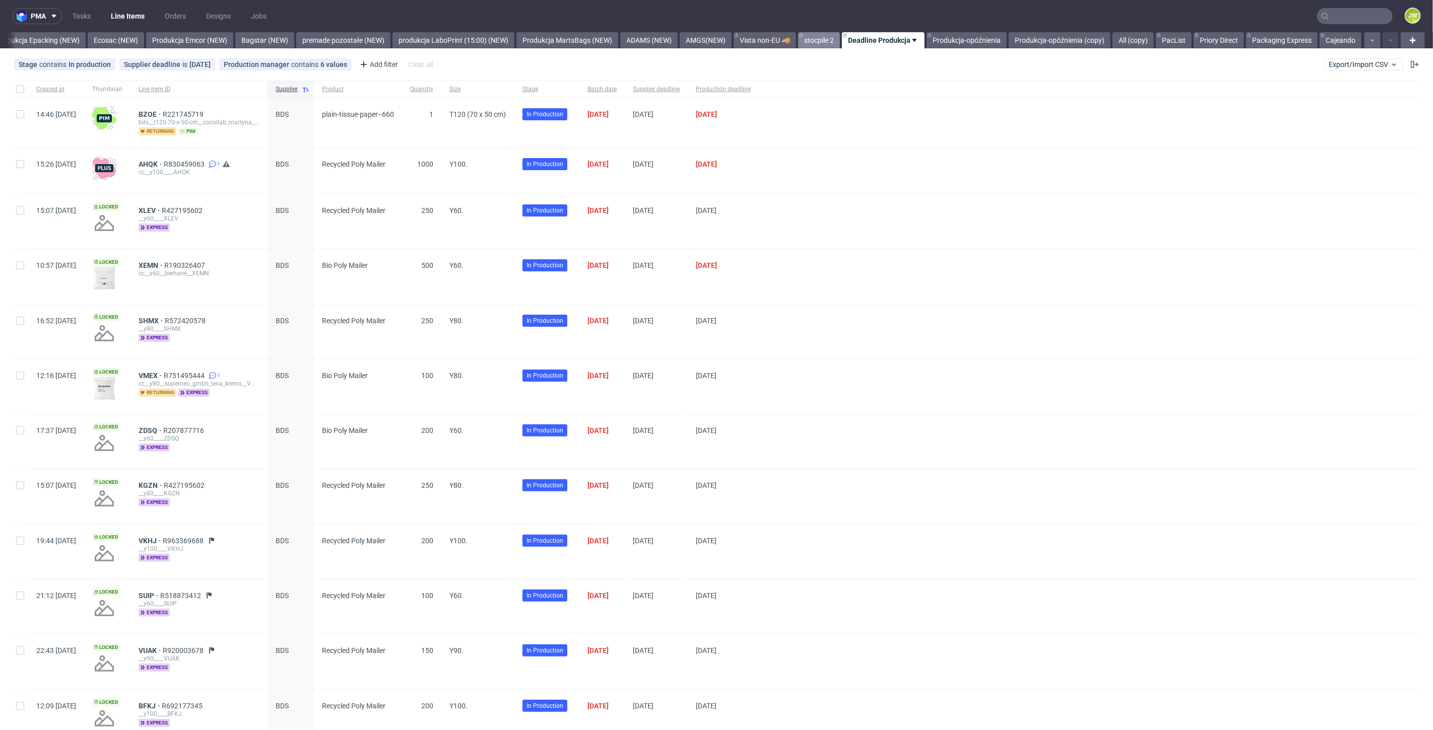
click at [815, 42] on link "stocpile 2" at bounding box center [819, 40] width 42 height 16
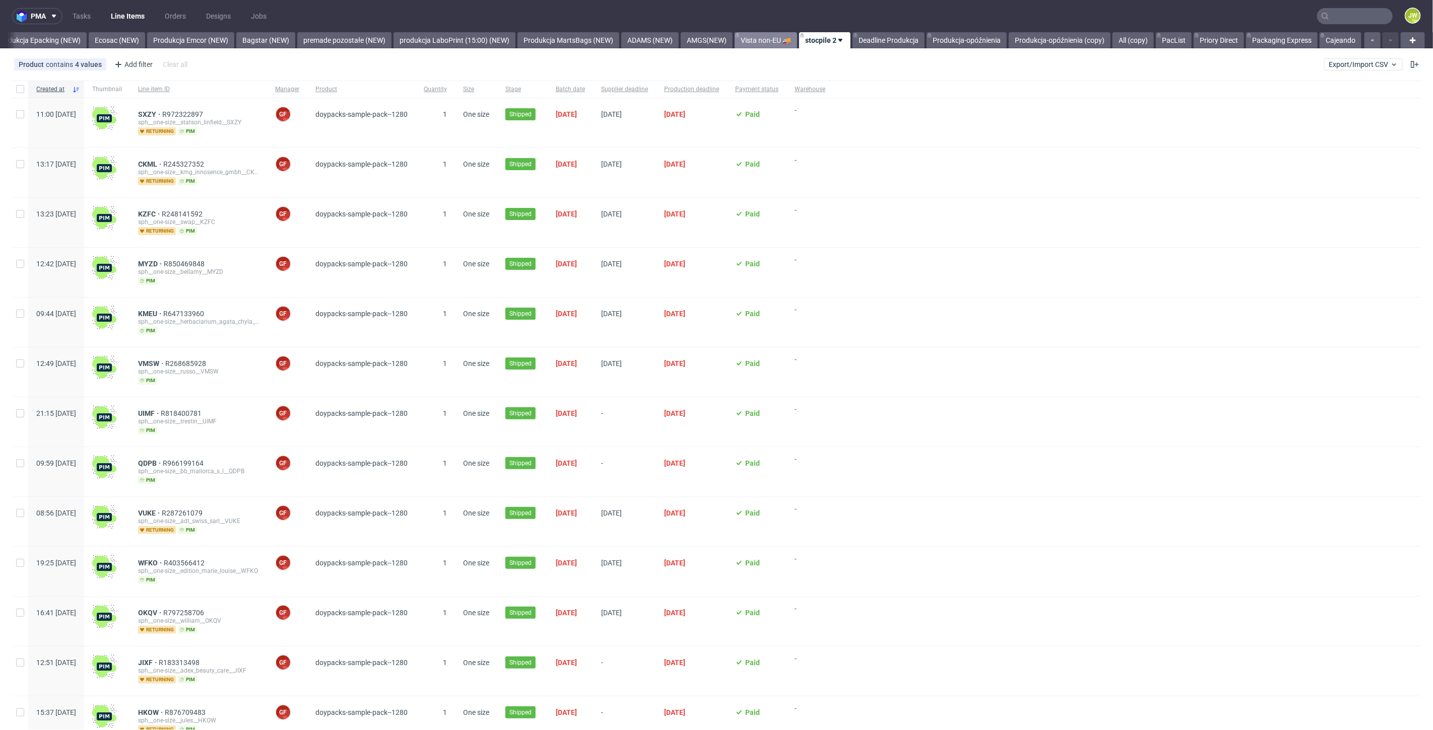
click at [762, 41] on link "Vista non-EU 🚚" at bounding box center [765, 40] width 62 height 16
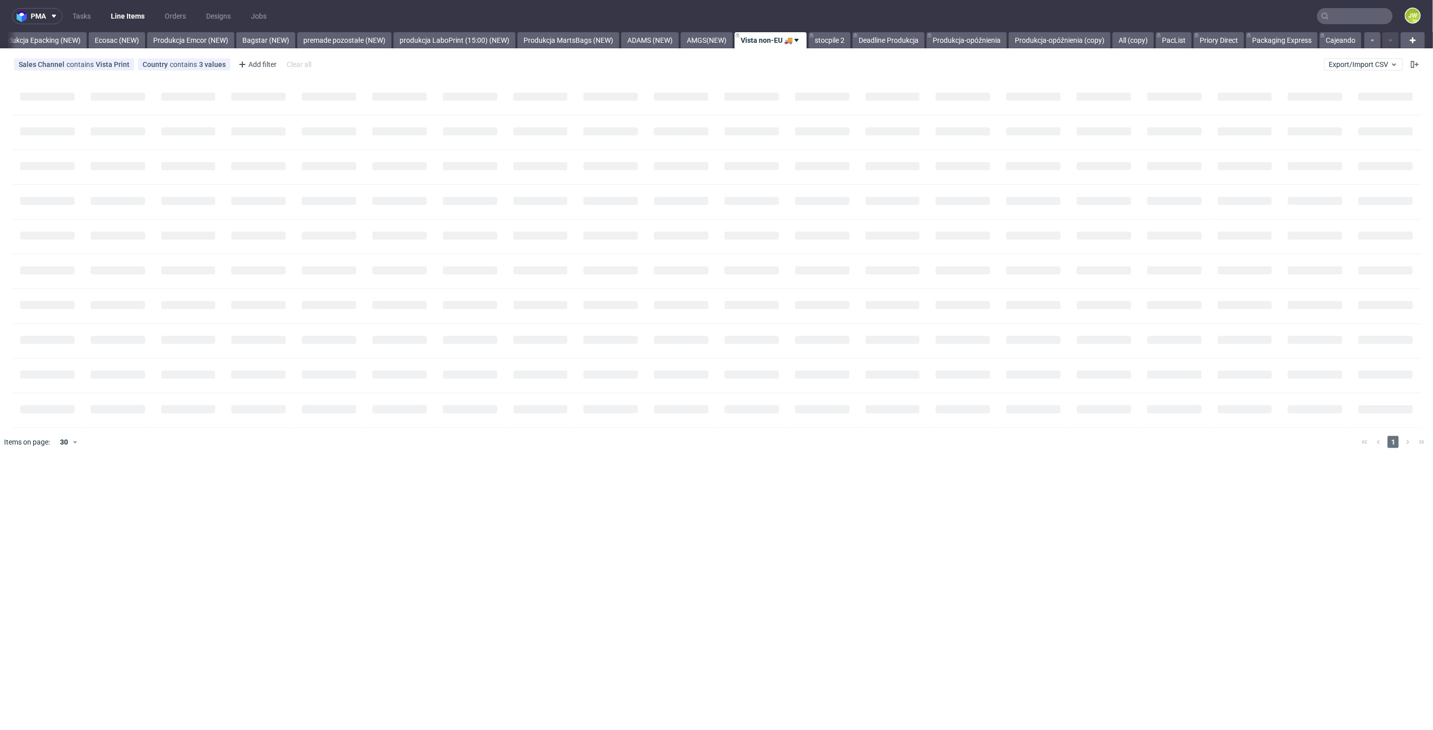
scroll to position [0, 2075]
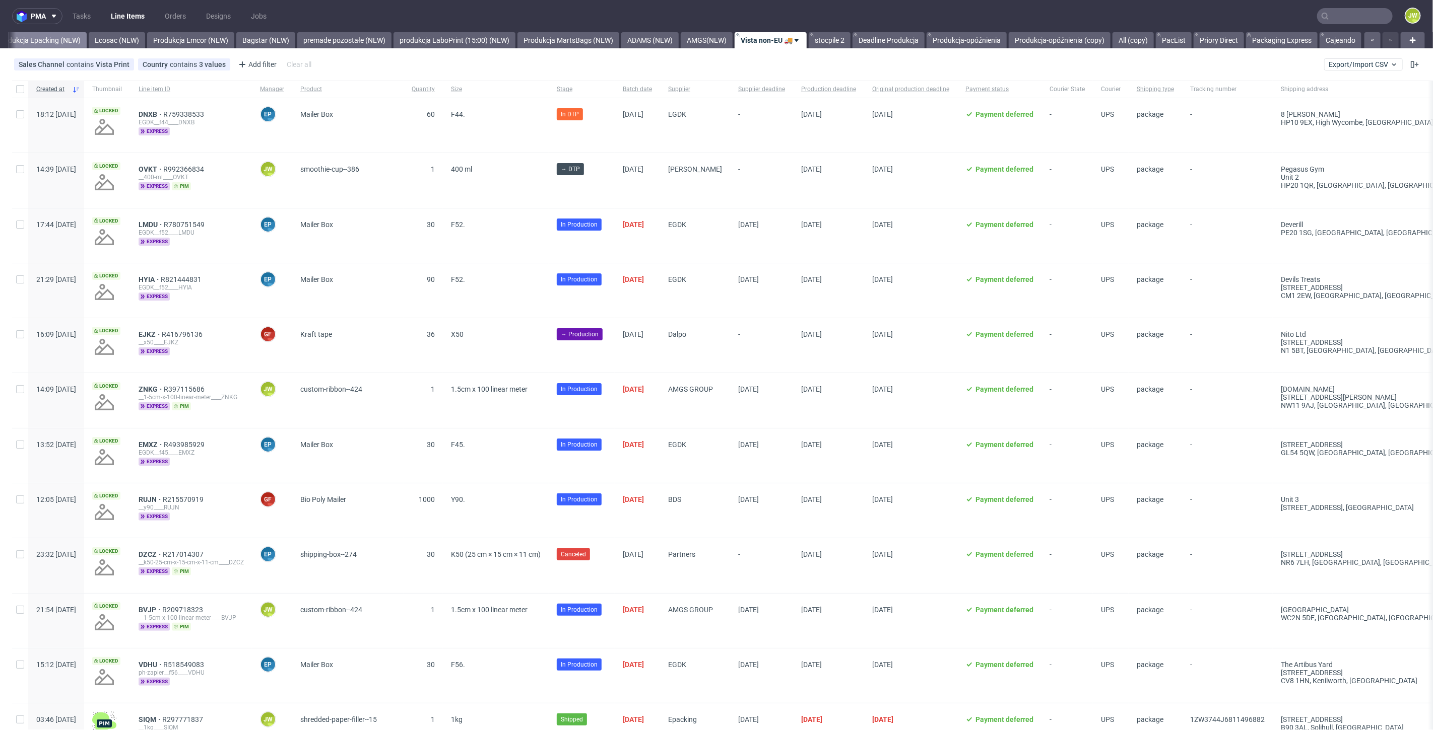
click at [51, 39] on link "Produkcja Epacking (NEW)" at bounding box center [39, 40] width 96 height 16
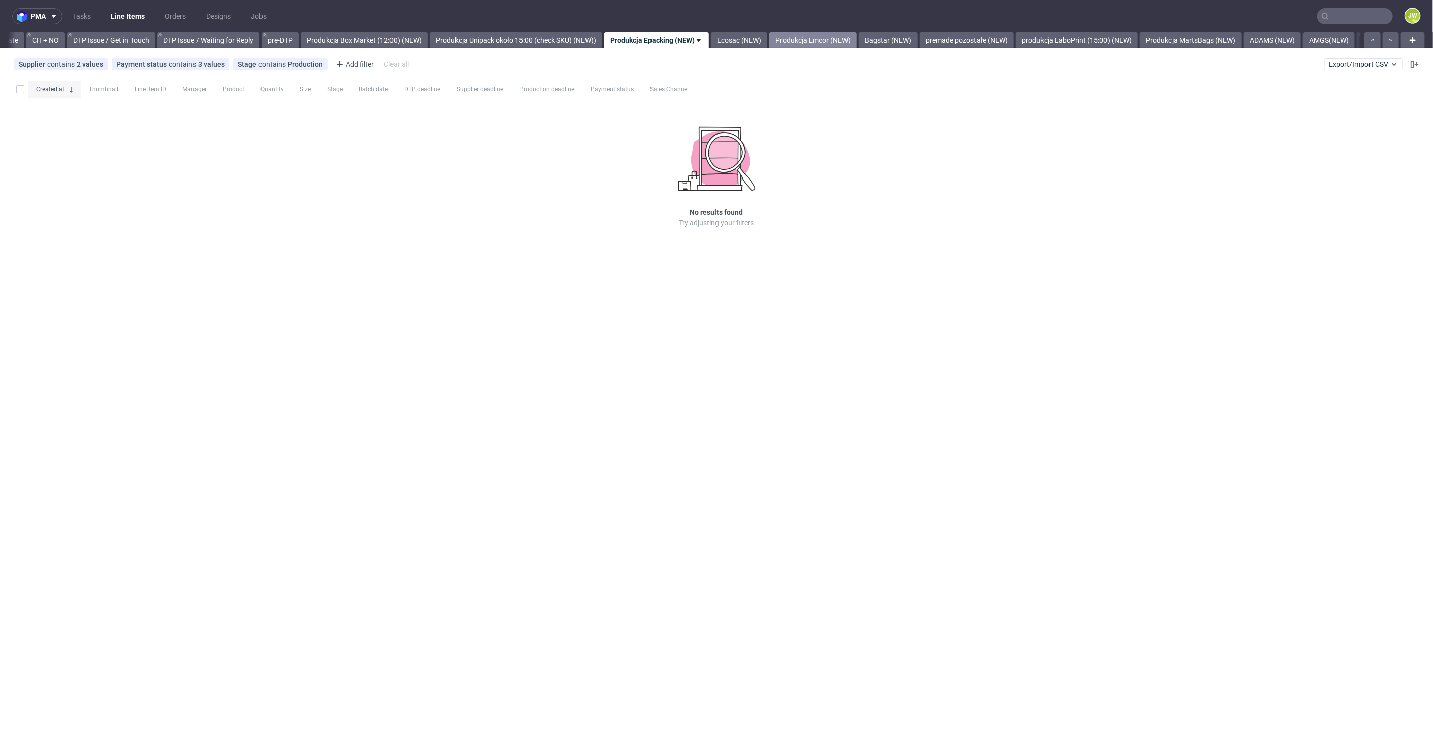
click at [847, 44] on link "Produkcja Emcor (NEW)" at bounding box center [812, 40] width 87 height 16
click at [831, 40] on link "premade pozostałe (NEW)" at bounding box center [814, 40] width 94 height 16
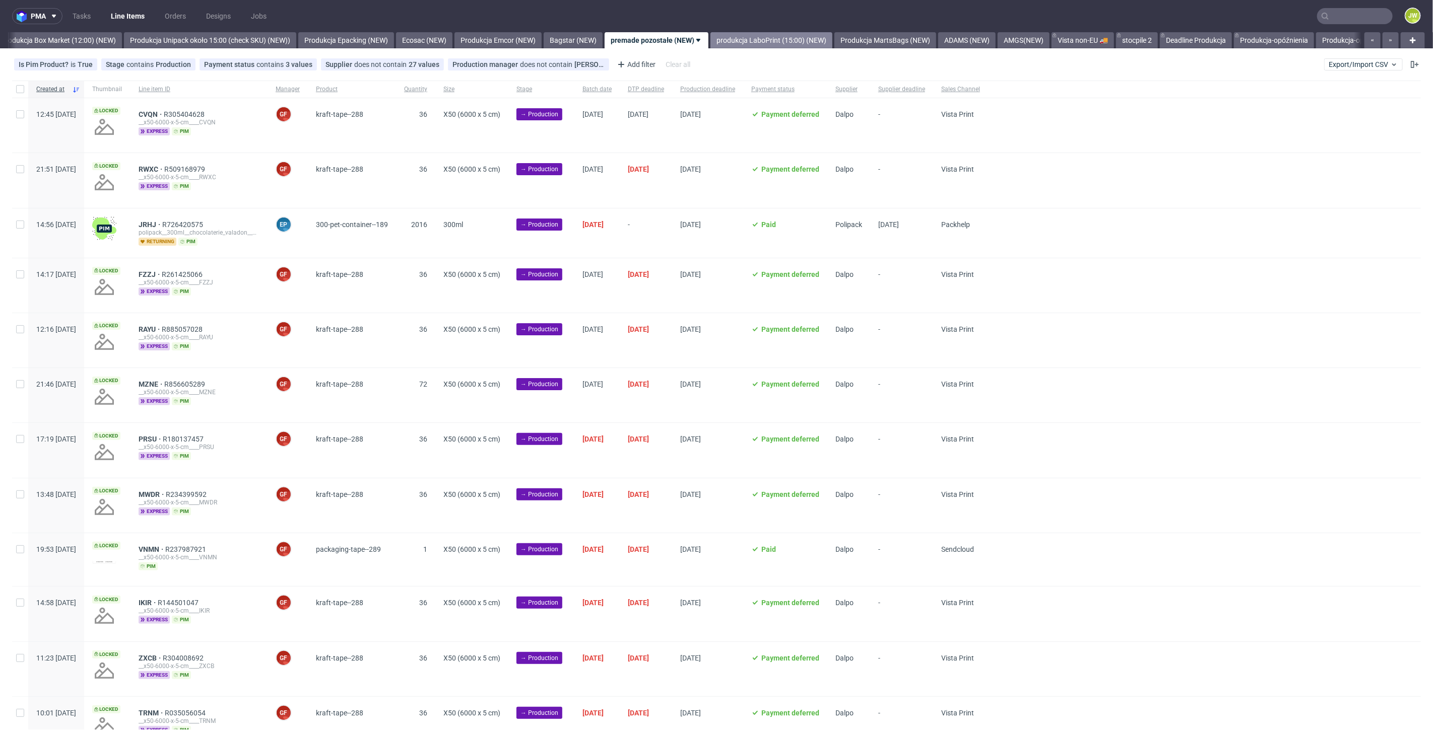
click at [785, 42] on link "produkcja LaboPrint (15:00) (NEW)" at bounding box center [771, 40] width 122 height 16
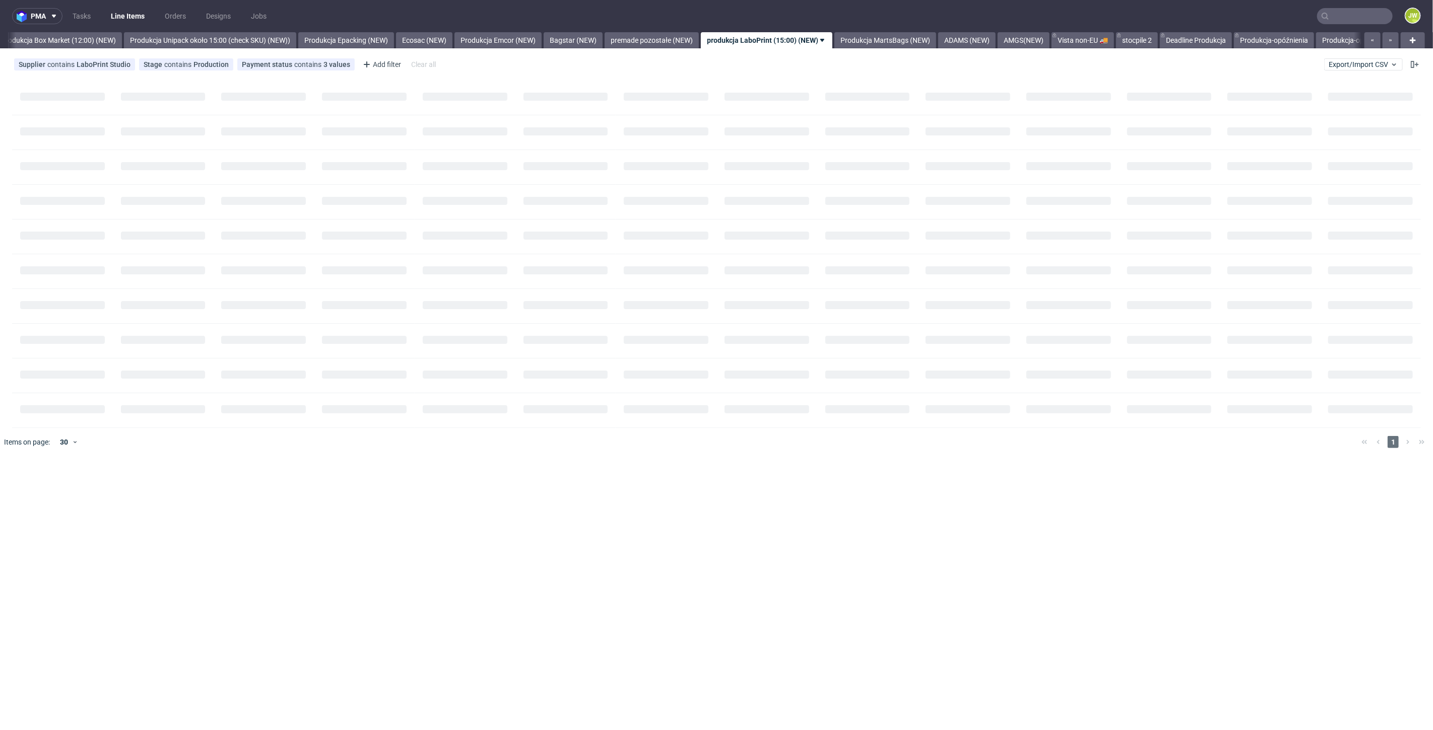
scroll to position [0, 1848]
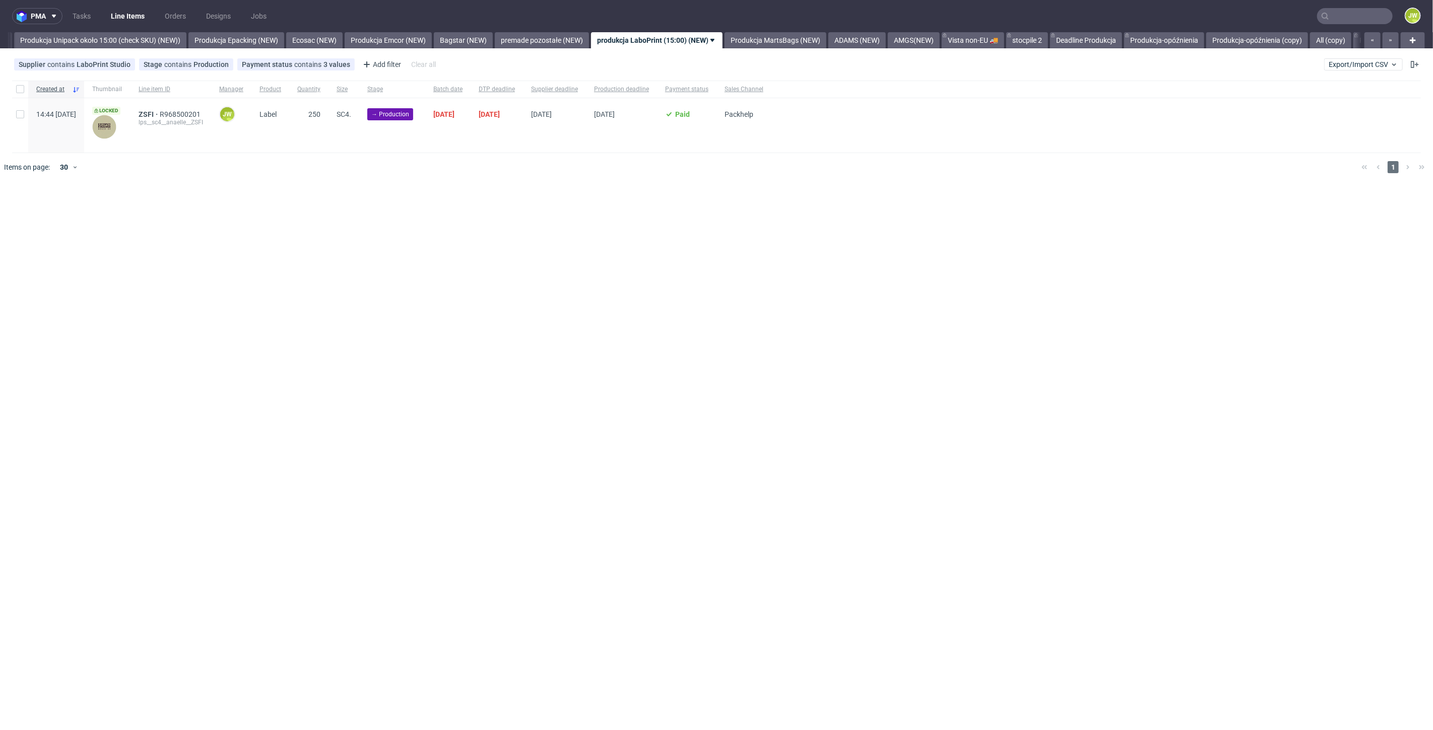
click at [702, 379] on div "pma Tasks Line Items Orders Designs Jobs JW All DTP Late Shipped Shipments DTP …" at bounding box center [716, 365] width 1433 height 730
click at [662, 234] on div "pma Tasks Line Items Orders Designs Jobs JW All DTP Late Shipped Shipments DTP …" at bounding box center [716, 365] width 1433 height 730
click at [522, 37] on div "premade pozostałe (NEW)" at bounding box center [541, 40] width 96 height 16
click at [21, 91] on input "checkbox" at bounding box center [20, 89] width 8 height 8
checkbox input "true"
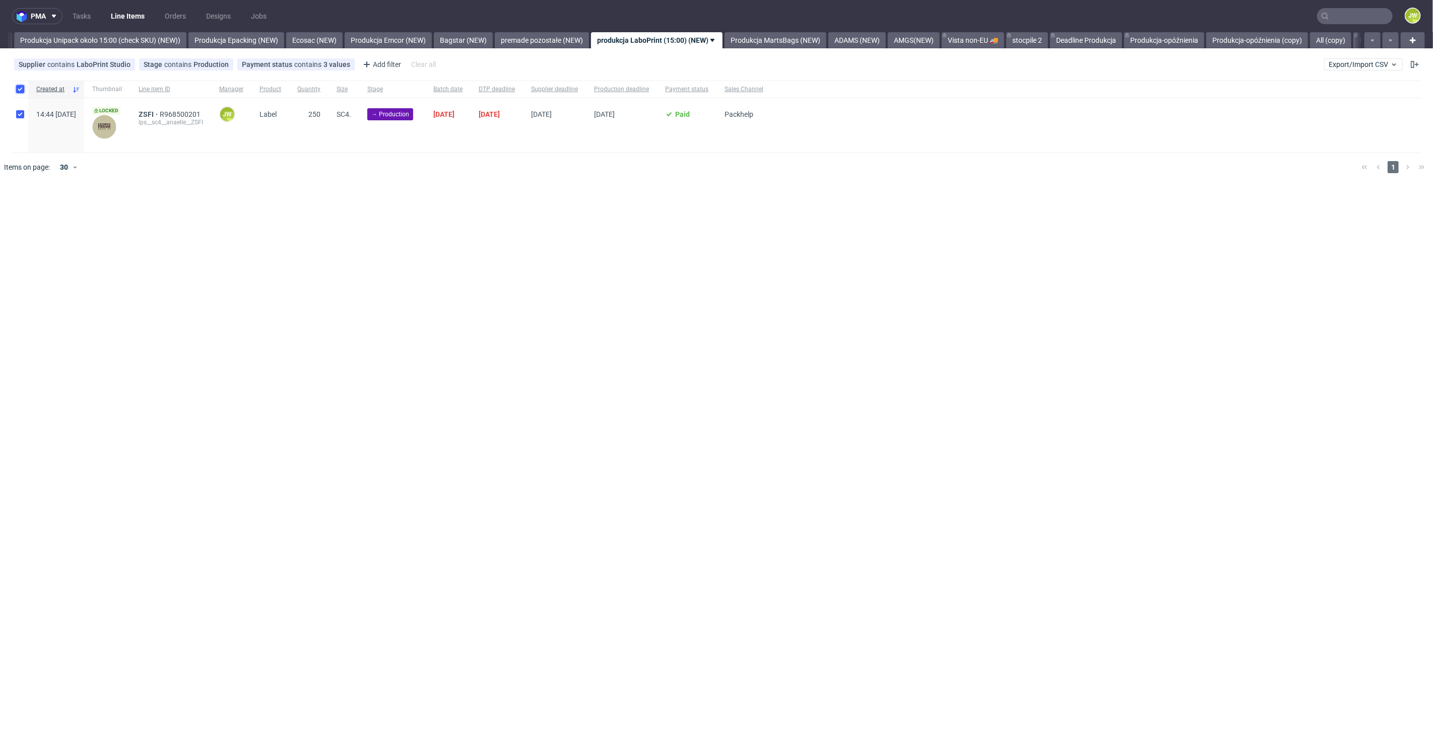
checkbox input "true"
click at [195, 215] on span "Change batch date" at bounding box center [177, 213] width 60 height 10
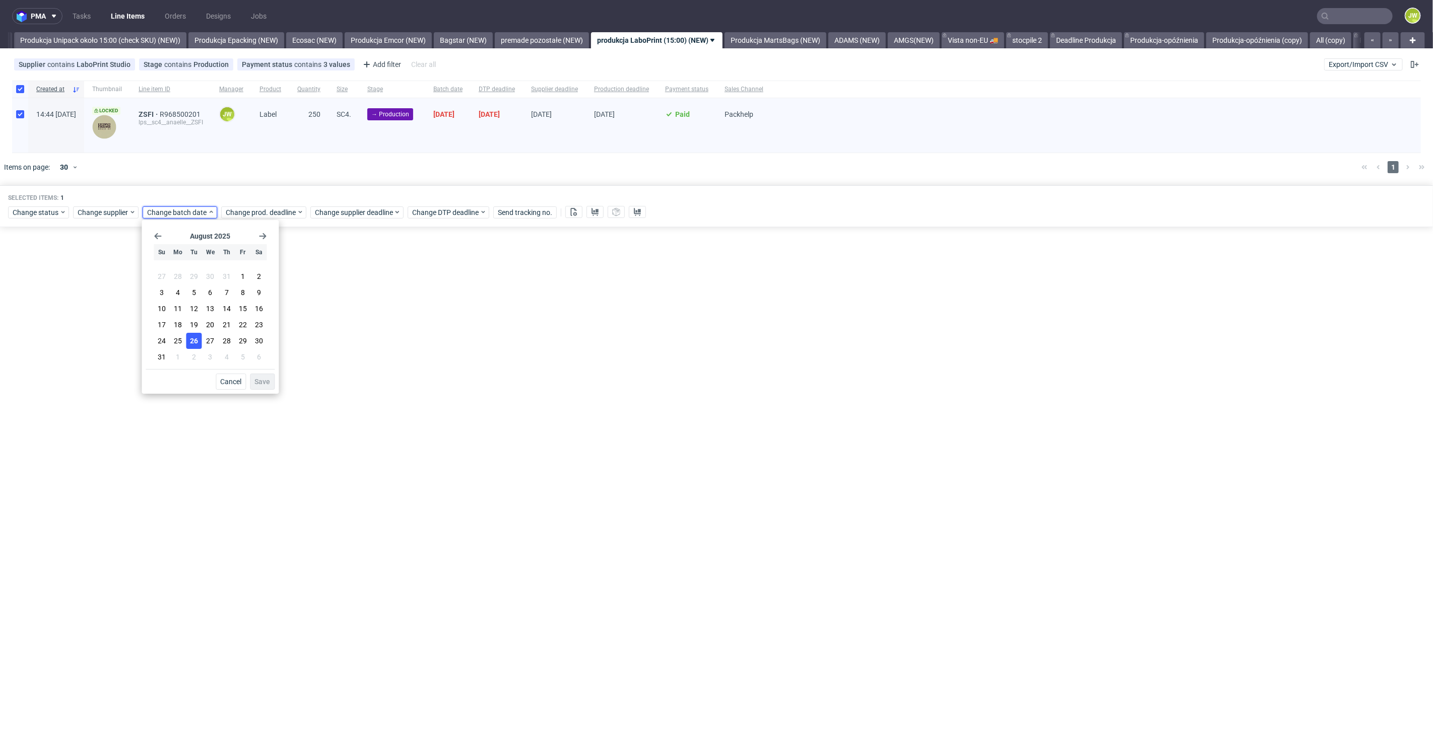
click at [192, 343] on span "26" at bounding box center [194, 341] width 8 height 10
click at [256, 381] on span "Save" at bounding box center [262, 381] width 16 height 7
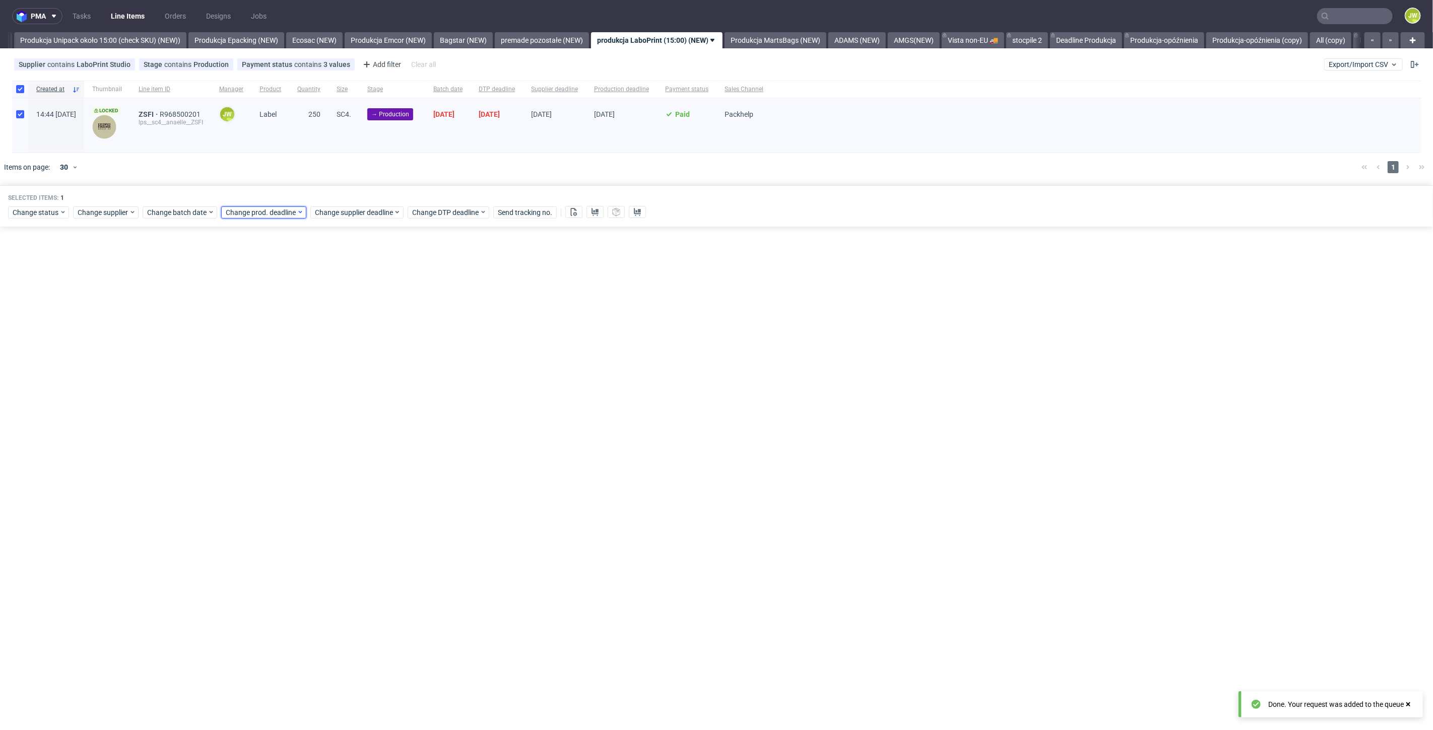
click at [246, 214] on span "Change prod. deadline" at bounding box center [261, 213] width 71 height 10
click at [274, 357] on button "2" at bounding box center [272, 357] width 16 height 16
click at [329, 381] on button "Save" at bounding box center [340, 382] width 25 height 16
click at [334, 208] on span "Change supplier deadline" at bounding box center [354, 213] width 79 height 10
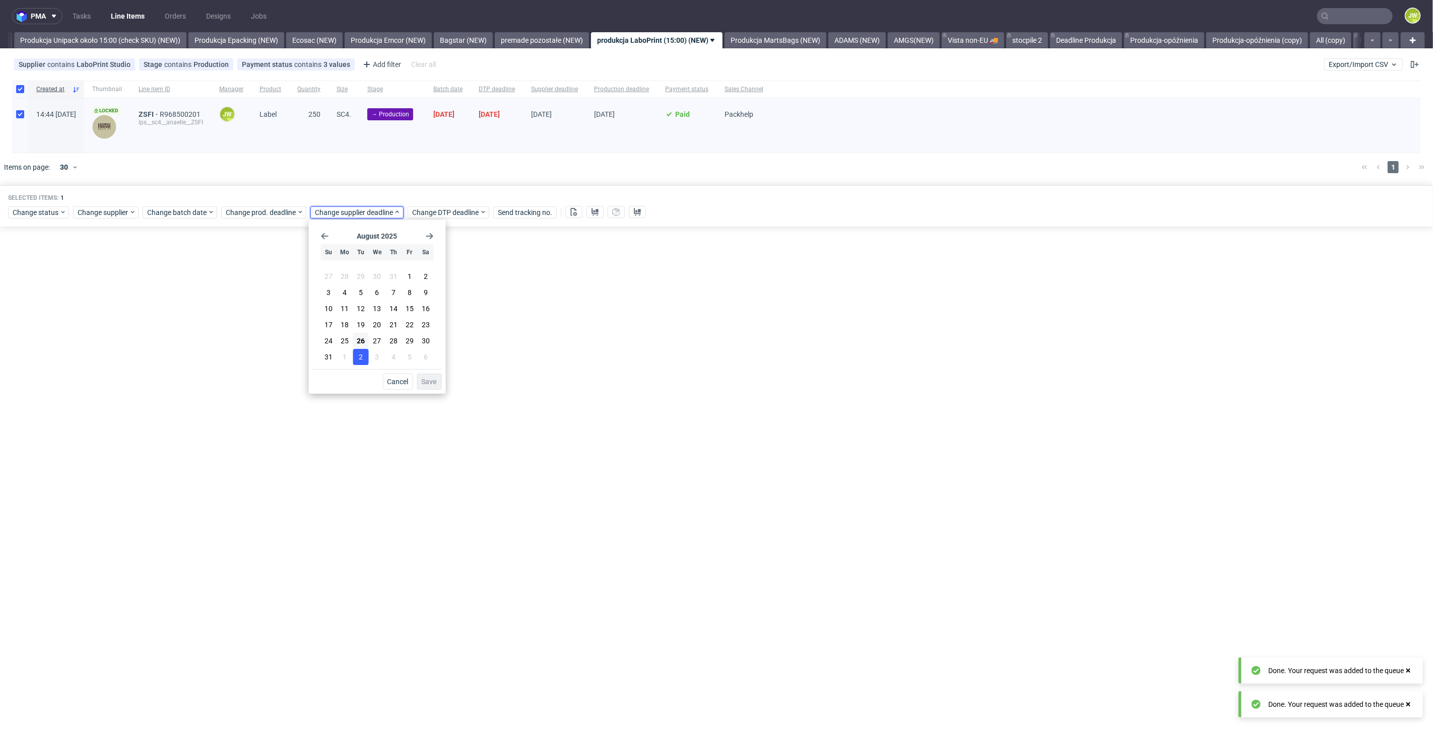
click at [354, 357] on button "2" at bounding box center [361, 357] width 16 height 16
click at [424, 380] on span "Save" at bounding box center [430, 381] width 16 height 7
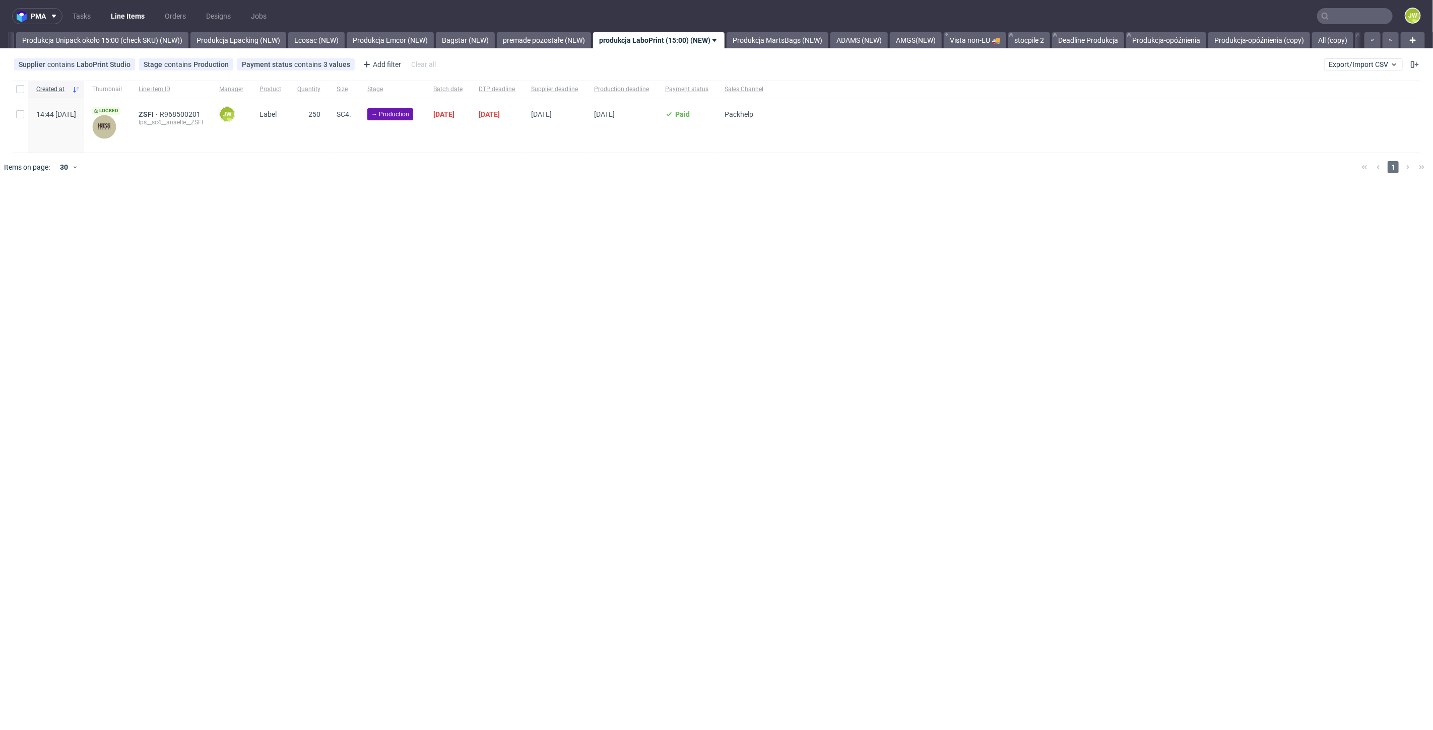
scroll to position [0, 1848]
click at [532, 182] on div "Created at Thumbnail Line item ID Manager Product Quantity Size Stage Batch dat…" at bounding box center [716, 131] width 1433 height 109
click at [22, 91] on input "checkbox" at bounding box center [20, 89] width 8 height 8
checkbox input "true"
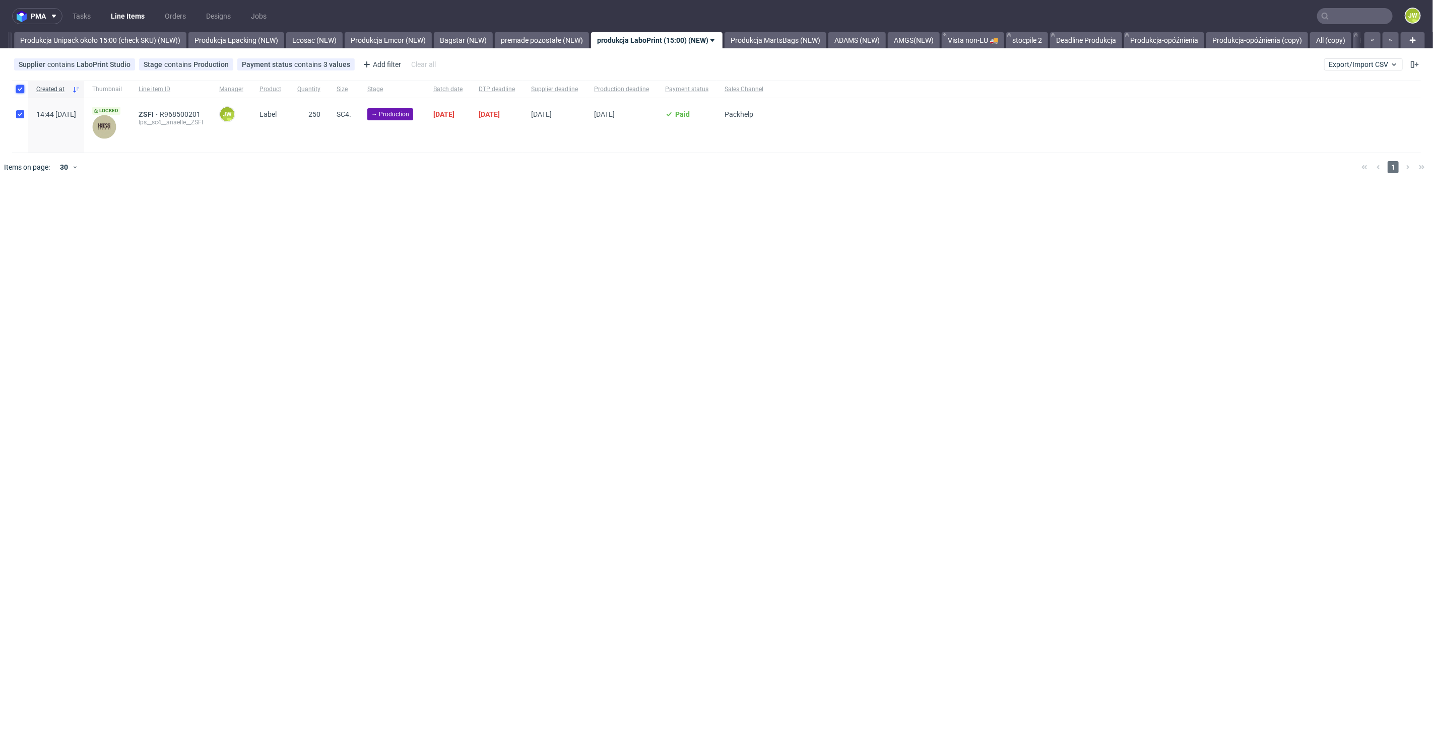
checkbox input "true"
click at [566, 208] on button at bounding box center [573, 212] width 17 height 12
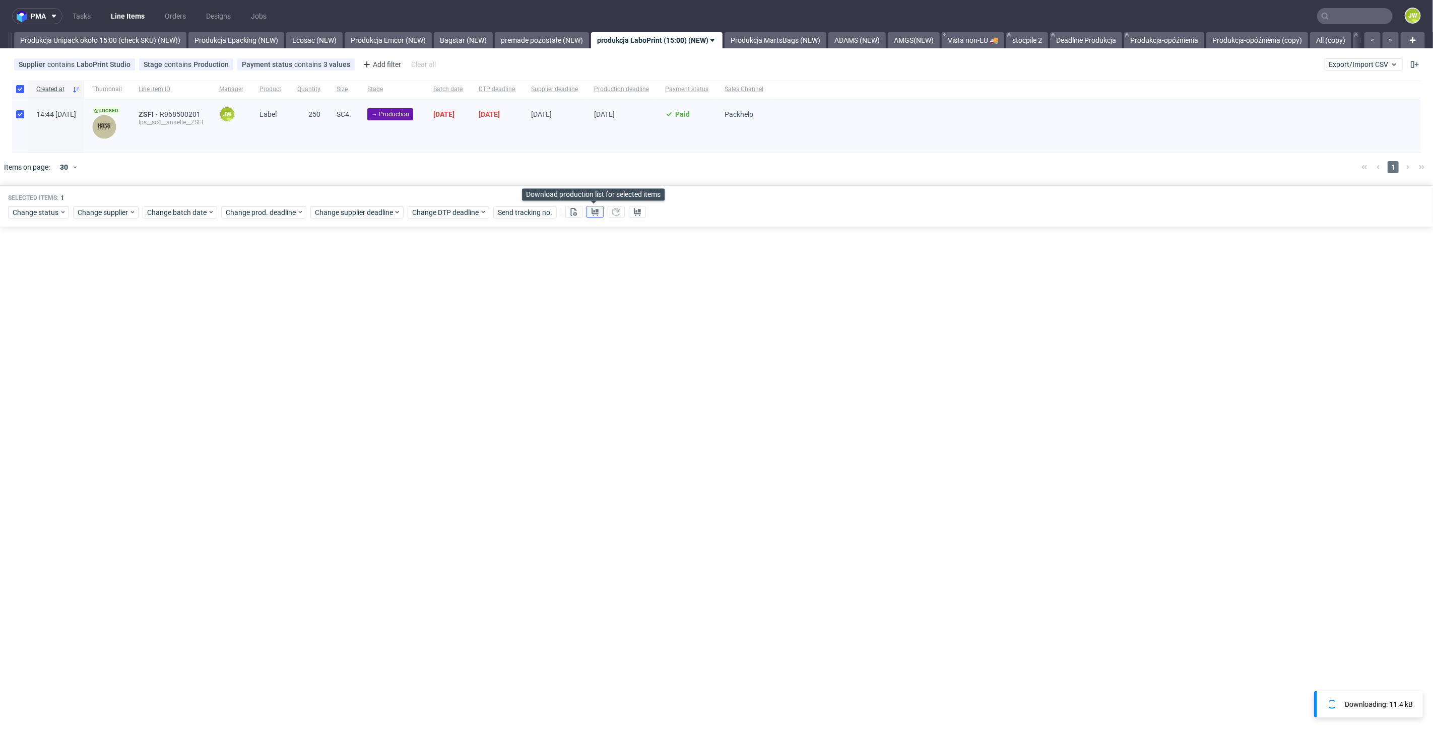
click at [591, 212] on icon at bounding box center [595, 212] width 8 height 8
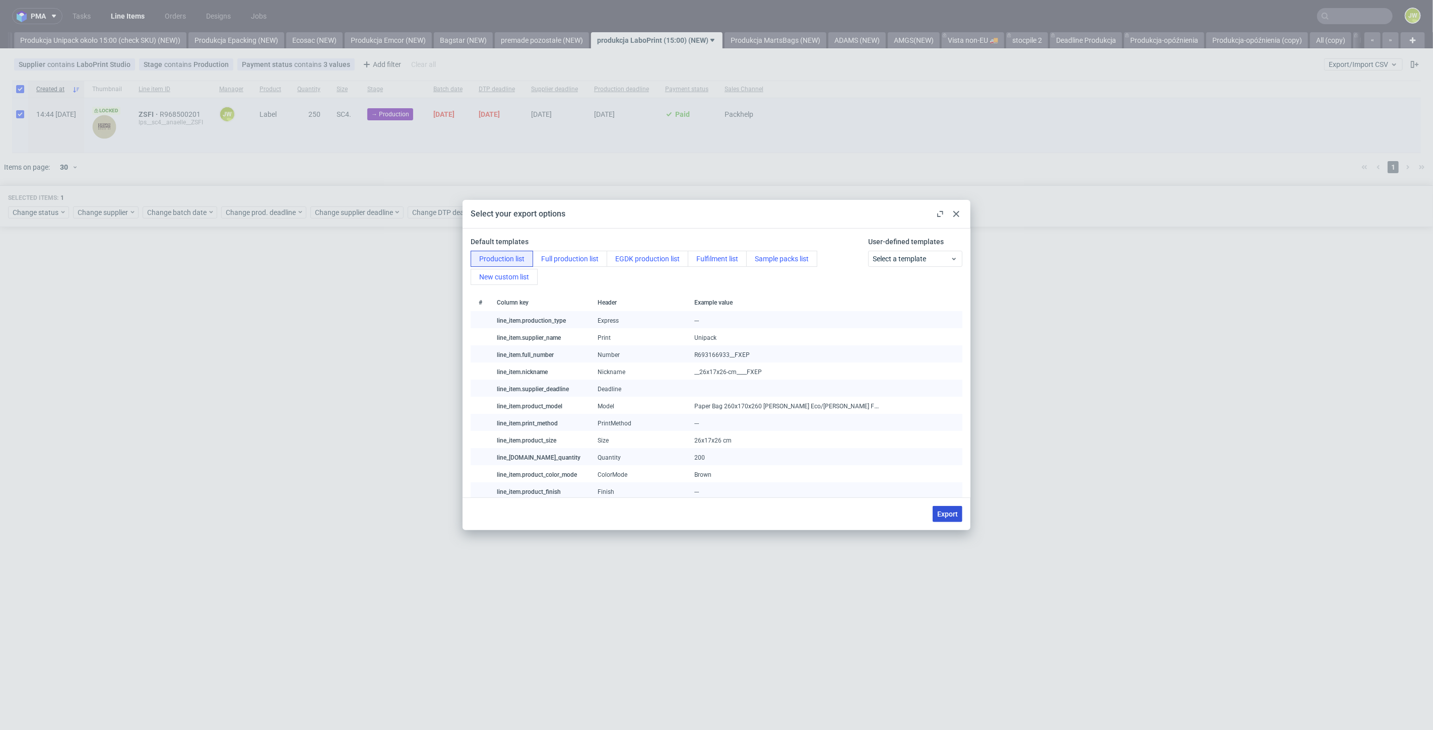
click at [938, 521] on button "Export" at bounding box center [947, 514] width 30 height 16
checkbox input "false"
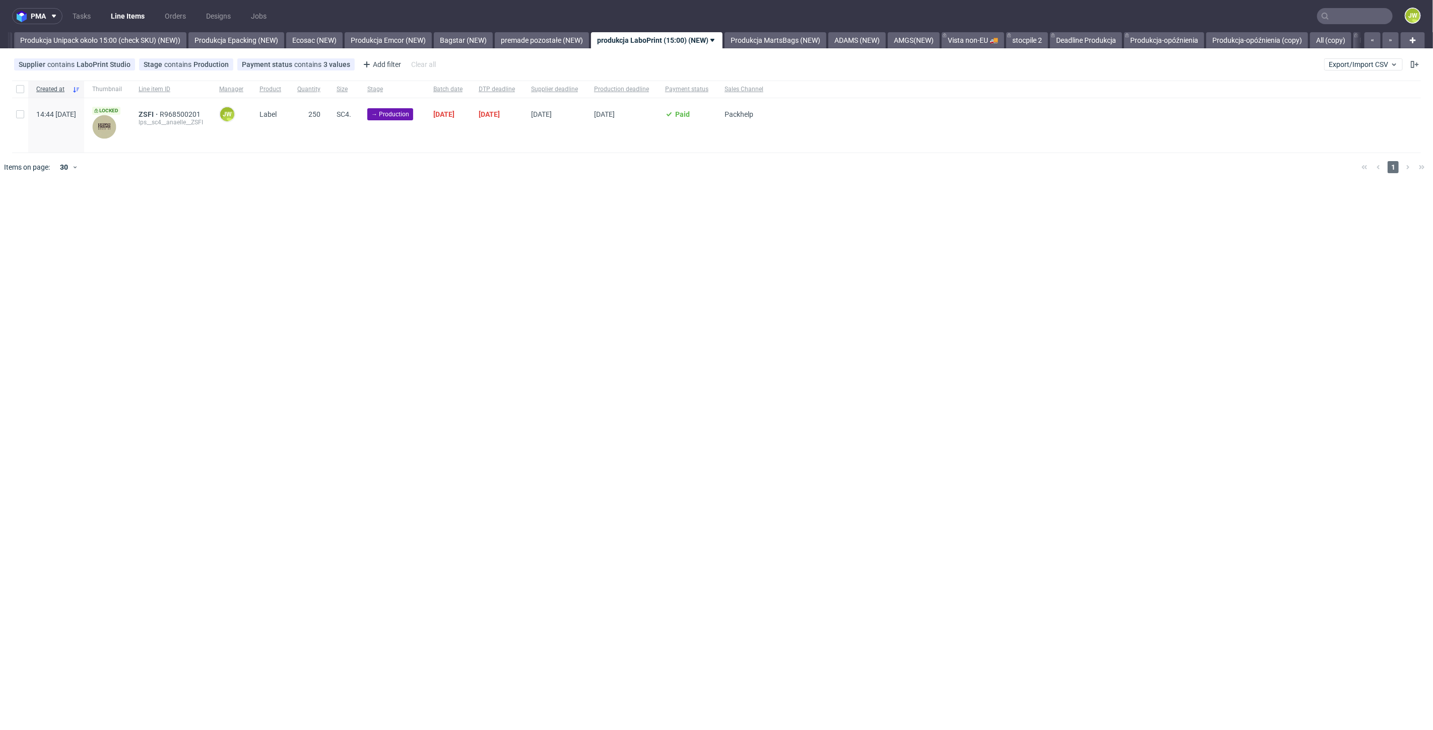
drag, startPoint x: 511, startPoint y: 383, endPoint x: 504, endPoint y: 359, distance: 25.5
click at [510, 383] on div "pma Tasks Line Items Orders Designs Jobs JW All DTP Late Shipped Shipments DTP …" at bounding box center [716, 365] width 1433 height 730
click at [20, 91] on input "checkbox" at bounding box center [20, 89] width 8 height 8
checkbox input "true"
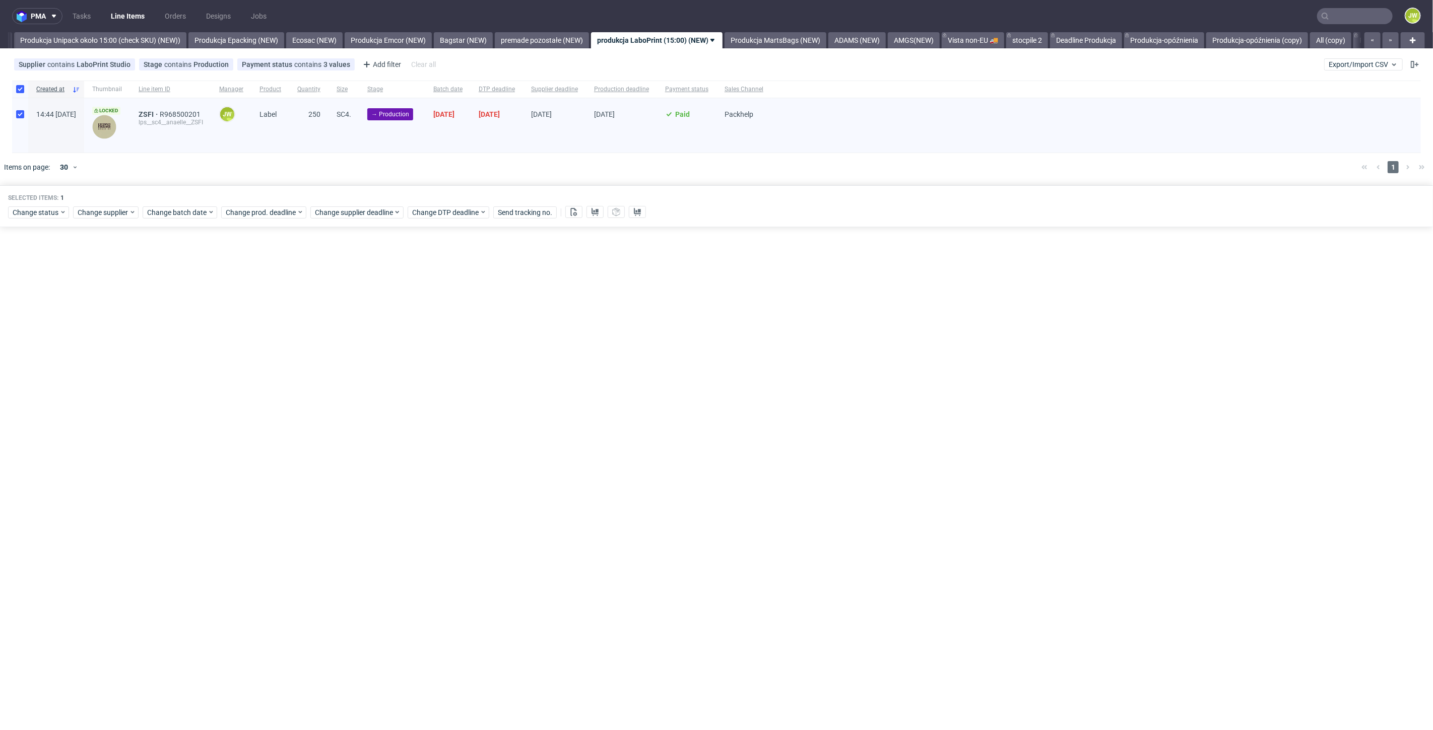
click at [14, 221] on div "Selected items: 1 Change status Change supplier Change batch date Change prod. …" at bounding box center [716, 206] width 1433 height 42
click at [14, 217] on span "Change status" at bounding box center [36, 213] width 47 height 10
drag, startPoint x: 26, startPoint y: 281, endPoint x: 39, endPoint y: 291, distance: 17.2
click at [25, 281] on span "In Production" at bounding box center [37, 287] width 51 height 14
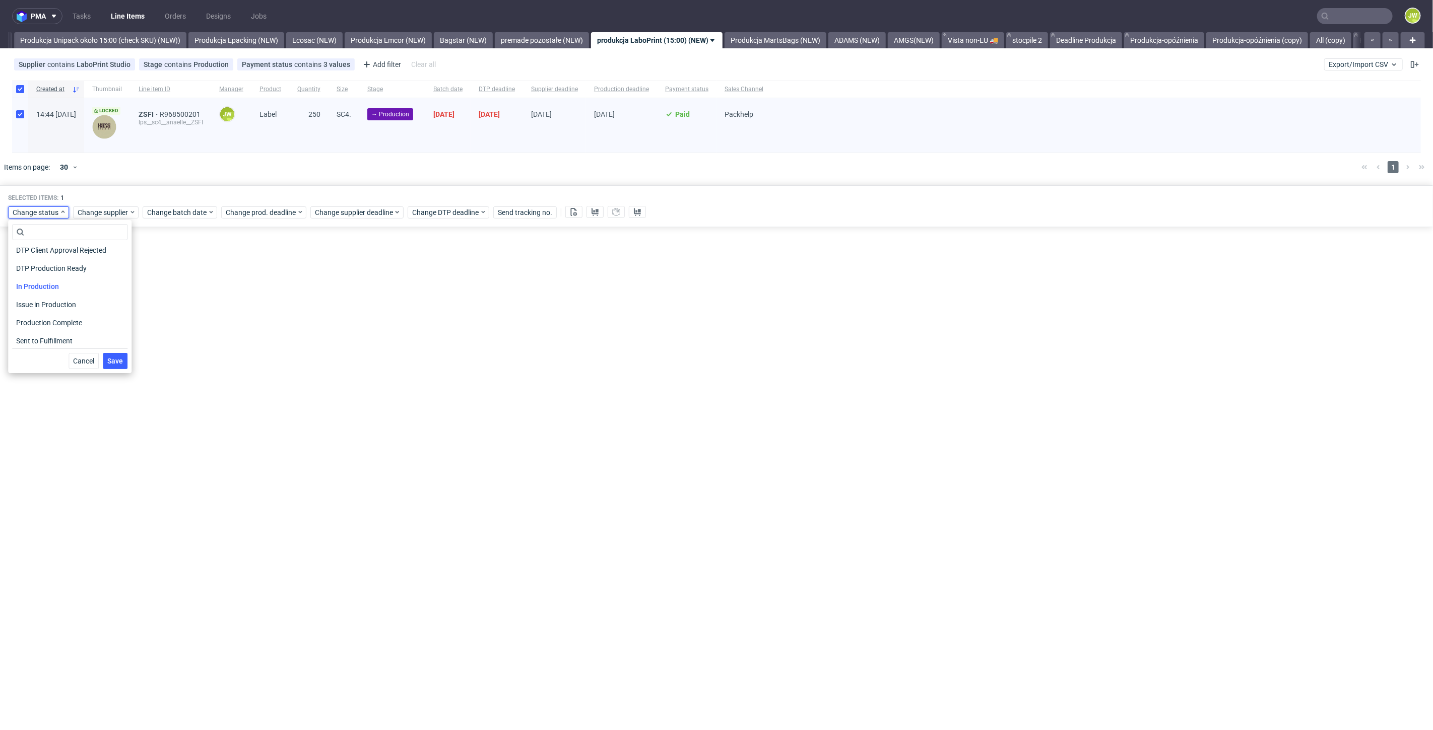
click at [113, 360] on span "Save" at bounding box center [115, 361] width 16 height 7
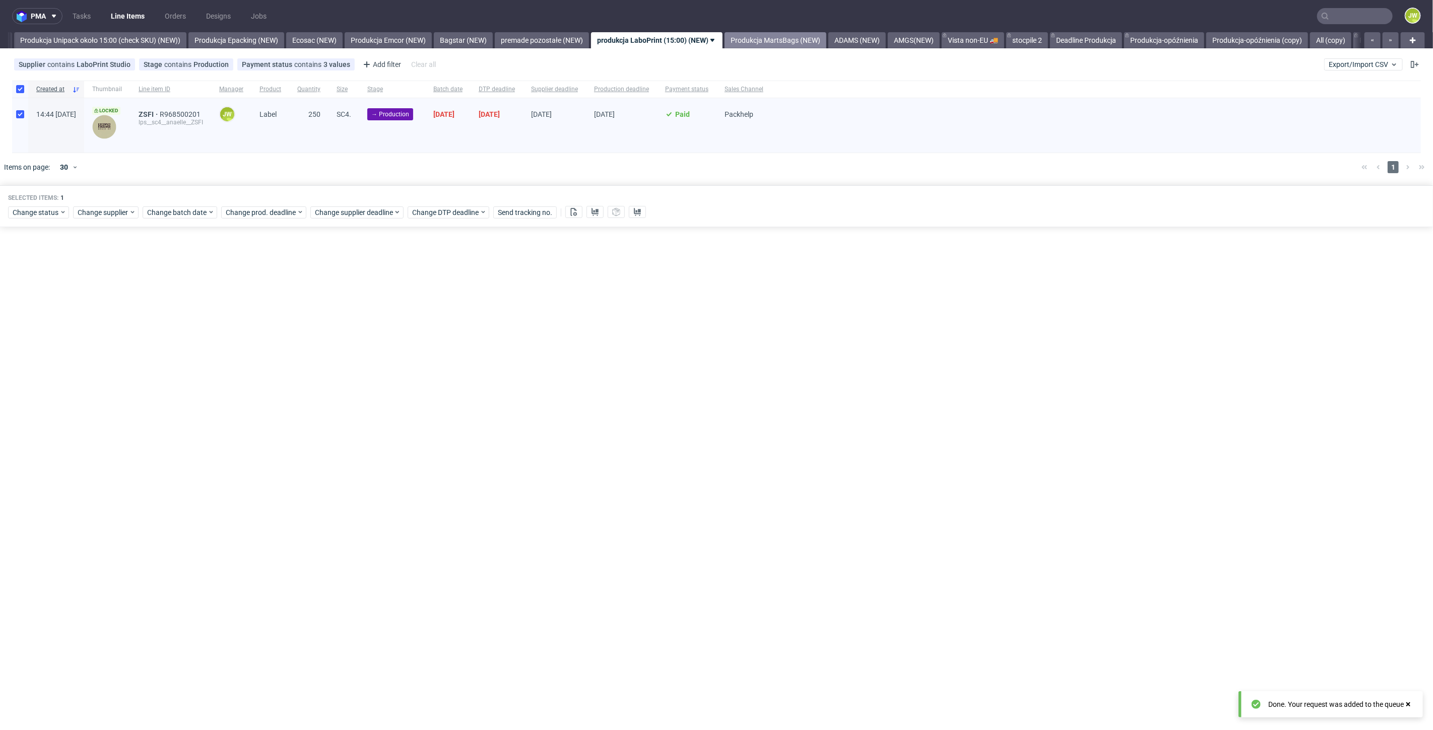
click at [812, 44] on link "Produkcja MartsBags (NEW)" at bounding box center [775, 40] width 102 height 16
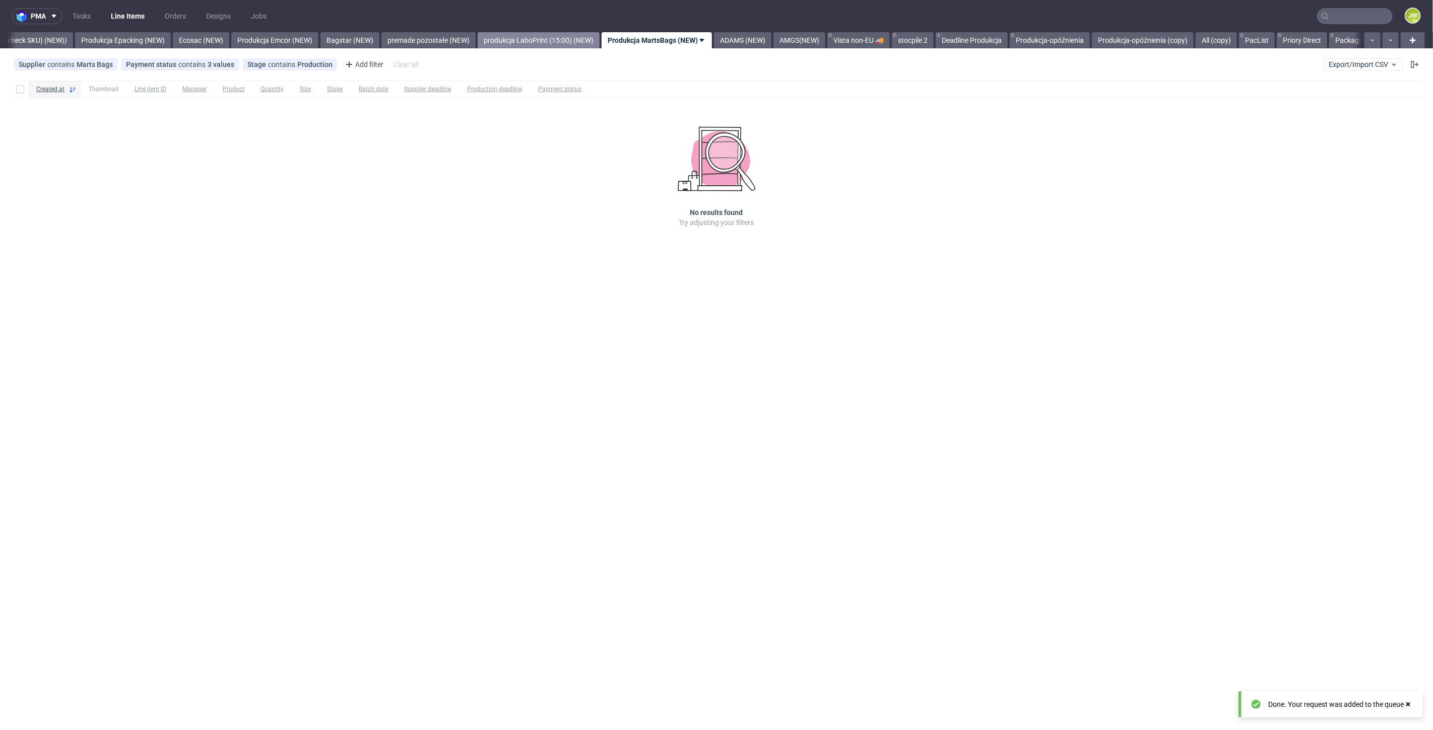
click at [561, 37] on link "produkcja LaboPrint (15:00) (NEW)" at bounding box center [539, 40] width 122 height 16
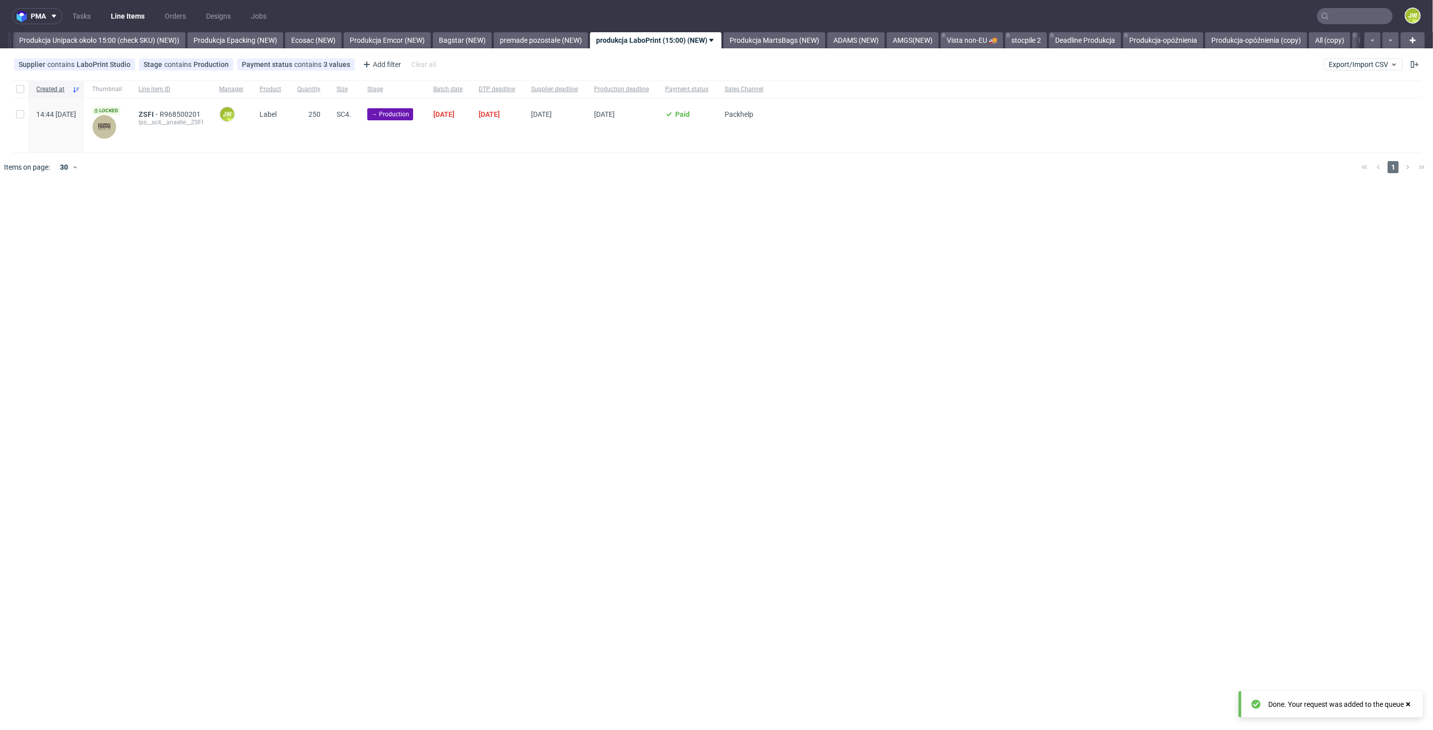
scroll to position [0, 1848]
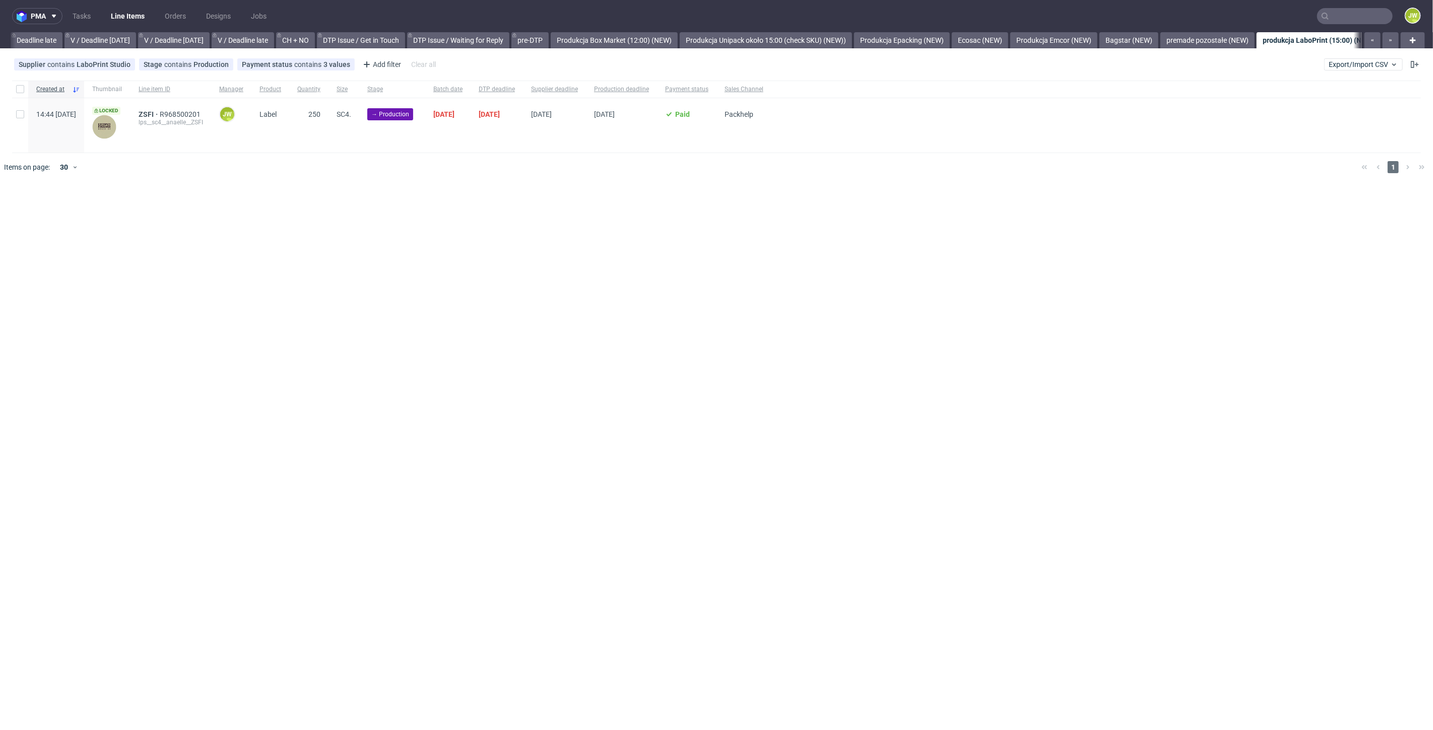
scroll to position [0, 1467]
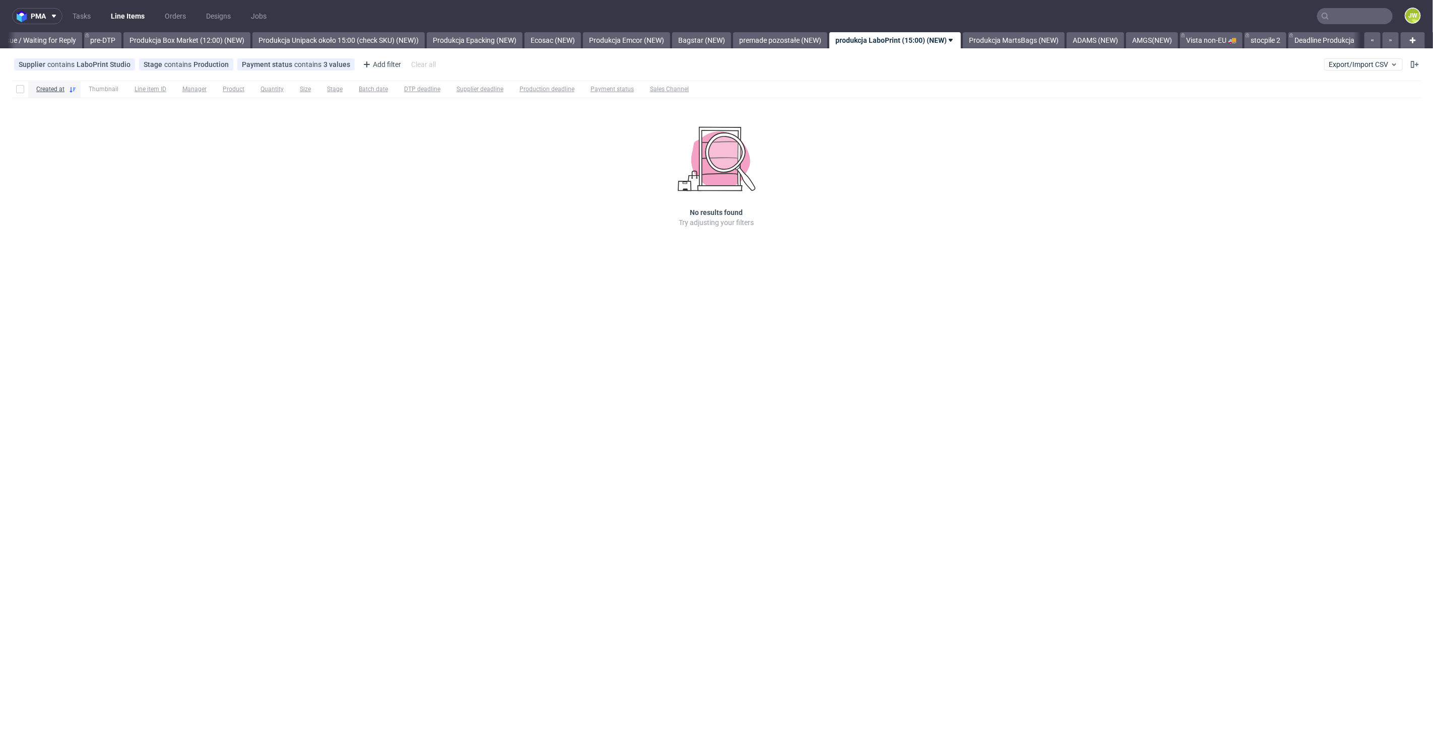
click at [590, 204] on div "Created at Thumbnail Line item ID Manager Product Quantity Size Stage Batch dat…" at bounding box center [716, 168] width 1433 height 183
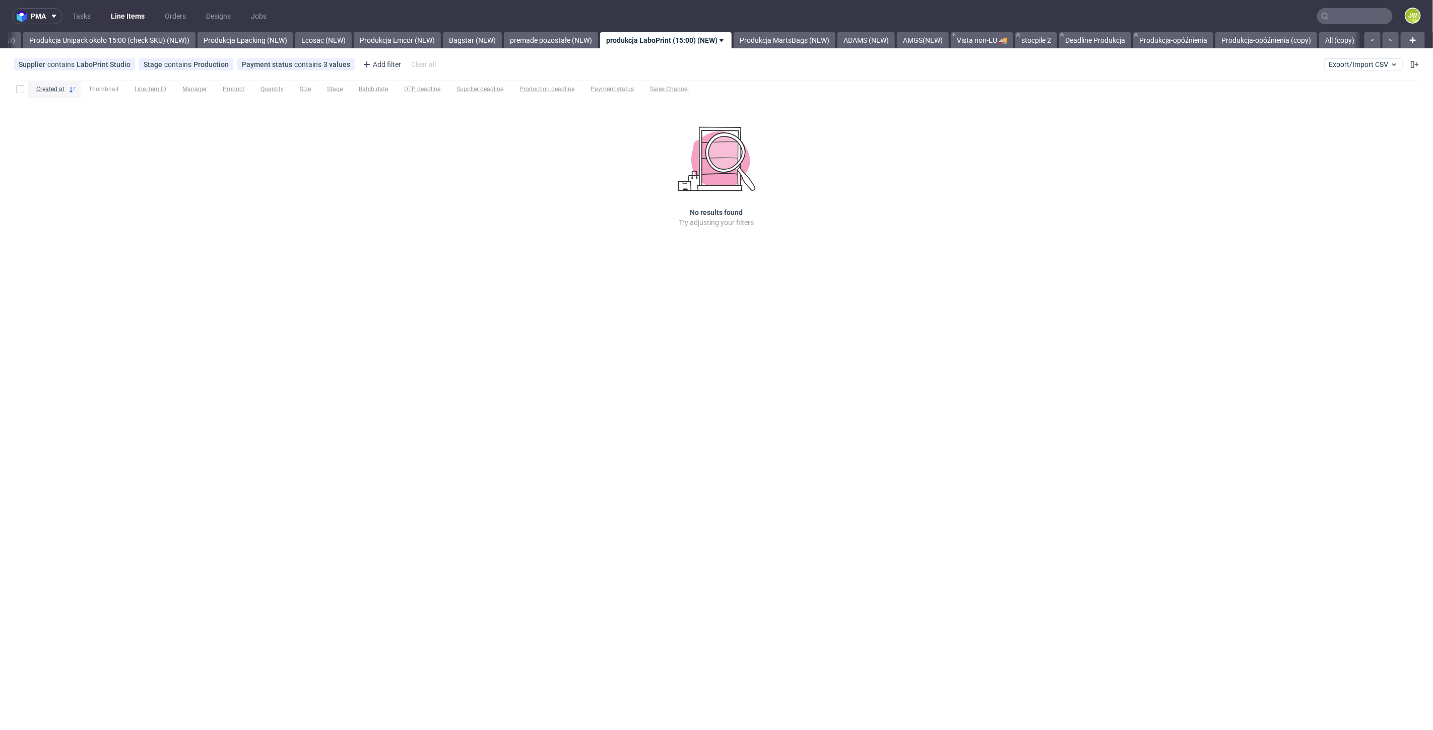
scroll to position [0, 1848]
click at [791, 48] on link "Produkcja MartsBags (NEW)" at bounding box center [775, 40] width 102 height 16
click at [771, 43] on link "ADAMS (NEW)" at bounding box center [742, 40] width 57 height 16
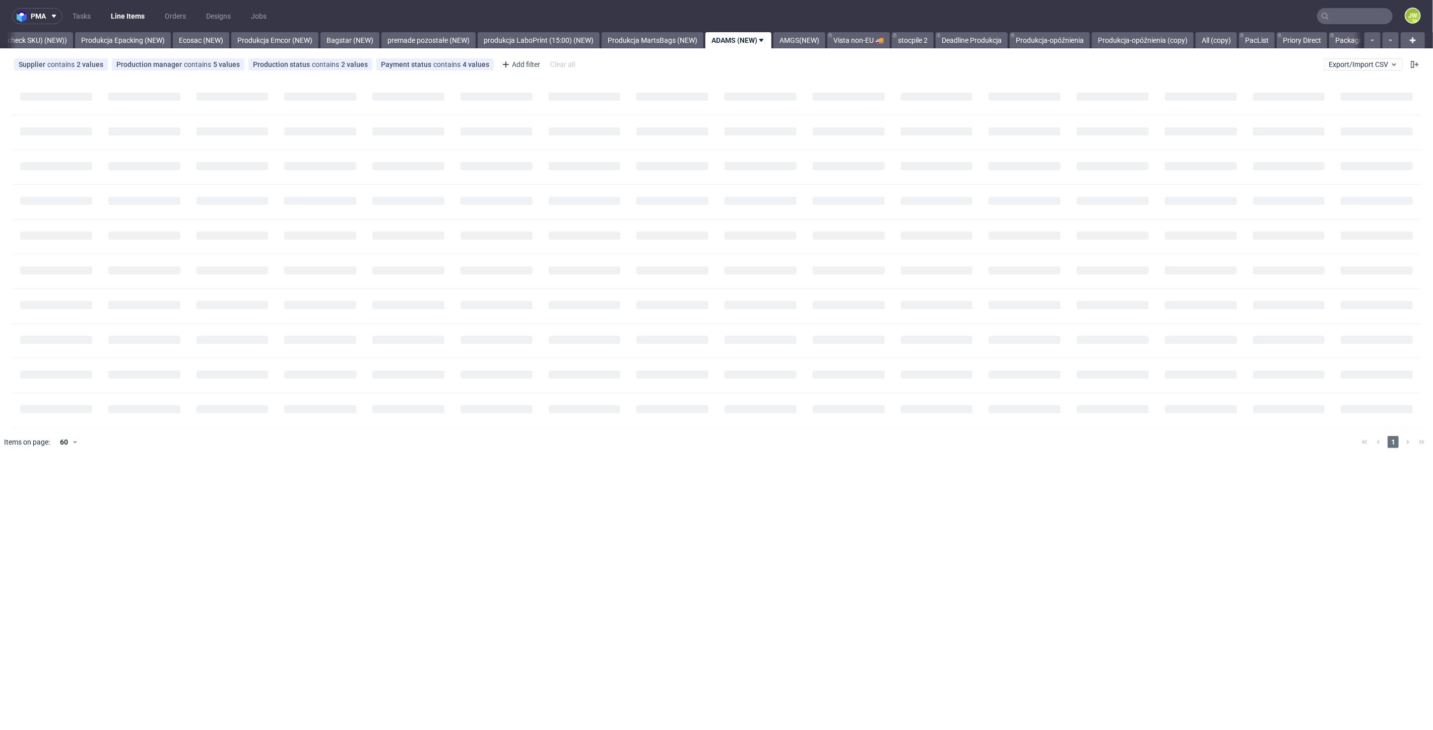
scroll to position [0, 2043]
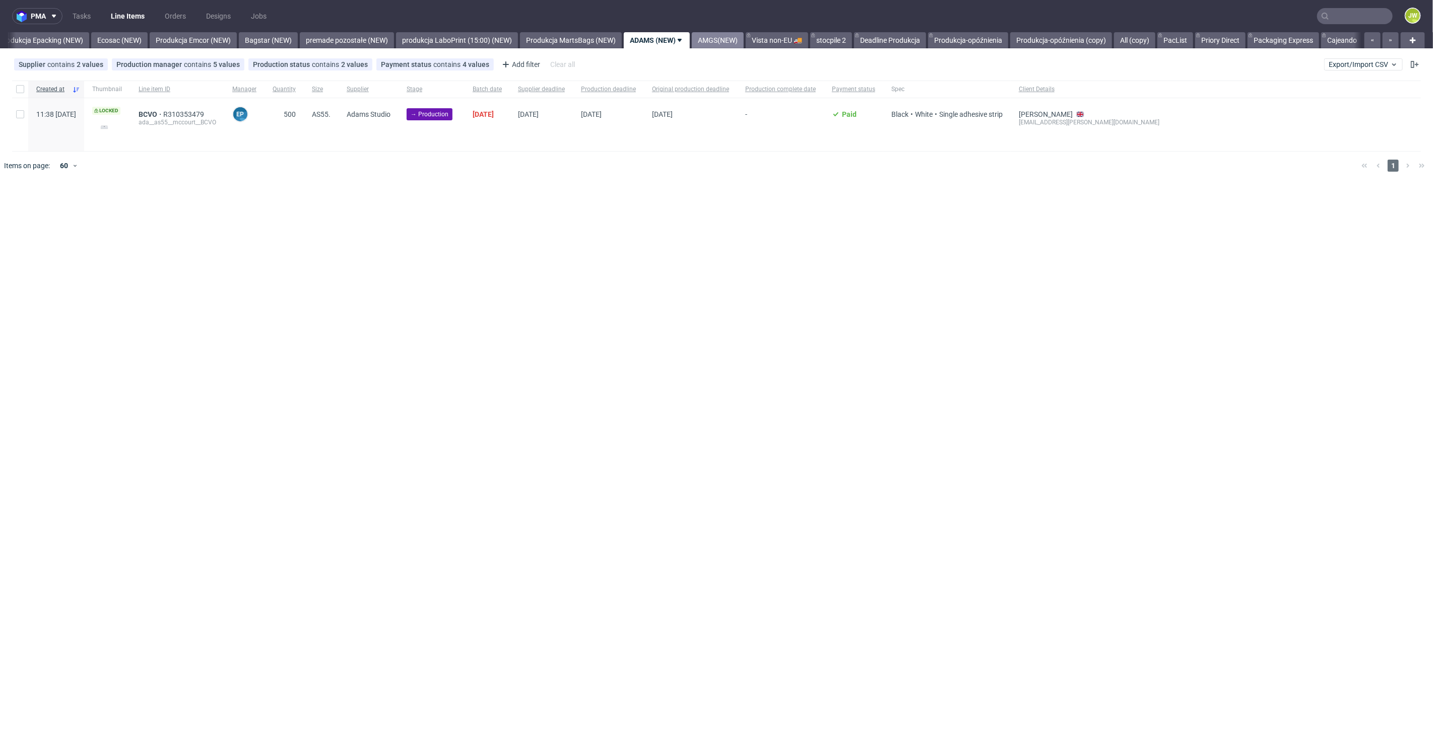
click at [733, 42] on link "AMGS(NEW)" at bounding box center [718, 40] width 52 height 16
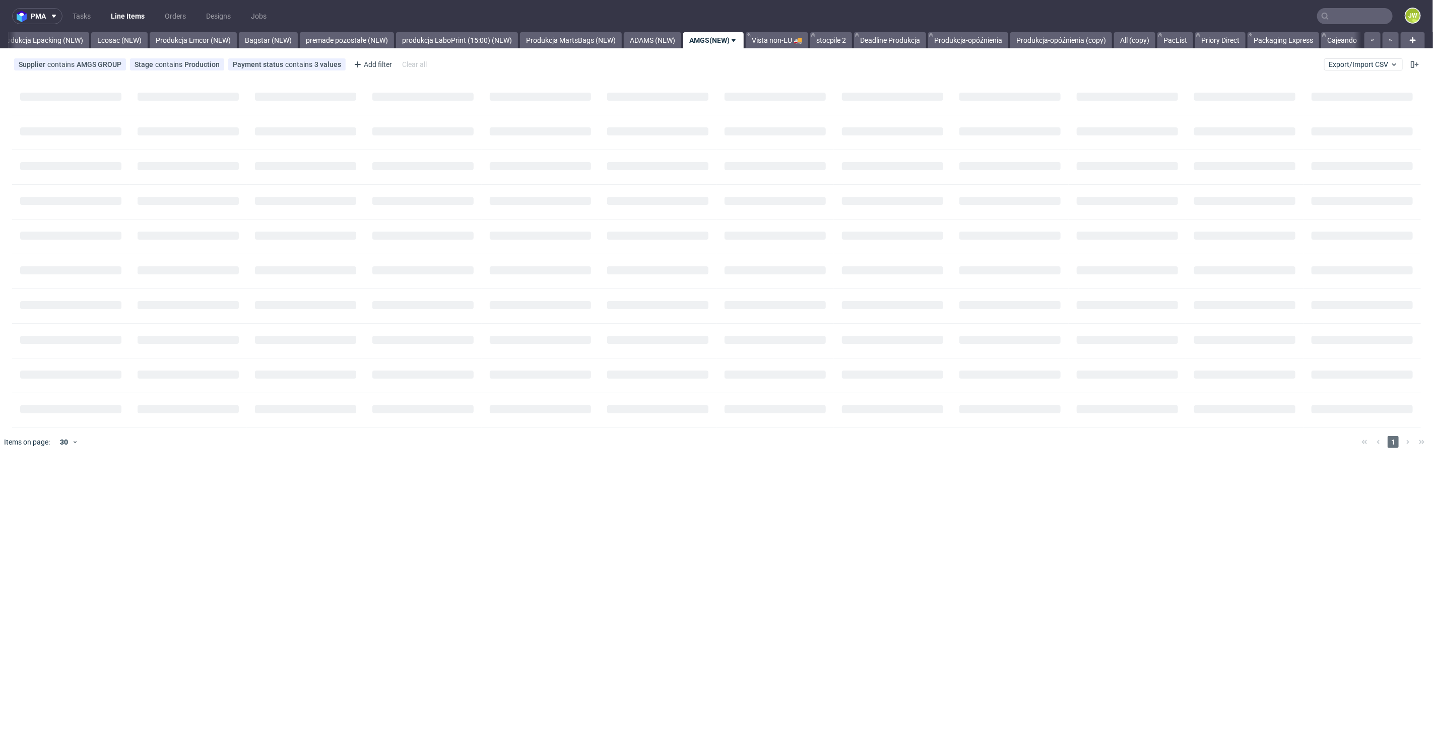
scroll to position [0, 2074]
click at [644, 39] on link "ADAMS (NEW)" at bounding box center [650, 40] width 57 height 16
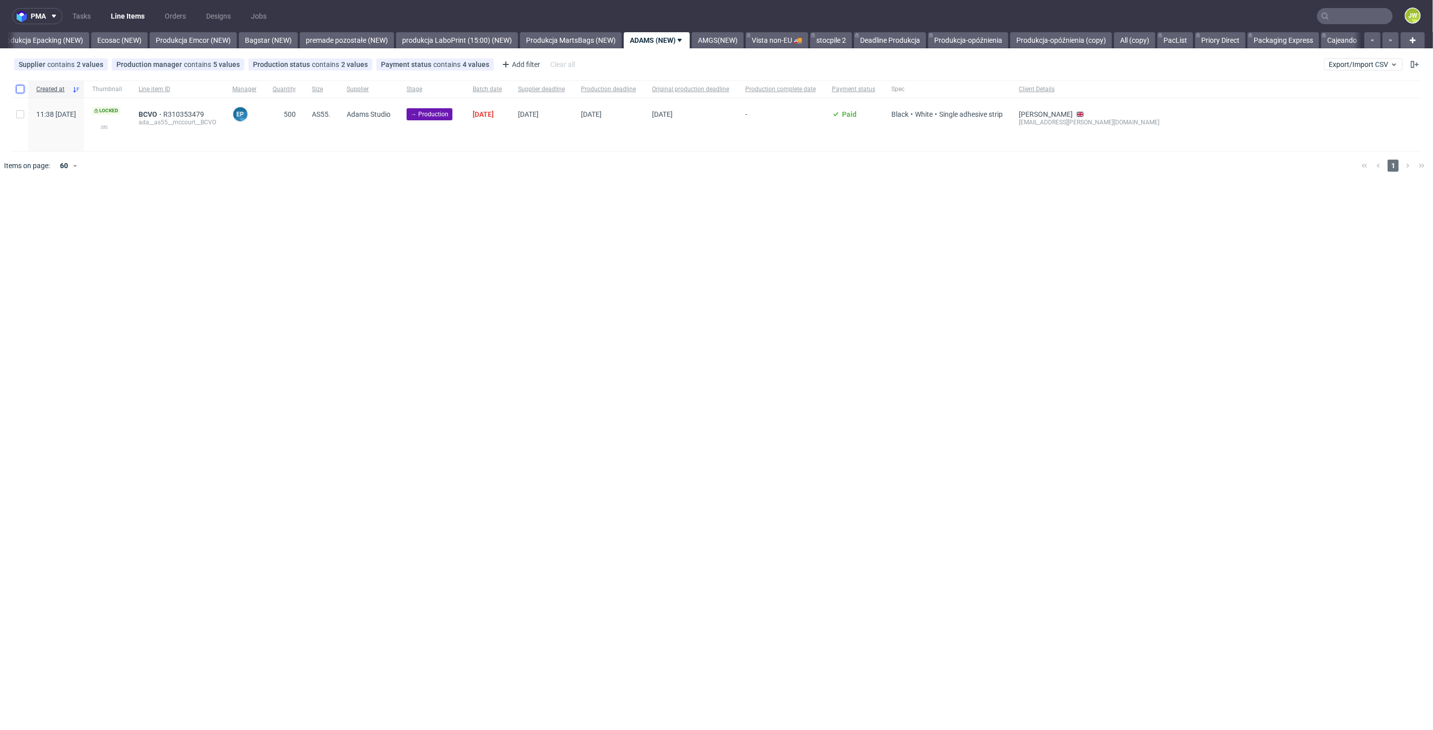
click at [16, 90] on input "checkbox" at bounding box center [20, 89] width 8 height 8
checkbox input "true"
click at [129, 209] on icon at bounding box center [132, 211] width 7 height 8
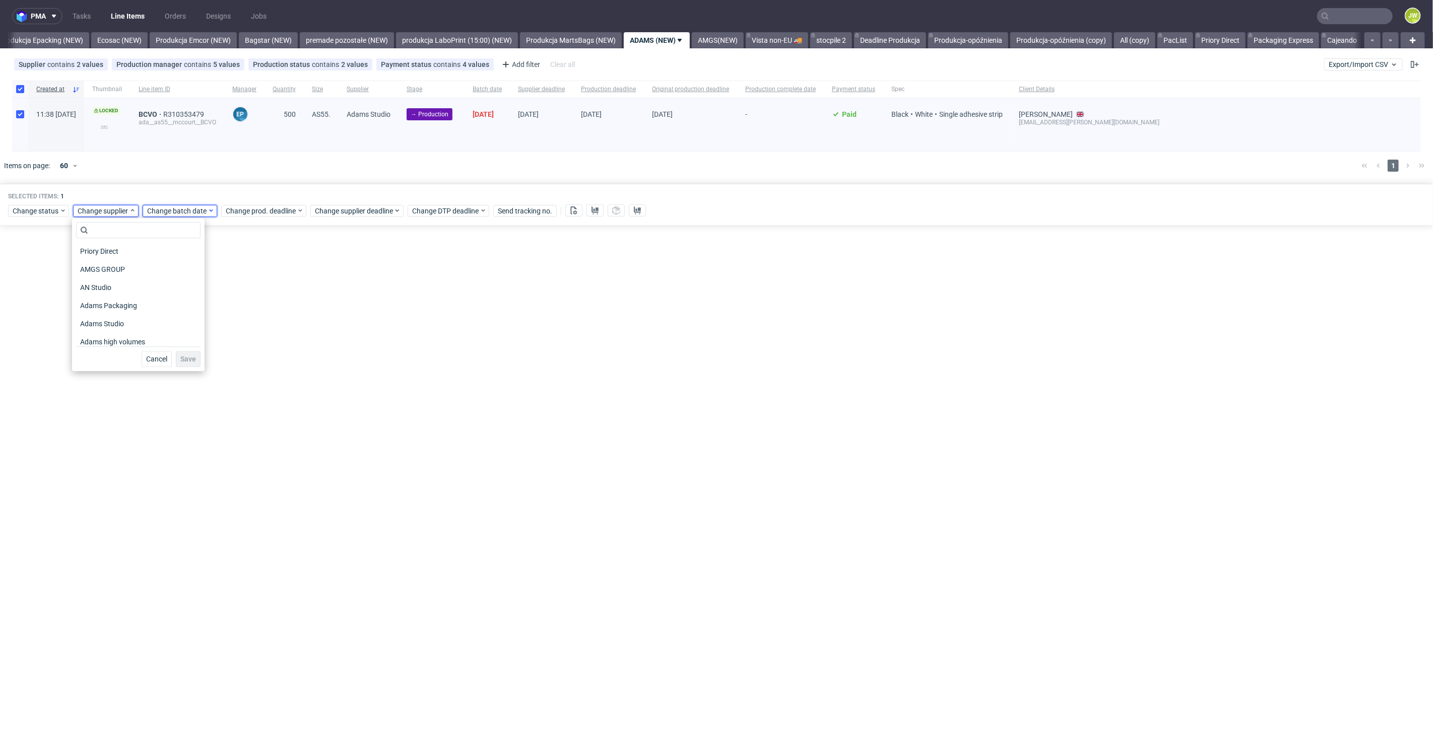
click at [150, 215] on div "Change batch date" at bounding box center [180, 211] width 75 height 12
click at [105, 209] on span "Change supplier" at bounding box center [103, 211] width 51 height 10
click at [169, 208] on span "Change batch date" at bounding box center [177, 211] width 60 height 10
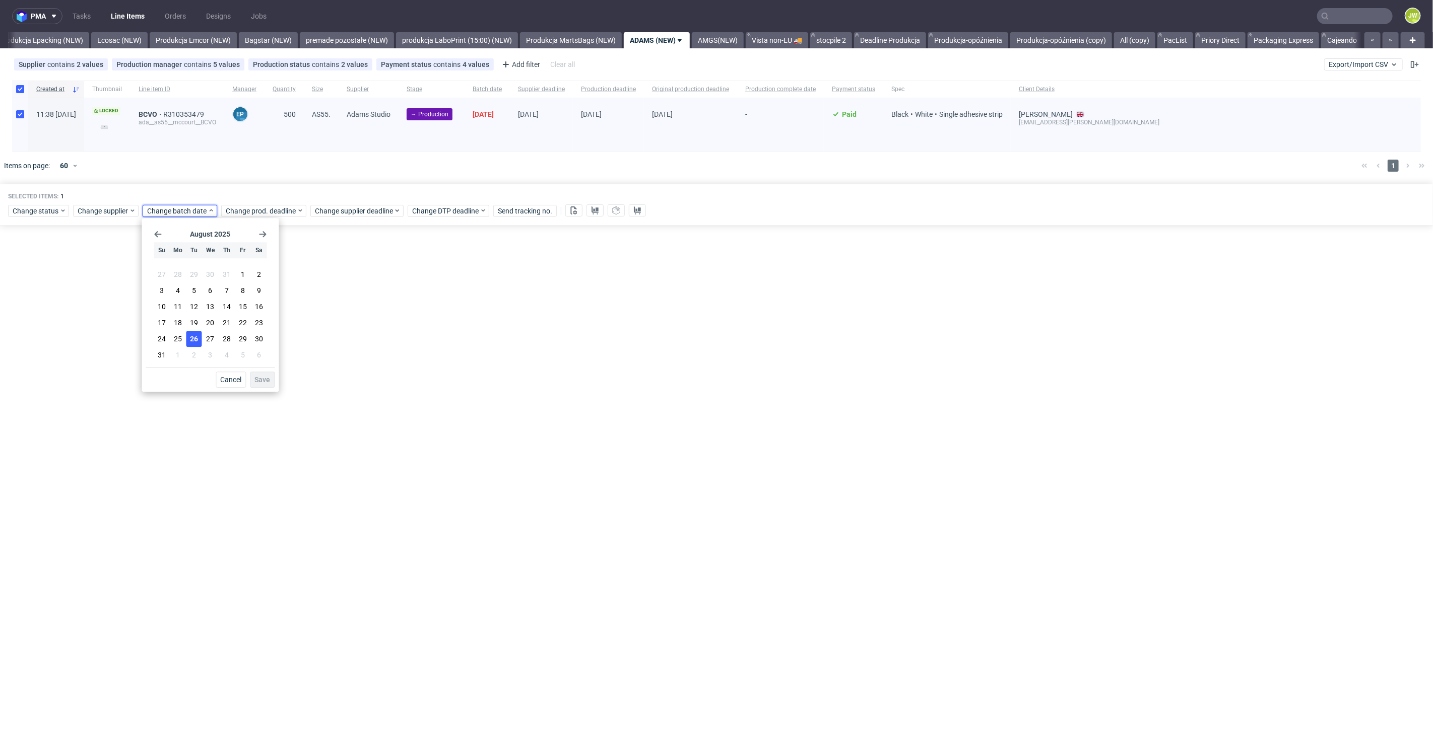
click at [198, 345] on button "26" at bounding box center [194, 339] width 16 height 16
click at [263, 383] on span "Save" at bounding box center [262, 379] width 16 height 7
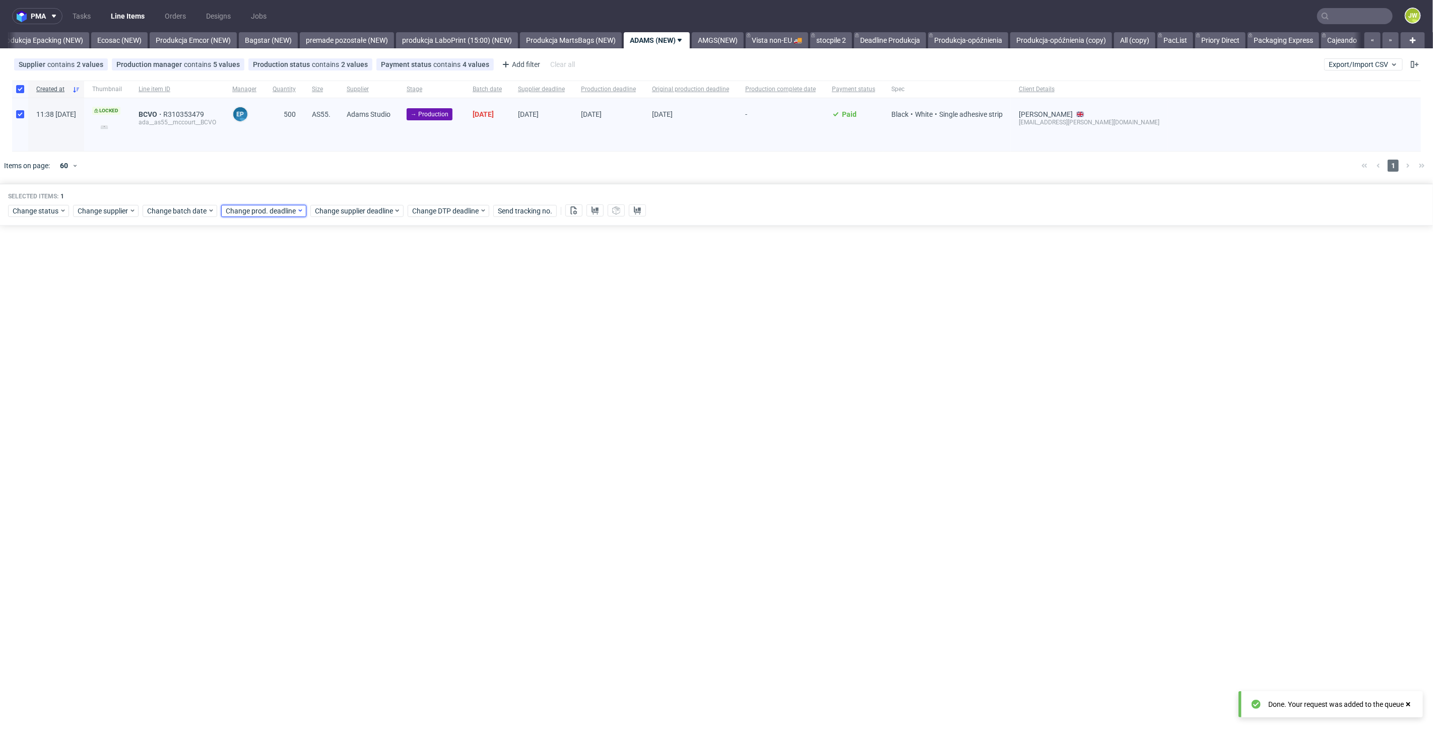
click at [238, 211] on span "Change prod. deadline" at bounding box center [261, 211] width 71 height 10
click at [303, 352] on span "4" at bounding box center [304, 355] width 4 height 10
click at [338, 382] on span "Save" at bounding box center [340, 379] width 16 height 7
click at [338, 212] on span "Change supplier deadline" at bounding box center [354, 211] width 79 height 10
click at [394, 359] on span "4" at bounding box center [393, 355] width 4 height 10
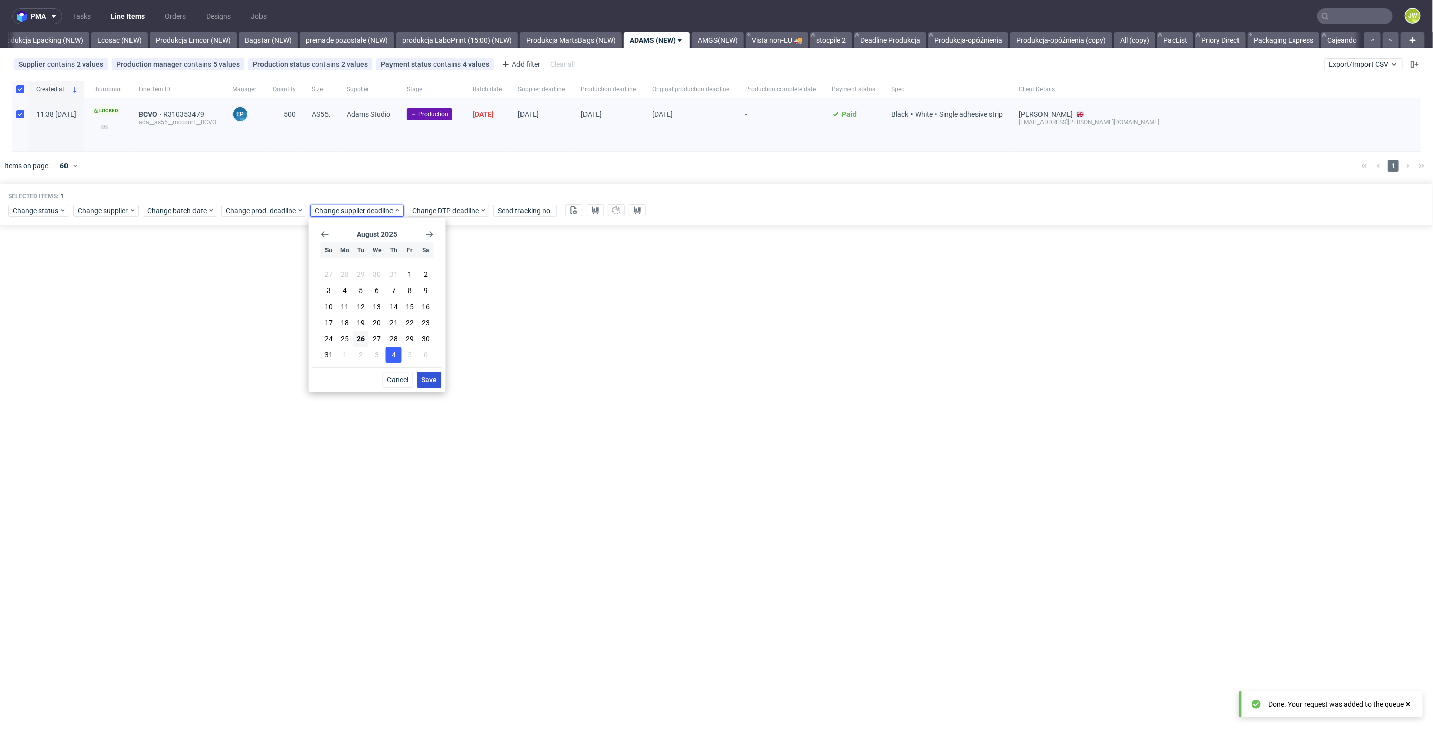
click at [424, 381] on span "Save" at bounding box center [430, 379] width 16 height 7
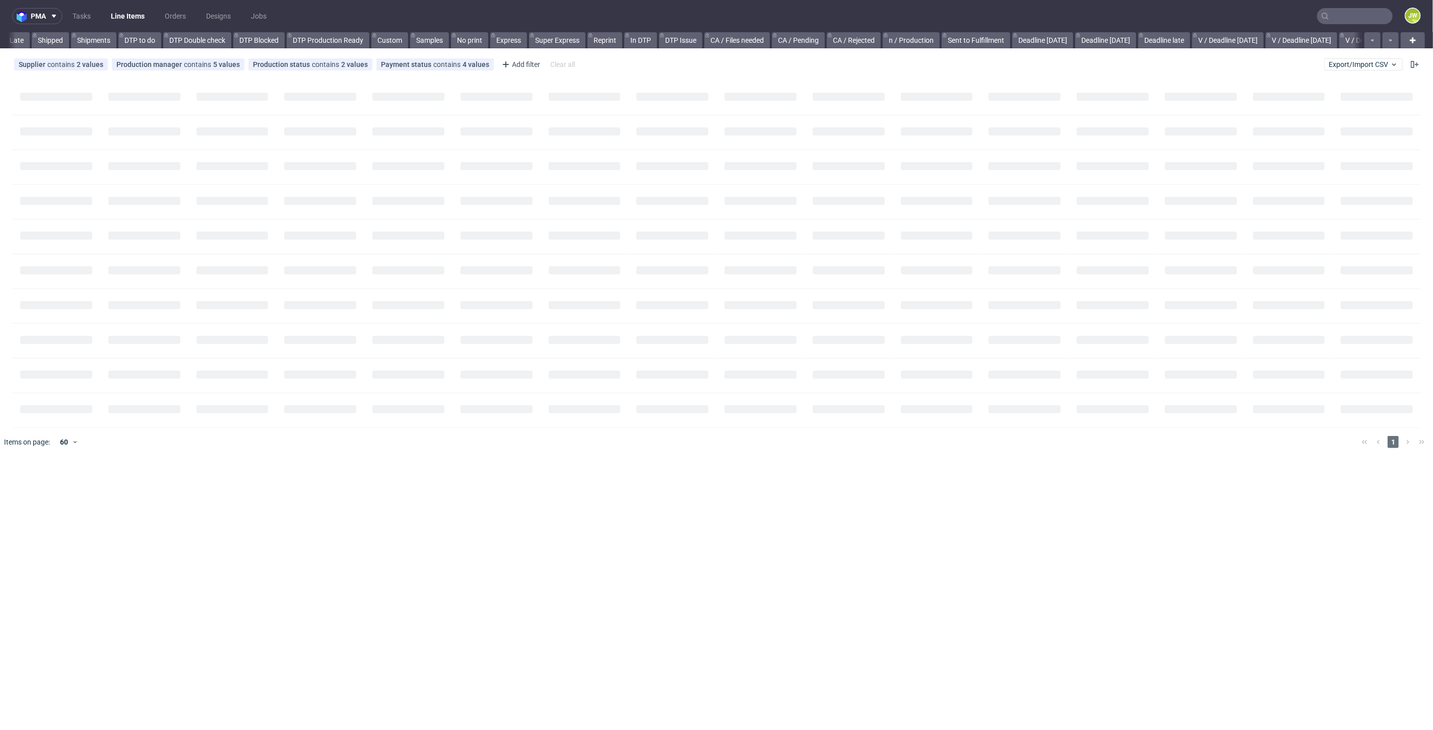
scroll to position [0, 441]
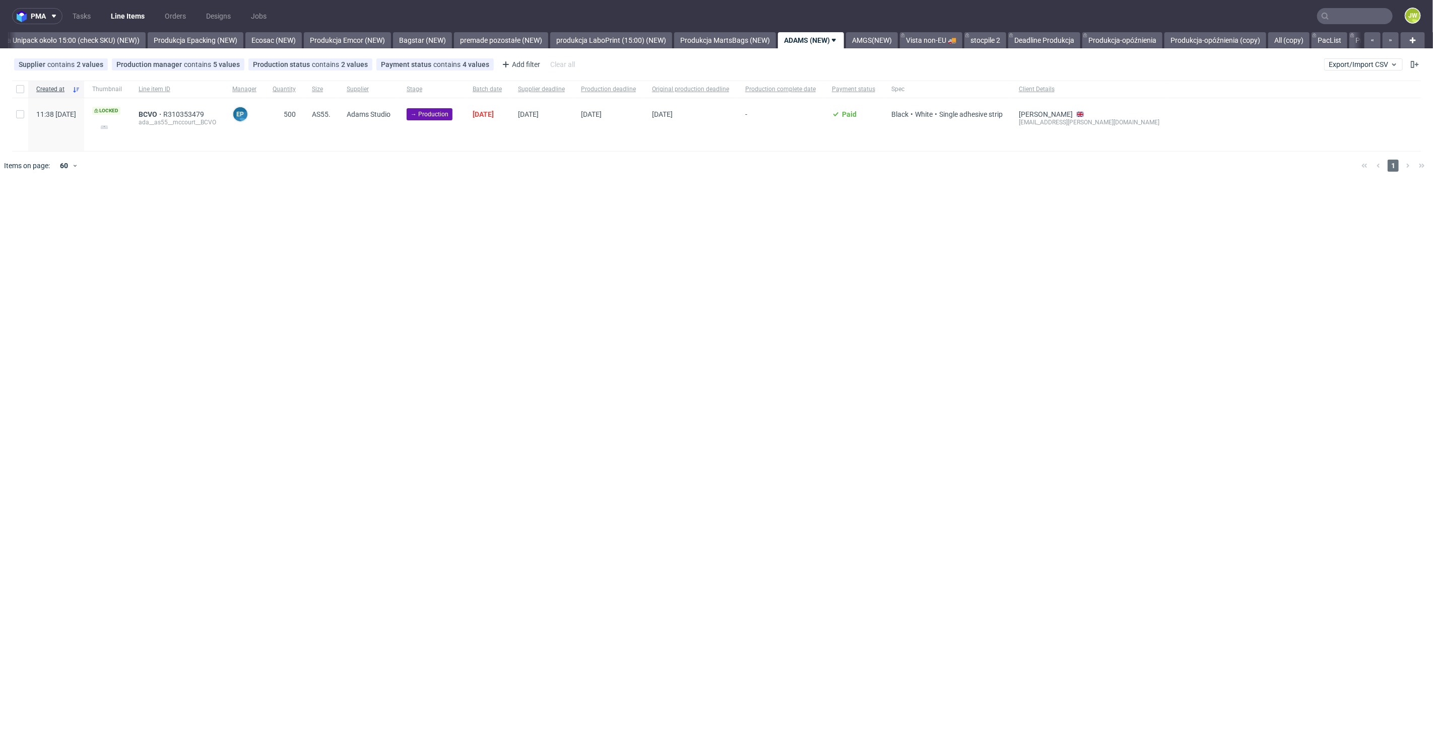
click at [411, 264] on div "pma Tasks Line Items Orders Designs Jobs JW All DTP Late Shipped Shipments DTP …" at bounding box center [716, 365] width 1433 height 730
drag, startPoint x: 21, startPoint y: 89, endPoint x: 28, endPoint y: 94, distance: 8.0
click at [21, 89] on input "checkbox" at bounding box center [20, 89] width 8 height 8
checkbox input "true"
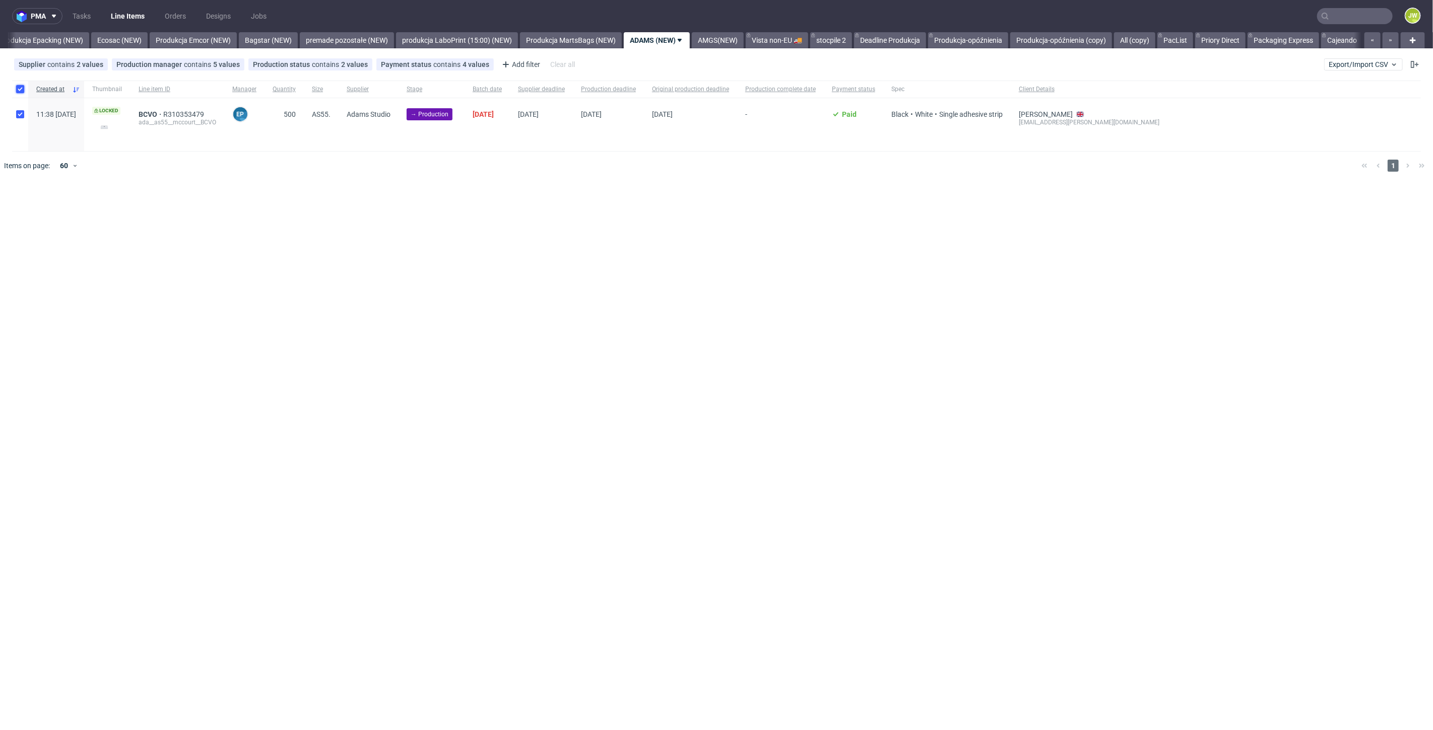
checkbox input "true"
click at [570, 211] on icon at bounding box center [574, 211] width 8 height 8
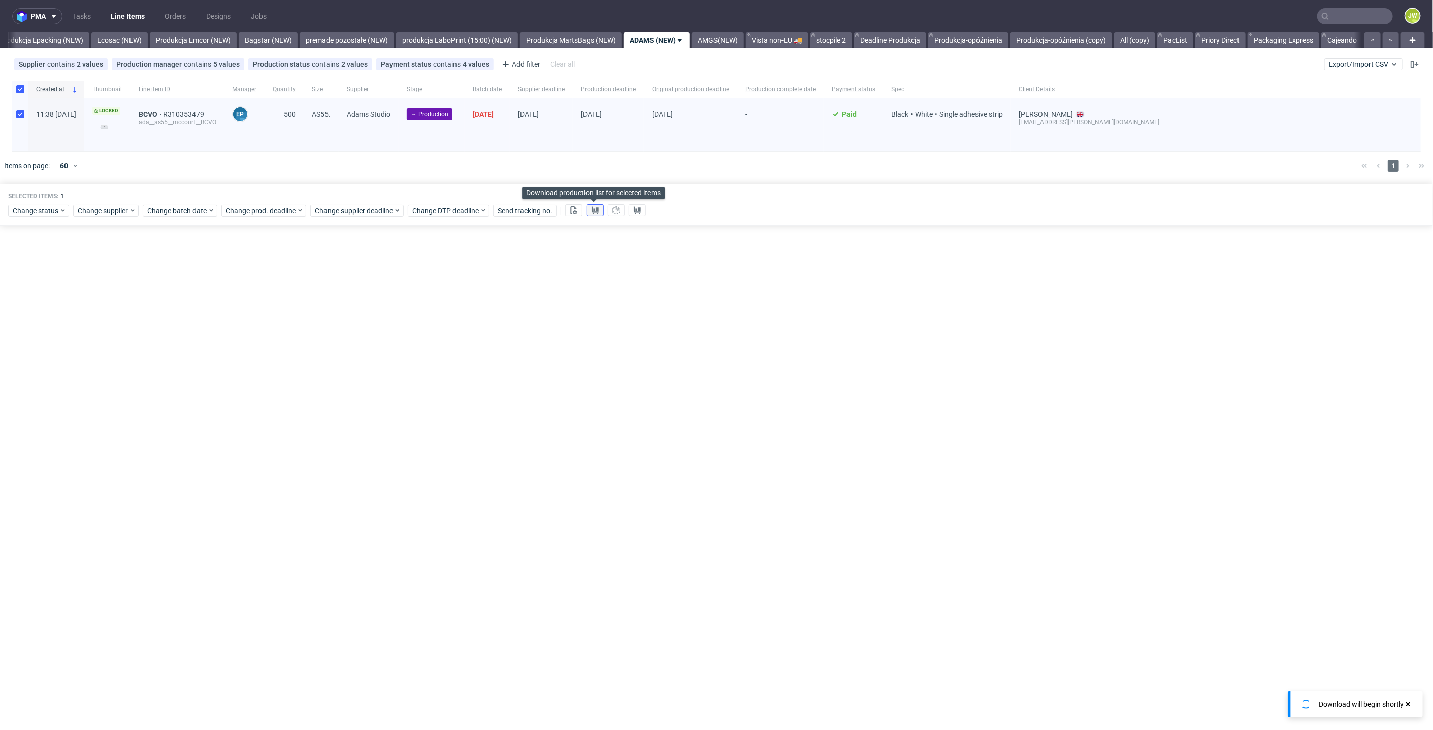
click at [595, 209] on use at bounding box center [594, 211] width 7 height 8
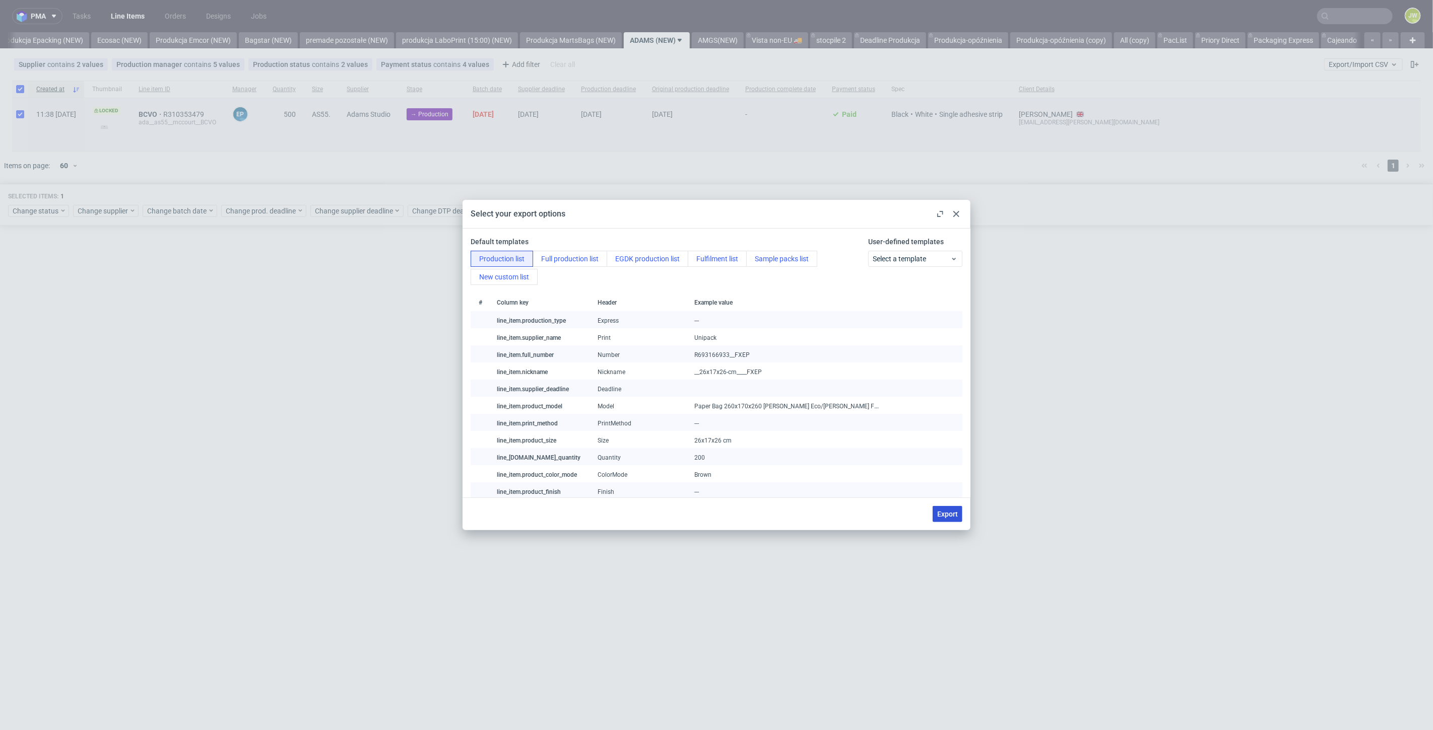
click at [939, 519] on button "Export" at bounding box center [947, 514] width 30 height 16
checkbox input "false"
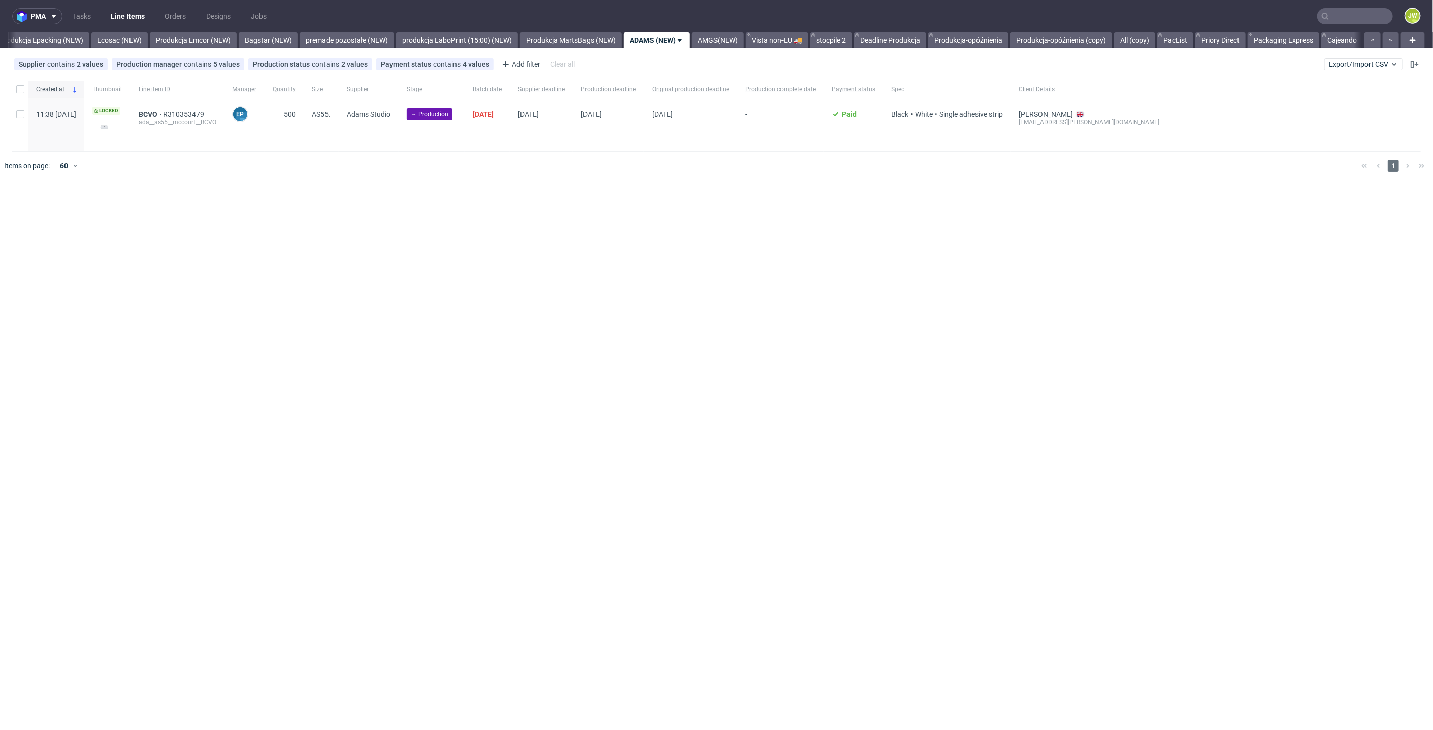
drag, startPoint x: 288, startPoint y: 257, endPoint x: 194, endPoint y: 208, distance: 105.2
click at [284, 258] on div "pma Tasks Line Items Orders Designs Jobs JW All DTP Late Shipped Shipments DTP …" at bounding box center [716, 365] width 1433 height 730
click at [14, 86] on div at bounding box center [20, 89] width 16 height 17
checkbox input "true"
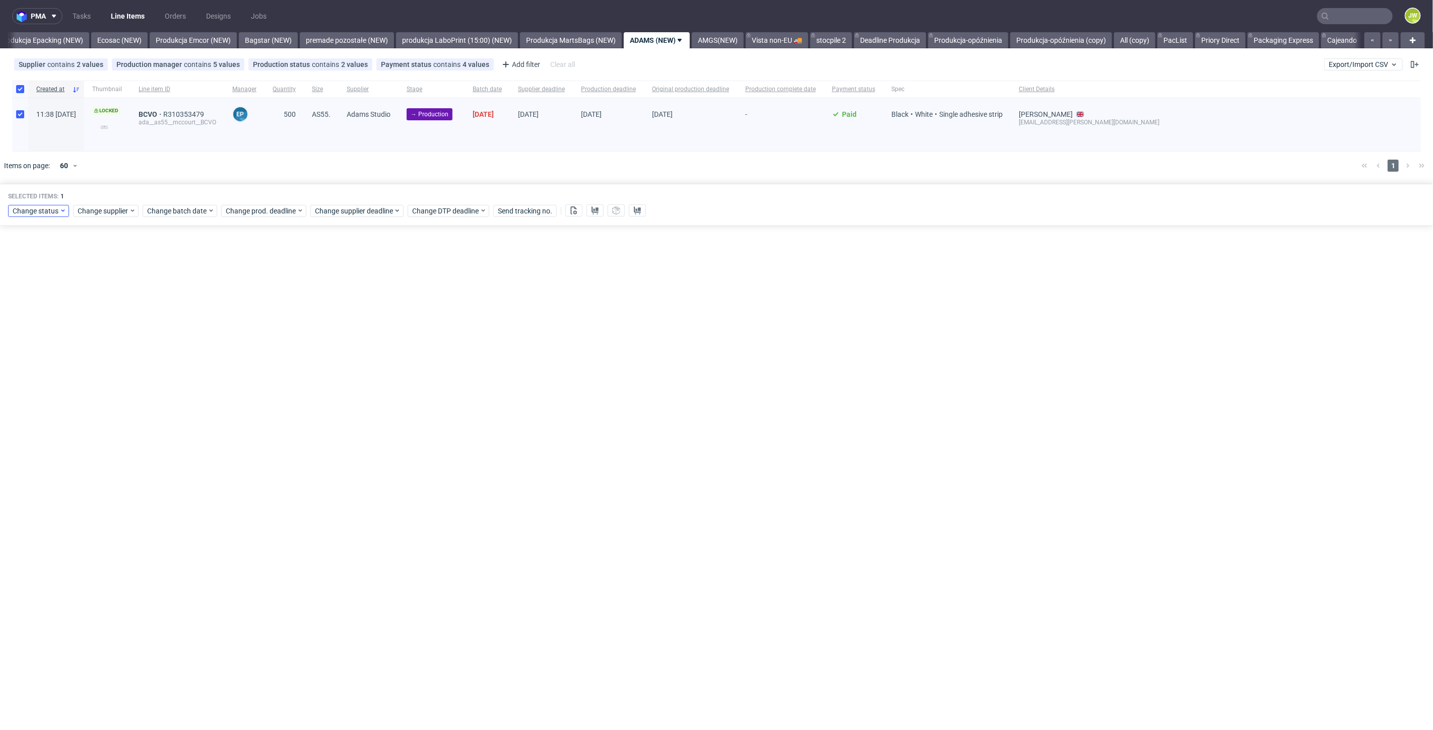
click at [31, 217] on div "Selected items: 1 Change status Change supplier Change batch date Change prod. …" at bounding box center [716, 205] width 1433 height 42
click at [31, 215] on div "Change status" at bounding box center [38, 211] width 61 height 12
click at [36, 341] on span "In Production" at bounding box center [37, 340] width 51 height 14
click at [116, 363] on button "Save" at bounding box center [115, 359] width 25 height 16
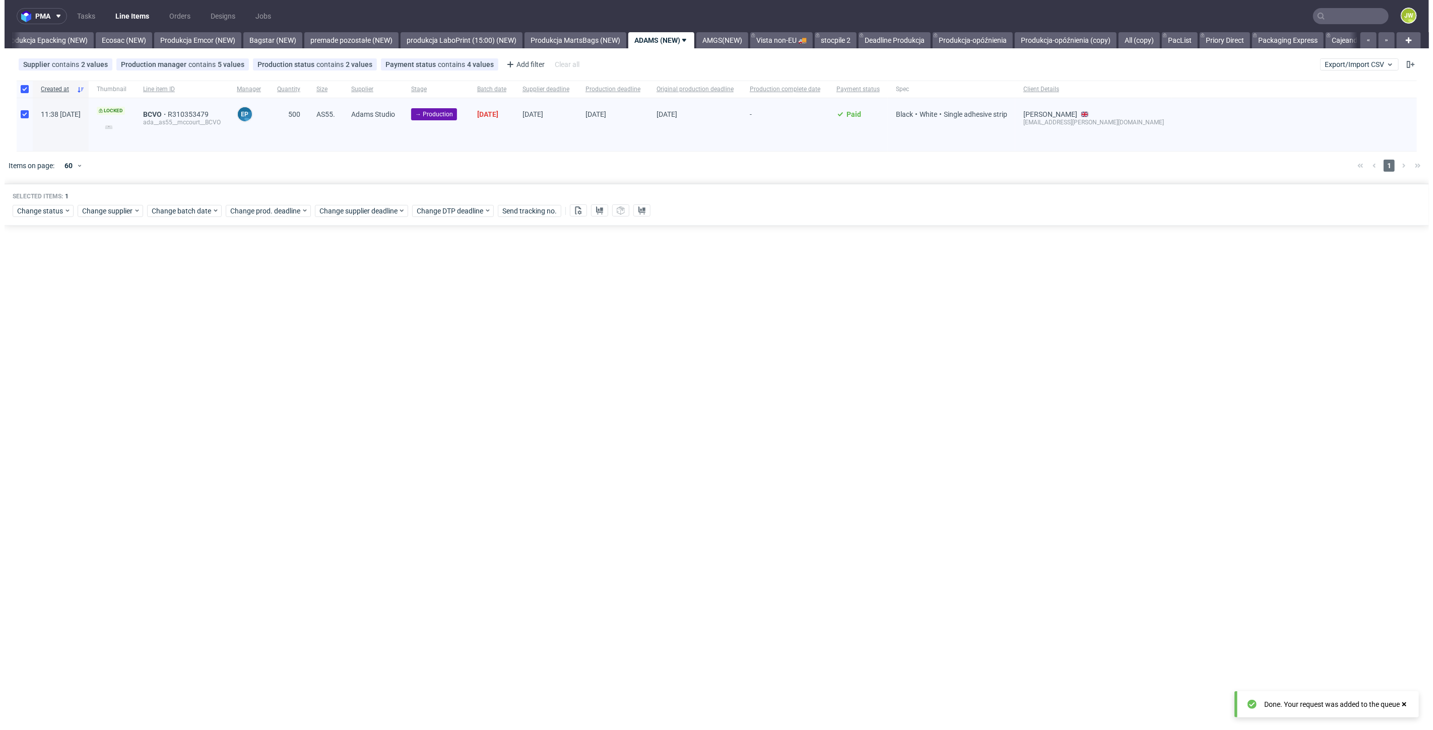
scroll to position [0, 2043]
click at [201, 323] on div "pma Tasks Line Items Orders Designs Jobs JW All DTP Late Shipped Shipments DTP …" at bounding box center [716, 365] width 1433 height 730
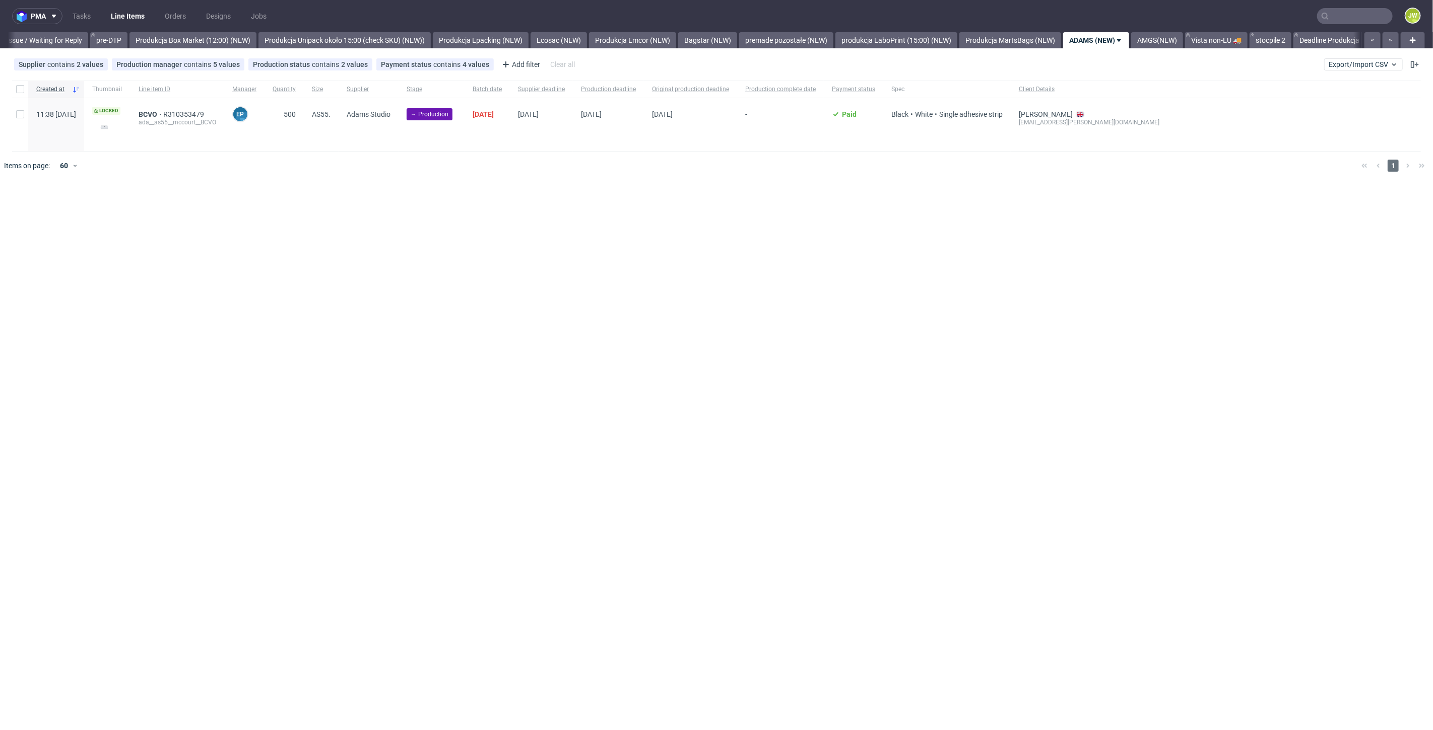
scroll to position [0, 1782]
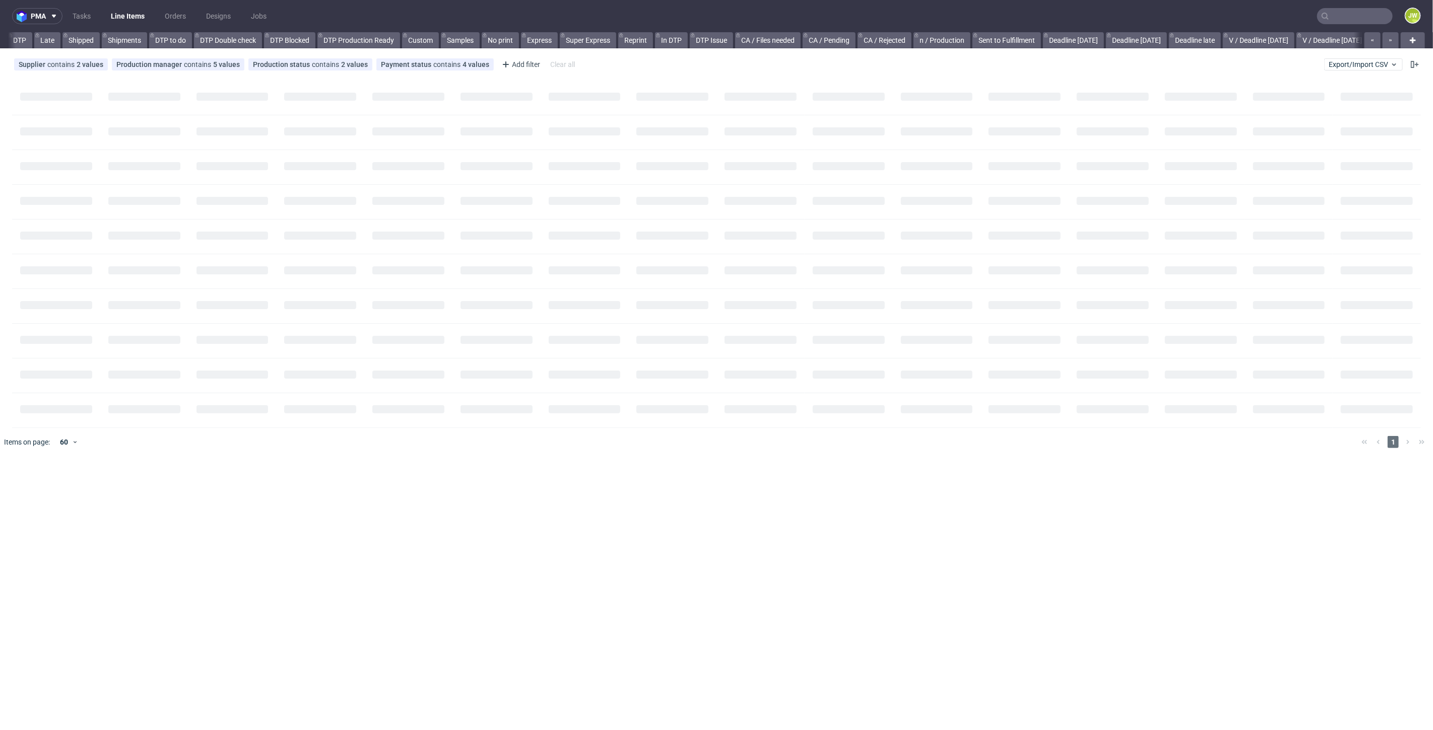
scroll to position [0, 544]
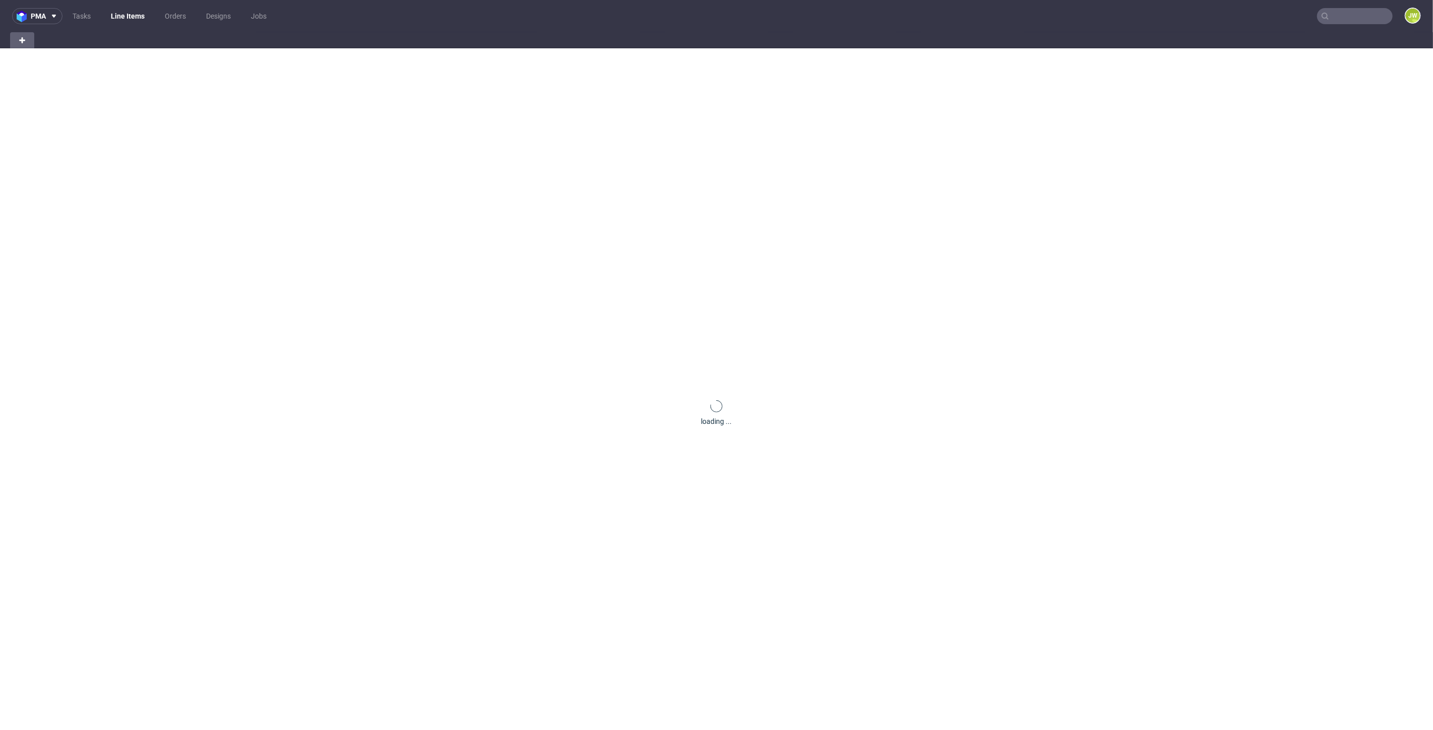
scroll to position [0, 15]
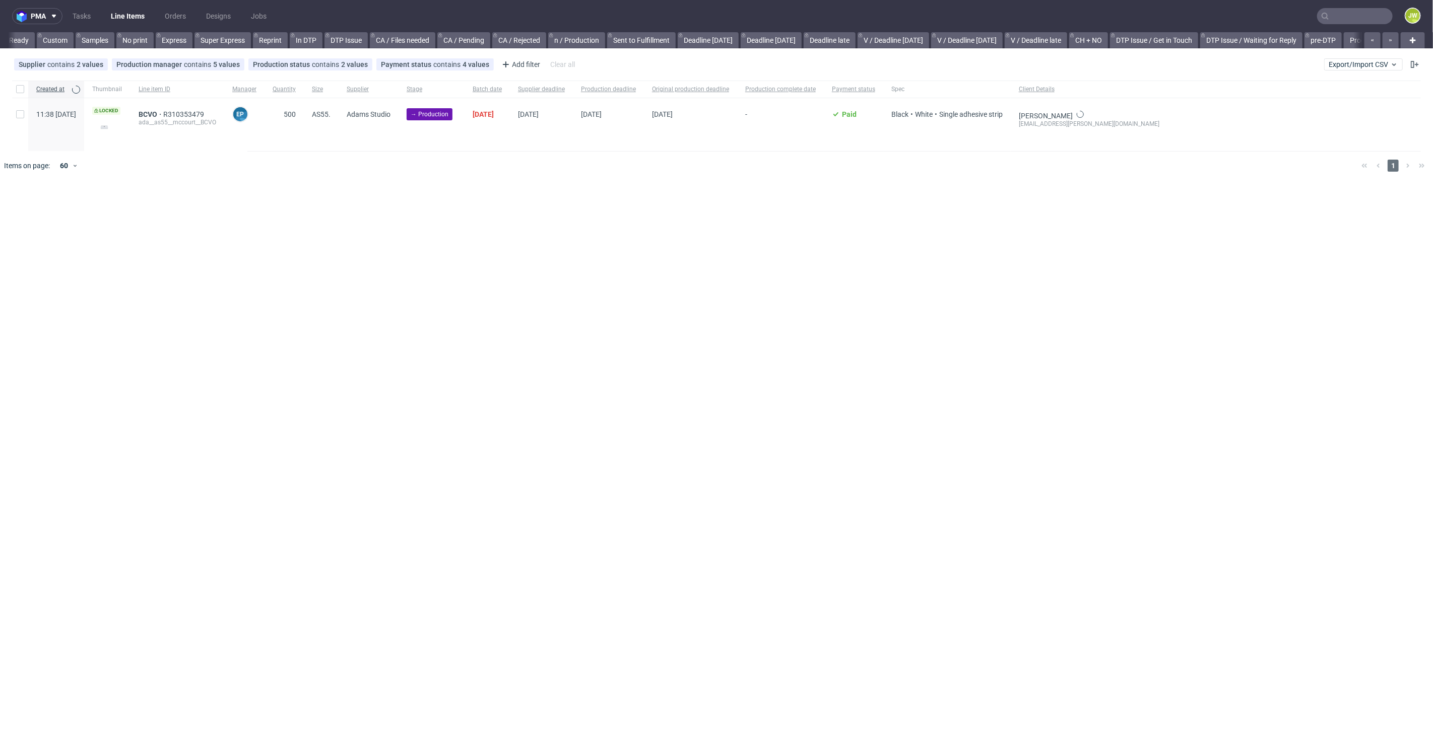
click at [405, 269] on div "pma Tasks Line Items Orders Designs Jobs JW All DTP Late Shipped Shipments DTP …" at bounding box center [716, 365] width 1433 height 730
click at [531, 158] on div at bounding box center [731, 166] width 1244 height 28
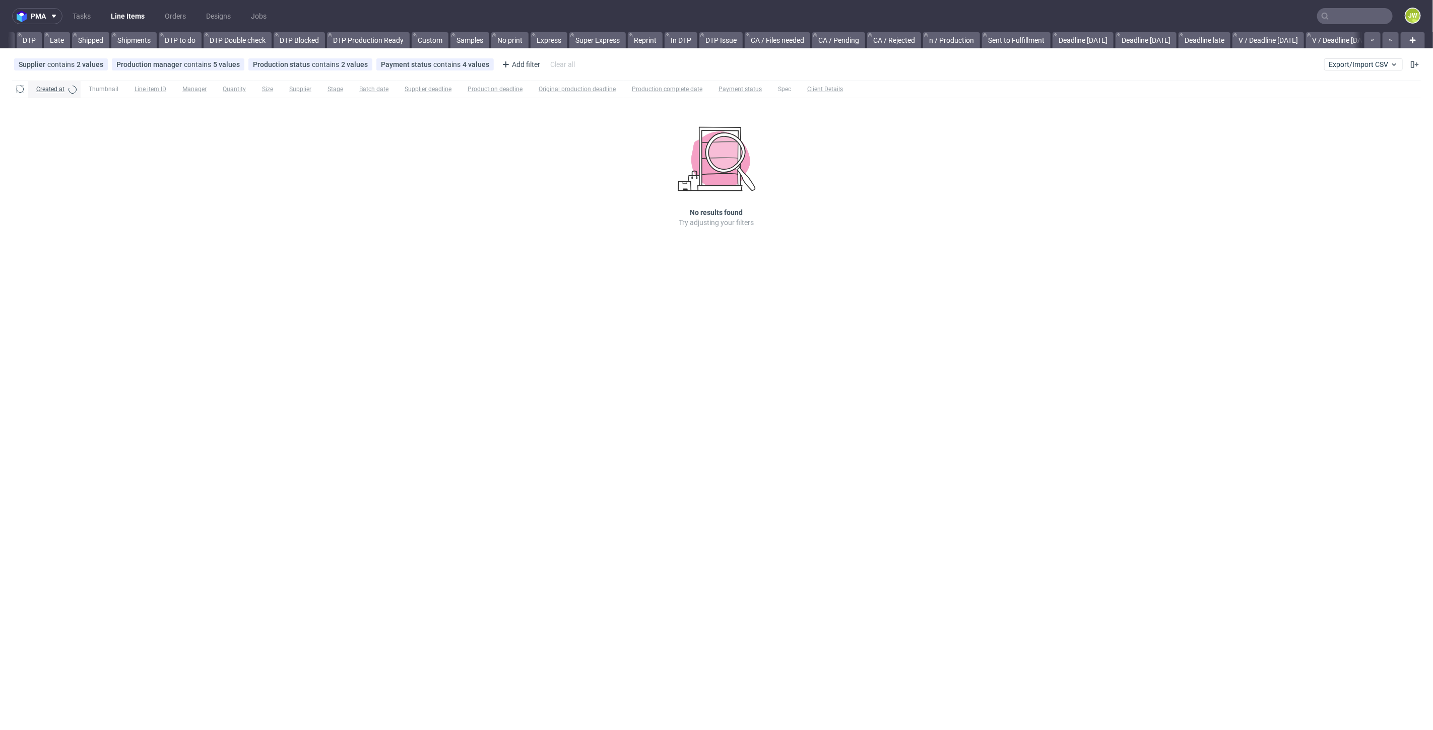
scroll to position [0, 662]
click at [540, 163] on div "Created at Thumbnail Line item ID Manager Quantity Size Supplier Stage Batch da…" at bounding box center [716, 168] width 1433 height 183
click at [1335, 65] on span "Export/Import CSV" at bounding box center [1363, 64] width 70 height 8
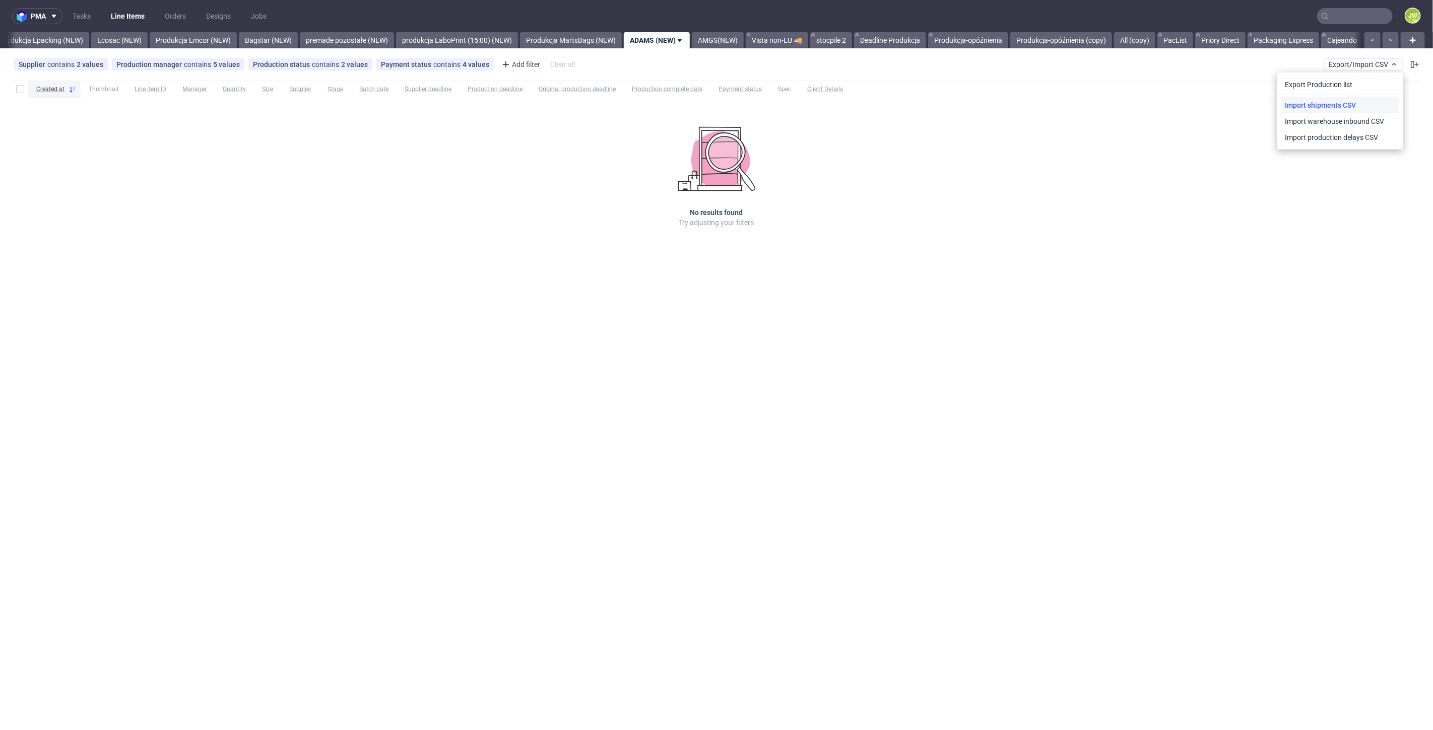
click at [1309, 104] on link "Import shipments CSV" at bounding box center [1340, 105] width 118 height 16
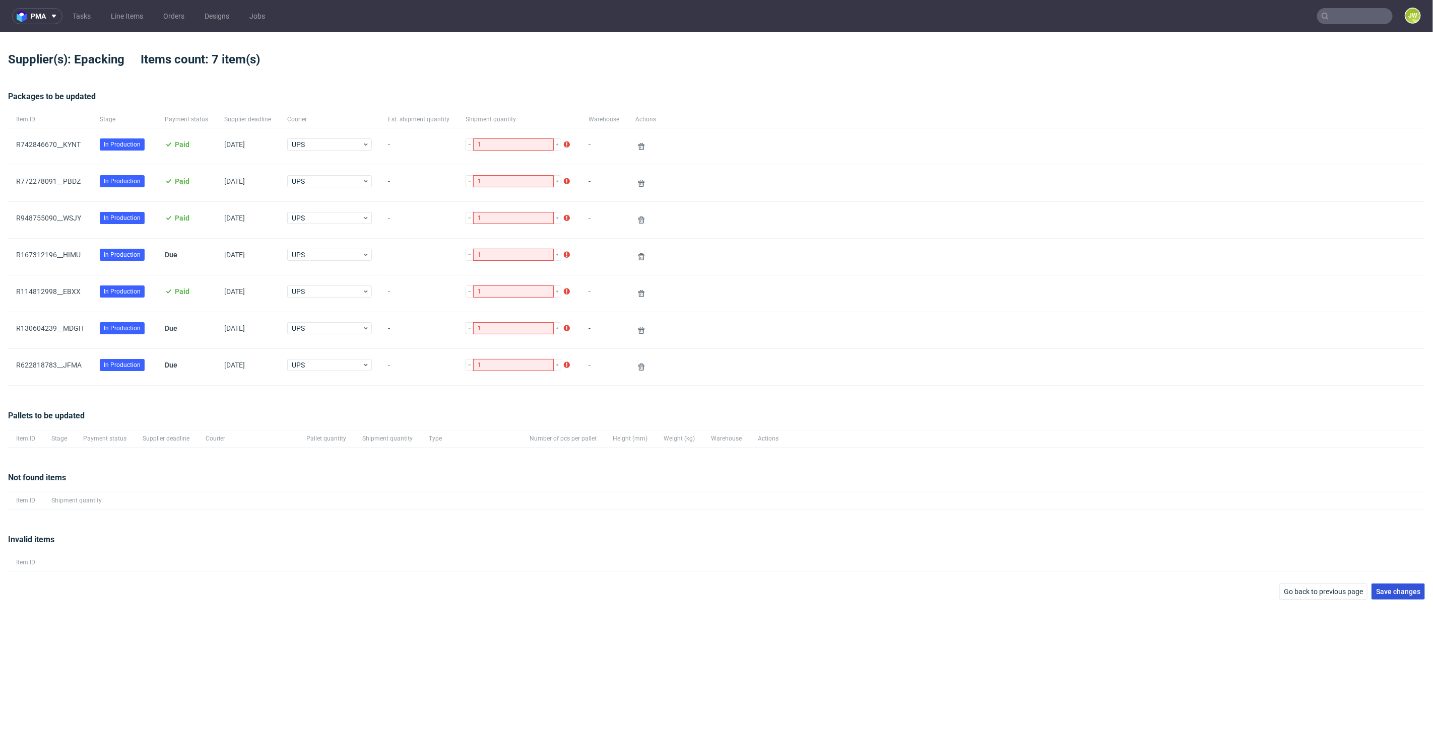
click at [1387, 590] on span "Save changes" at bounding box center [1398, 591] width 44 height 7
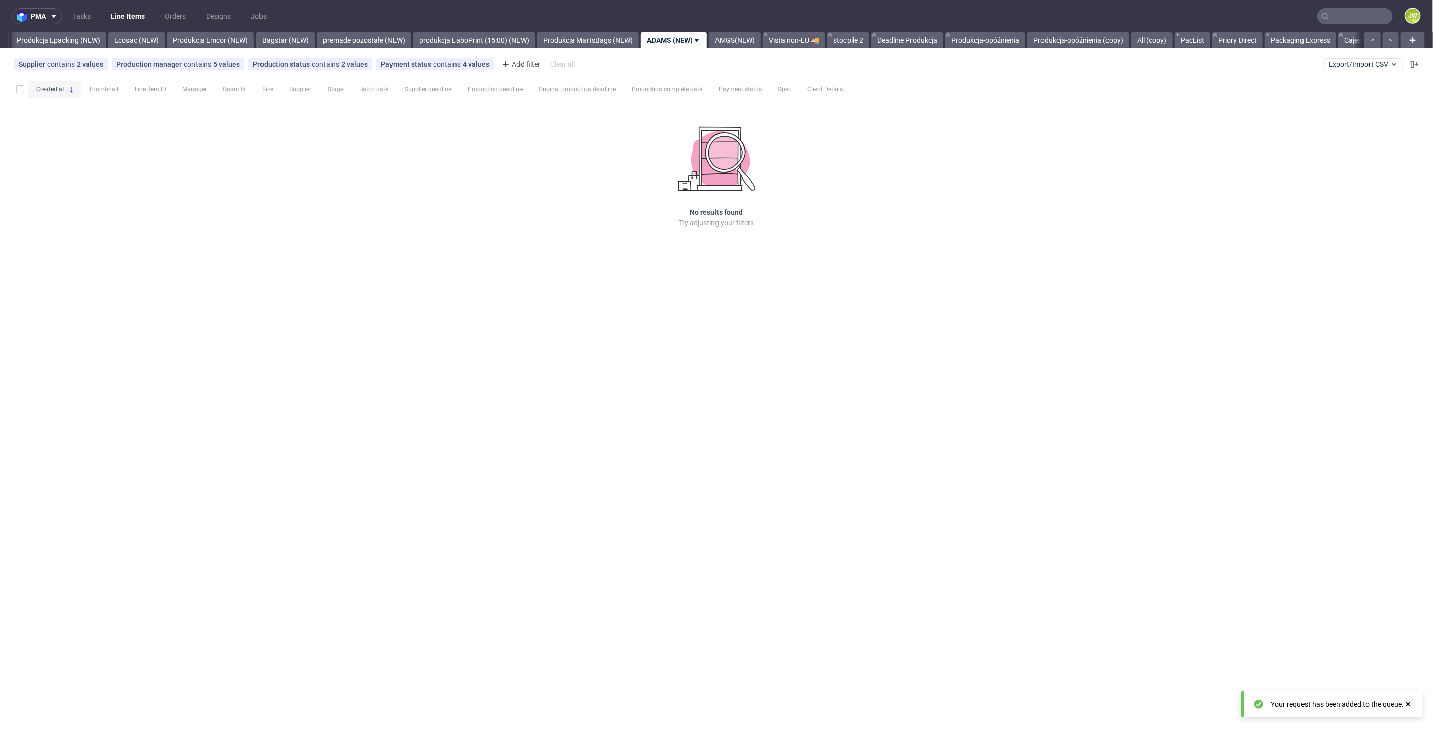
scroll to position [0, 2043]
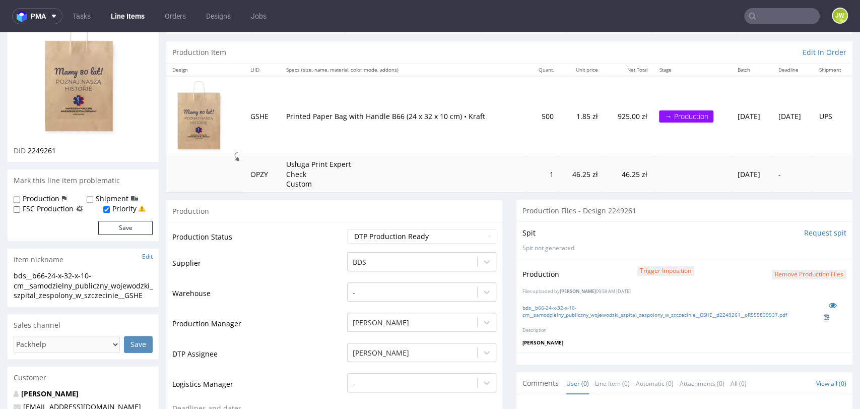
scroll to position [56, 0]
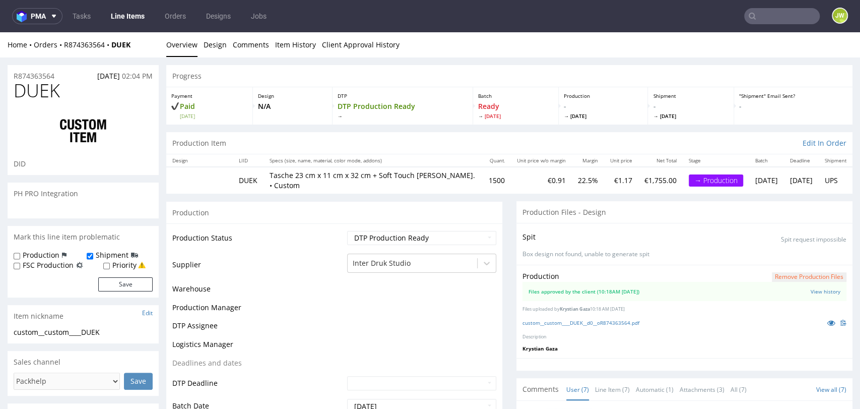
scroll to position [153, 0]
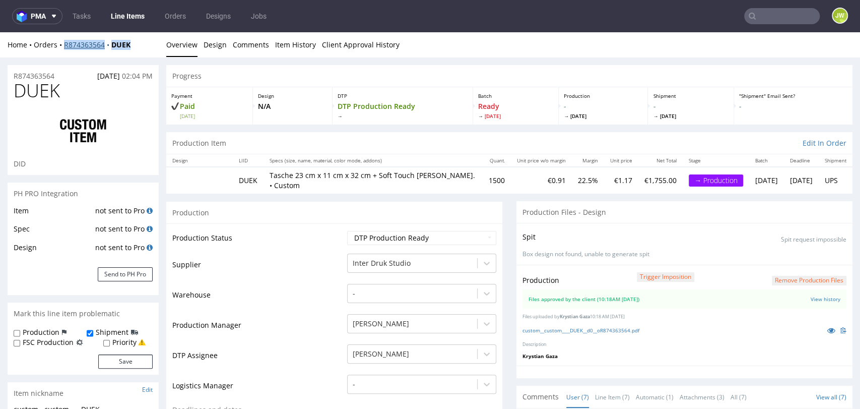
drag, startPoint x: 135, startPoint y: 40, endPoint x: 64, endPoint y: 49, distance: 70.6
click at [64, 49] on div "Home Orders R874363564 DUEK" at bounding box center [83, 45] width 151 height 10
copy div "R874363564 DUEK"
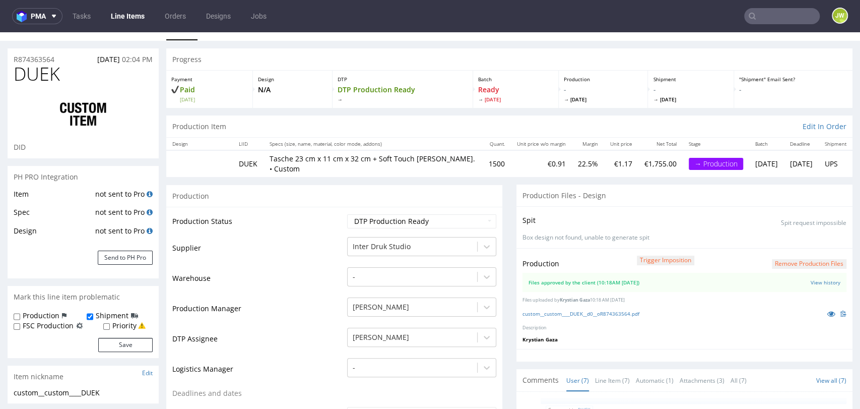
scroll to position [0, 0]
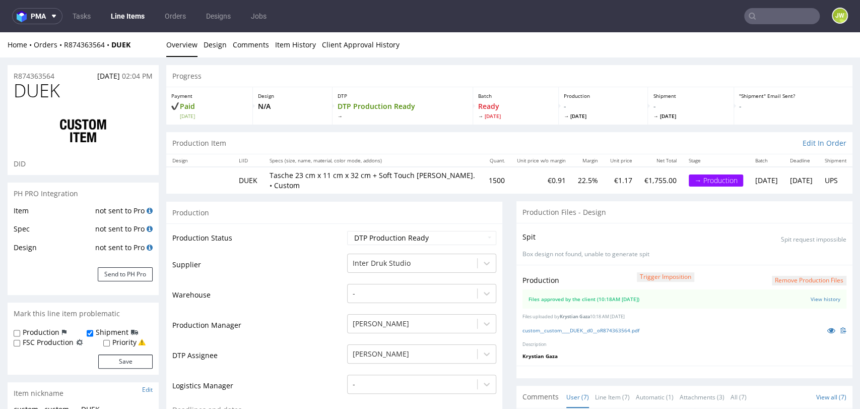
click at [119, 18] on link "Line Items" at bounding box center [128, 16] width 46 height 16
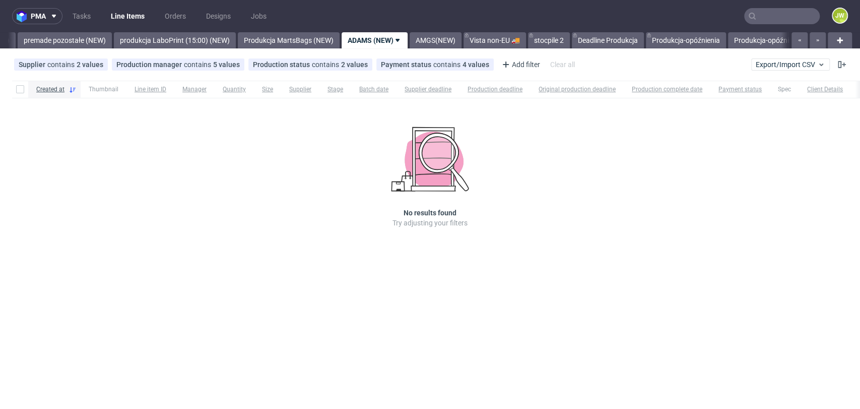
scroll to position [0, 2331]
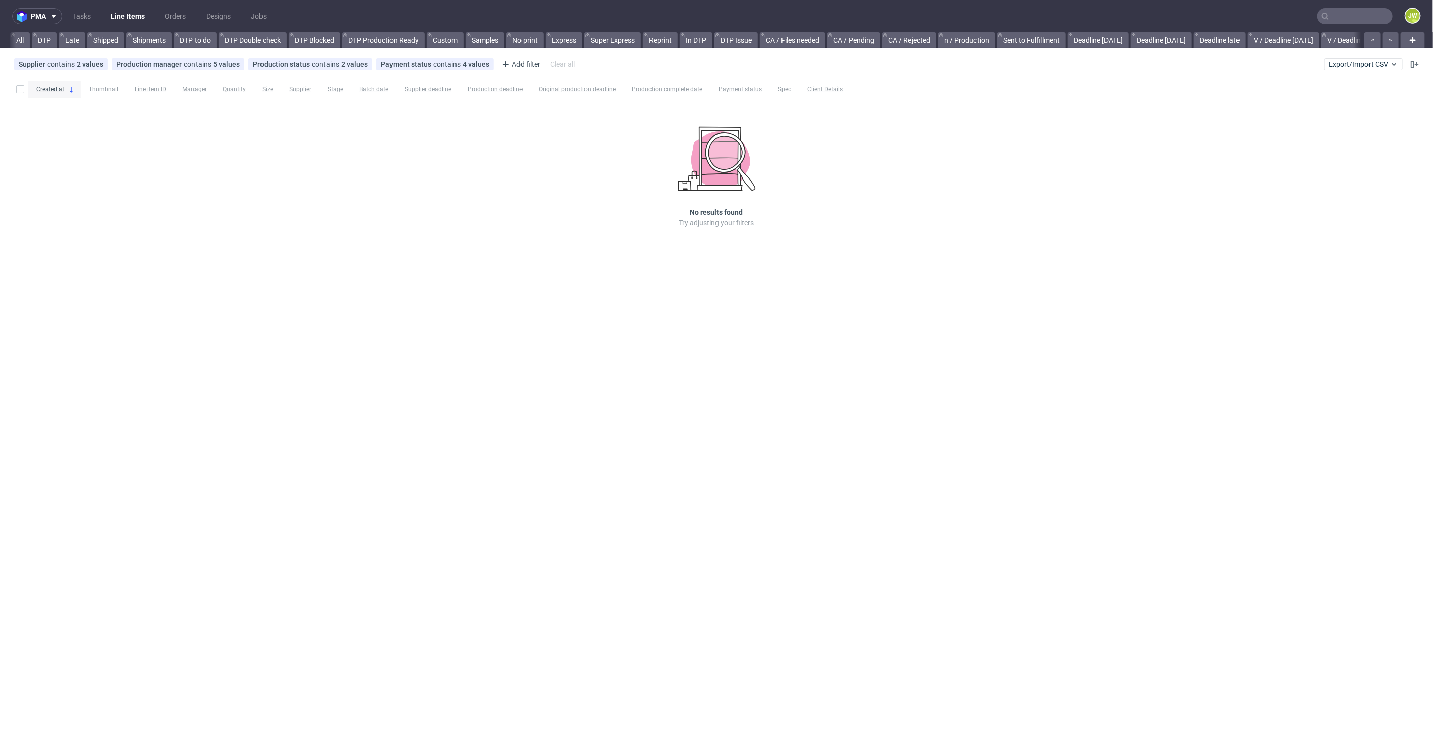
scroll to position [0, 2043]
click at [1361, 62] on span "Export/Import CSV" at bounding box center [1363, 64] width 70 height 8
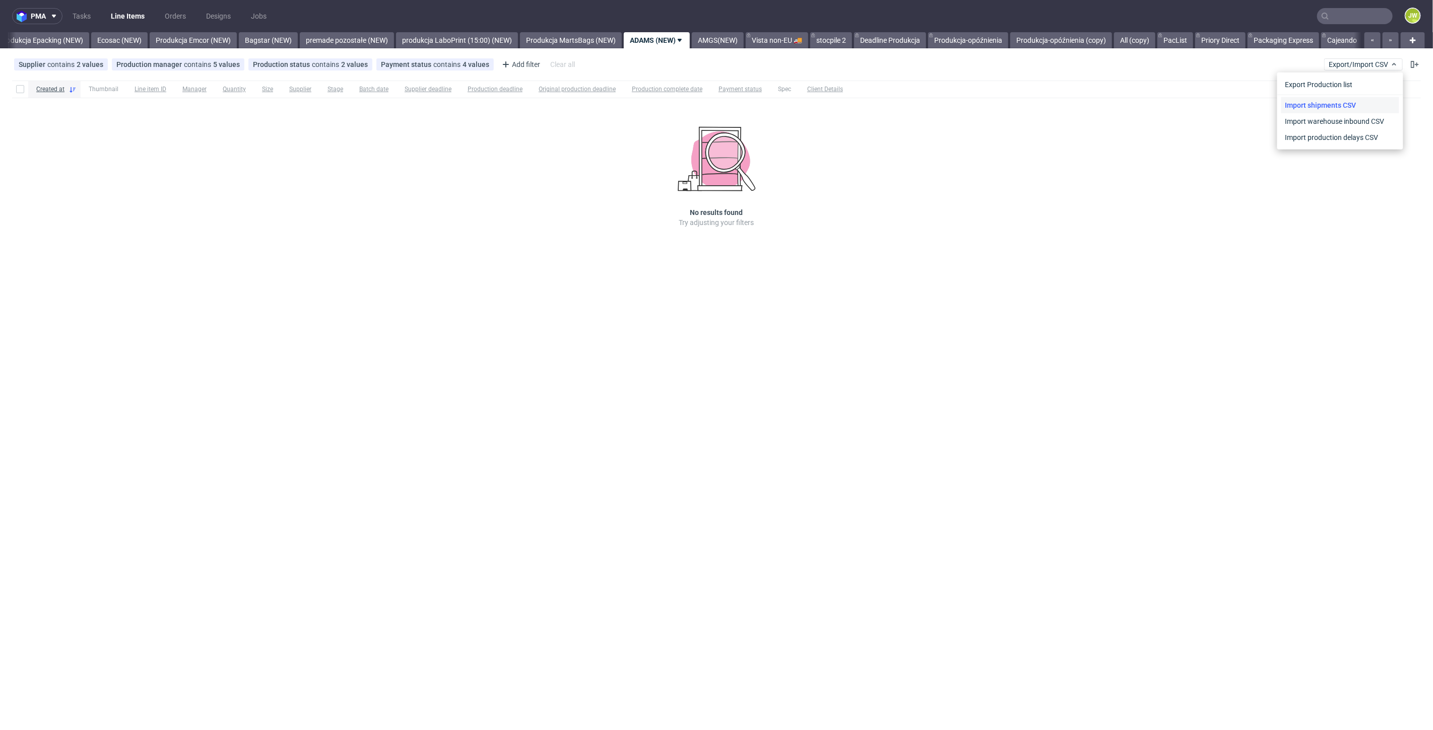
click at [1319, 100] on link "Import shipments CSV" at bounding box center [1340, 105] width 118 height 16
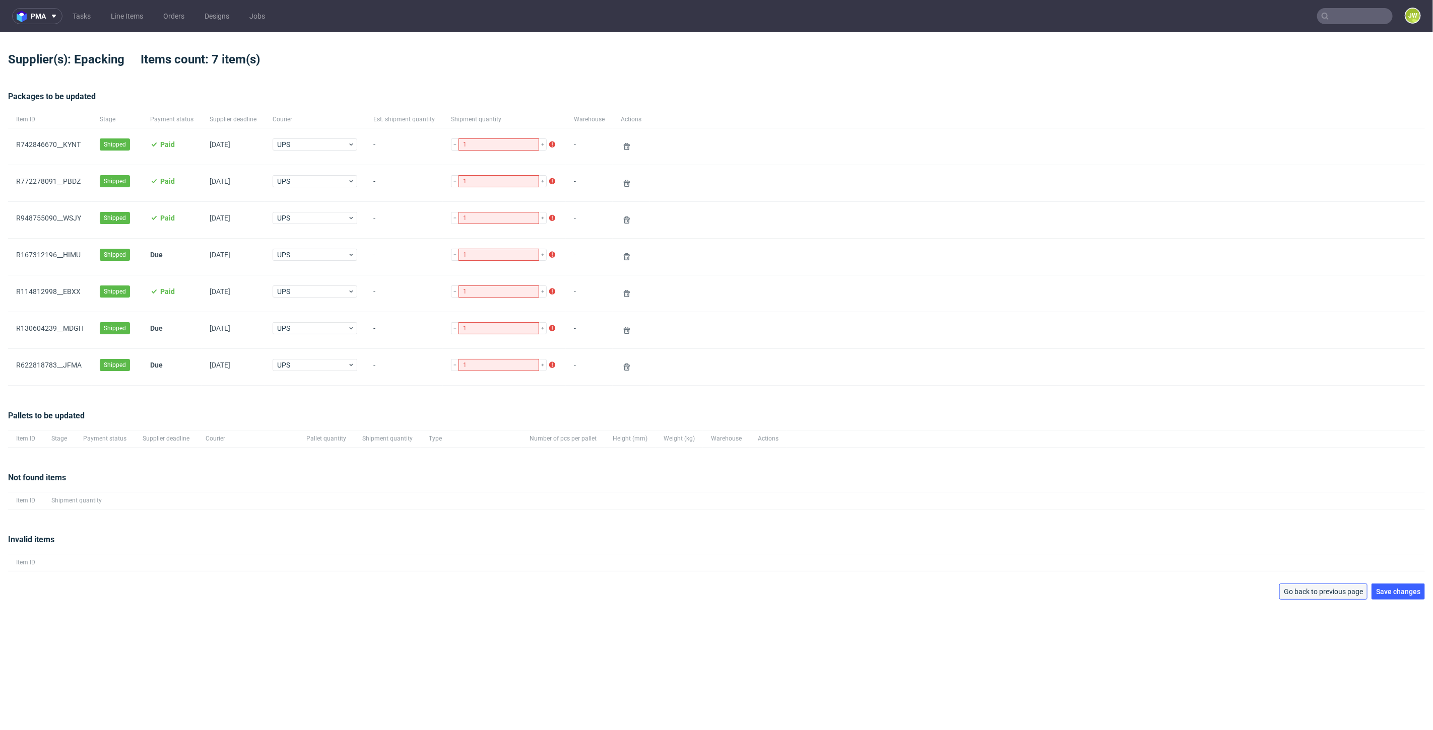
click at [1351, 585] on button "Go back to previous page" at bounding box center [1323, 592] width 88 height 16
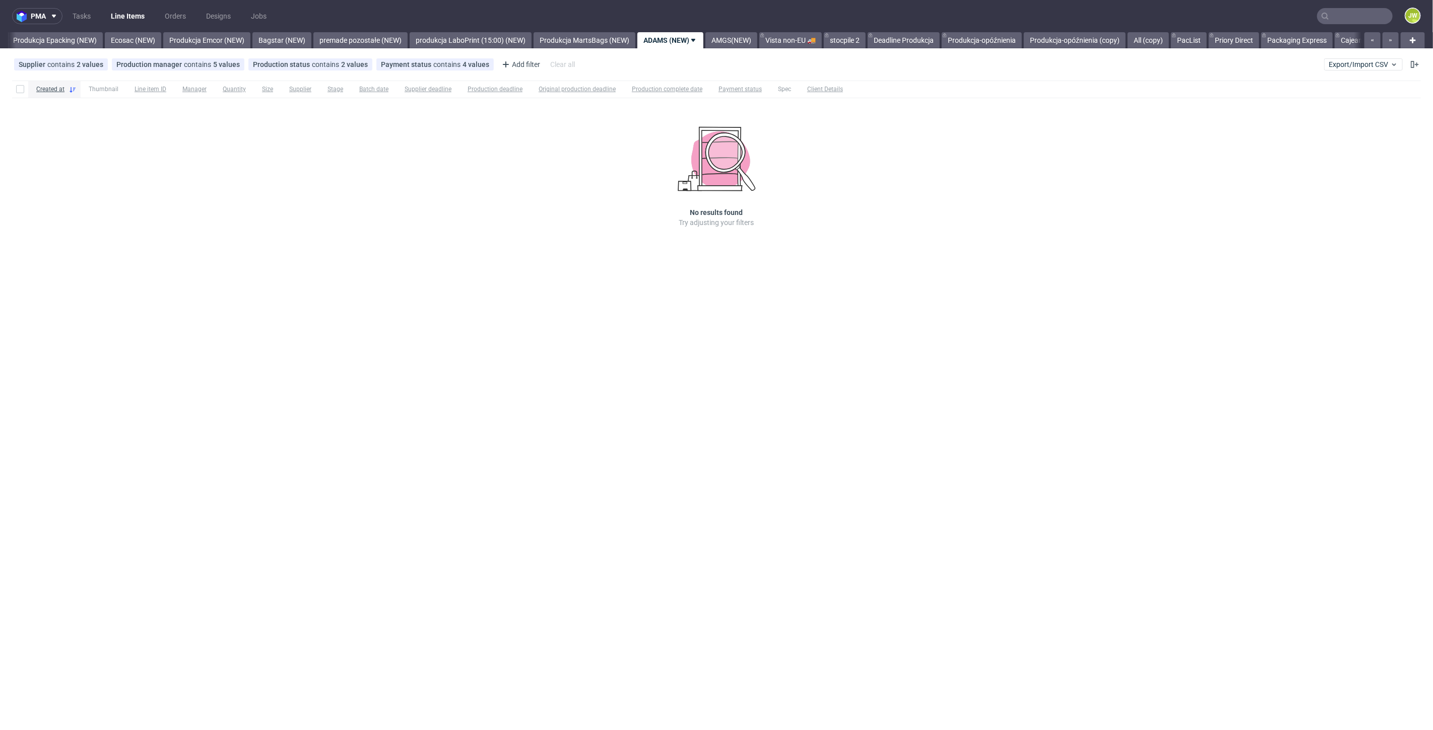
scroll to position [0, 2043]
click at [1343, 67] on span "Export/Import CSV" at bounding box center [1363, 64] width 70 height 8
click at [1345, 104] on link "Import shipments CSV" at bounding box center [1340, 105] width 118 height 16
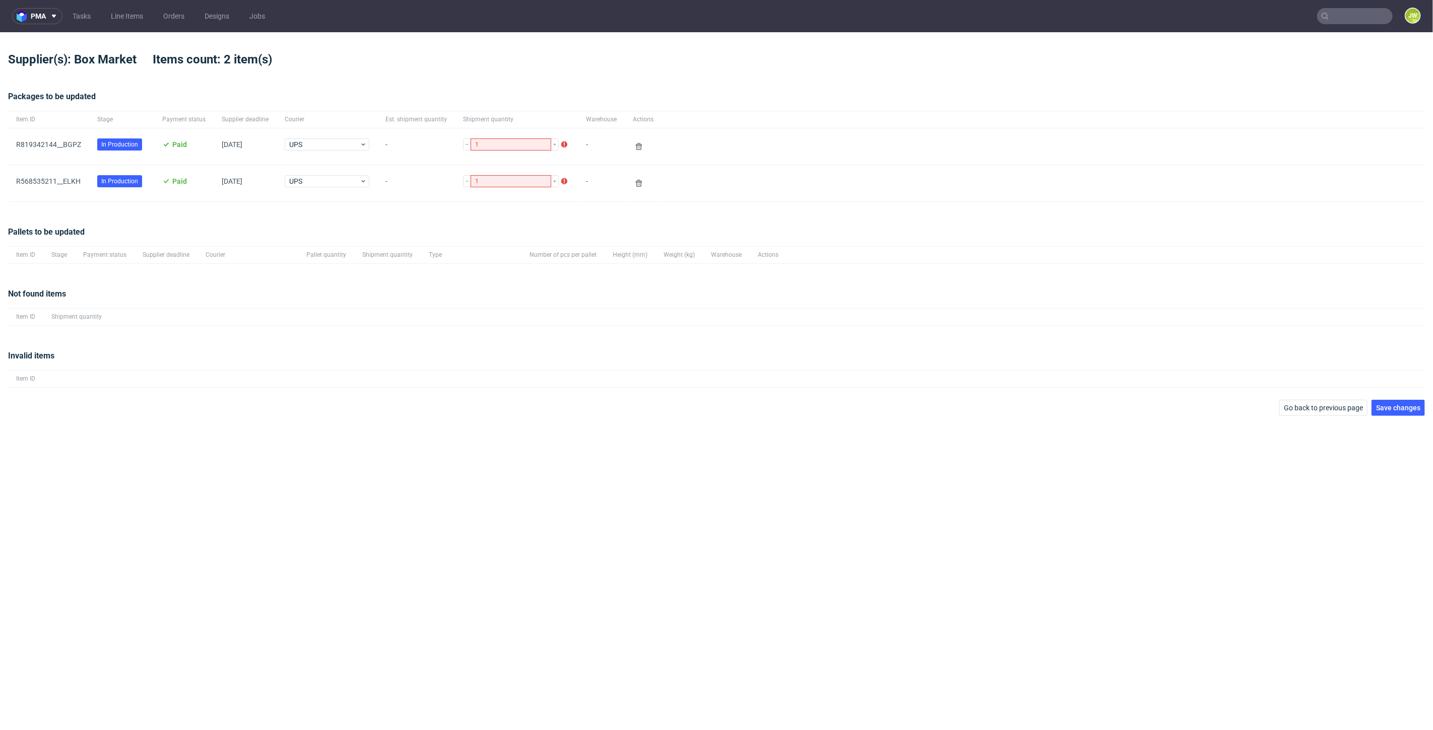
click at [323, 230] on div "Pallets to be updated" at bounding box center [716, 236] width 1417 height 20
click at [1393, 412] on button "Save changes" at bounding box center [1397, 408] width 53 height 16
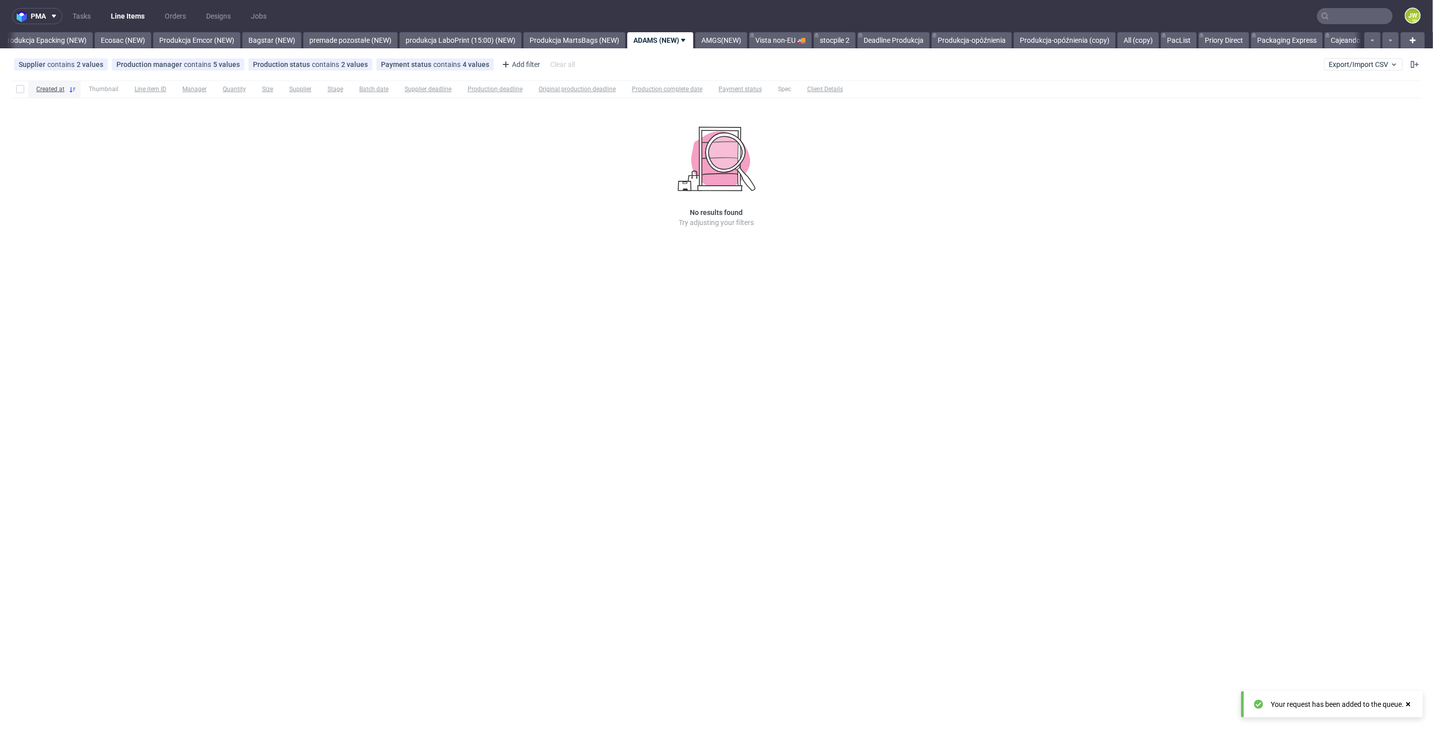
scroll to position [0, 2043]
click at [430, 379] on div "pma Tasks Line Items Orders Designs Jobs JW All DTP Late Shipped Shipments DTP …" at bounding box center [716, 365] width 1433 height 730
click at [1337, 62] on span "Export/Import CSV" at bounding box center [1363, 64] width 70 height 8
click at [1305, 110] on link "Import shipments CSV" at bounding box center [1340, 105] width 118 height 16
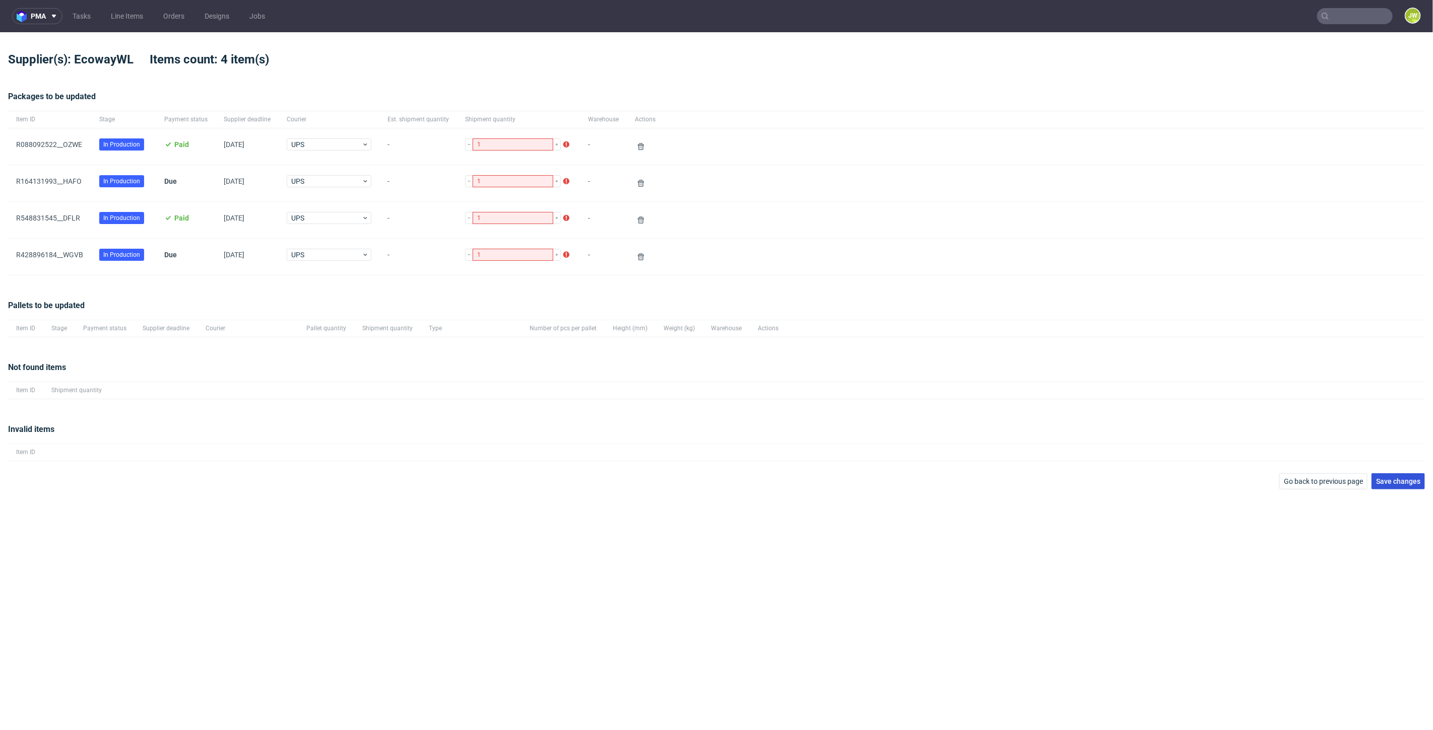
click at [1393, 478] on span "Save changes" at bounding box center [1398, 481] width 44 height 7
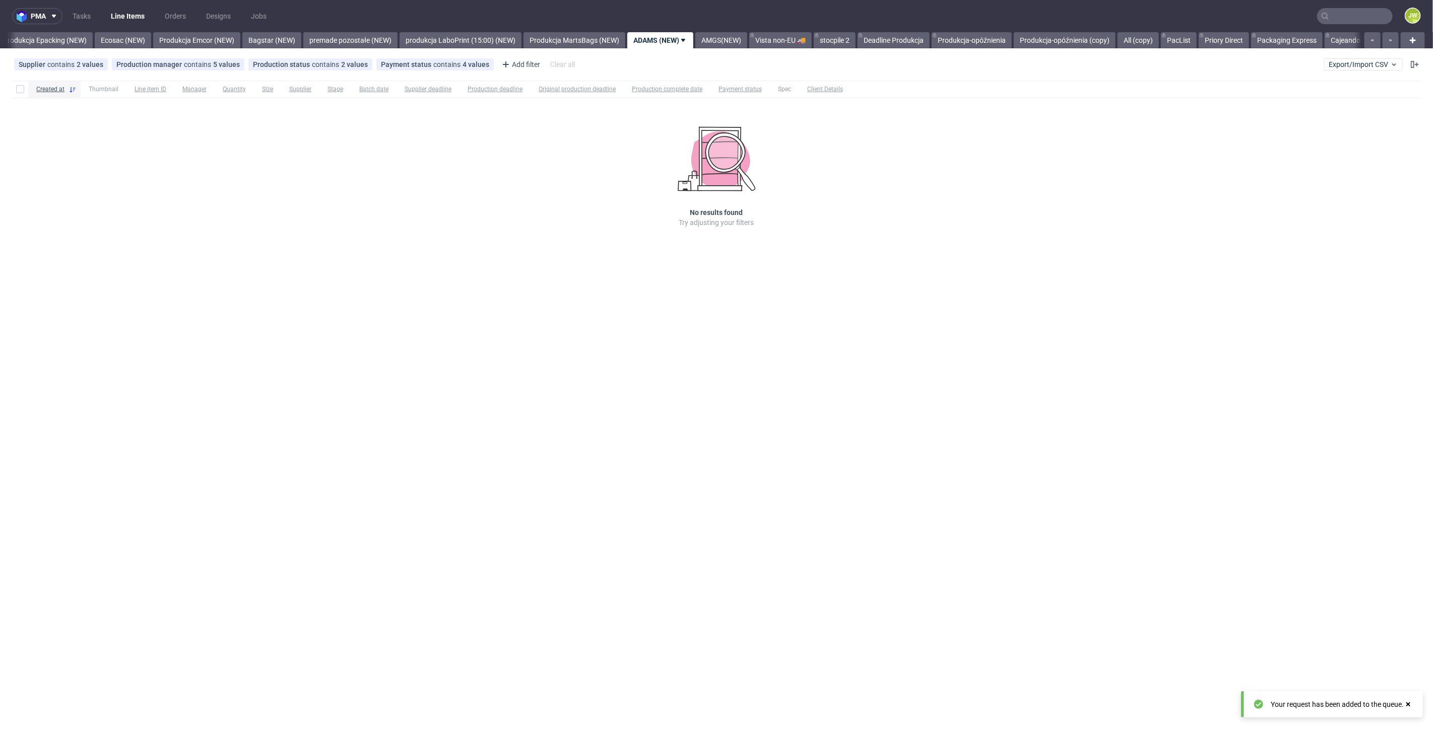
scroll to position [0, 2043]
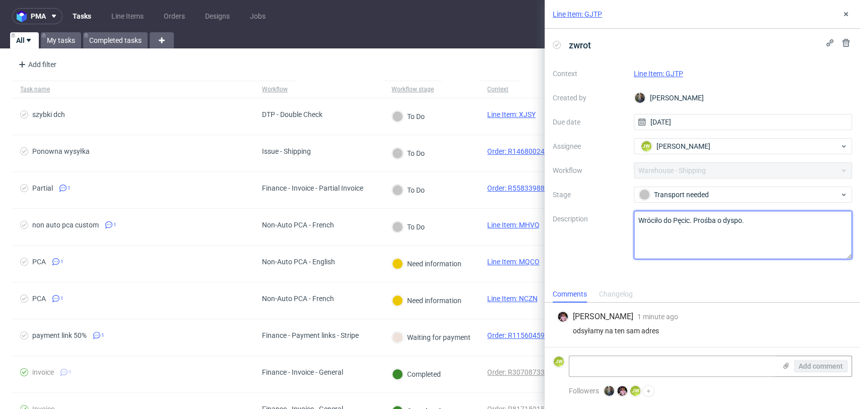
click at [762, 227] on textarea "Wróciło do Pęcic. Prośba o dyspo." at bounding box center [743, 235] width 219 height 48
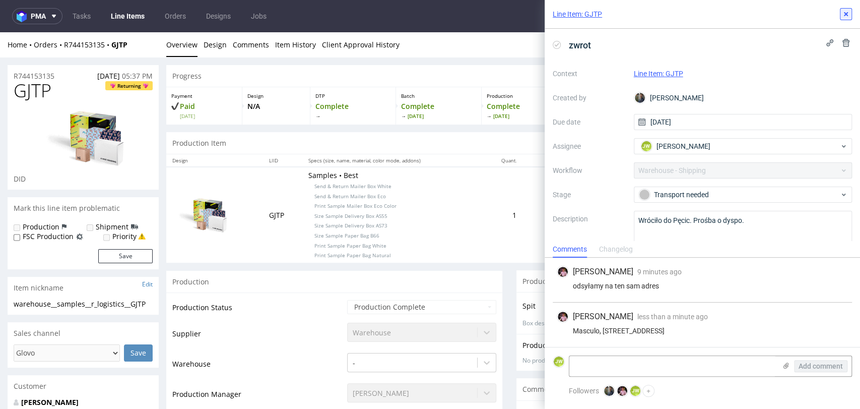
click at [843, 17] on icon at bounding box center [846, 14] width 8 height 8
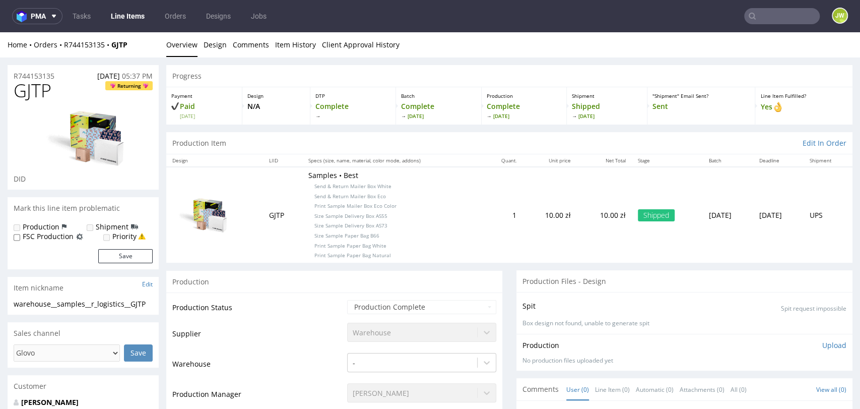
scroll to position [447, 0]
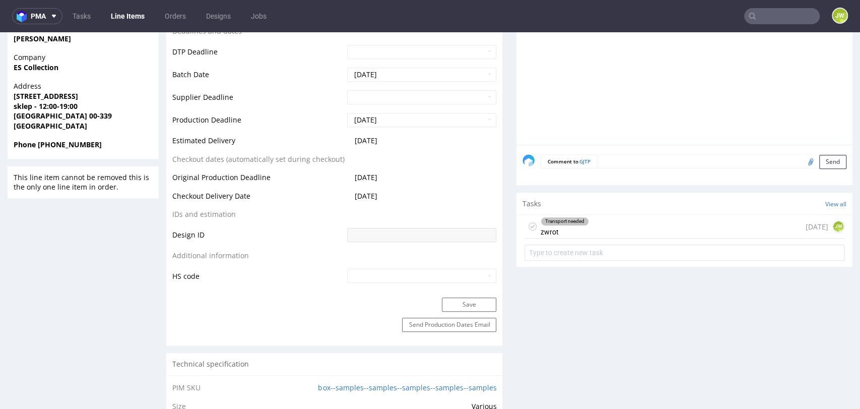
click at [578, 227] on div "Transport needed zwrot" at bounding box center [565, 226] width 48 height 23
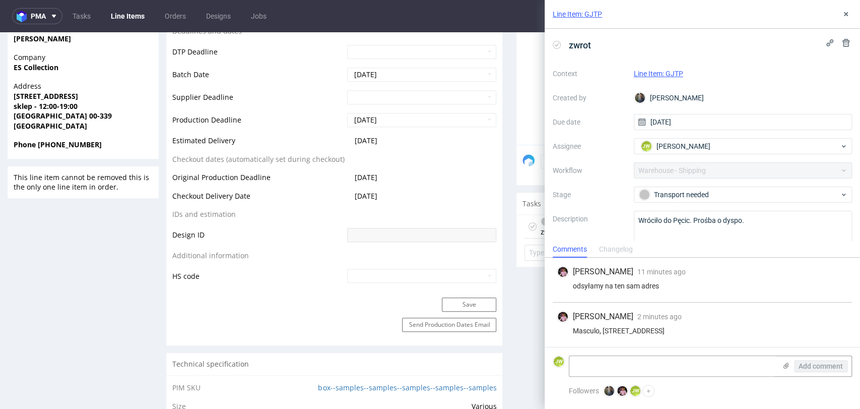
click at [516, 292] on div "Production Files - Design Spit Spit request impossible Box design not found, un…" at bounding box center [684, 397] width 336 height 1148
click at [844, 13] on icon at bounding box center [846, 14] width 8 height 8
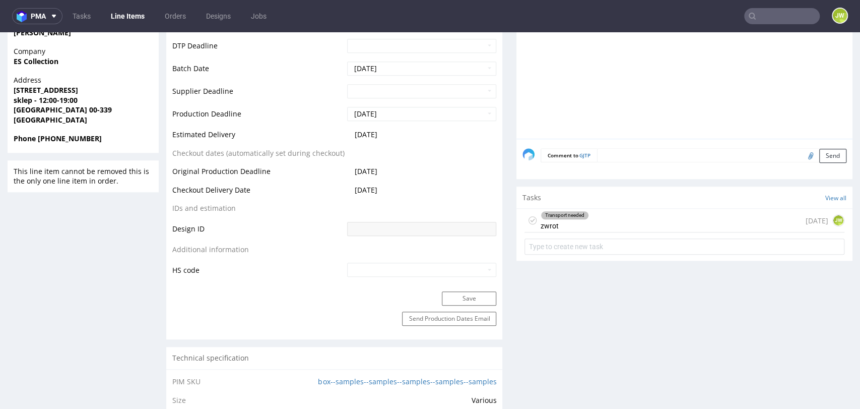
scroll to position [504, 0]
